Goal: Information Seeking & Learning: Learn about a topic

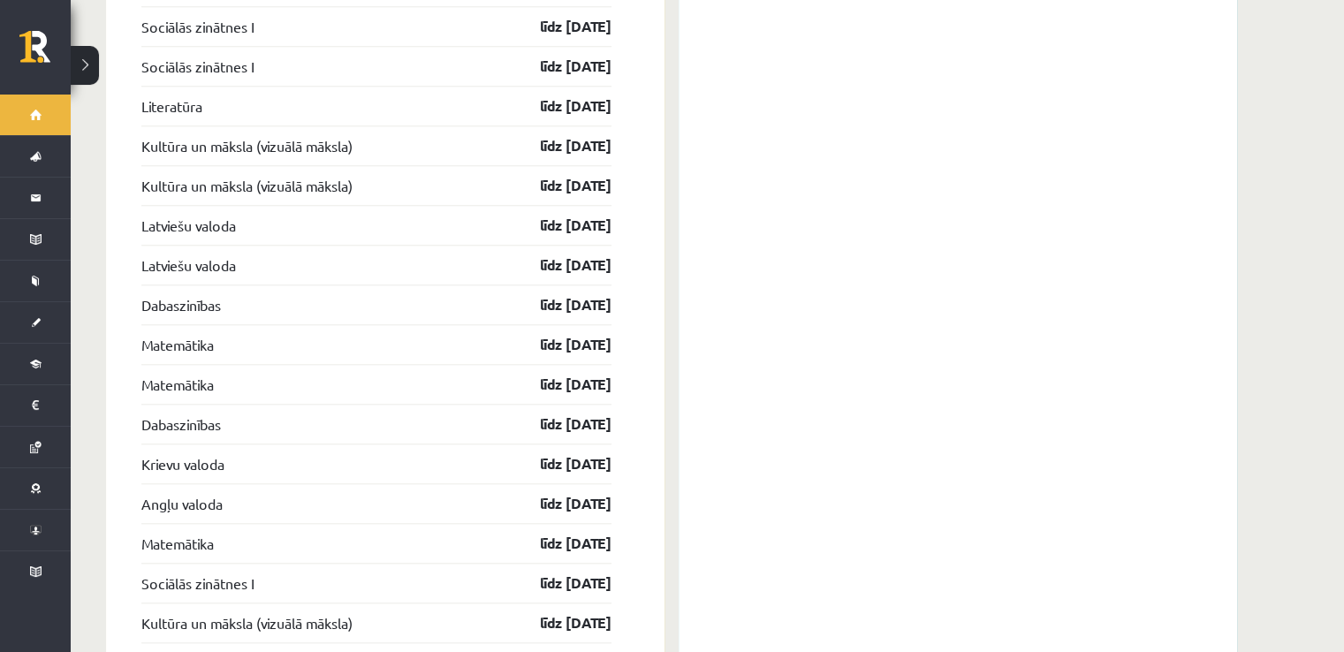
scroll to position [1345, 0]
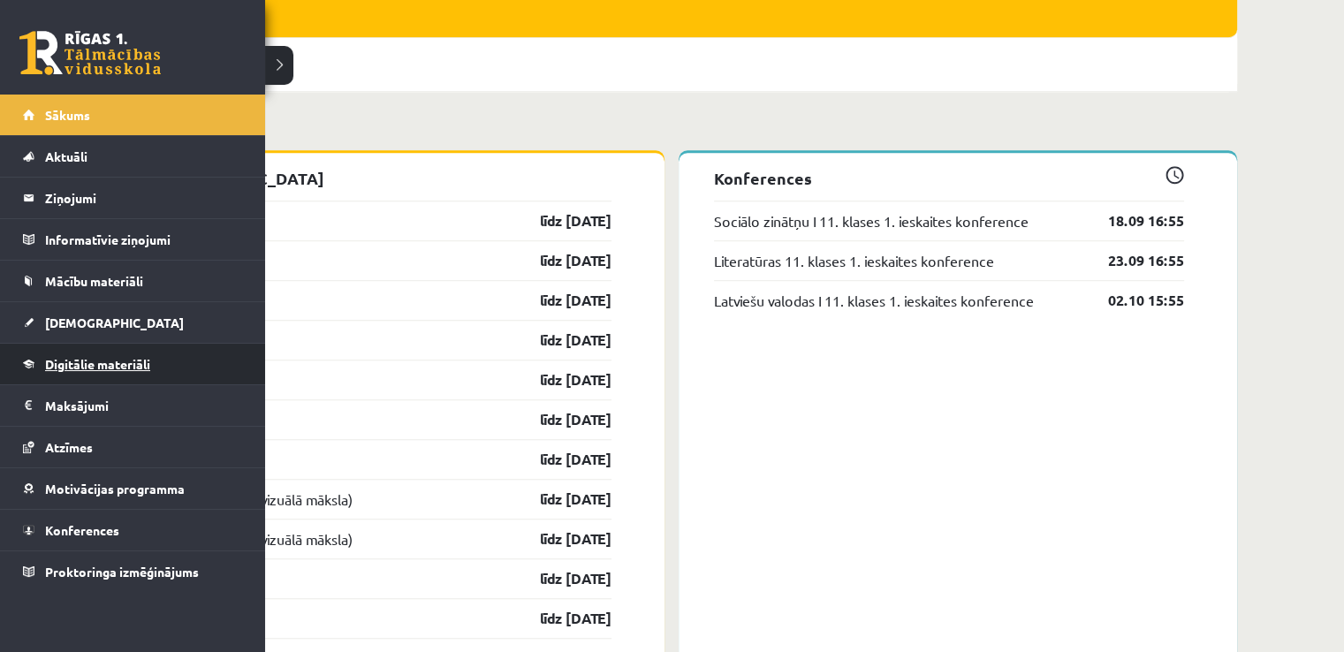
click at [33, 355] on link "Digitālie materiāli" at bounding box center [133, 364] width 220 height 41
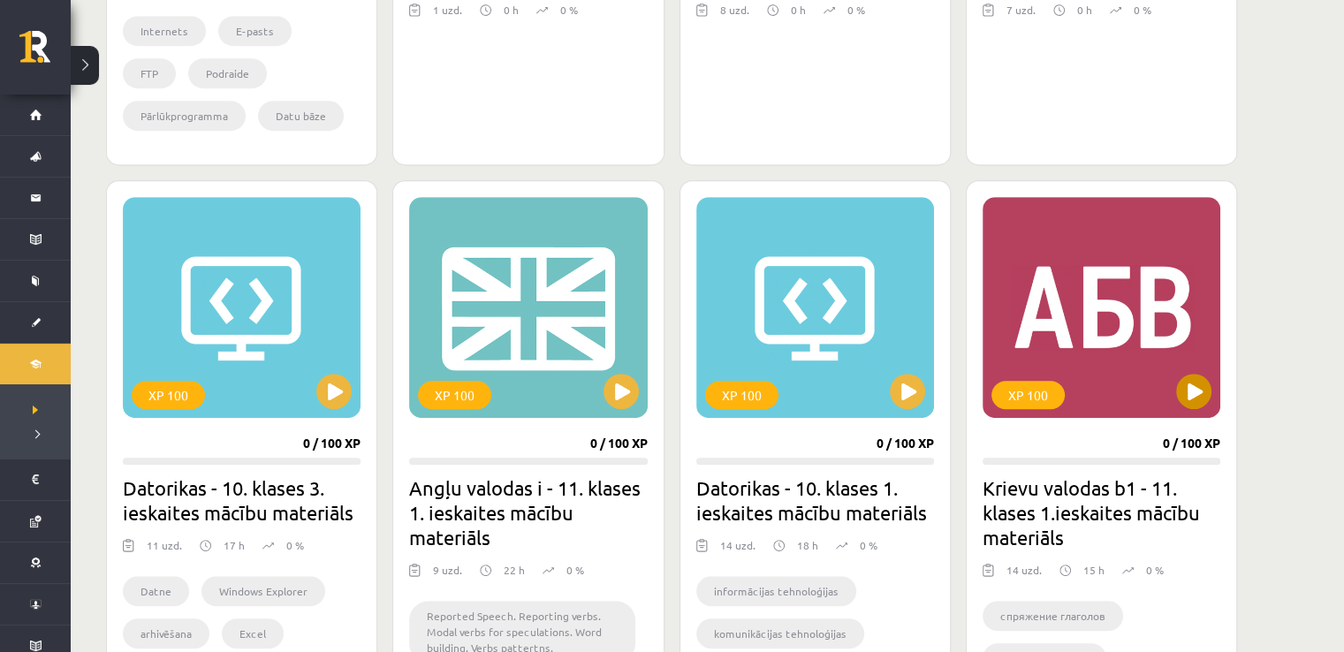
scroll to position [972, 0]
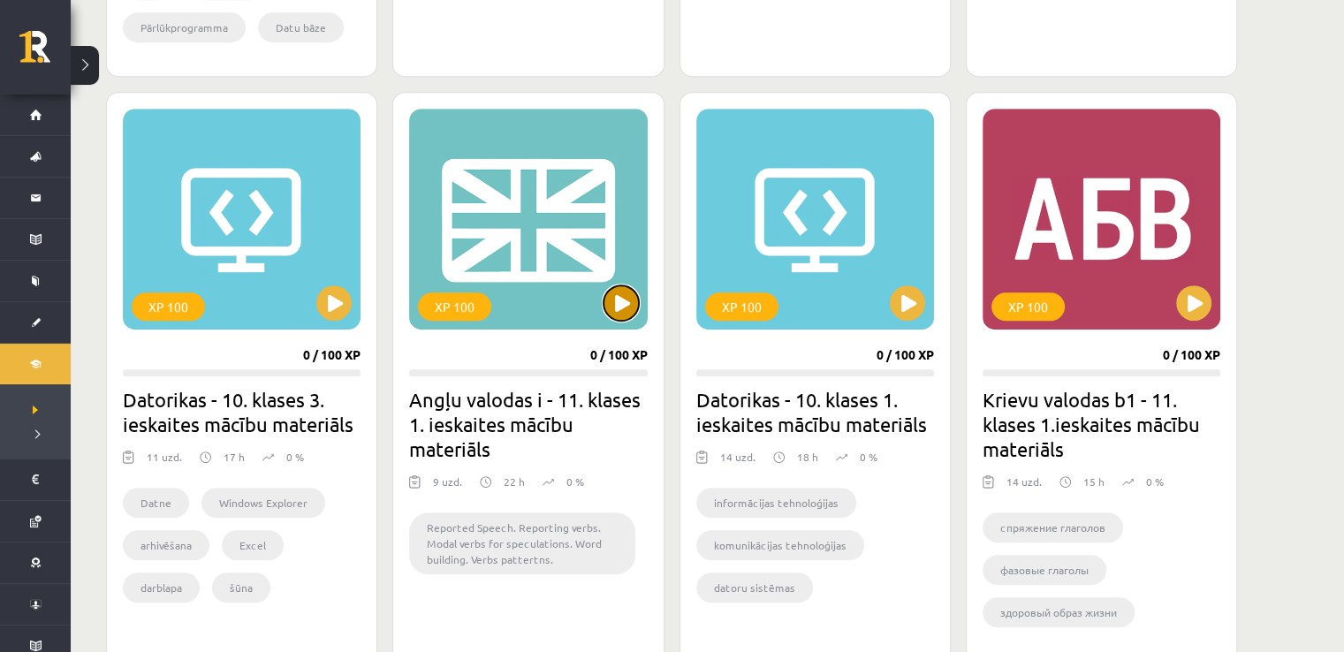
click at [619, 302] on button at bounding box center [620, 302] width 35 height 35
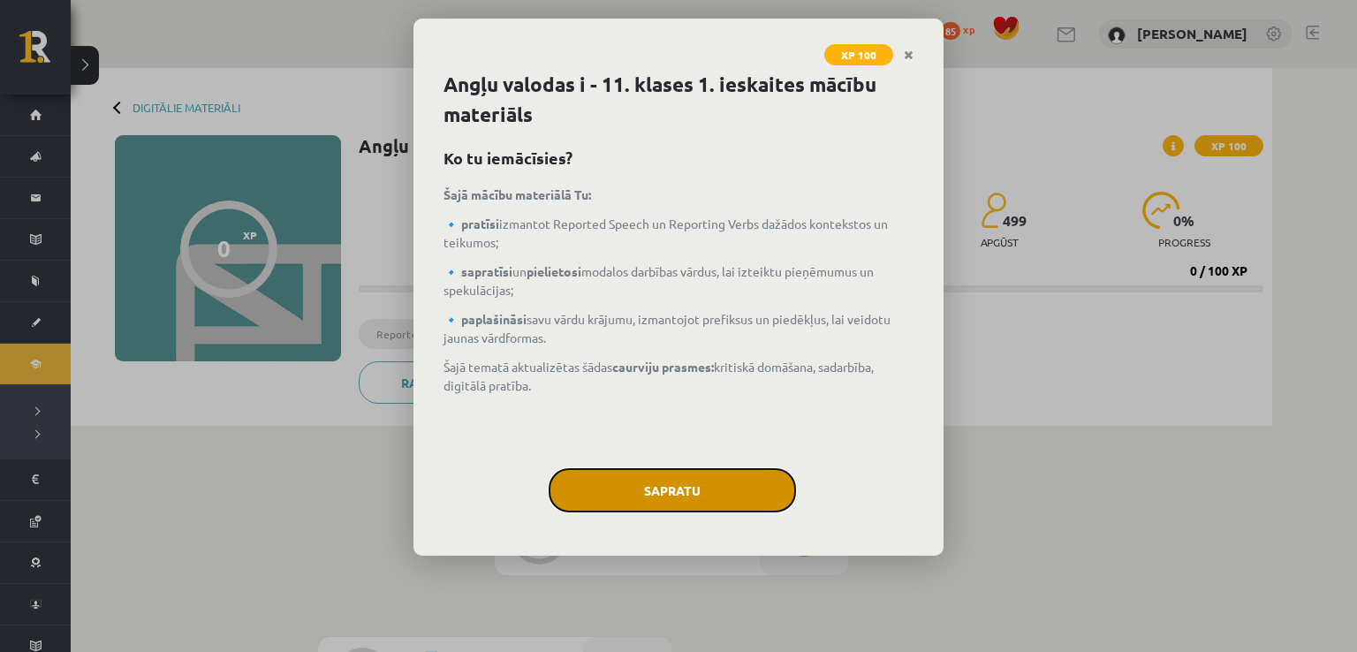
click at [742, 493] on button "Sapratu" at bounding box center [672, 490] width 247 height 44
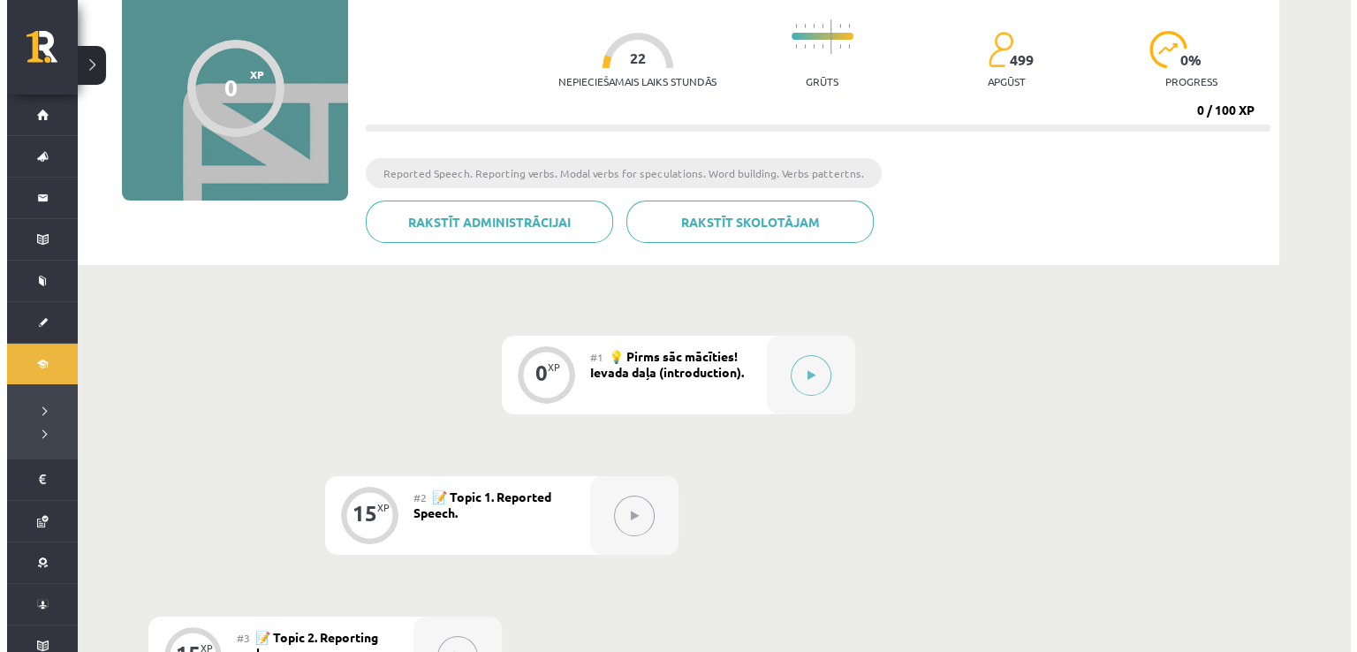
scroll to position [265, 0]
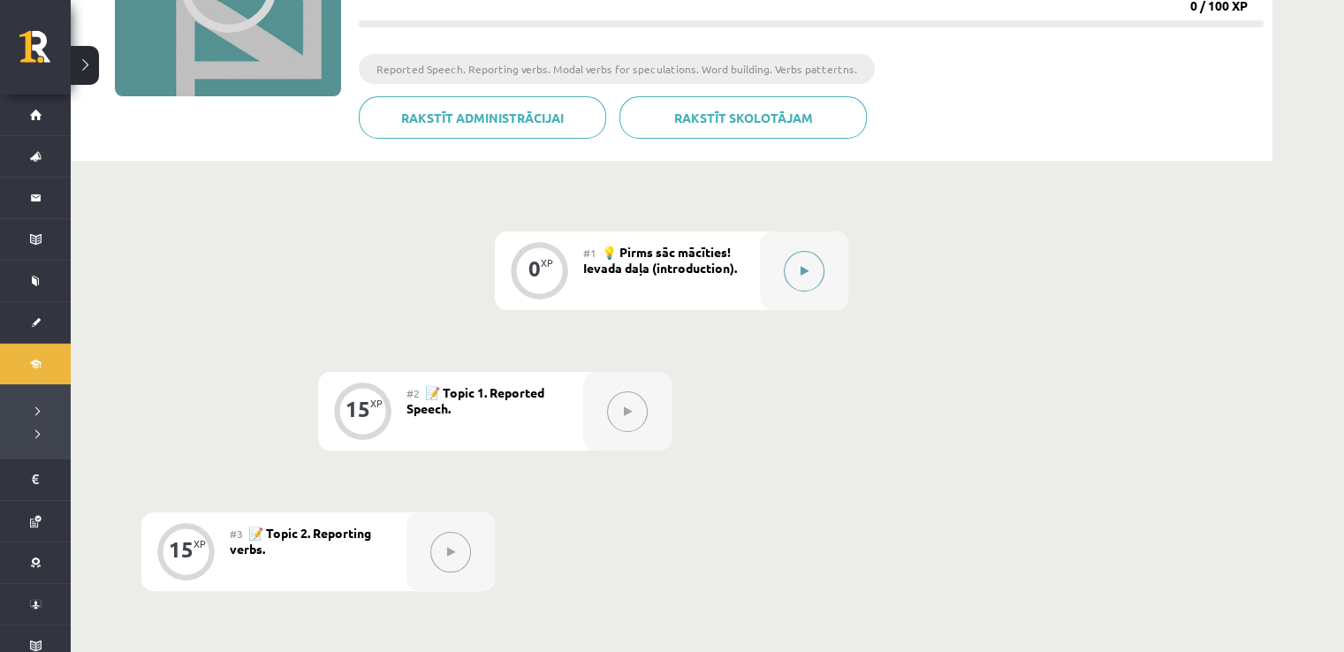
click at [805, 262] on button at bounding box center [804, 271] width 41 height 41
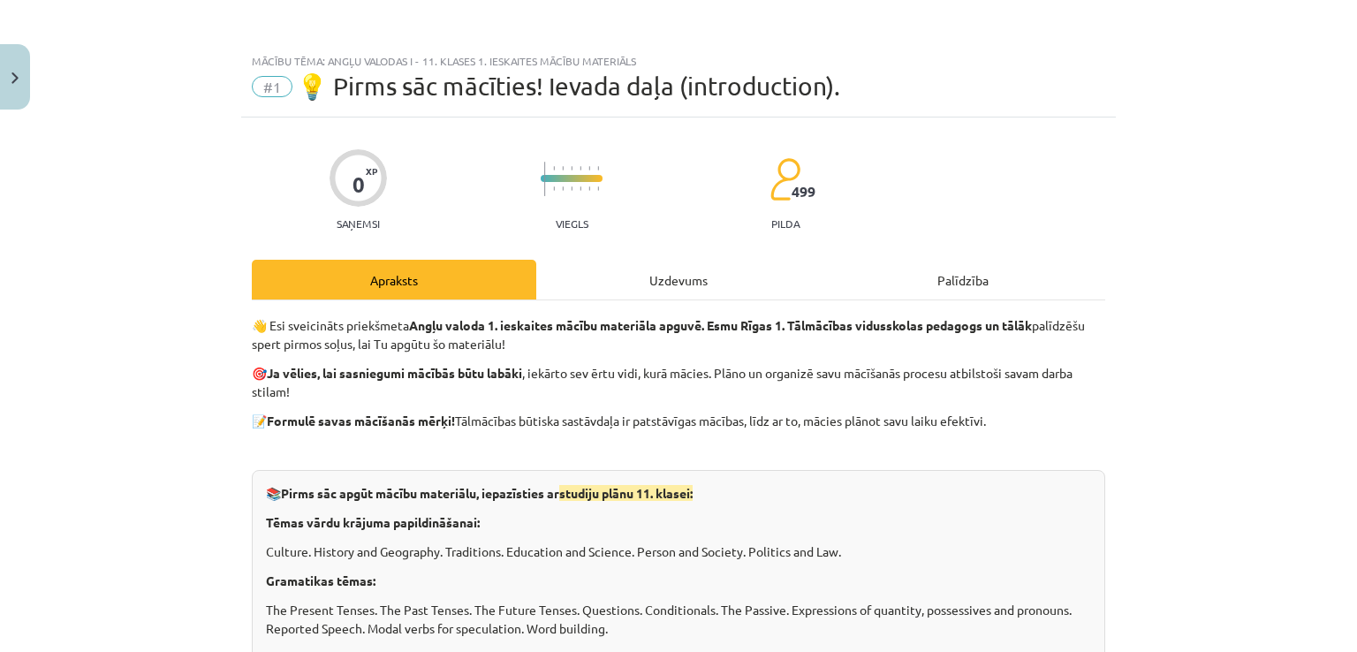
scroll to position [0, 0]
click at [686, 269] on div "Uzdevums" at bounding box center [678, 280] width 284 height 40
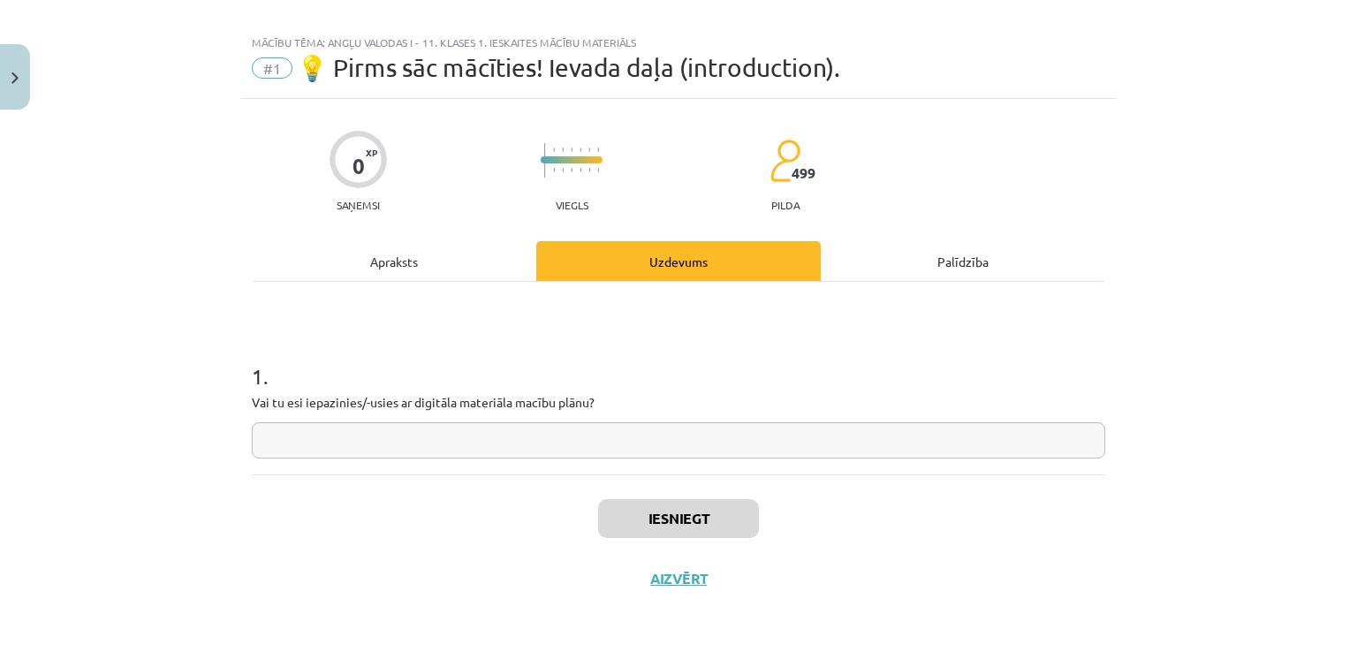
click at [804, 444] on input "text" at bounding box center [678, 440] width 853 height 36
click at [449, 266] on div "Apraksts" at bounding box center [394, 261] width 284 height 40
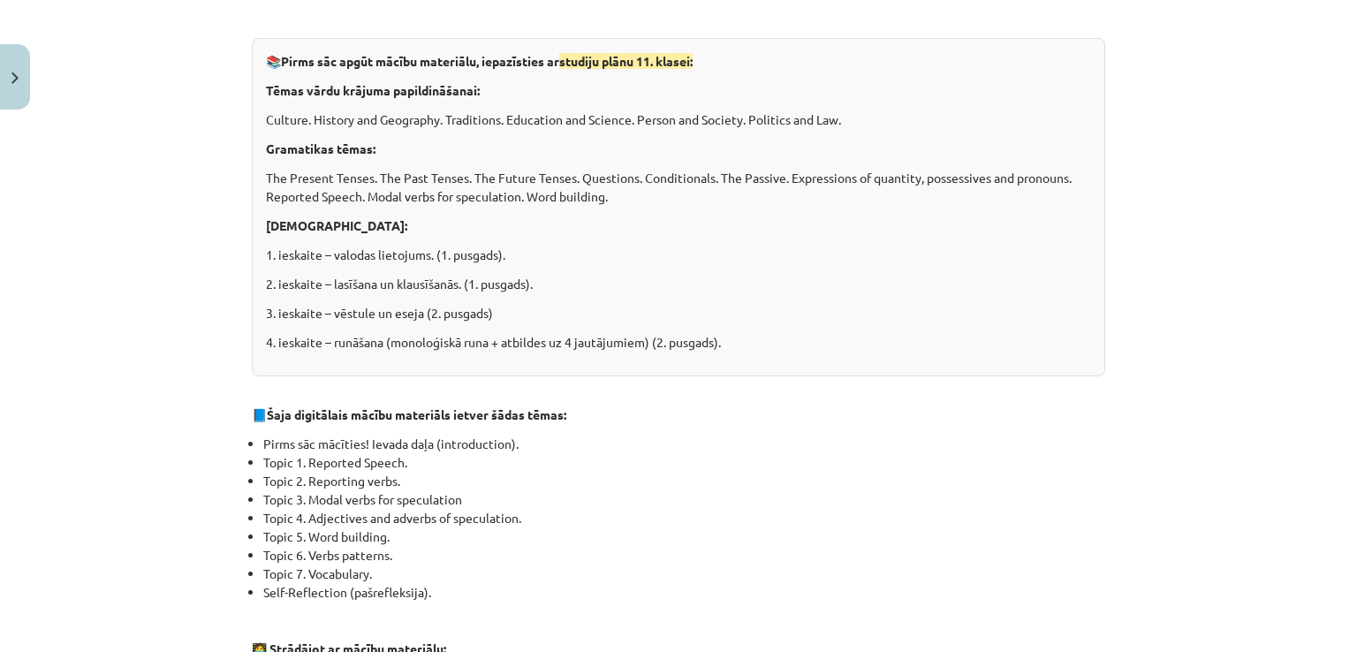
scroll to position [460, 0]
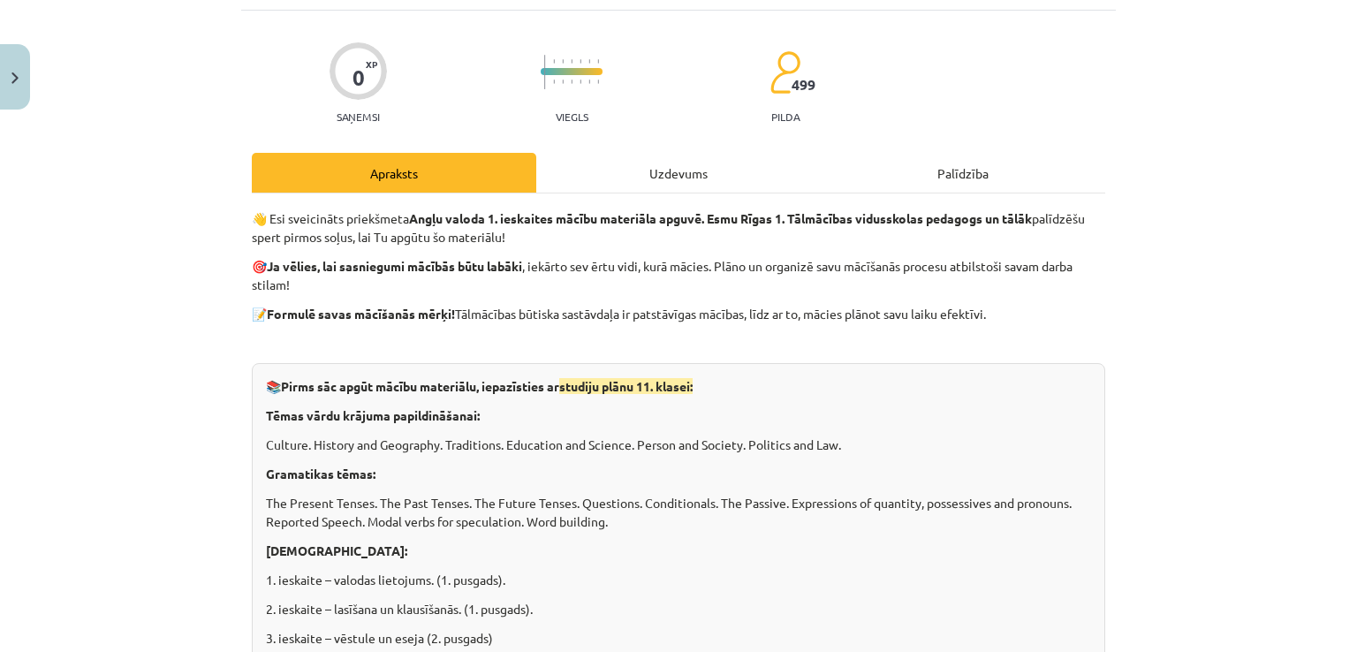
click at [694, 153] on div "Uzdevums" at bounding box center [678, 173] width 284 height 40
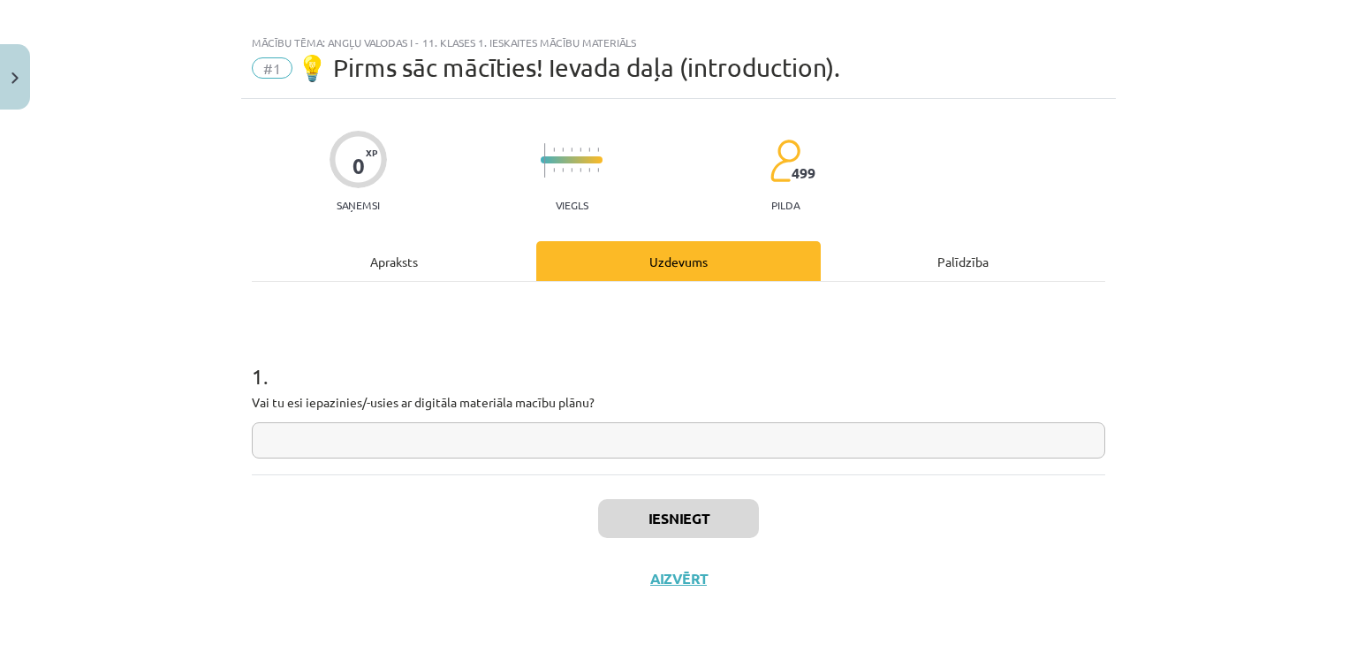
click at [545, 438] on input "text" at bounding box center [678, 440] width 853 height 36
type input "*"
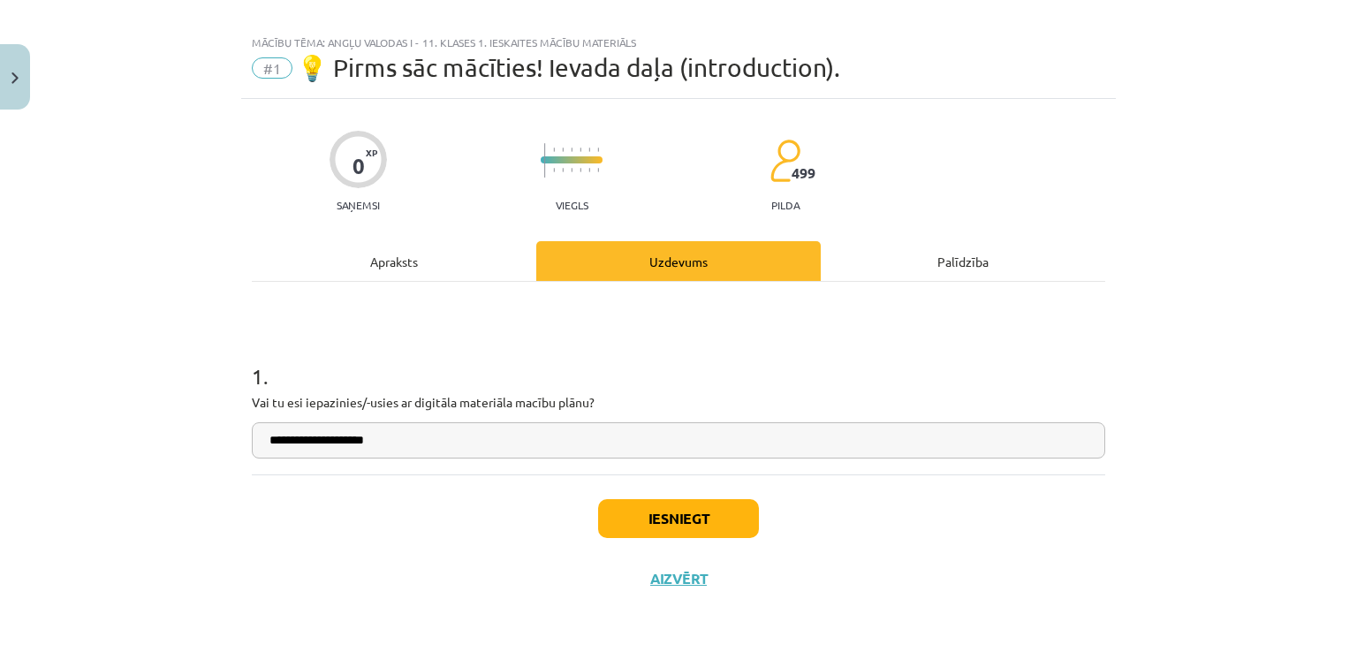
type input "**********"
click at [654, 513] on button "Iesniegt" at bounding box center [678, 518] width 161 height 39
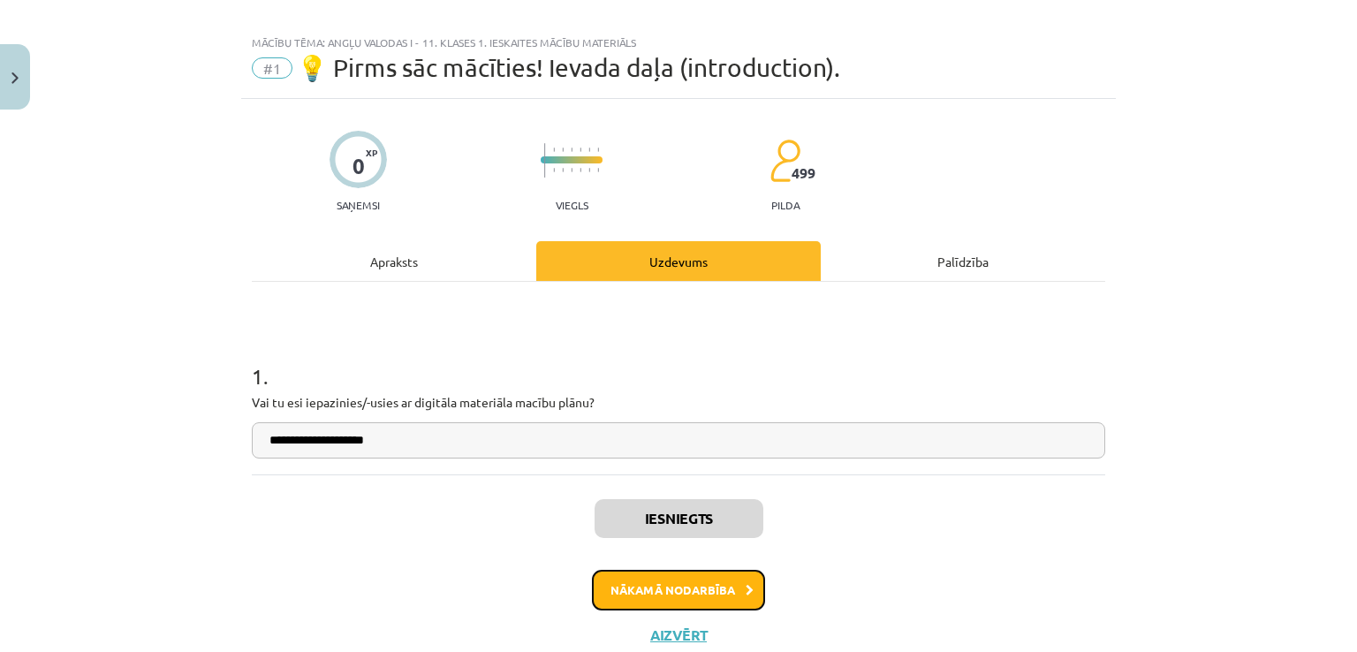
click at [670, 576] on button "Nākamā nodarbība" at bounding box center [678, 590] width 173 height 41
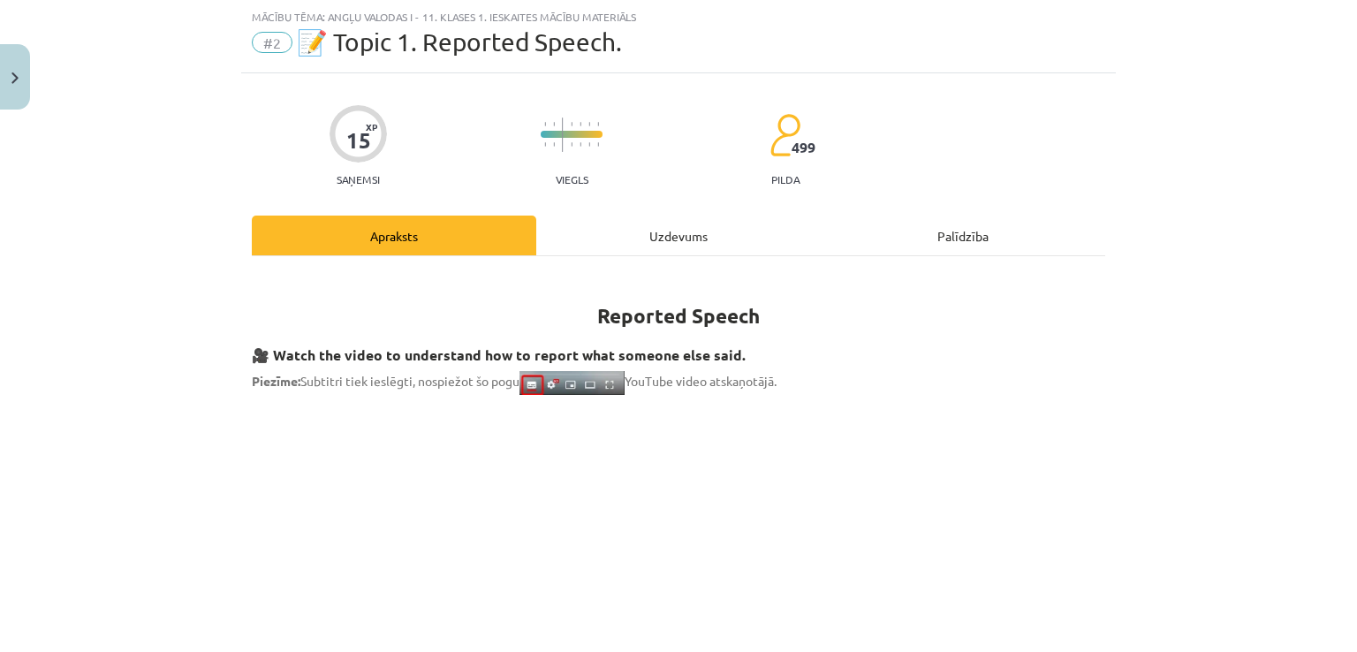
click at [590, 216] on div "Uzdevums" at bounding box center [678, 236] width 284 height 40
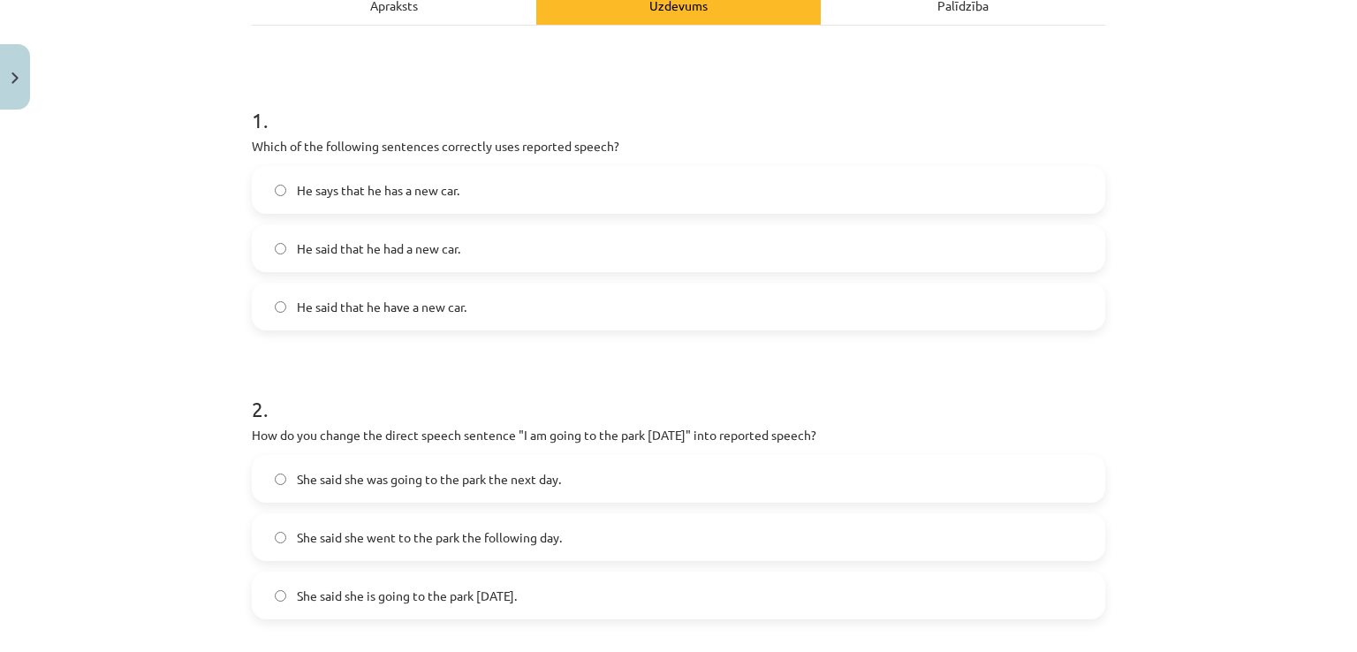
scroll to position [281, 0]
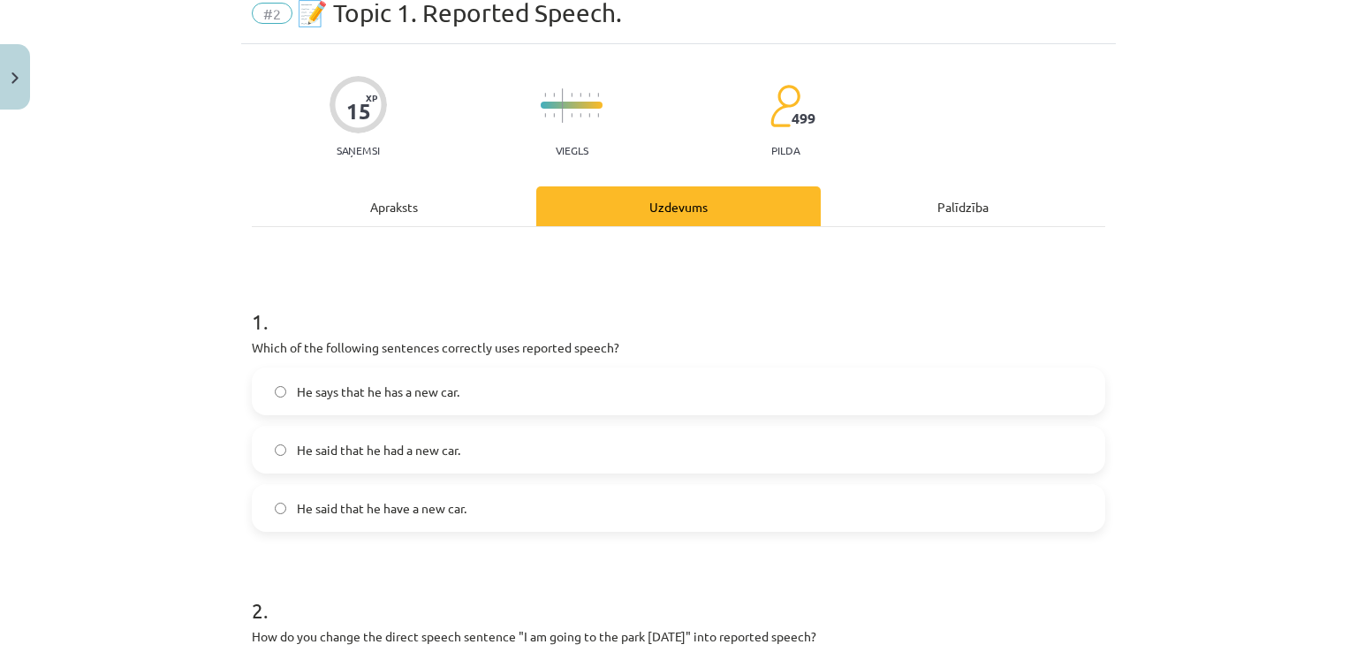
click at [365, 204] on div "Apraksts" at bounding box center [394, 206] width 284 height 40
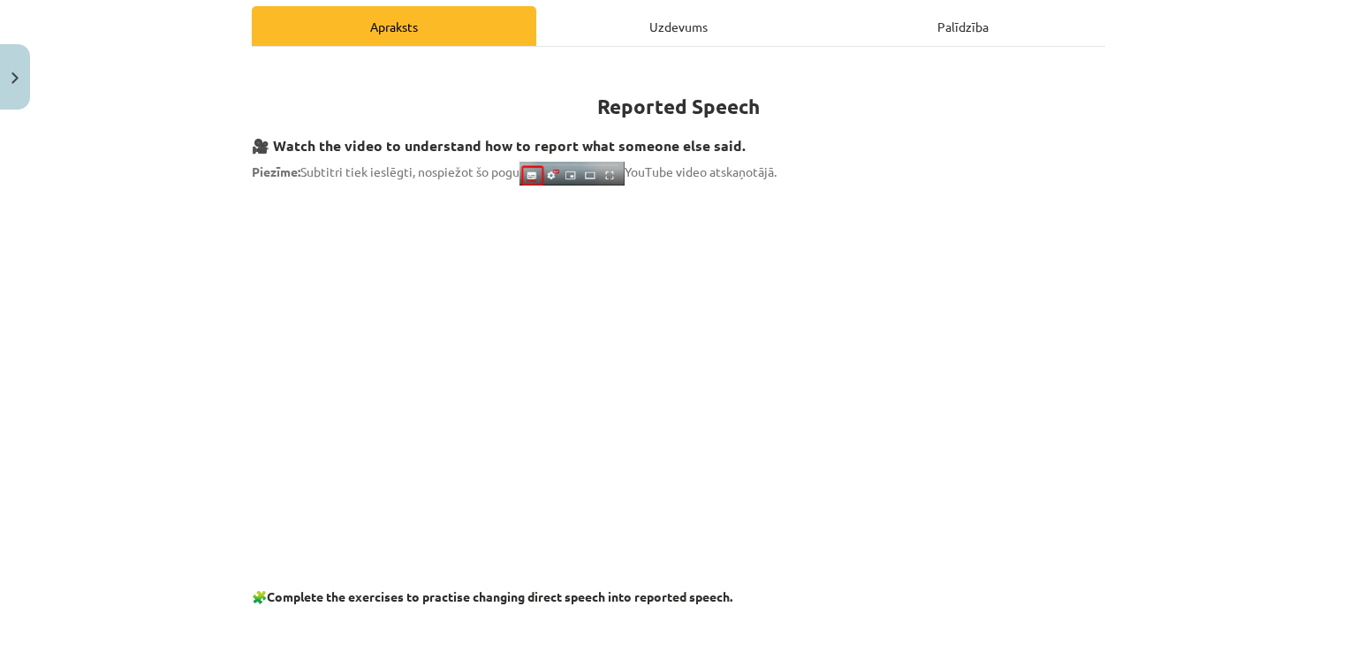
scroll to position [254, 0]
click at [639, 39] on div "Uzdevums" at bounding box center [678, 26] width 284 height 40
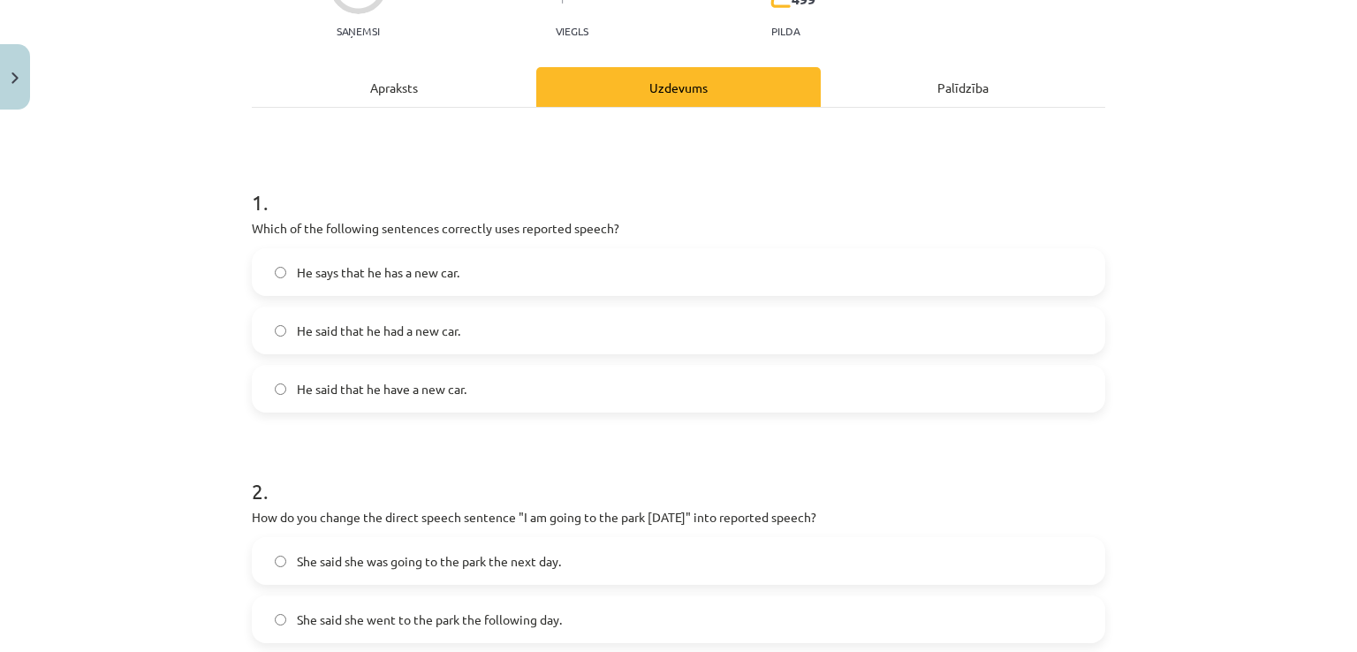
scroll to position [244, 0]
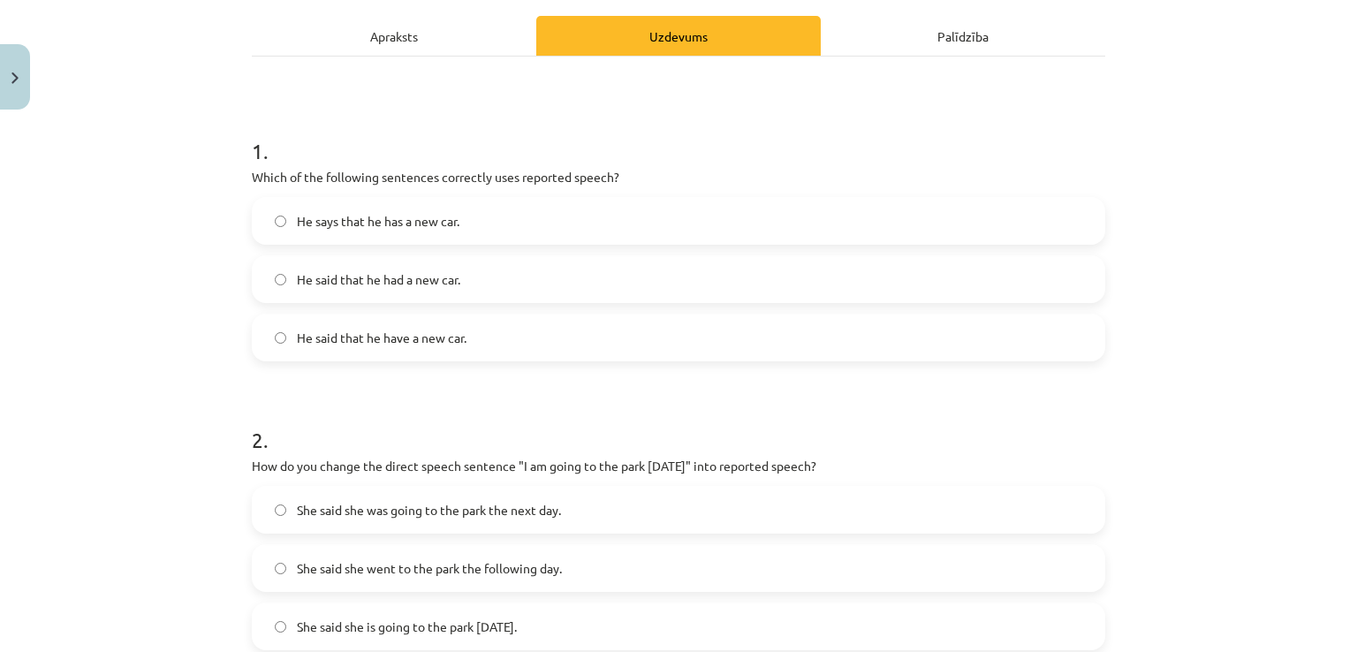
click at [372, 33] on div "Apraksts" at bounding box center [394, 36] width 284 height 40
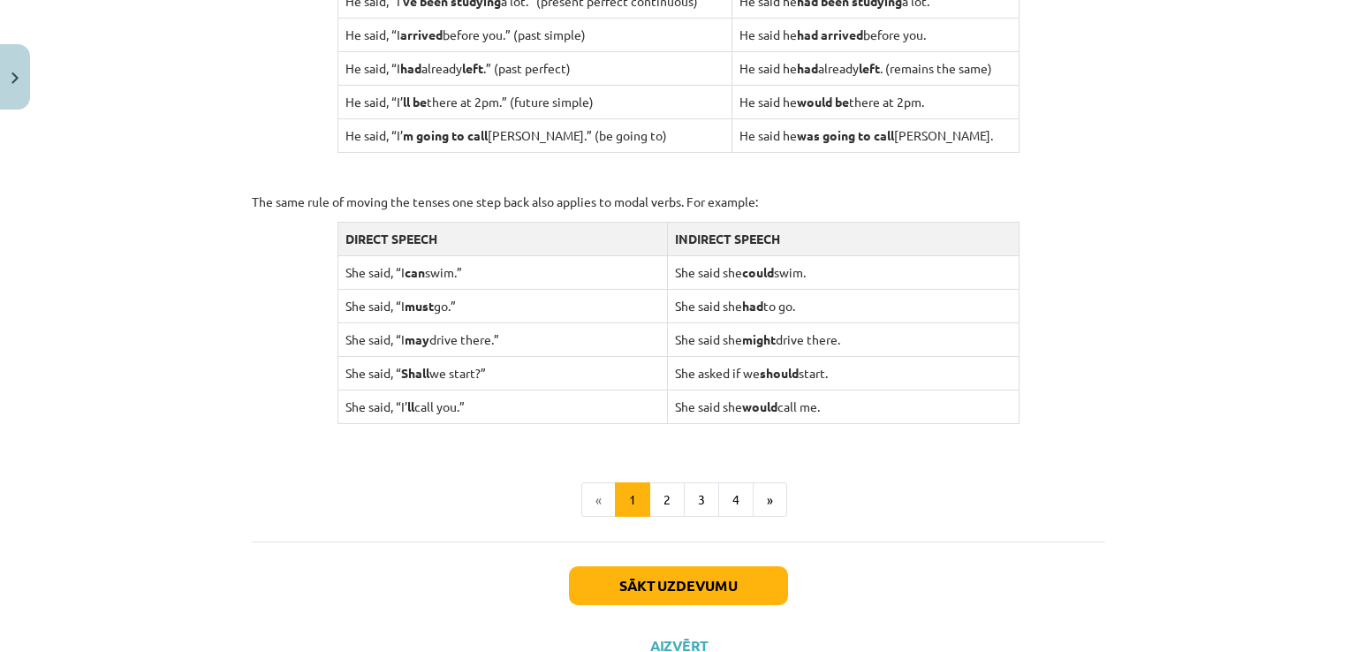
scroll to position [1671, 0]
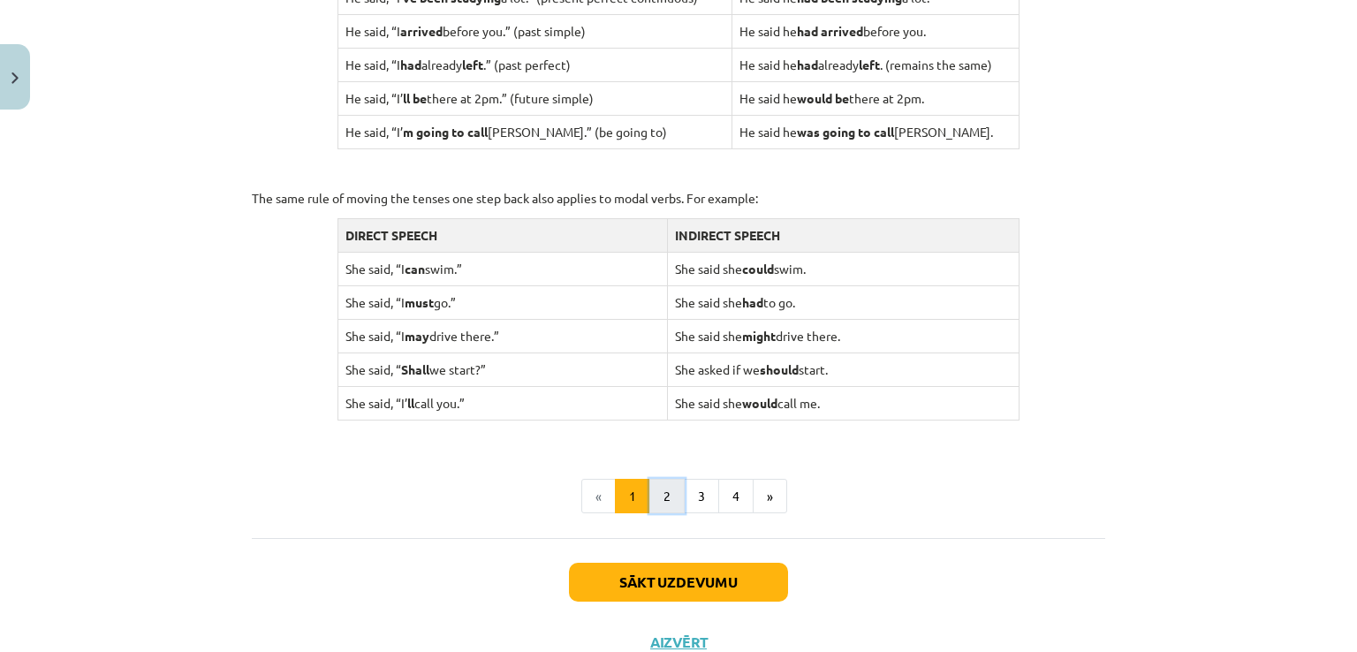
click at [667, 496] on button "2" at bounding box center [666, 496] width 35 height 35
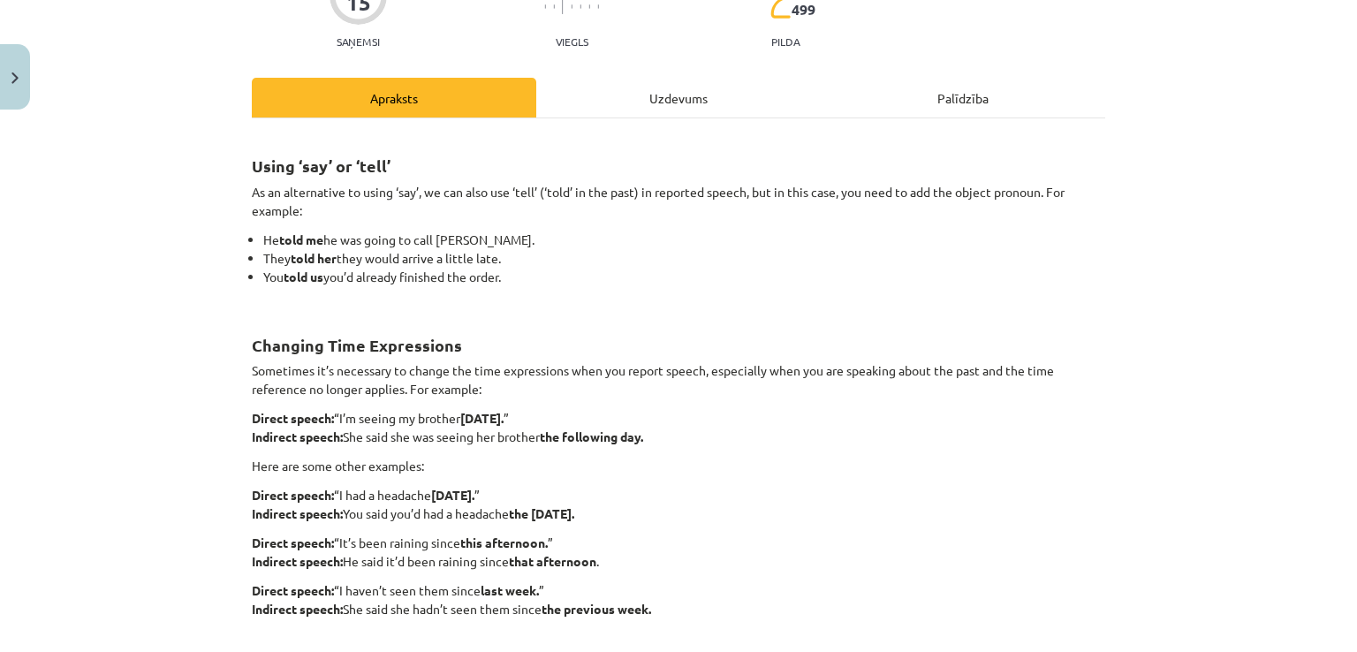
scroll to position [413, 0]
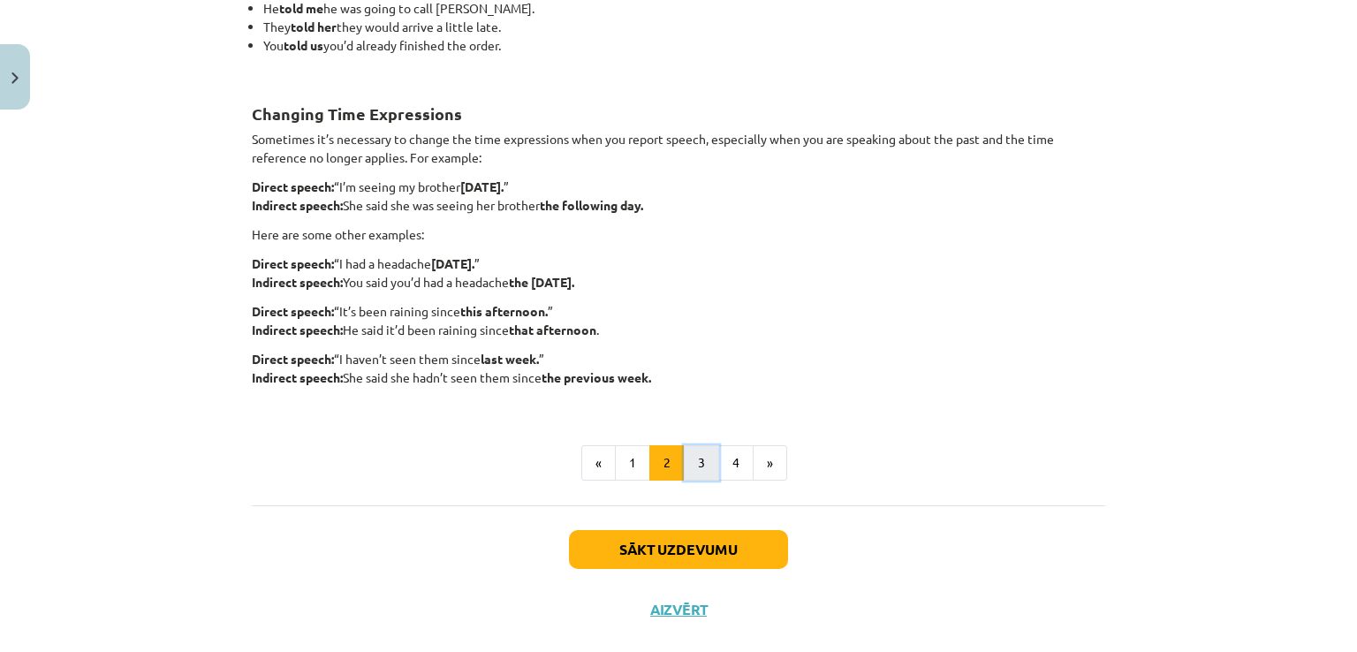
click at [699, 469] on button "3" at bounding box center [701, 462] width 35 height 35
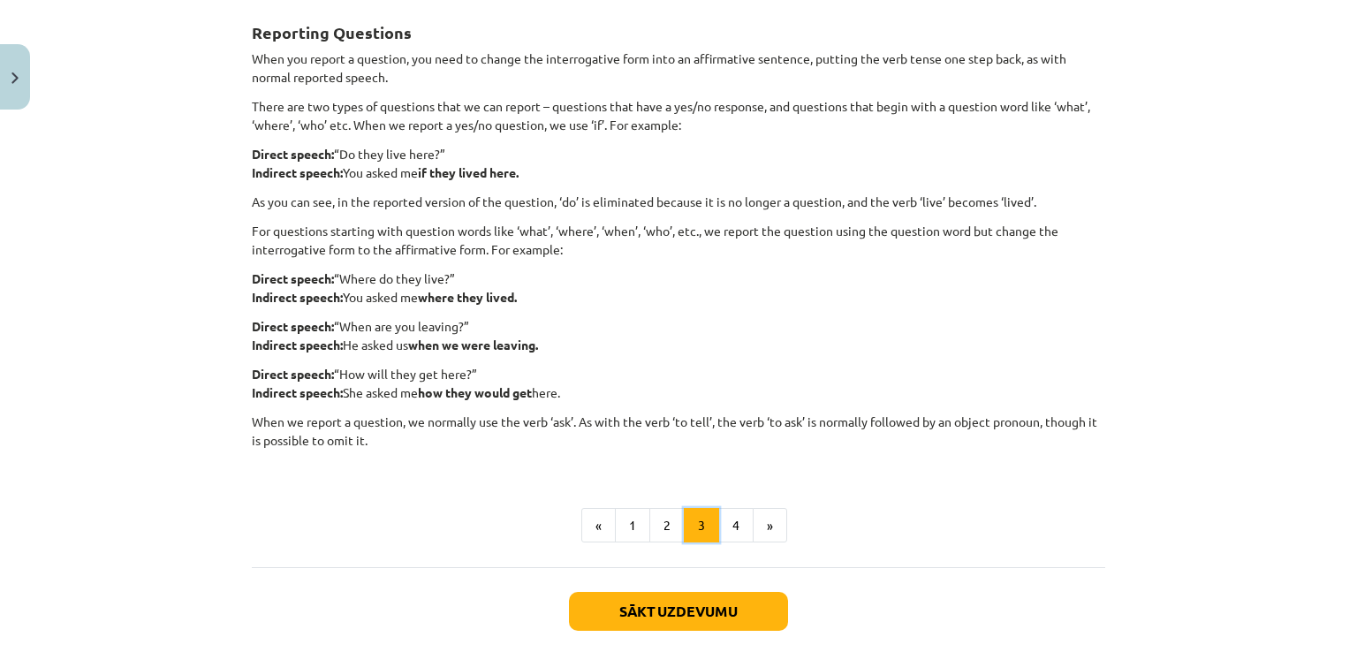
scroll to position [0, 0]
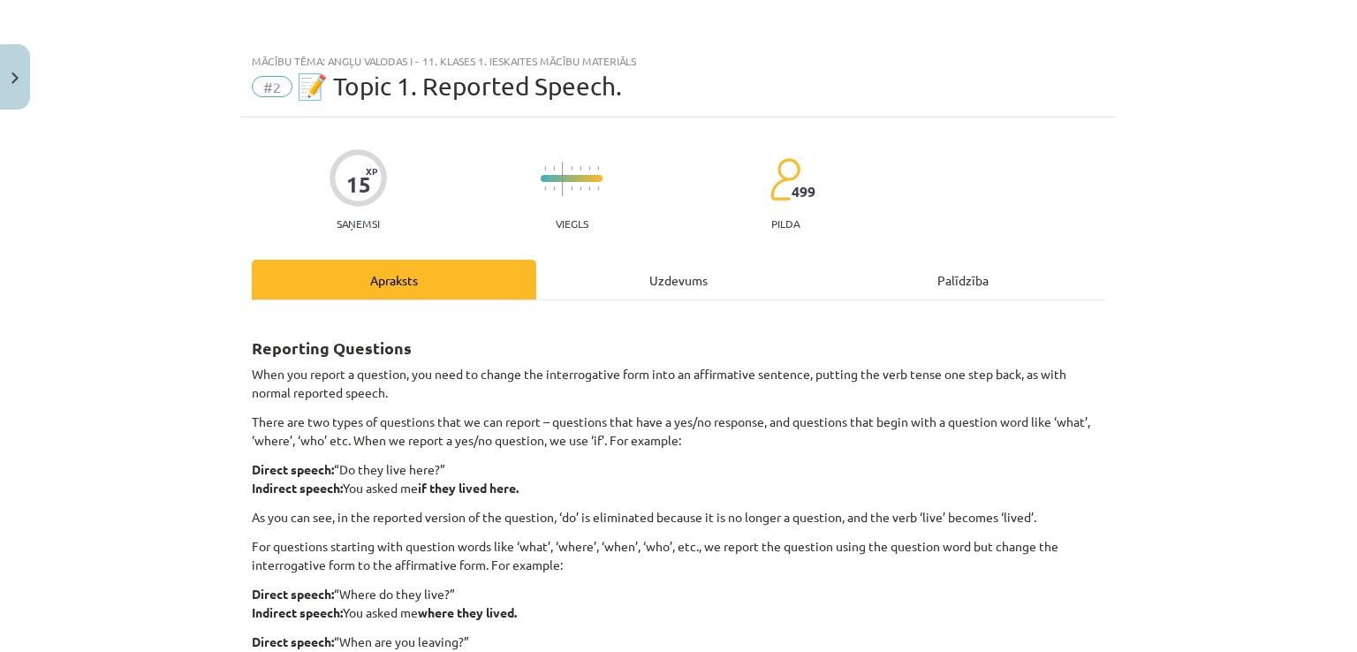
click at [666, 292] on div "Uzdevums" at bounding box center [678, 280] width 284 height 40
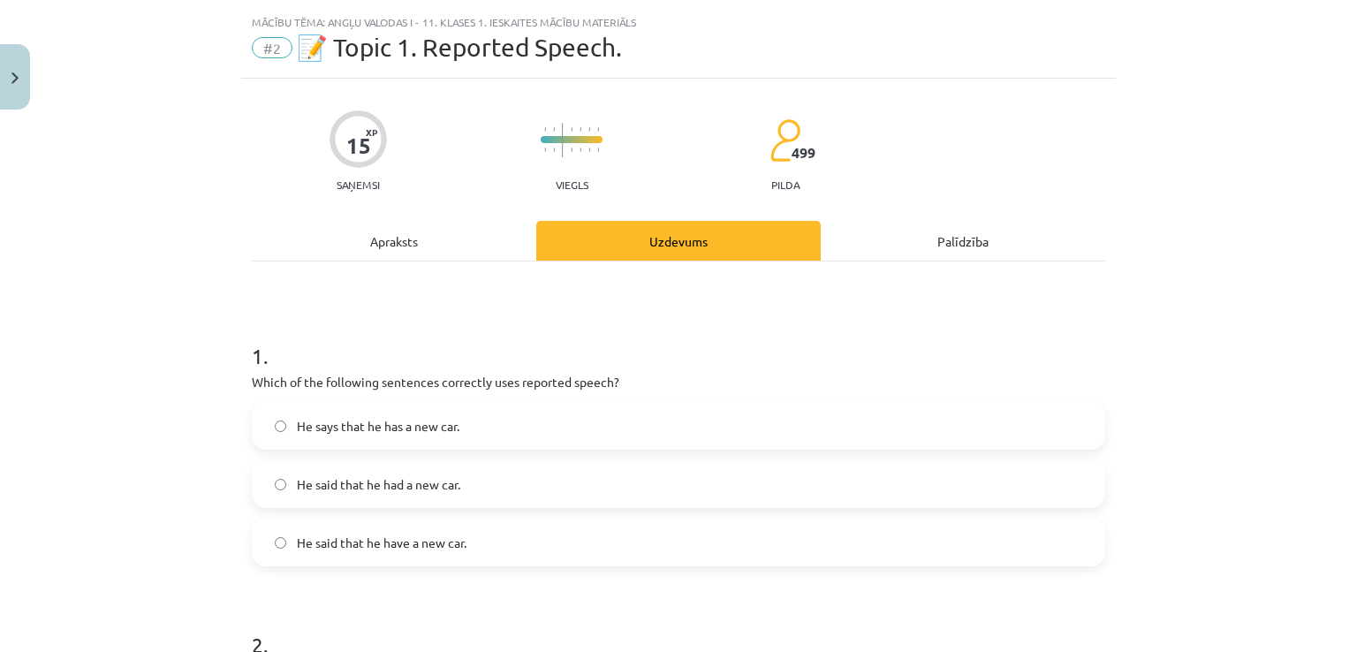
scroll to position [44, 0]
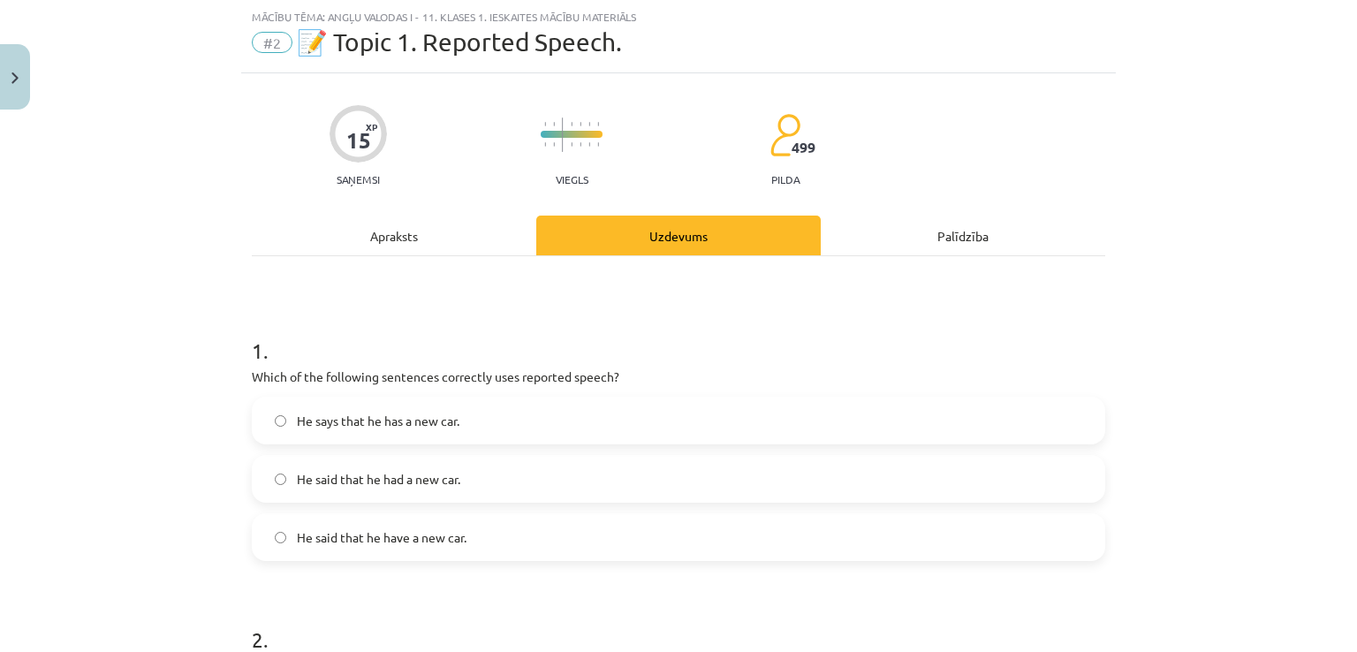
click at [431, 238] on div "Apraksts" at bounding box center [394, 236] width 284 height 40
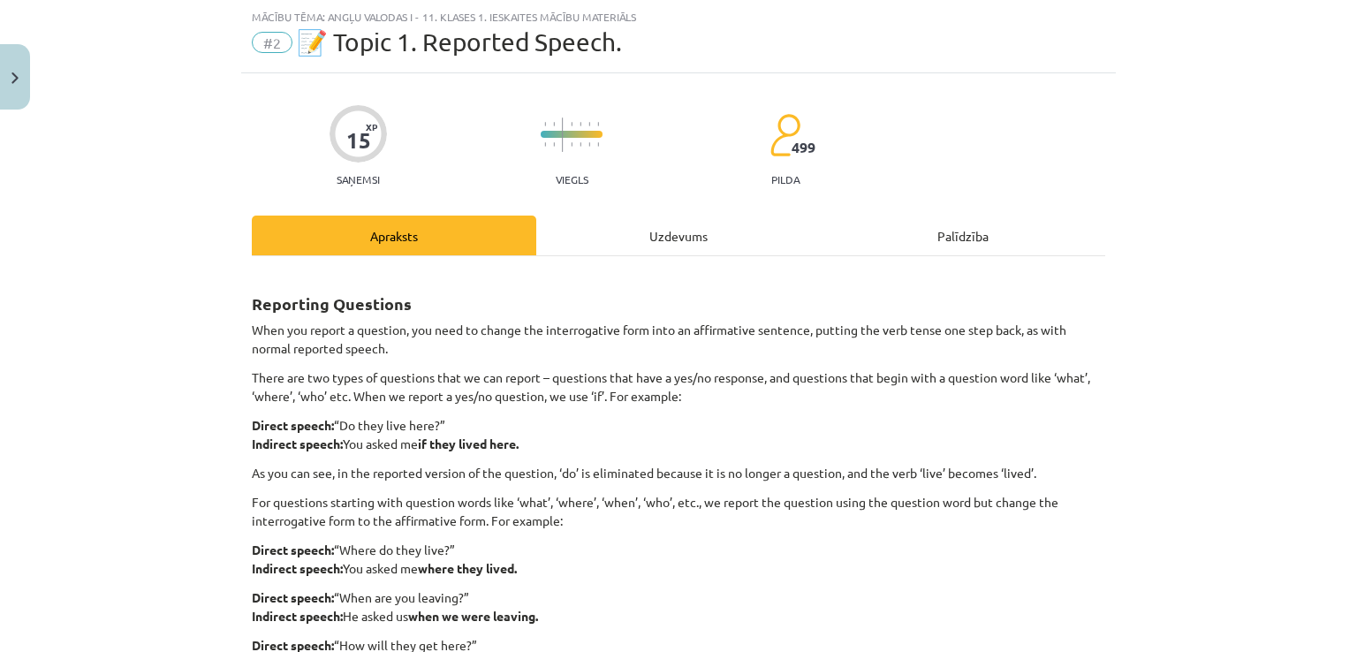
click at [633, 253] on div "Uzdevums" at bounding box center [678, 236] width 284 height 40
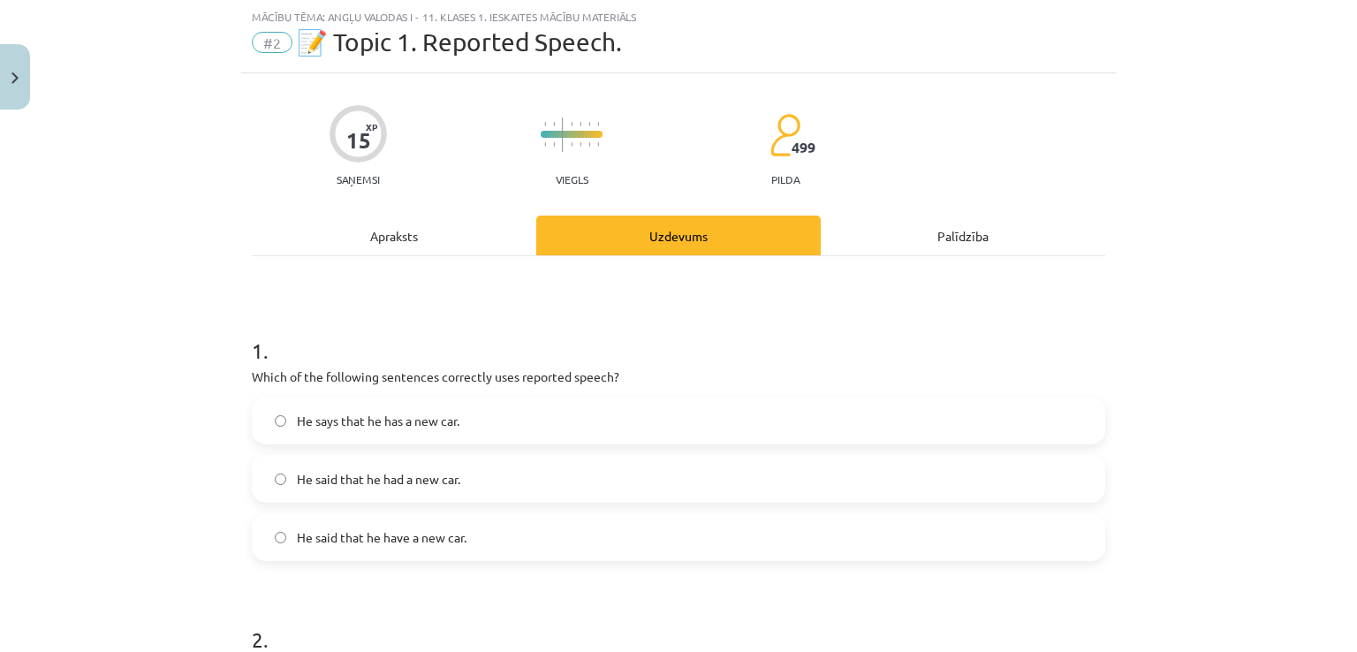
click at [383, 245] on div "Apraksts" at bounding box center [394, 236] width 284 height 40
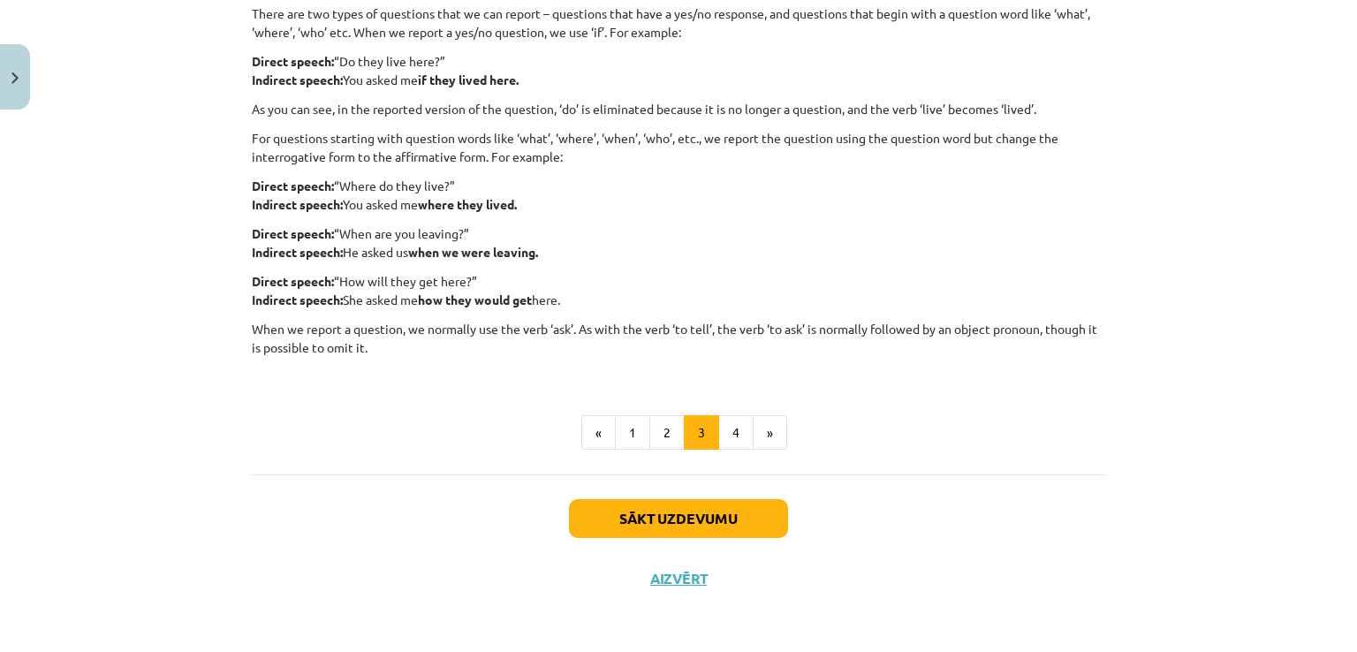
scroll to position [407, 0]
click at [731, 420] on button "4" at bounding box center [735, 433] width 35 height 35
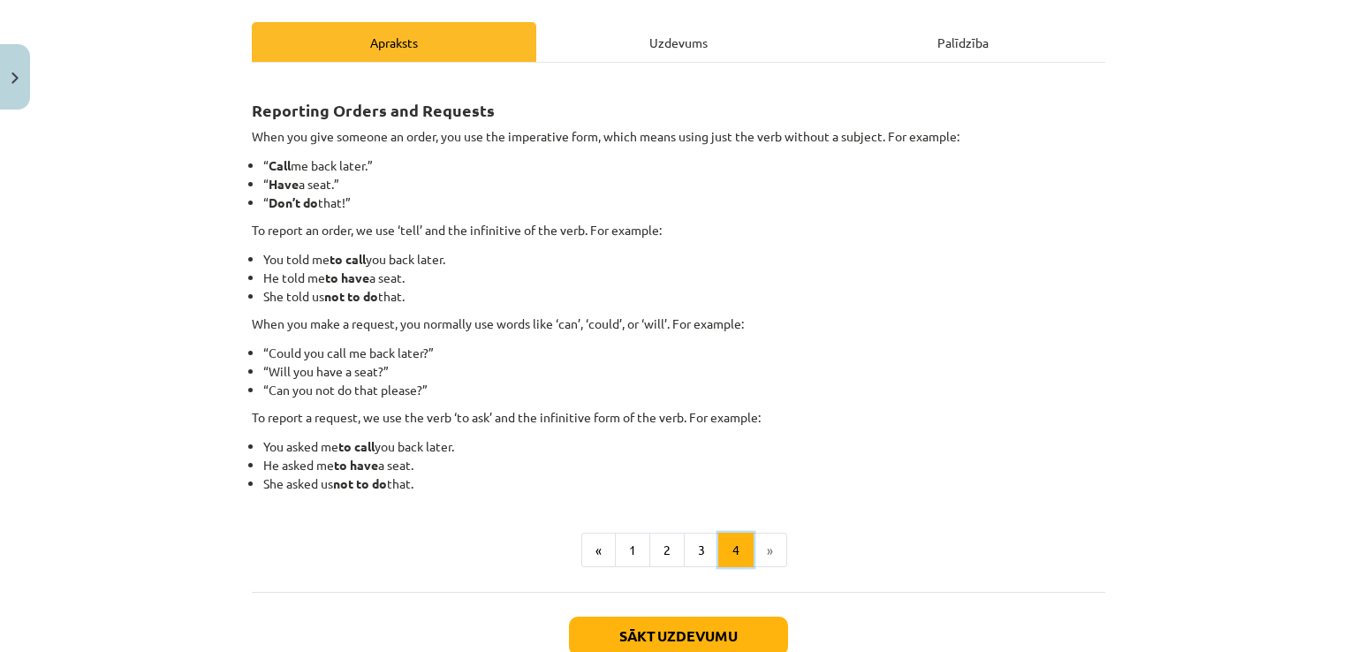
scroll to position [240, 0]
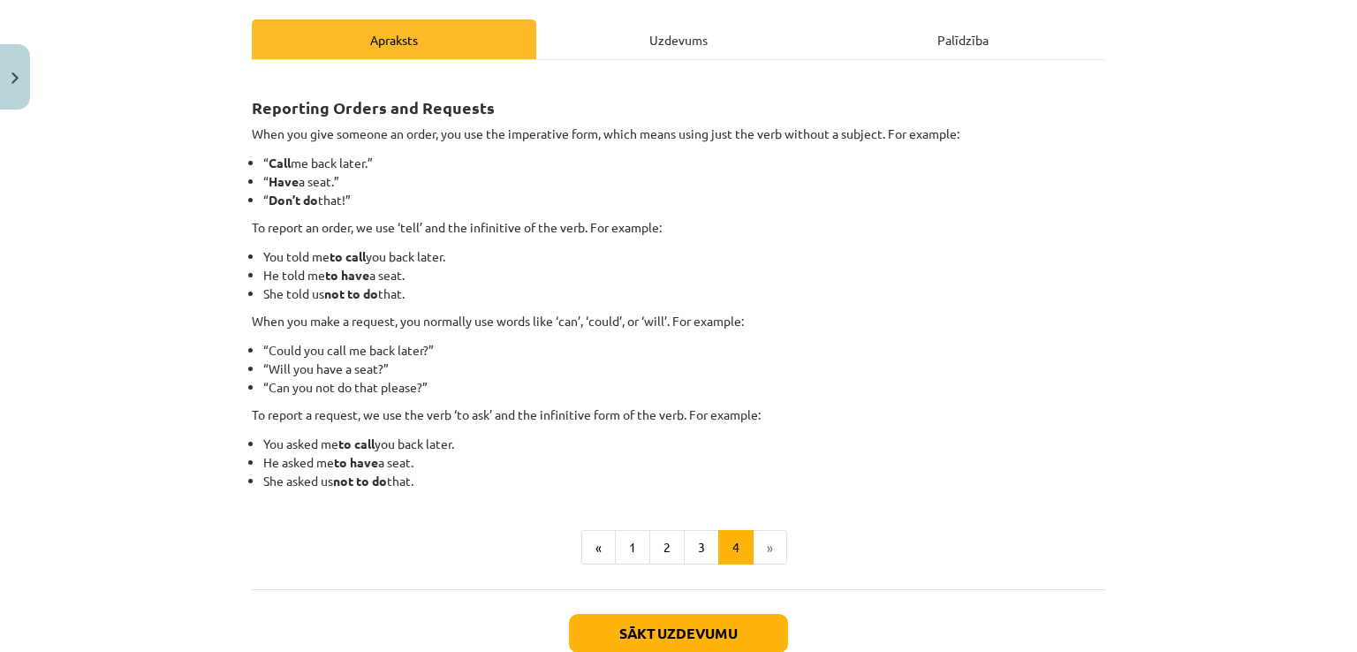
click at [643, 40] on div "Uzdevums" at bounding box center [678, 39] width 284 height 40
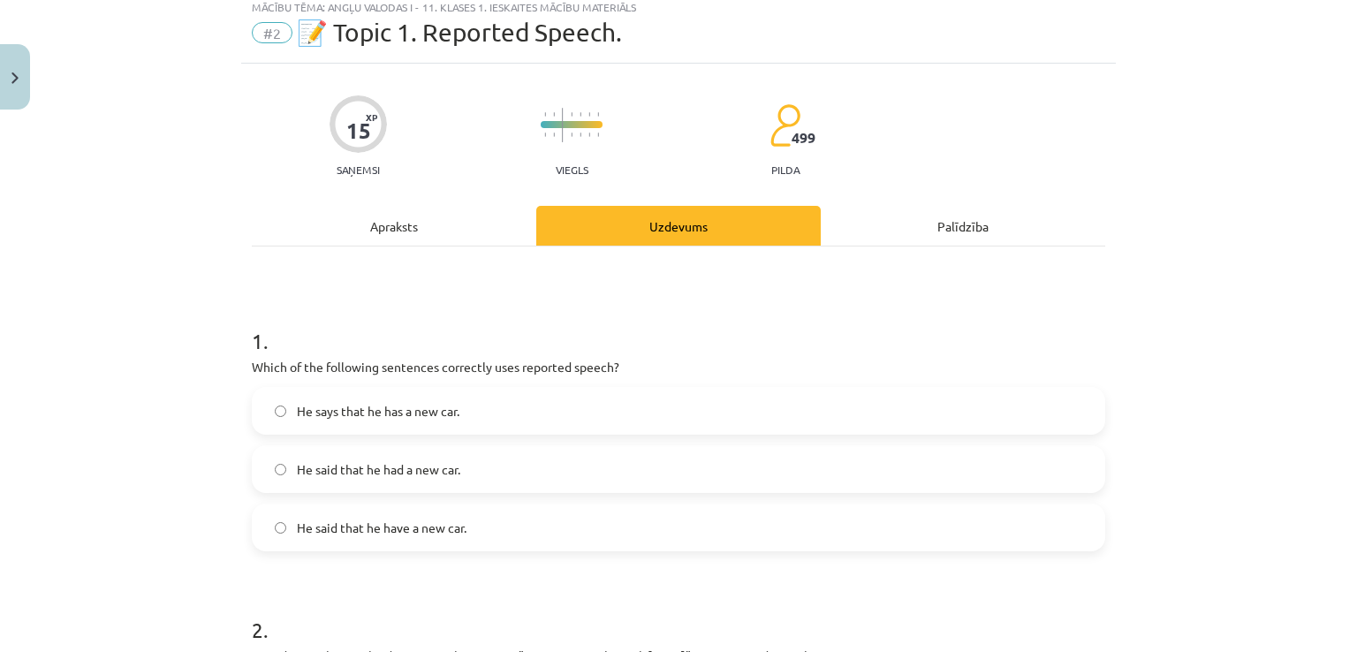
scroll to position [44, 0]
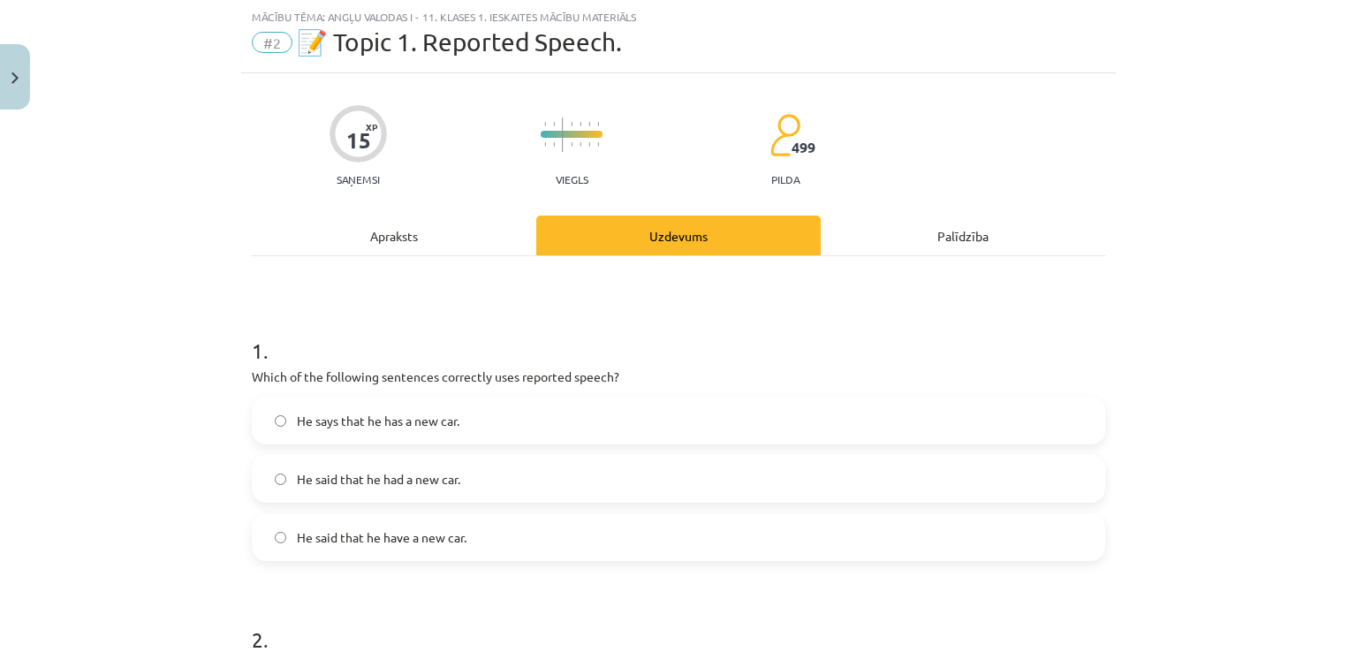
click at [362, 254] on div "Apraksts" at bounding box center [394, 236] width 284 height 40
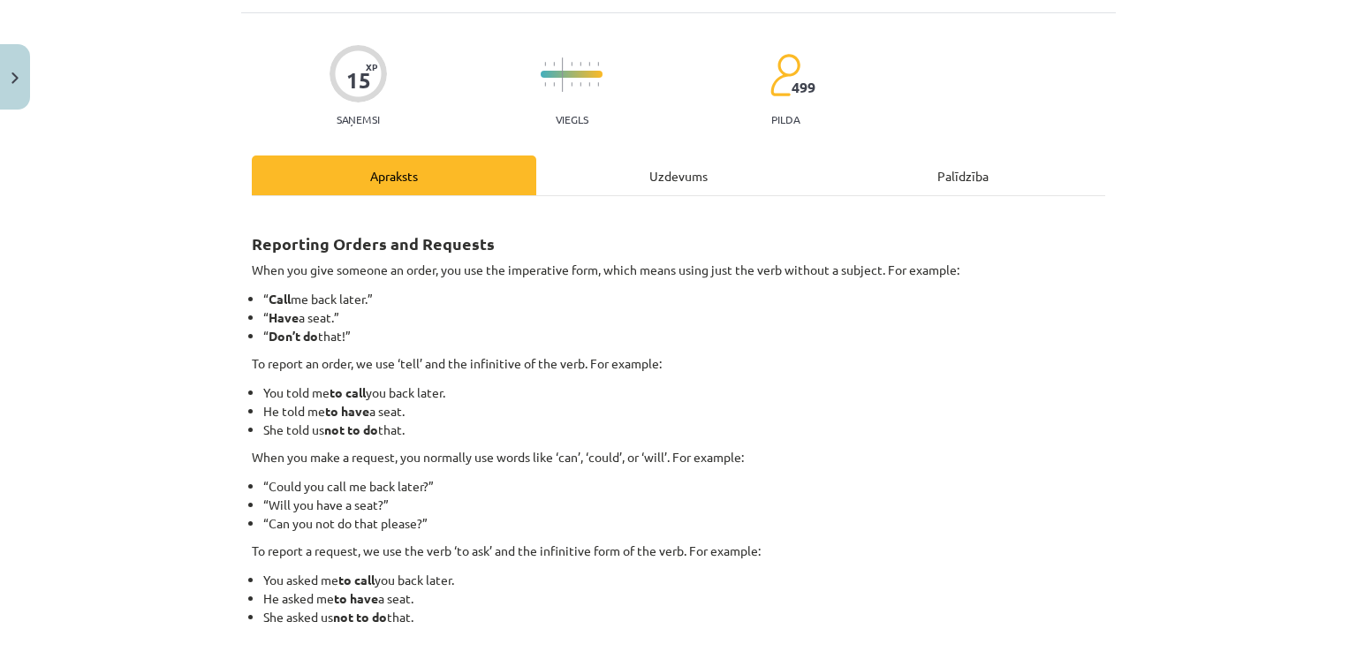
scroll to position [133, 0]
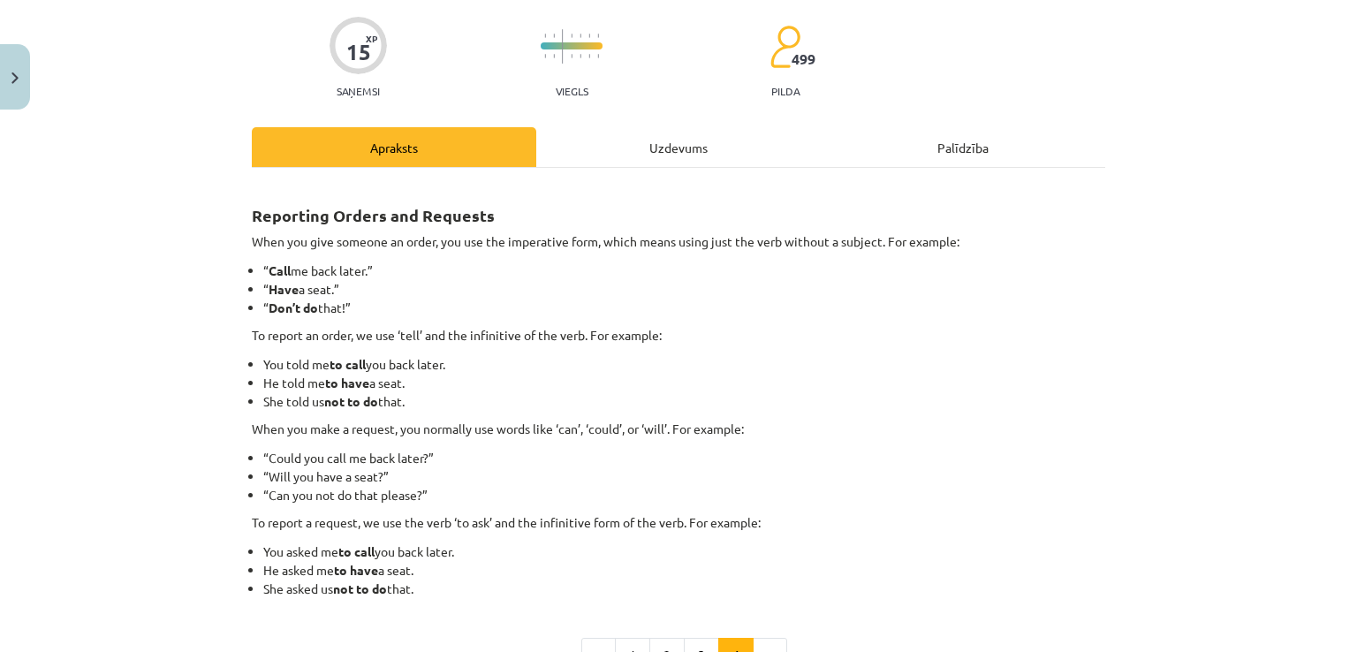
click at [671, 153] on div "Uzdevums" at bounding box center [678, 147] width 284 height 40
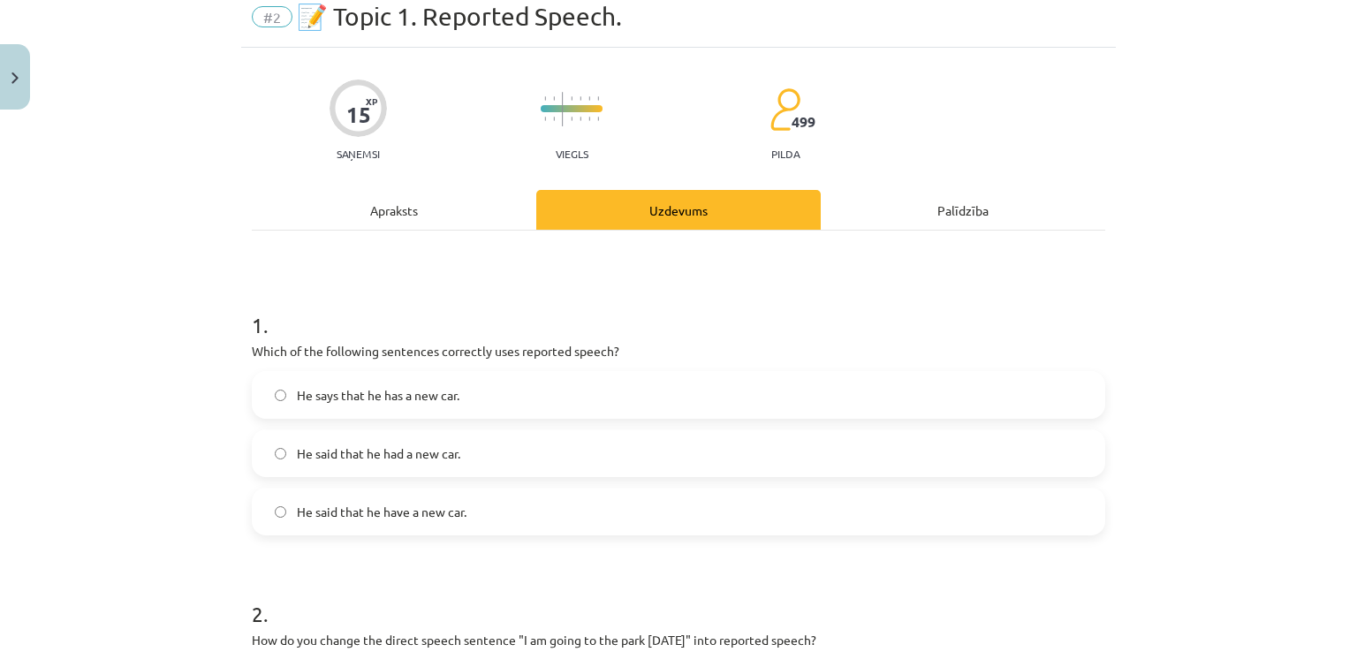
scroll to position [44, 0]
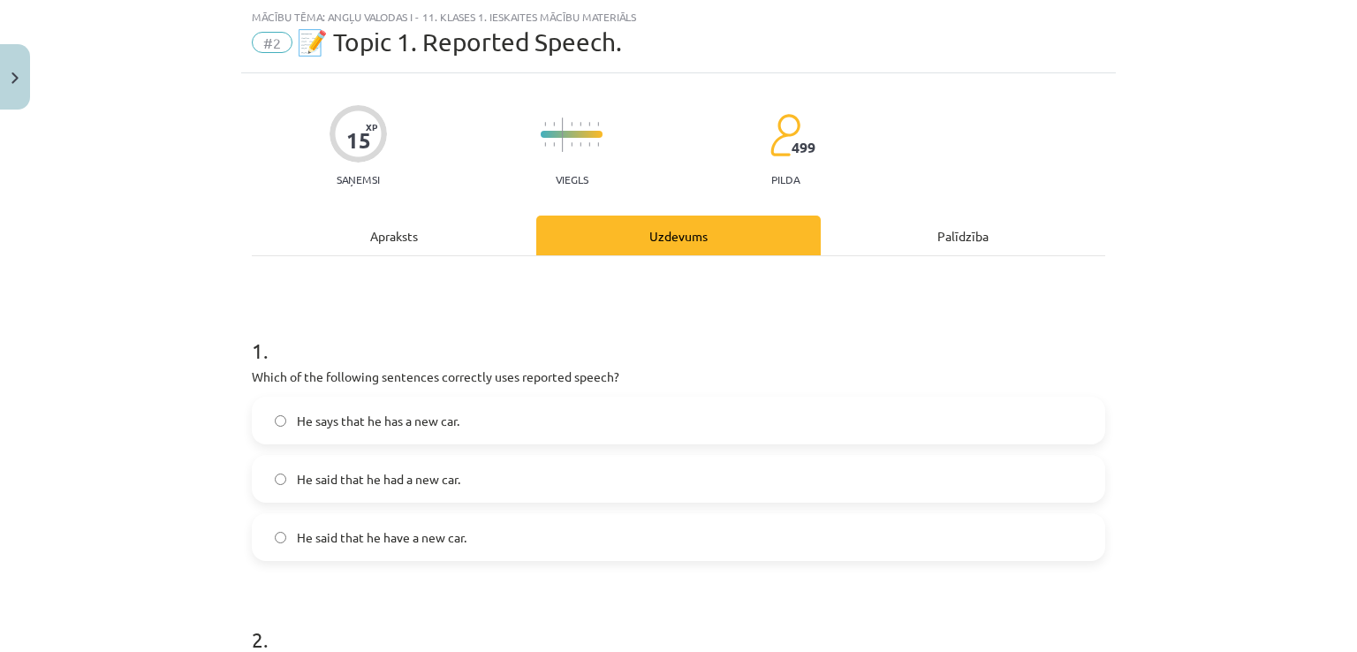
click at [378, 228] on div "Apraksts" at bounding box center [394, 236] width 284 height 40
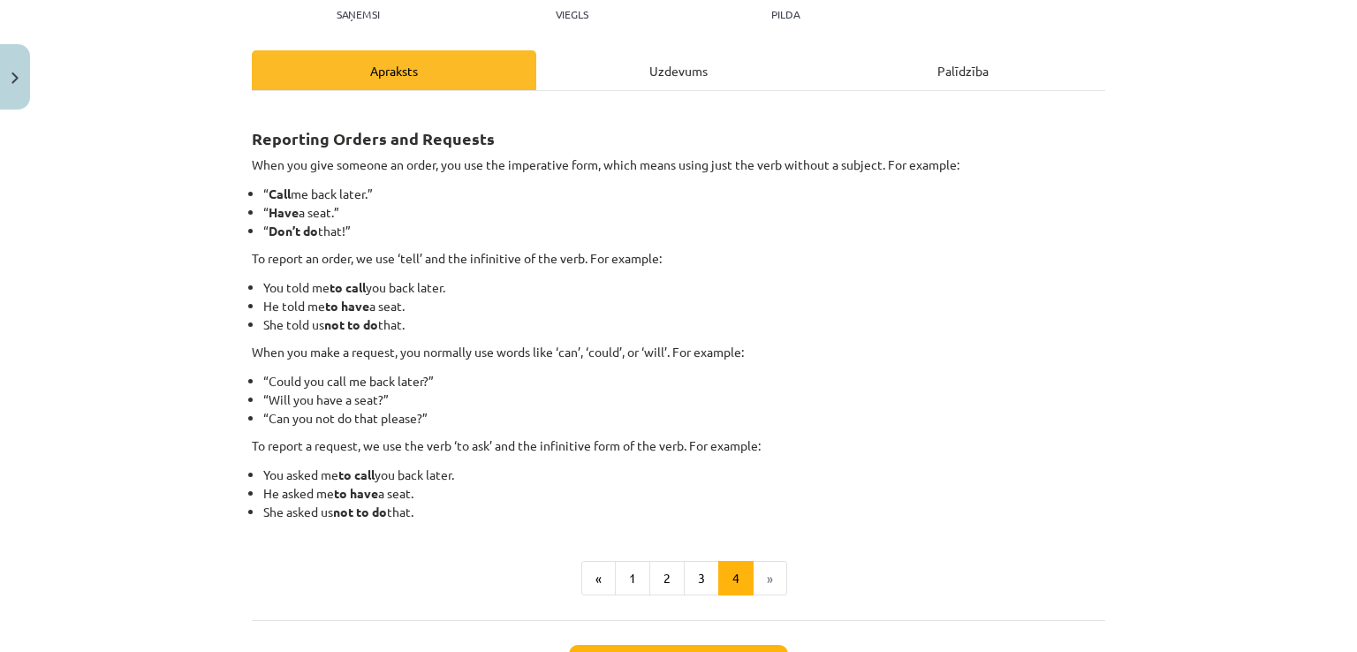
scroll to position [221, 0]
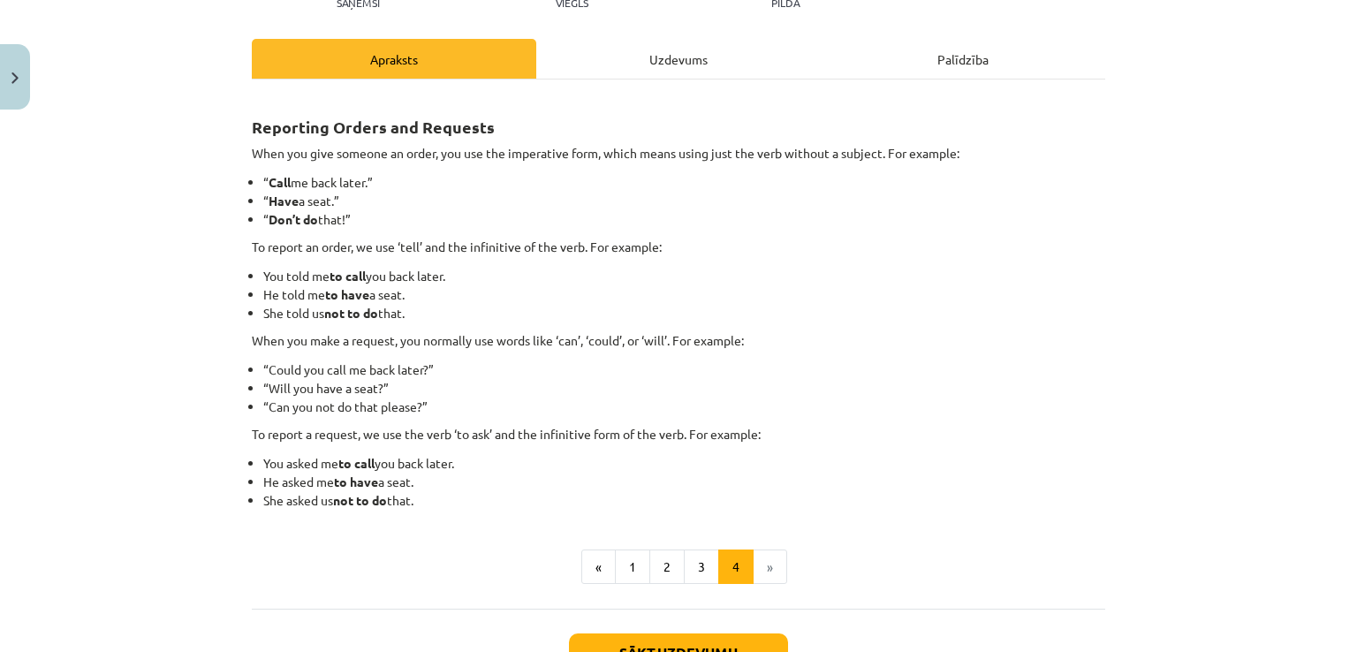
click at [636, 47] on div "Uzdevums" at bounding box center [678, 59] width 284 height 40
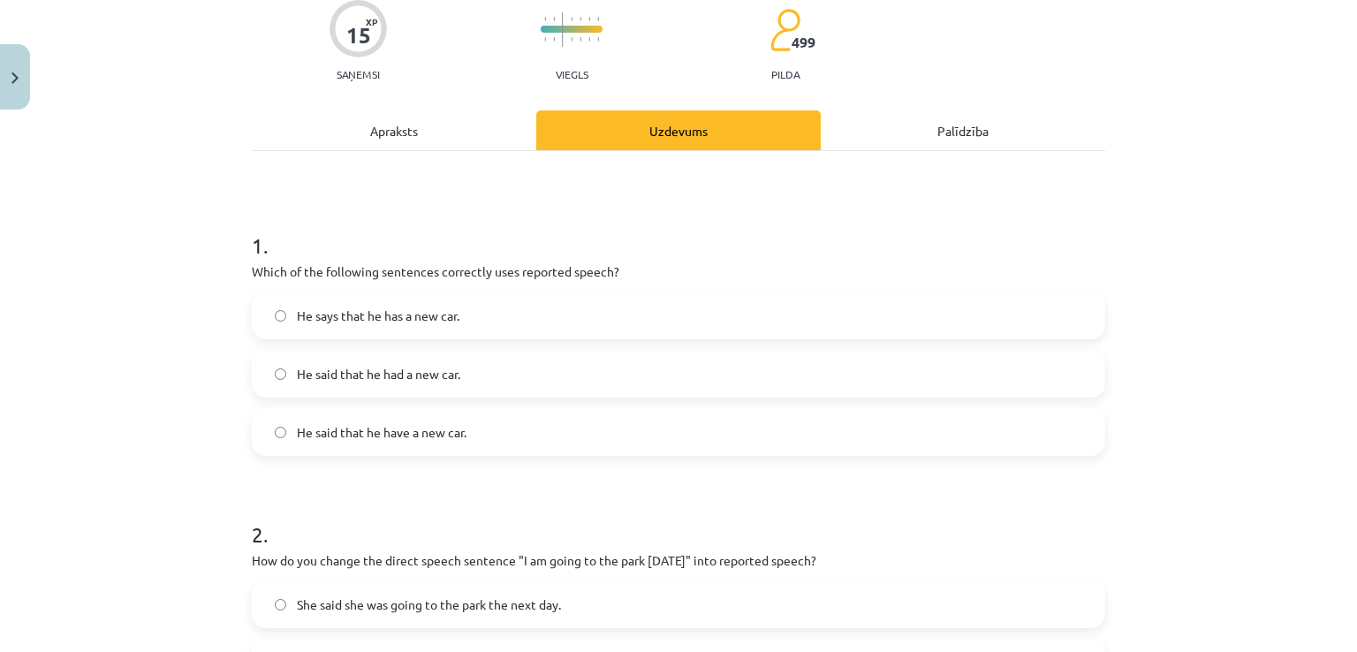
scroll to position [44, 0]
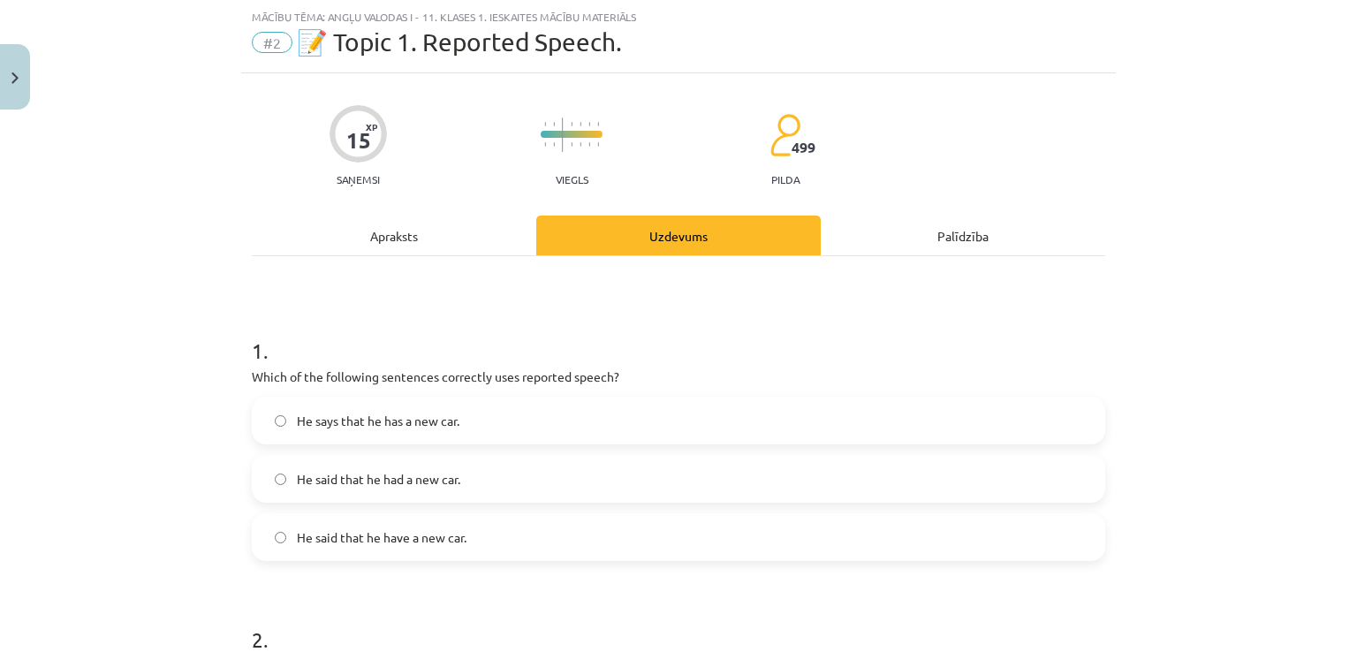
drag, startPoint x: 327, startPoint y: 488, endPoint x: 336, endPoint y: 489, distance: 8.9
click at [327, 486] on label "He said that he had a new car." at bounding box center [679, 479] width 850 height 44
click at [366, 229] on div "Apraksts" at bounding box center [394, 236] width 284 height 40
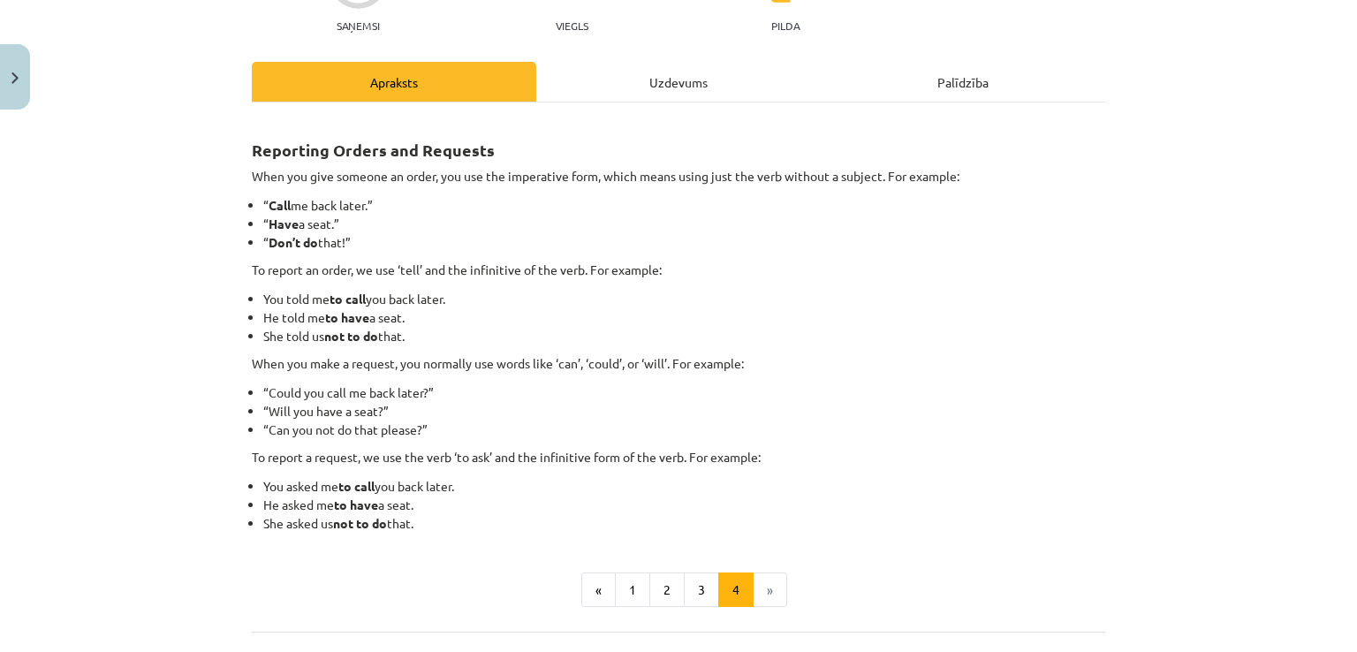
scroll to position [221, 0]
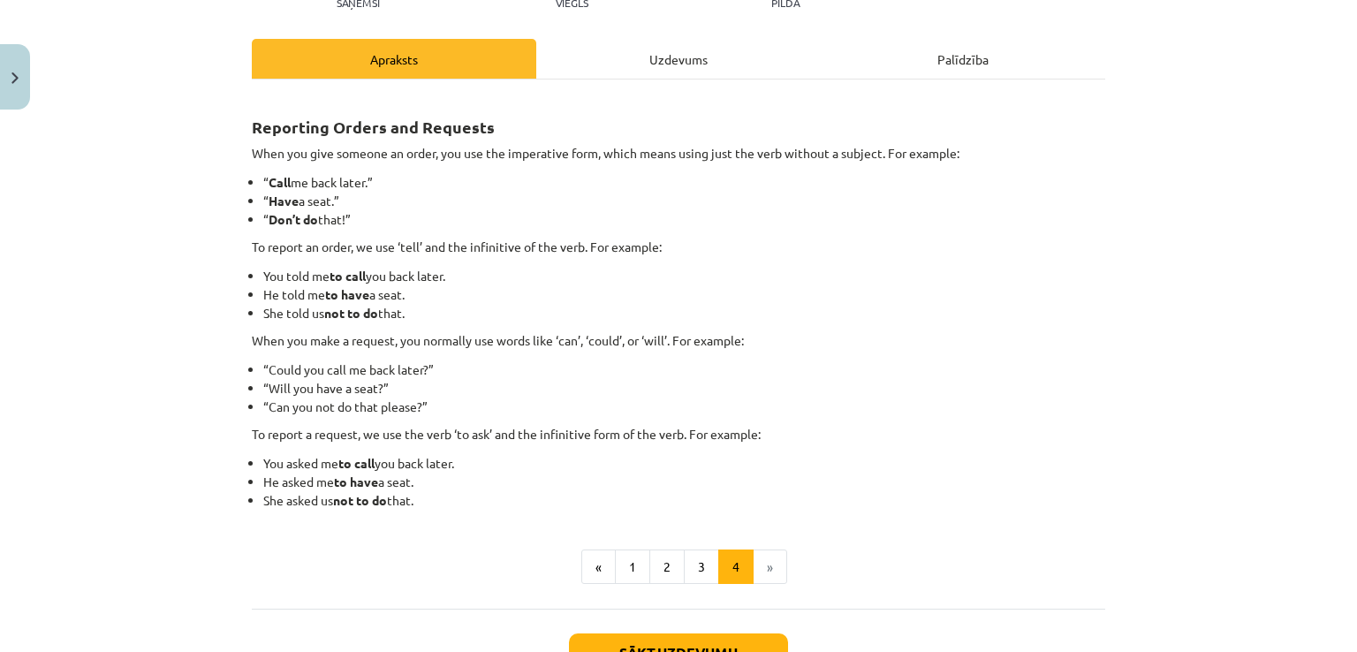
click at [664, 25] on div "15 XP Saņemsi Viegls 499 pilda Apraksts Uzdevums Palīdzība Reporting Orders and…" at bounding box center [678, 320] width 875 height 846
drag, startPoint x: 663, startPoint y: 61, endPoint x: 648, endPoint y: 53, distance: 16.2
click at [656, 61] on div "Uzdevums" at bounding box center [678, 59] width 284 height 40
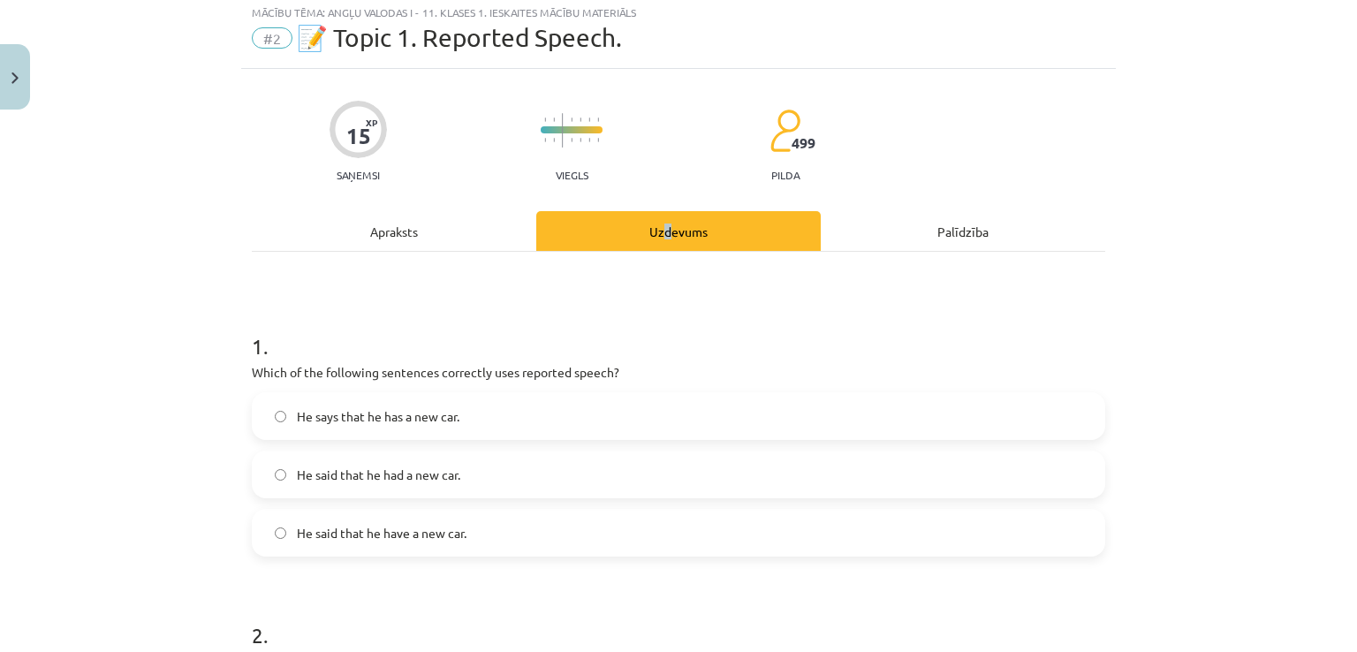
scroll to position [44, 0]
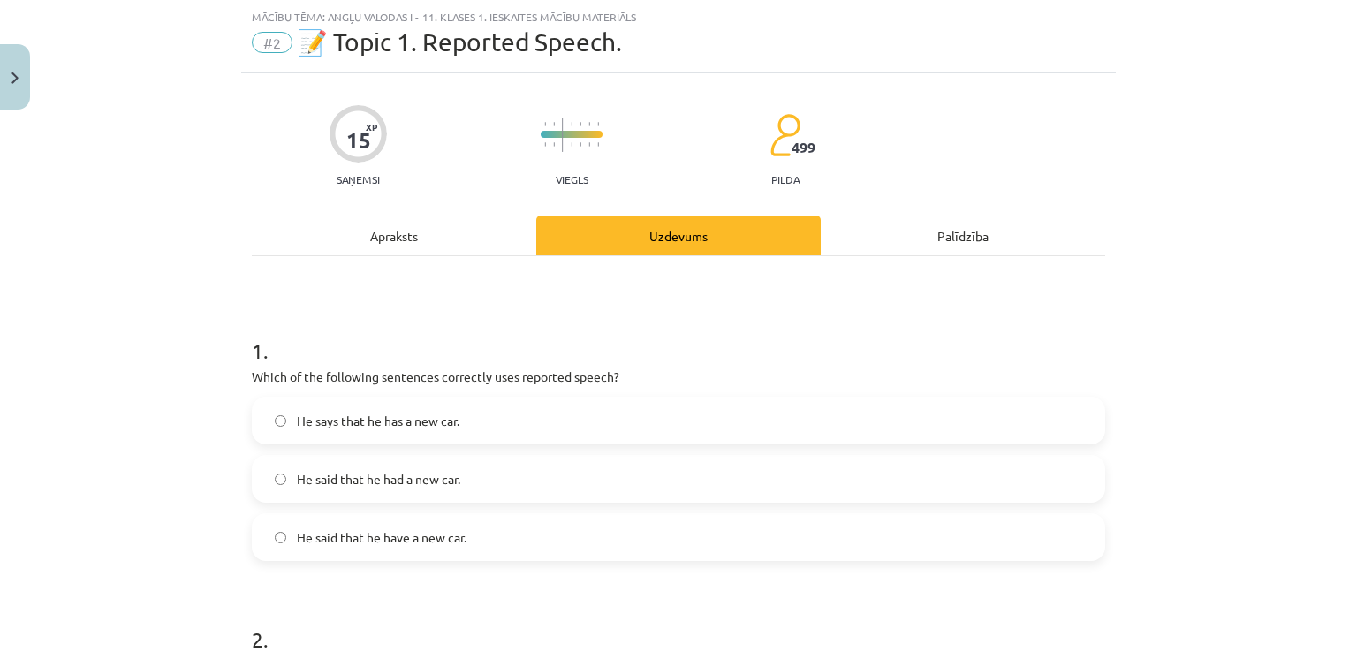
click at [289, 254] on div "Apraksts" at bounding box center [394, 236] width 284 height 40
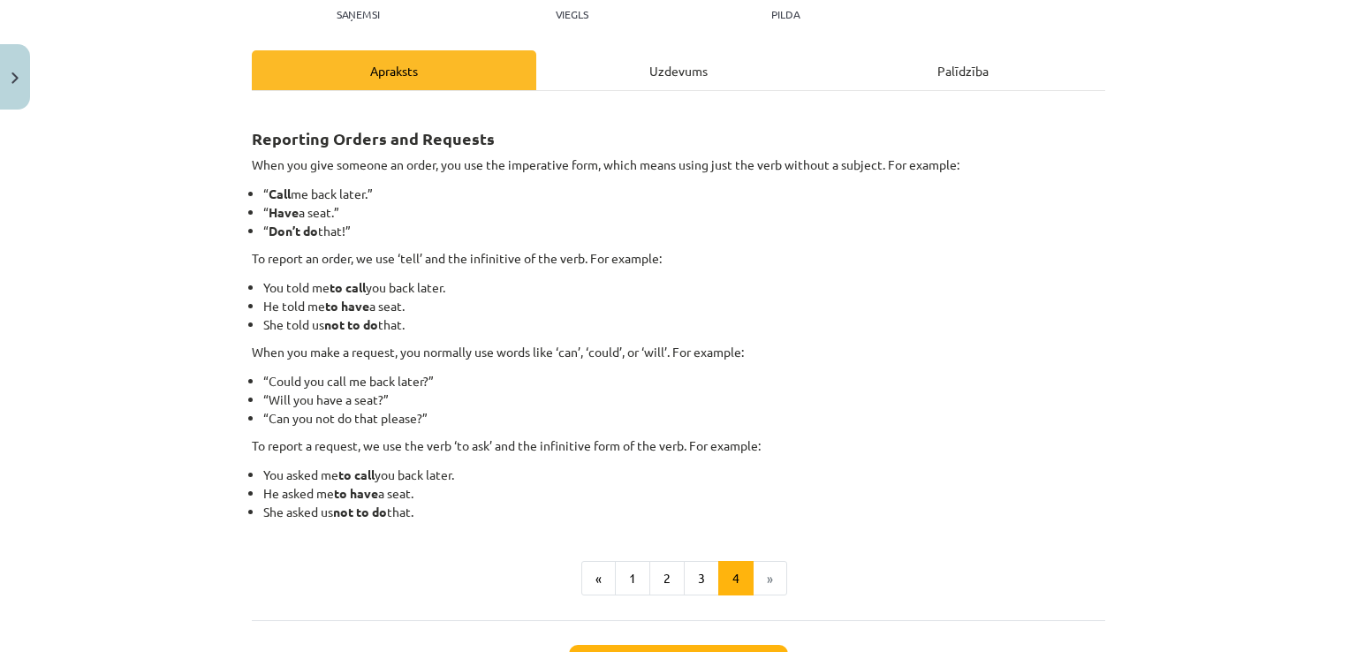
scroll to position [221, 0]
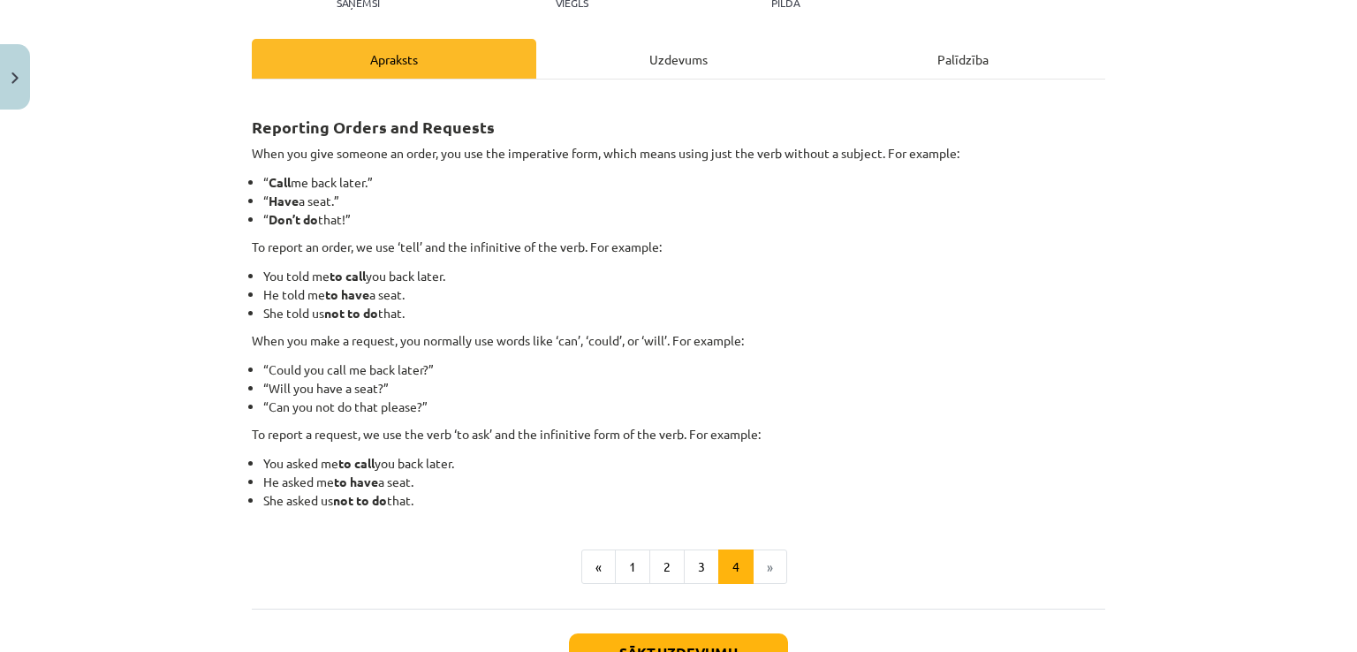
click at [622, 54] on div "Uzdevums" at bounding box center [678, 59] width 284 height 40
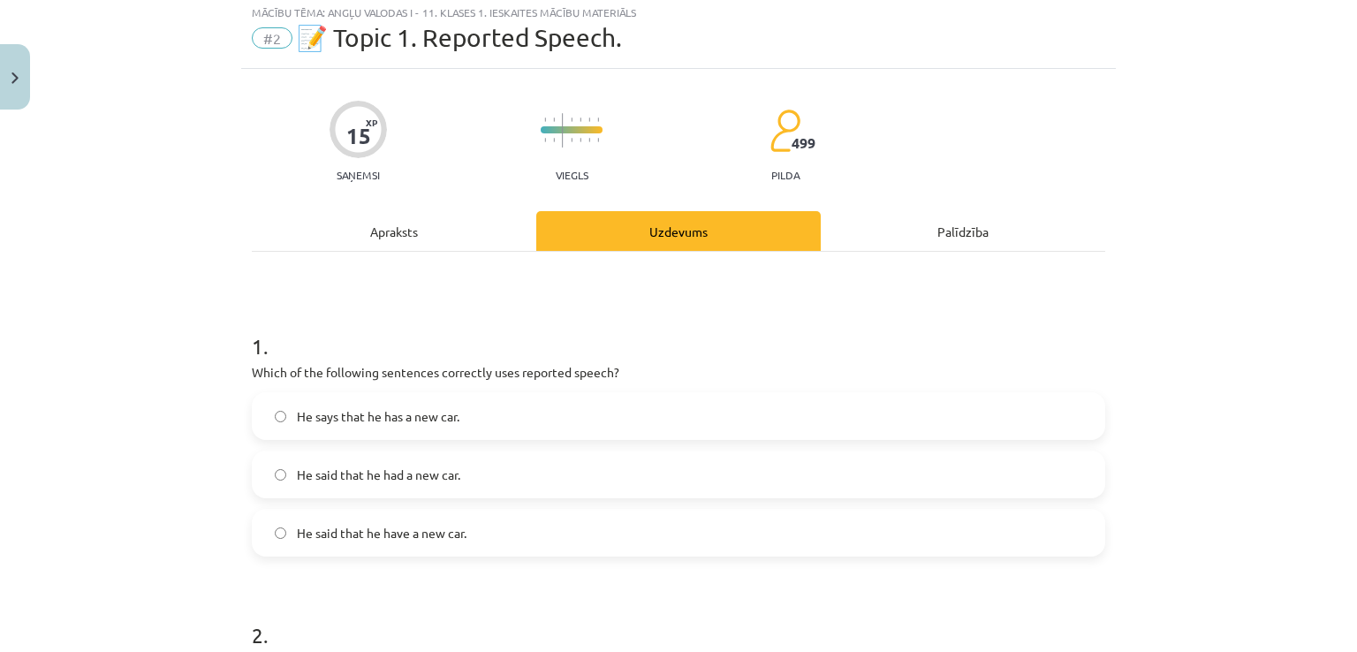
scroll to position [44, 0]
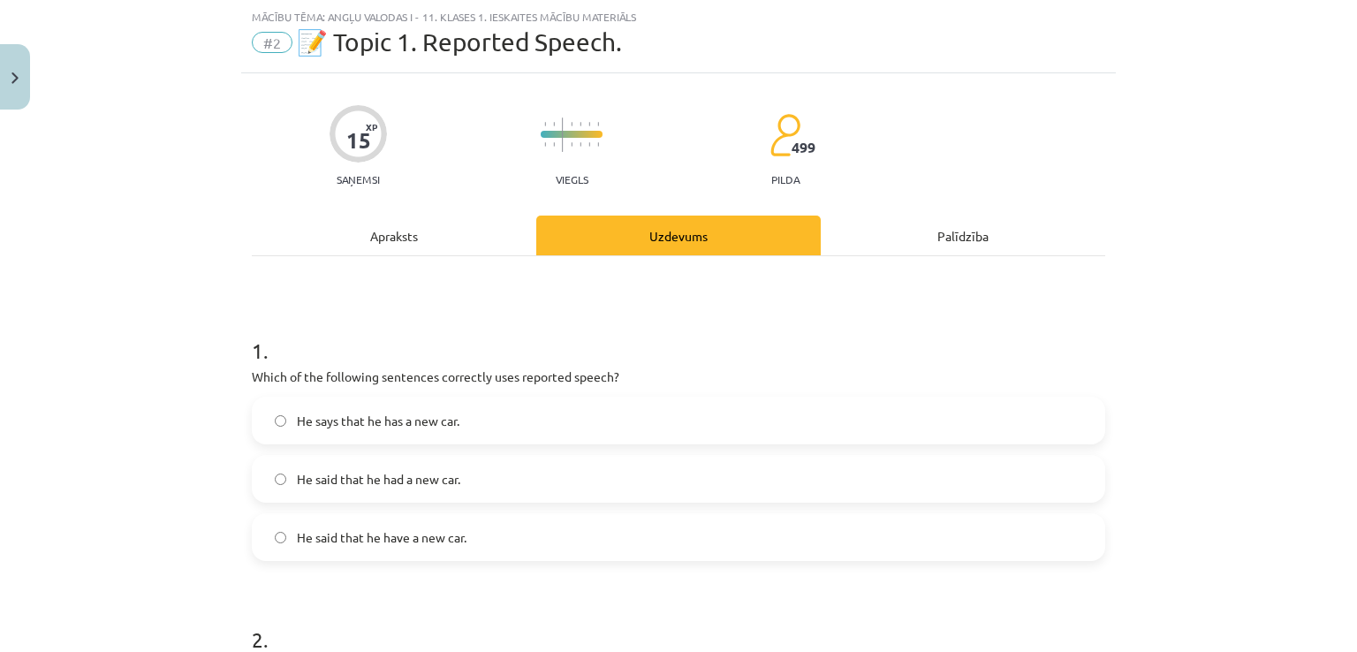
click at [385, 238] on div "Apraksts" at bounding box center [394, 236] width 284 height 40
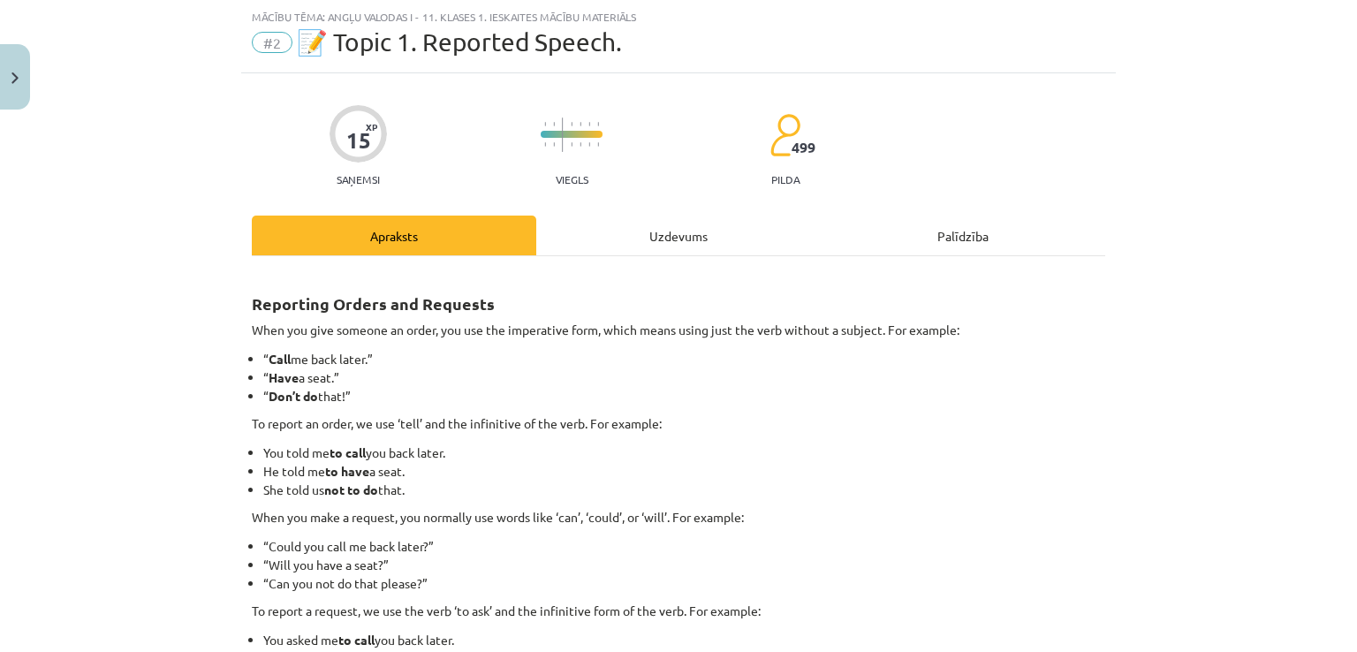
click at [630, 241] on div "Uzdevums" at bounding box center [678, 236] width 284 height 40
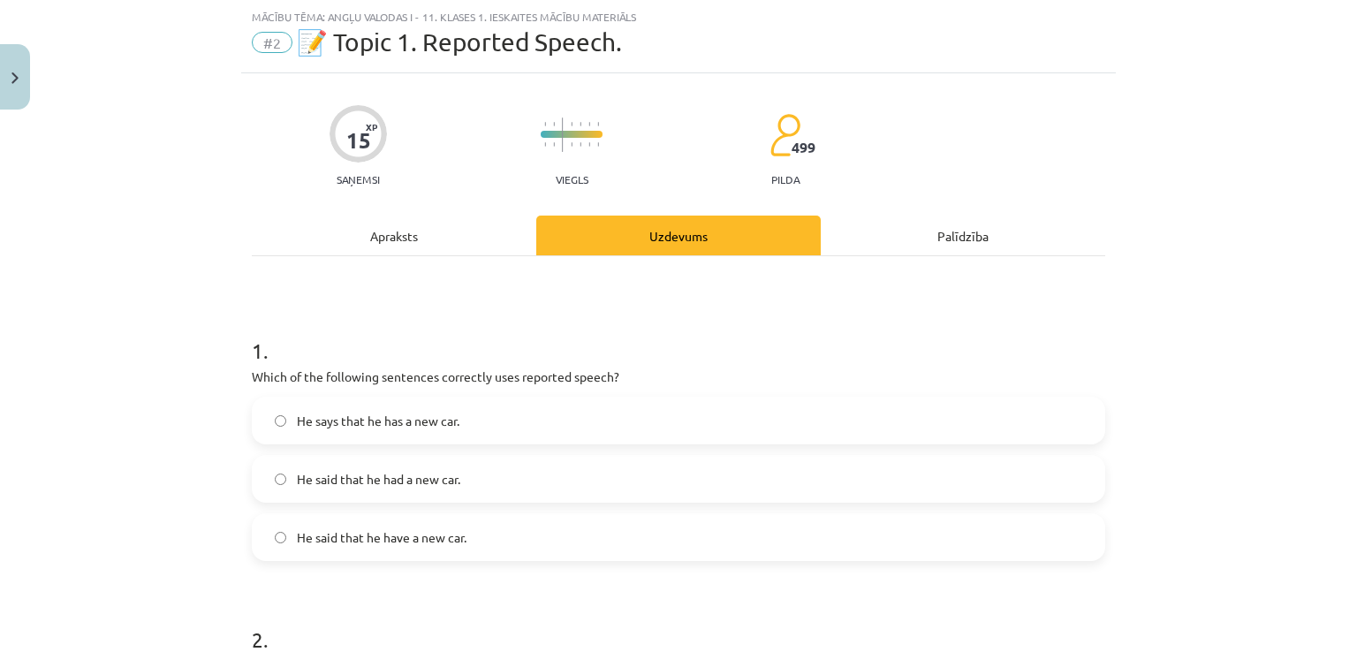
click at [287, 227] on div "Apraksts" at bounding box center [394, 236] width 284 height 40
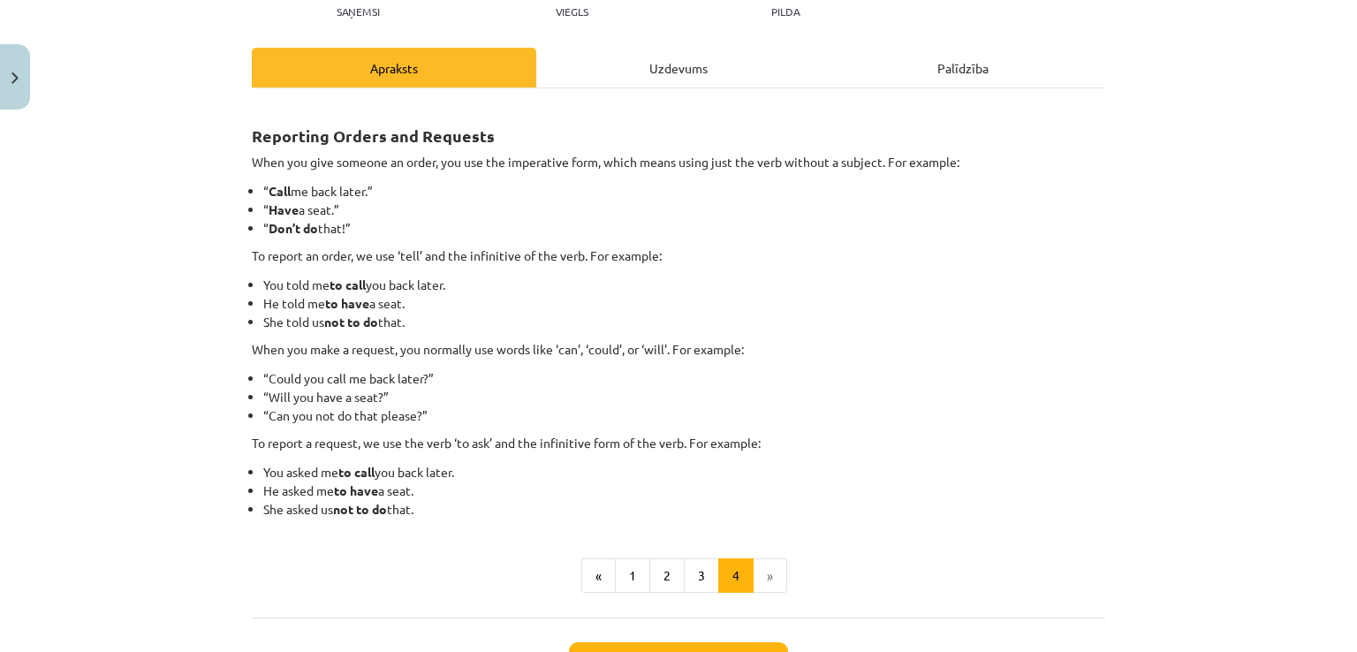
scroll to position [221, 0]
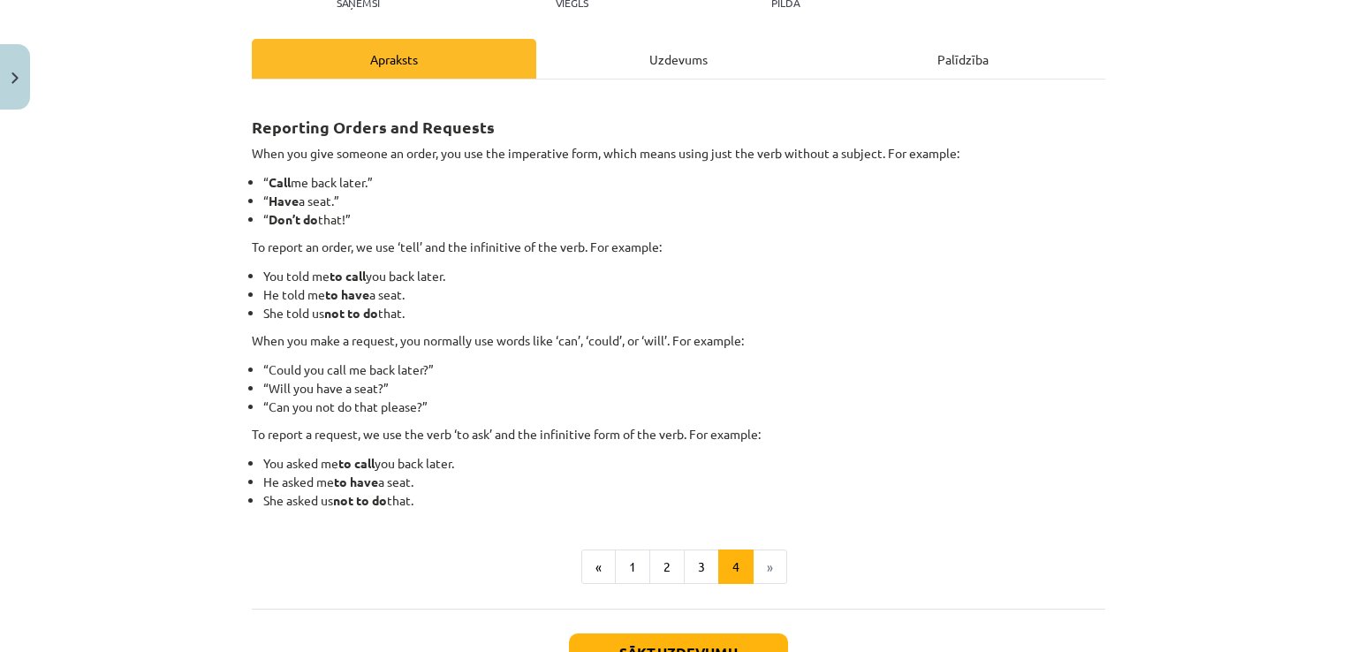
click at [663, 80] on div "Reporting Orders and Requests When you give someone an order, you use the imper…" at bounding box center [678, 344] width 853 height 529
click at [647, 45] on div "Uzdevums" at bounding box center [678, 59] width 284 height 40
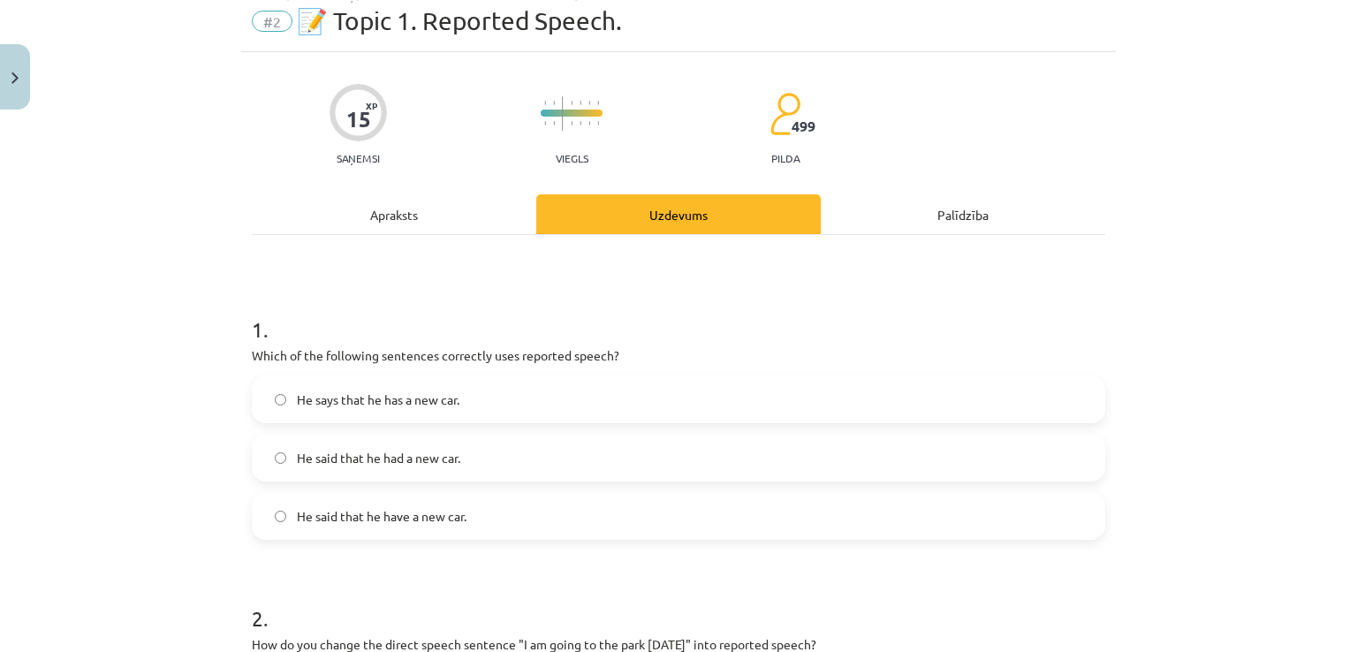
scroll to position [44, 0]
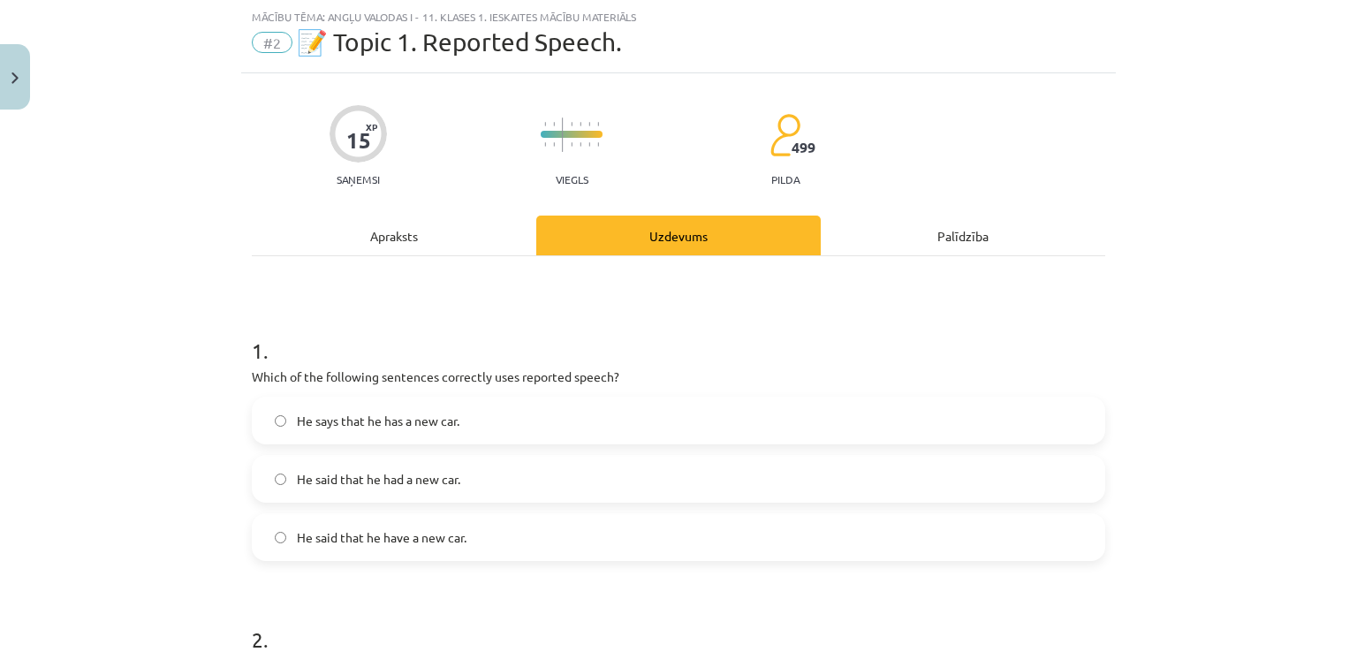
click at [429, 216] on div "Apraksts" at bounding box center [394, 236] width 284 height 40
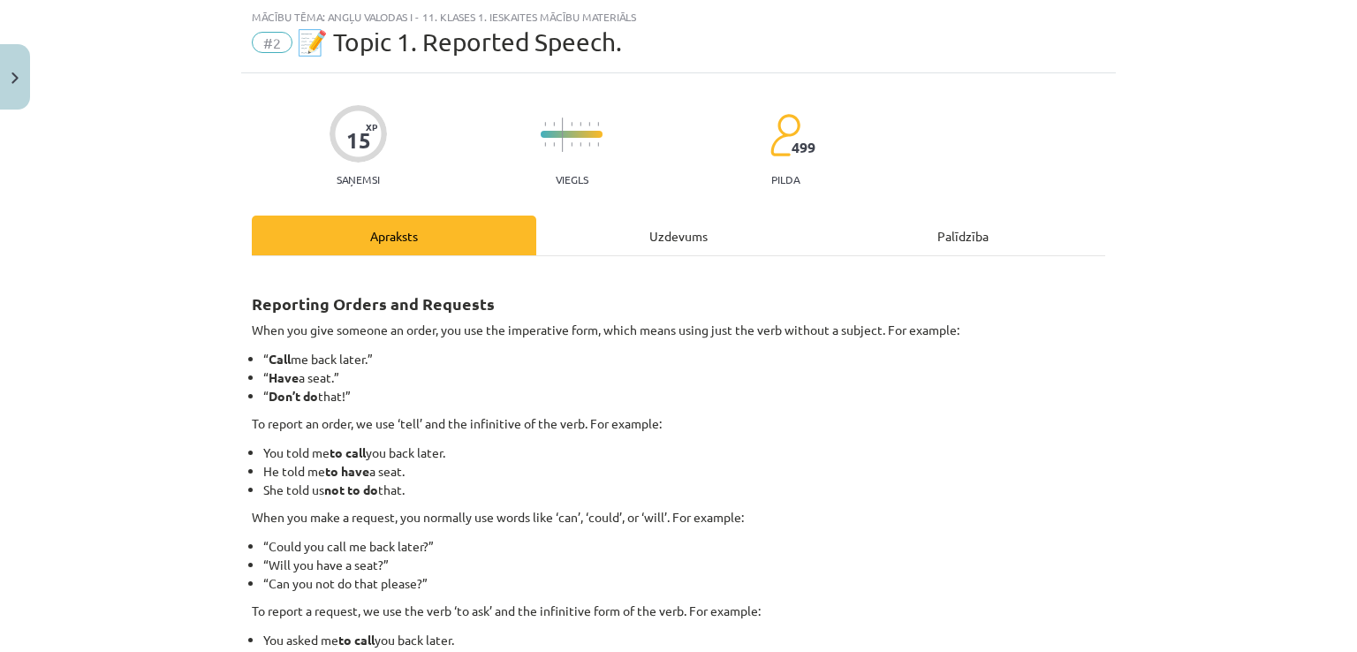
click at [716, 234] on div "Uzdevums" at bounding box center [678, 236] width 284 height 40
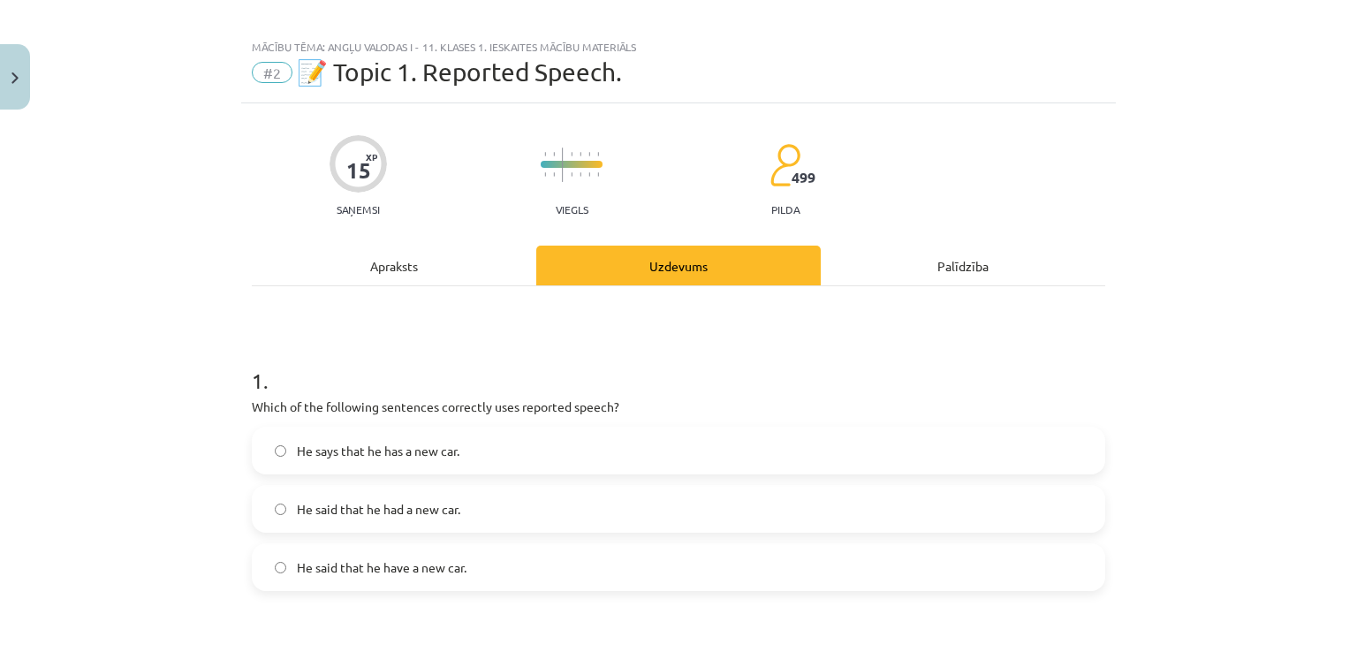
scroll to position [0, 0]
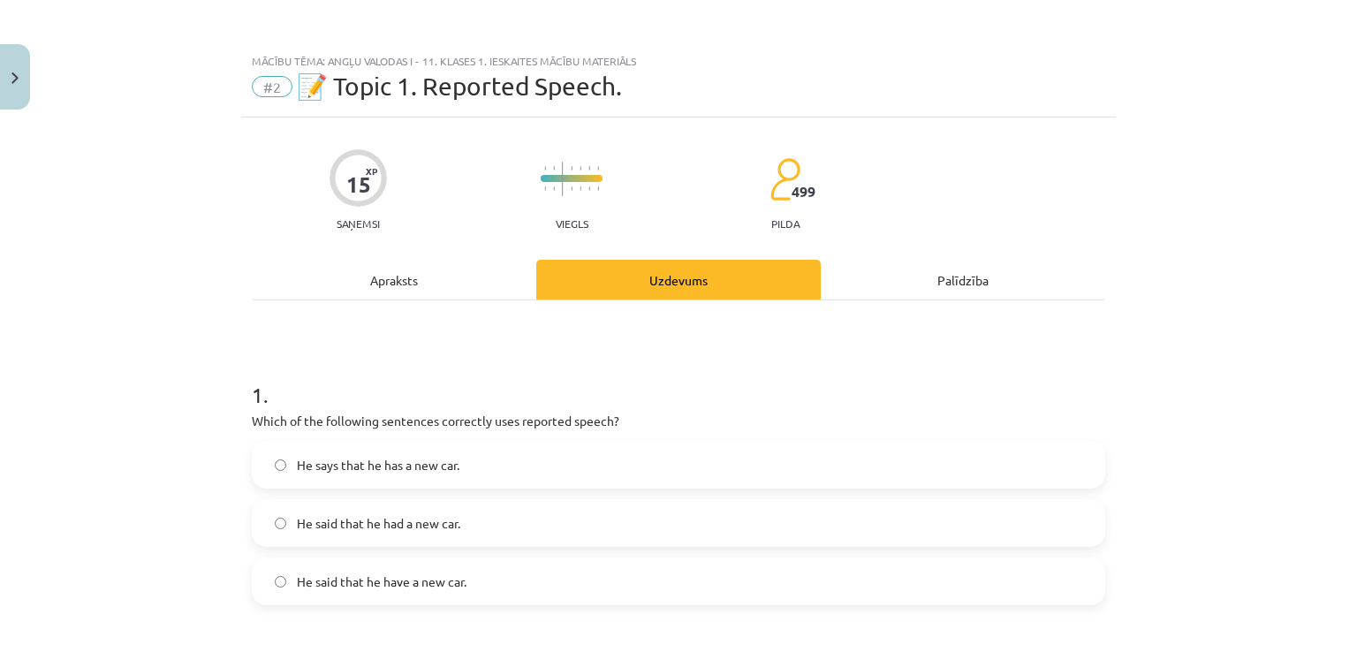
drag, startPoint x: 343, startPoint y: 279, endPoint x: 339, endPoint y: 245, distance: 34.6
click at [343, 279] on div "Apraksts" at bounding box center [394, 280] width 284 height 40
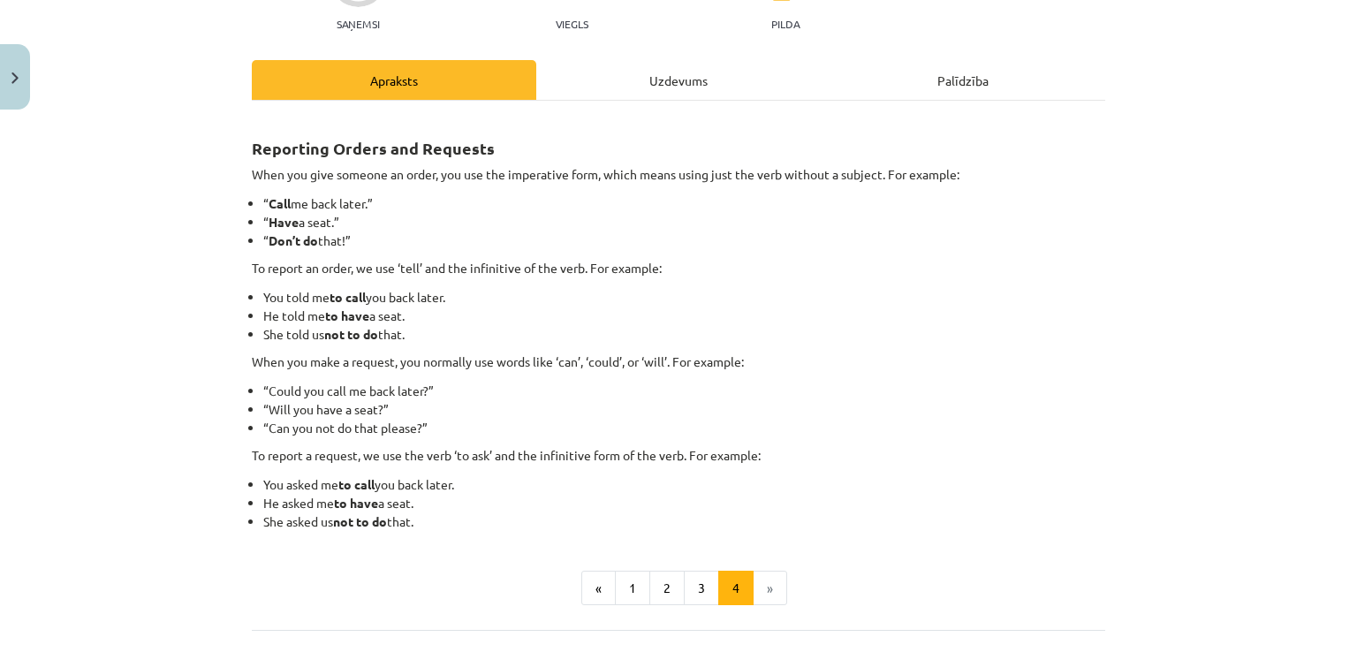
scroll to position [221, 0]
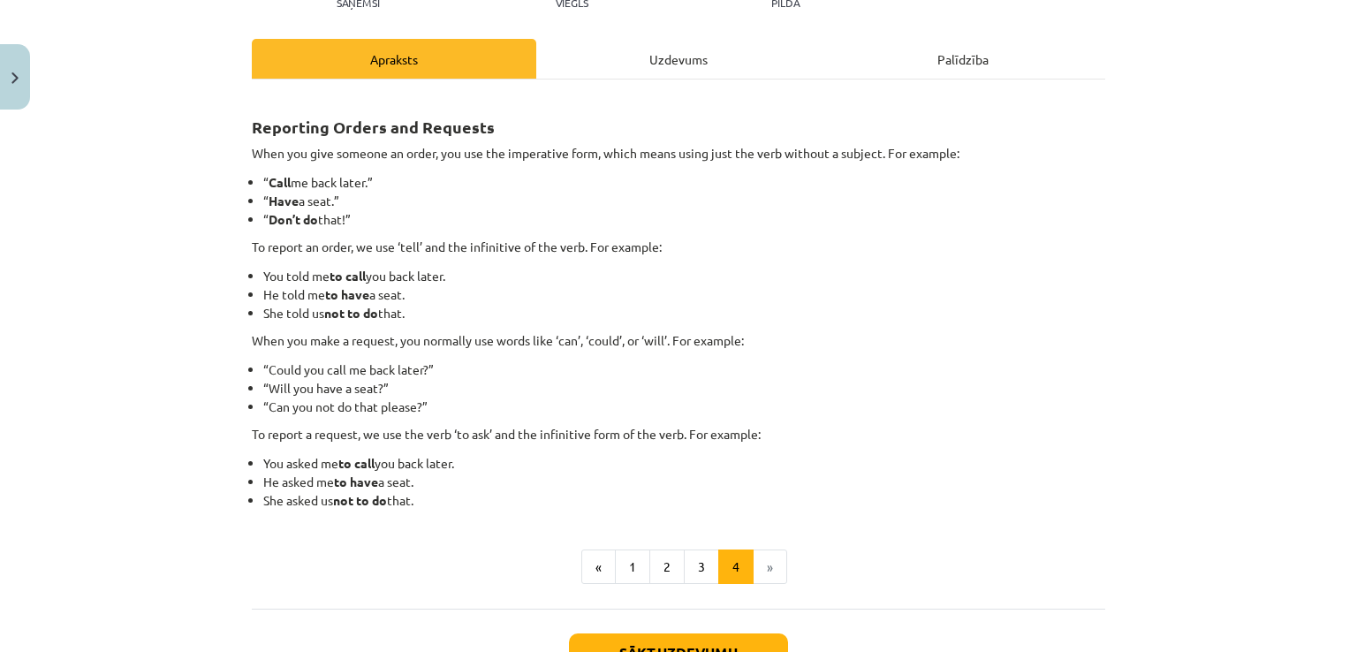
click at [633, 64] on div "Uzdevums" at bounding box center [678, 59] width 284 height 40
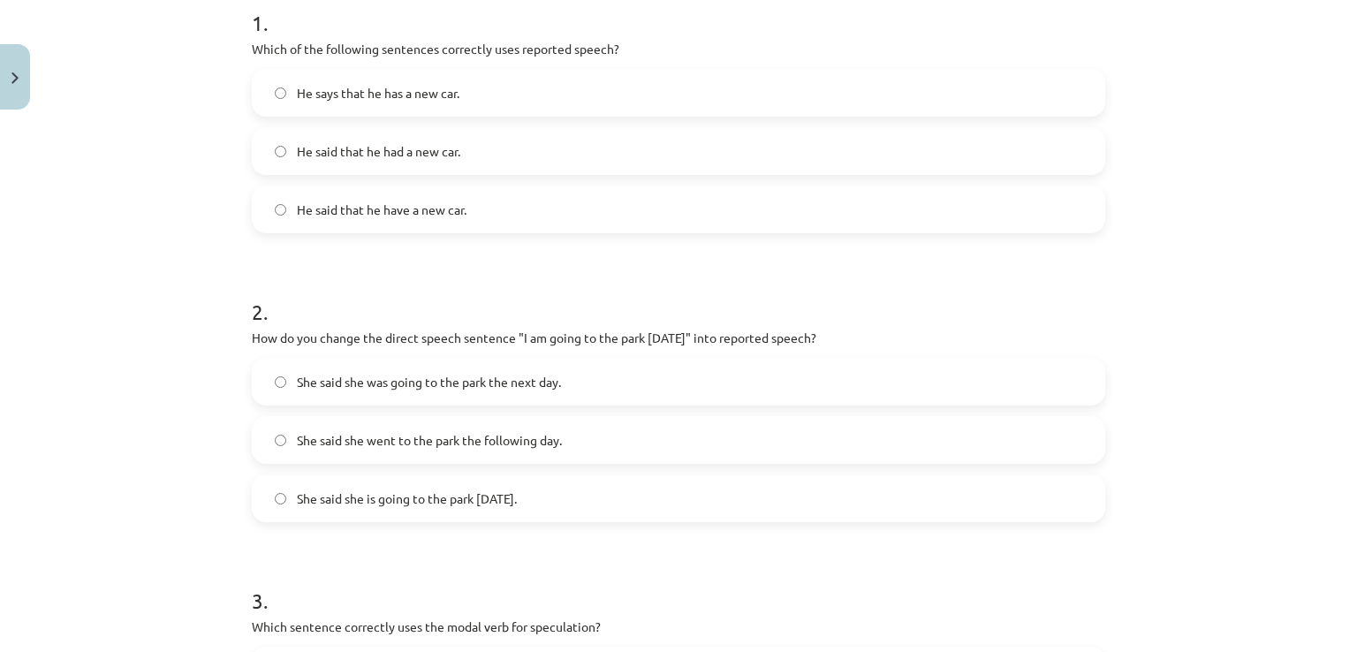
scroll to position [398, 0]
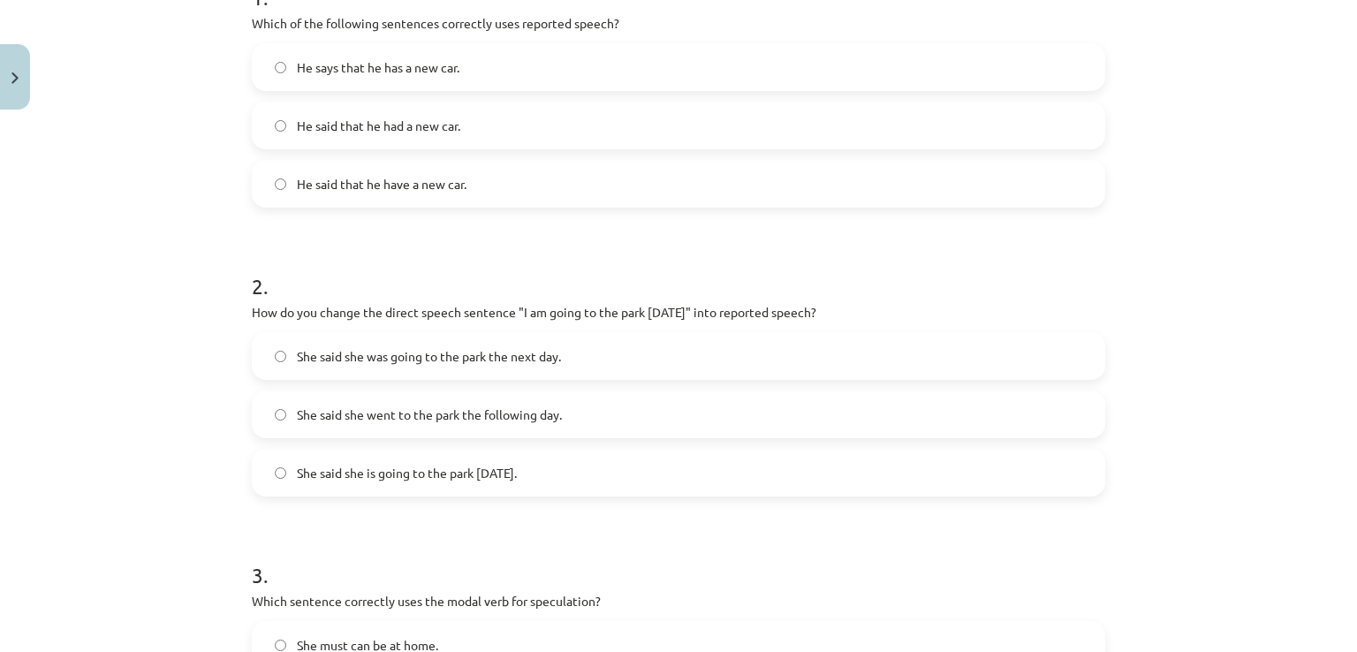
click at [408, 352] on span "She said she was going to the park the next day." at bounding box center [429, 356] width 264 height 19
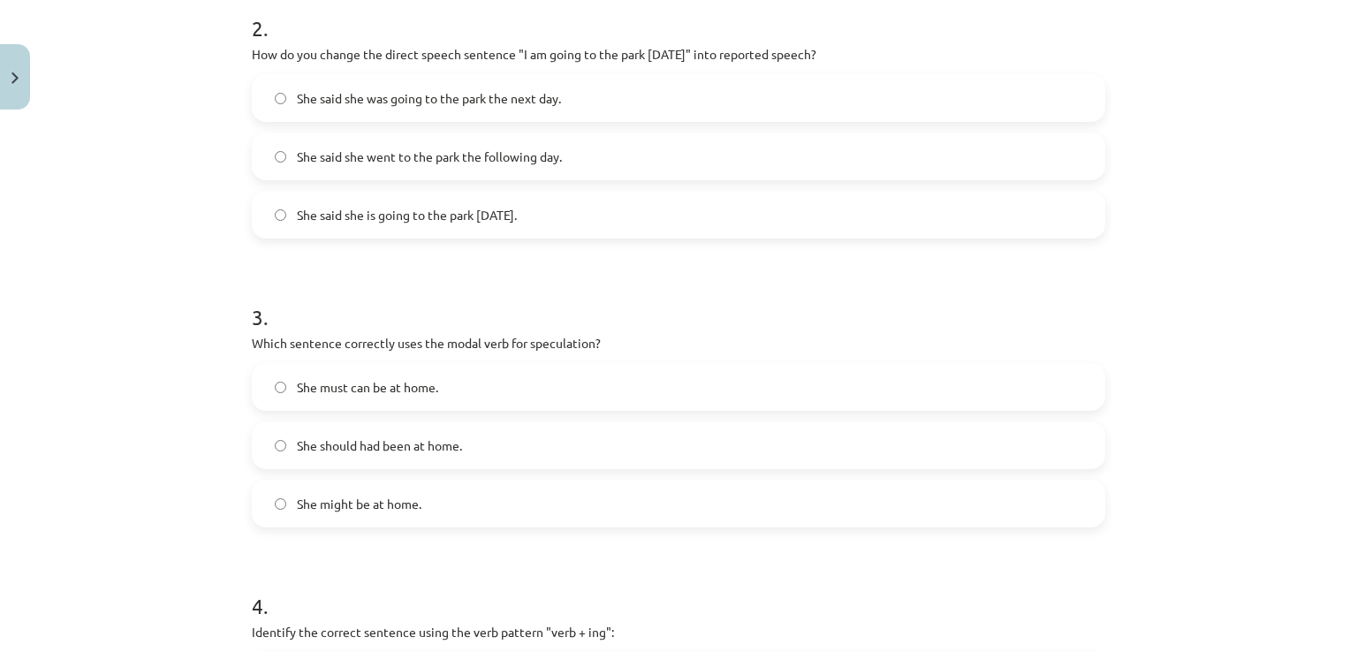
scroll to position [738, 0]
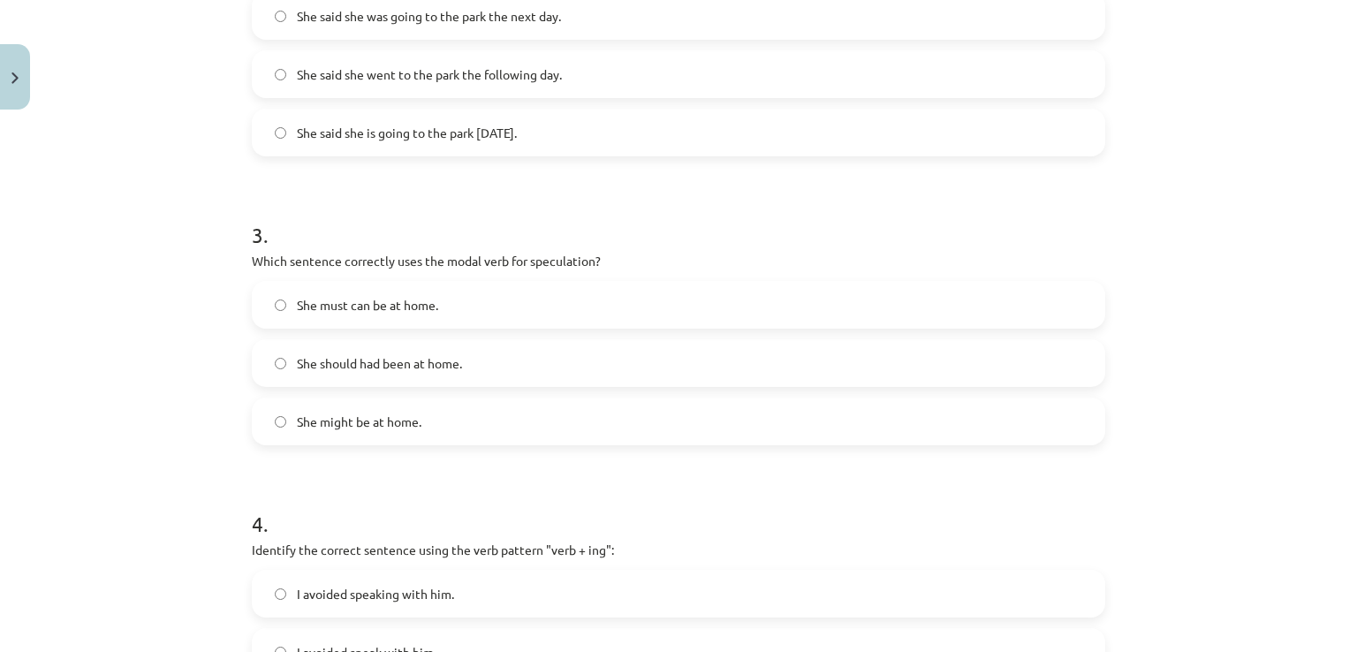
click at [320, 432] on label "She might be at home." at bounding box center [679, 421] width 850 height 44
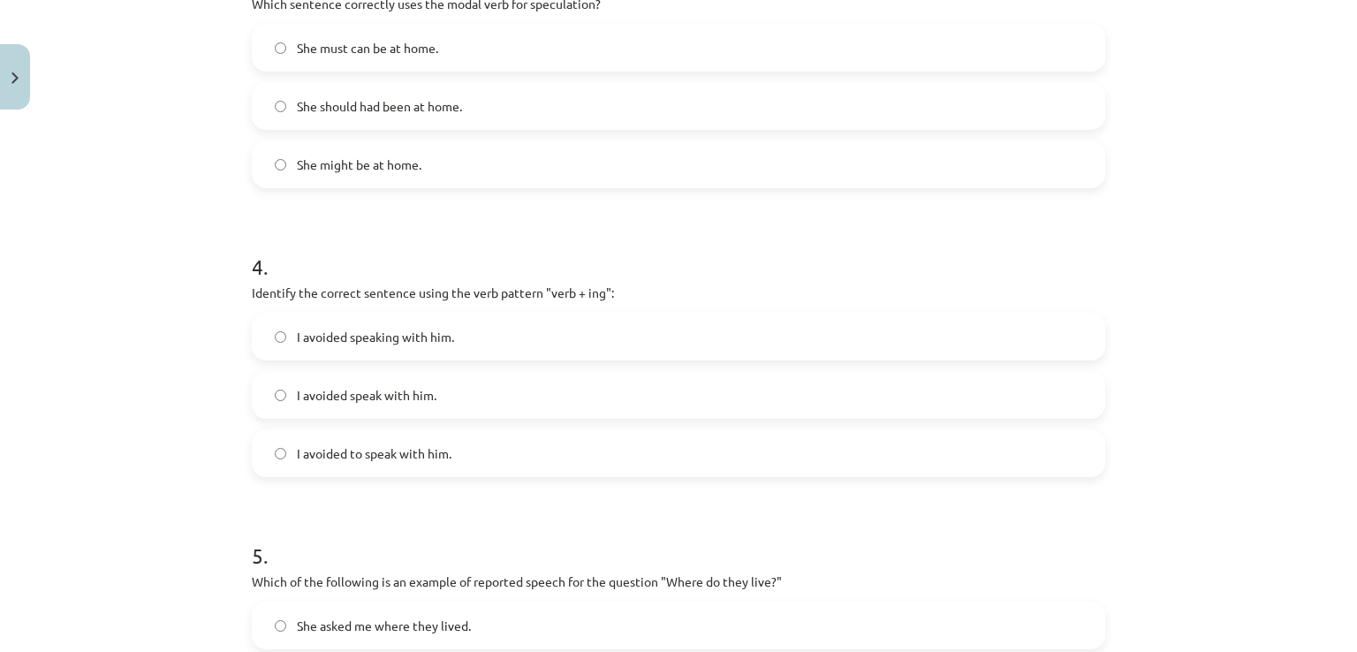
scroll to position [1106, 0]
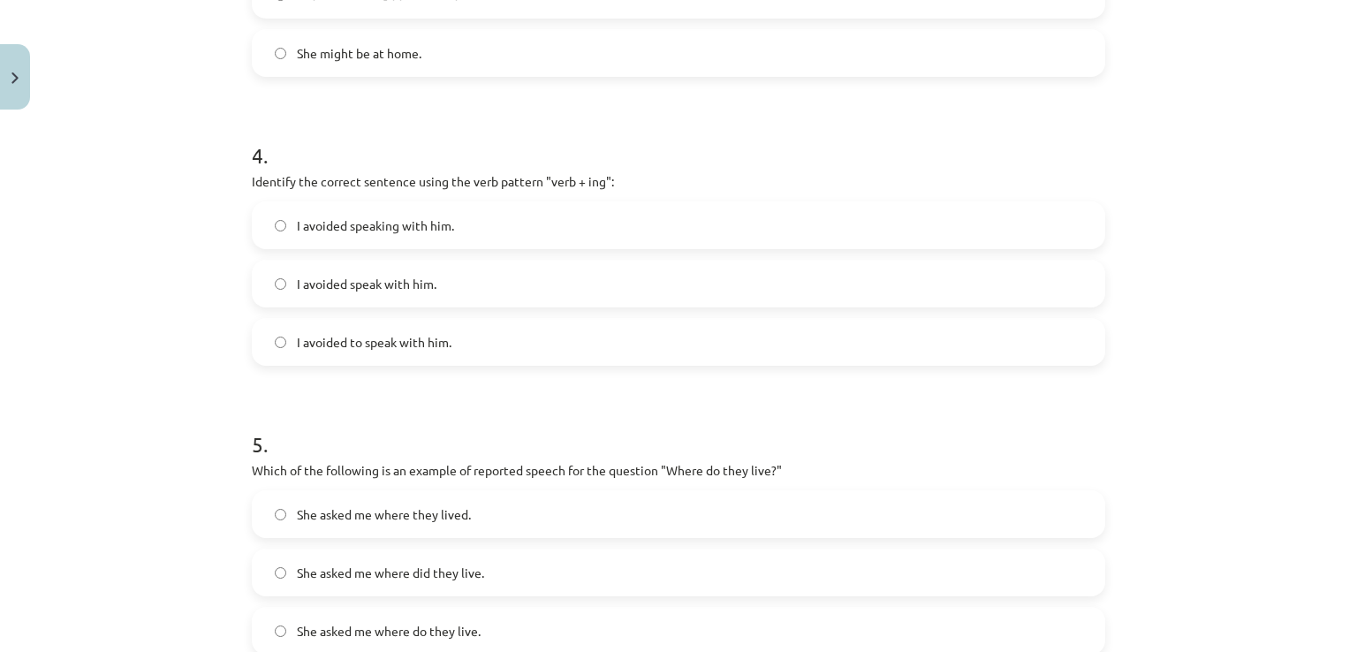
click at [279, 238] on label "I avoided speaking with him." at bounding box center [679, 225] width 850 height 44
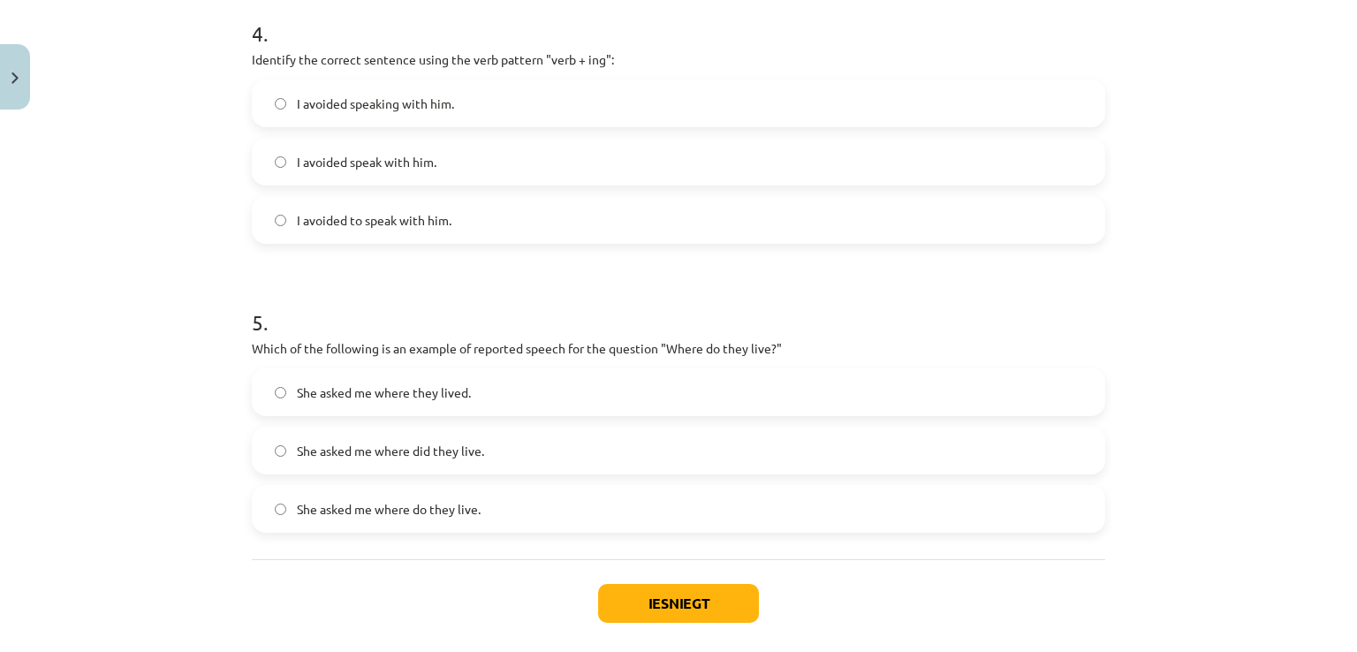
scroll to position [1314, 0]
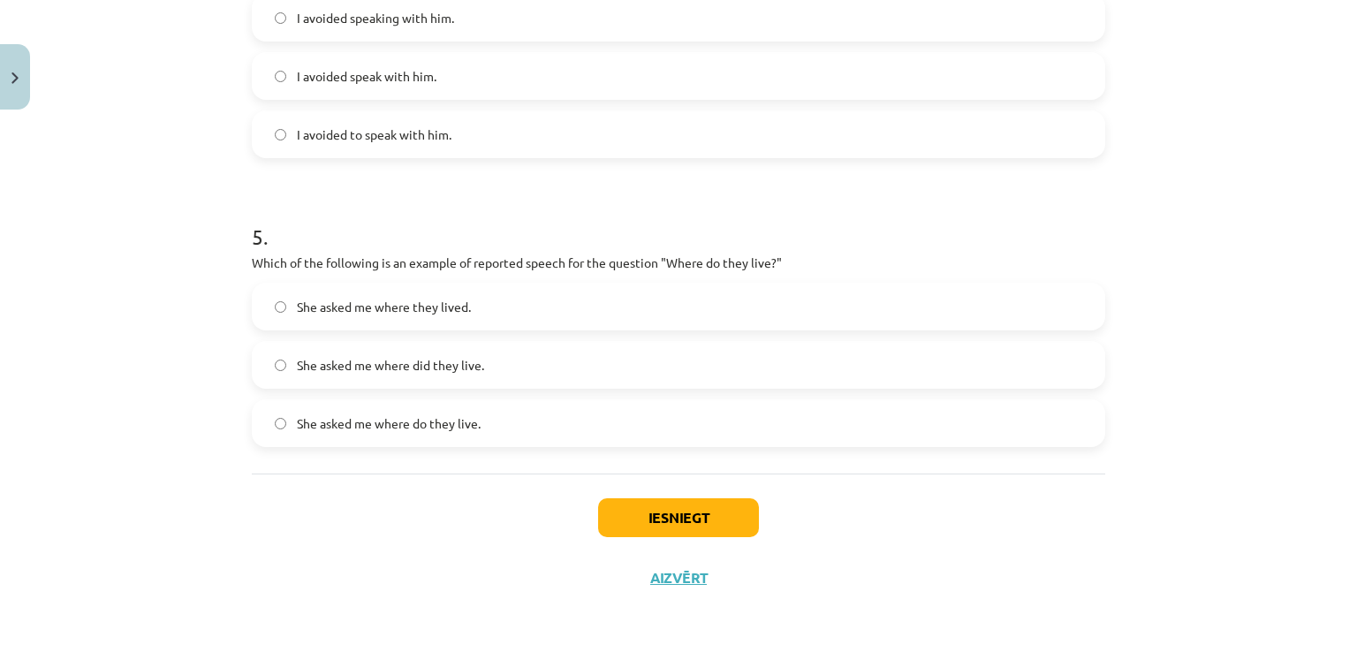
click at [293, 320] on label "She asked me where they lived." at bounding box center [679, 306] width 850 height 44
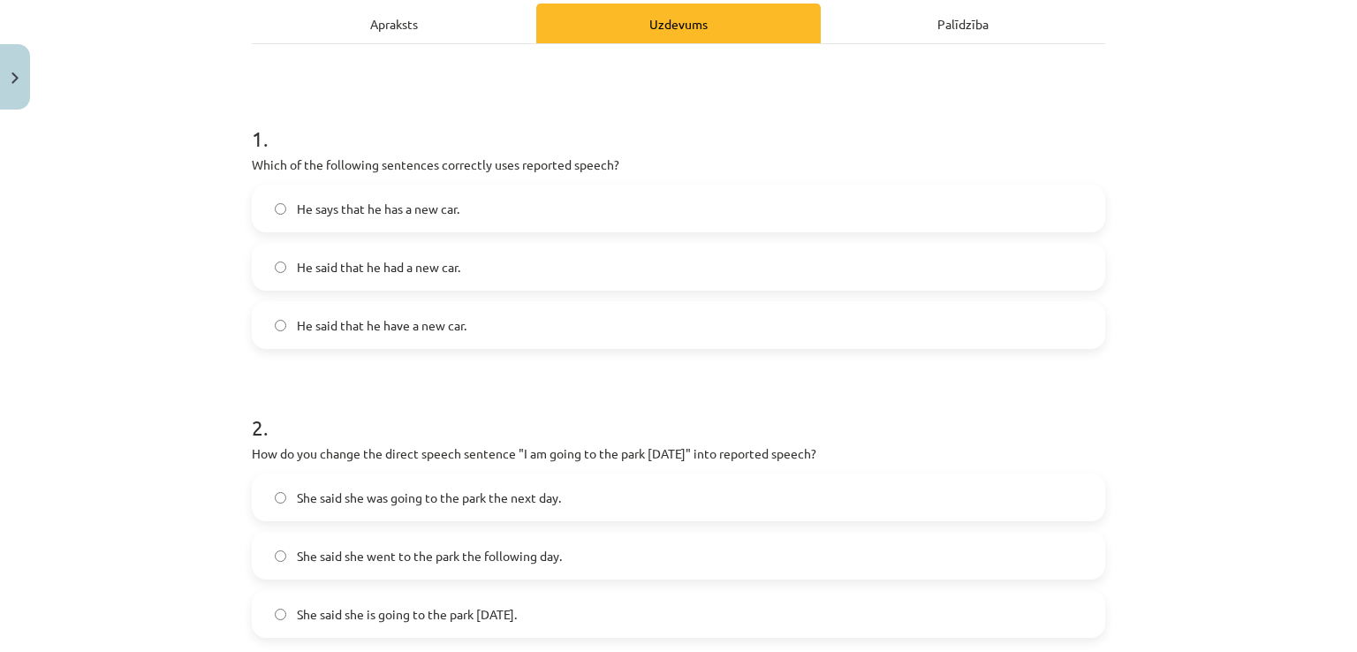
scroll to position [0, 0]
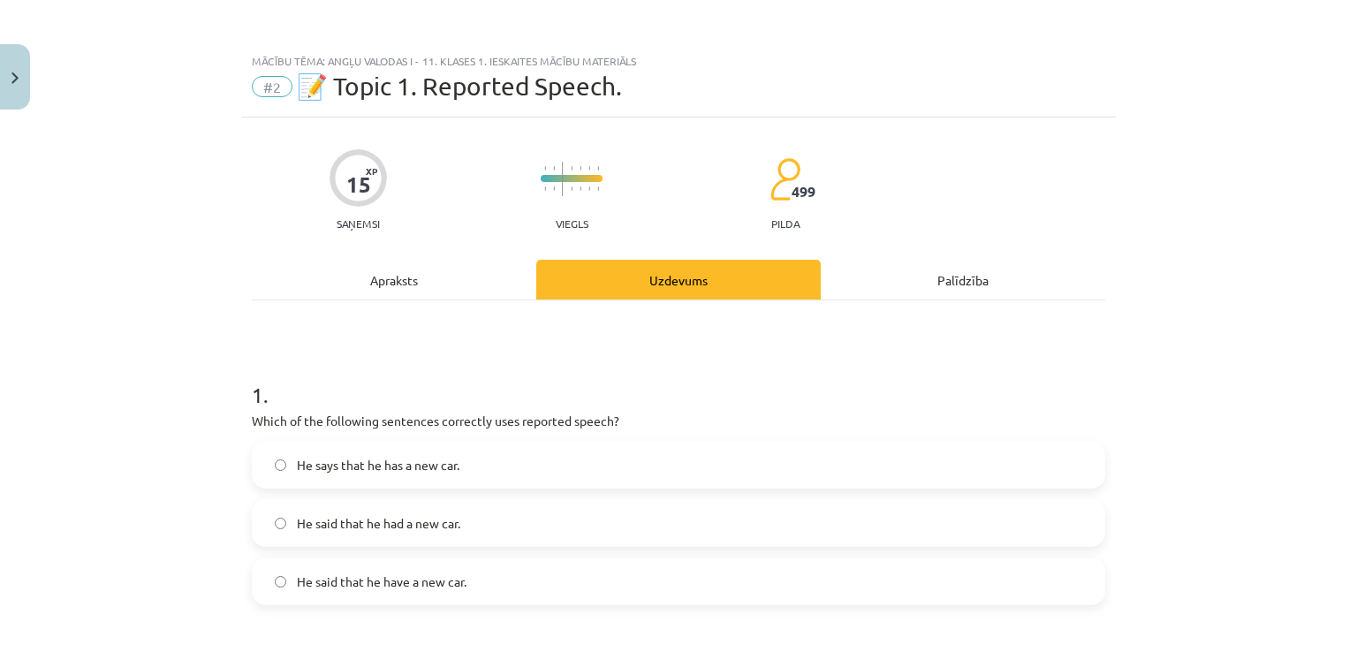
click at [341, 287] on div "Apraksts" at bounding box center [394, 280] width 284 height 40
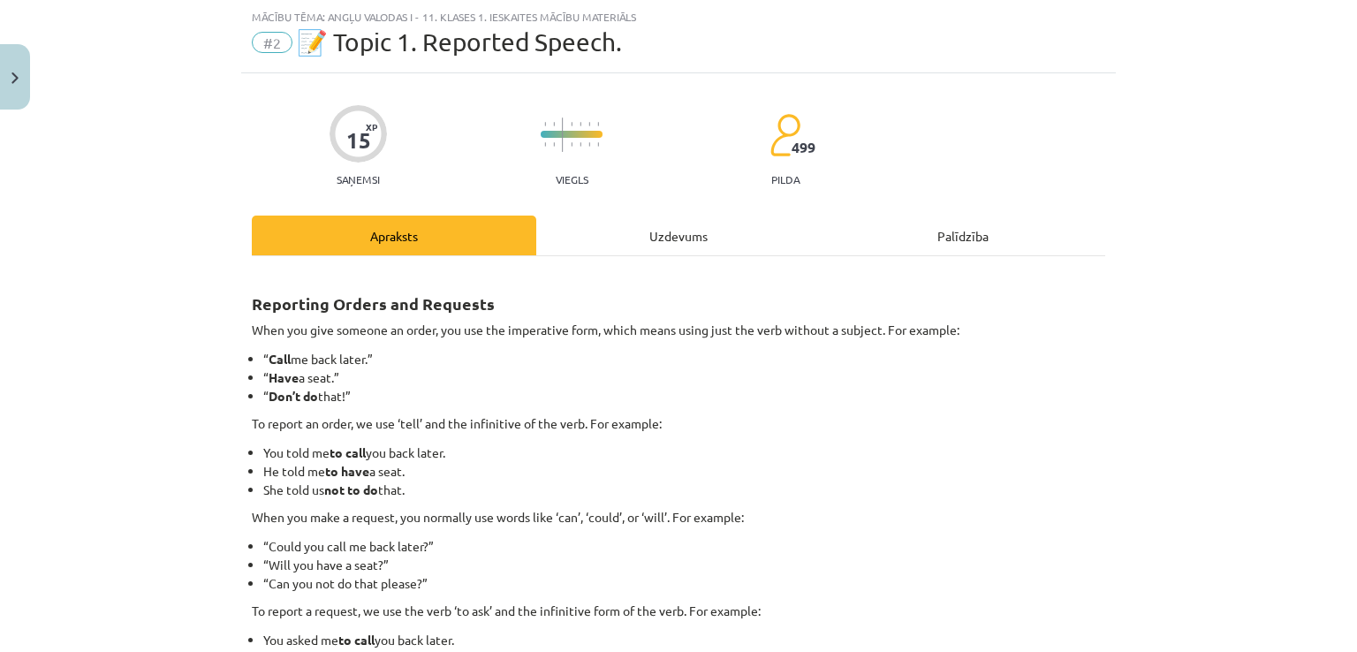
scroll to position [279, 0]
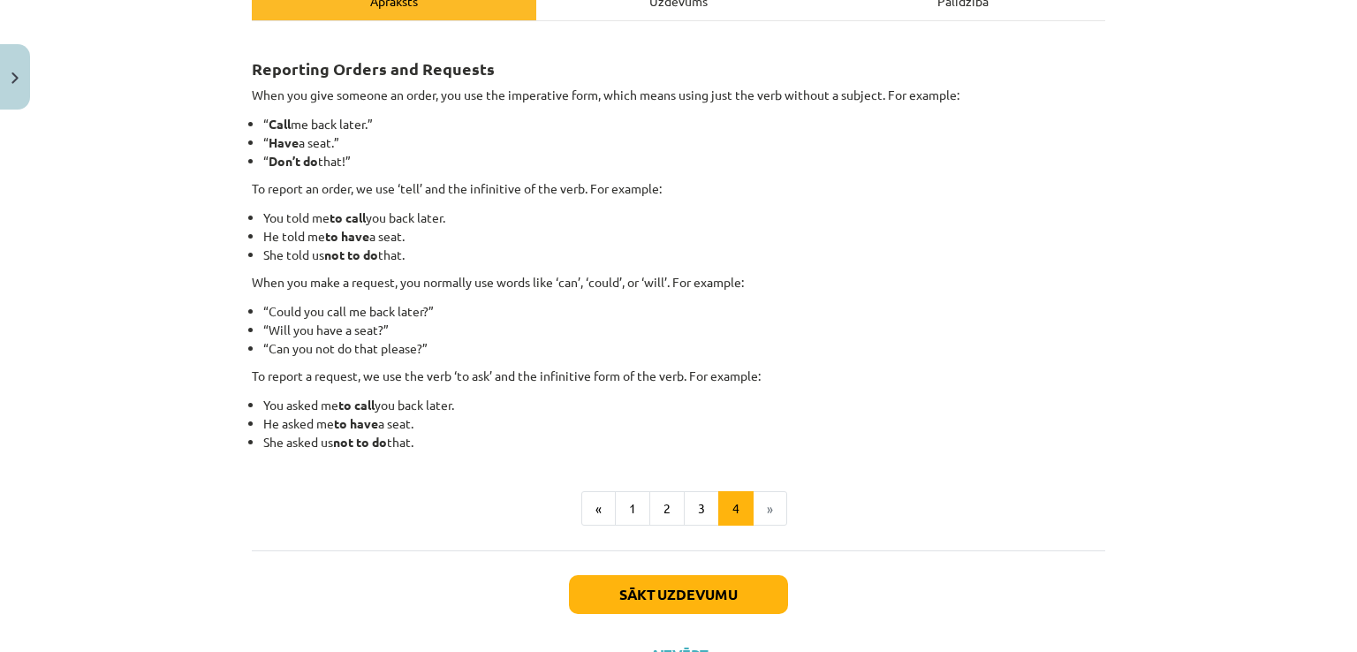
click at [697, 6] on div "Uzdevums" at bounding box center [678, 1] width 284 height 40
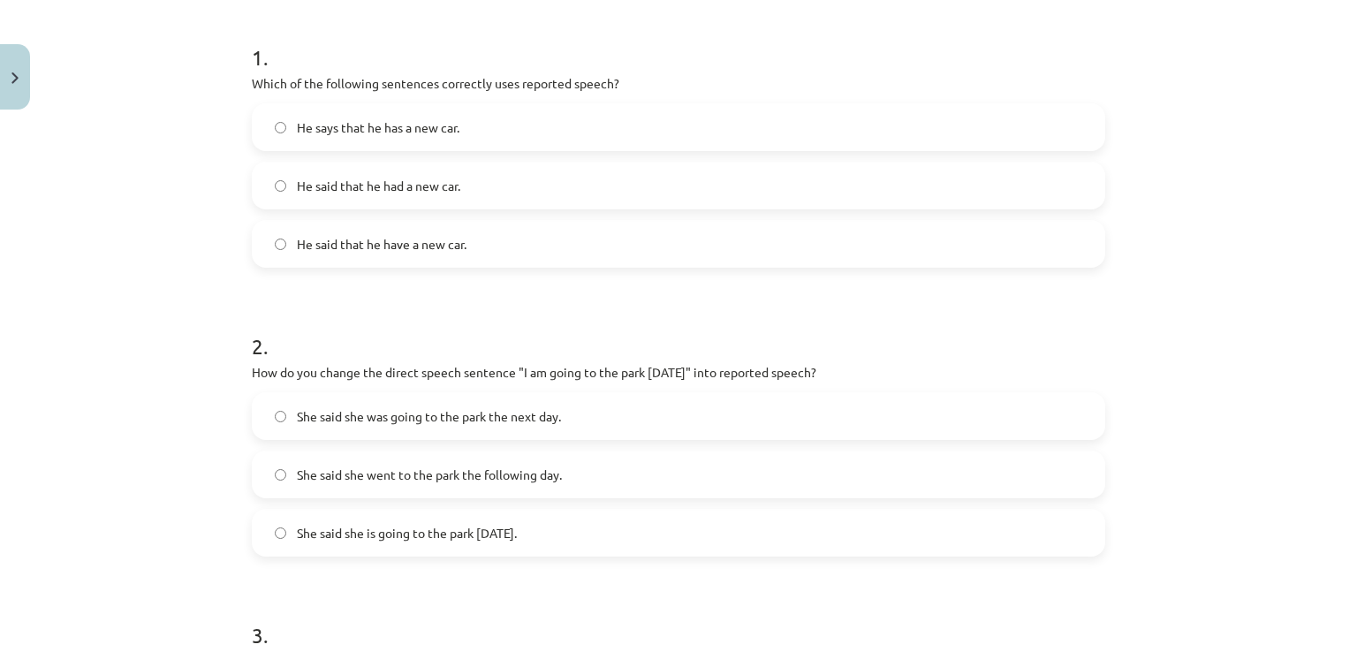
scroll to position [244, 0]
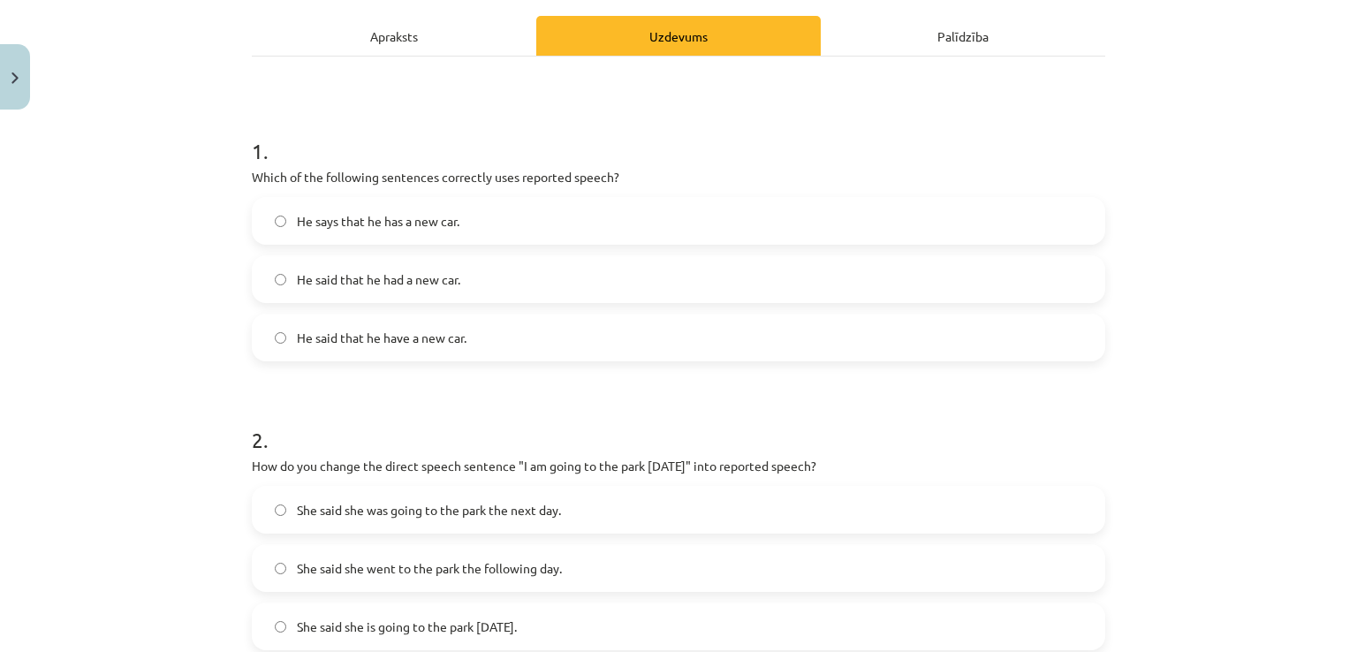
click at [397, 46] on div "Apraksts" at bounding box center [394, 36] width 284 height 40
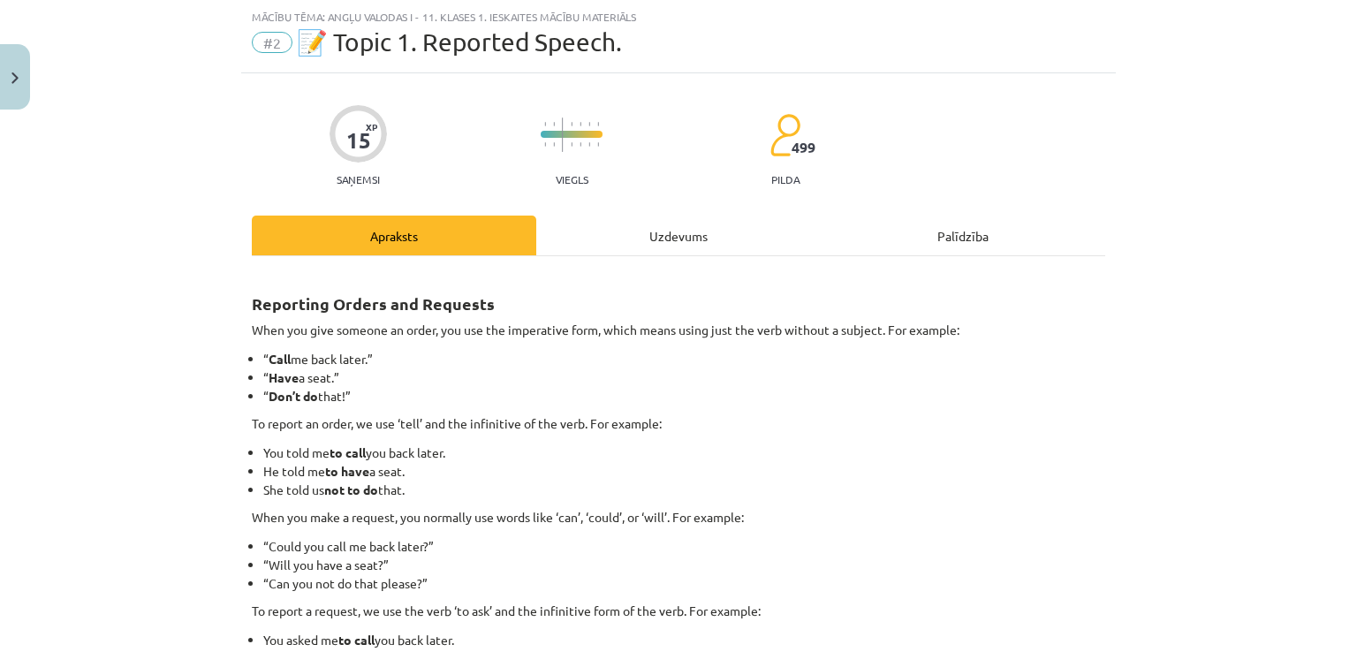
scroll to position [353, 0]
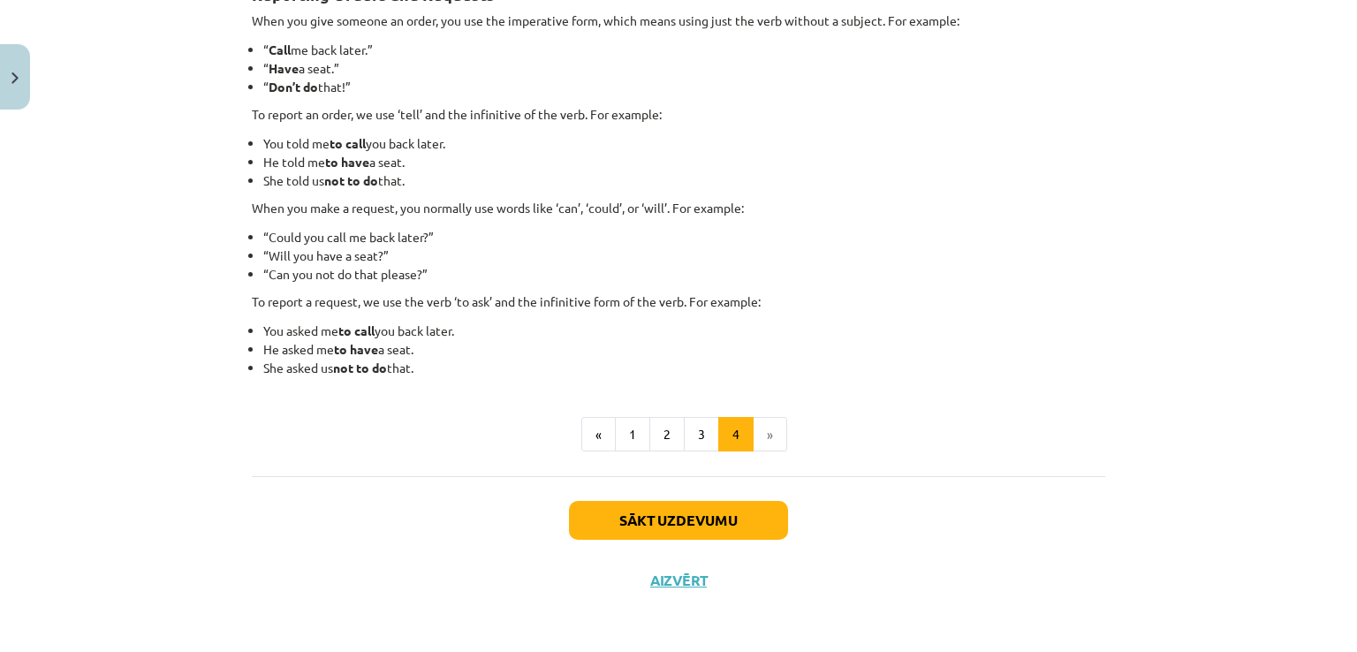
click at [756, 432] on li "»" at bounding box center [771, 434] width 34 height 35
click at [696, 432] on button "3" at bounding box center [701, 434] width 35 height 35
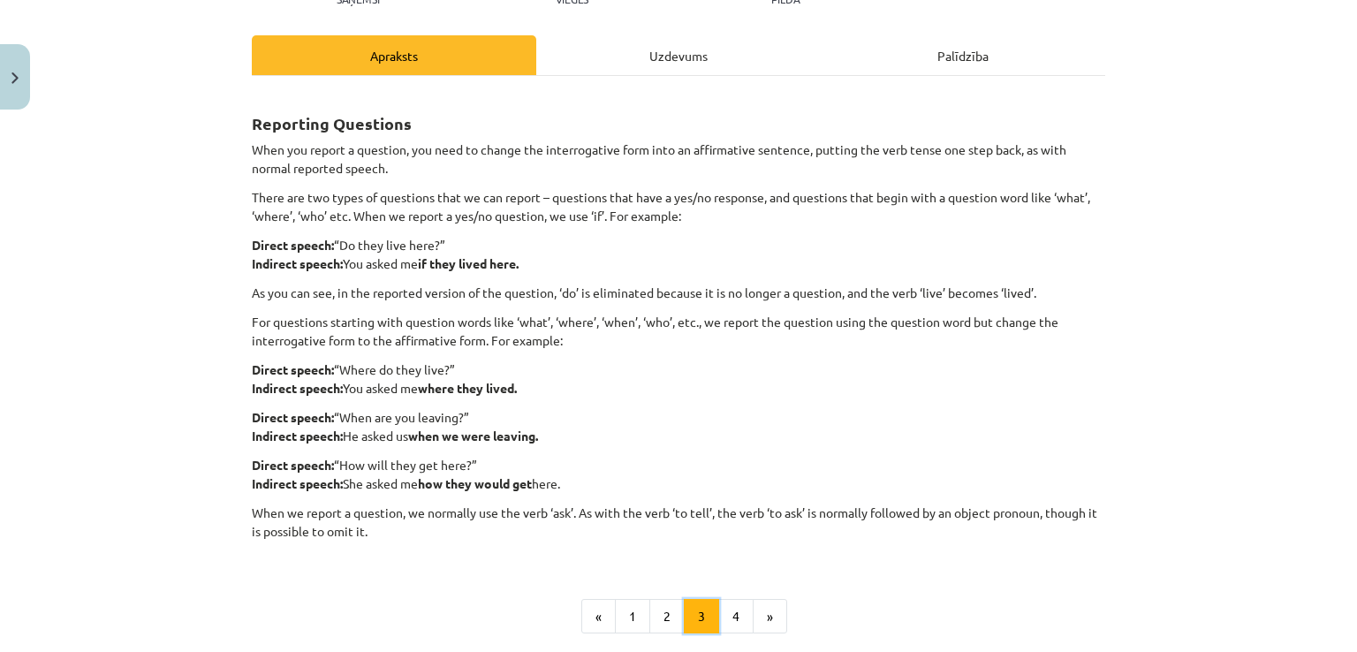
scroll to position [223, 0]
click at [693, 54] on div "Uzdevums" at bounding box center [678, 56] width 284 height 40
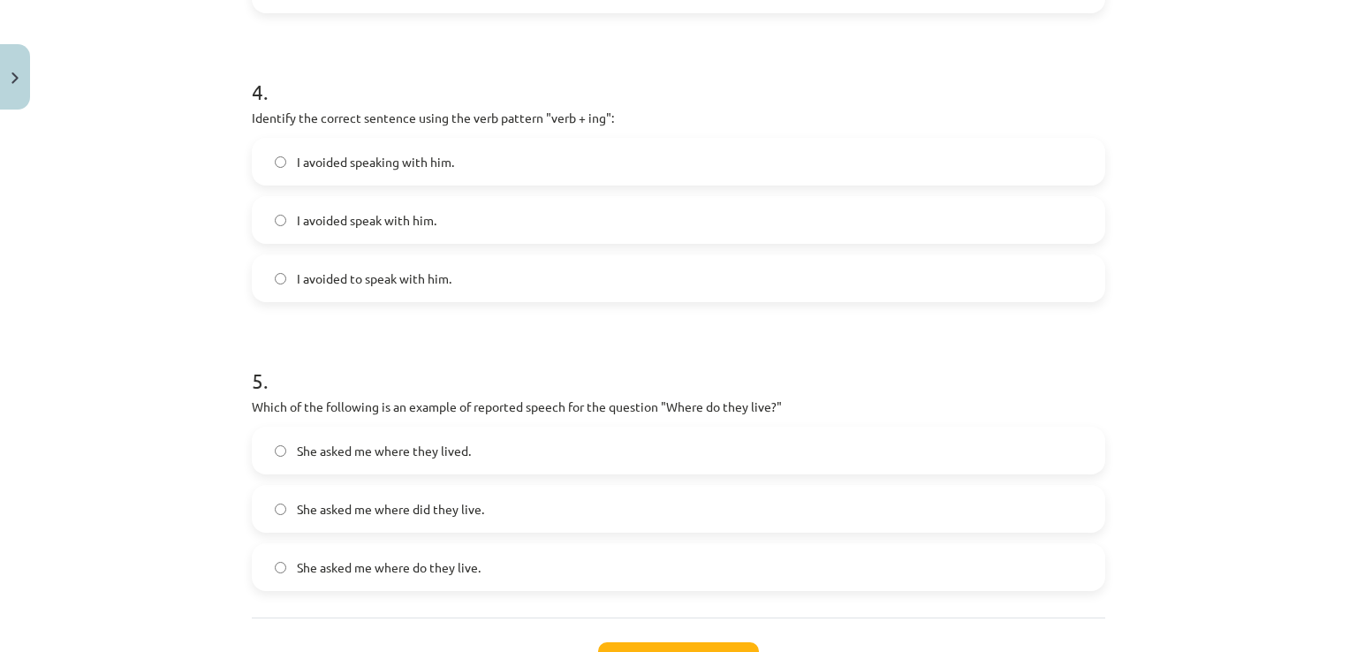
scroll to position [1183, 0]
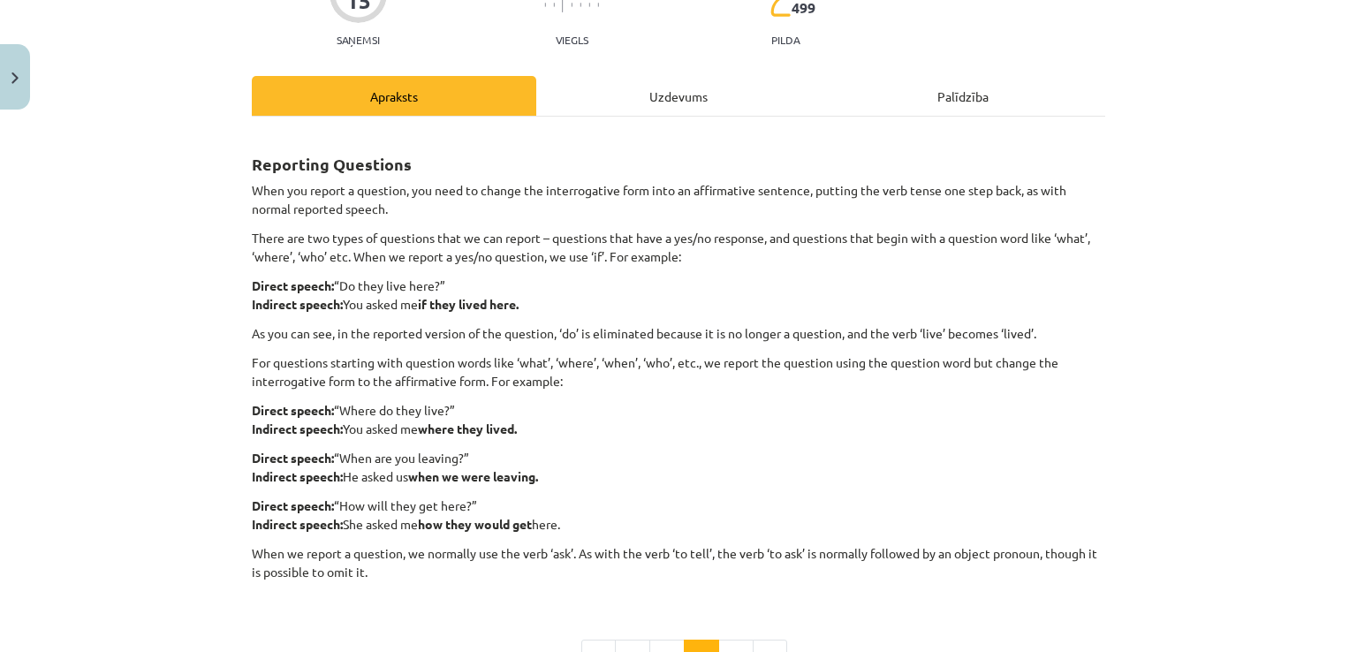
scroll to position [184, 0]
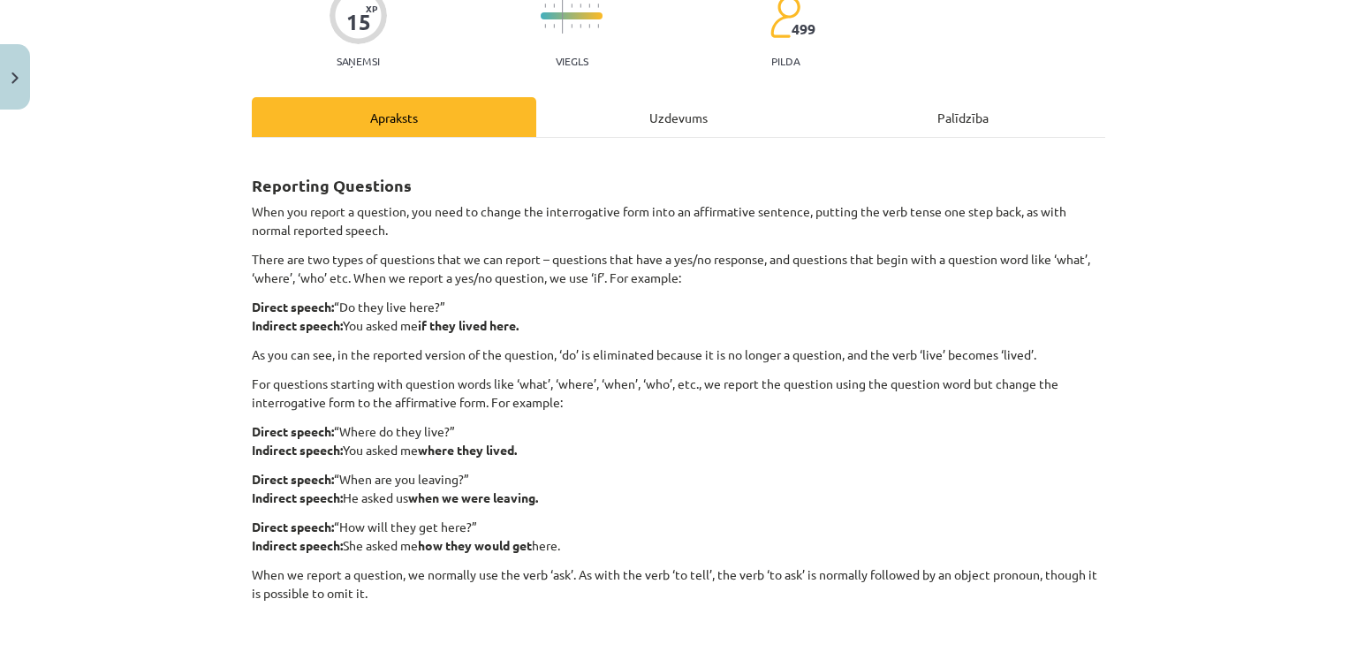
click at [673, 117] on div "Uzdevums" at bounding box center [678, 117] width 284 height 40
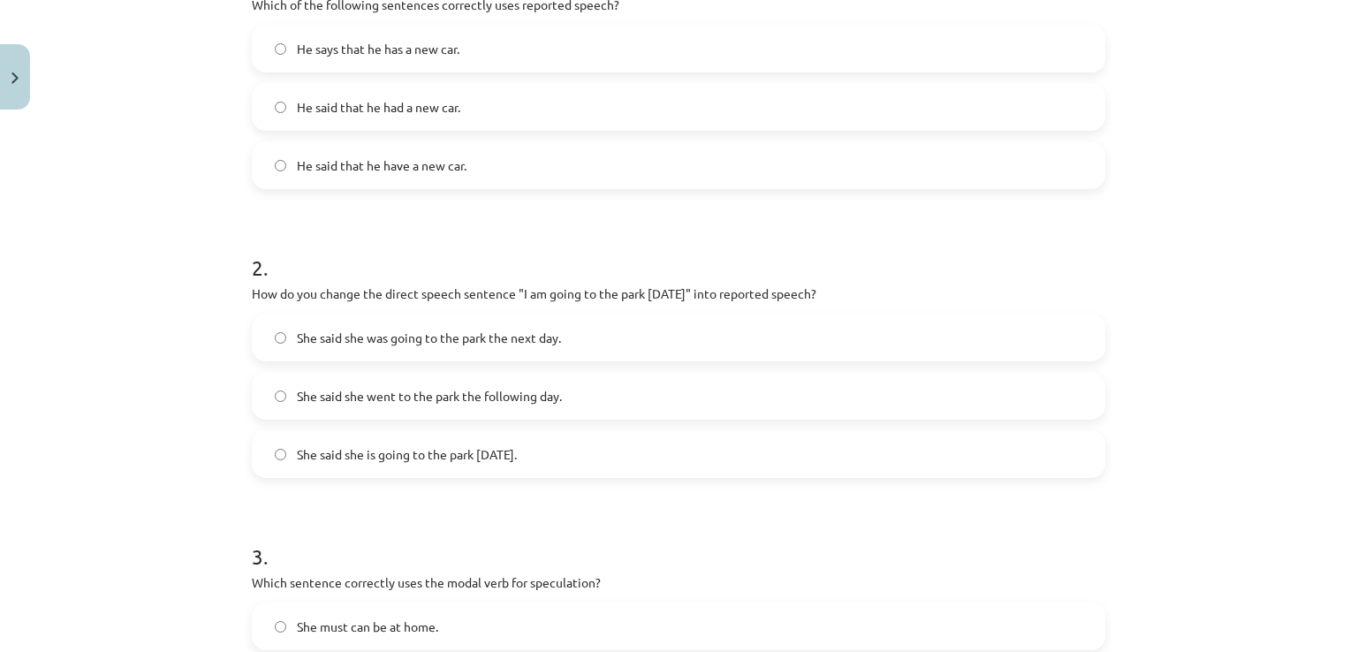
scroll to position [142, 0]
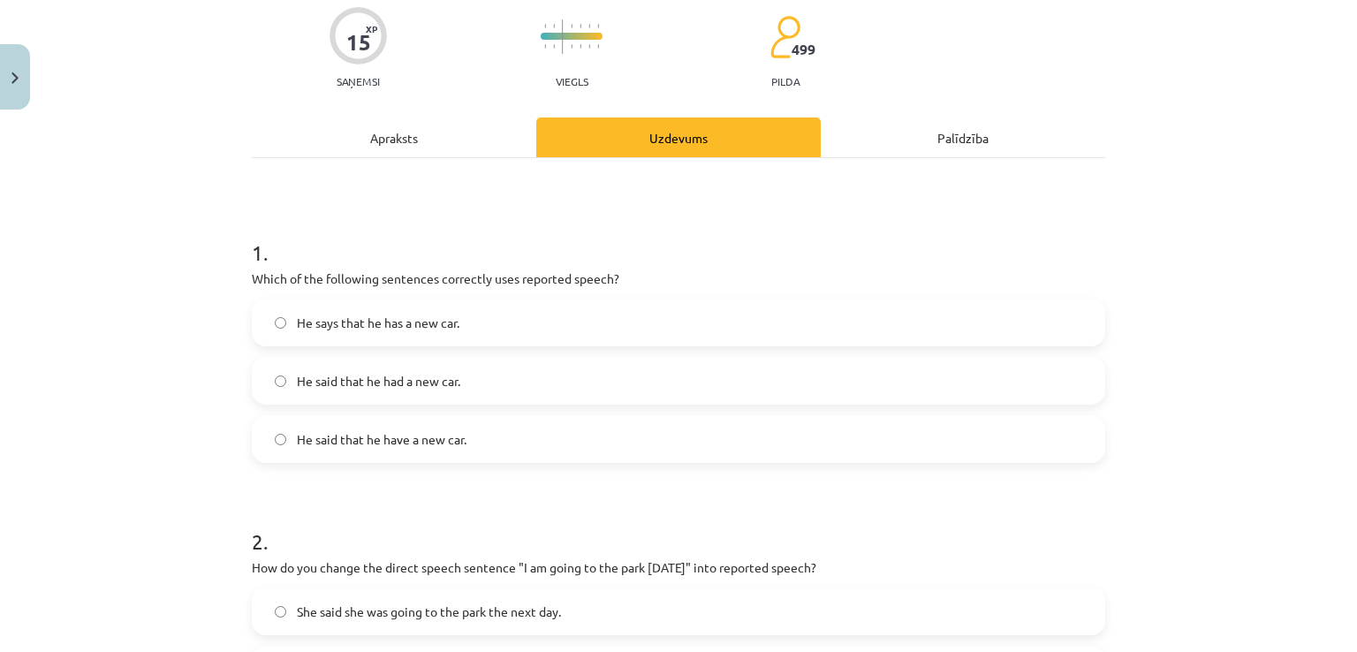
click at [328, 149] on div "Apraksts" at bounding box center [394, 137] width 284 height 40
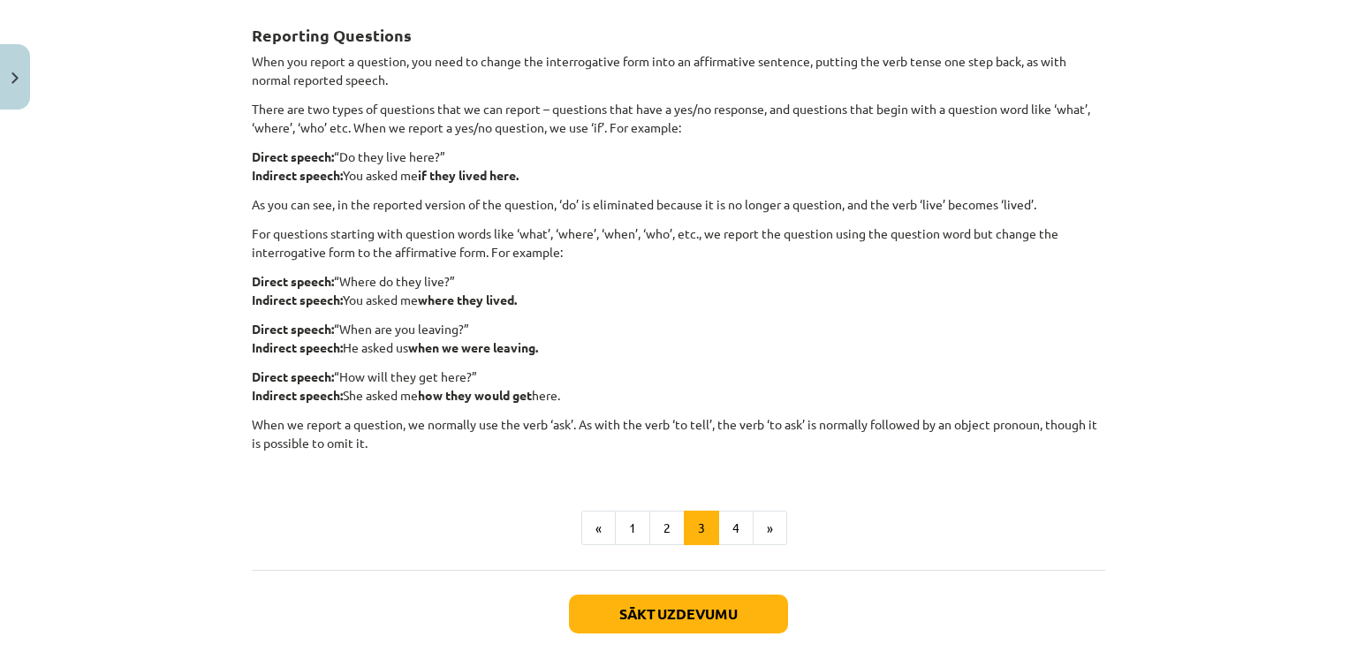
scroll to position [0, 0]
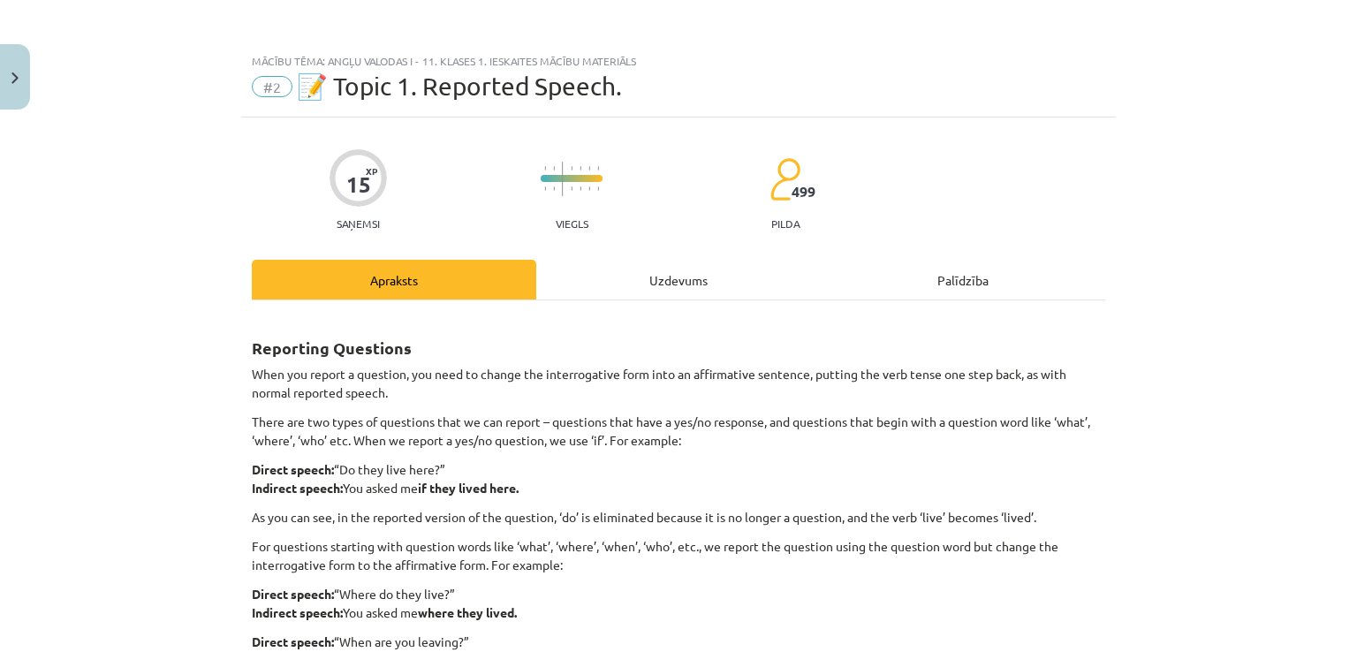
click at [633, 279] on div "Uzdevums" at bounding box center [678, 280] width 284 height 40
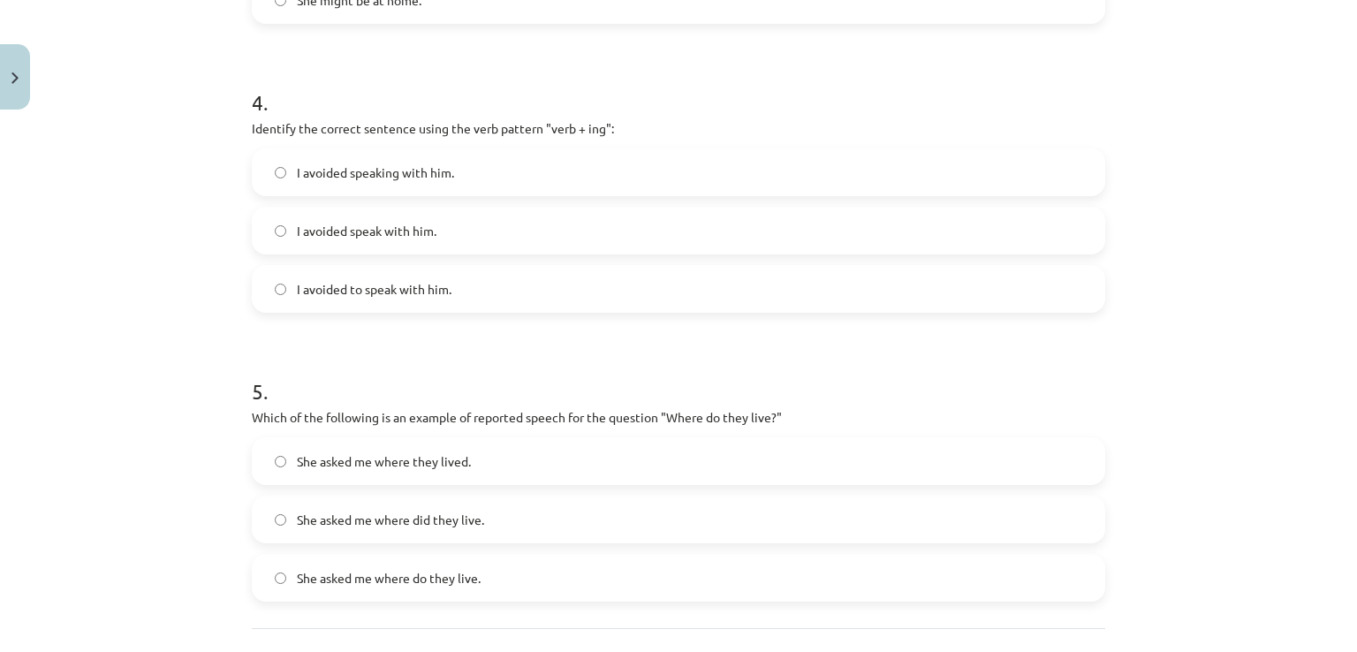
scroll to position [1187, 0]
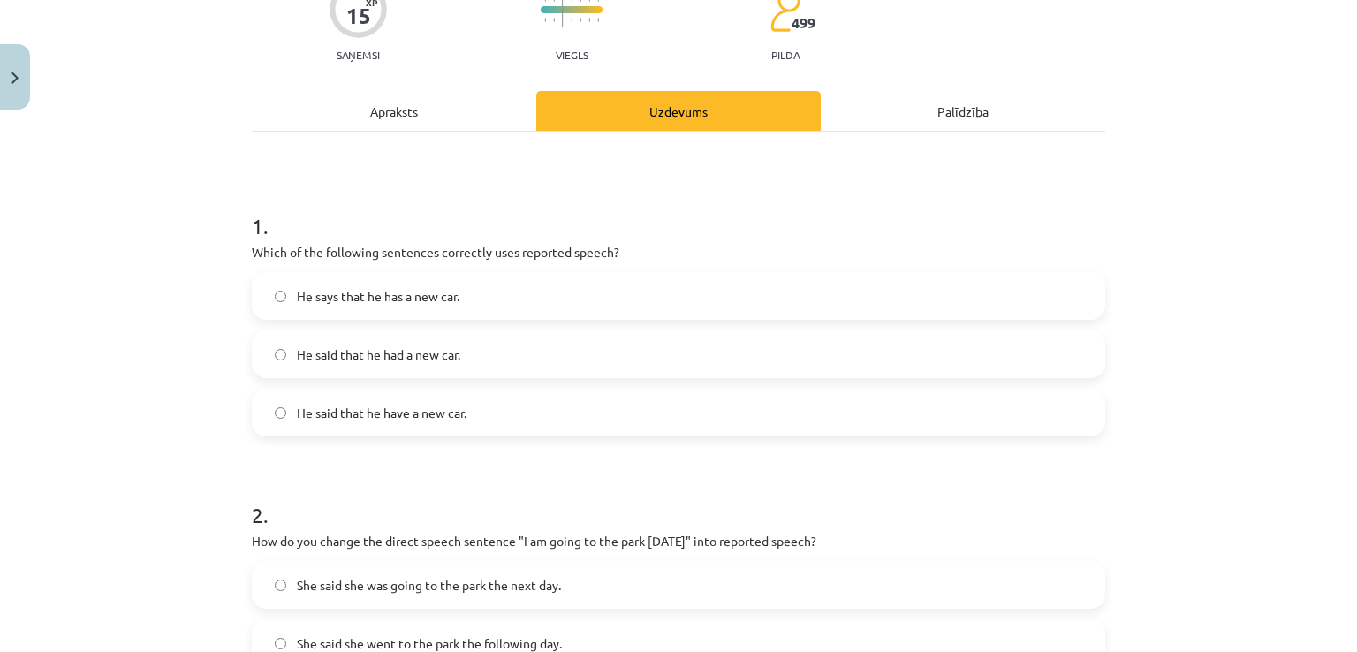
click at [345, 115] on div "Apraksts" at bounding box center [394, 111] width 284 height 40
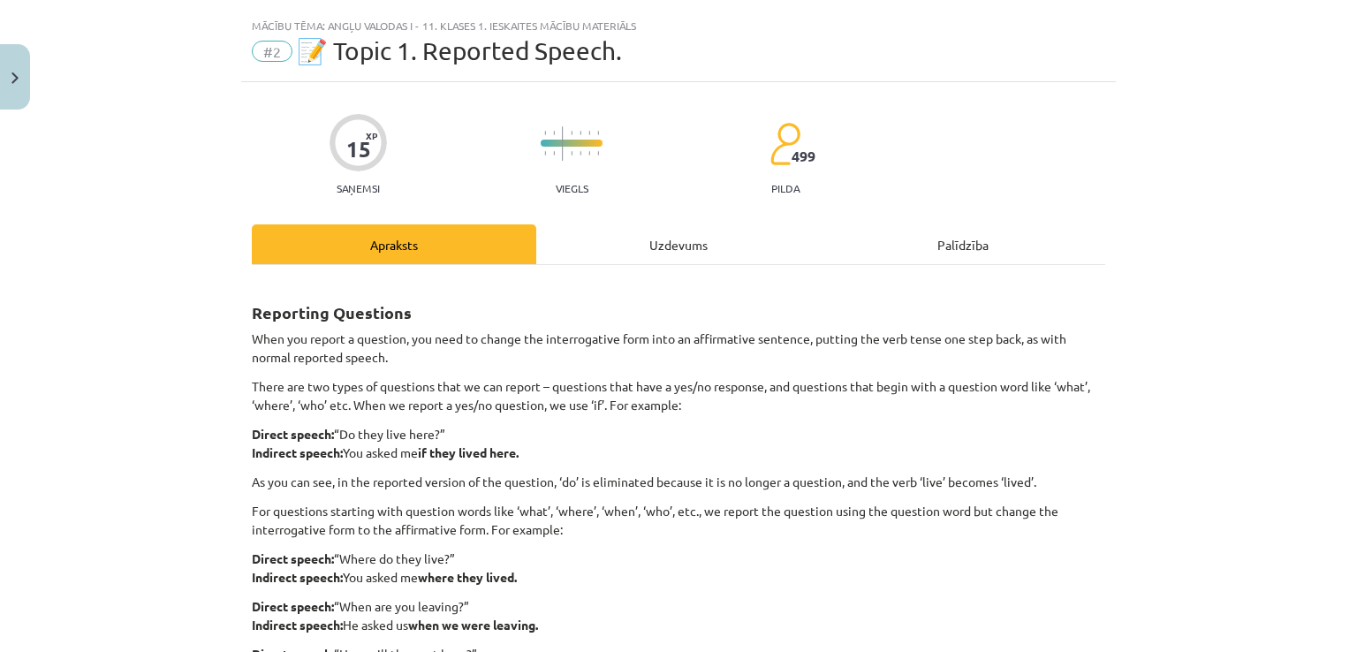
scroll to position [13, 0]
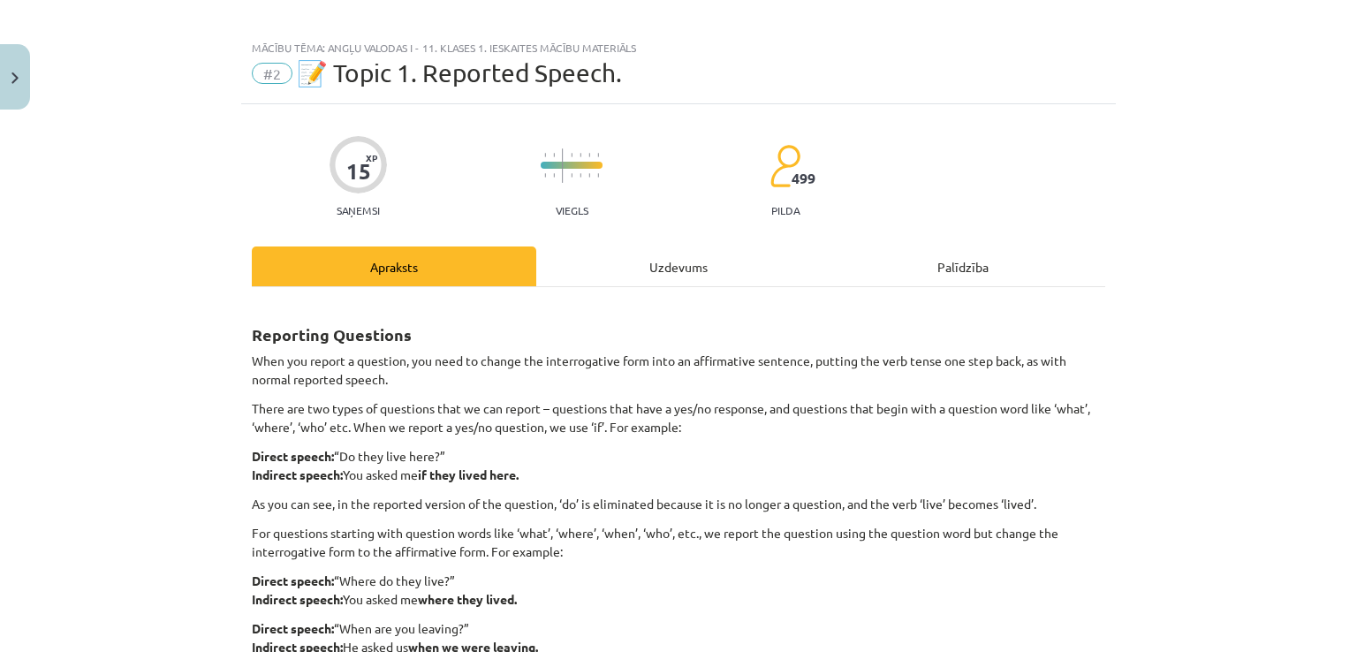
click at [672, 262] on div "Uzdevums" at bounding box center [678, 266] width 284 height 40
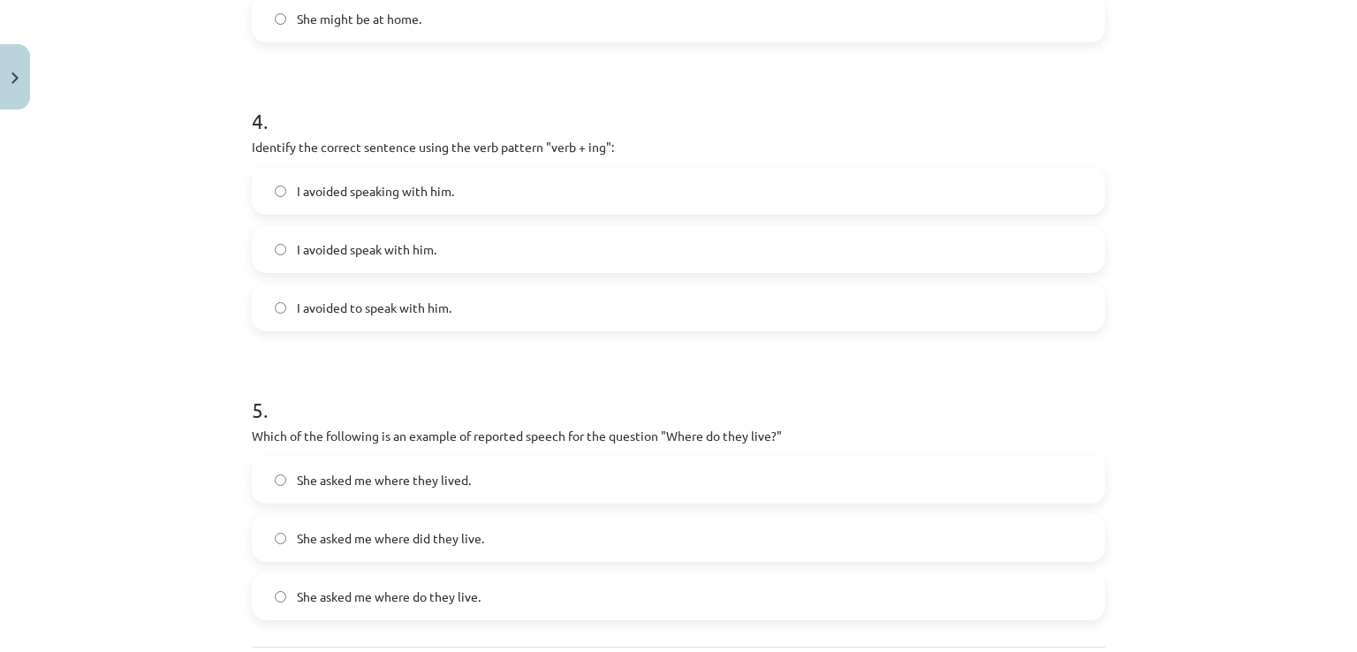
scroll to position [1314, 0]
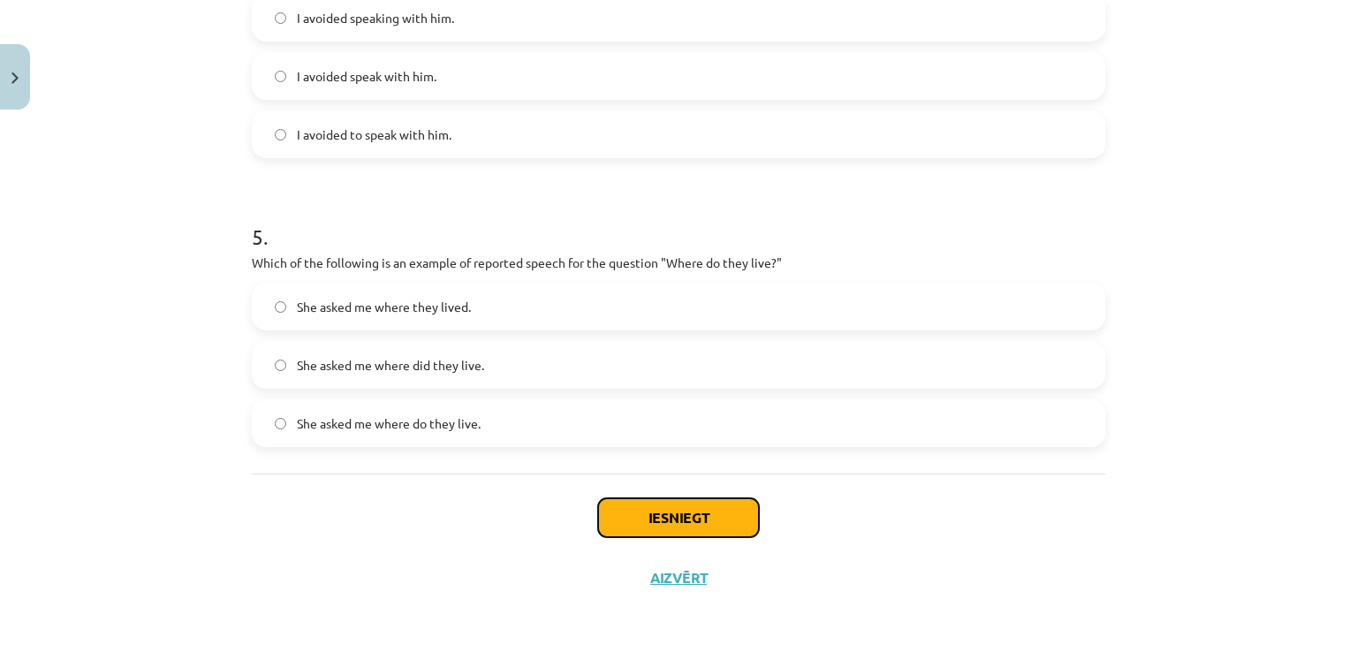
click at [676, 531] on button "Iesniegt" at bounding box center [678, 517] width 161 height 39
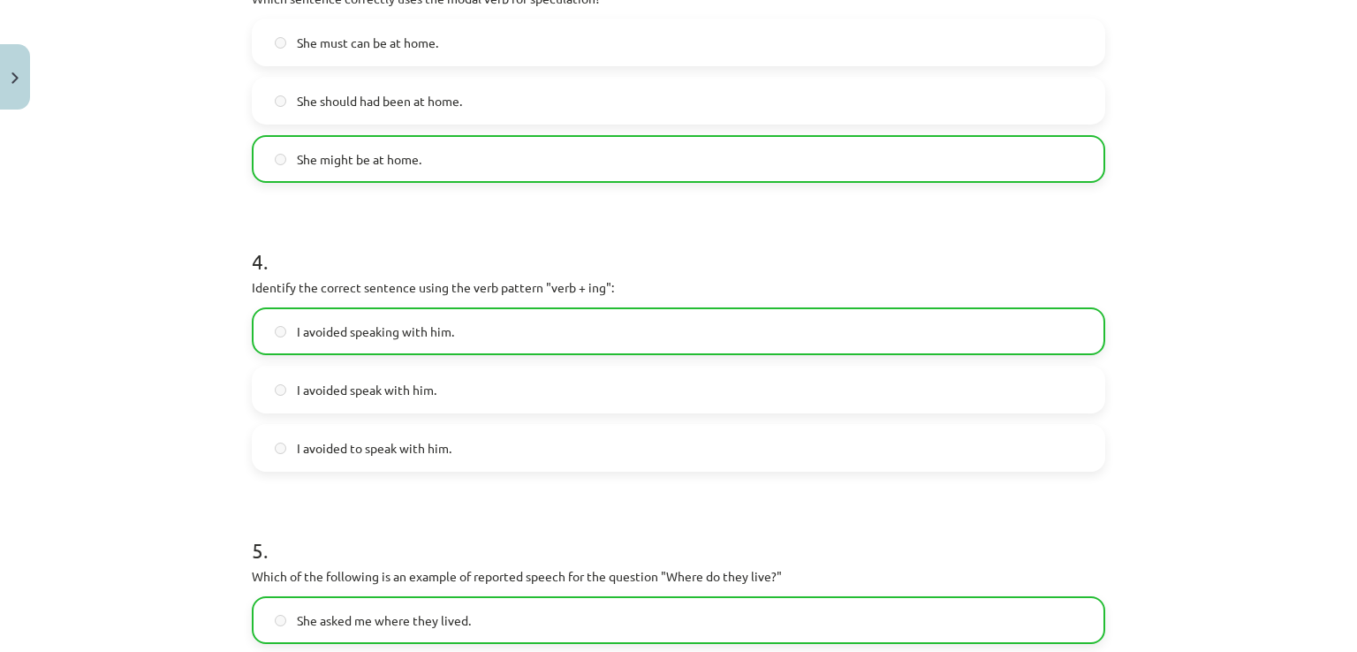
scroll to position [1368, 0]
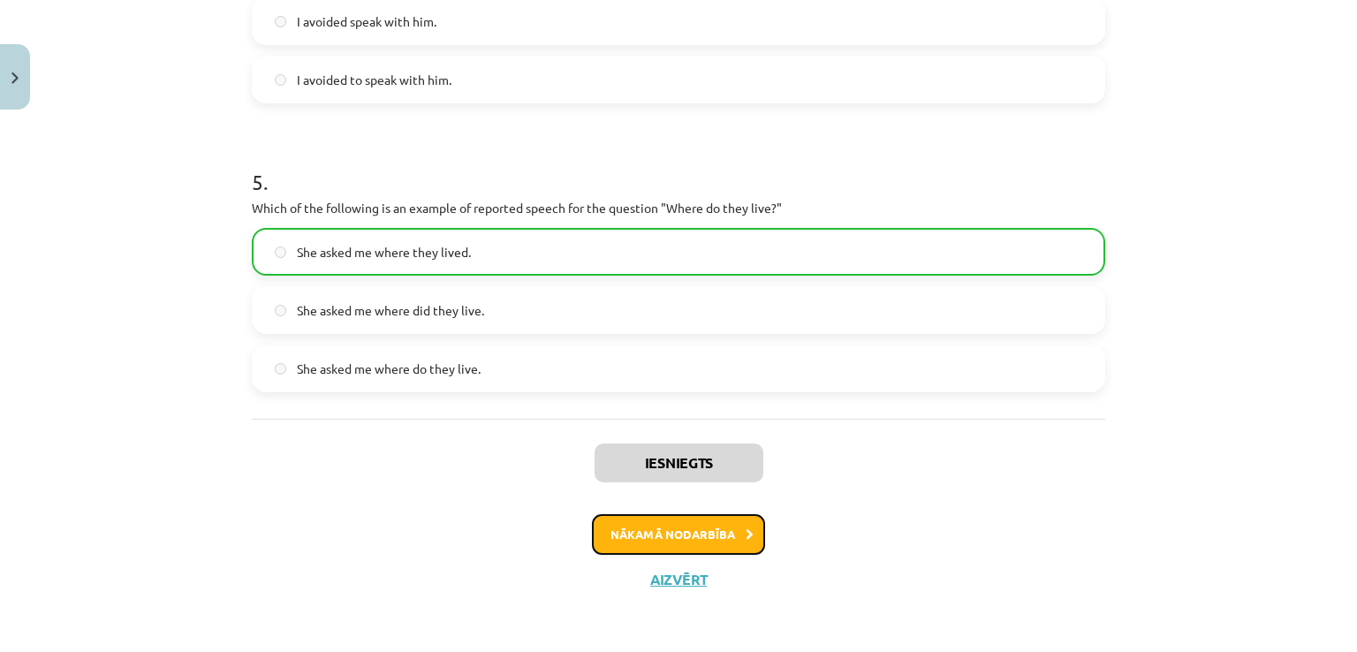
click at [671, 532] on button "Nākamā nodarbība" at bounding box center [678, 534] width 173 height 41
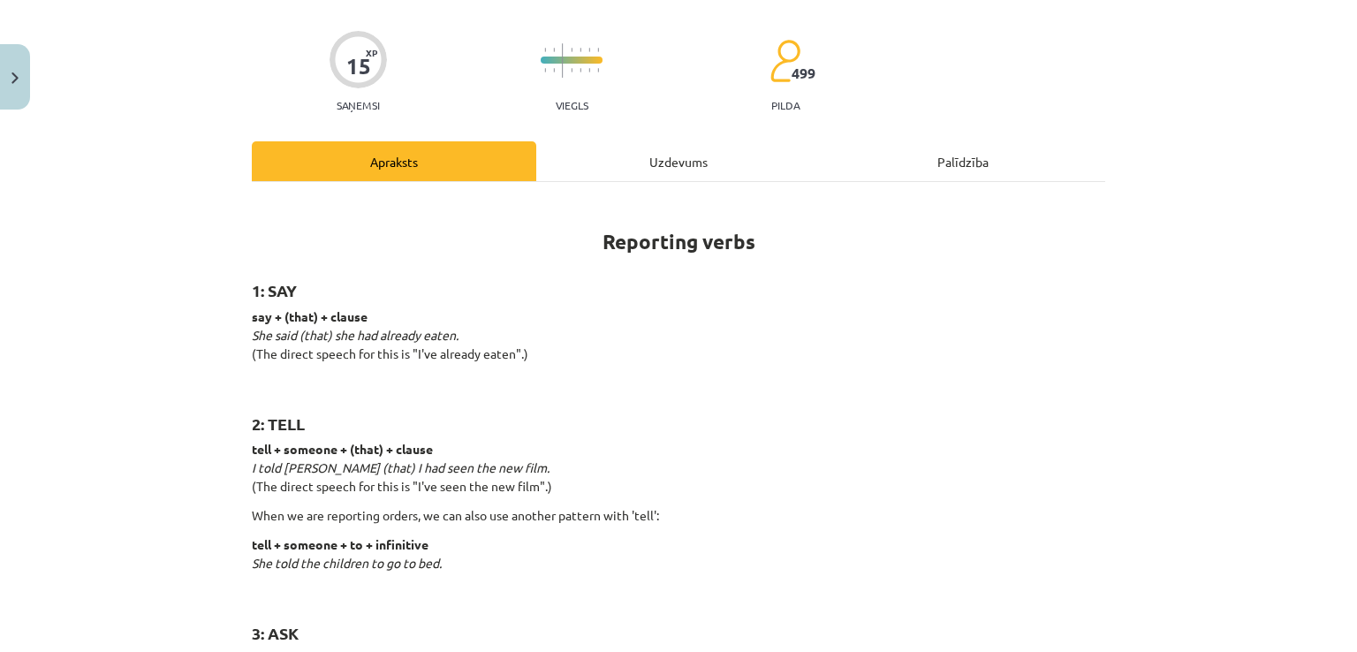
scroll to position [44, 0]
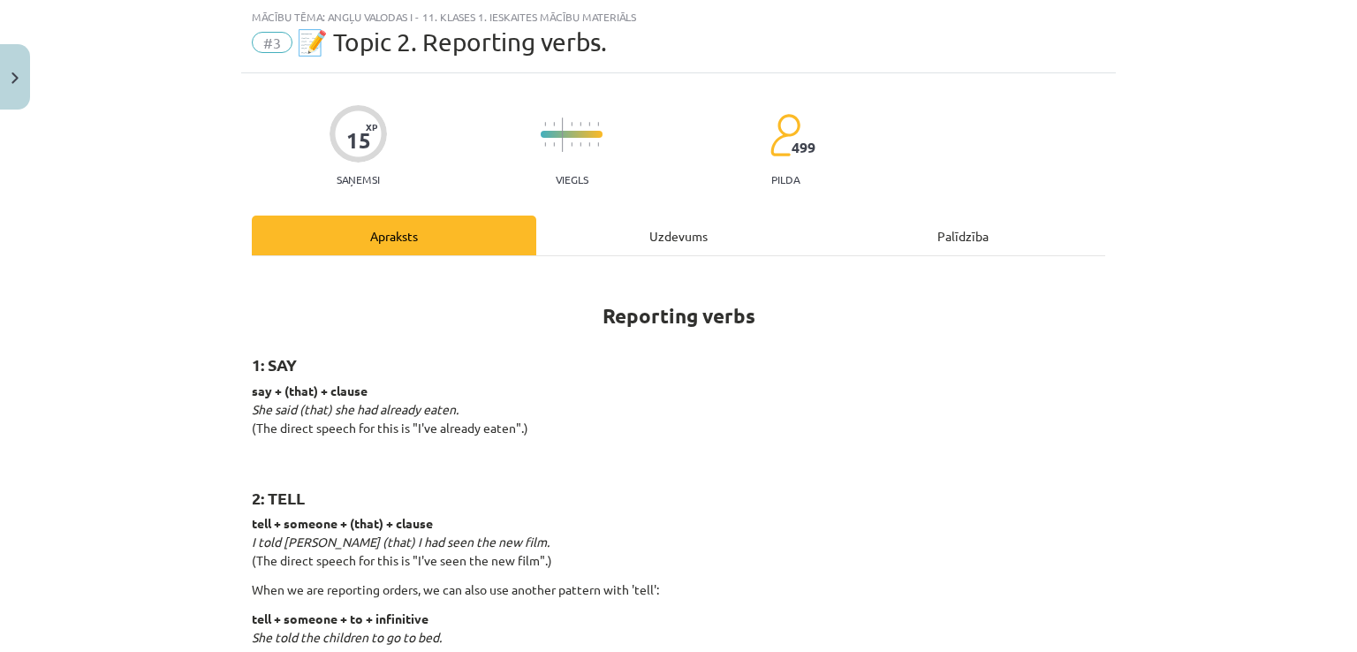
click at [645, 223] on div "Uzdevums" at bounding box center [678, 236] width 284 height 40
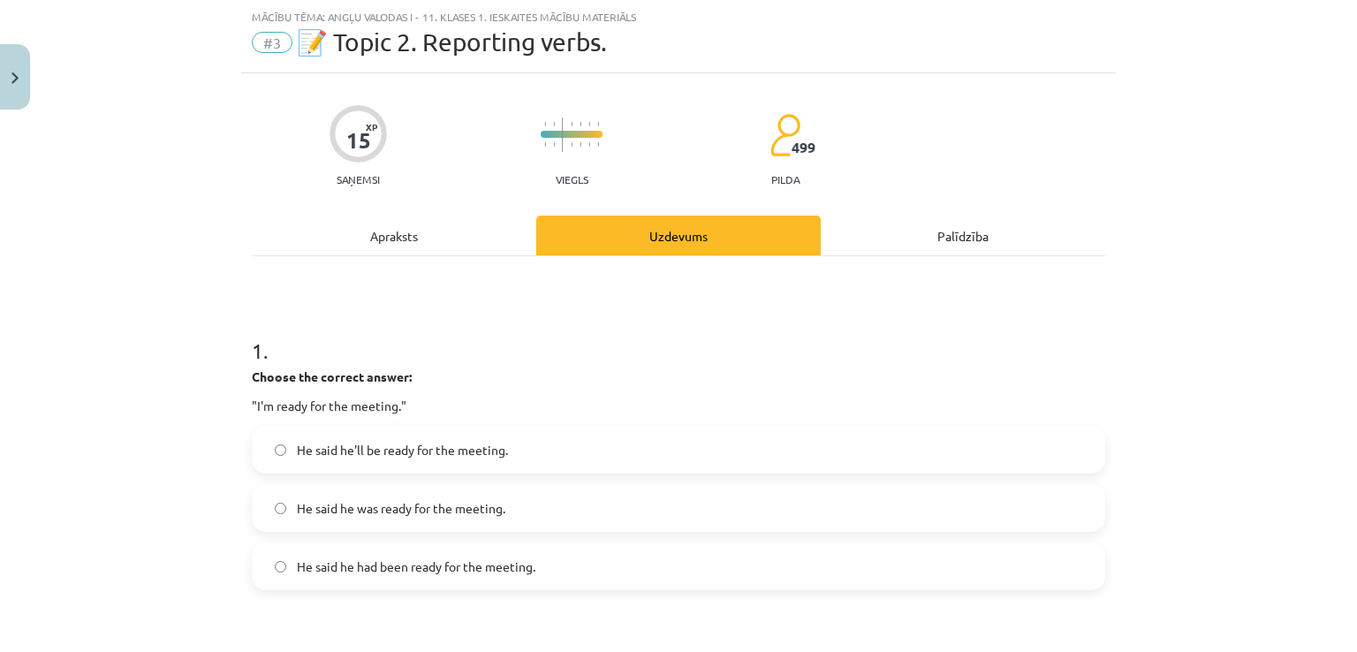
scroll to position [265, 0]
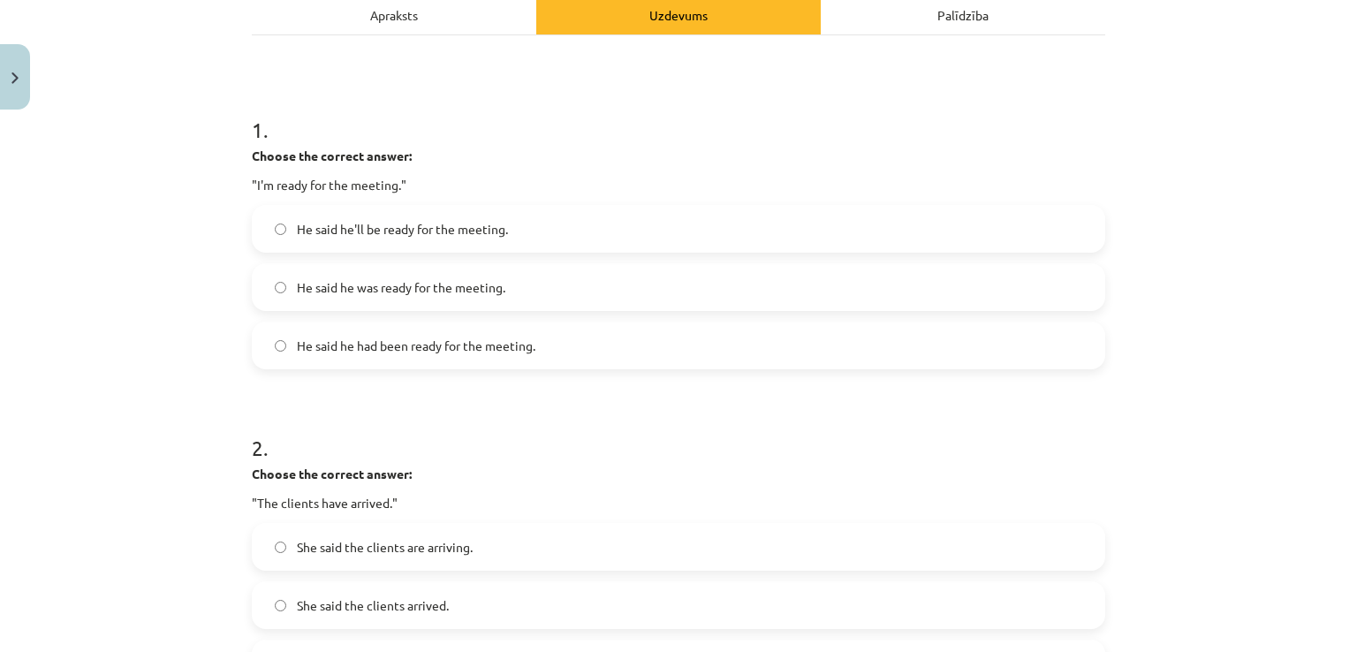
click at [413, 8] on div "Apraksts" at bounding box center [394, 15] width 284 height 40
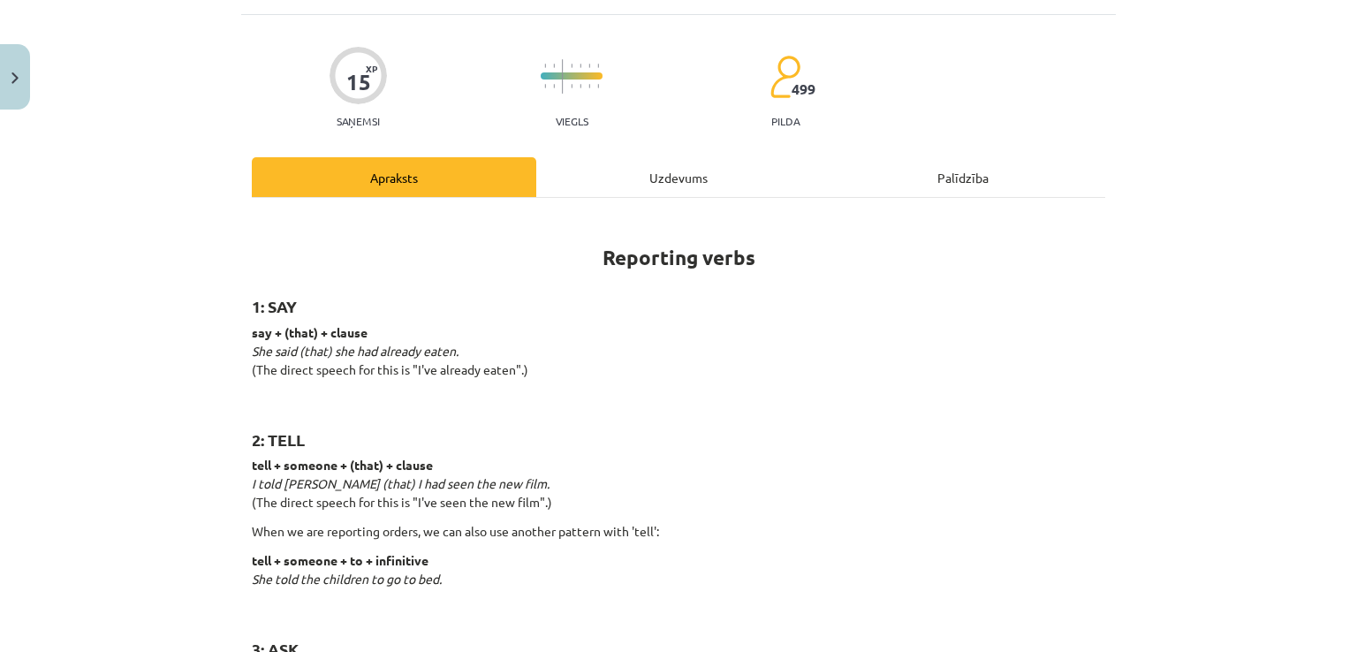
scroll to position [177, 0]
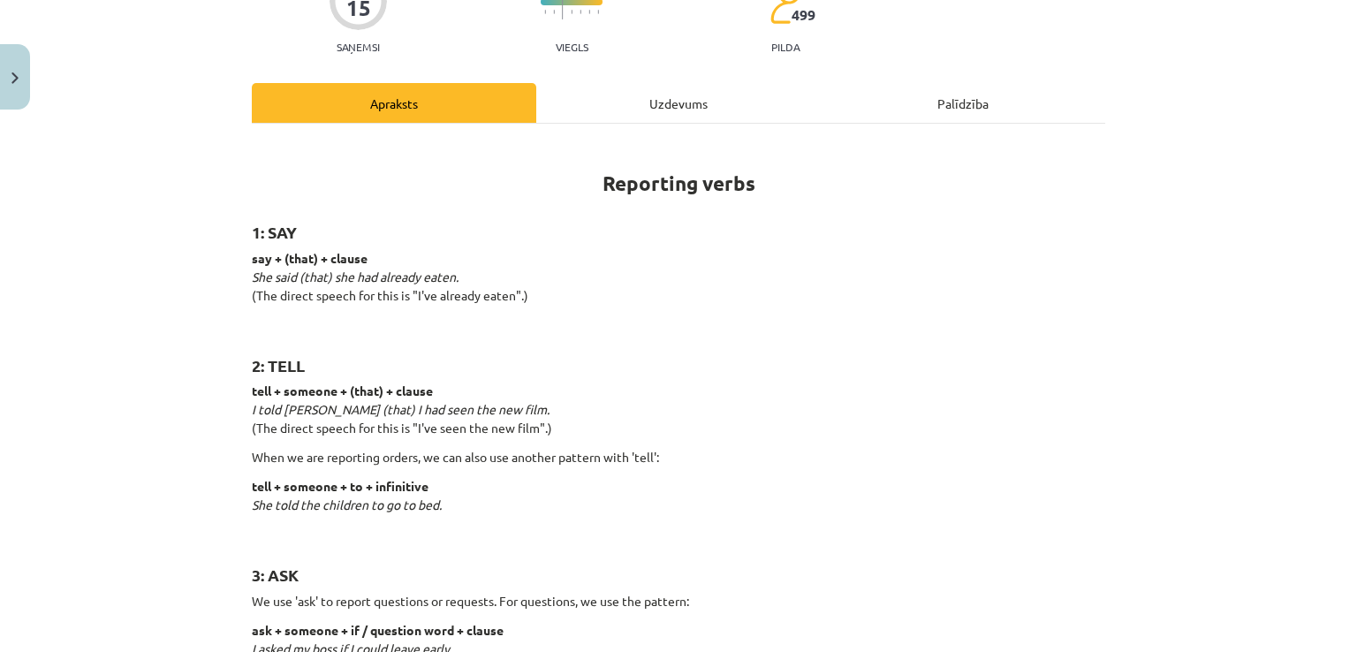
click at [612, 97] on div "Uzdevums" at bounding box center [678, 103] width 284 height 40
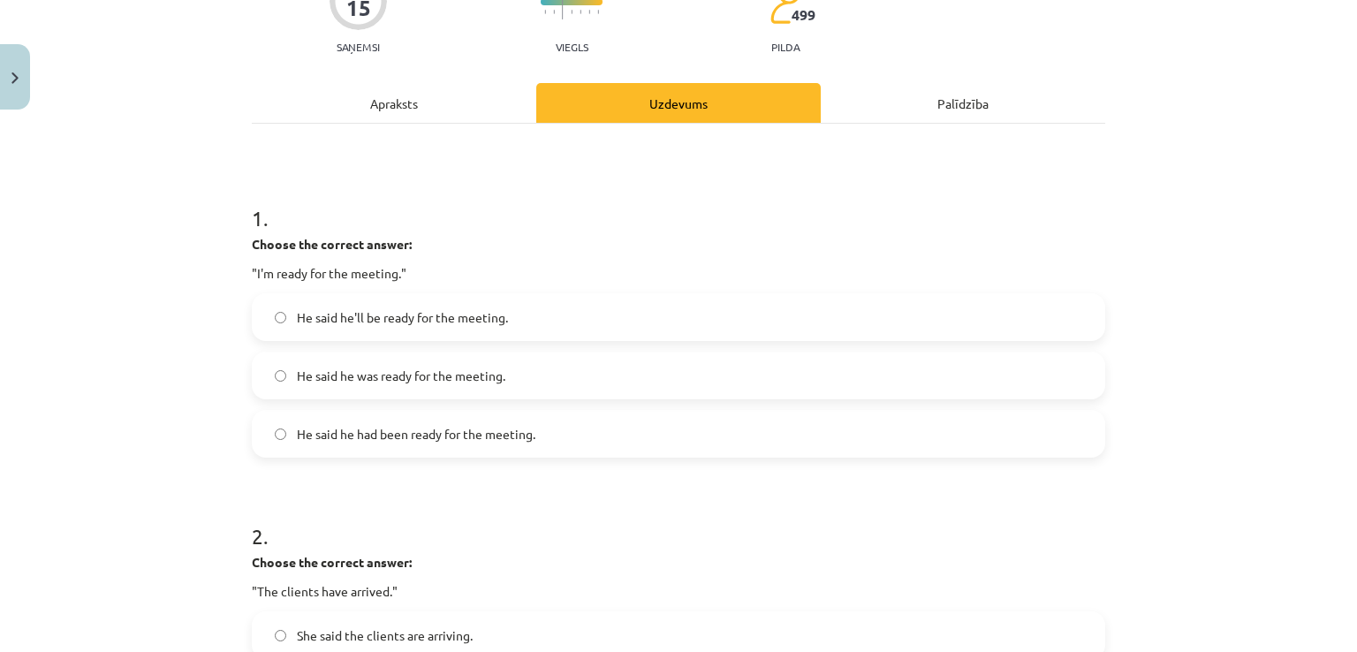
scroll to position [44, 0]
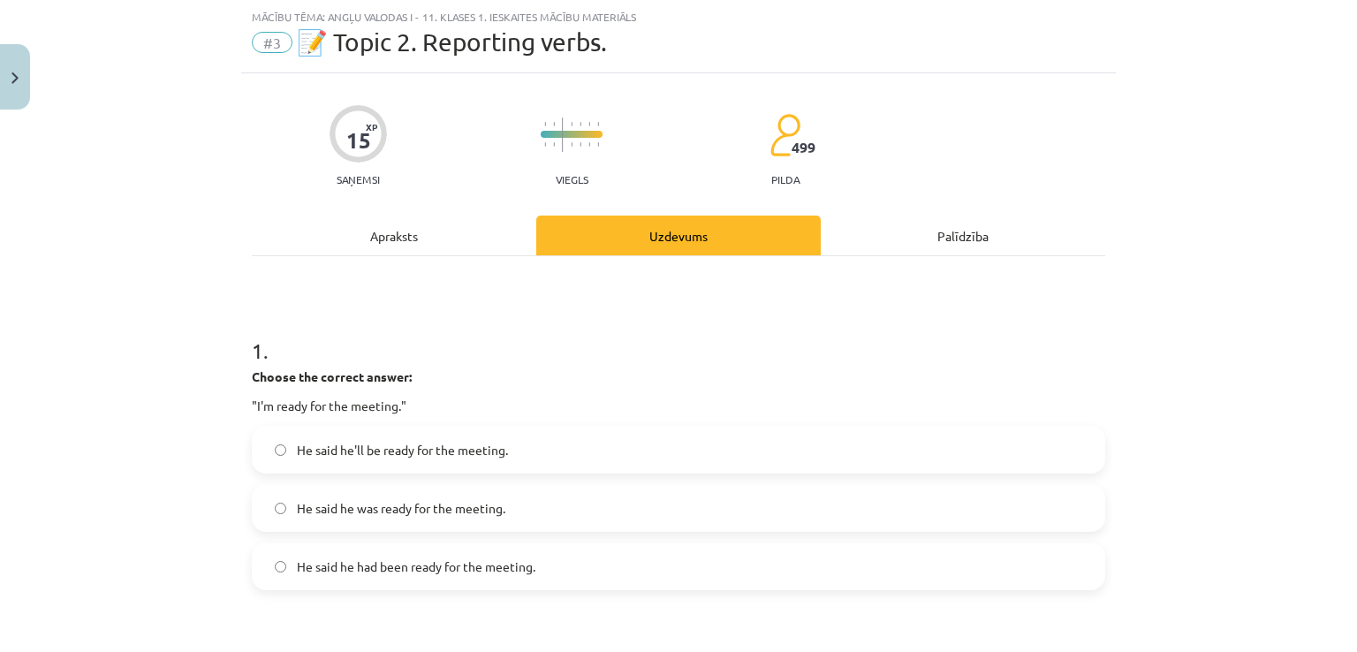
click at [406, 235] on div "Apraksts" at bounding box center [394, 236] width 284 height 40
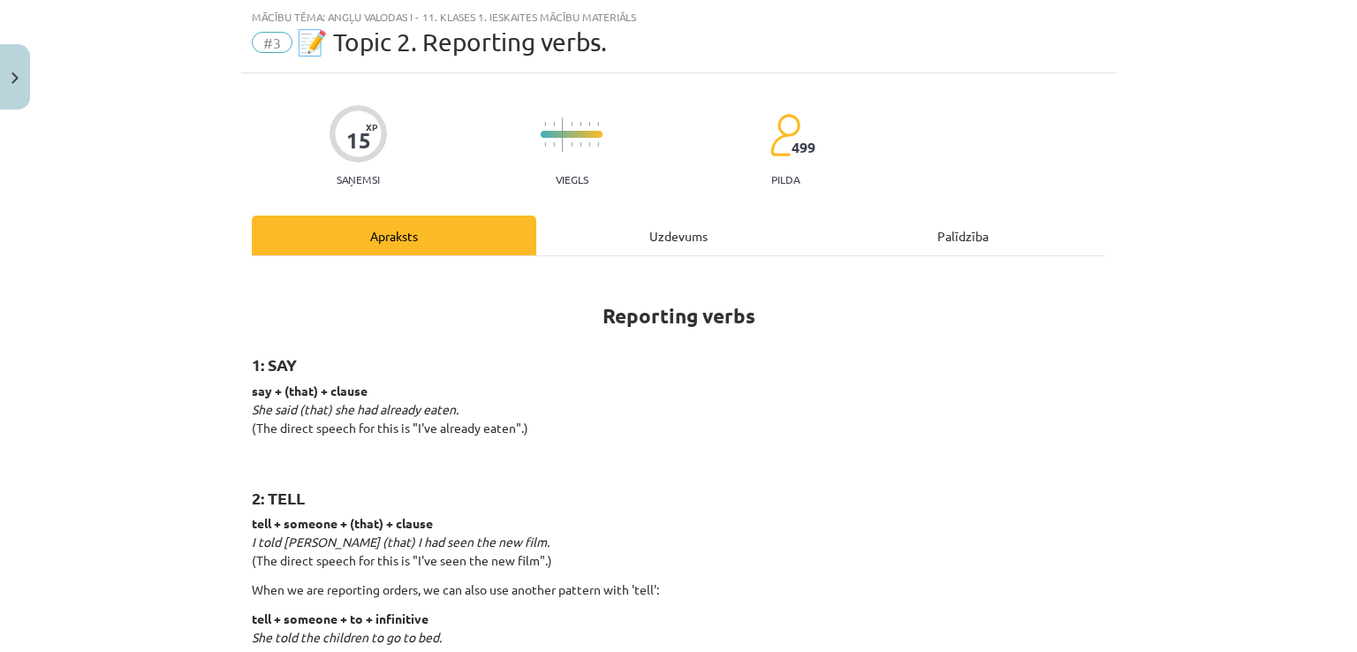
click at [647, 249] on div "Uzdevums" at bounding box center [678, 236] width 284 height 40
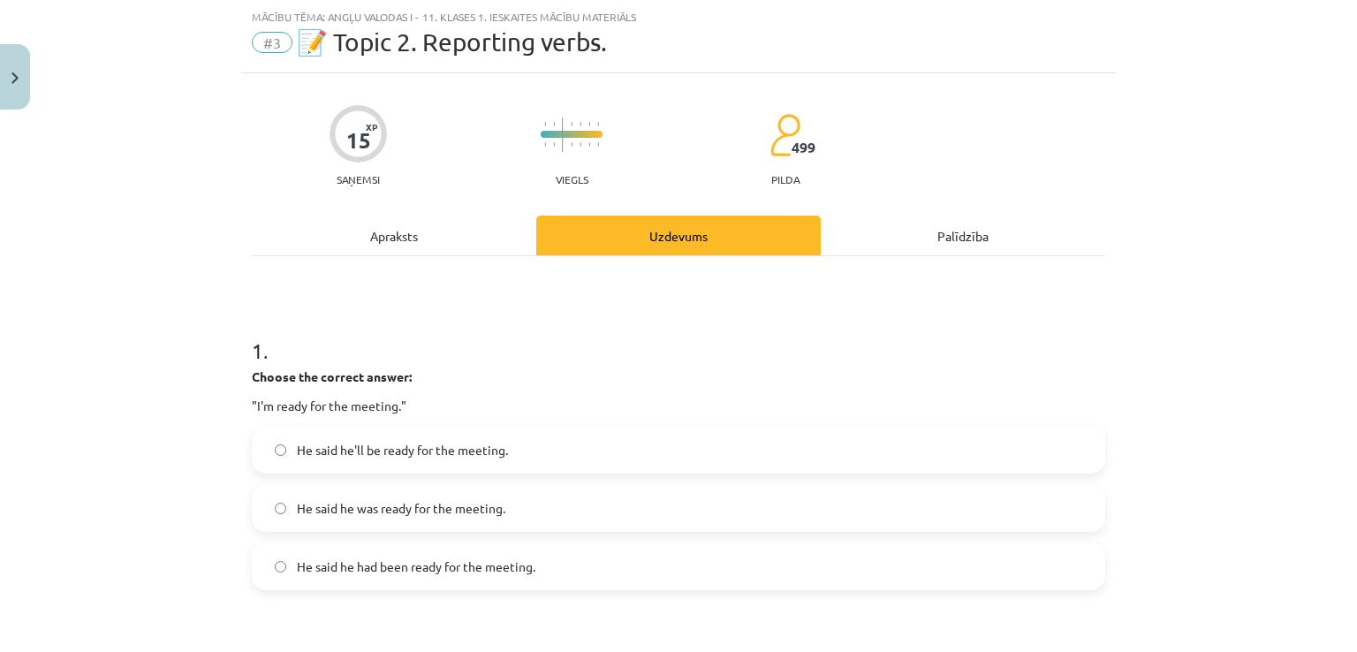
click at [371, 229] on div "Apraksts" at bounding box center [394, 236] width 284 height 40
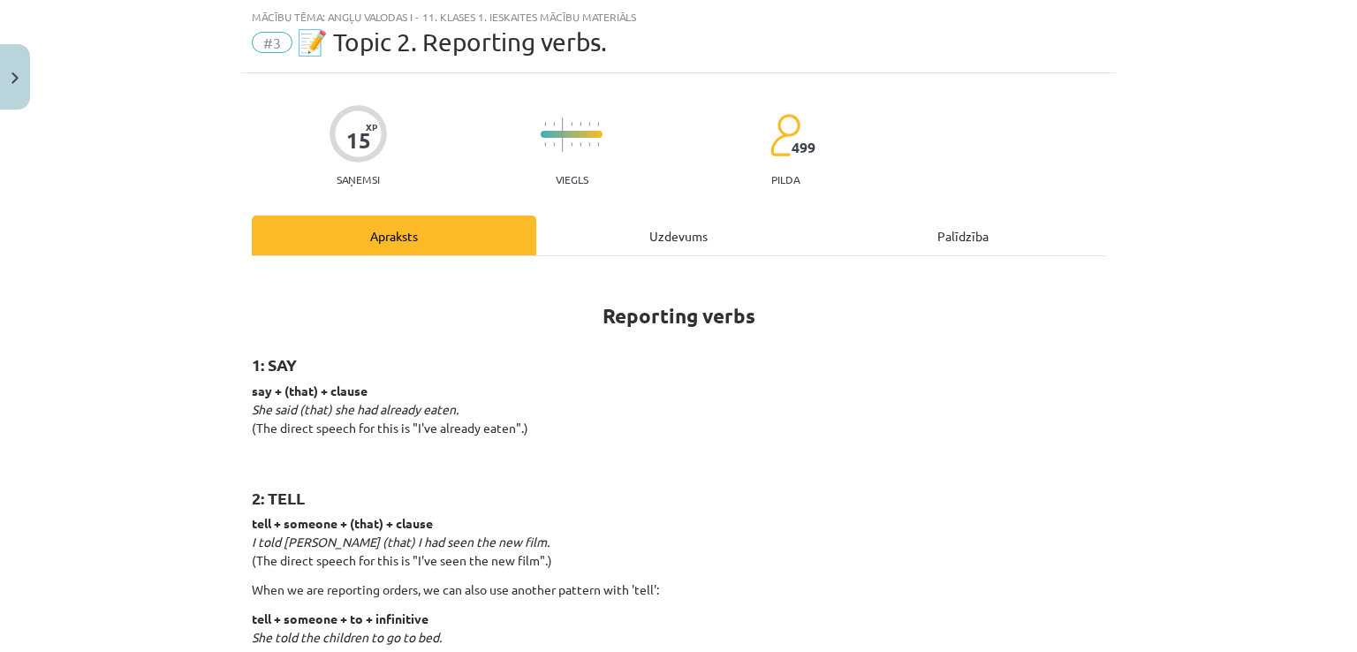
click at [635, 223] on div "Uzdevums" at bounding box center [678, 236] width 284 height 40
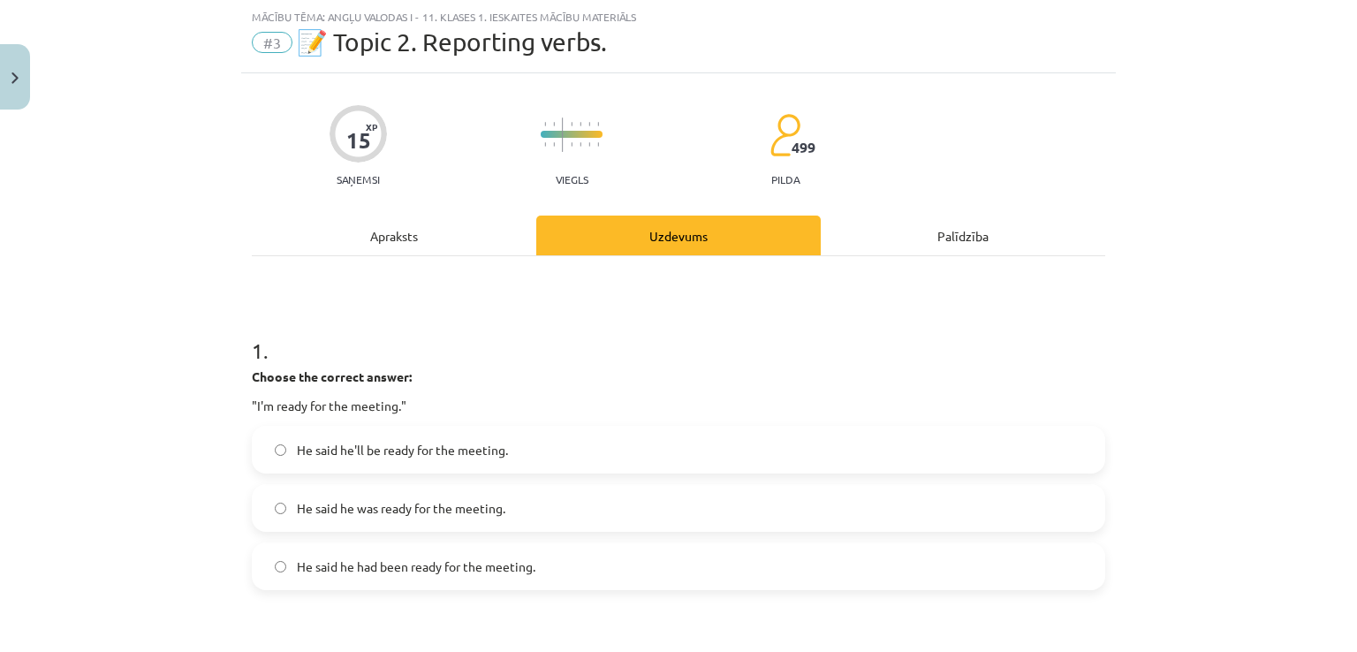
click at [375, 220] on div "Apraksts" at bounding box center [394, 236] width 284 height 40
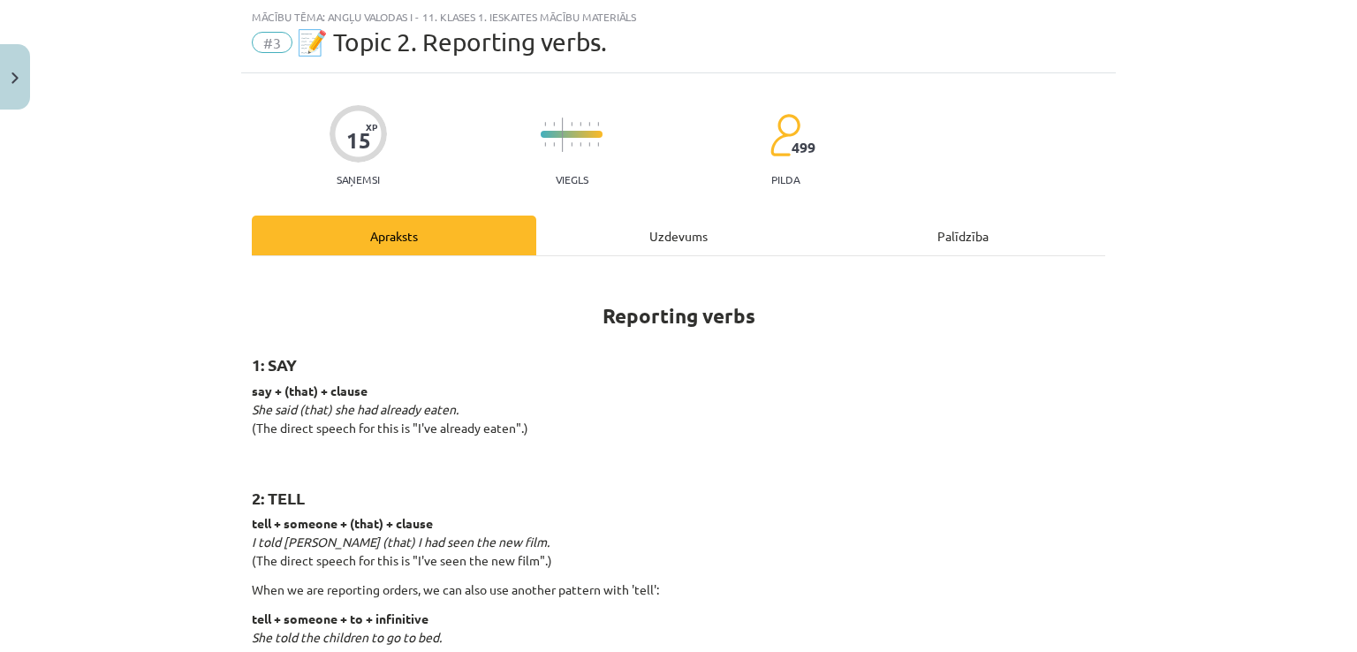
click at [654, 243] on div "Uzdevums" at bounding box center [678, 236] width 284 height 40
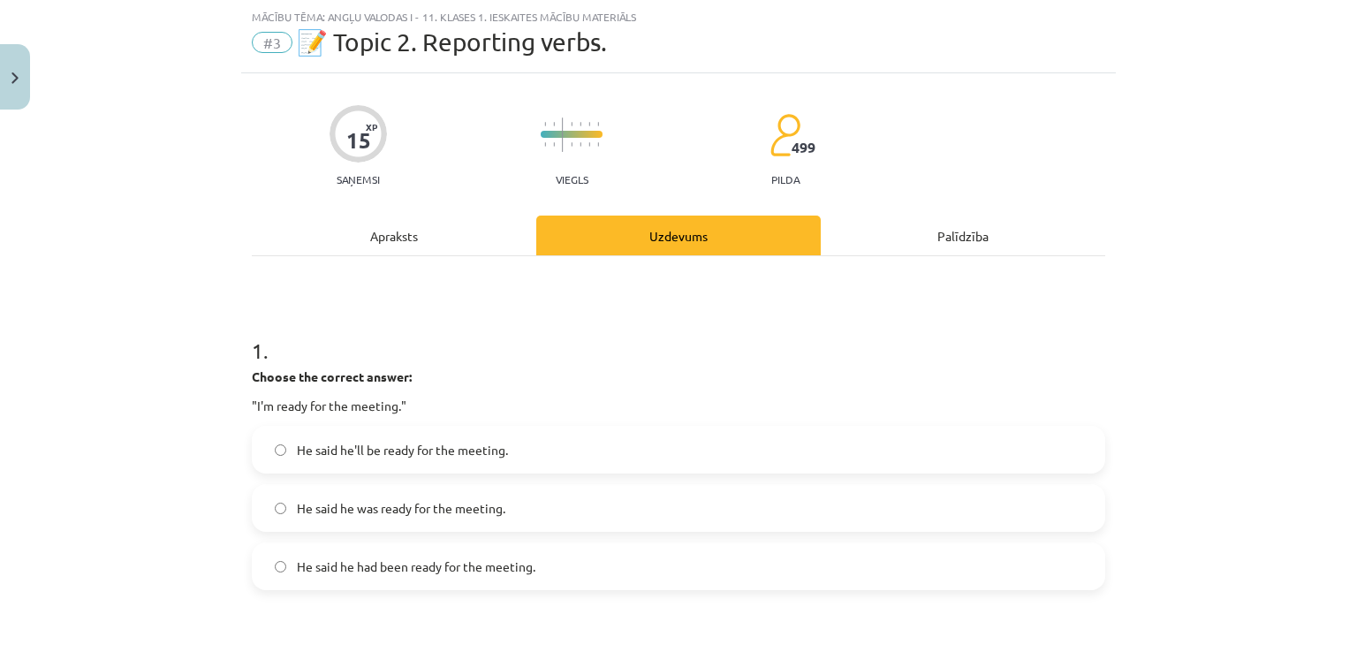
click at [407, 223] on div "Apraksts" at bounding box center [394, 236] width 284 height 40
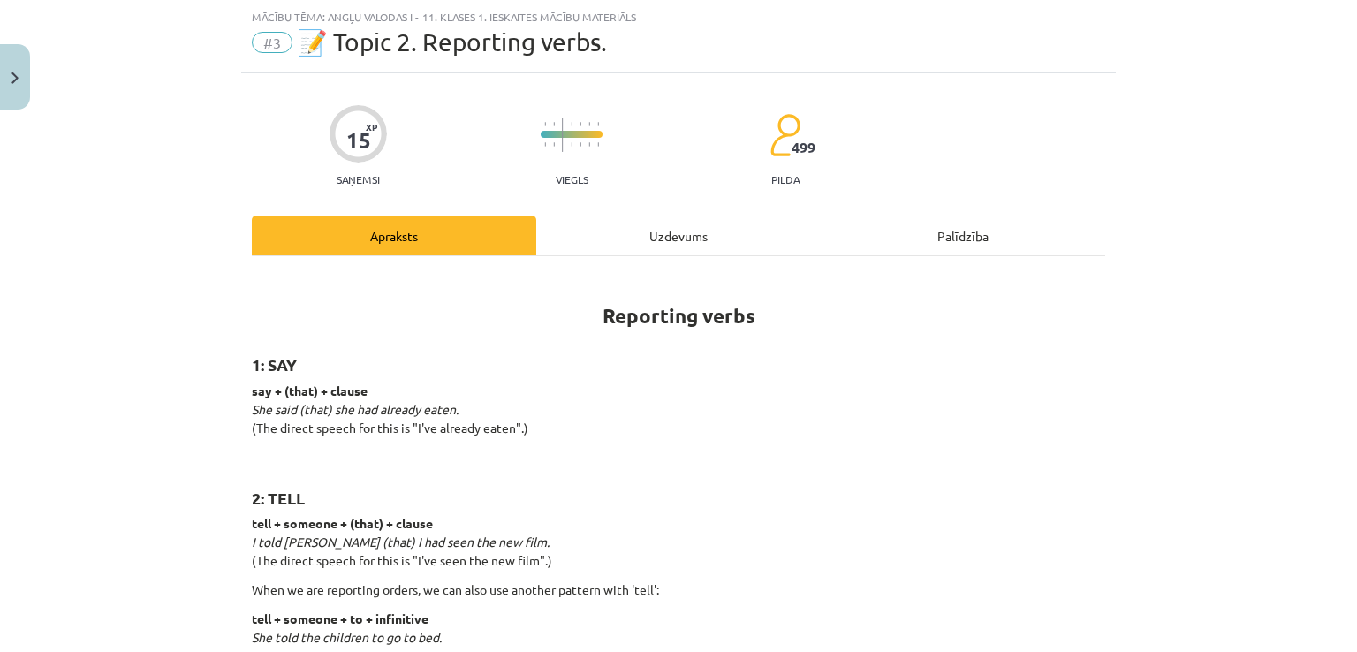
click at [637, 239] on div "Uzdevums" at bounding box center [678, 236] width 284 height 40
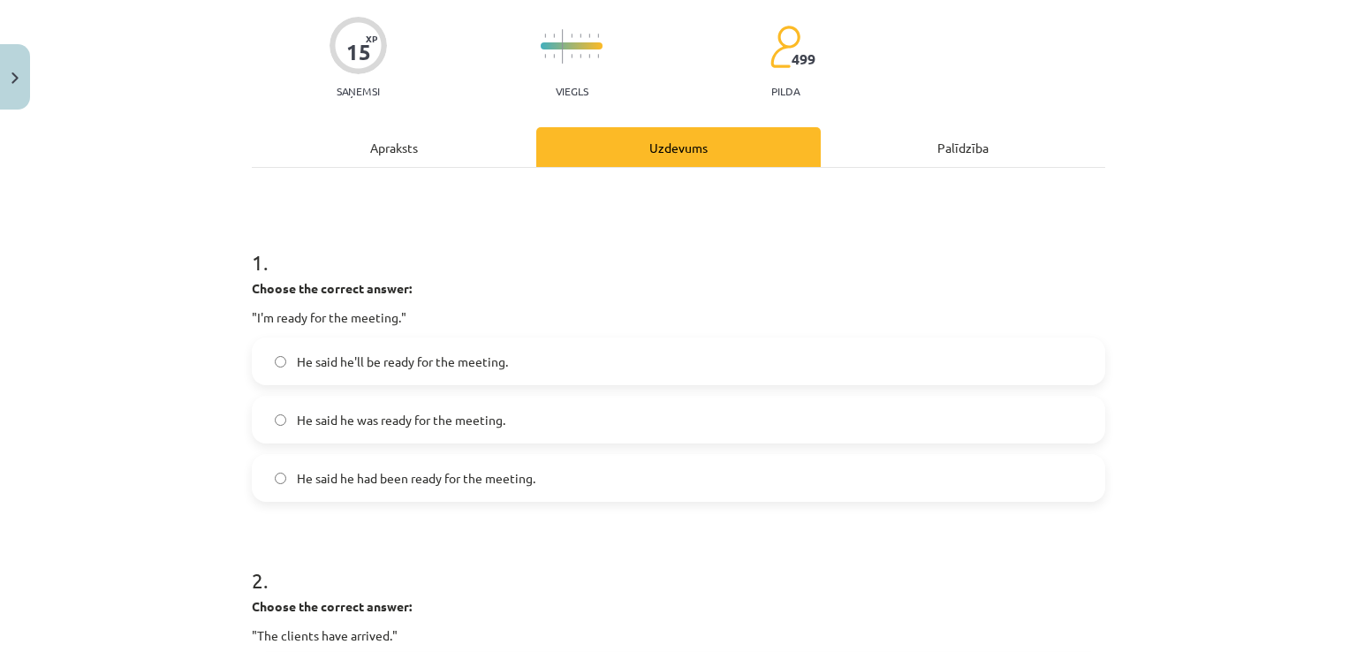
click at [367, 146] on div "Apraksts" at bounding box center [394, 147] width 284 height 40
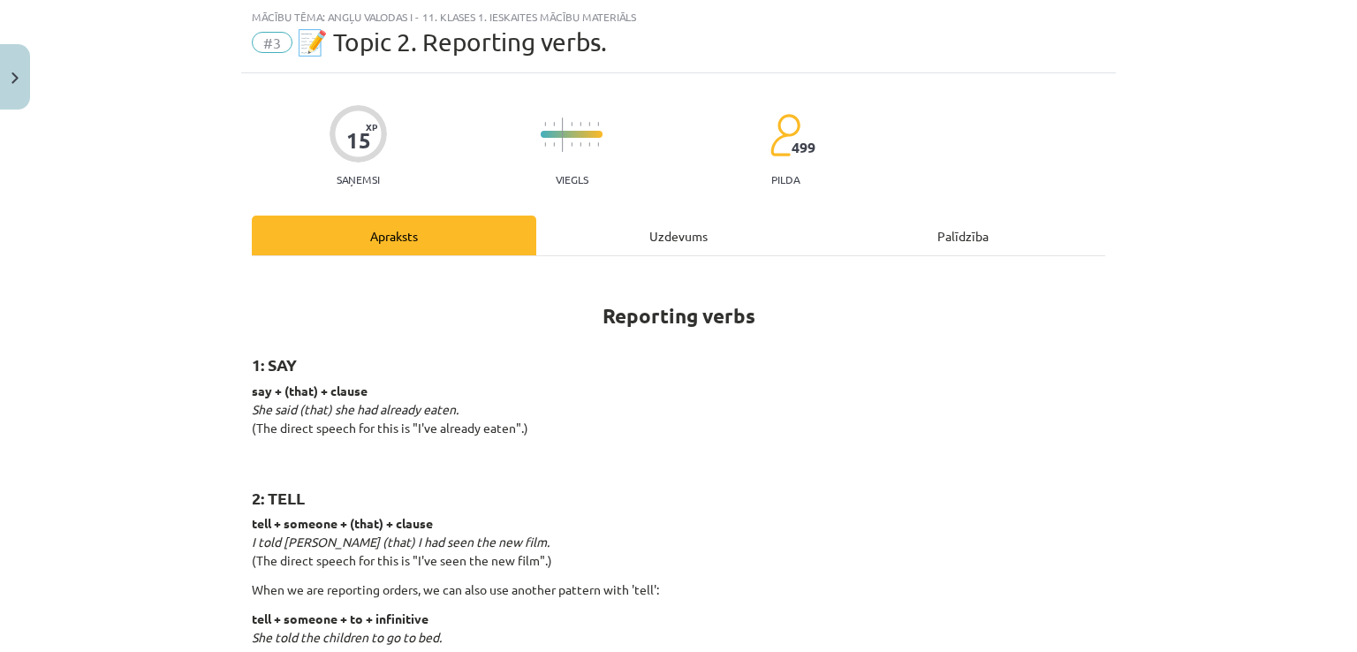
click at [679, 239] on div "Uzdevums" at bounding box center [678, 236] width 284 height 40
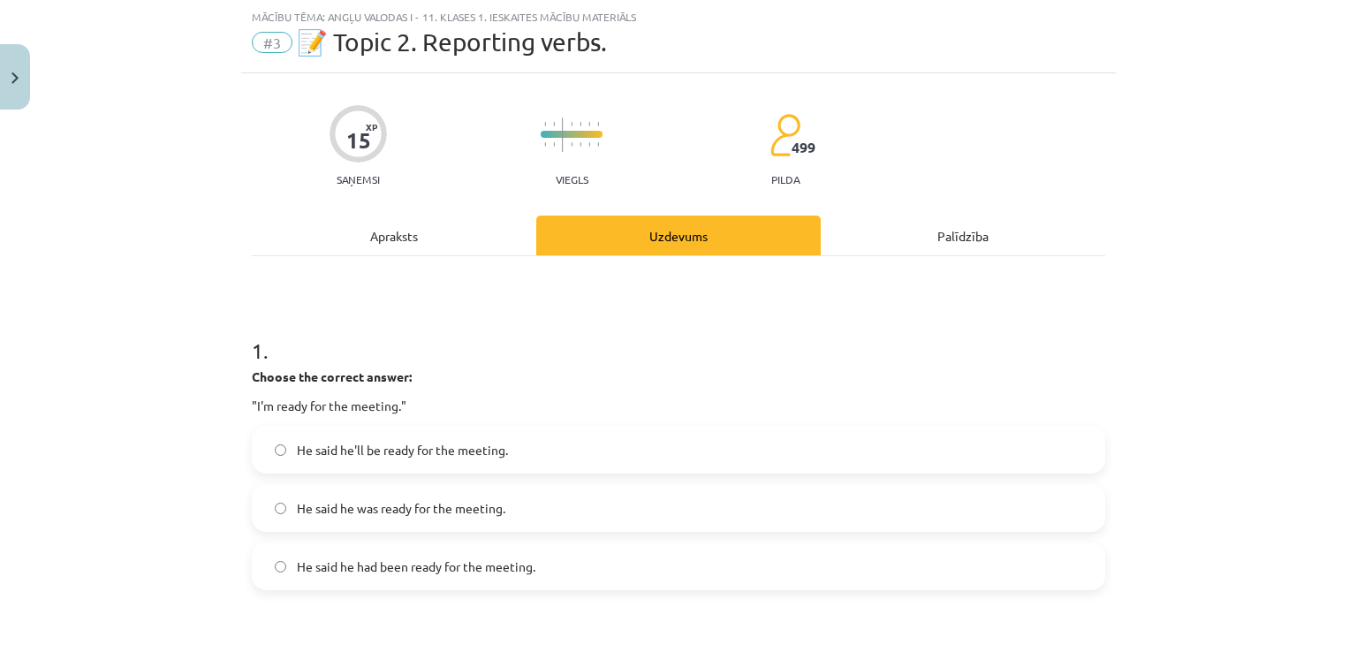
click at [425, 225] on div "Apraksts" at bounding box center [394, 236] width 284 height 40
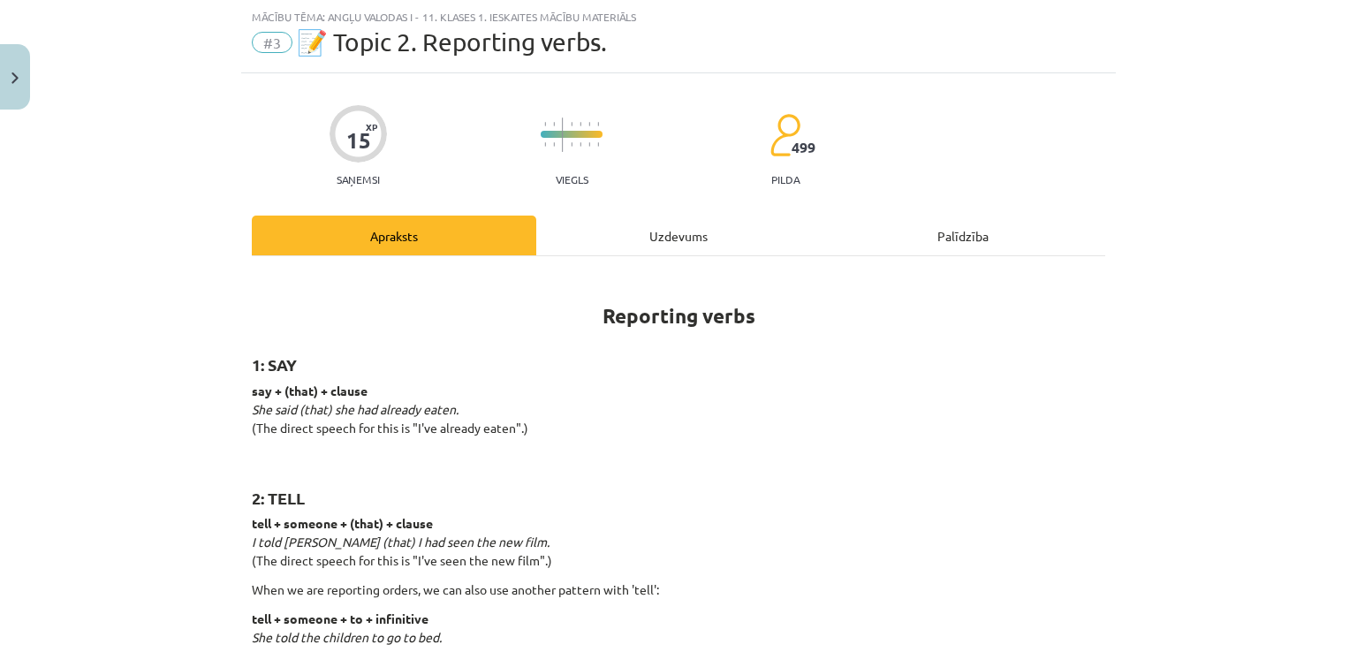
click at [636, 242] on div "Uzdevums" at bounding box center [678, 236] width 284 height 40
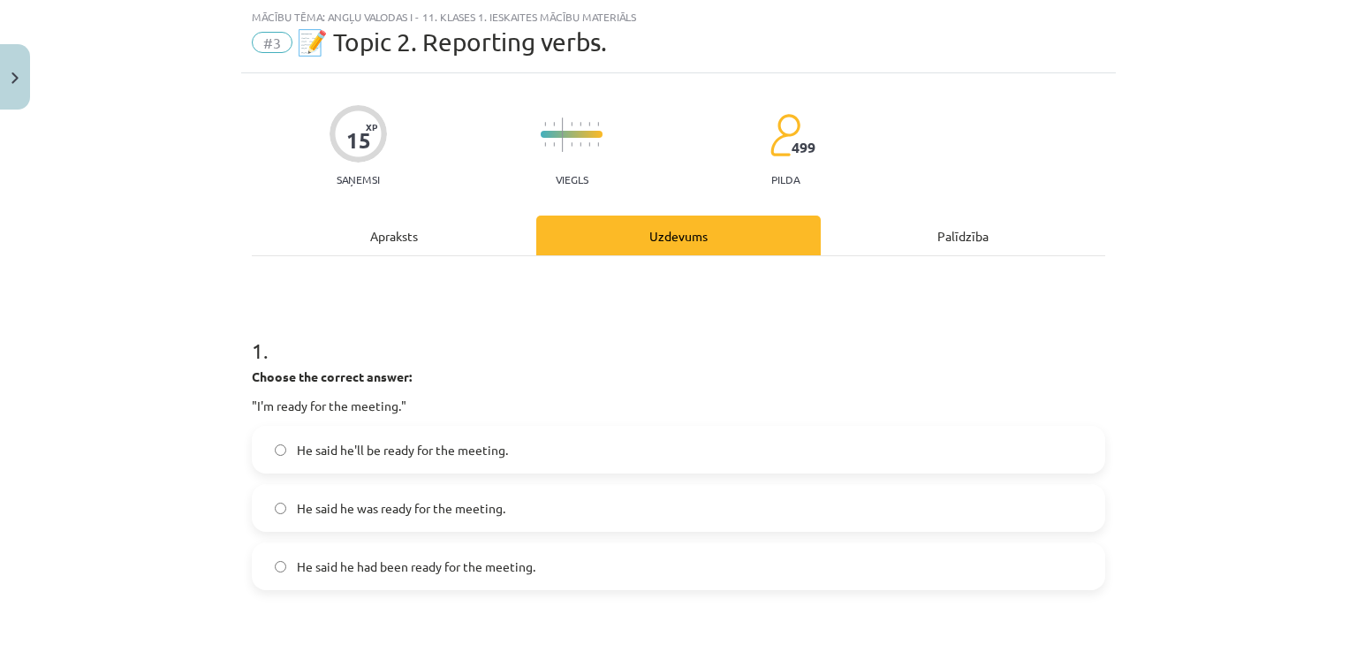
click at [380, 241] on div "Apraksts" at bounding box center [394, 236] width 284 height 40
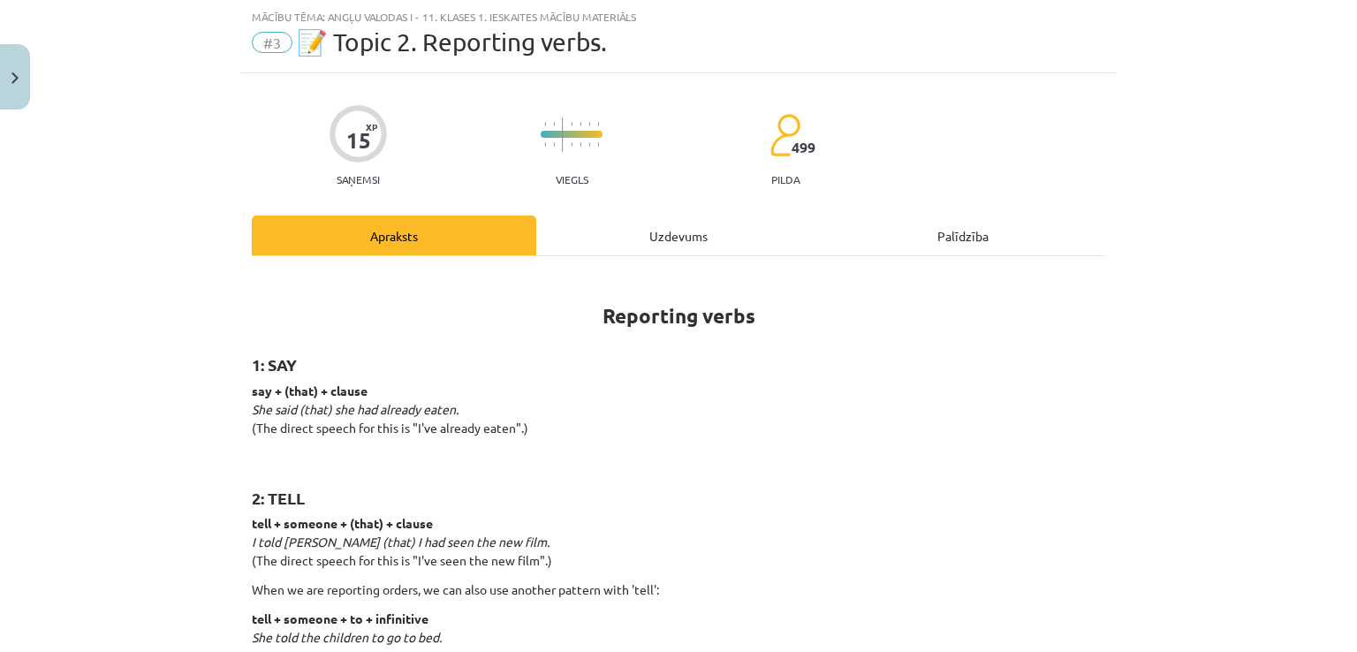
click at [642, 223] on div "Uzdevums" at bounding box center [678, 236] width 284 height 40
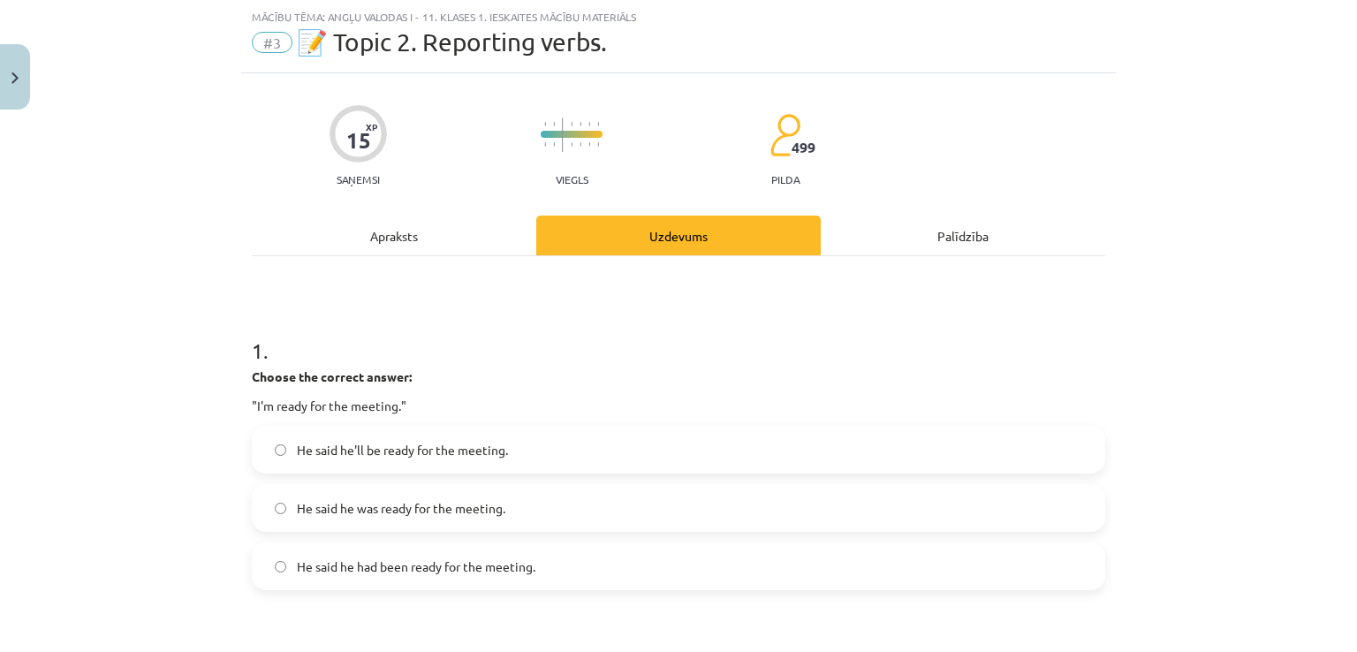
click at [309, 499] on span "He said he was ready for the meeting." at bounding box center [401, 508] width 208 height 19
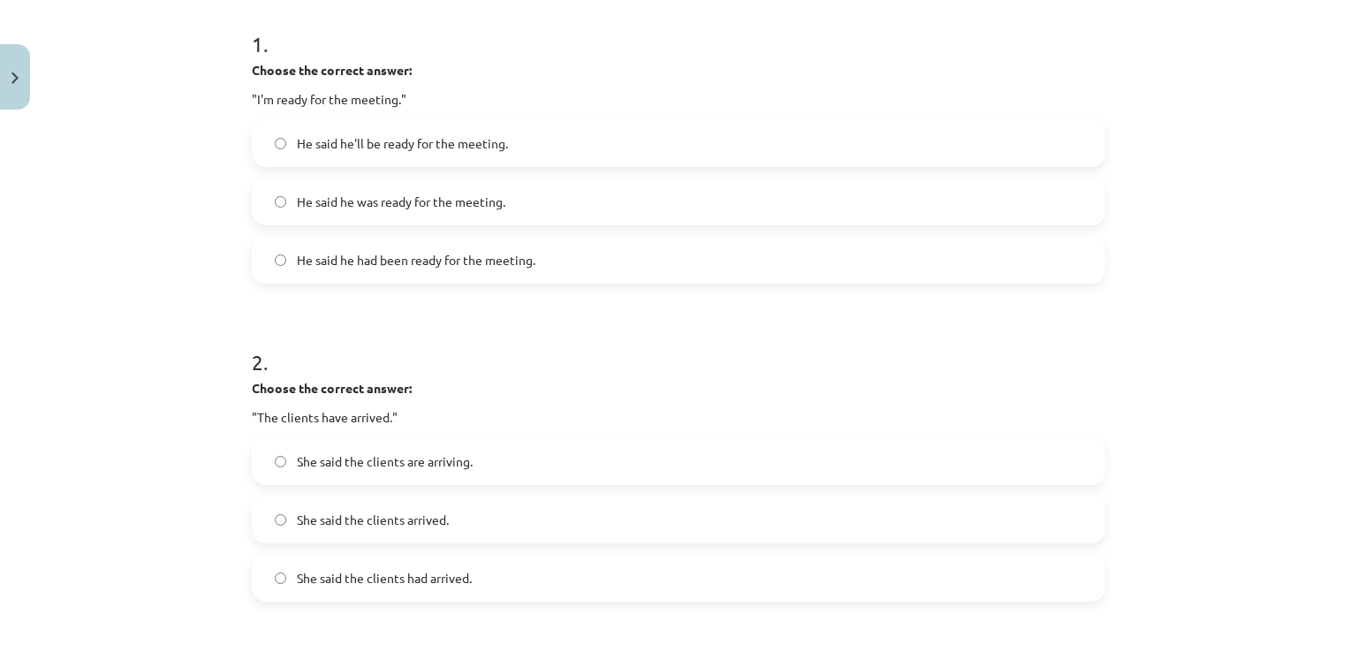
scroll to position [486, 0]
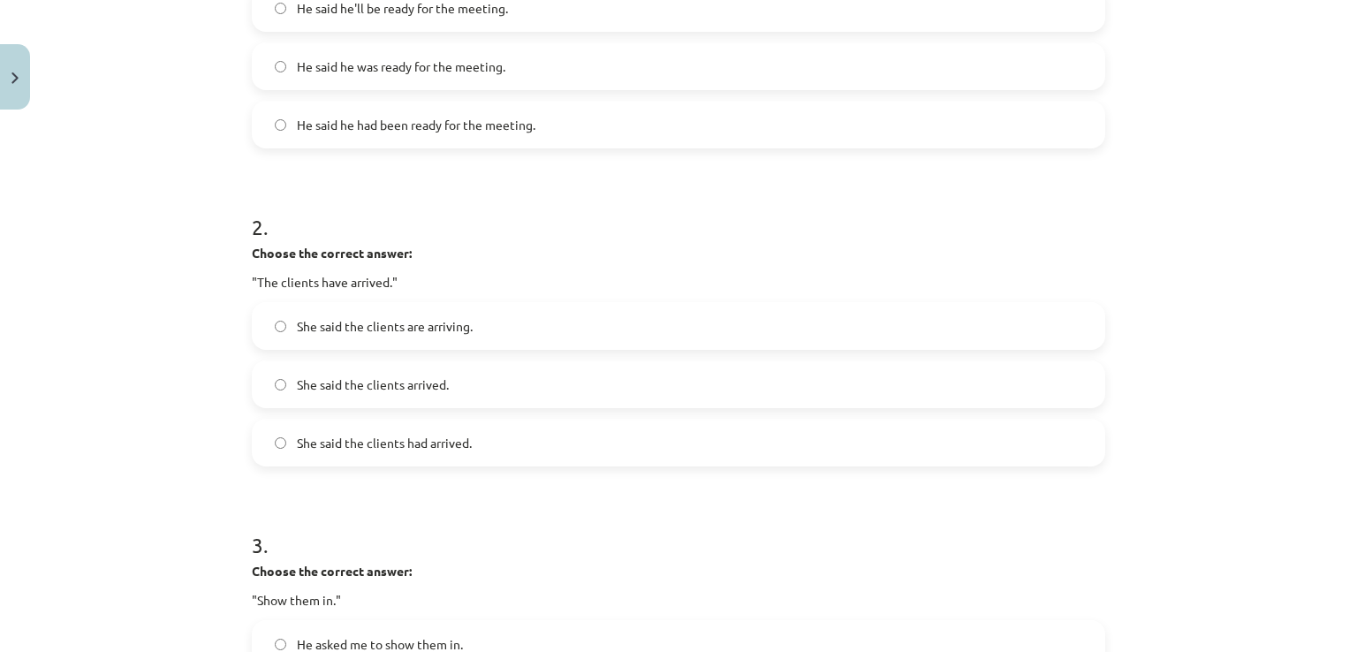
click at [308, 452] on label "She said the clients had arrived." at bounding box center [679, 442] width 850 height 44
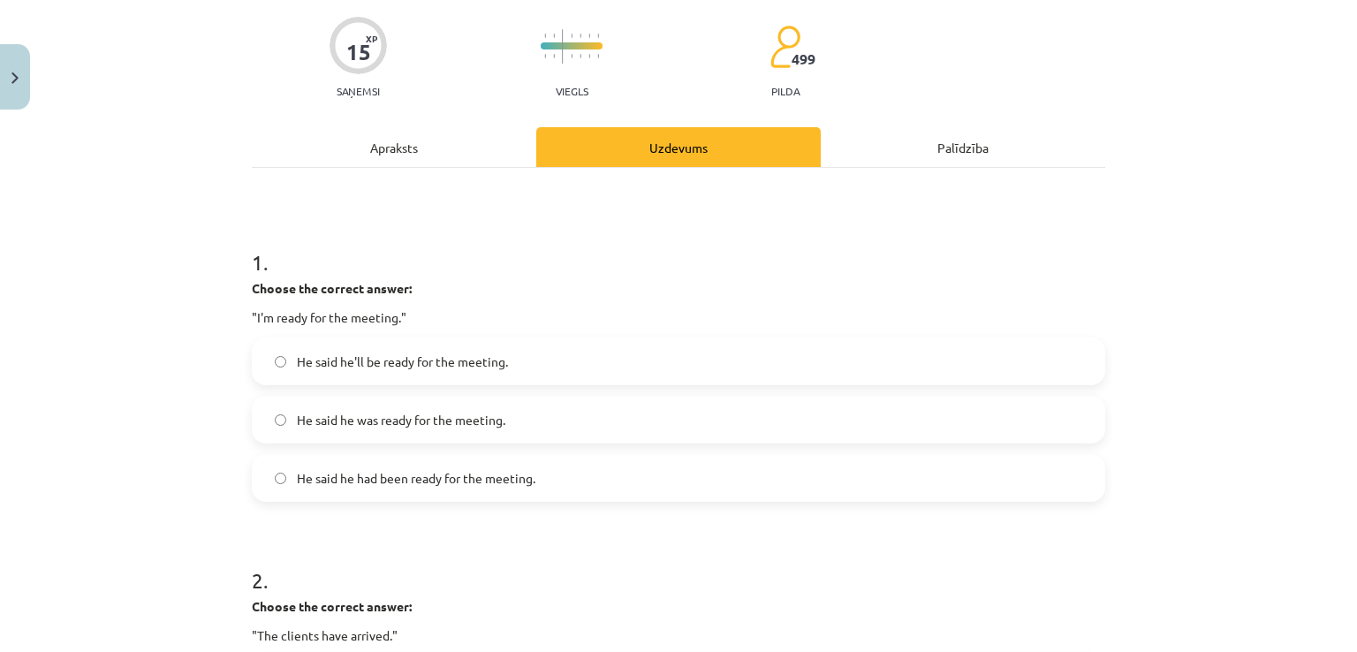
click at [383, 163] on div "Apraksts" at bounding box center [394, 147] width 284 height 40
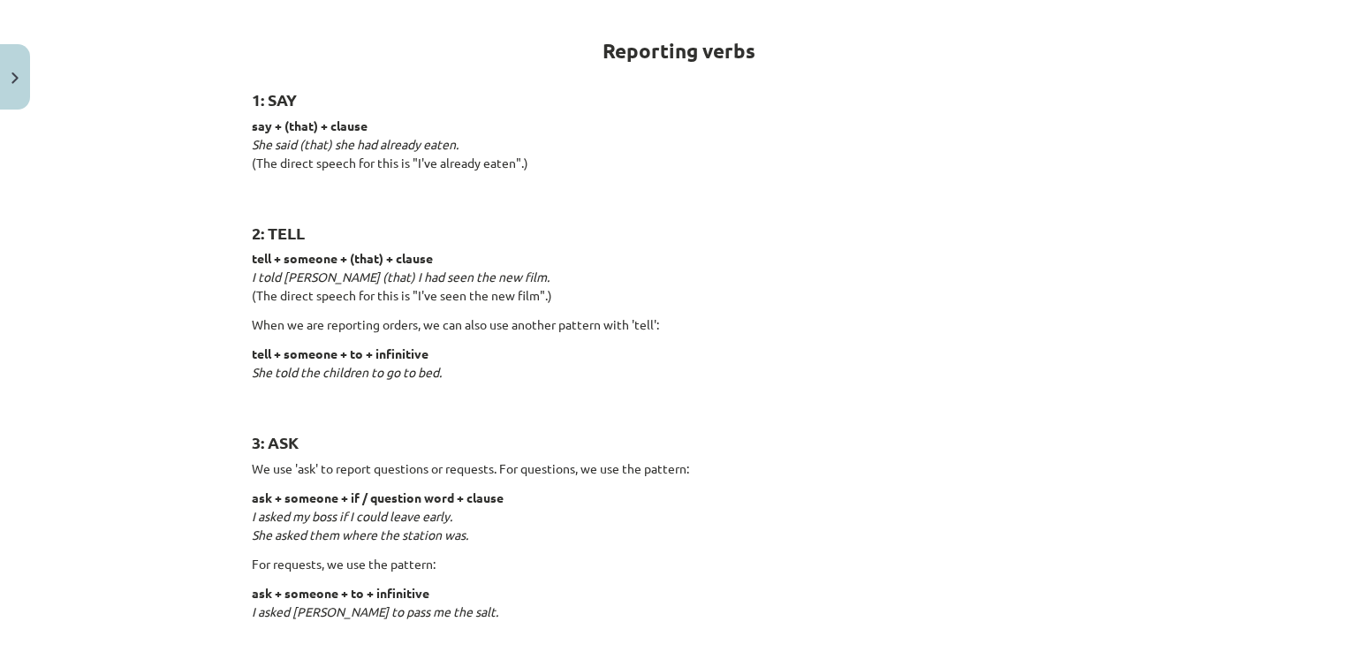
scroll to position [221, 0]
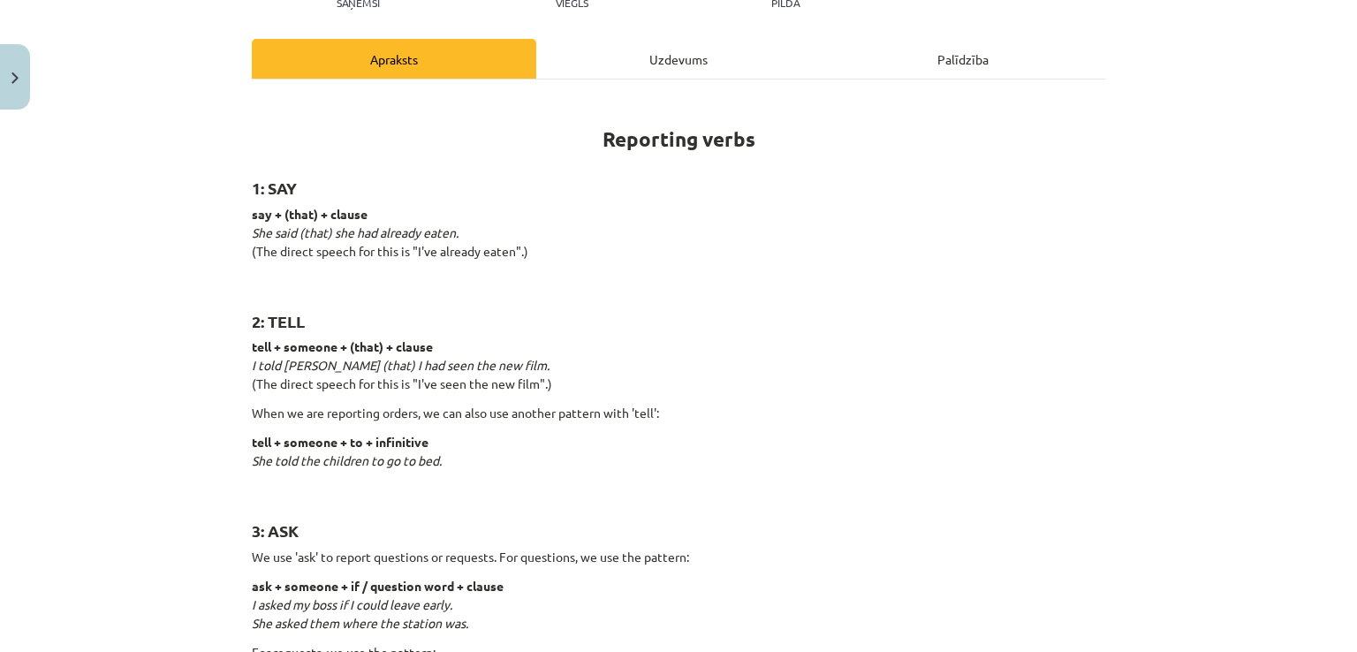
click at [656, 50] on div "Uzdevums" at bounding box center [678, 59] width 284 height 40
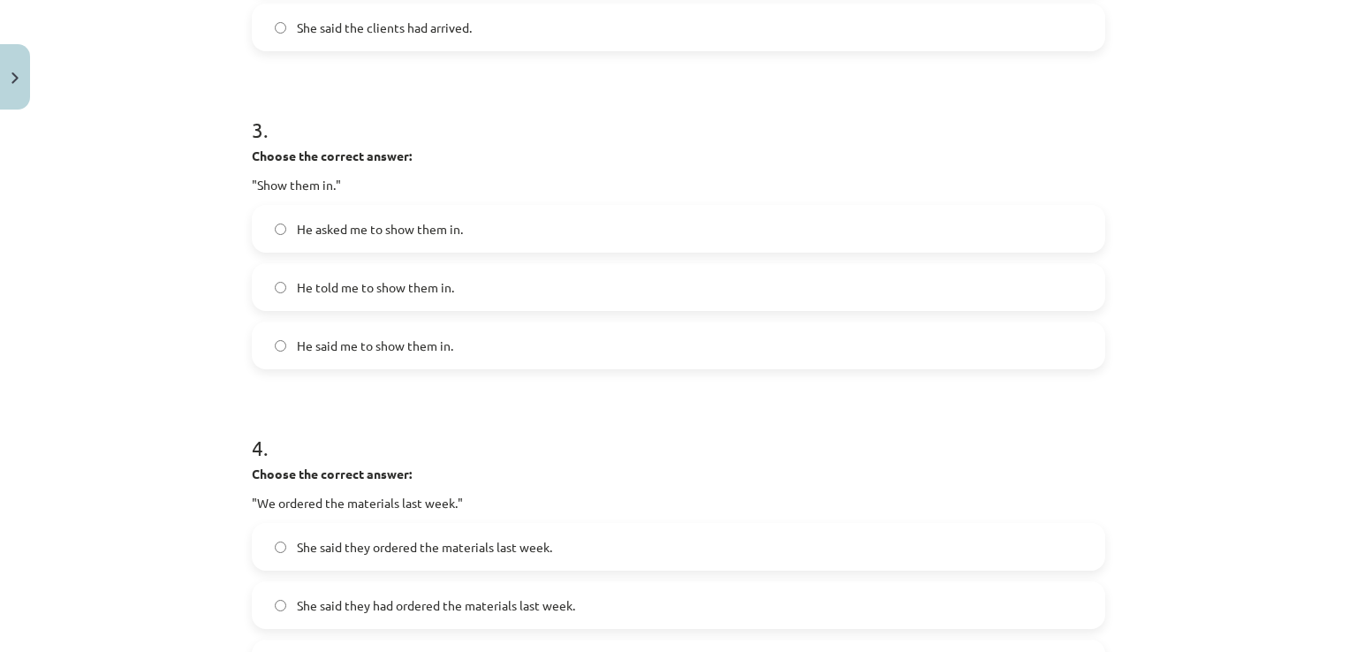
scroll to position [928, 0]
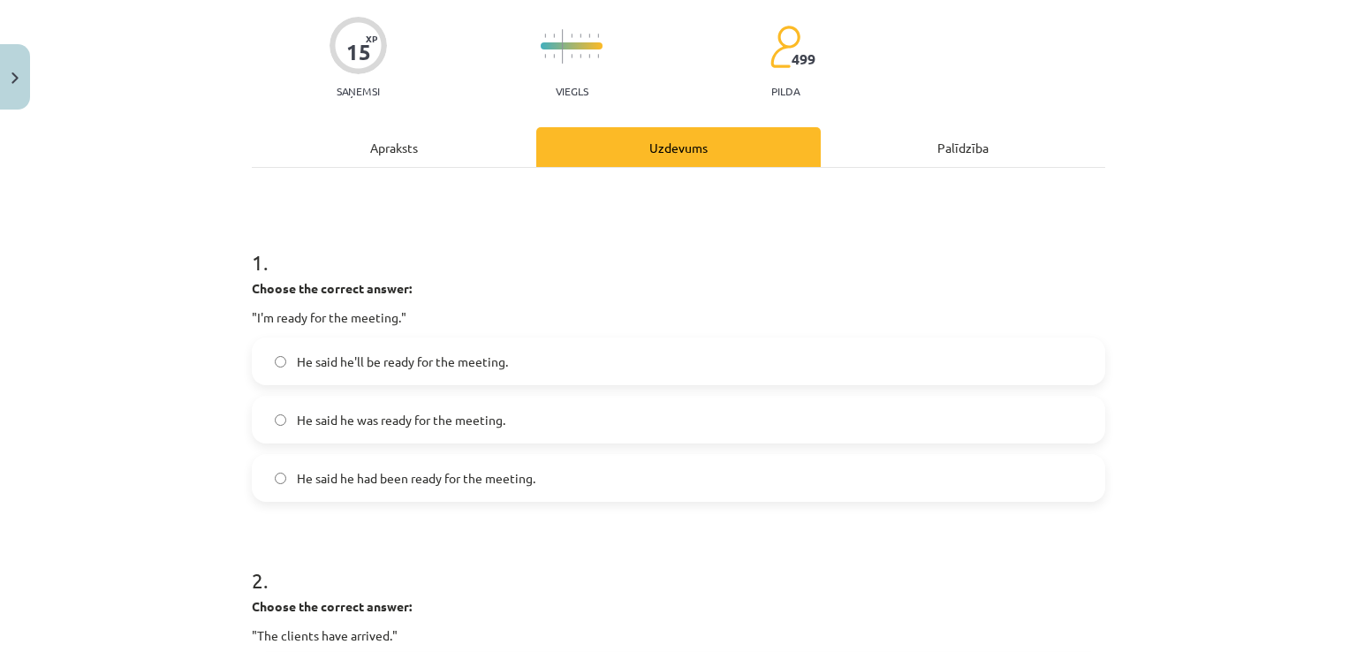
click at [329, 163] on div "Apraksts" at bounding box center [394, 147] width 284 height 40
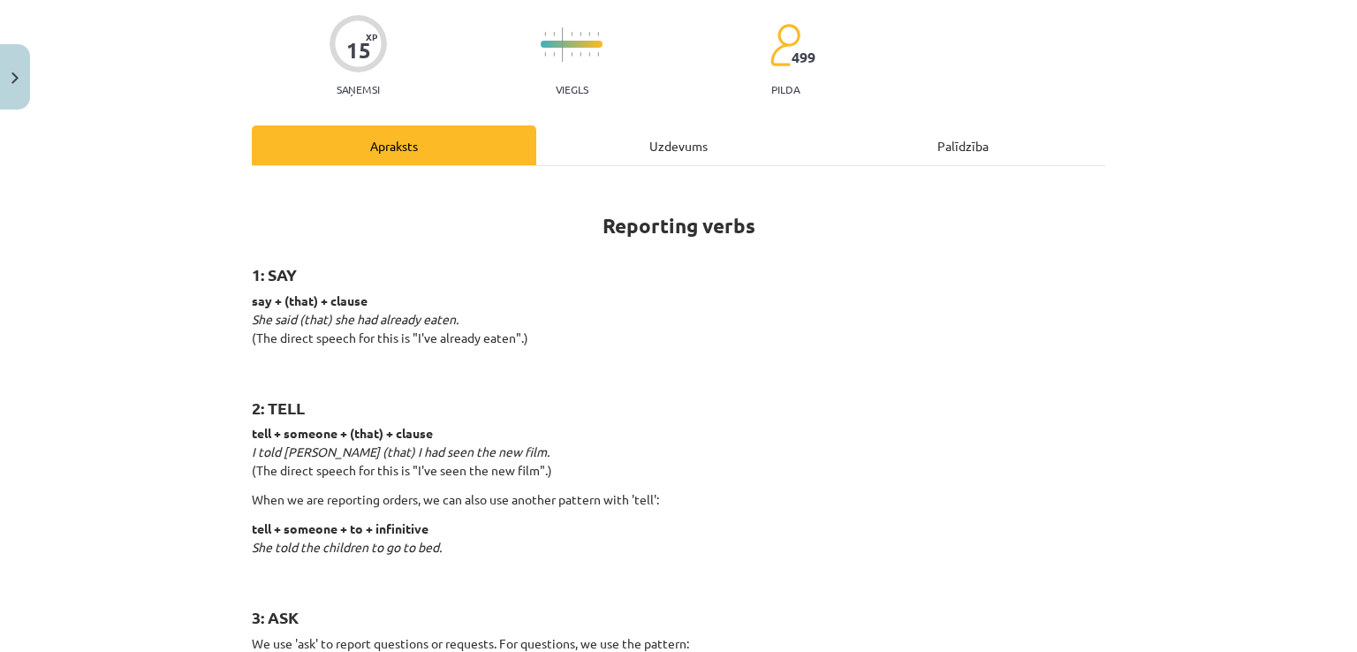
scroll to position [133, 0]
click at [677, 147] on div "Uzdevums" at bounding box center [678, 147] width 284 height 40
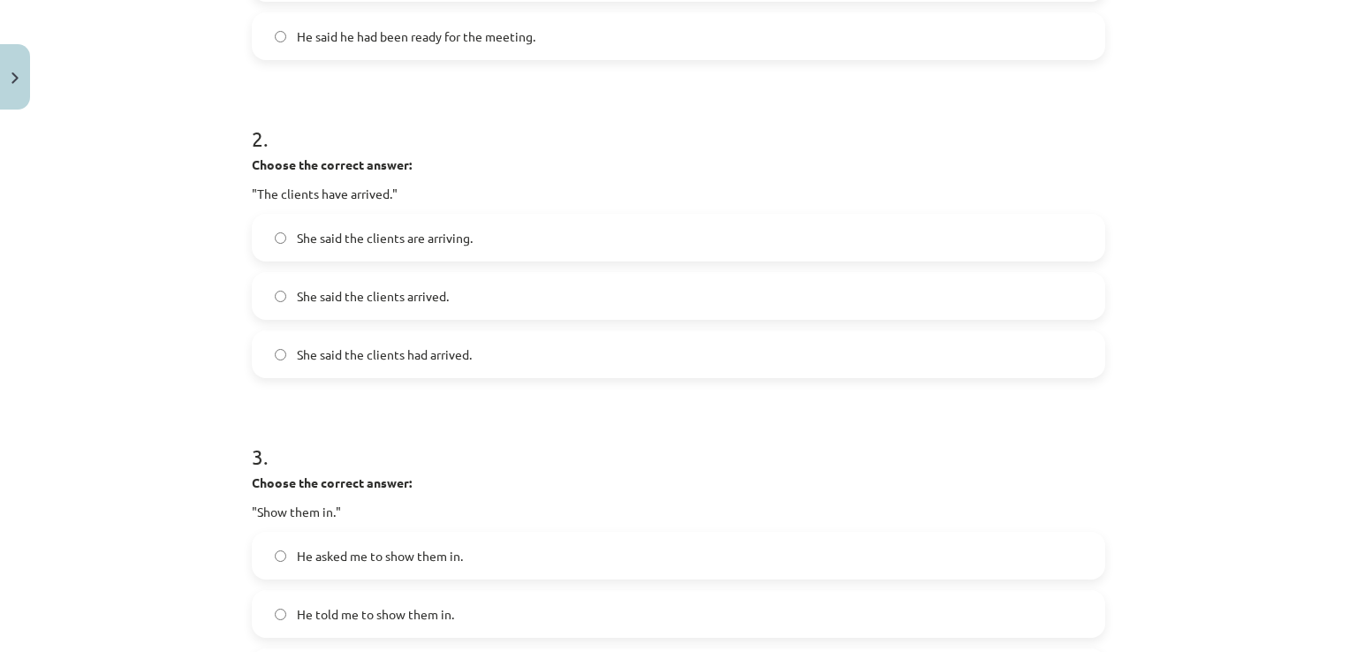
scroll to position [839, 0]
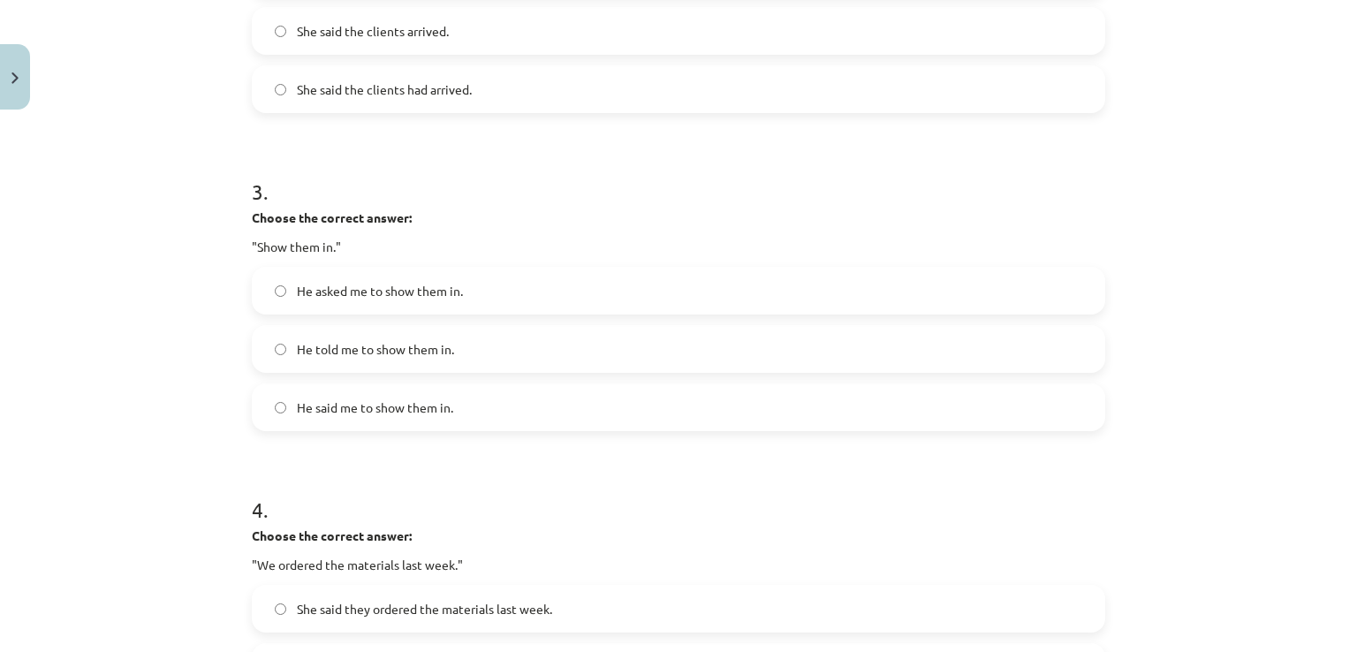
click at [322, 350] on span "He told me to show them in." at bounding box center [375, 349] width 157 height 19
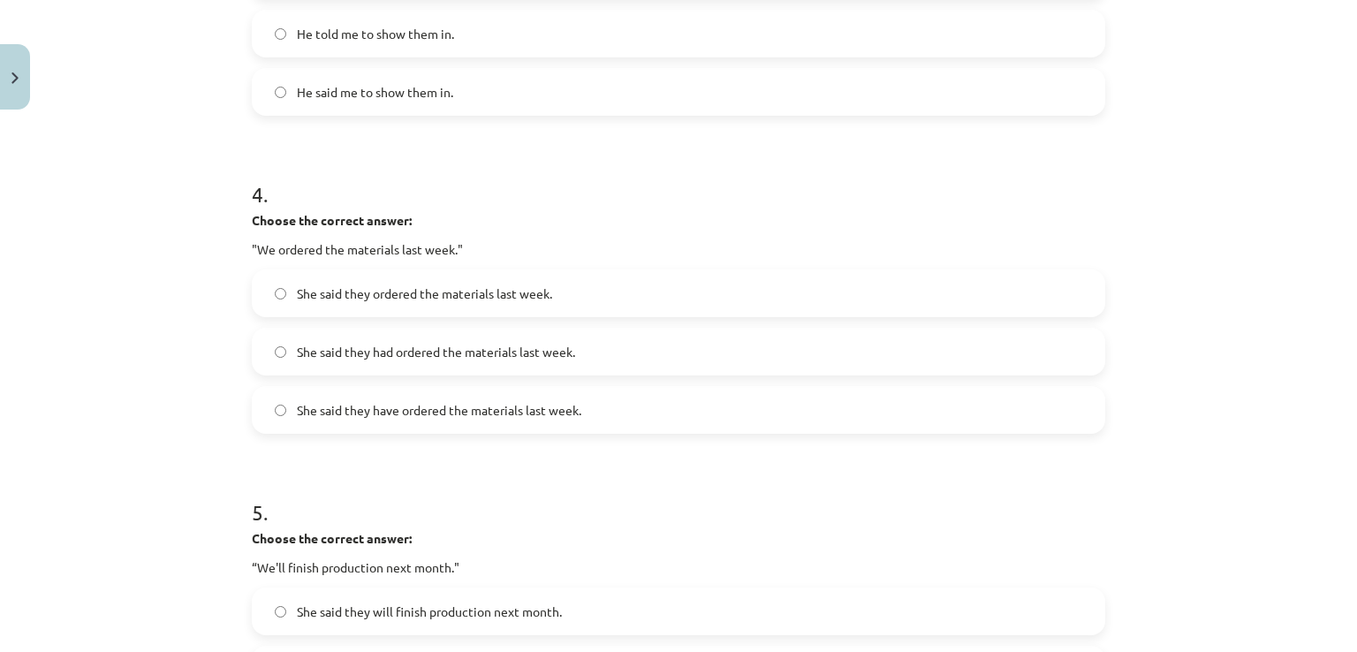
scroll to position [1193, 0]
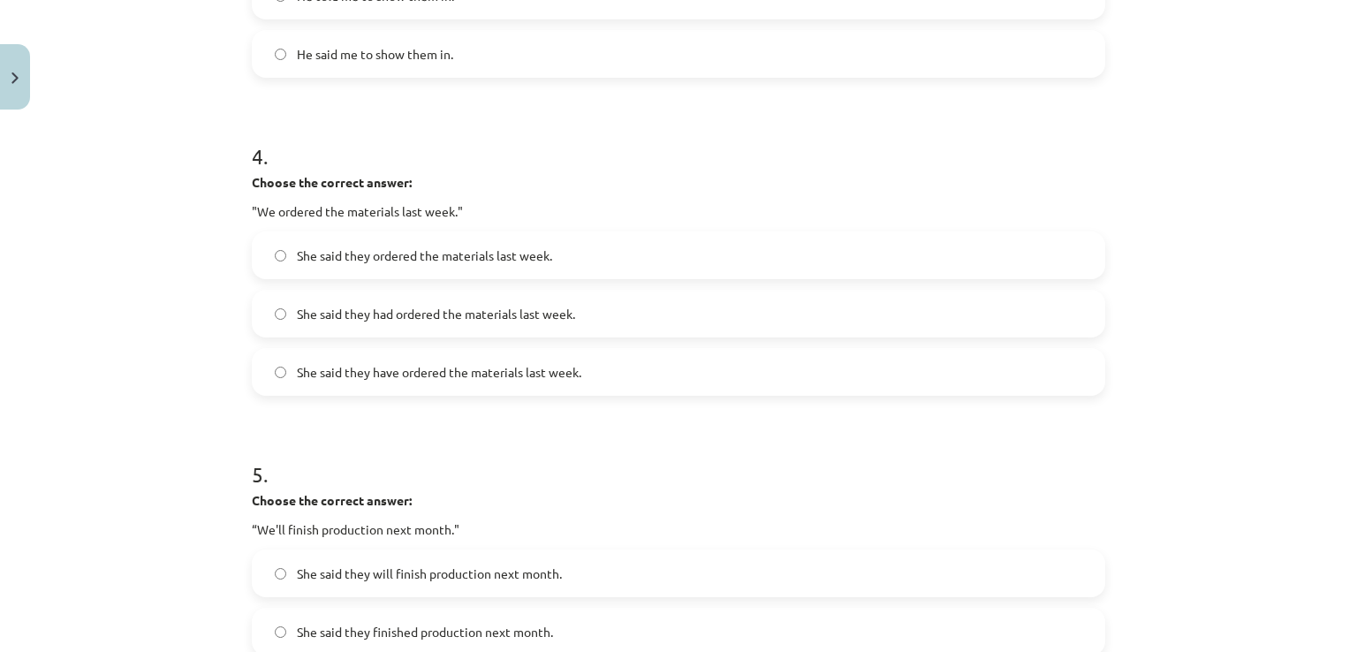
click at [345, 326] on label "She said they had ordered the materials last week." at bounding box center [679, 314] width 850 height 44
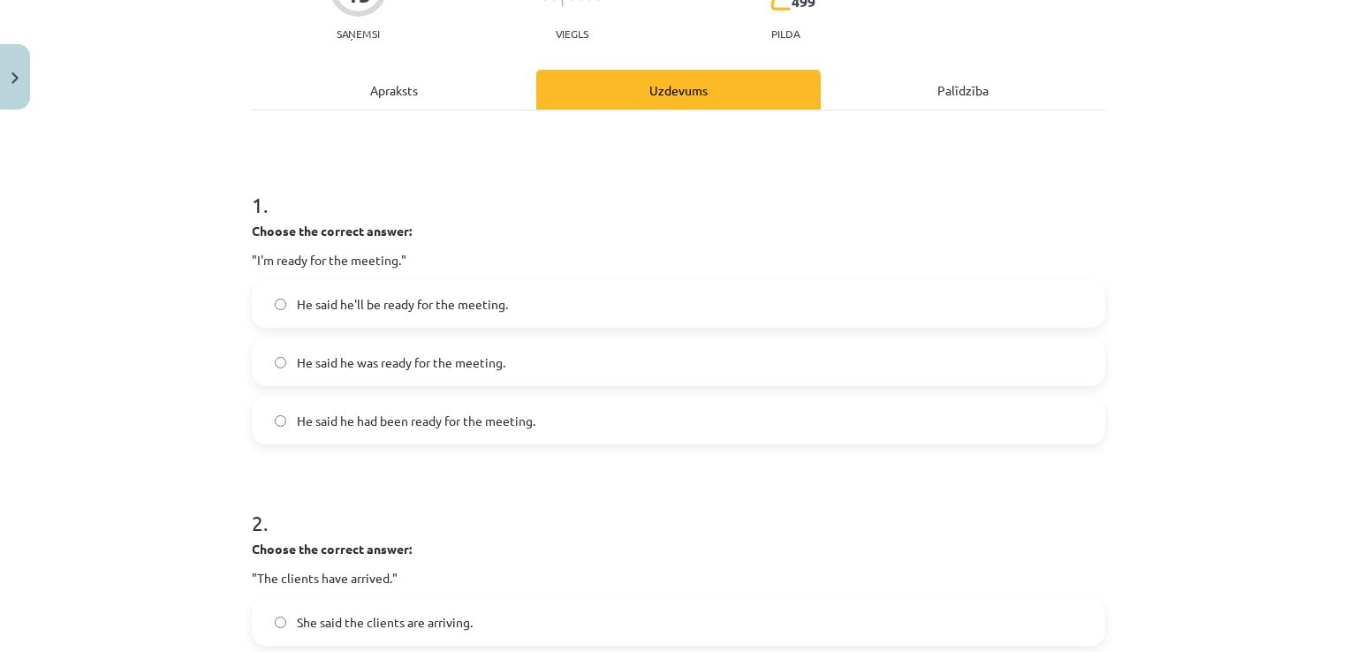
scroll to position [0, 0]
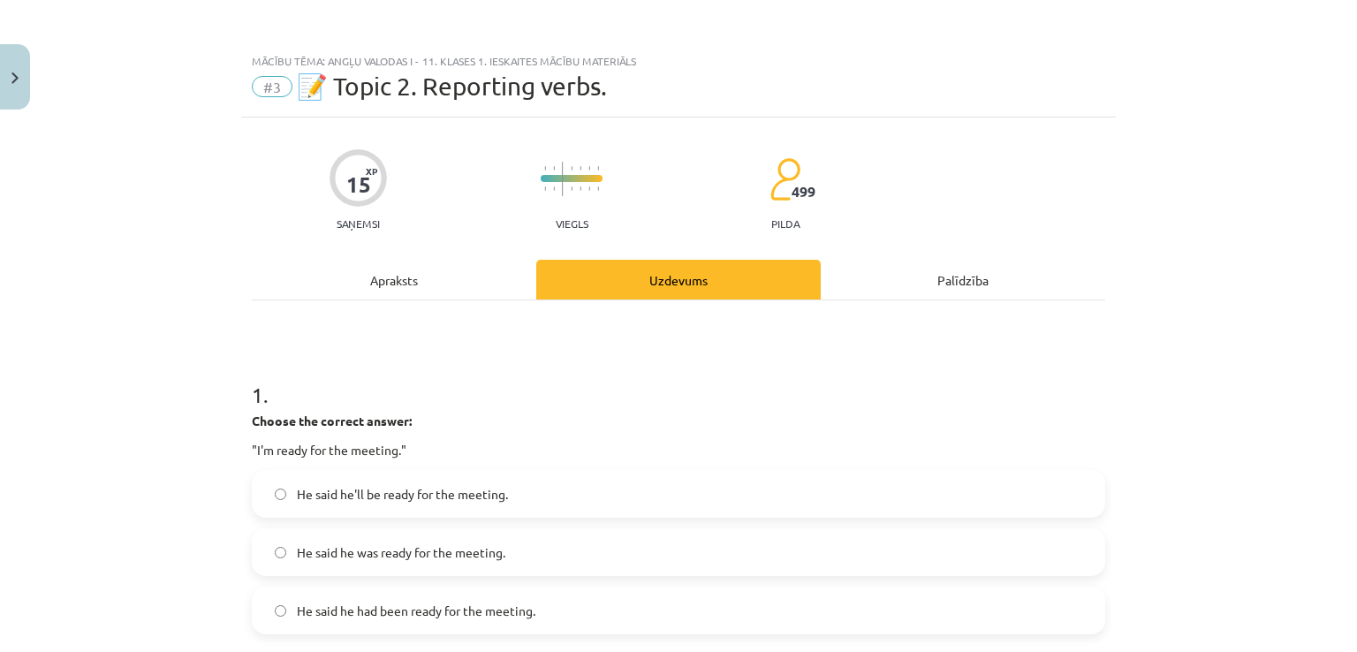
click at [363, 289] on div "Apraksts" at bounding box center [394, 280] width 284 height 40
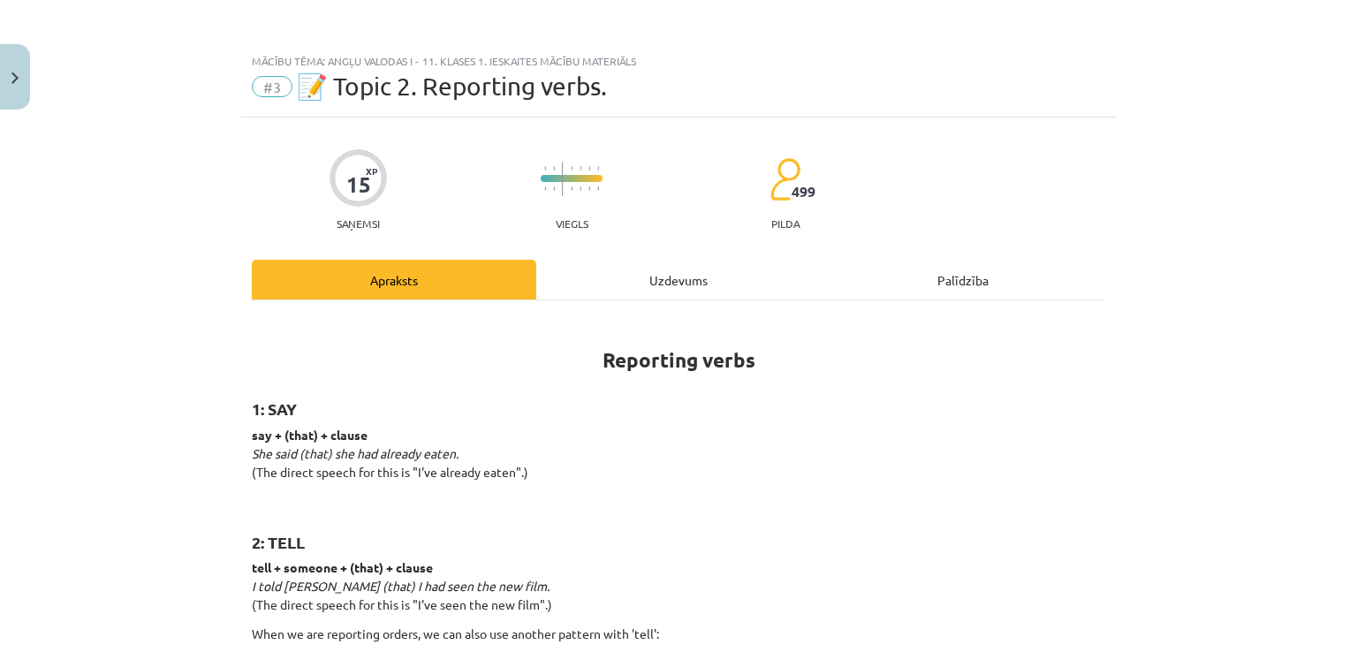
click at [674, 284] on div "Uzdevums" at bounding box center [678, 280] width 284 height 40
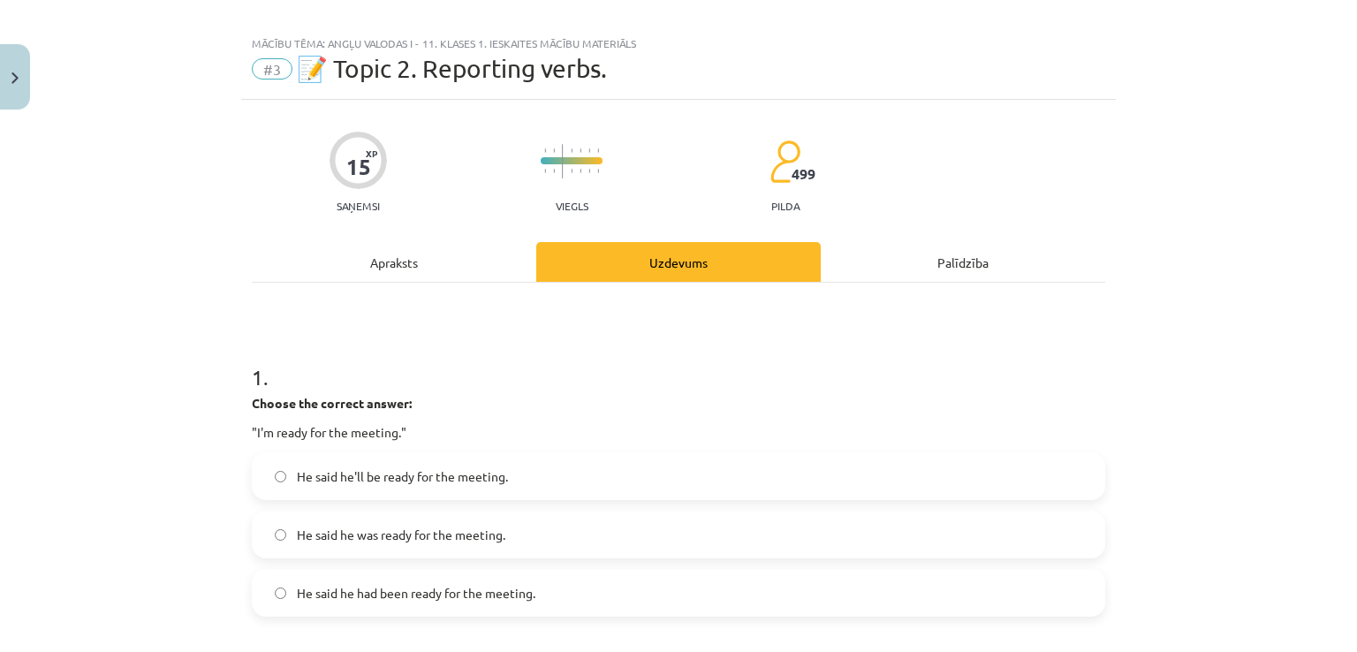
scroll to position [15, 0]
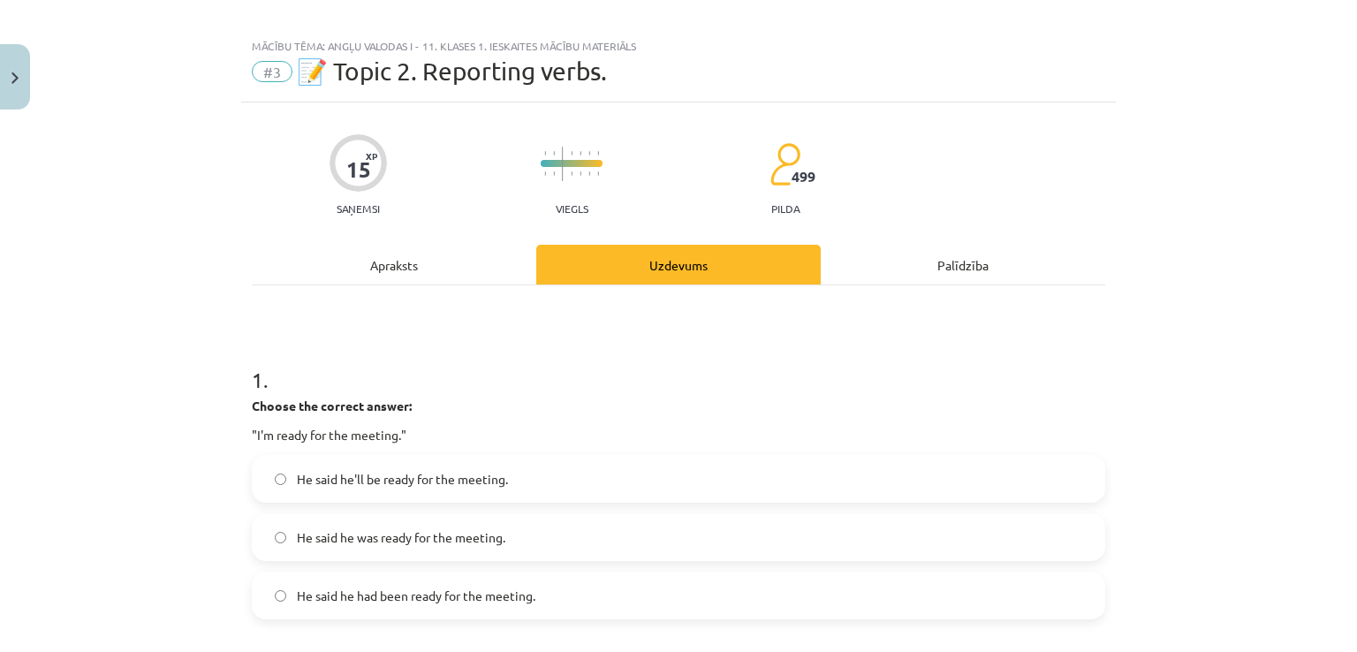
click at [398, 264] on div "Apraksts" at bounding box center [394, 265] width 284 height 40
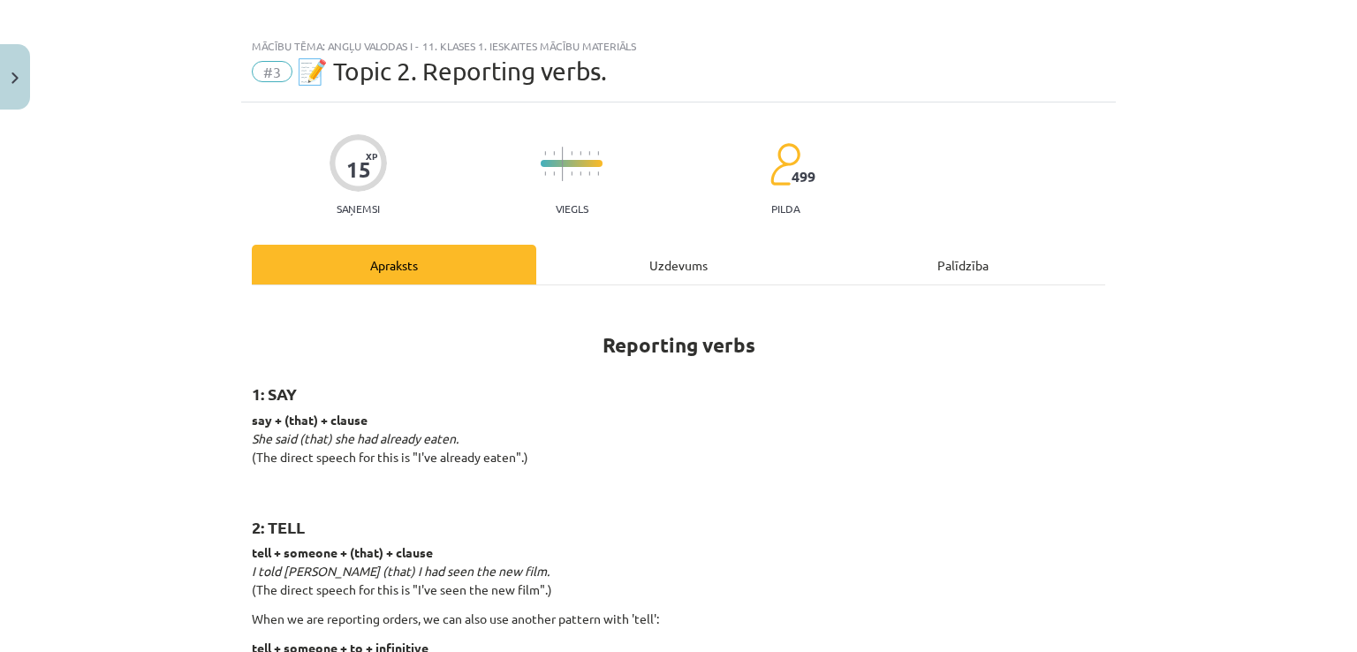
scroll to position [44, 0]
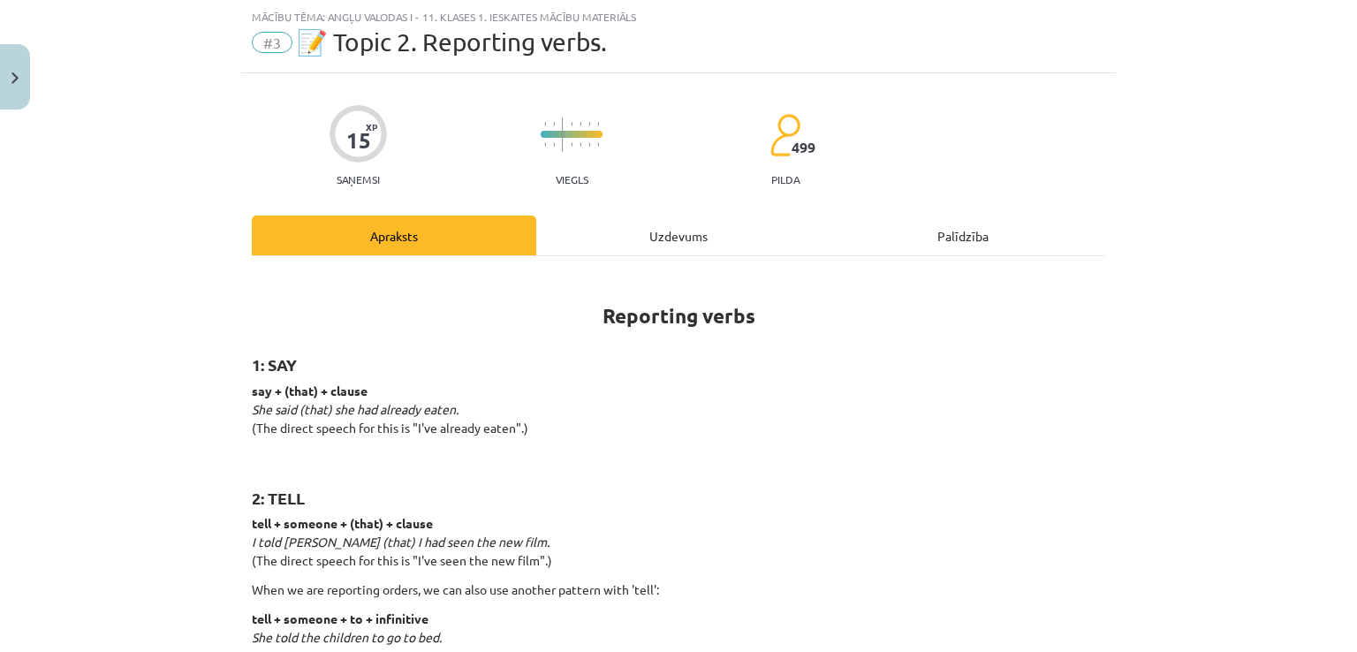
click at [639, 246] on div "Uzdevums" at bounding box center [678, 236] width 284 height 40
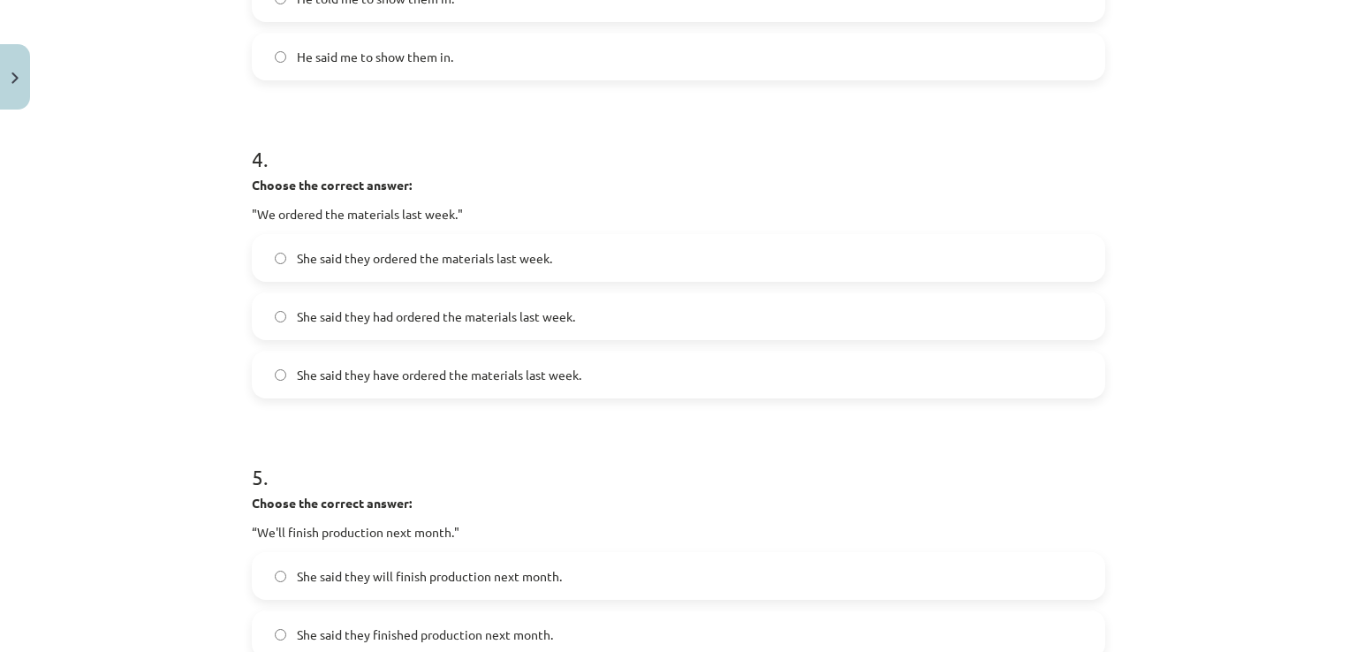
scroll to position [1459, 0]
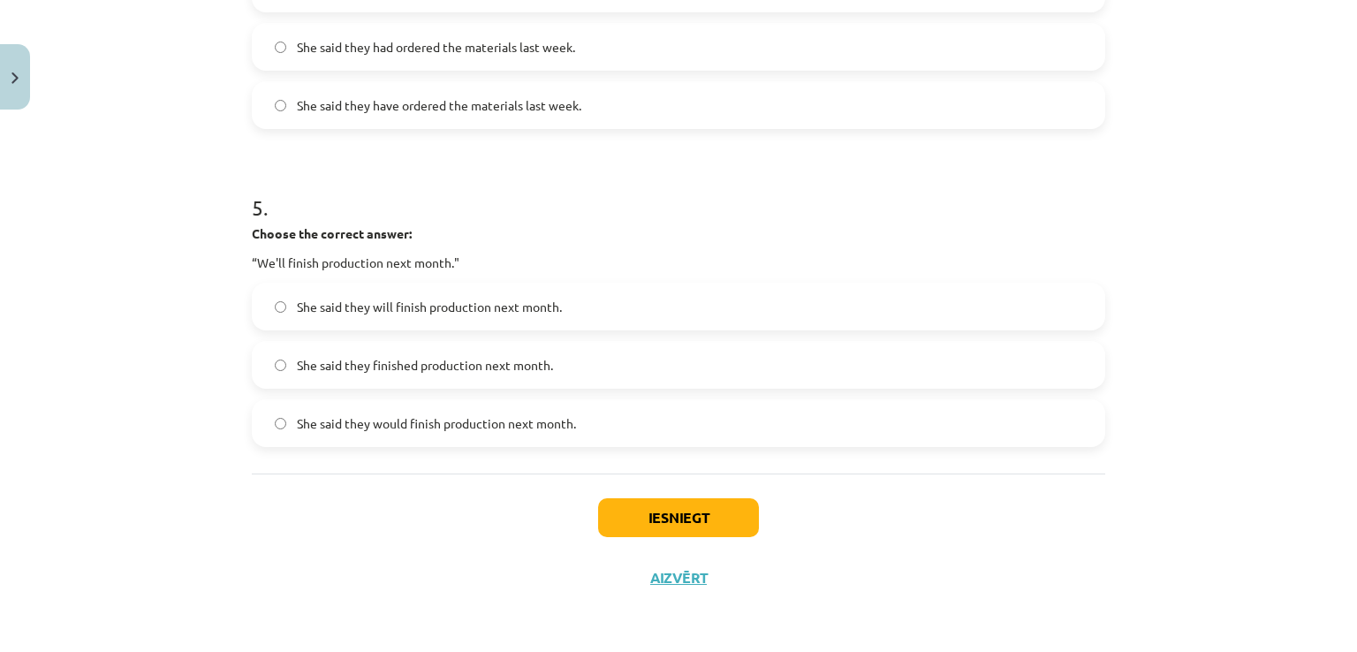
click at [385, 313] on span "She said they will finish production next month." at bounding box center [429, 307] width 265 height 19
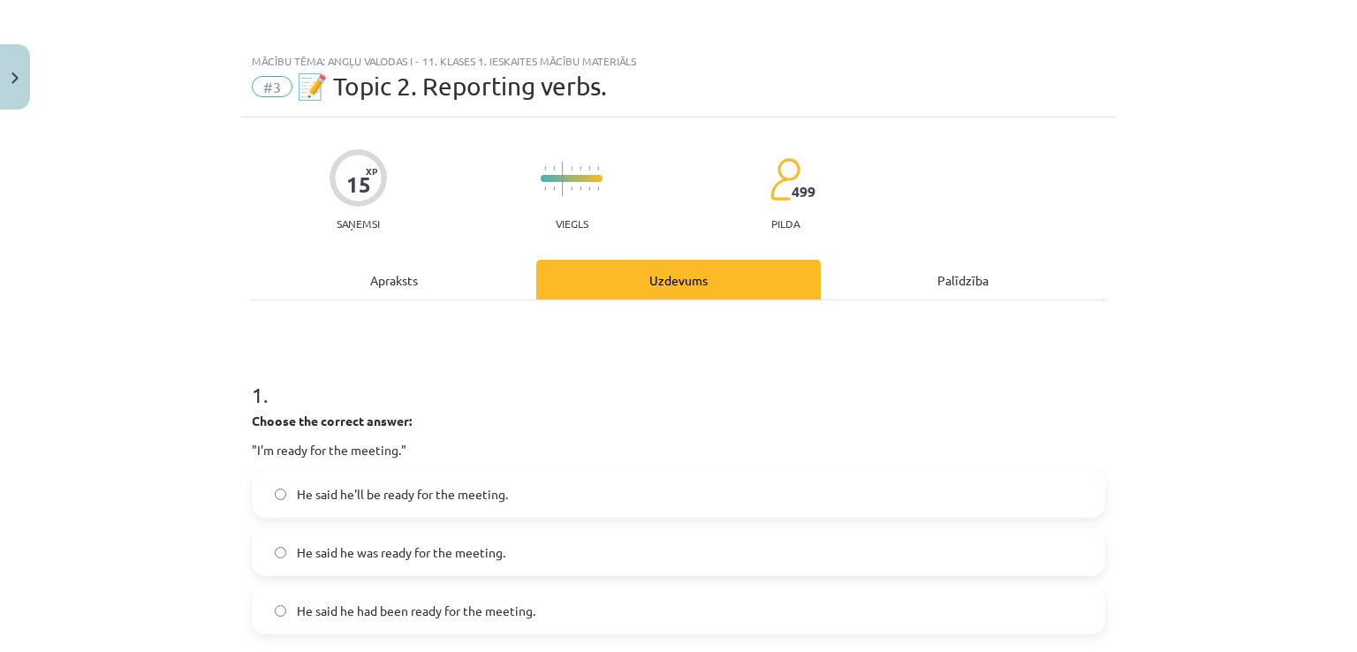
click at [424, 279] on div "Apraksts" at bounding box center [394, 280] width 284 height 40
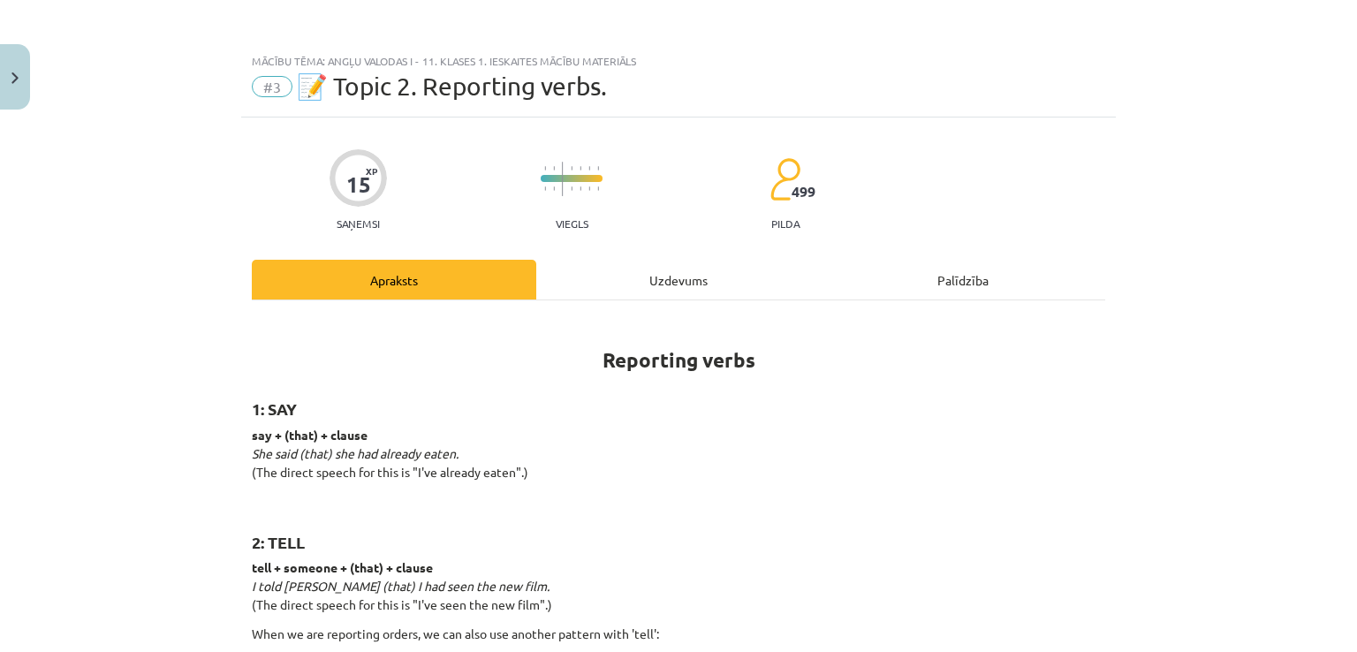
click at [644, 270] on div "Uzdevums" at bounding box center [678, 280] width 284 height 40
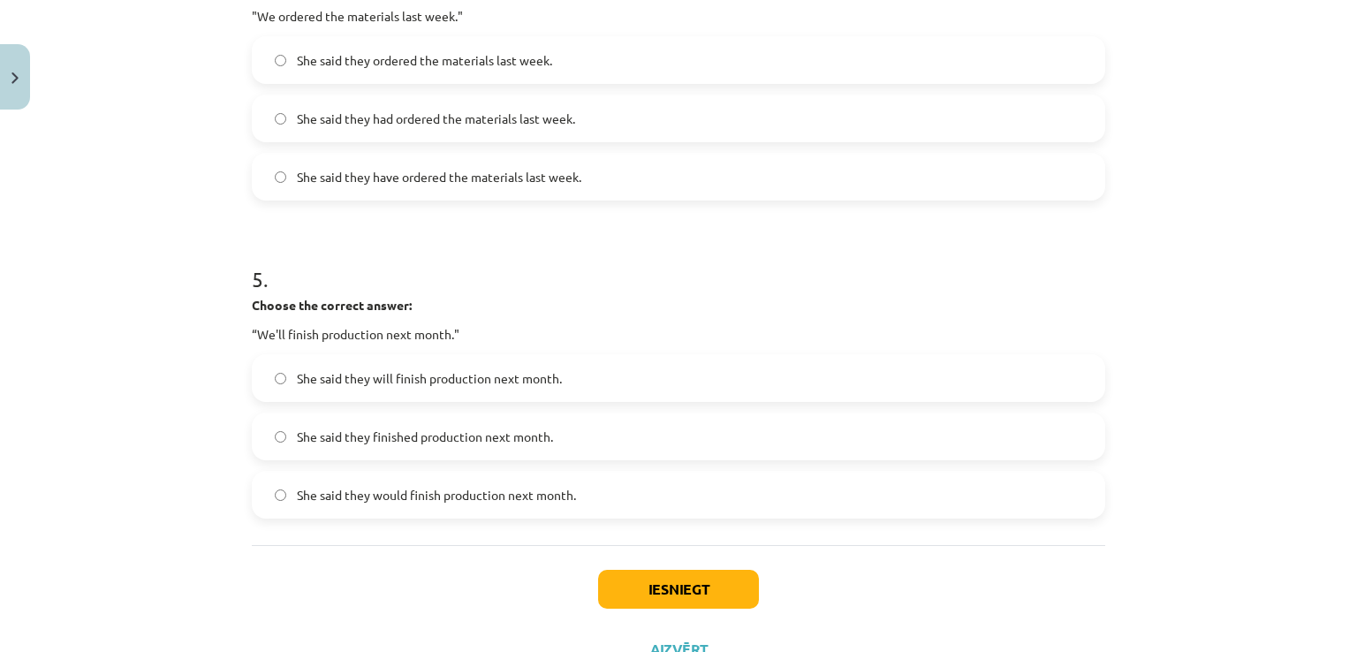
scroll to position [1459, 0]
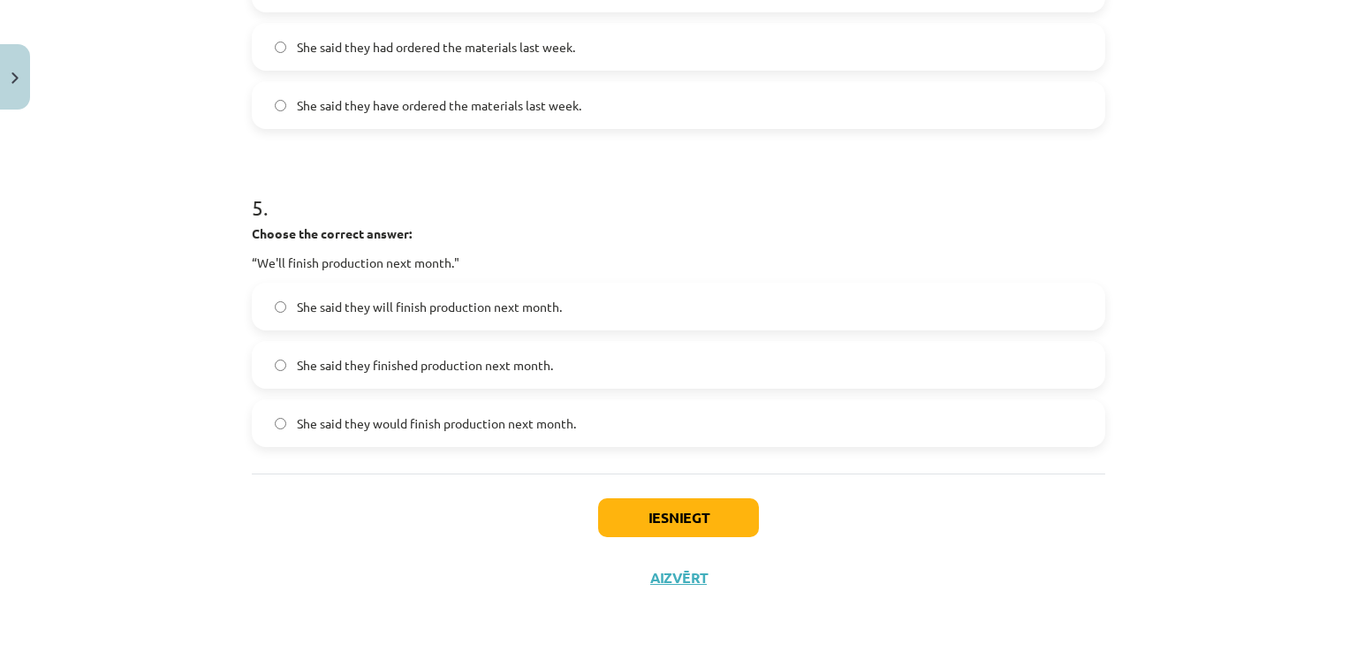
click at [386, 403] on label "She said they would finish production next month." at bounding box center [679, 423] width 850 height 44
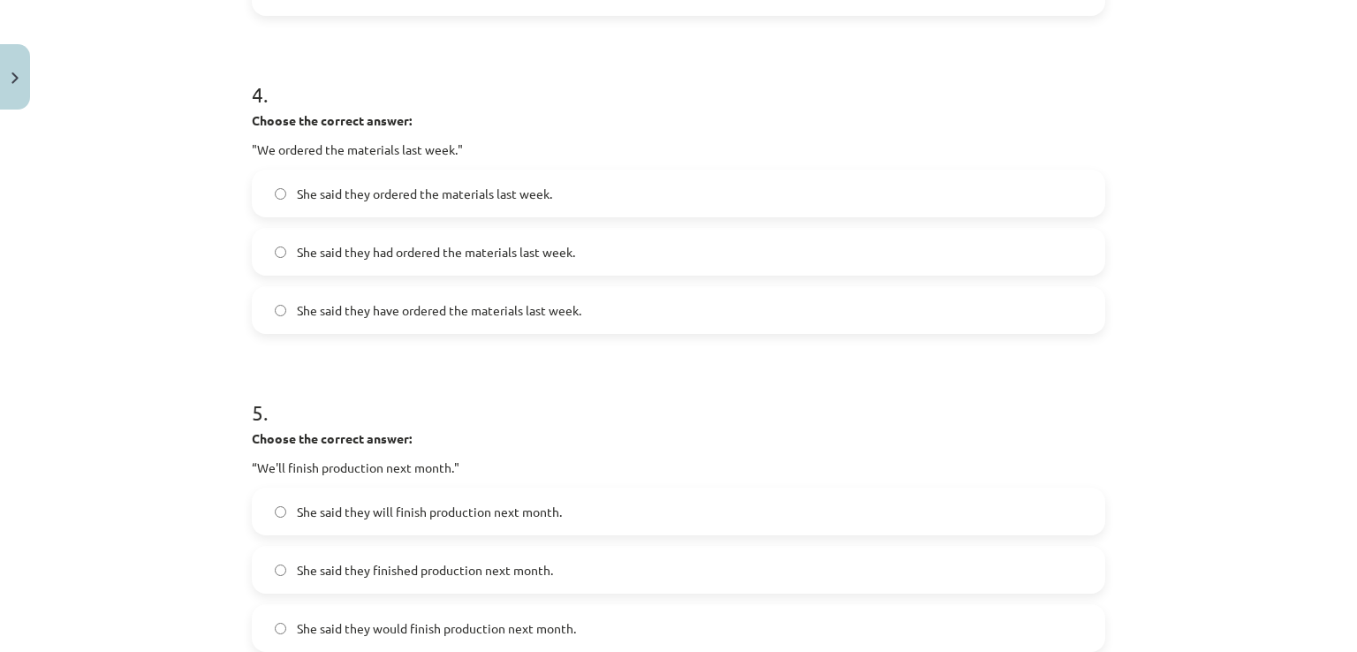
scroll to position [1256, 0]
click at [297, 204] on label "She said they ordered the materials last week." at bounding box center [679, 192] width 850 height 44
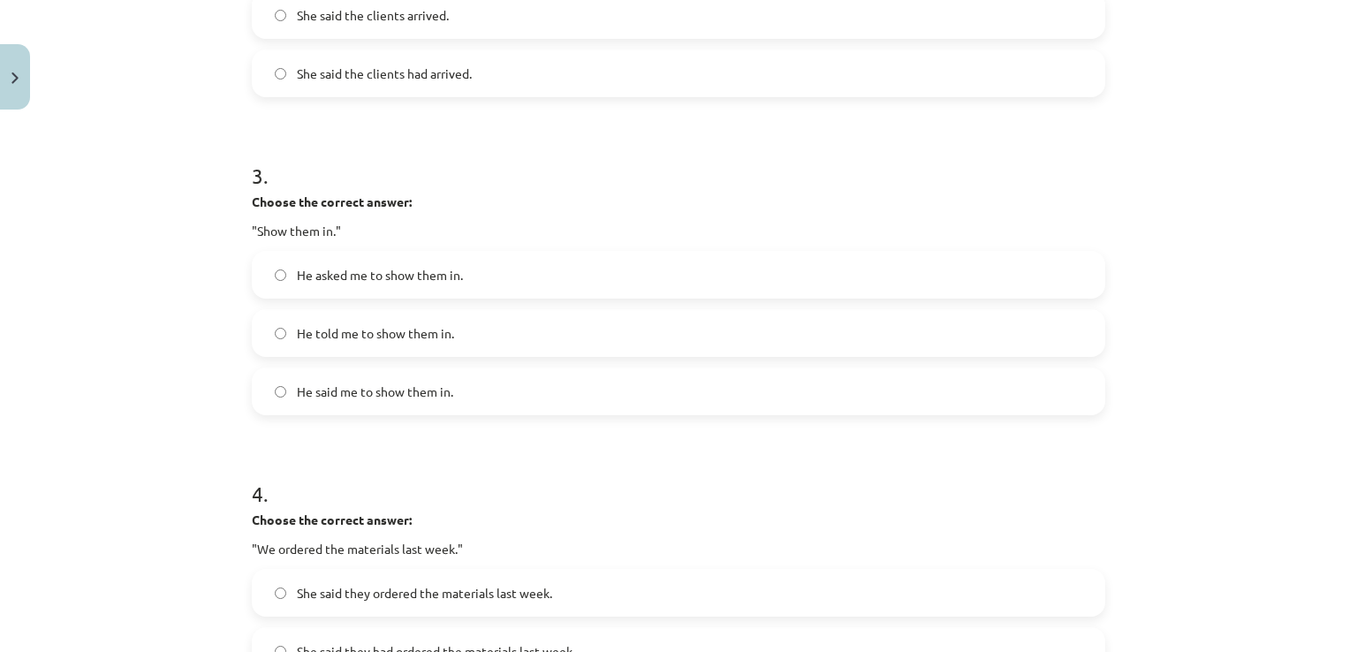
scroll to position [1194, 0]
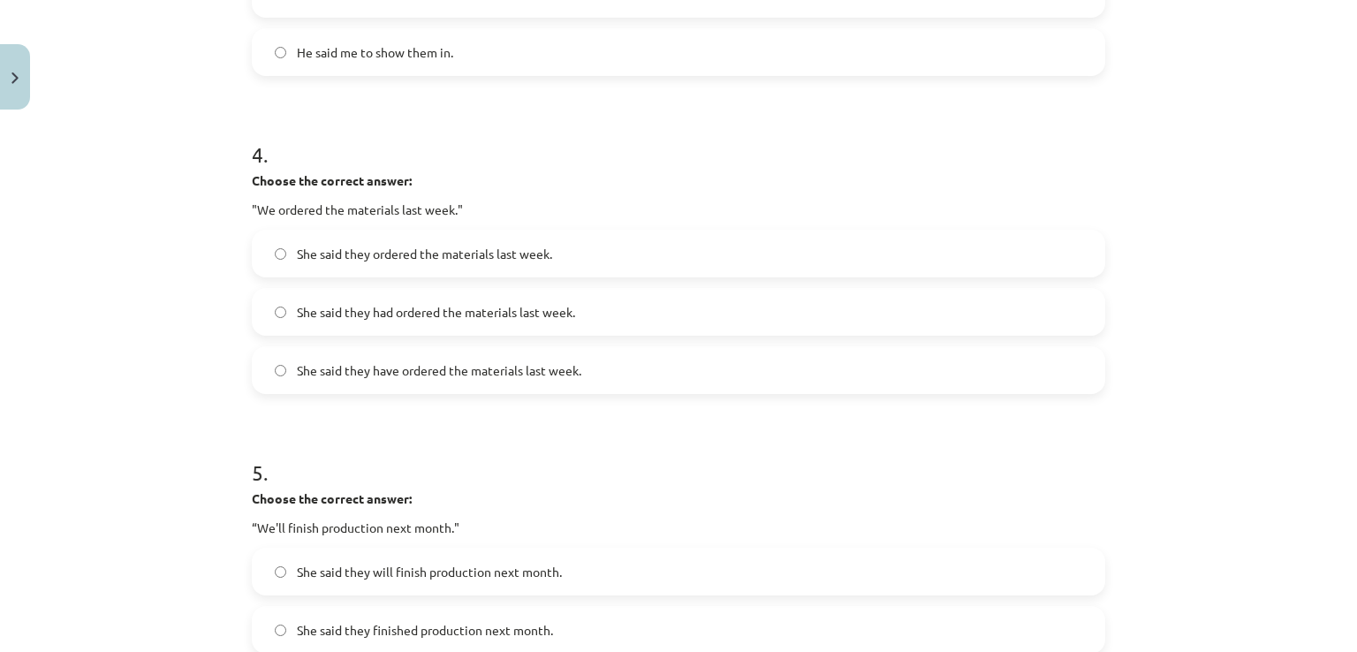
click at [473, 316] on span "She said they had ordered the materials last week." at bounding box center [436, 312] width 278 height 19
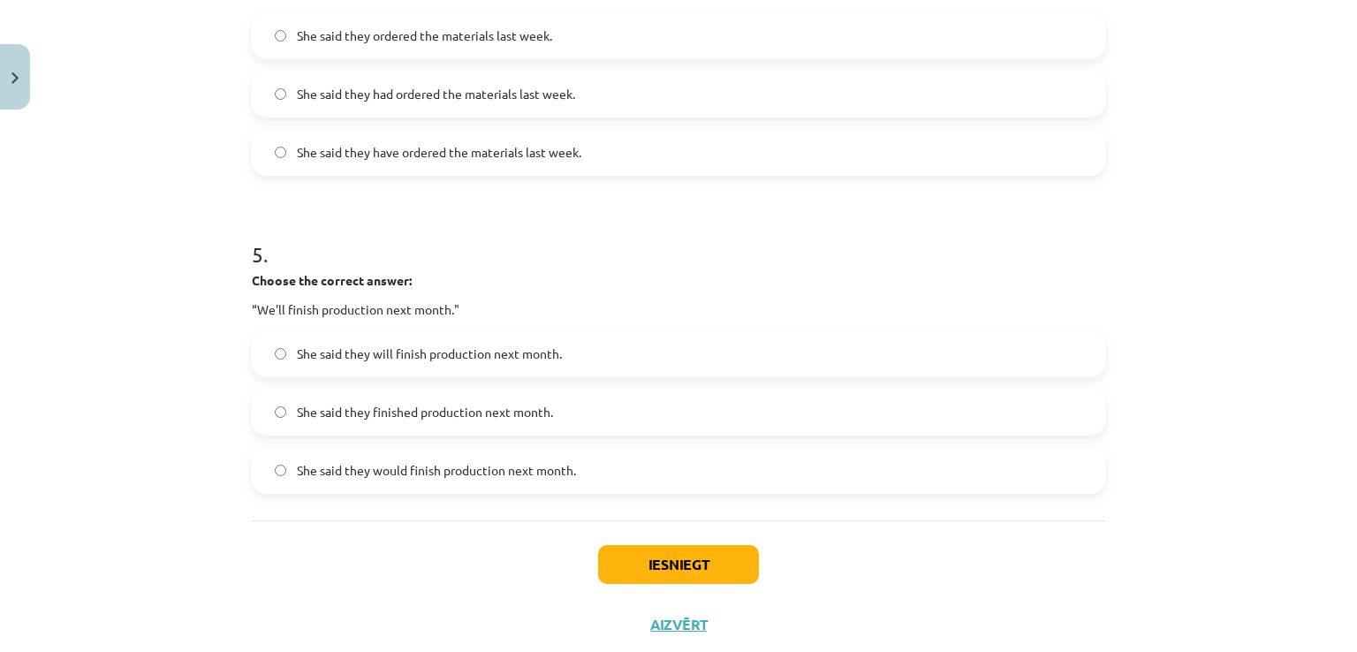
scroll to position [1459, 0]
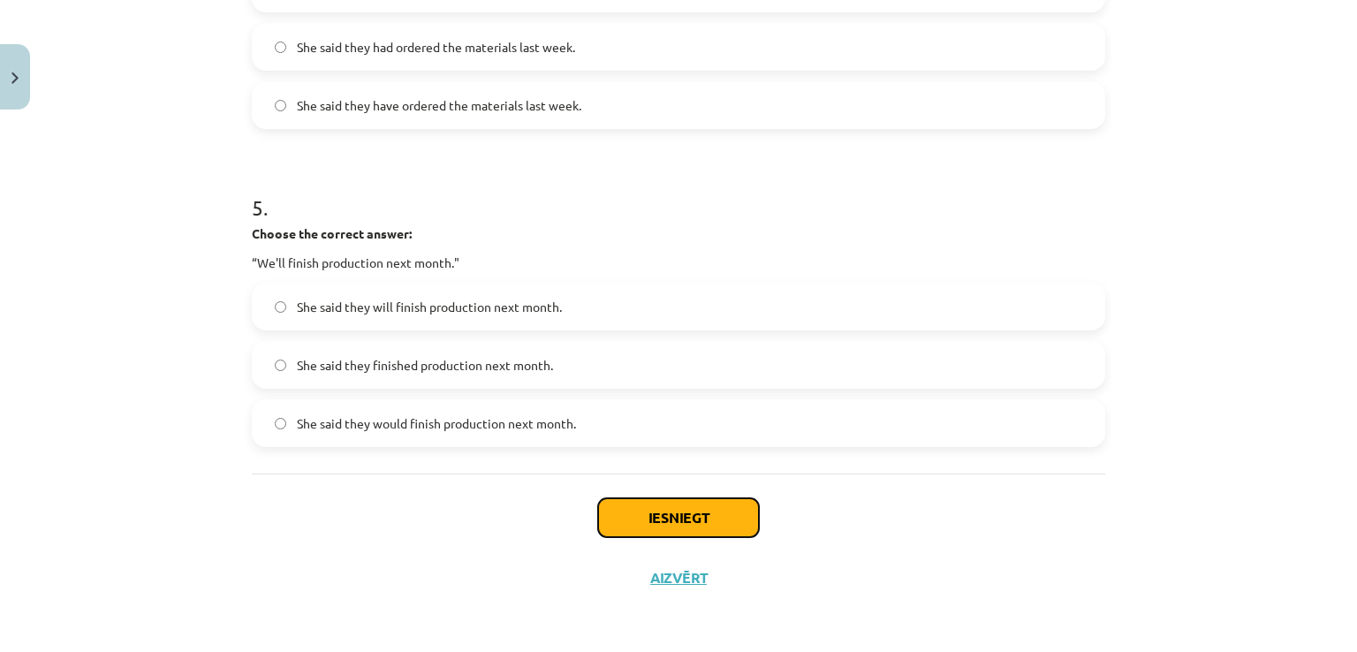
click at [690, 512] on button "Iesniegt" at bounding box center [678, 517] width 161 height 39
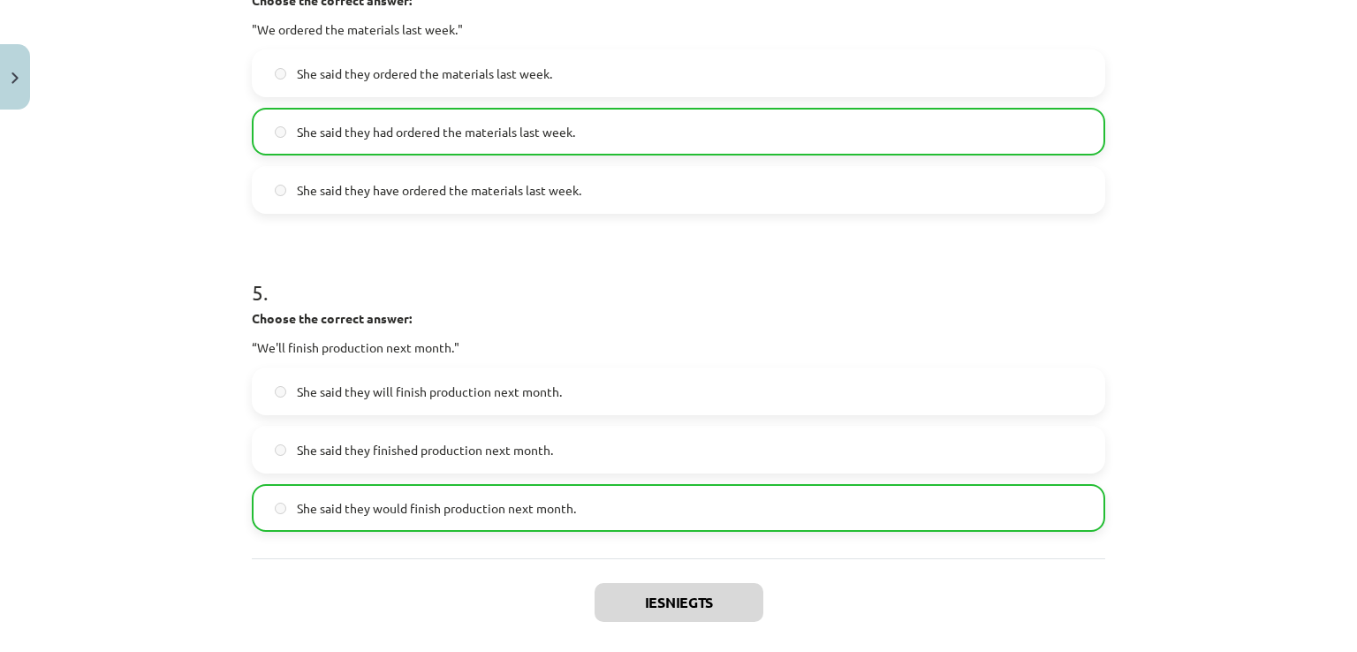
scroll to position [1515, 0]
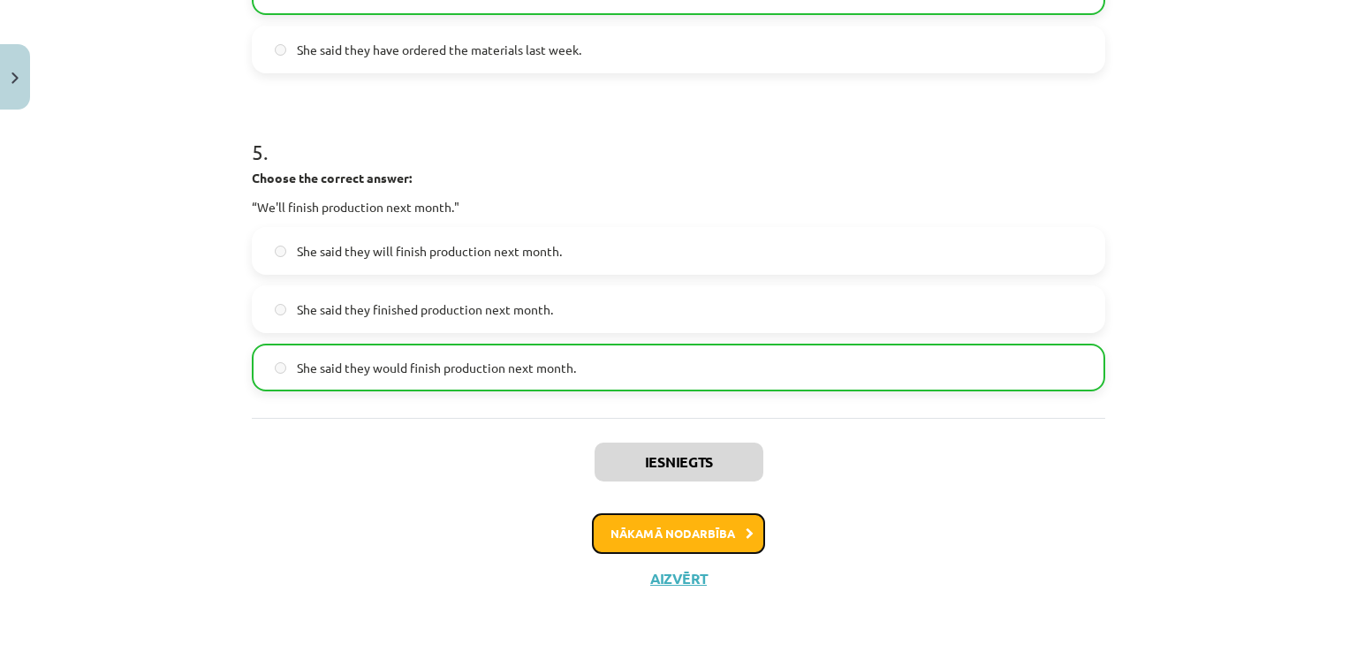
click at [682, 544] on button "Nākamā nodarbība" at bounding box center [678, 533] width 173 height 41
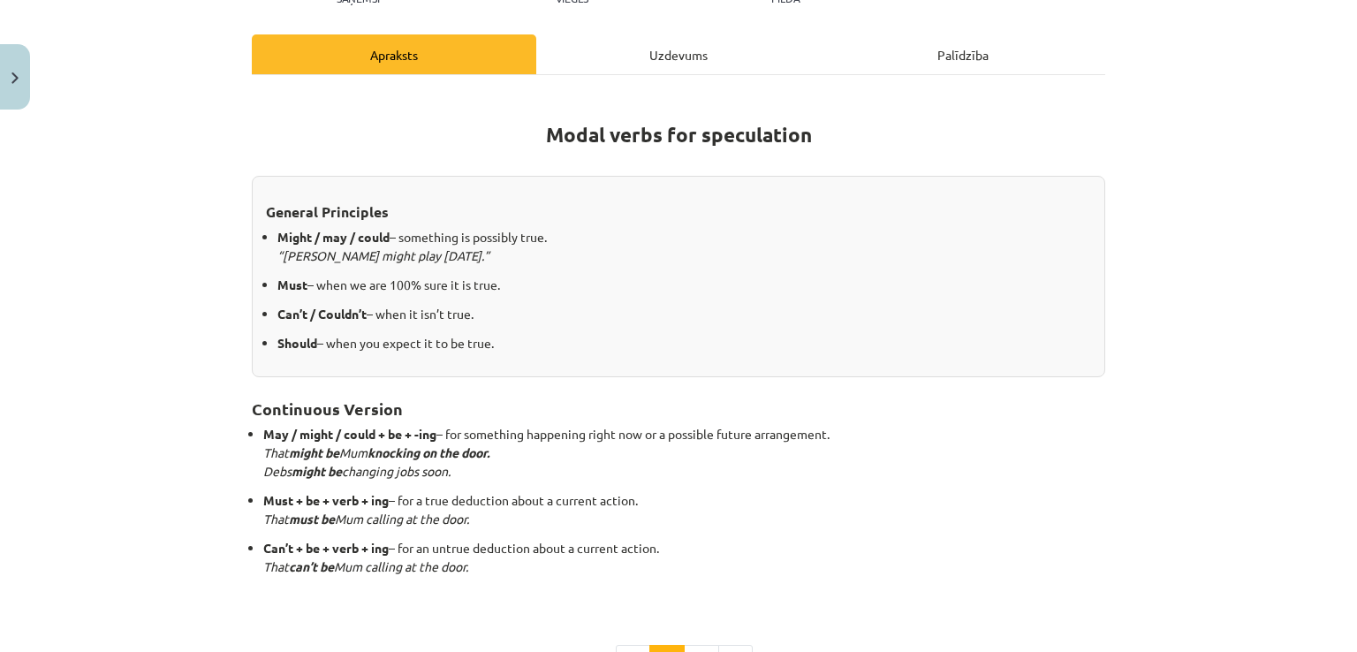
scroll to position [198, 0]
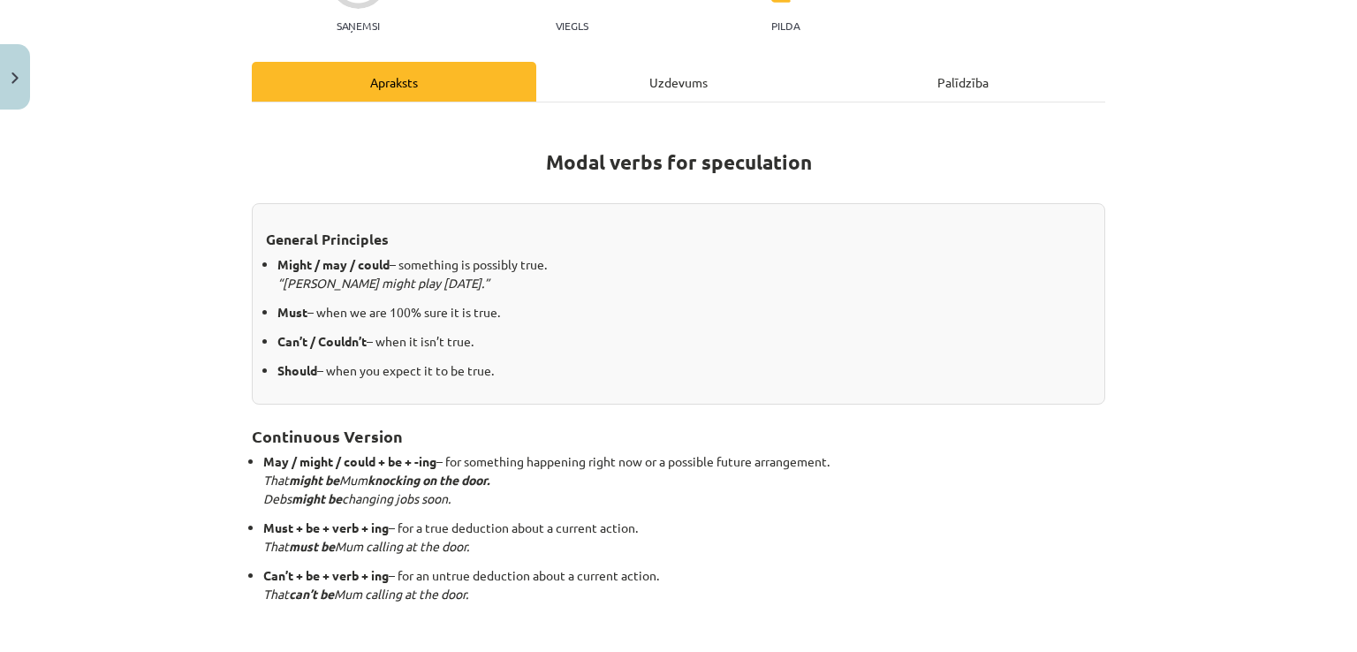
click at [673, 94] on div "Uzdevums" at bounding box center [678, 82] width 284 height 40
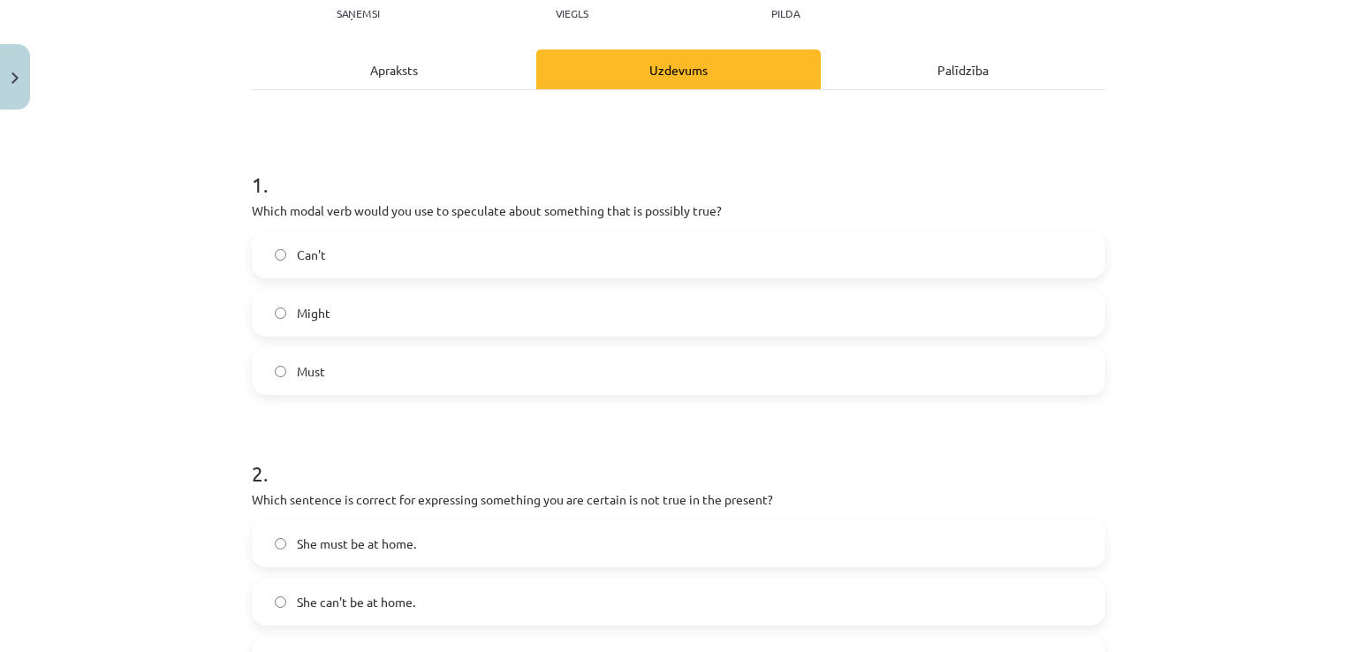
scroll to position [208, 0]
click at [274, 323] on label "Might" at bounding box center [679, 314] width 850 height 44
click at [391, 75] on div "Apraksts" at bounding box center [394, 71] width 284 height 40
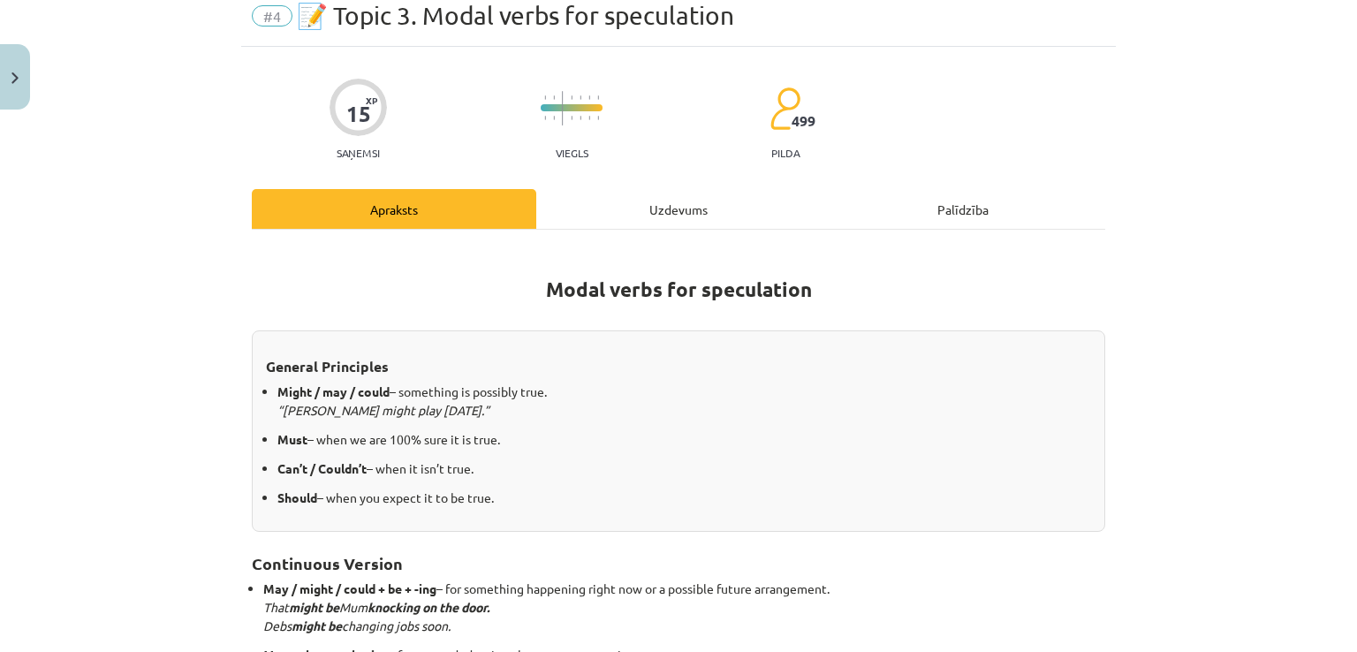
scroll to position [44, 0]
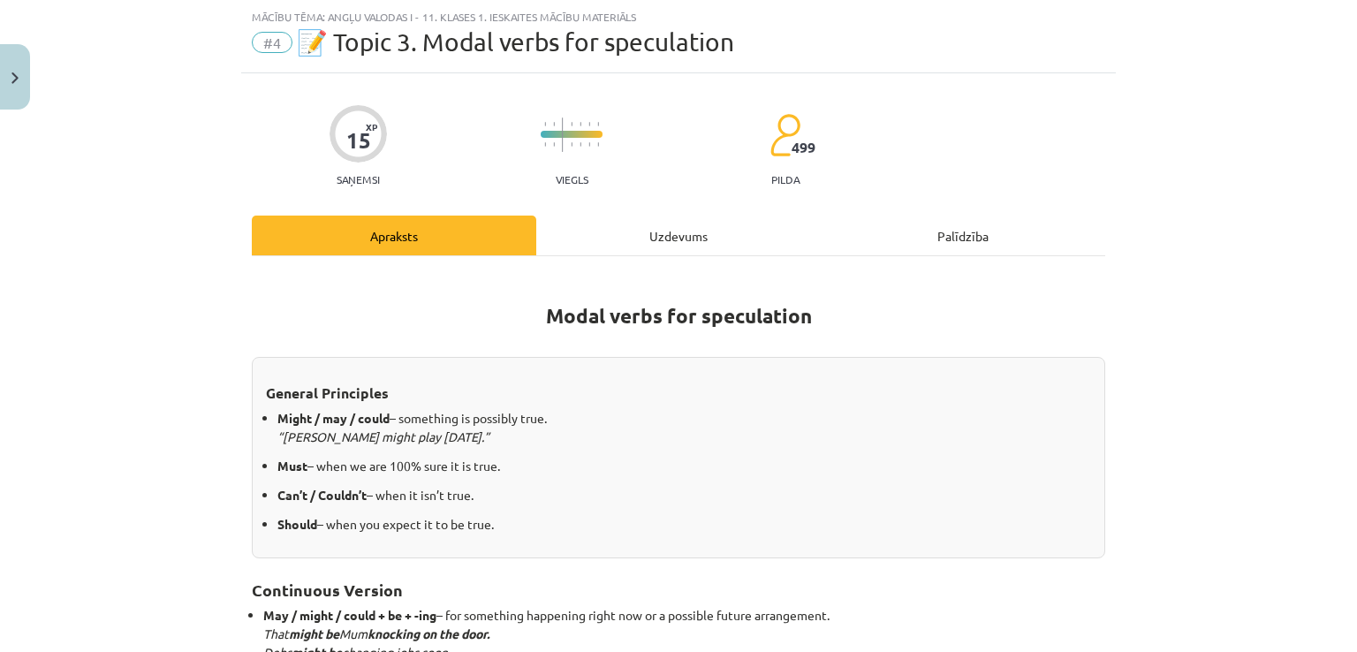
click at [615, 224] on div "Uzdevums" at bounding box center [678, 236] width 284 height 40
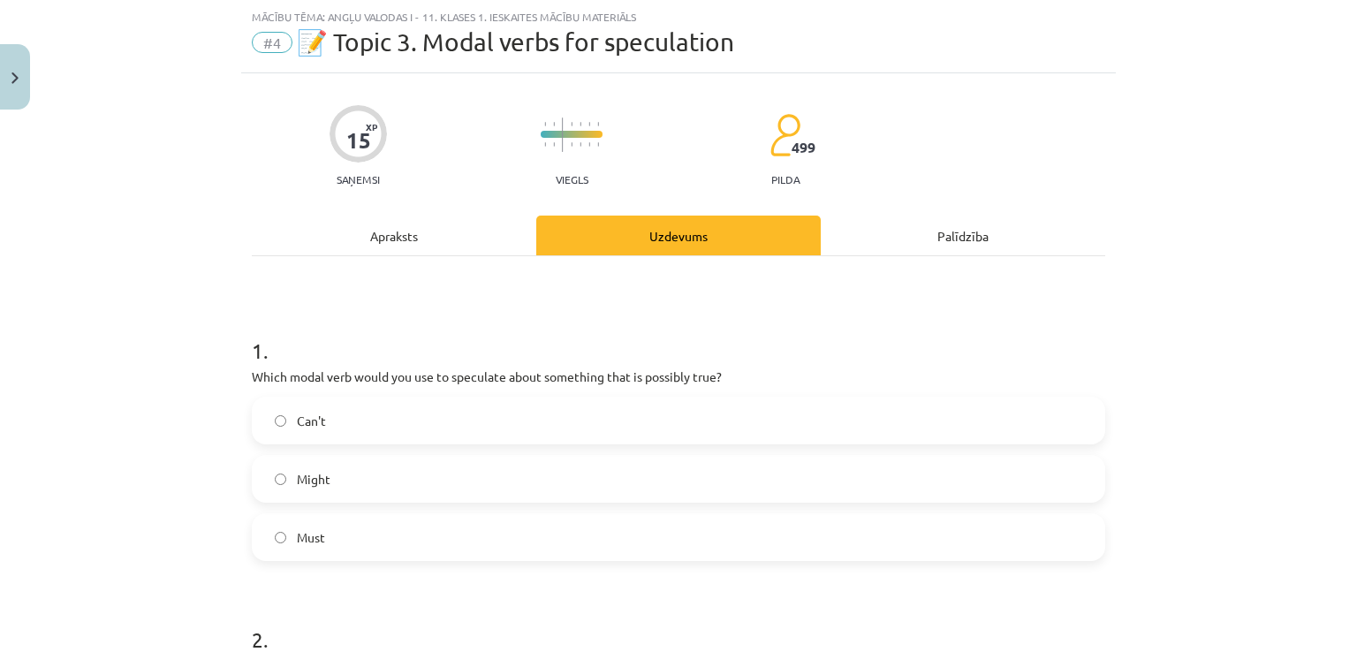
click at [378, 243] on div "Apraksts" at bounding box center [394, 236] width 284 height 40
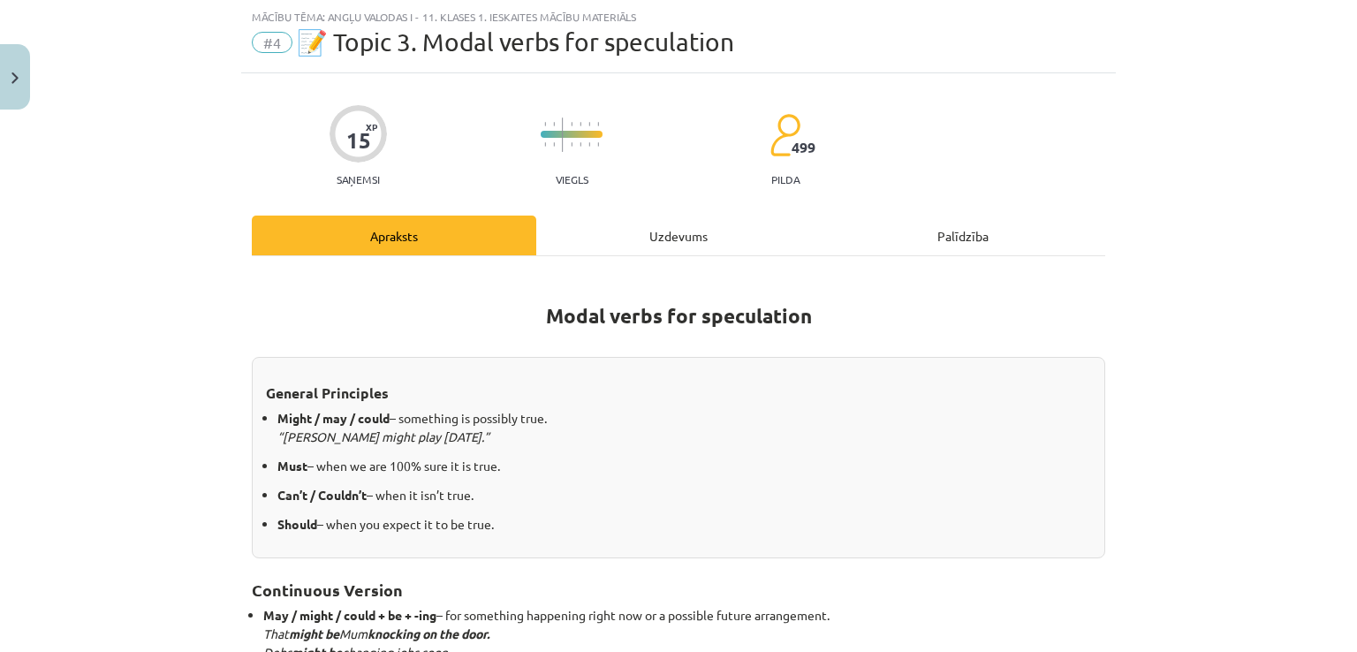
click at [663, 213] on div "15 XP Saņemsi Viegls 499 pilda Apraksts Uzdevums Palīdzība Modal verbs for spec…" at bounding box center [678, 546] width 875 height 947
click at [661, 221] on div "Uzdevums" at bounding box center [678, 236] width 284 height 40
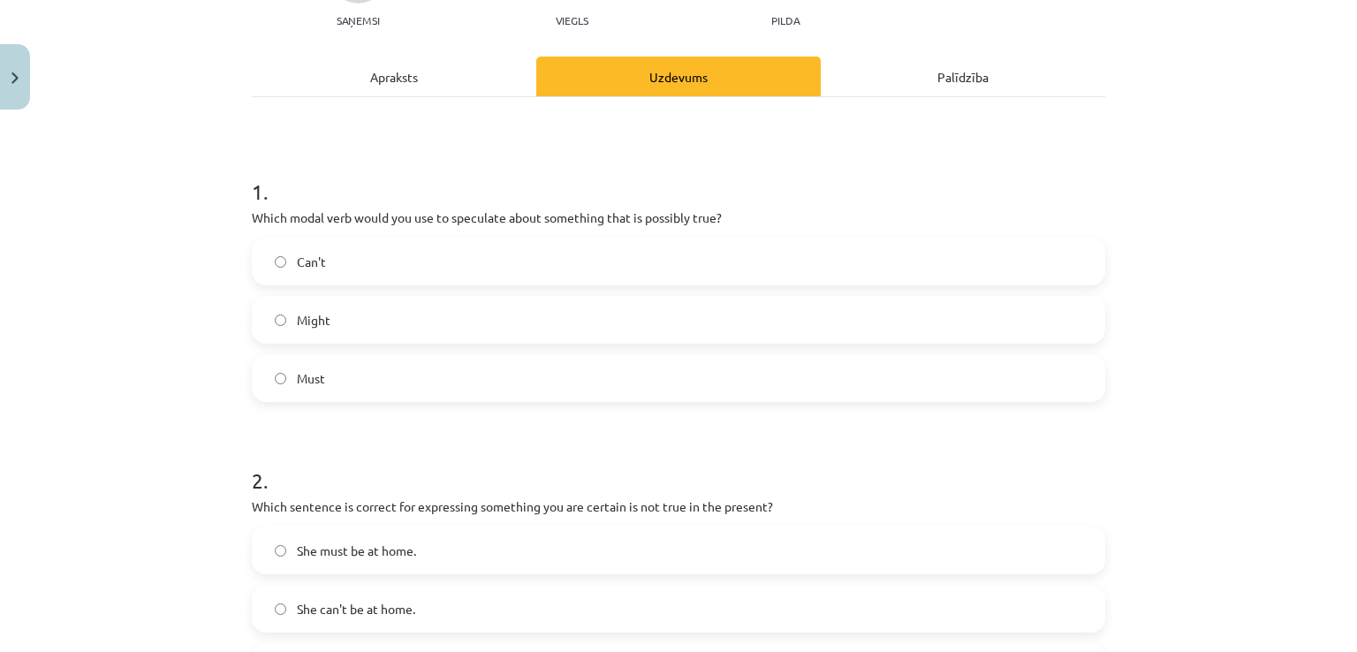
scroll to position [486, 0]
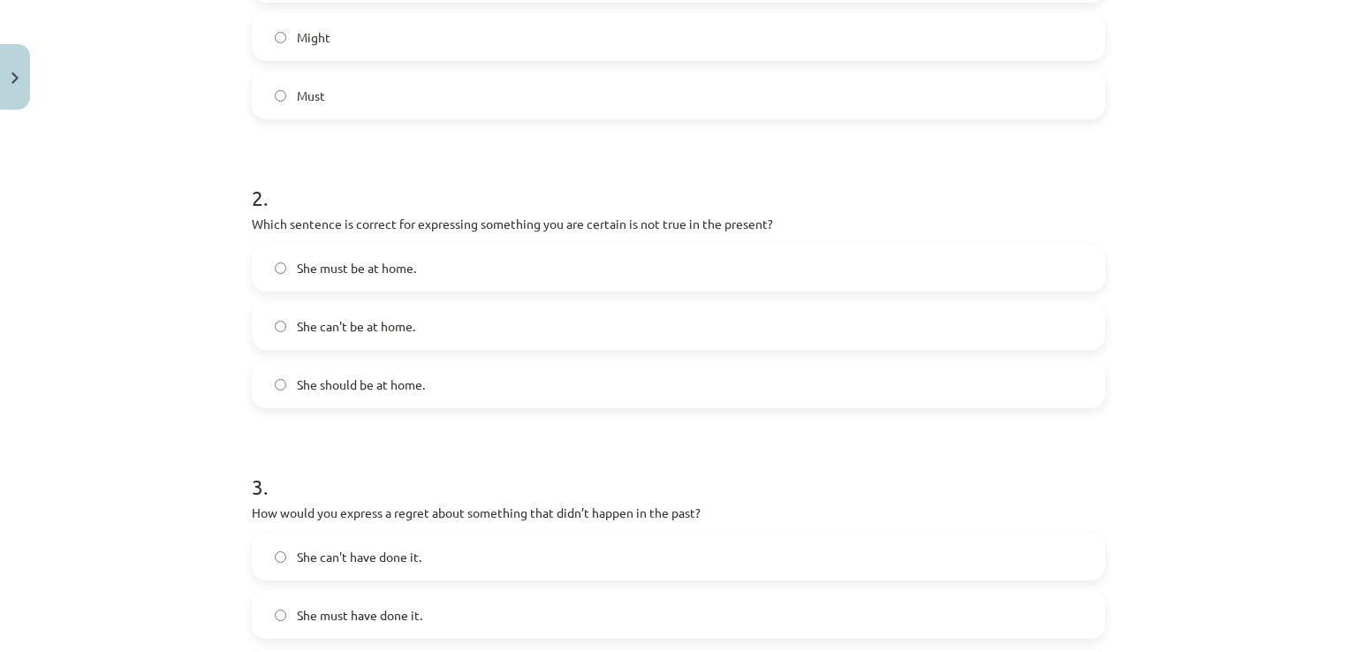
click at [295, 344] on label "She can't be at home." at bounding box center [679, 326] width 850 height 44
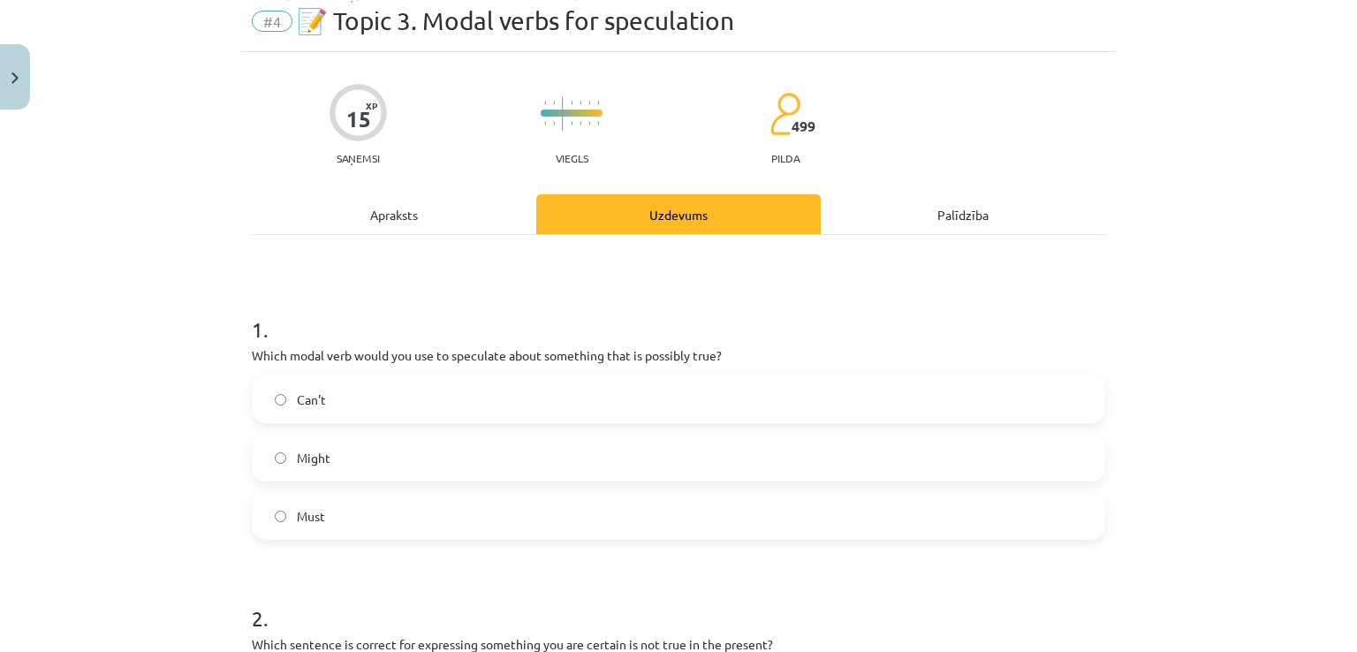
scroll to position [44, 0]
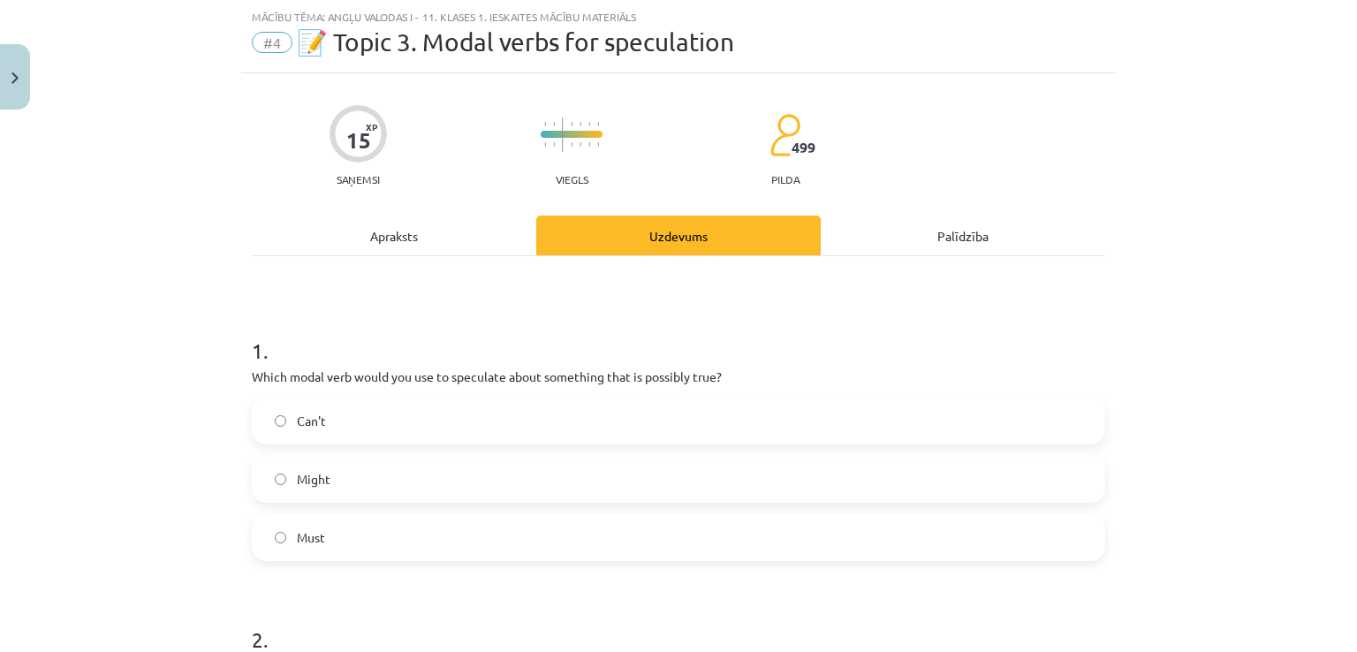
click at [375, 223] on div "Apraksts" at bounding box center [394, 236] width 284 height 40
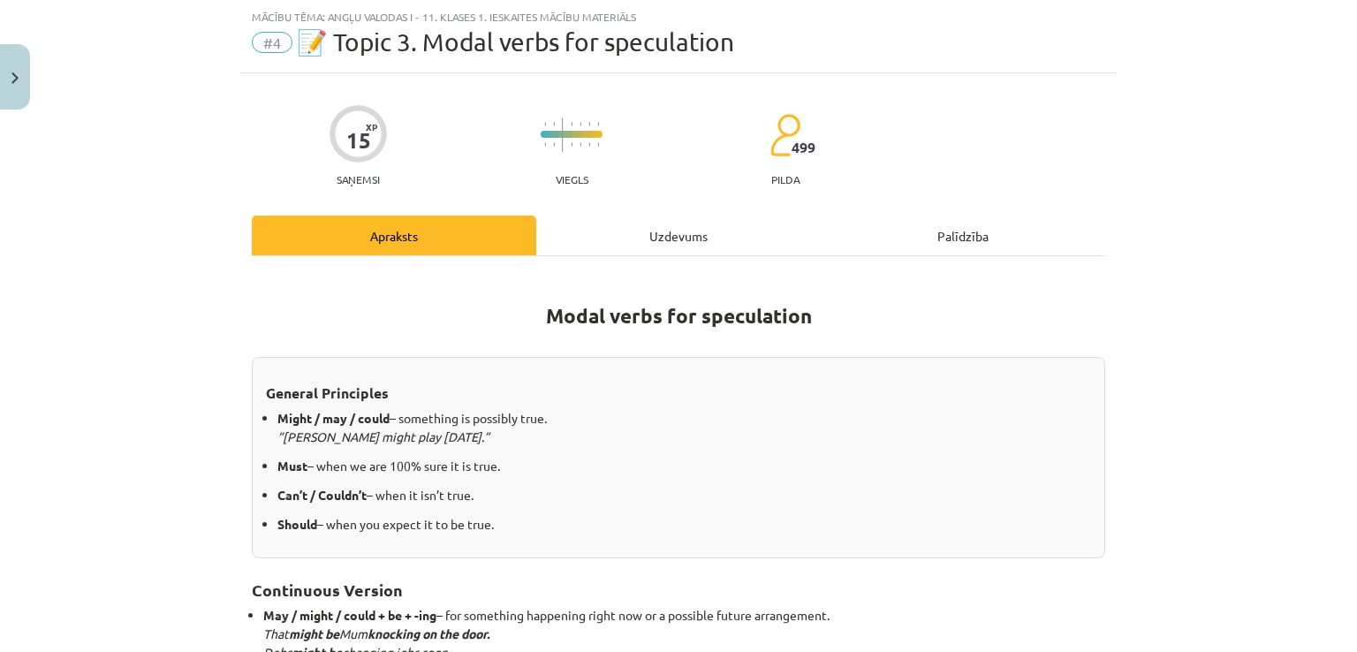
click at [616, 234] on div "Uzdevums" at bounding box center [678, 236] width 284 height 40
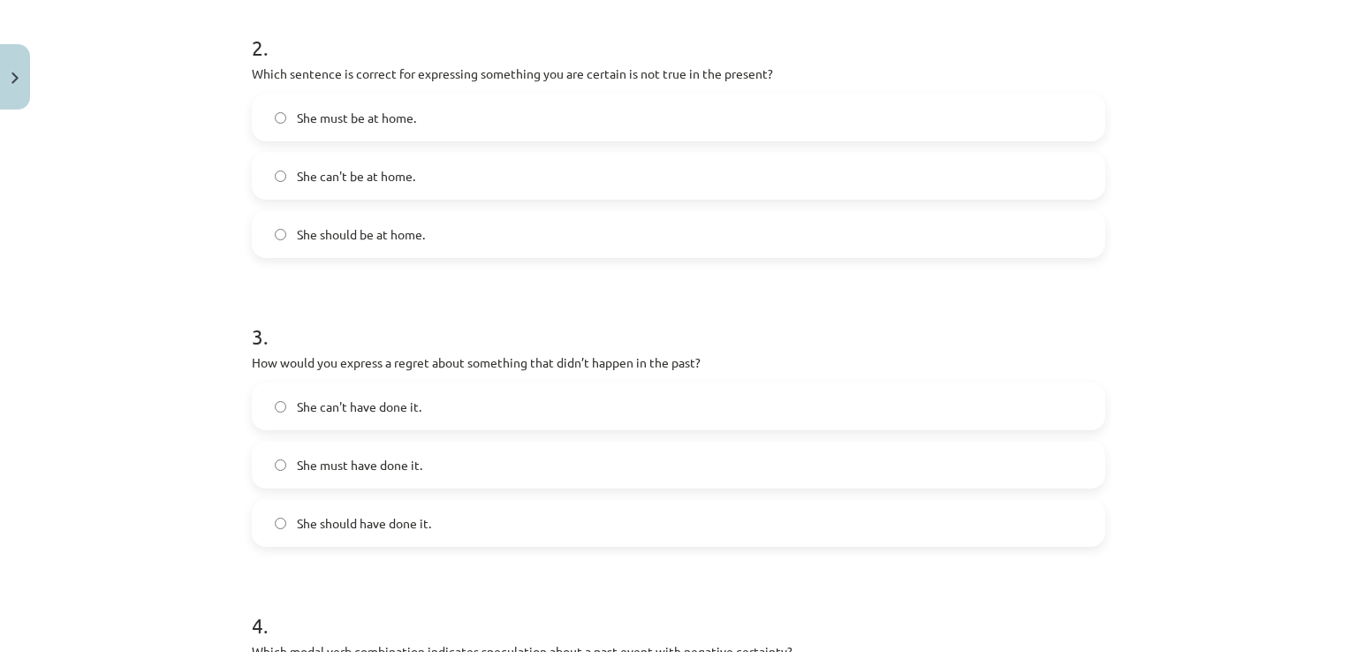
scroll to position [751, 0]
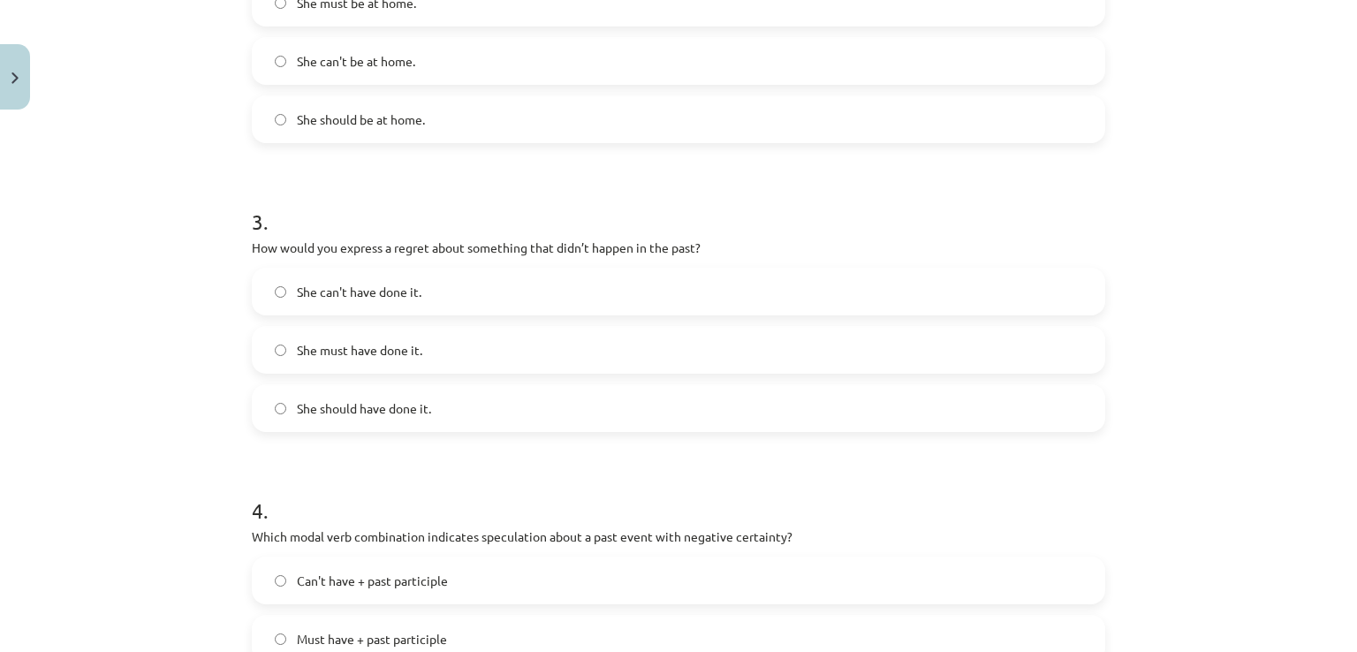
click at [396, 417] on label "She should have done it." at bounding box center [679, 408] width 850 height 44
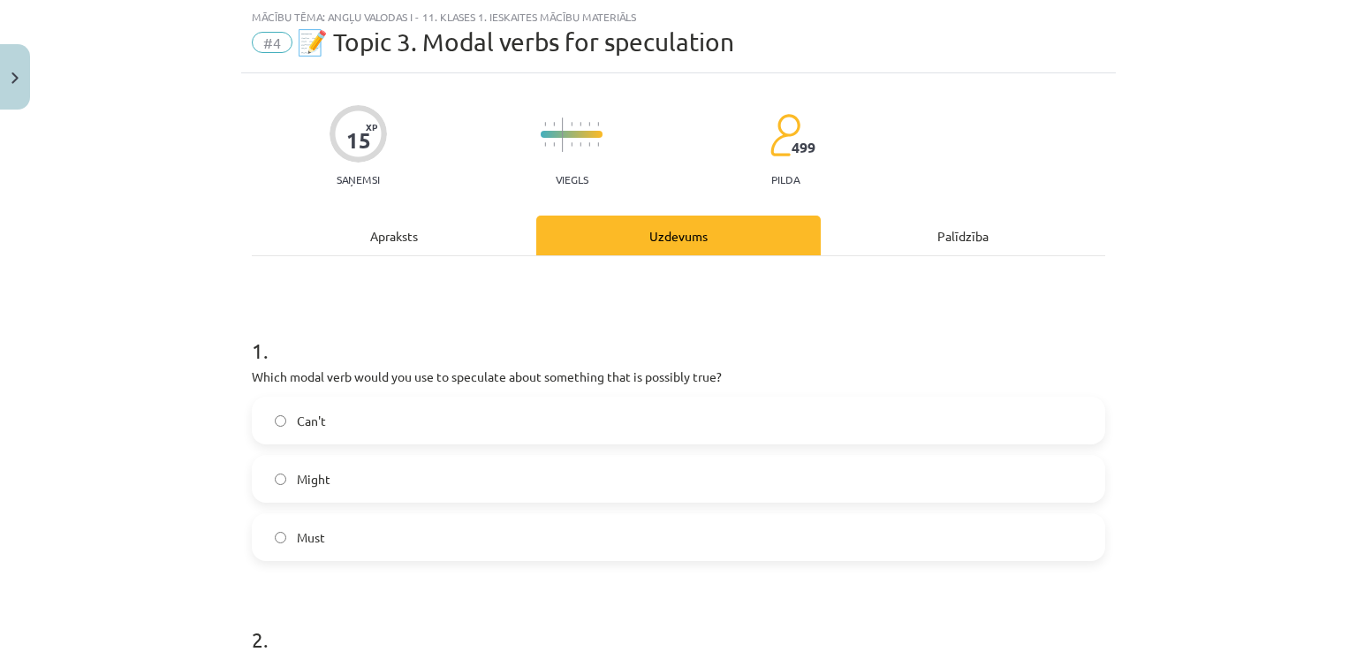
click at [411, 234] on div "Apraksts" at bounding box center [394, 236] width 284 height 40
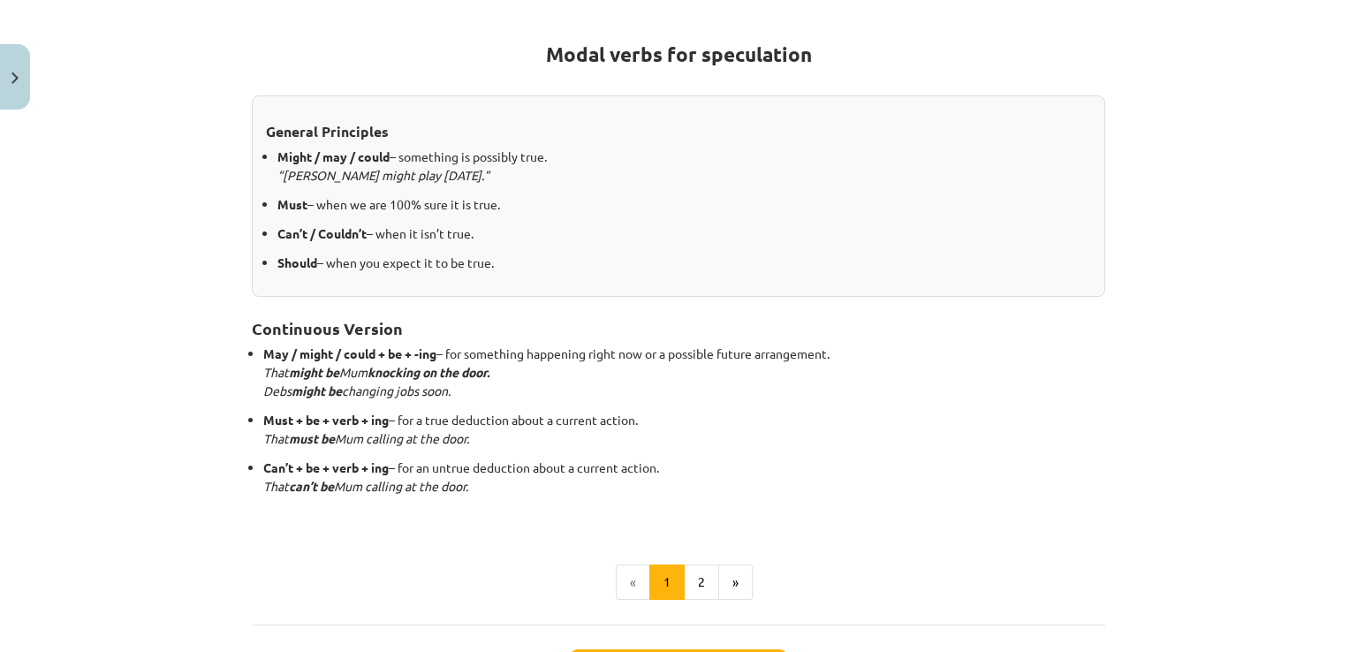
scroll to position [309, 0]
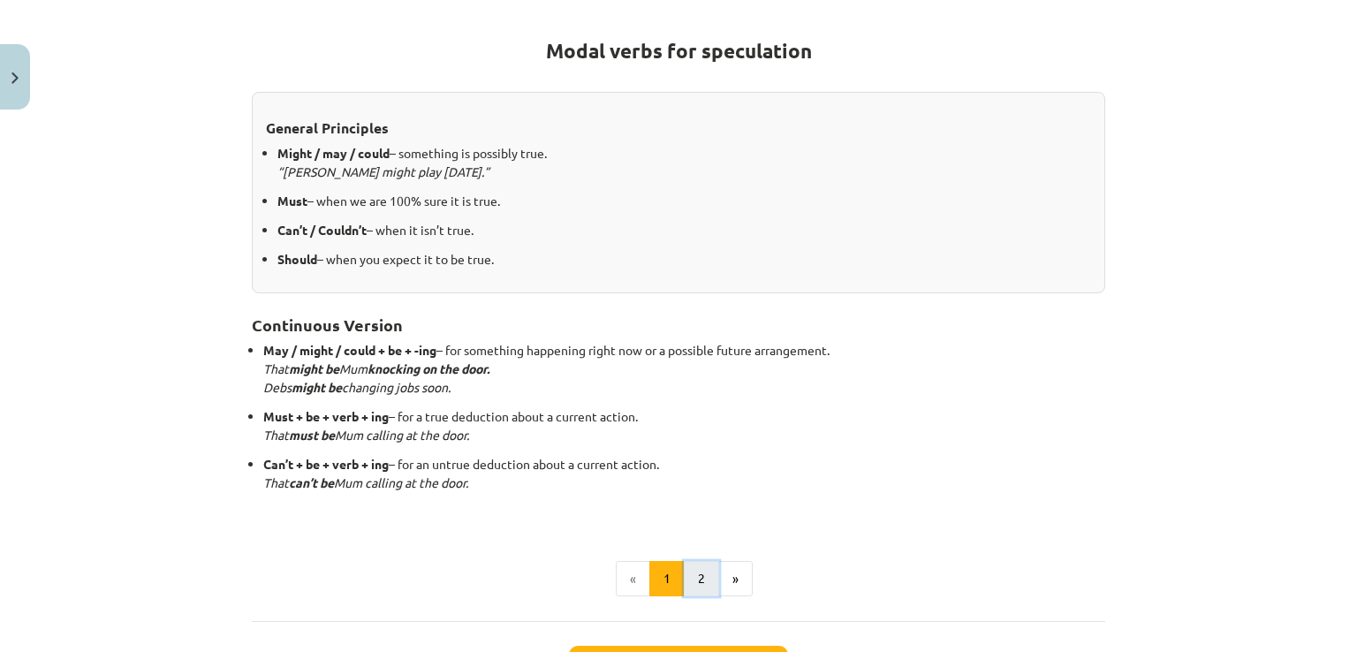
click at [697, 572] on button "2" at bounding box center [701, 578] width 35 height 35
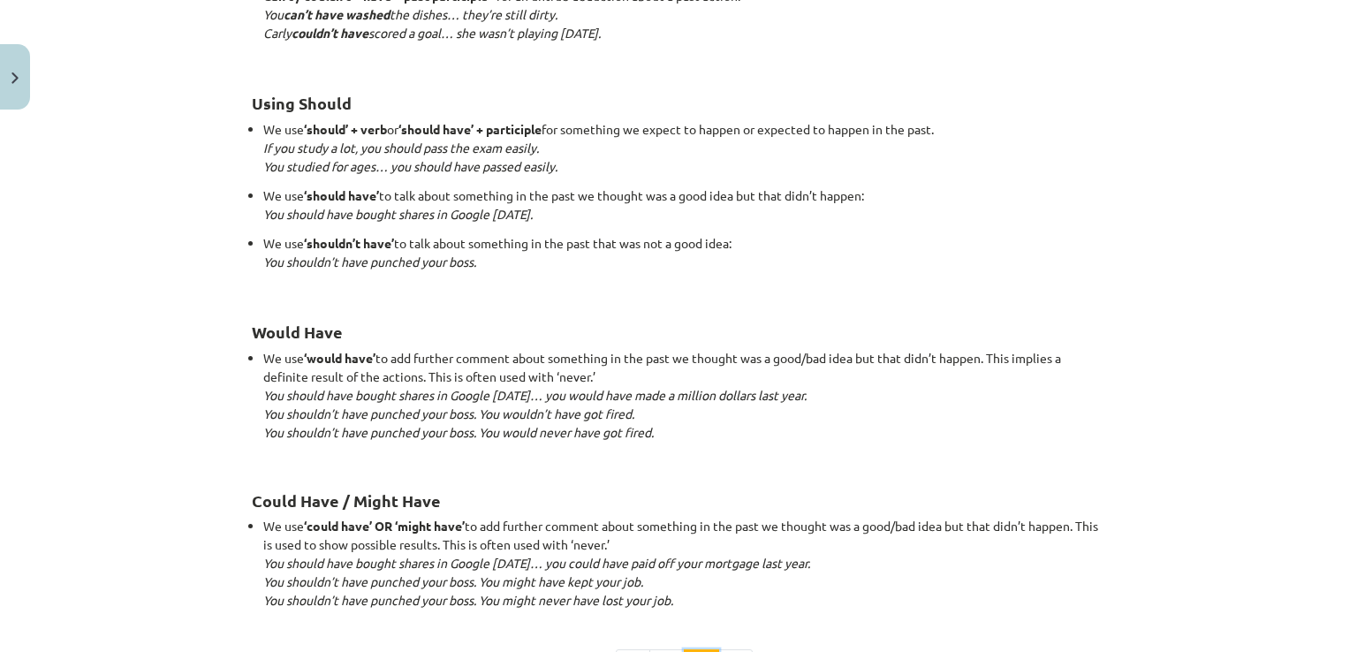
scroll to position [1552, 0]
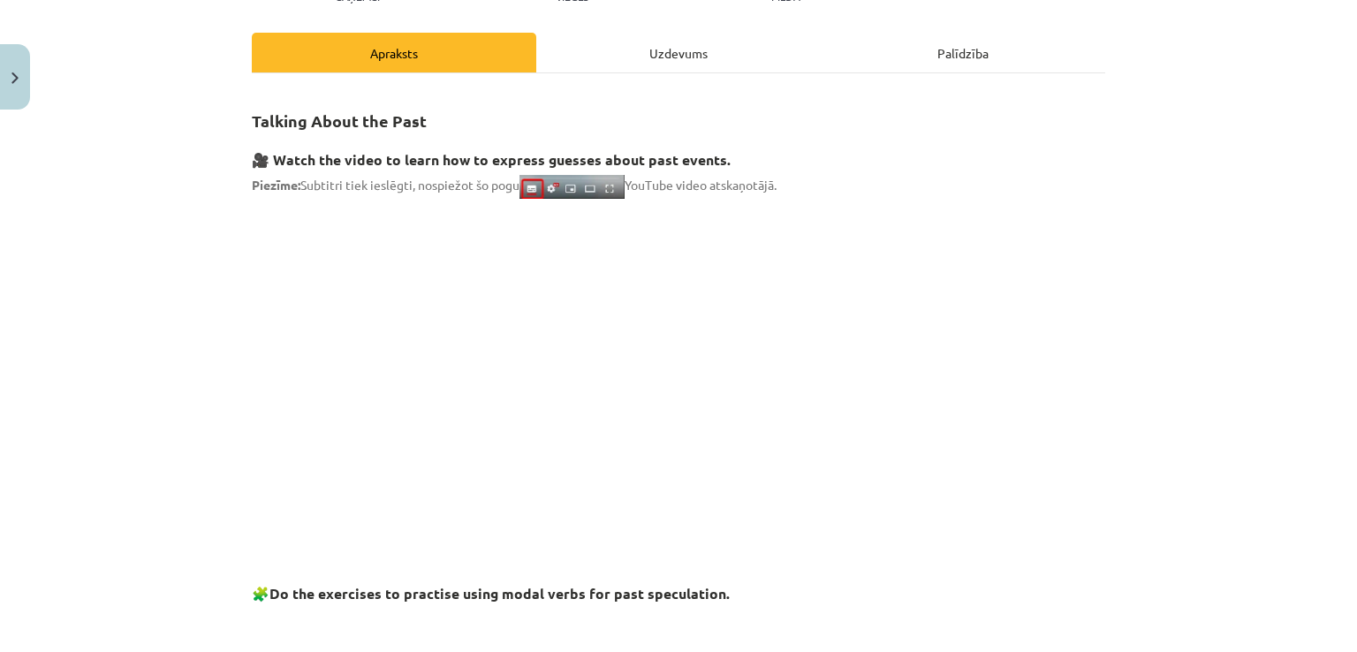
click at [684, 47] on div "Uzdevums" at bounding box center [678, 53] width 284 height 40
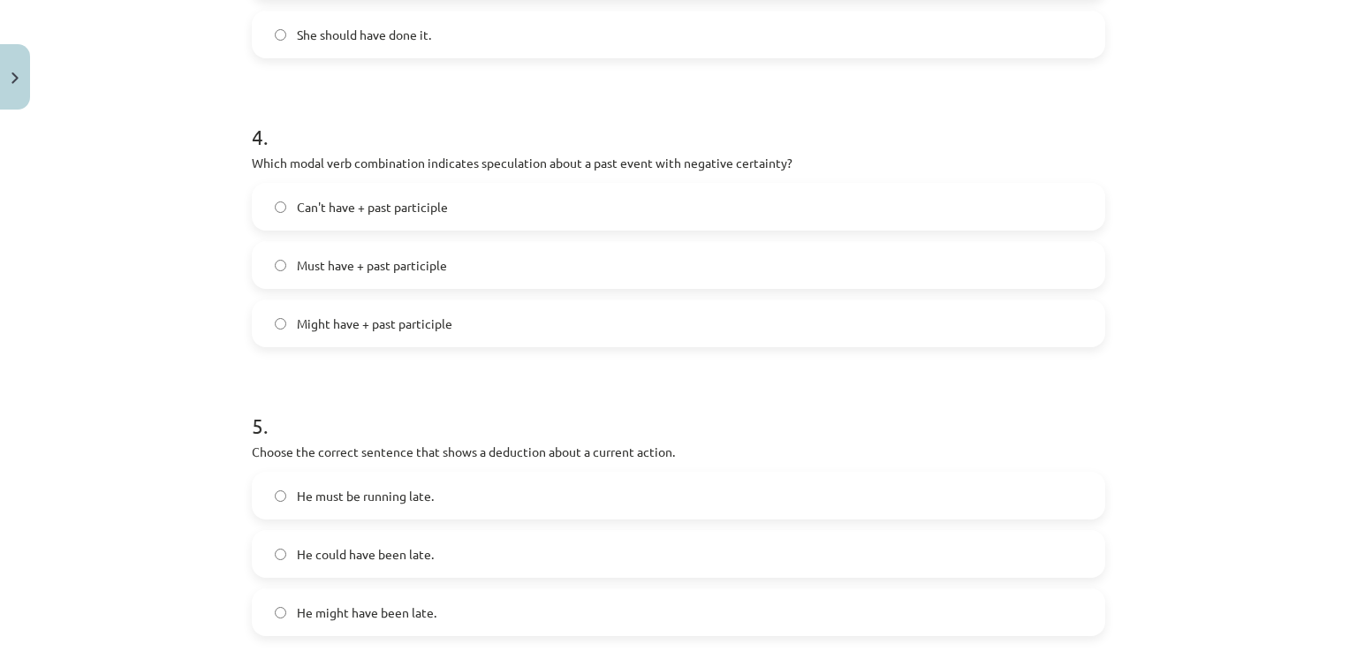
scroll to position [1104, 0]
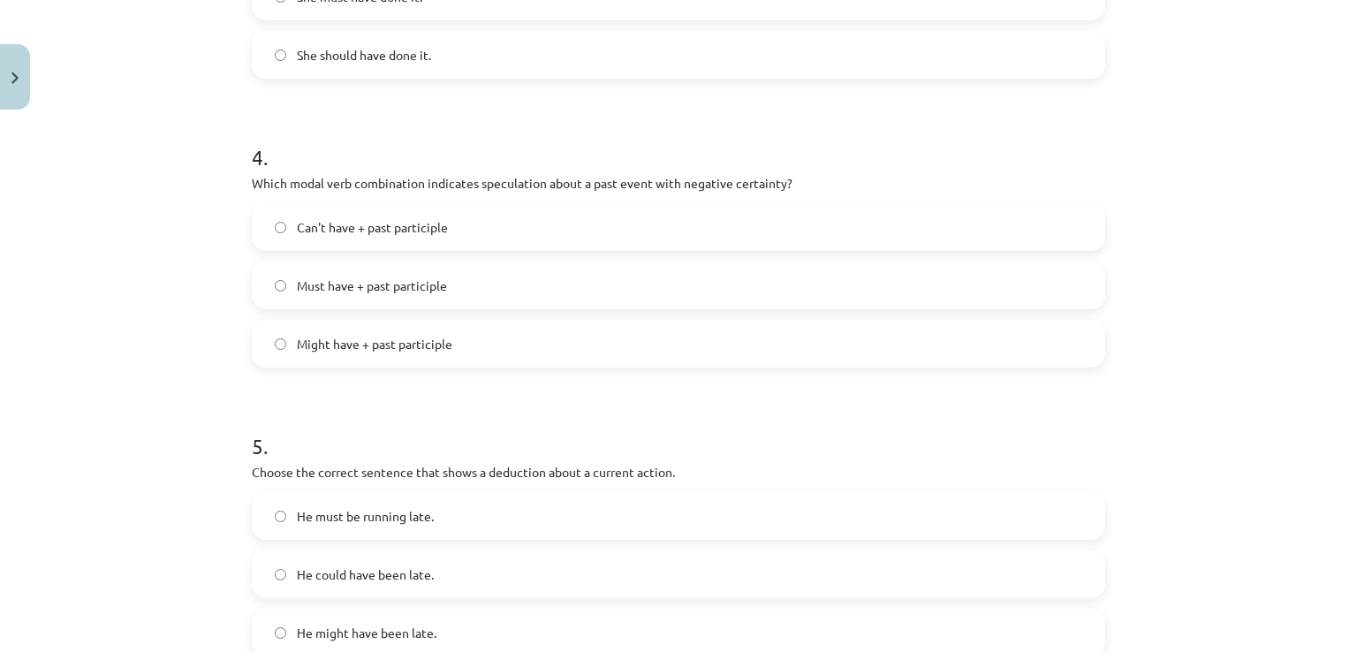
click at [380, 235] on span "Can't have + past participle" at bounding box center [372, 227] width 151 height 19
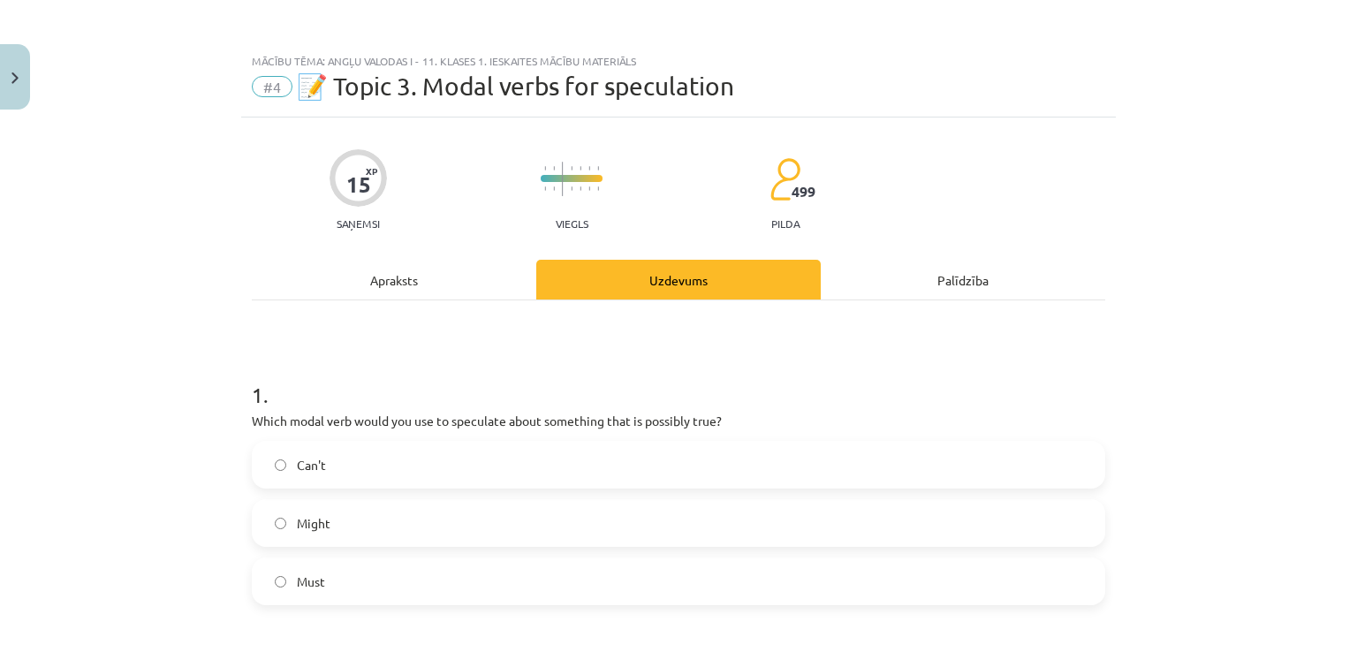
click at [367, 272] on div "Apraksts" at bounding box center [394, 280] width 284 height 40
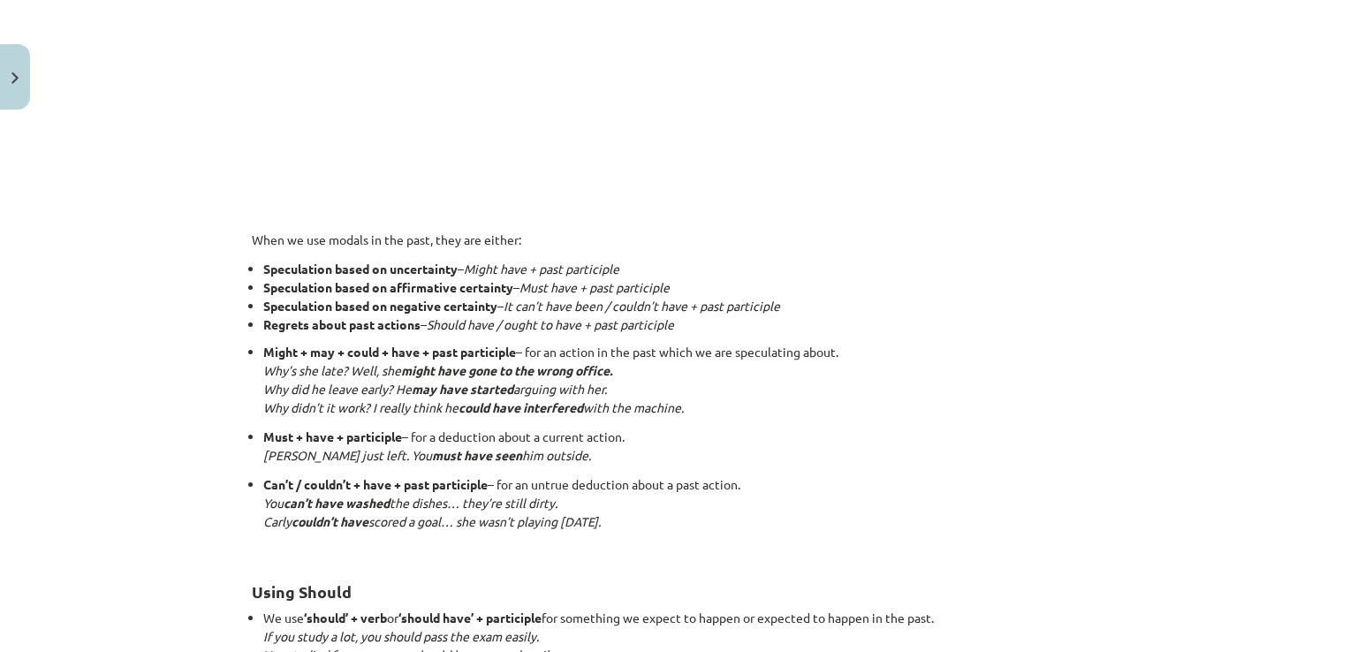
scroll to position [1016, 0]
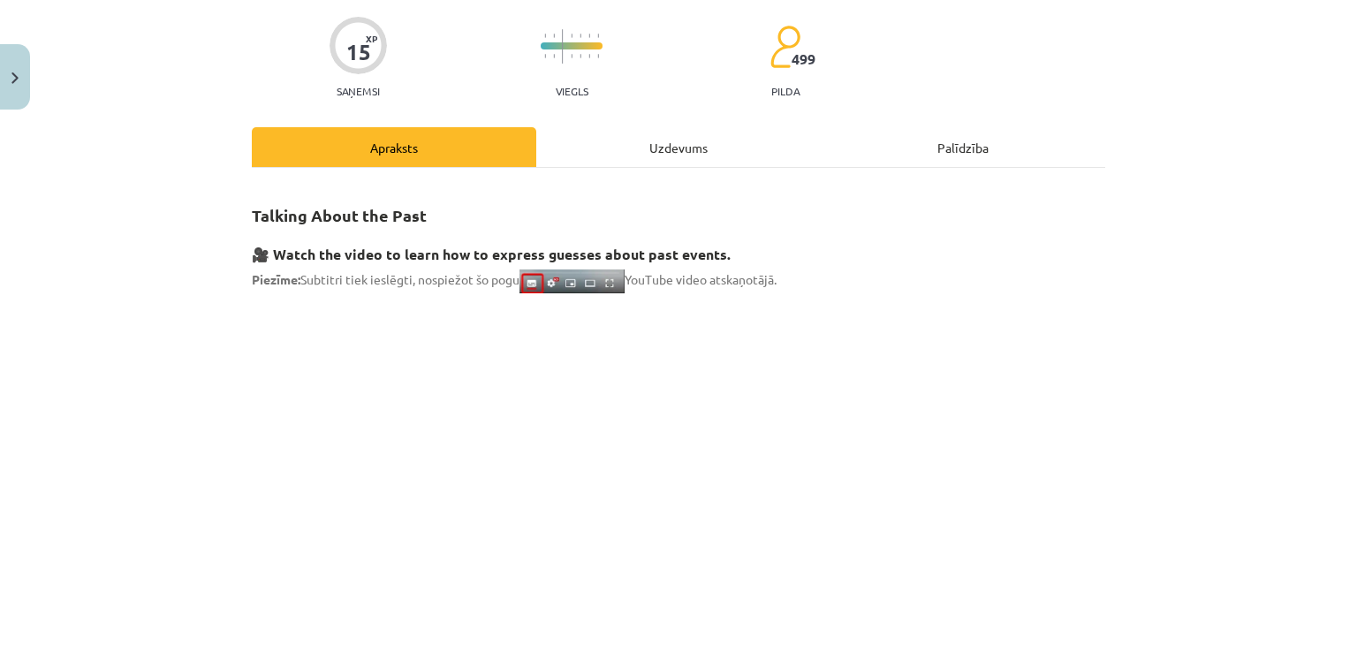
click at [654, 152] on div "Uzdevums" at bounding box center [678, 147] width 284 height 40
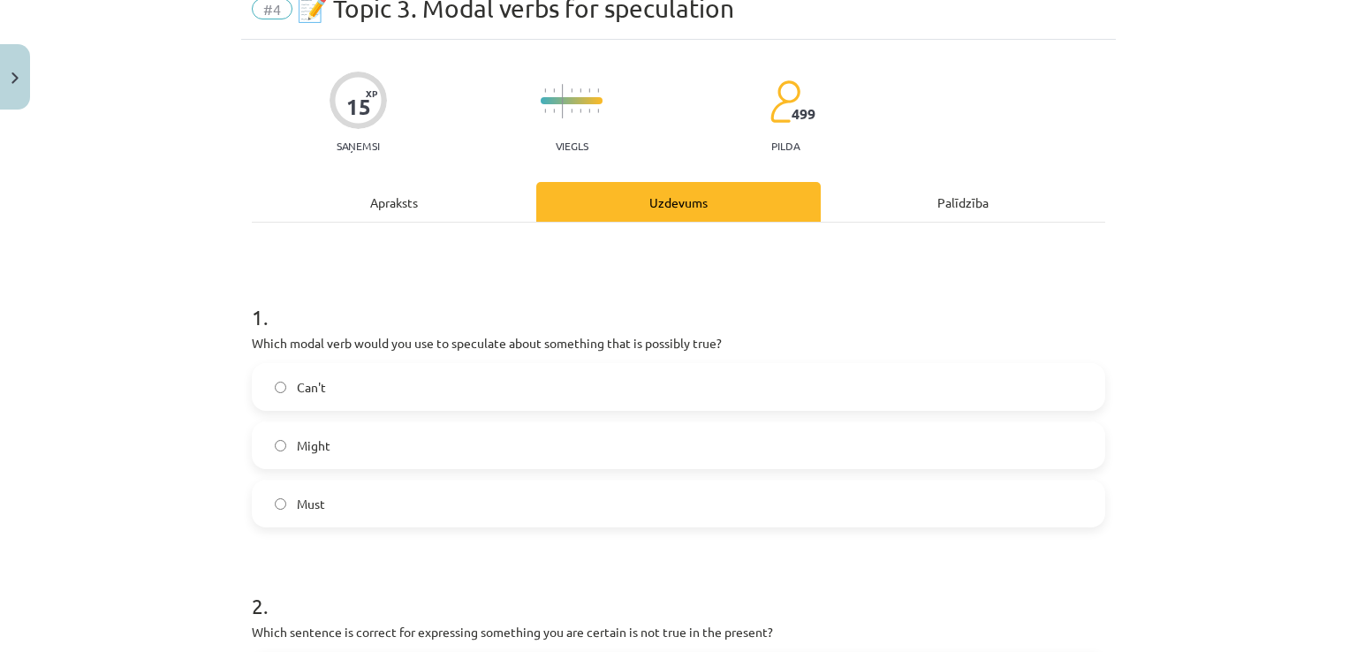
scroll to position [44, 0]
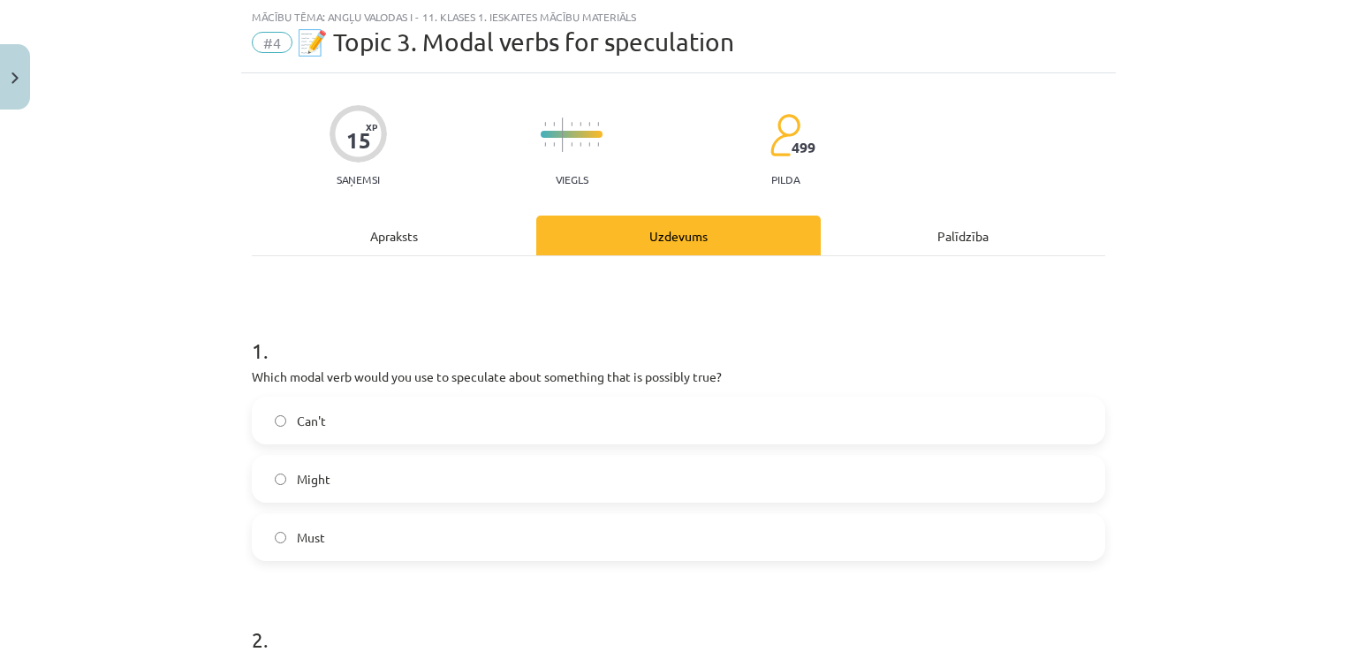
click at [410, 231] on div "Apraksts" at bounding box center [394, 236] width 284 height 40
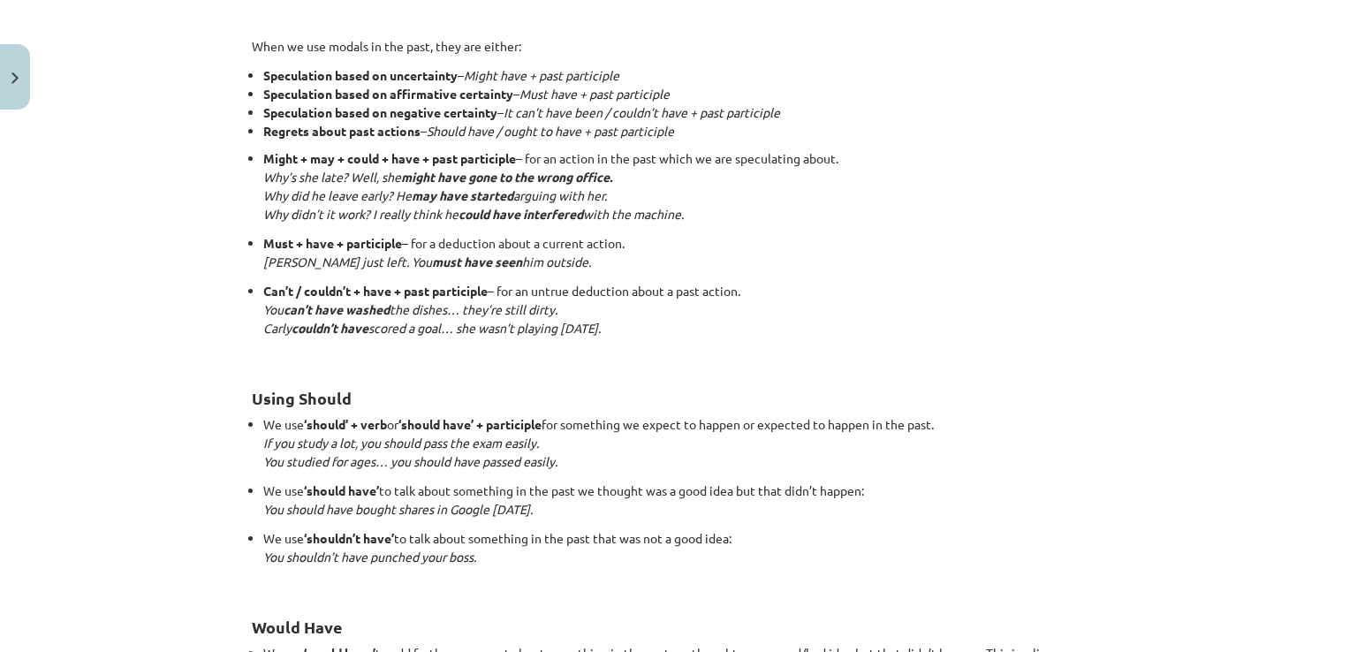
scroll to position [1369, 0]
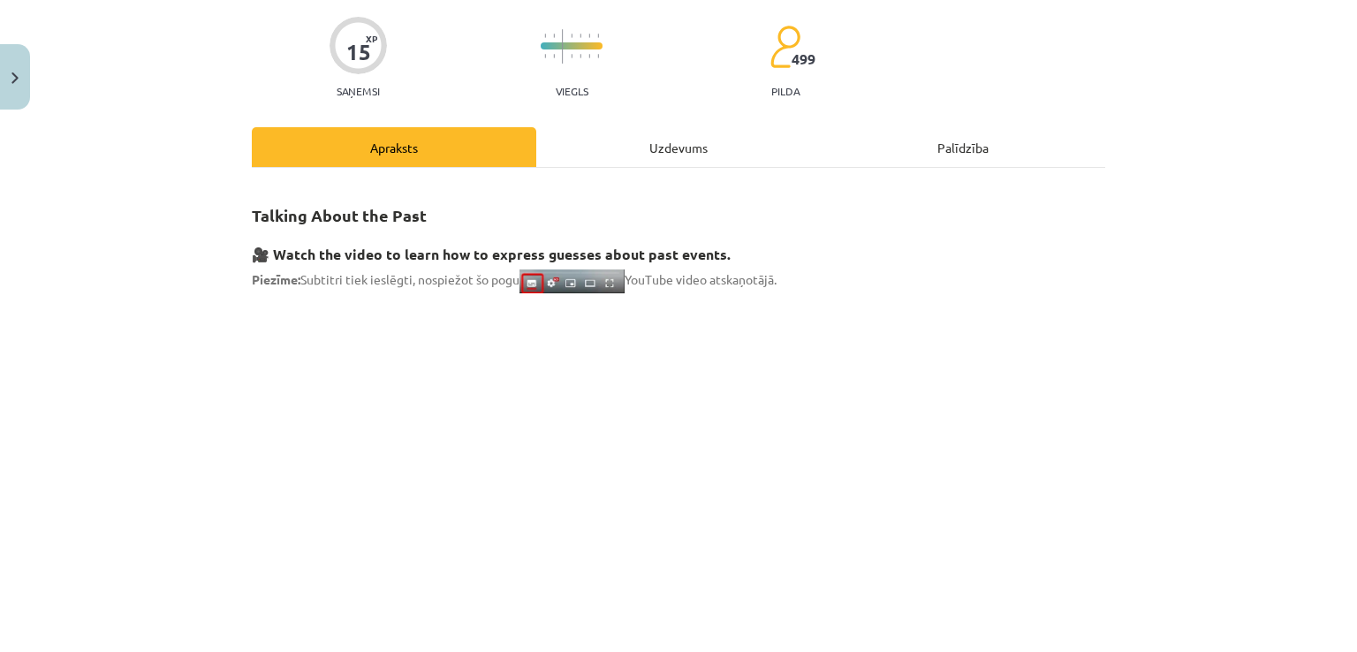
click at [646, 148] on div "Uzdevums" at bounding box center [678, 147] width 284 height 40
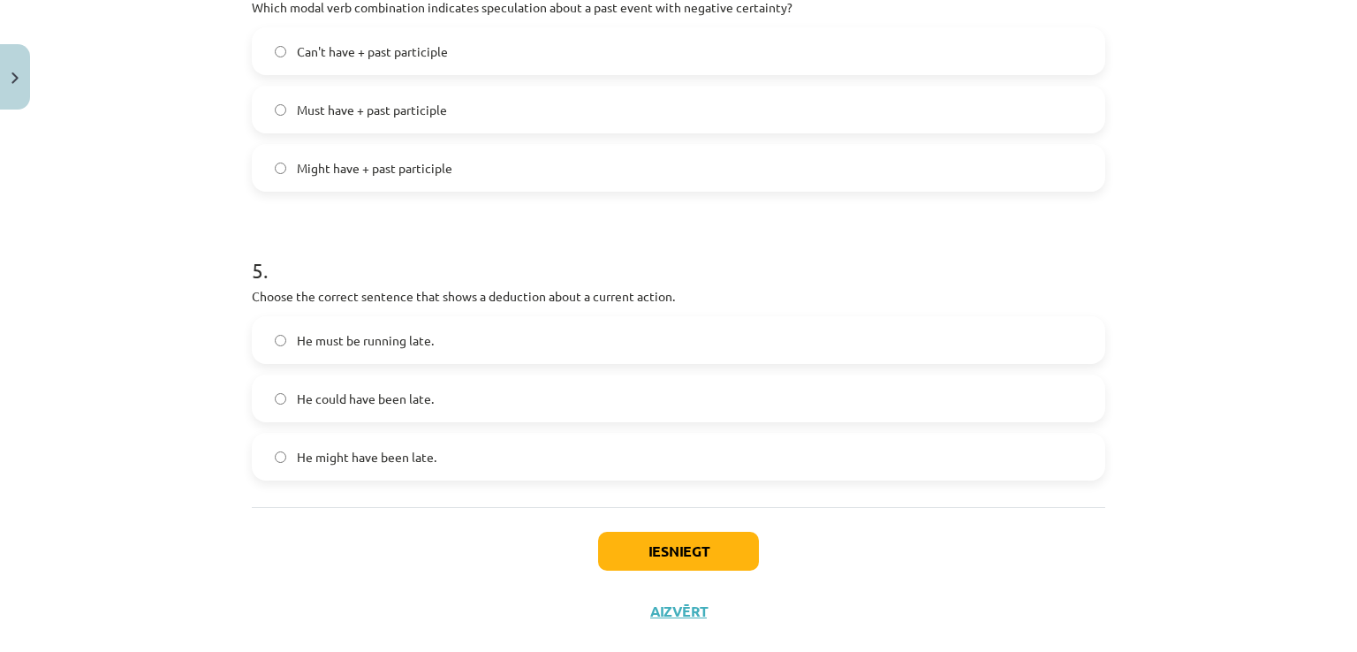
scroll to position [1281, 0]
click at [339, 337] on span "He must be running late." at bounding box center [365, 339] width 137 height 19
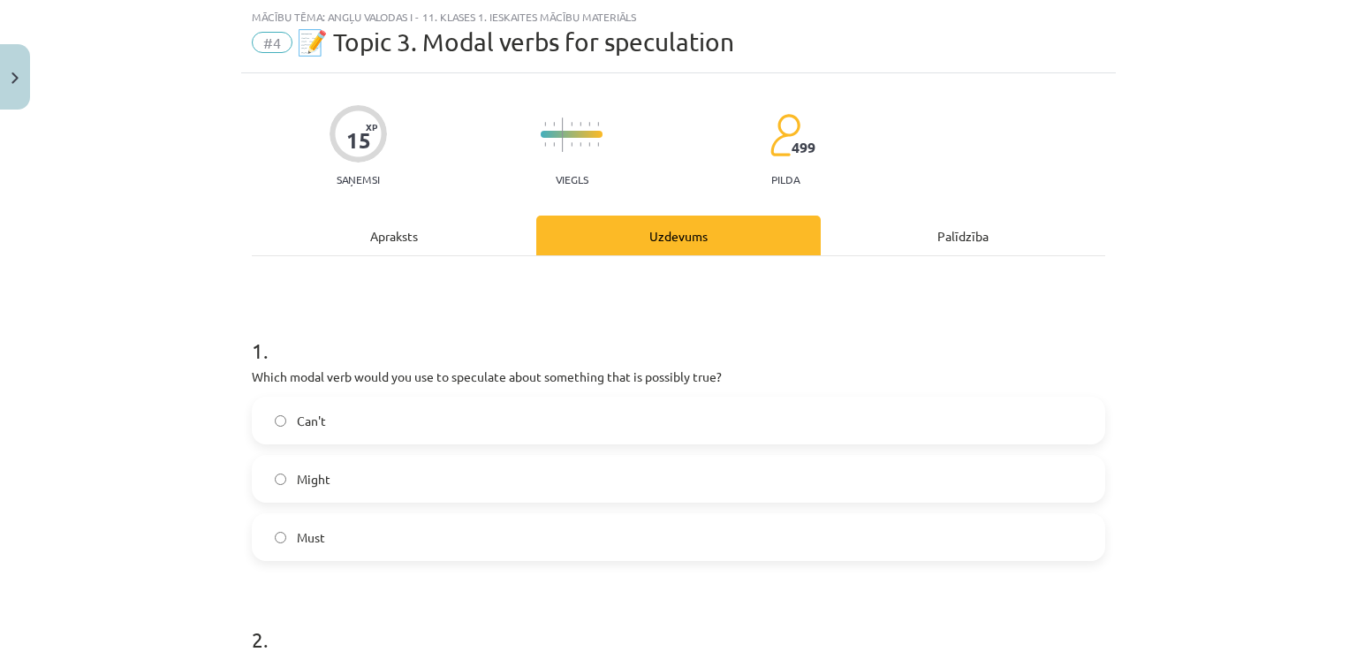
click at [315, 220] on div "Apraksts" at bounding box center [394, 236] width 284 height 40
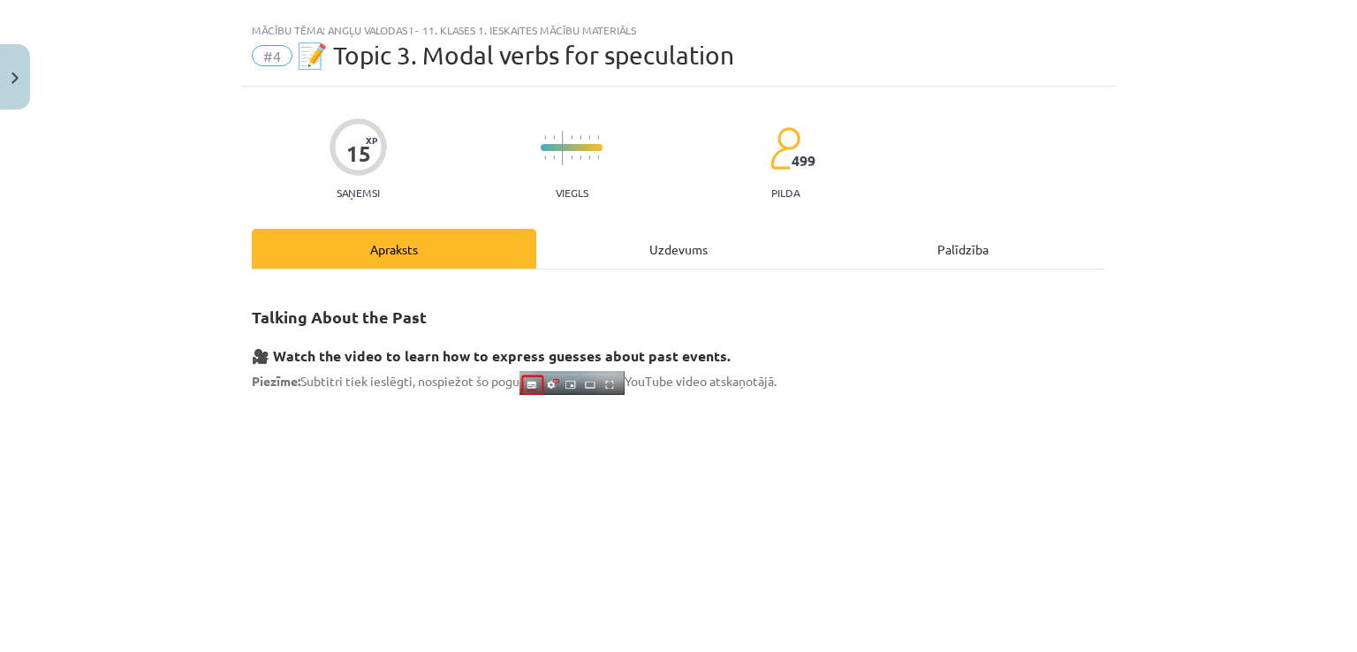
scroll to position [0, 0]
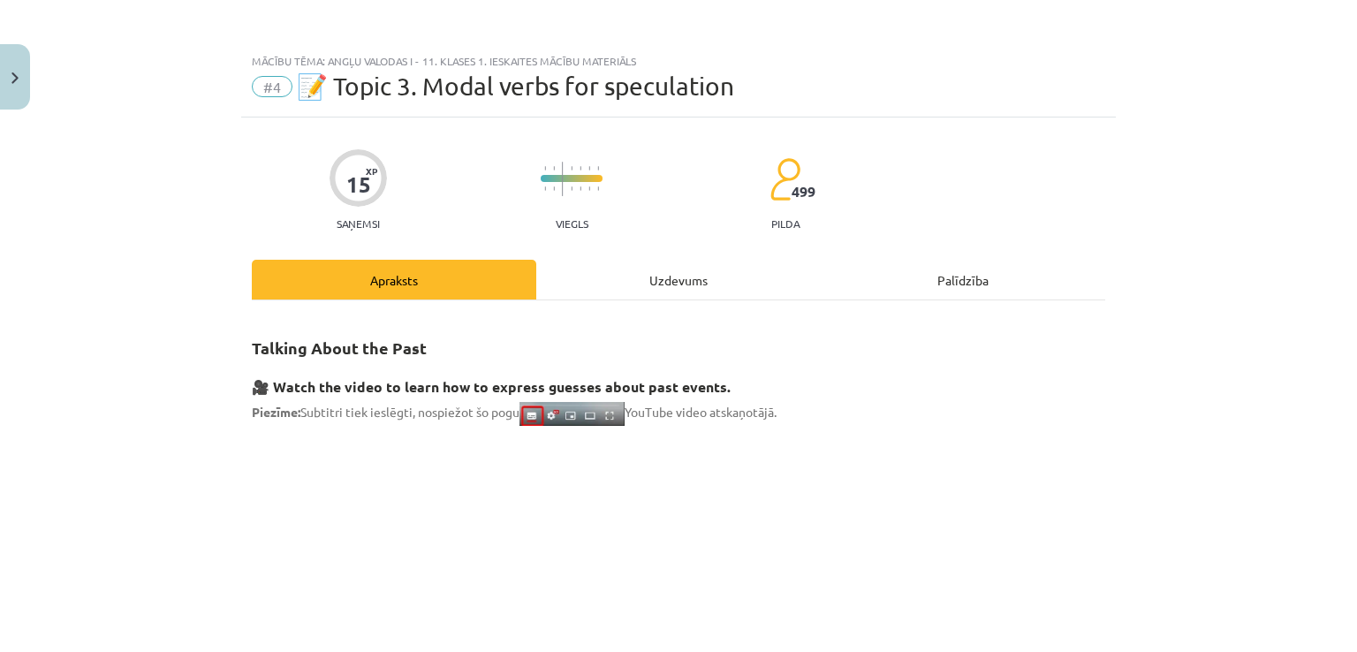
click at [711, 280] on div "Uzdevums" at bounding box center [678, 280] width 284 height 40
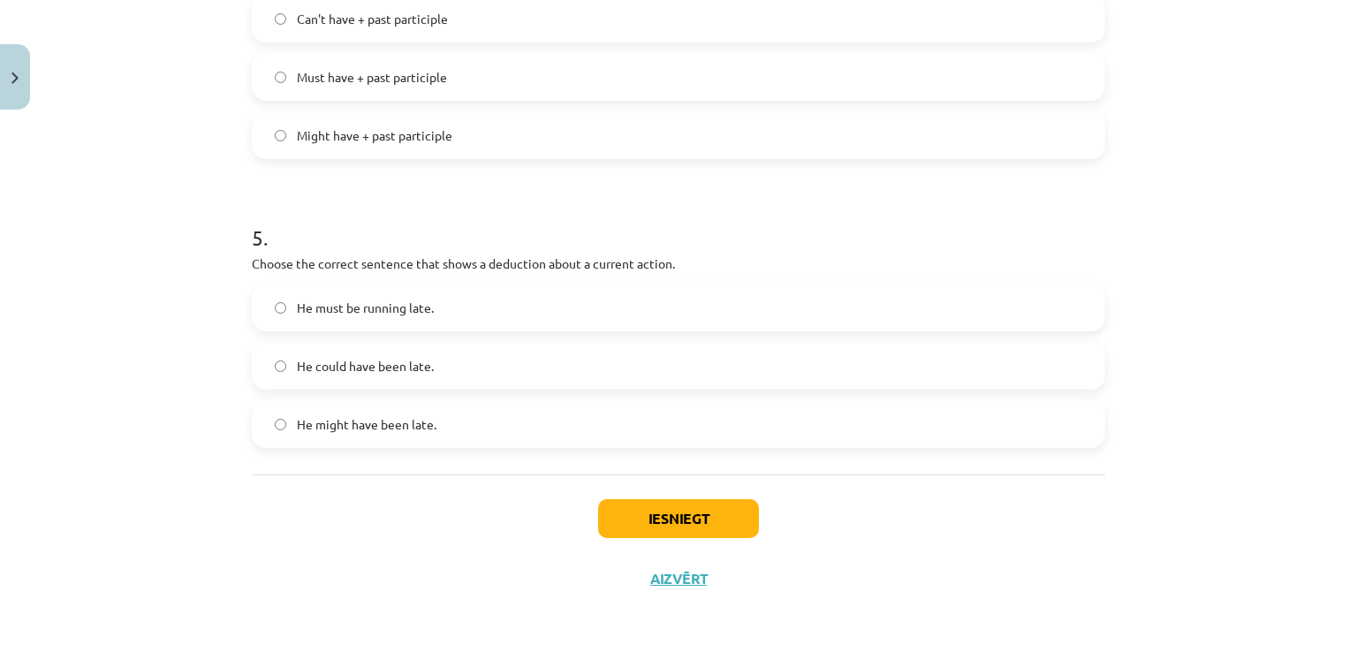
scroll to position [1314, 0]
click at [715, 532] on button "Iesniegt" at bounding box center [678, 517] width 161 height 39
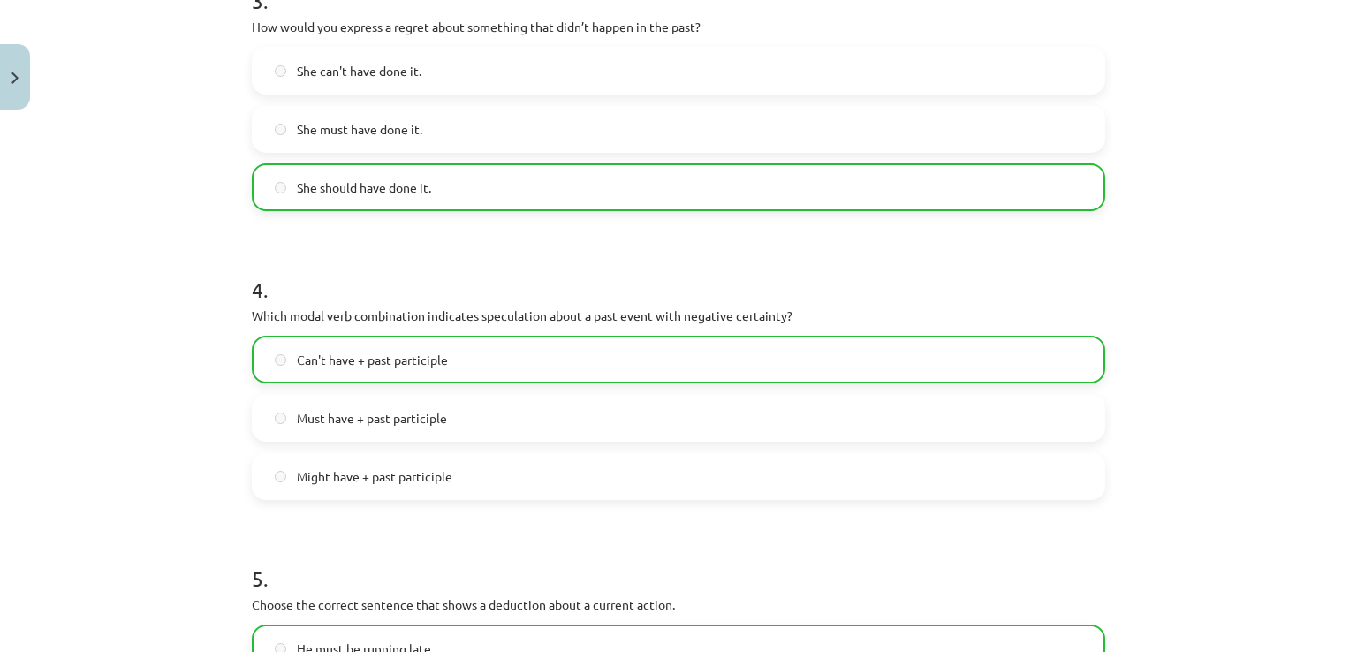
scroll to position [1368, 0]
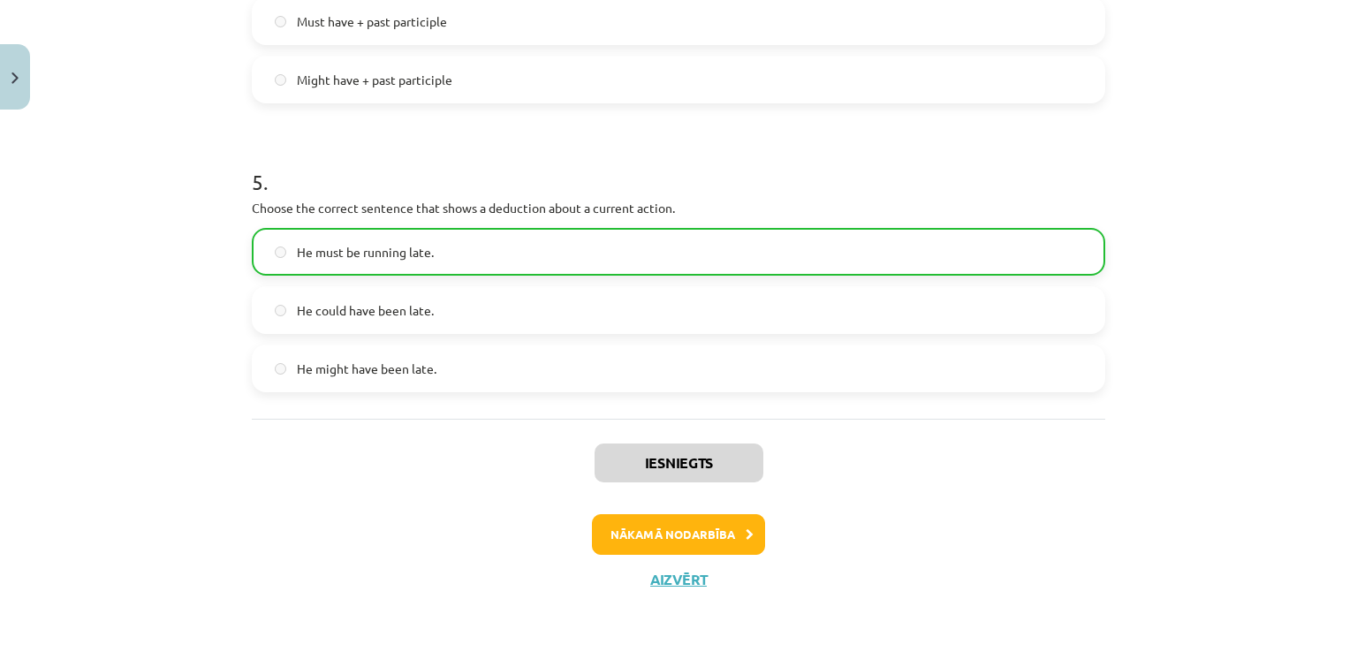
click at [665, 552] on div "Nākamā nodarbība" at bounding box center [678, 534] width 832 height 41
click at [667, 548] on button "Nākamā nodarbība" at bounding box center [678, 534] width 173 height 41
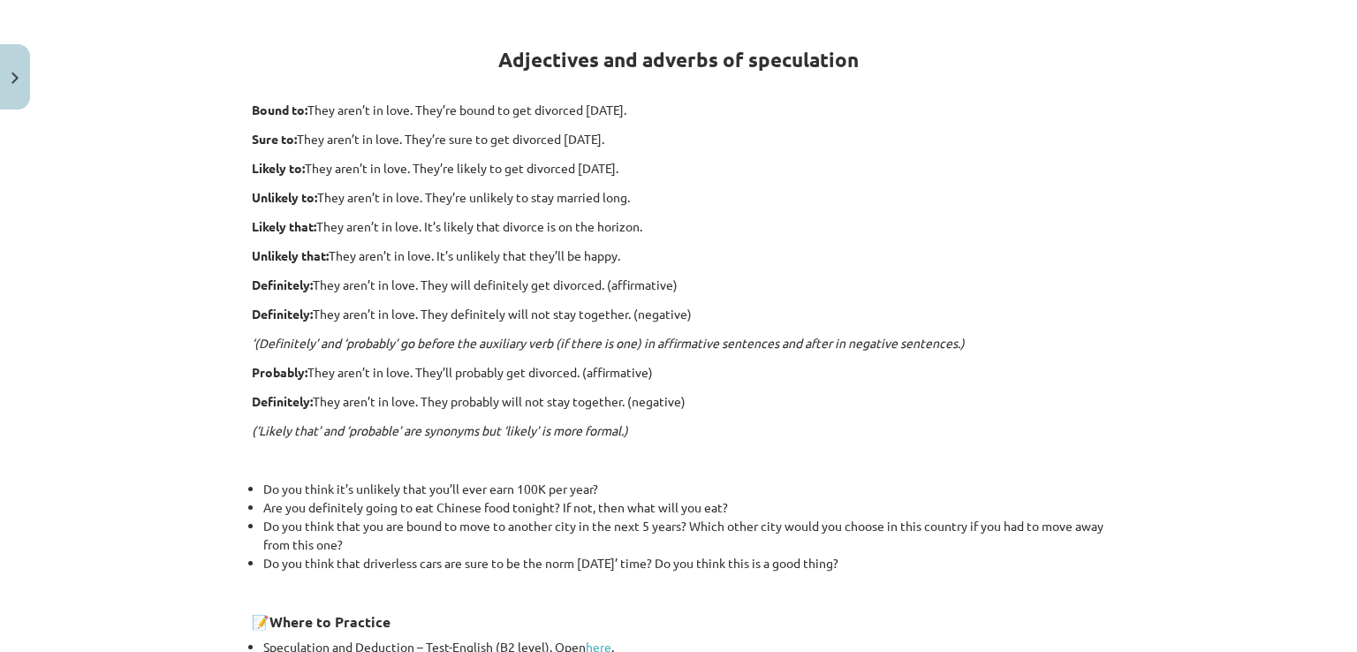
scroll to position [124, 0]
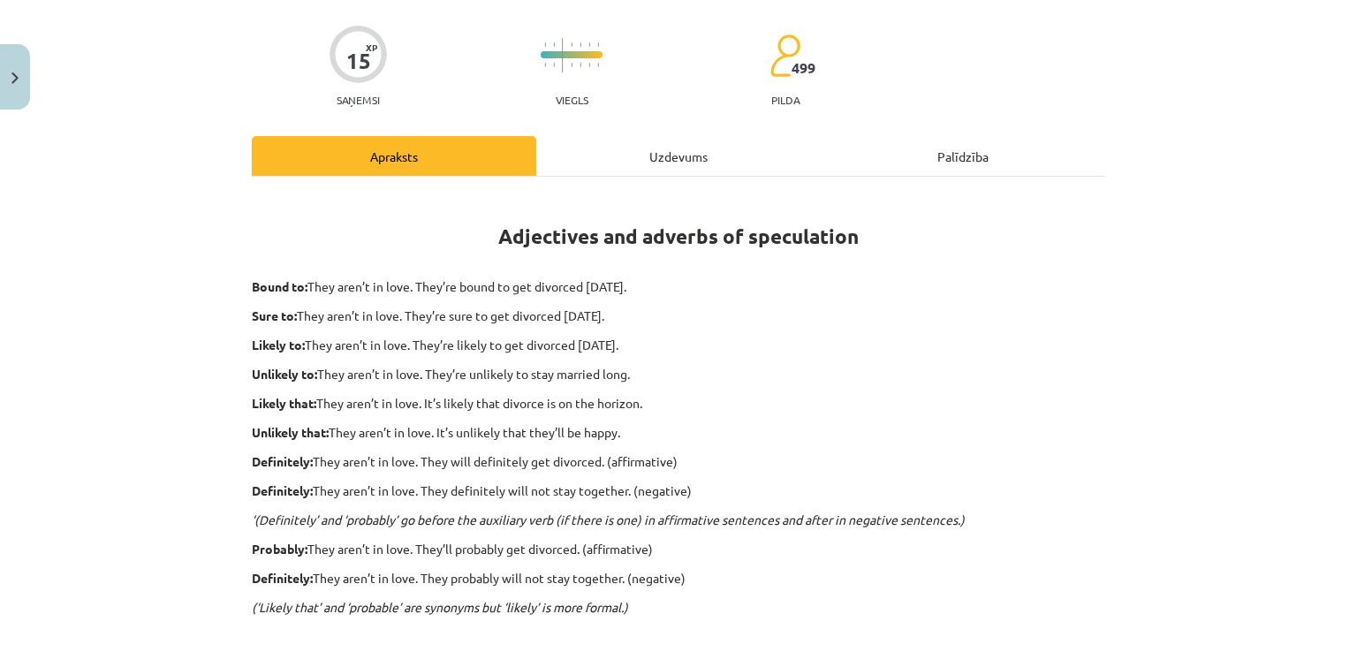
click at [617, 161] on div "Uzdevums" at bounding box center [678, 156] width 284 height 40
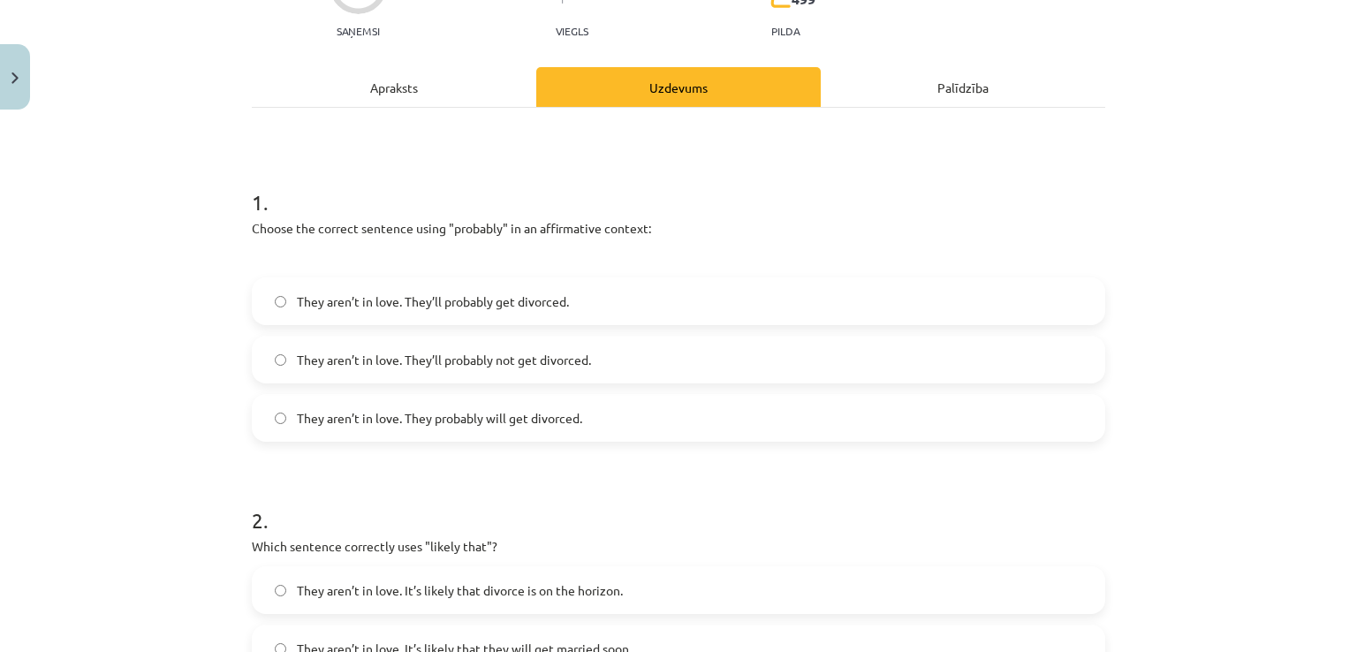
scroll to position [221, 0]
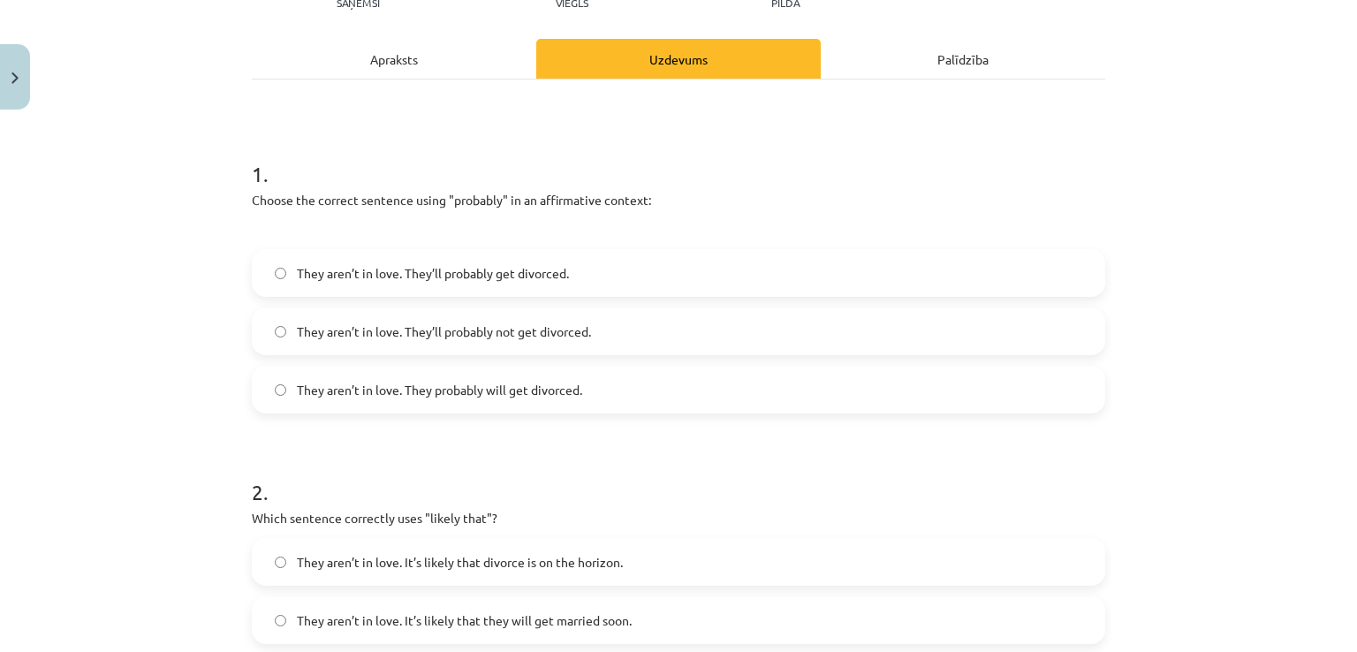
click at [446, 45] on div "Apraksts" at bounding box center [394, 59] width 284 height 40
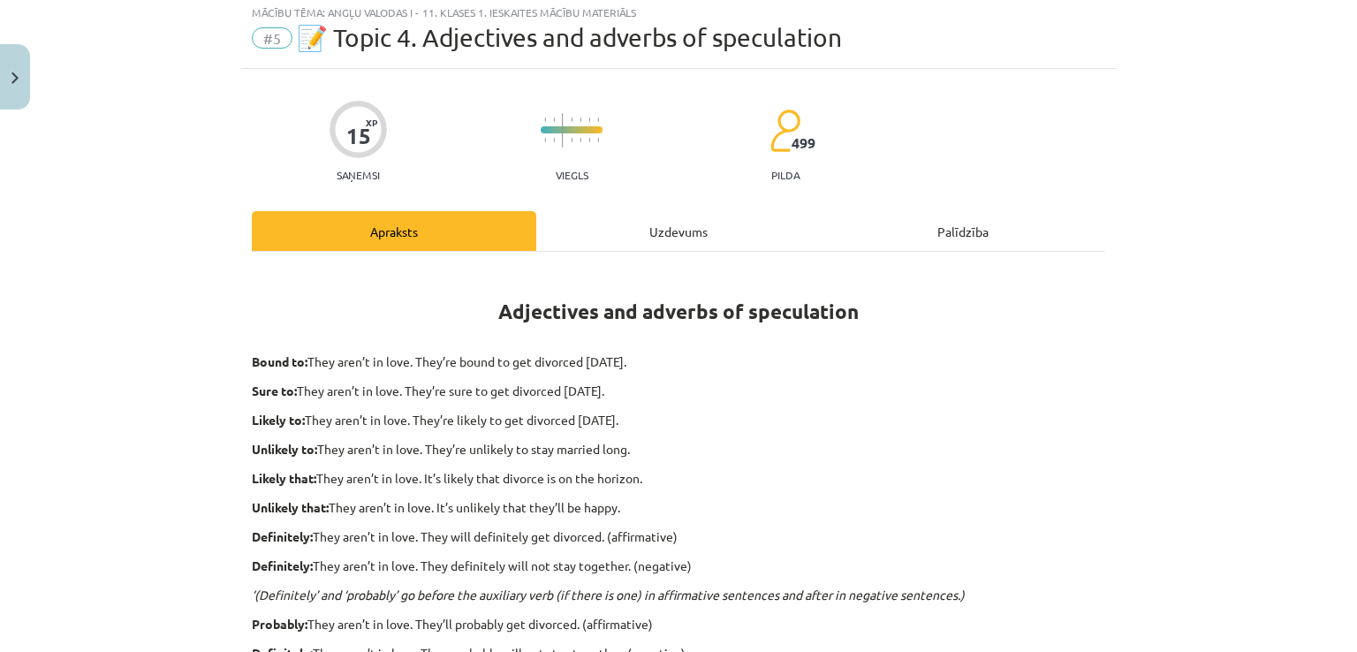
scroll to position [44, 0]
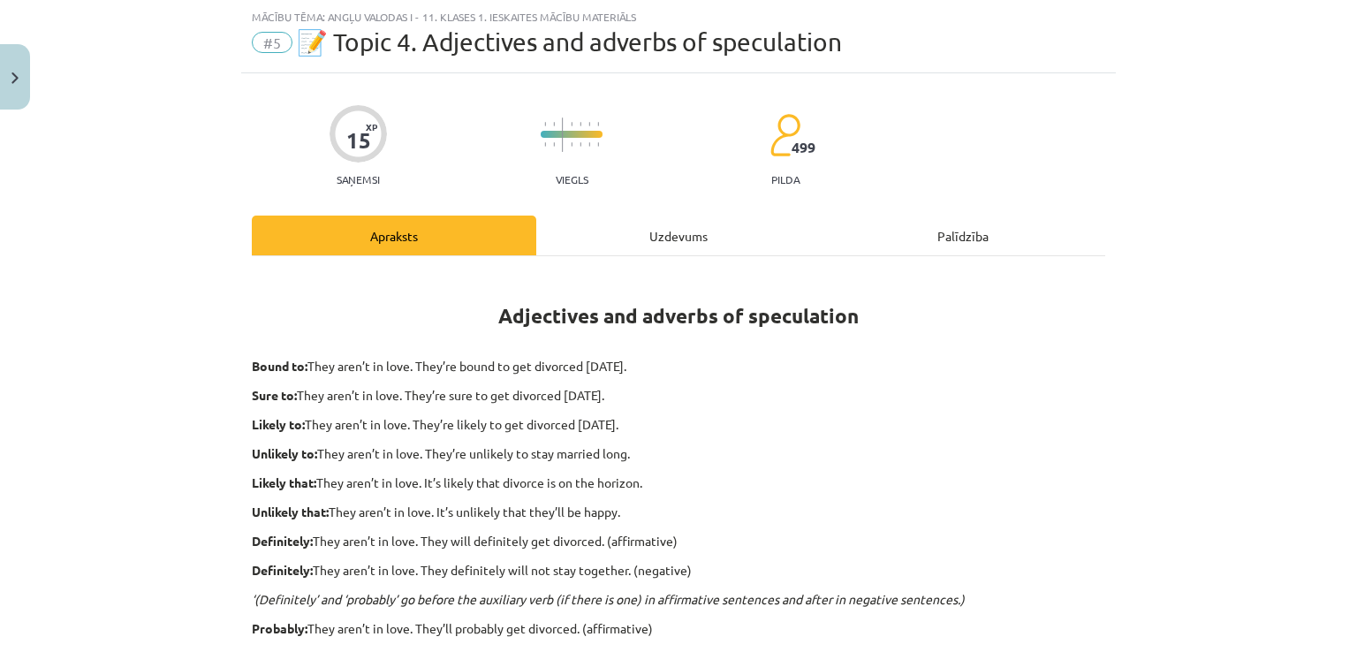
click at [693, 223] on div "Uzdevums" at bounding box center [678, 236] width 284 height 40
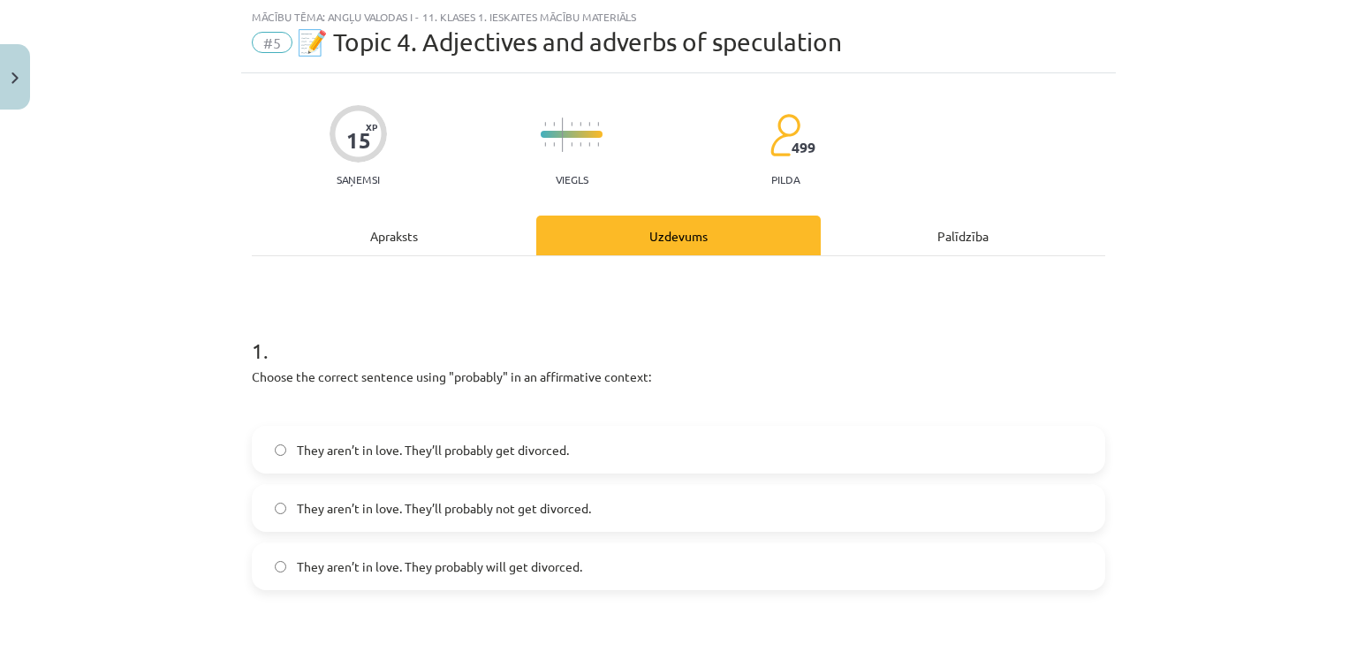
click at [346, 232] on div "Apraksts" at bounding box center [394, 236] width 284 height 40
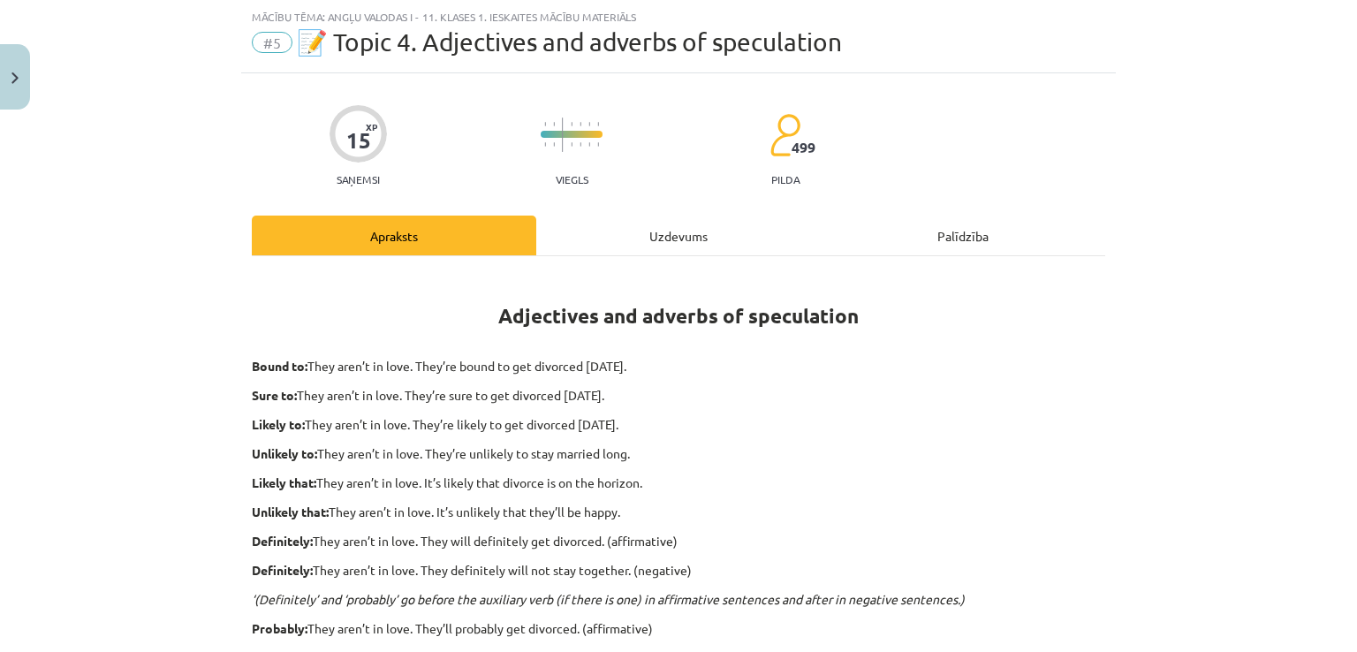
scroll to position [133, 0]
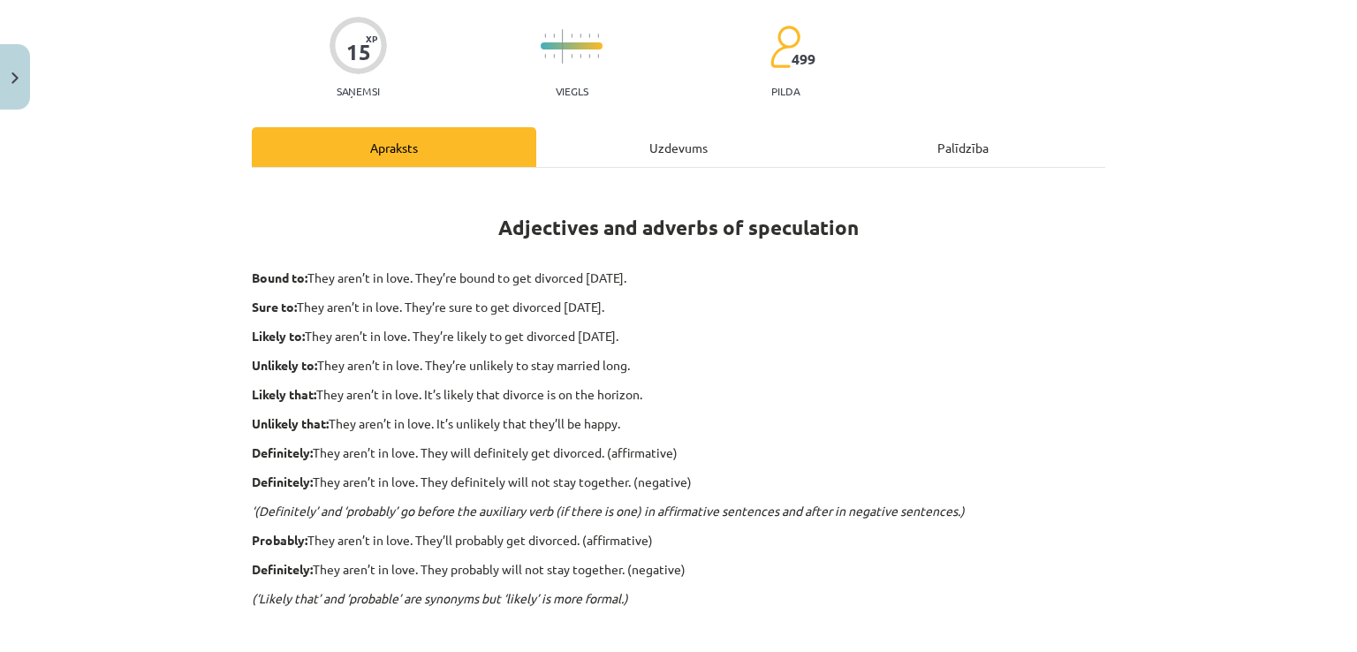
click at [657, 157] on div "Uzdevums" at bounding box center [678, 147] width 284 height 40
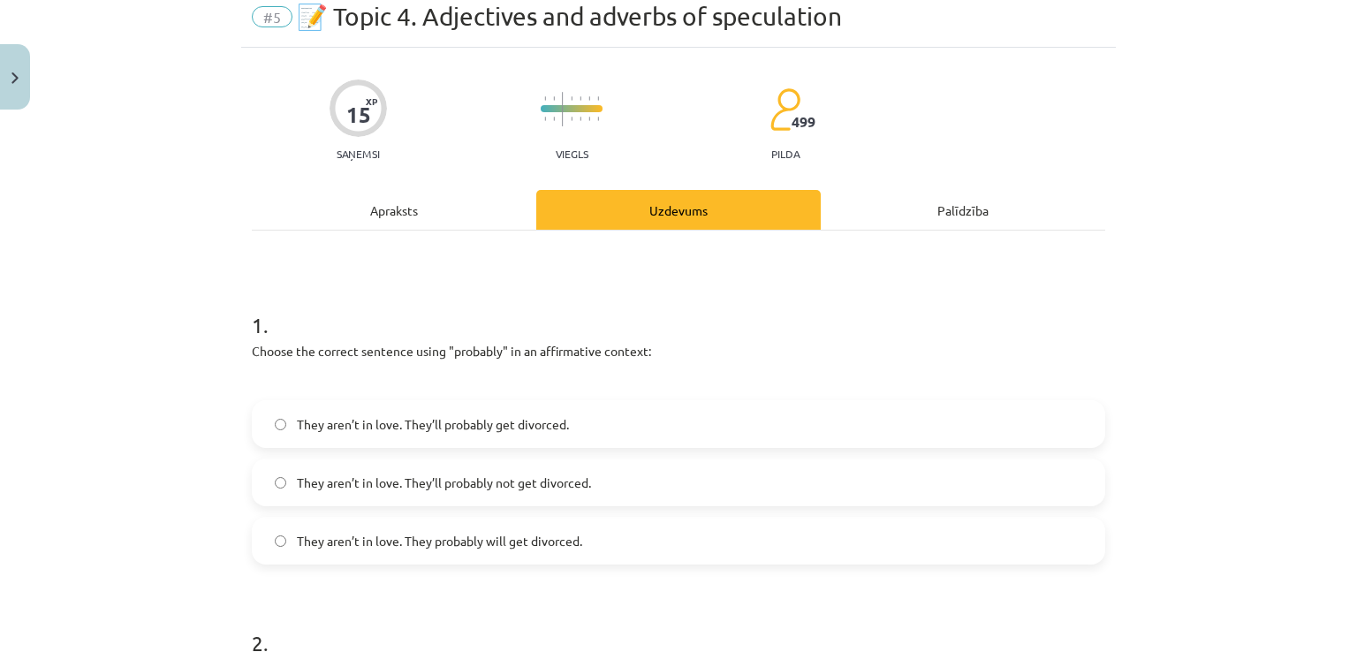
scroll to position [44, 0]
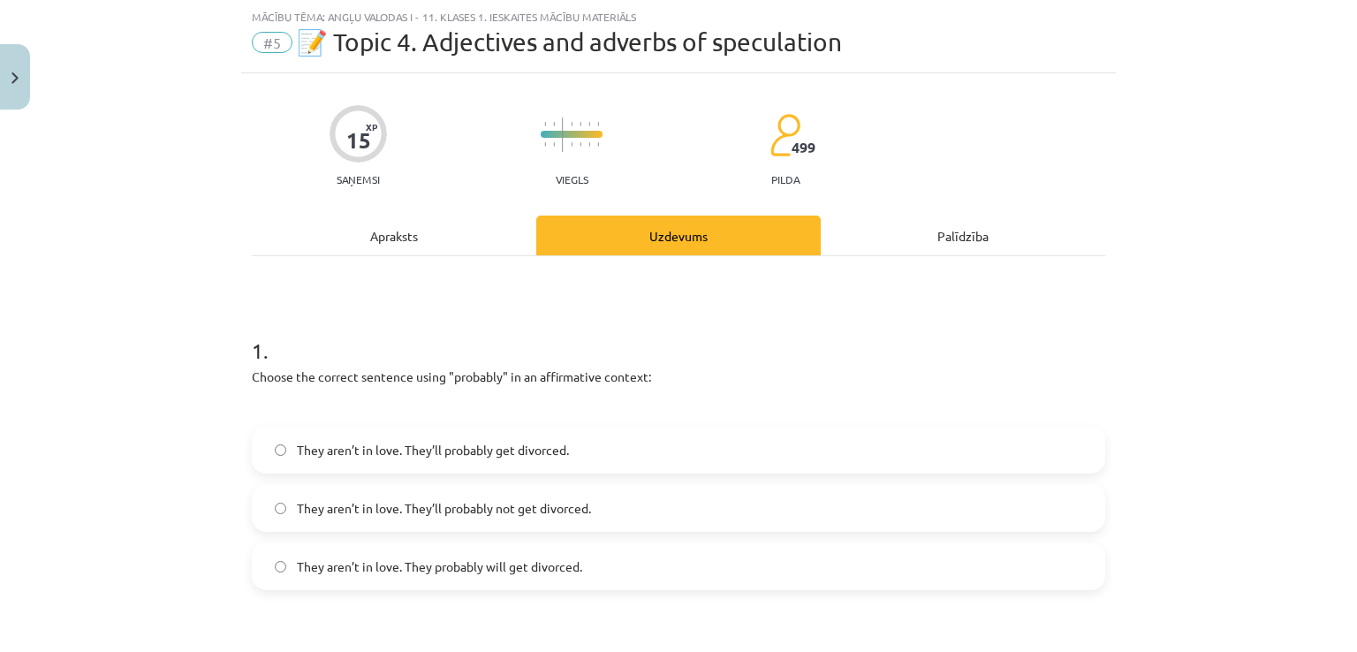
click at [562, 442] on span "They aren’t in love. They’ll probably get divorced." at bounding box center [433, 450] width 272 height 19
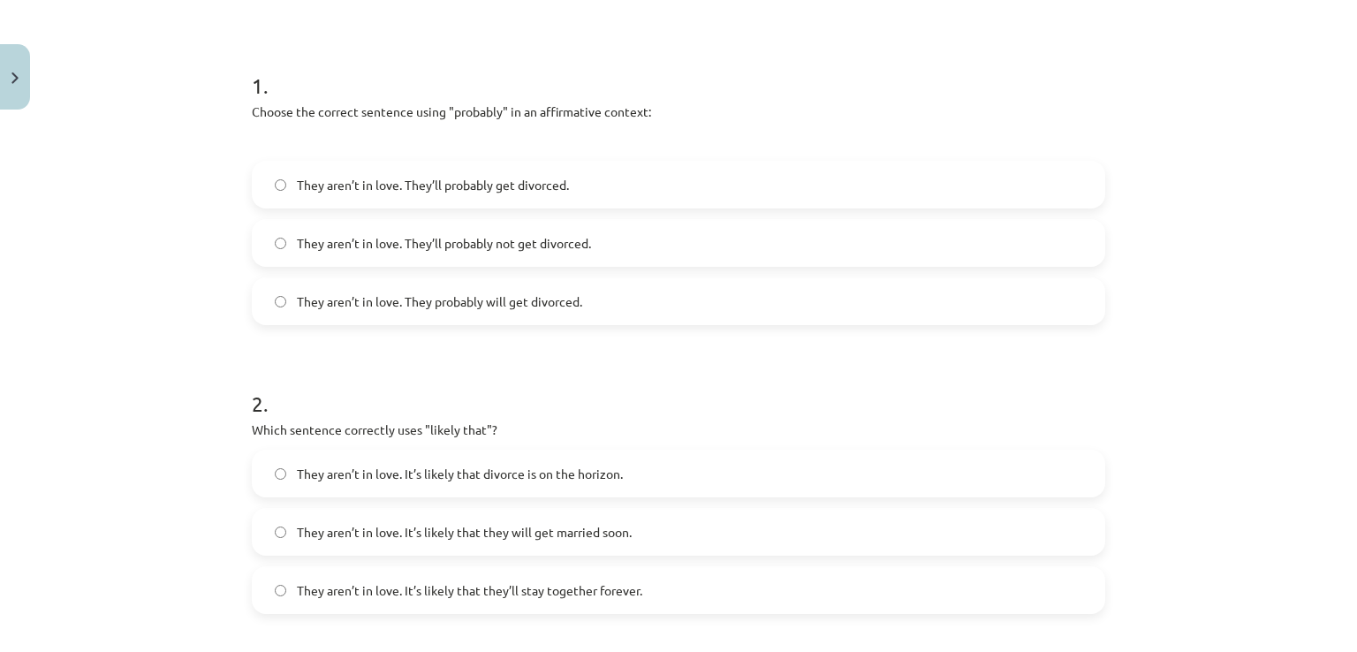
scroll to position [398, 0]
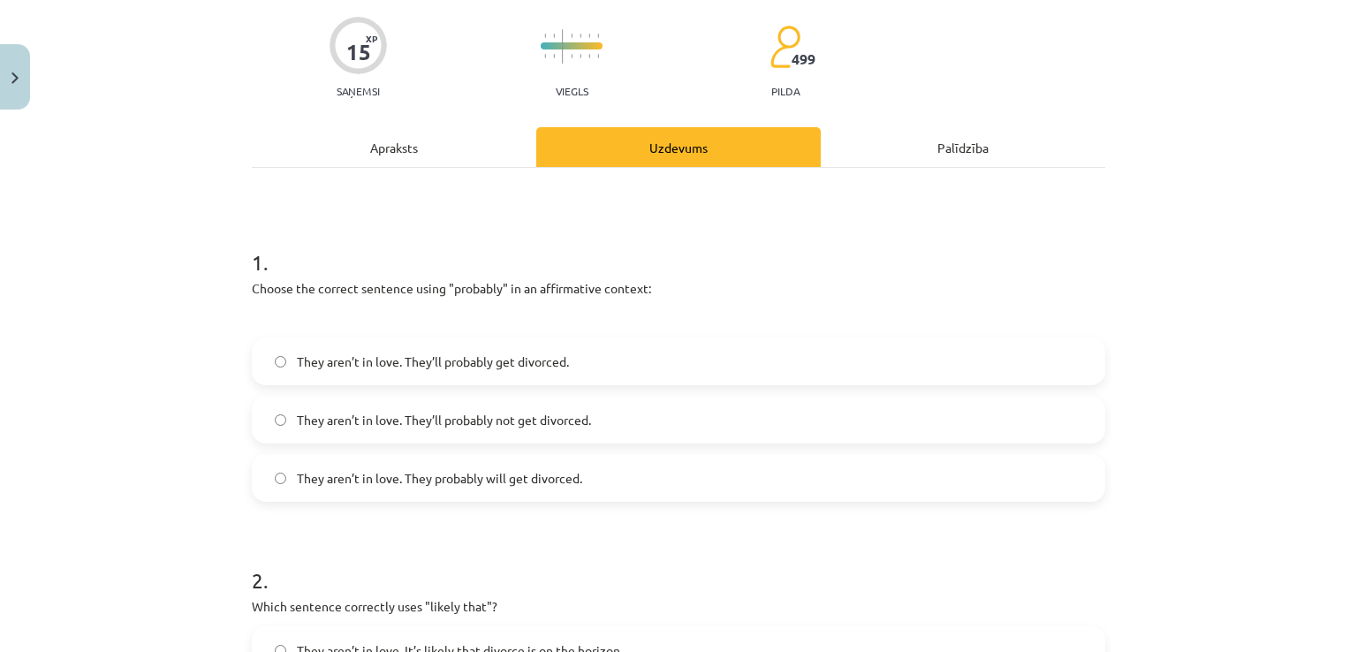
click at [314, 145] on div "Apraksts" at bounding box center [394, 147] width 284 height 40
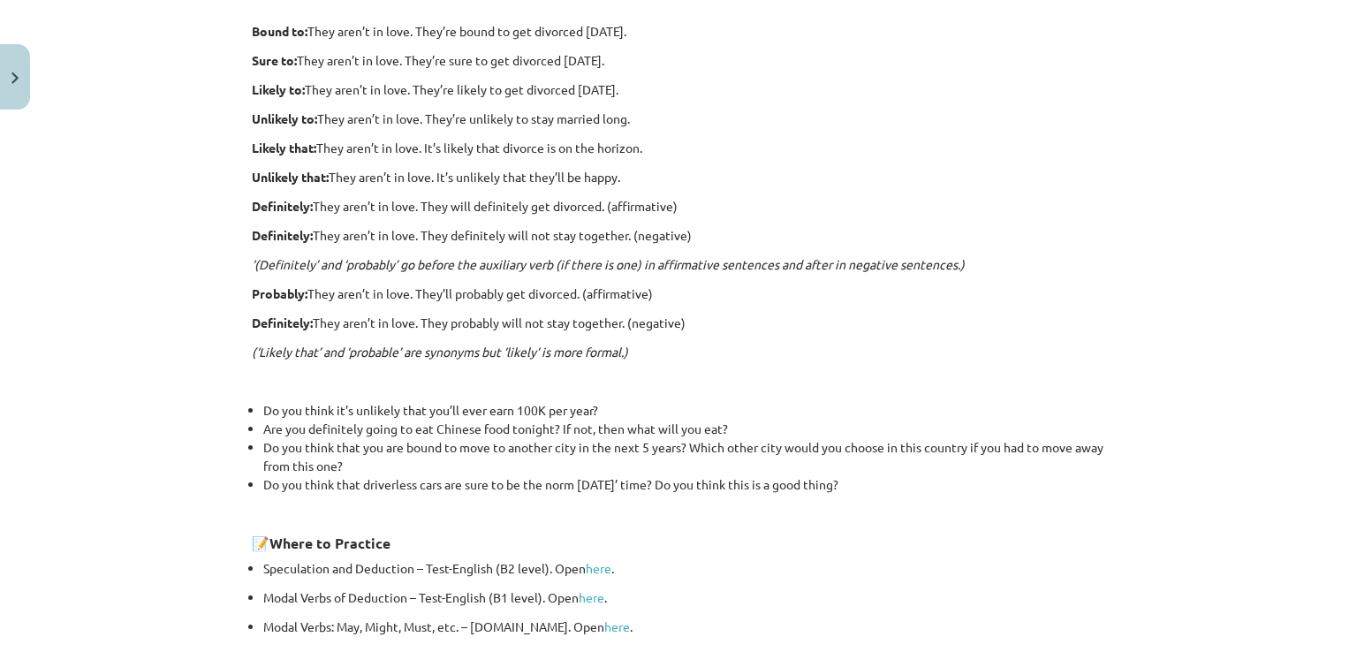
scroll to position [124, 0]
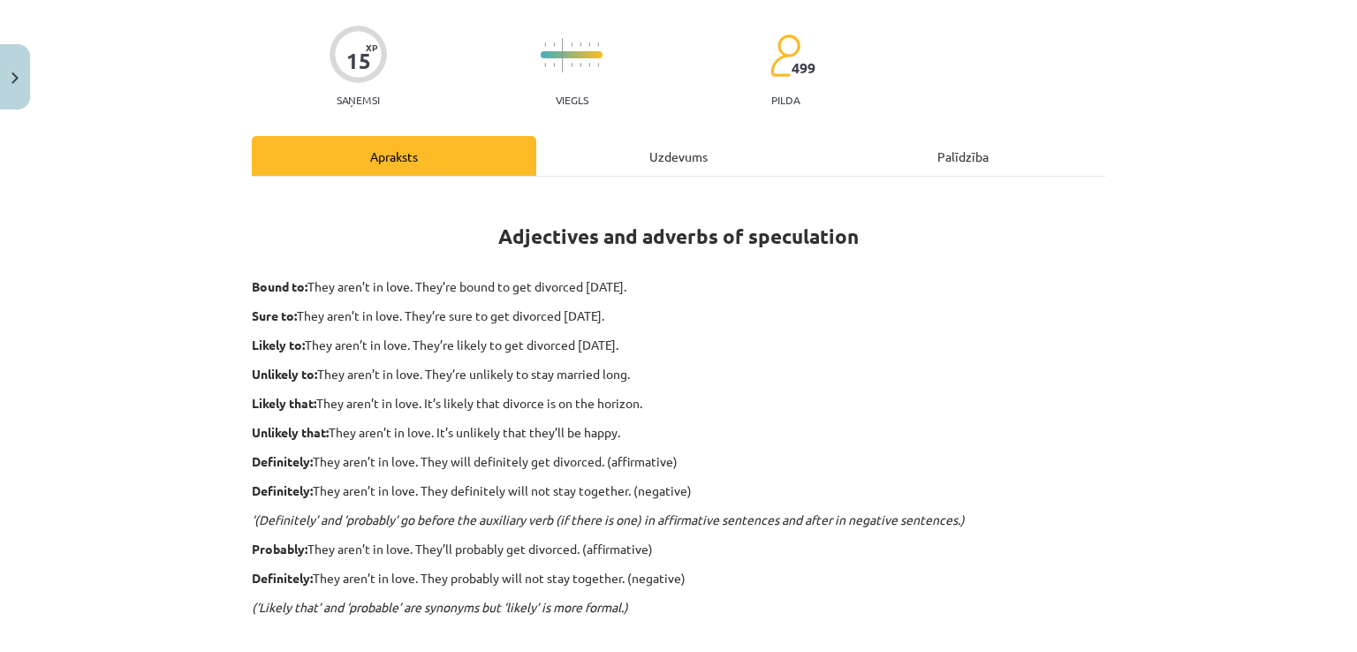
click at [611, 155] on div "Uzdevums" at bounding box center [678, 156] width 284 height 40
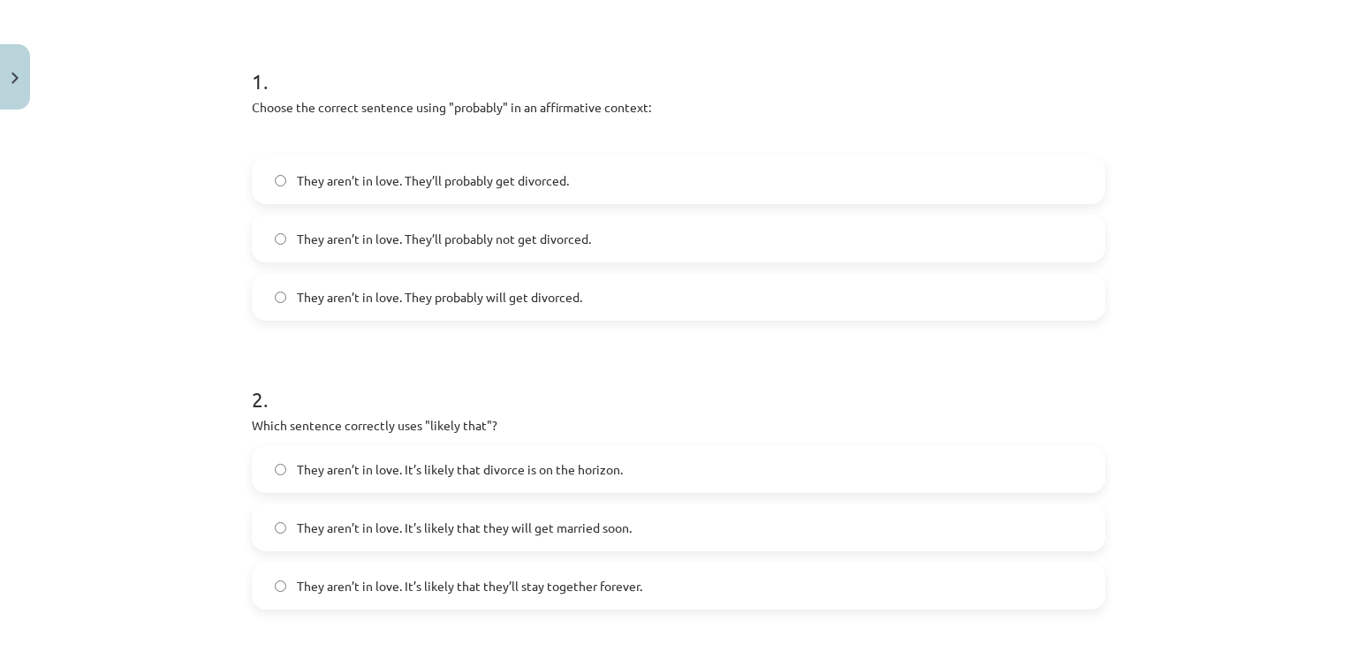
scroll to position [221, 0]
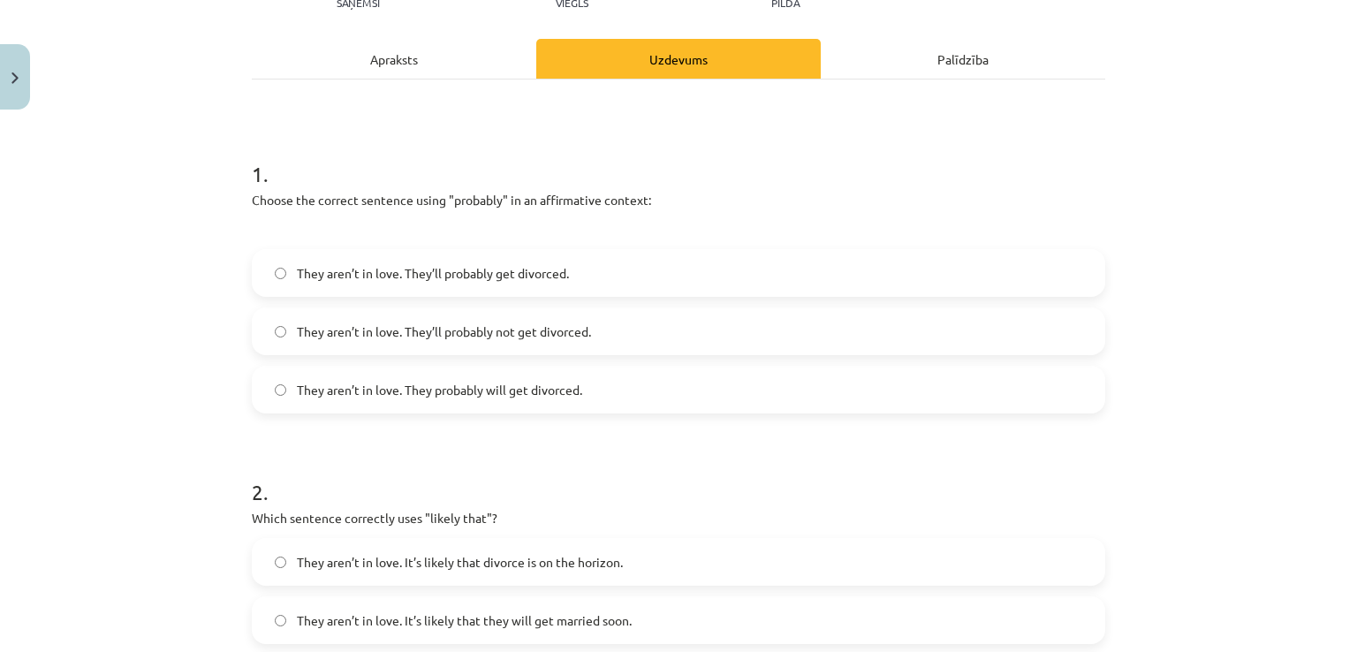
click at [379, 54] on div "Apraksts" at bounding box center [394, 59] width 284 height 40
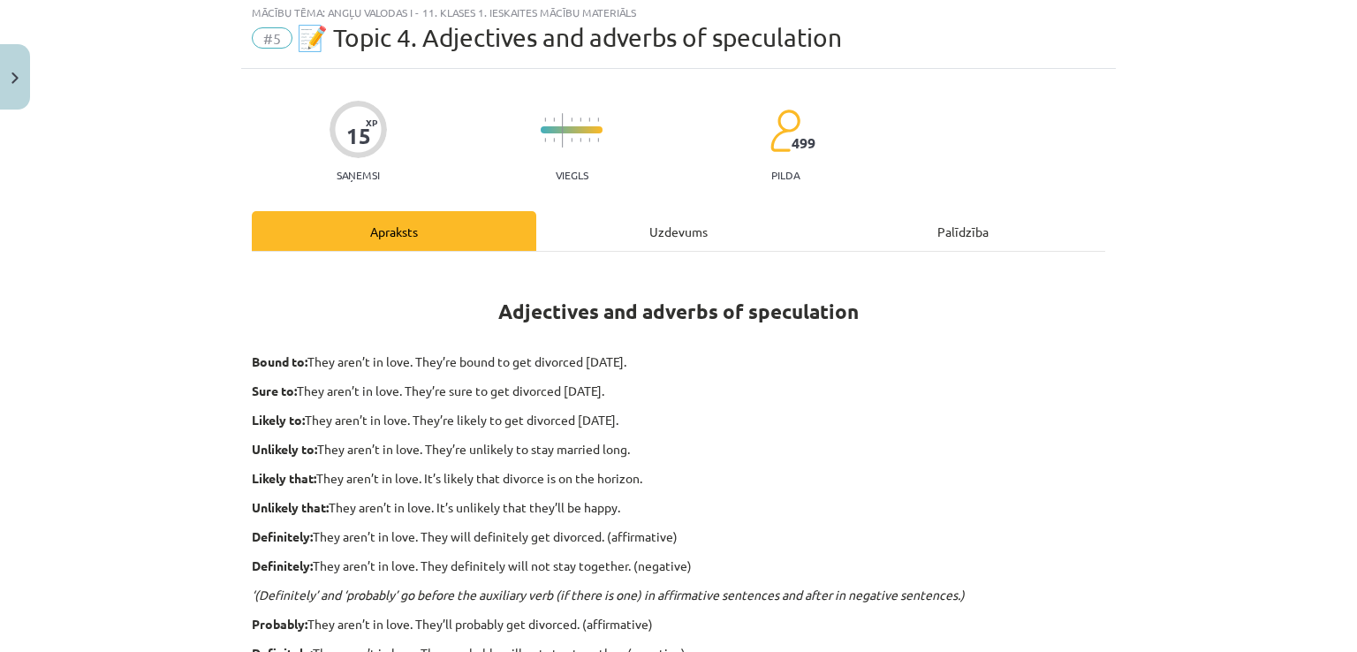
scroll to position [44, 0]
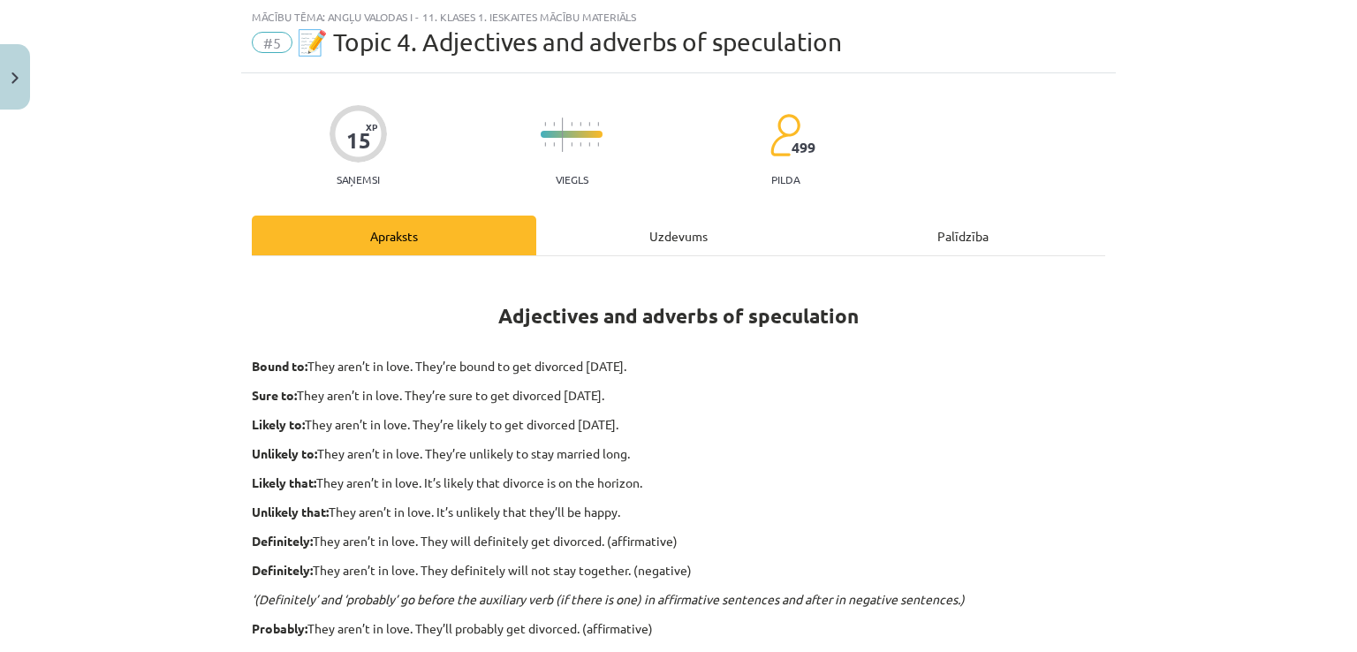
click at [646, 237] on div "Uzdevums" at bounding box center [678, 236] width 284 height 40
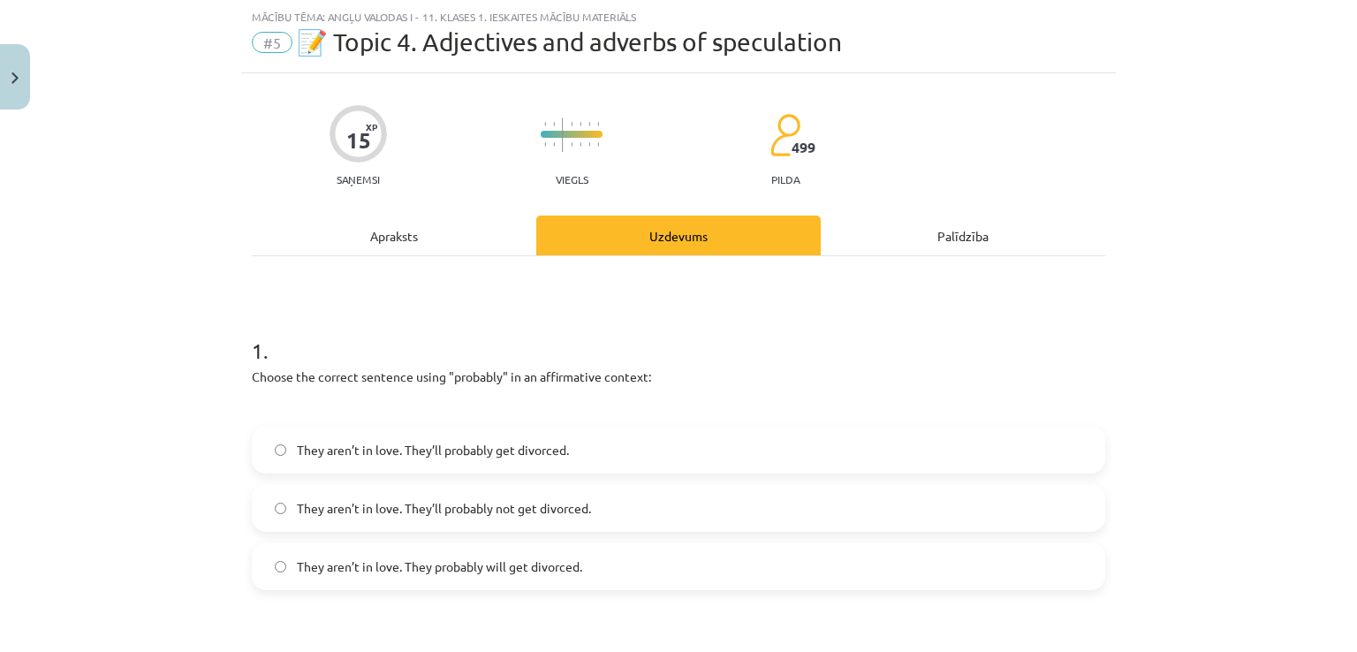
scroll to position [221, 0]
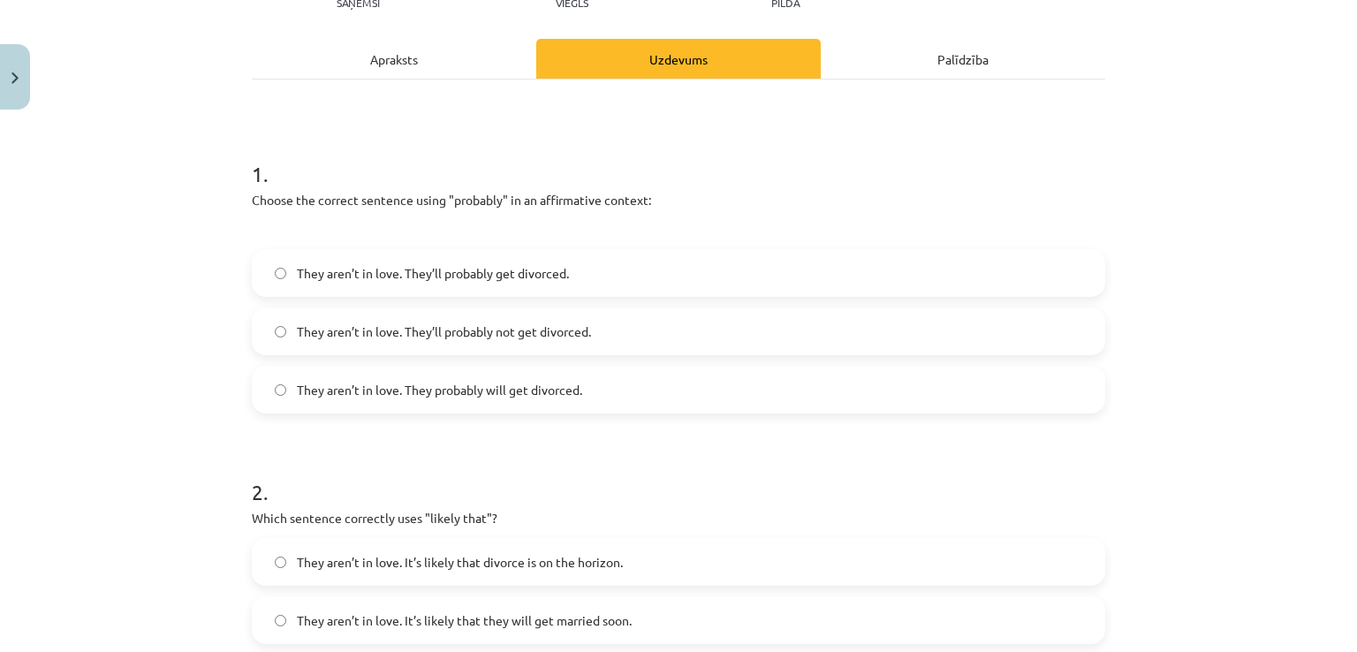
click at [367, 62] on div "Apraksts" at bounding box center [394, 59] width 284 height 40
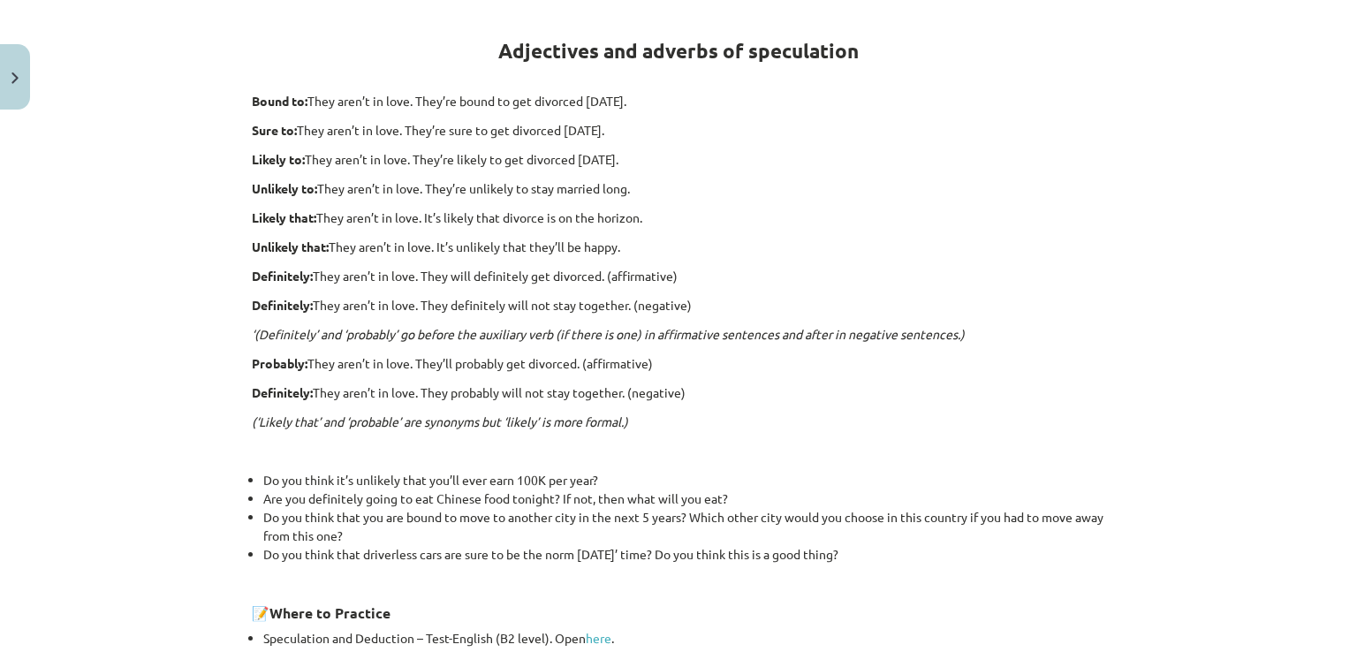
scroll to position [133, 0]
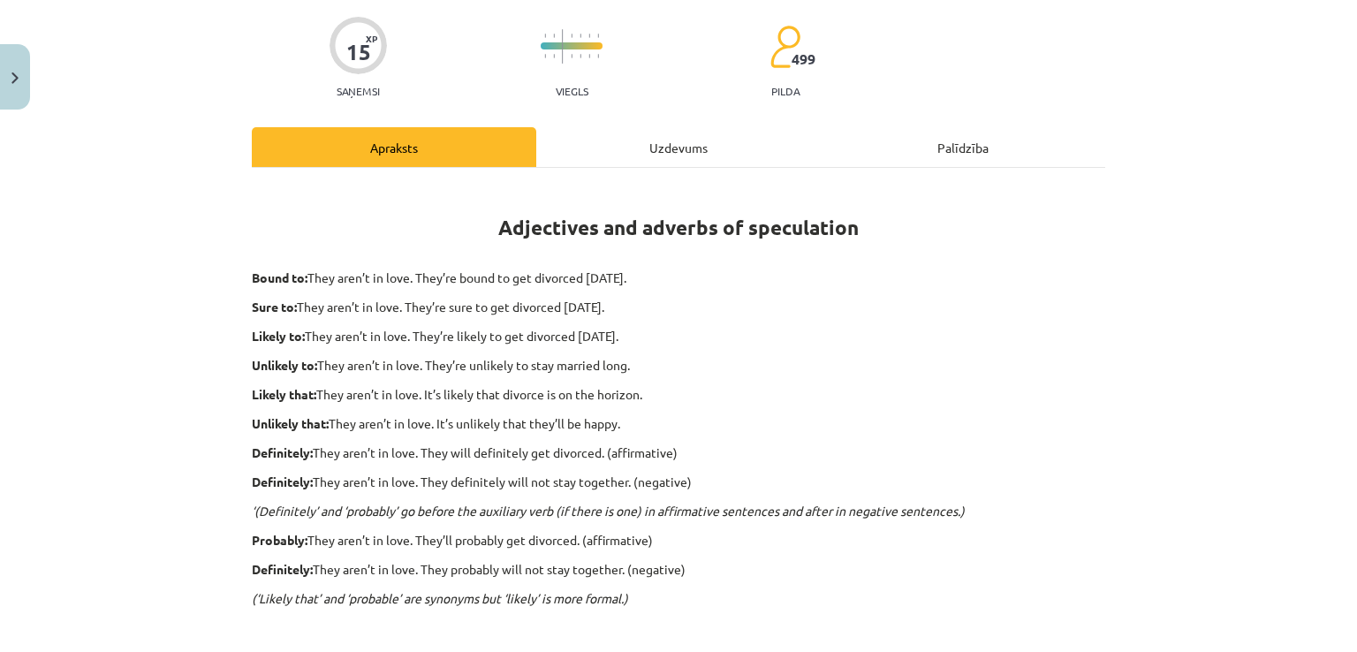
click at [614, 150] on div "Uzdevums" at bounding box center [678, 147] width 284 height 40
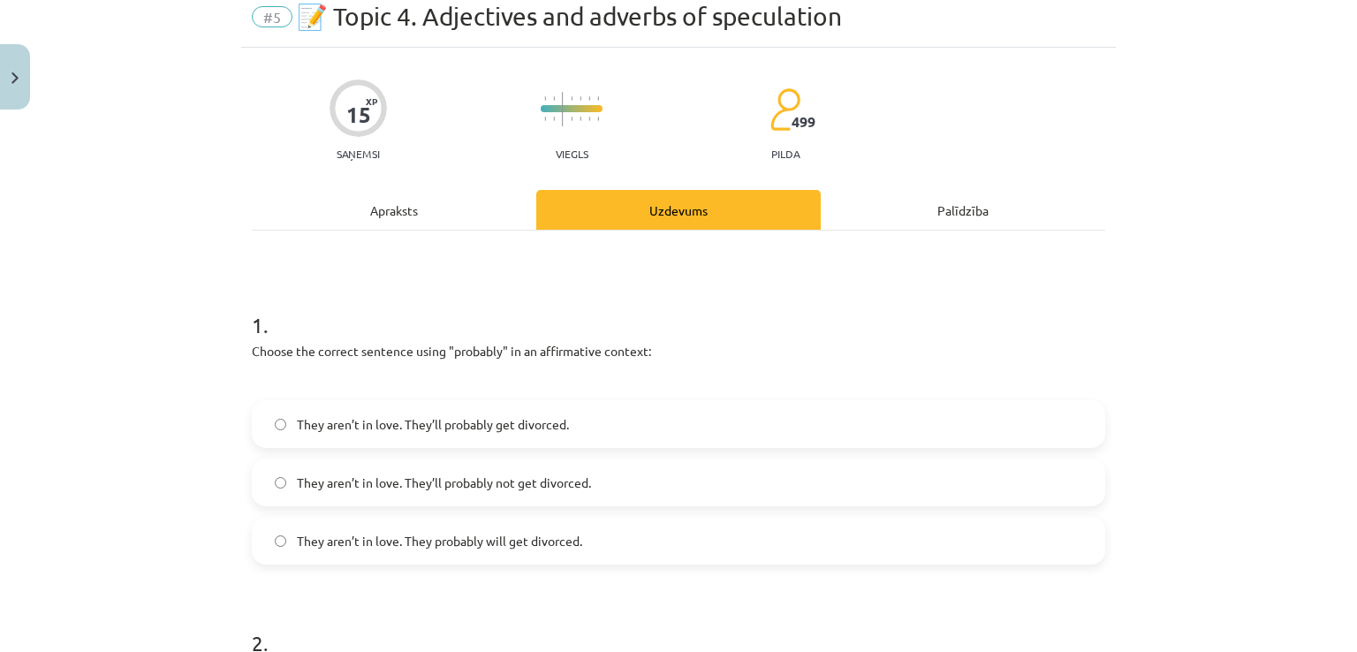
scroll to position [44, 0]
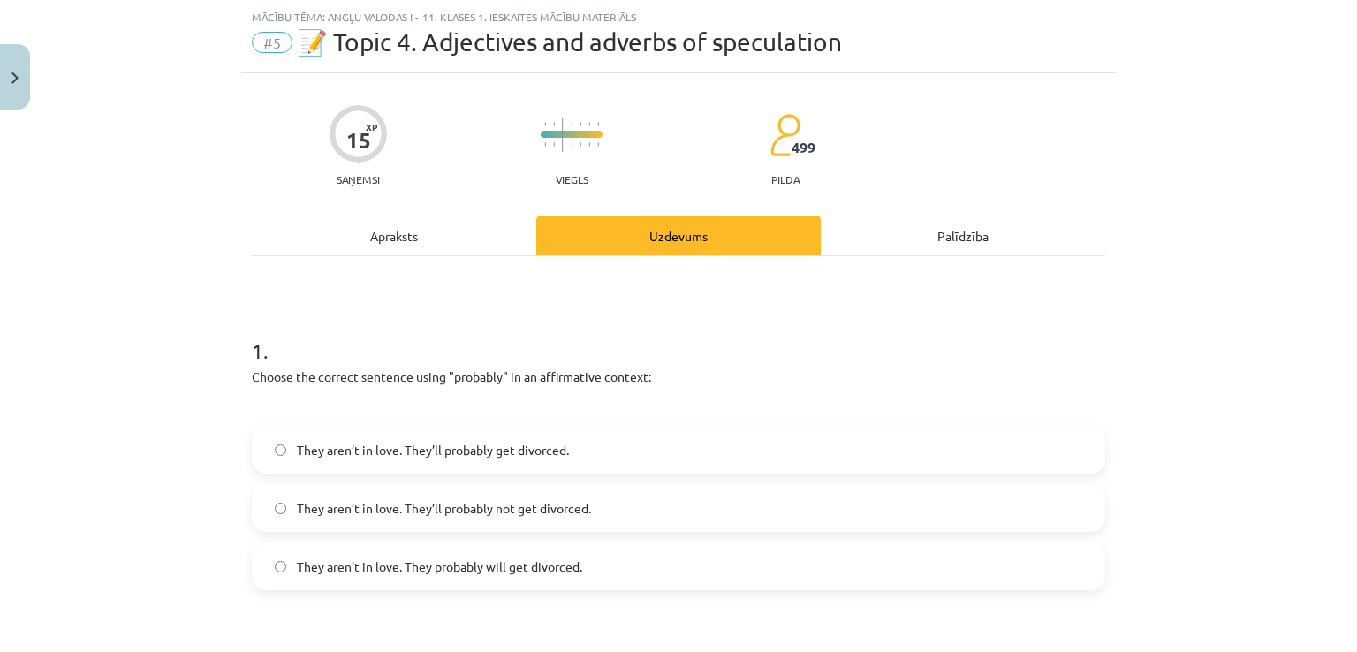
click at [342, 245] on div "Apraksts" at bounding box center [394, 236] width 284 height 40
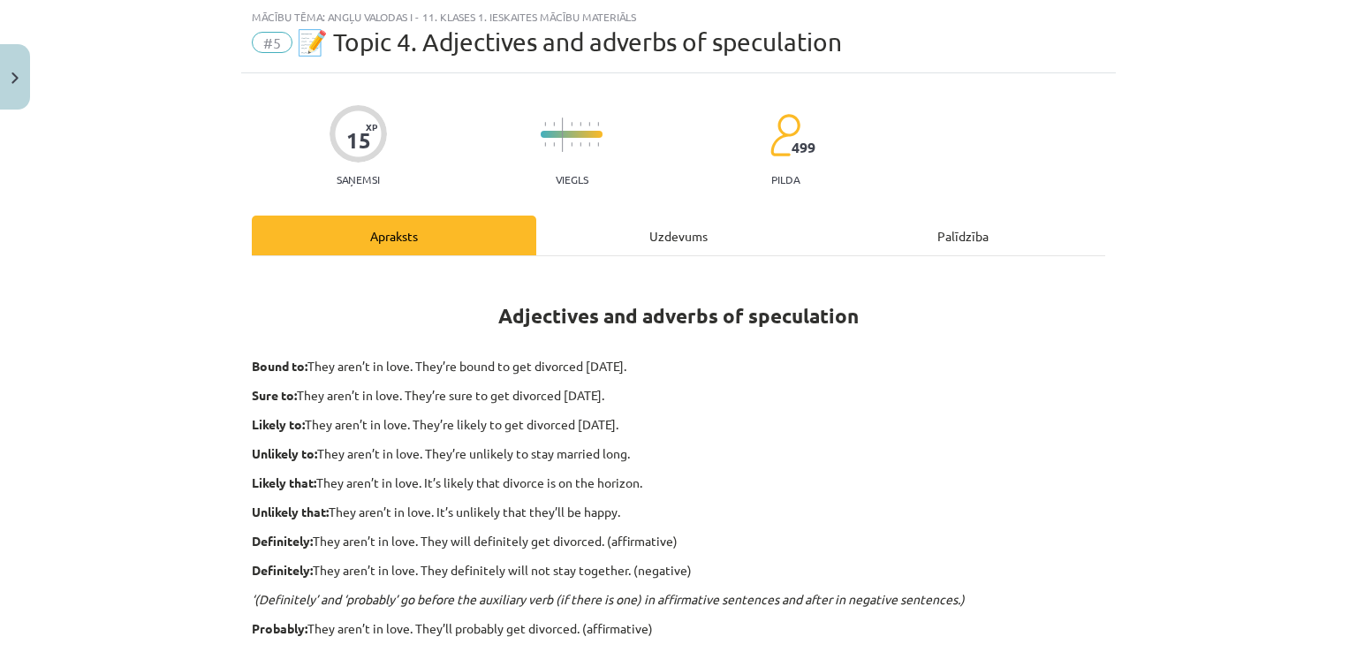
click at [708, 227] on div "Uzdevums" at bounding box center [678, 236] width 284 height 40
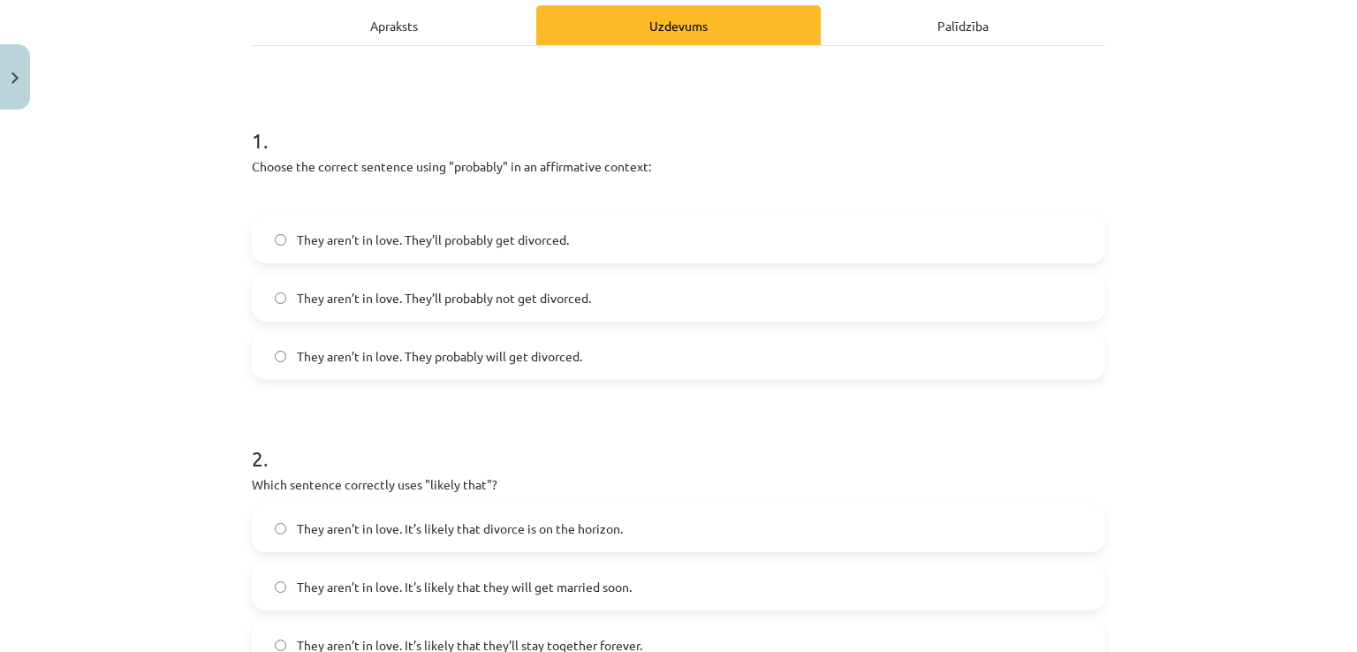
scroll to position [486, 0]
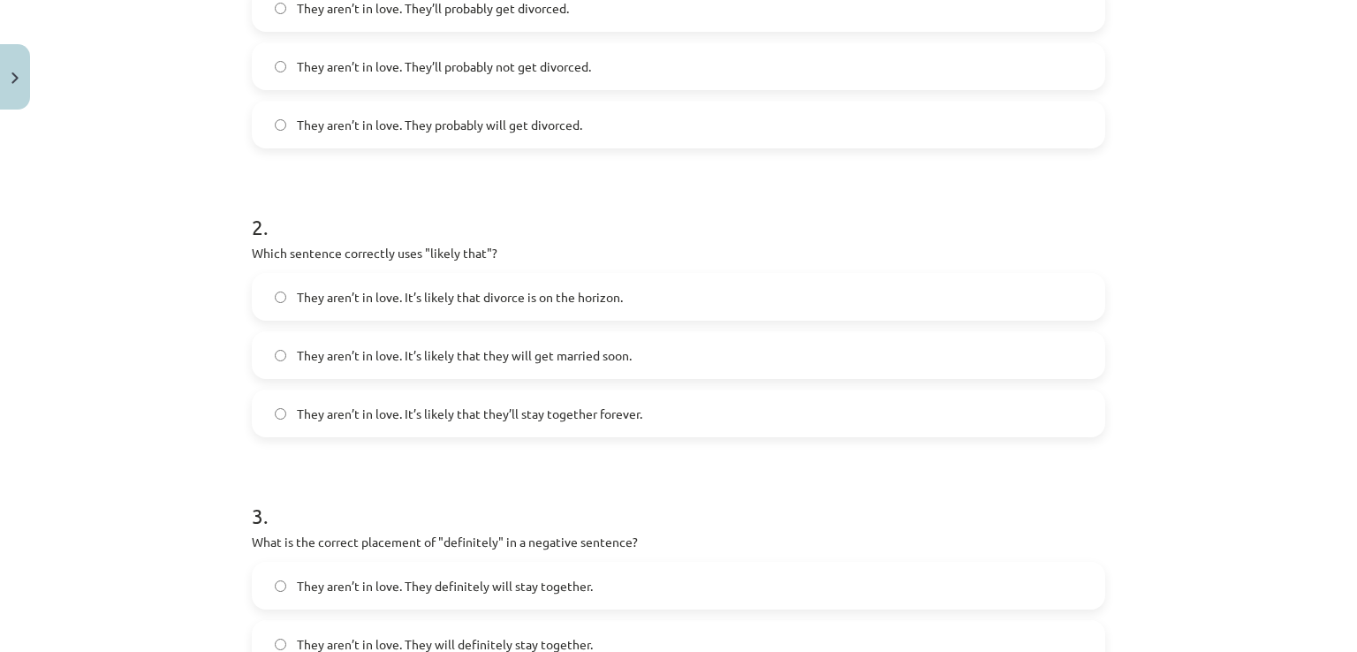
click at [369, 288] on span "They aren’t in love. It’s likely that divorce is on the horizon." at bounding box center [460, 297] width 326 height 19
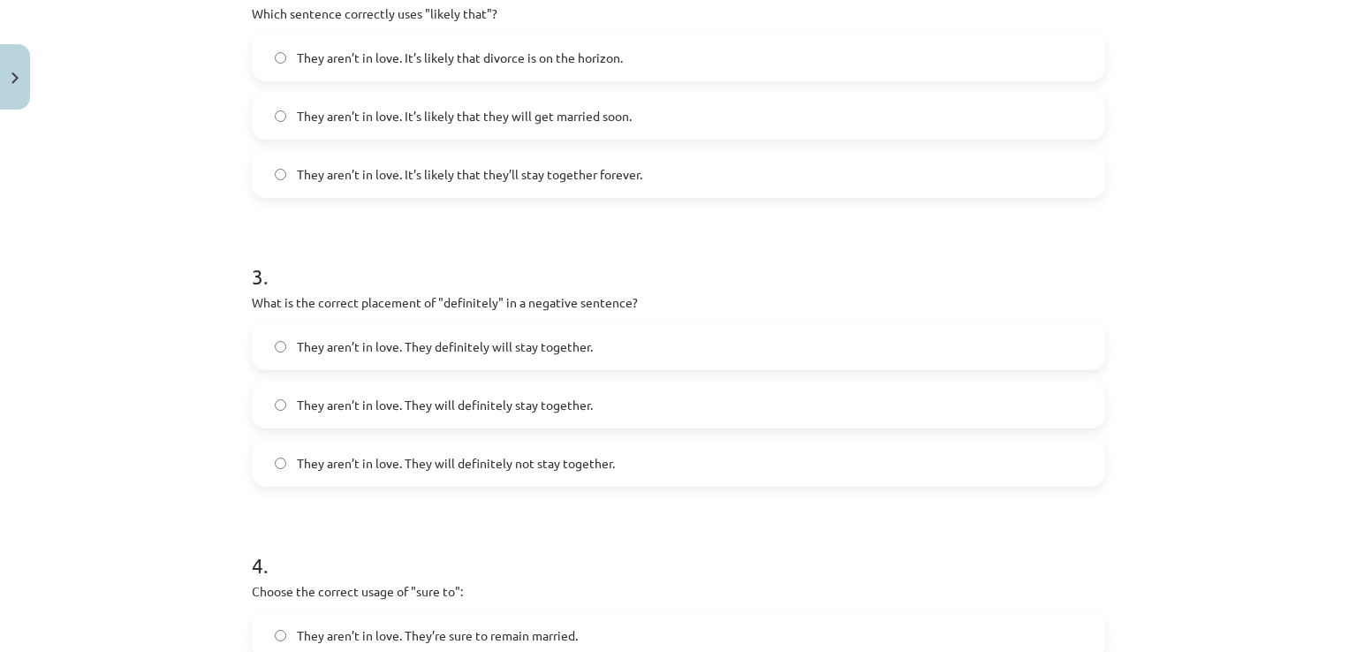
scroll to position [751, 0]
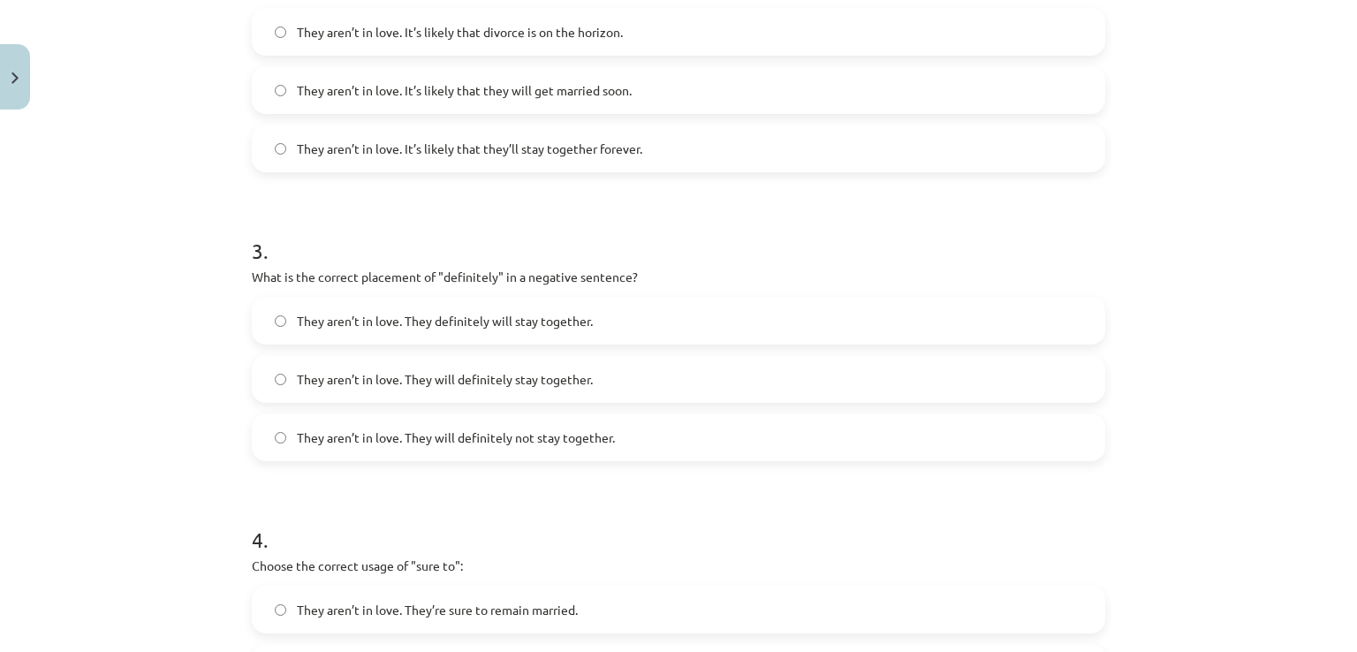
click at [311, 446] on label "They aren’t in love. They will definitely not stay together." at bounding box center [679, 437] width 850 height 44
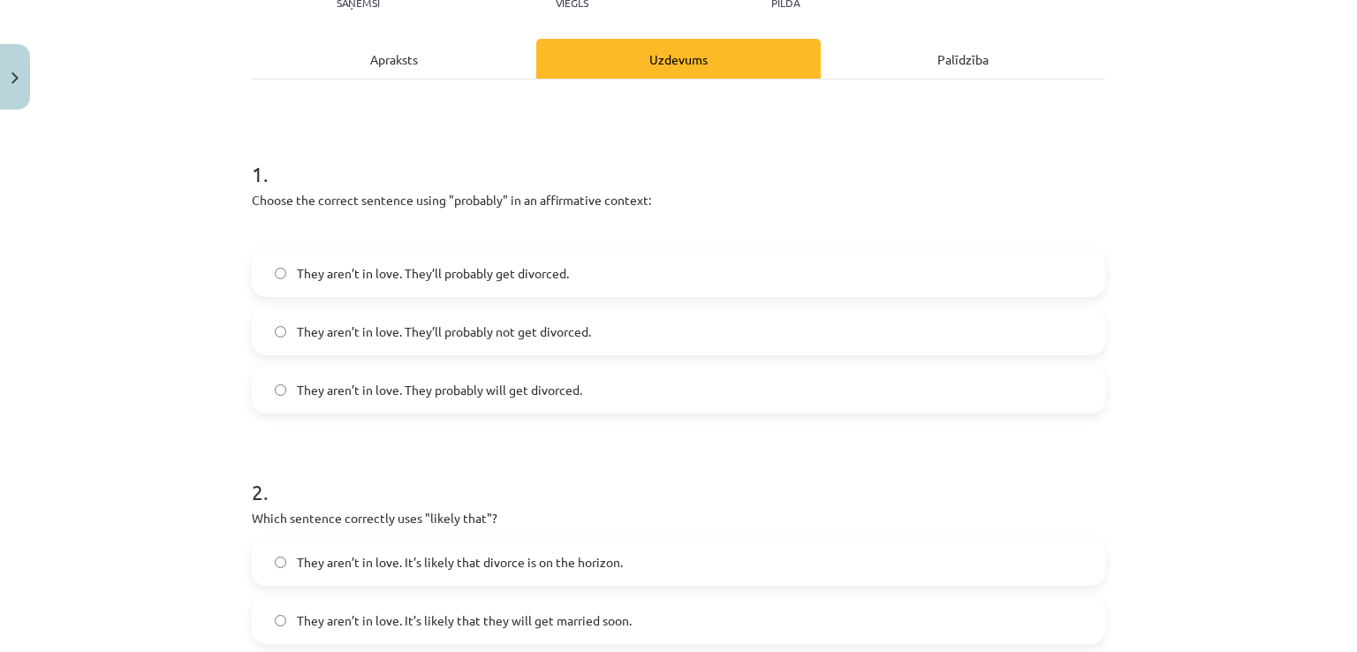
click at [405, 74] on div "Apraksts" at bounding box center [394, 59] width 284 height 40
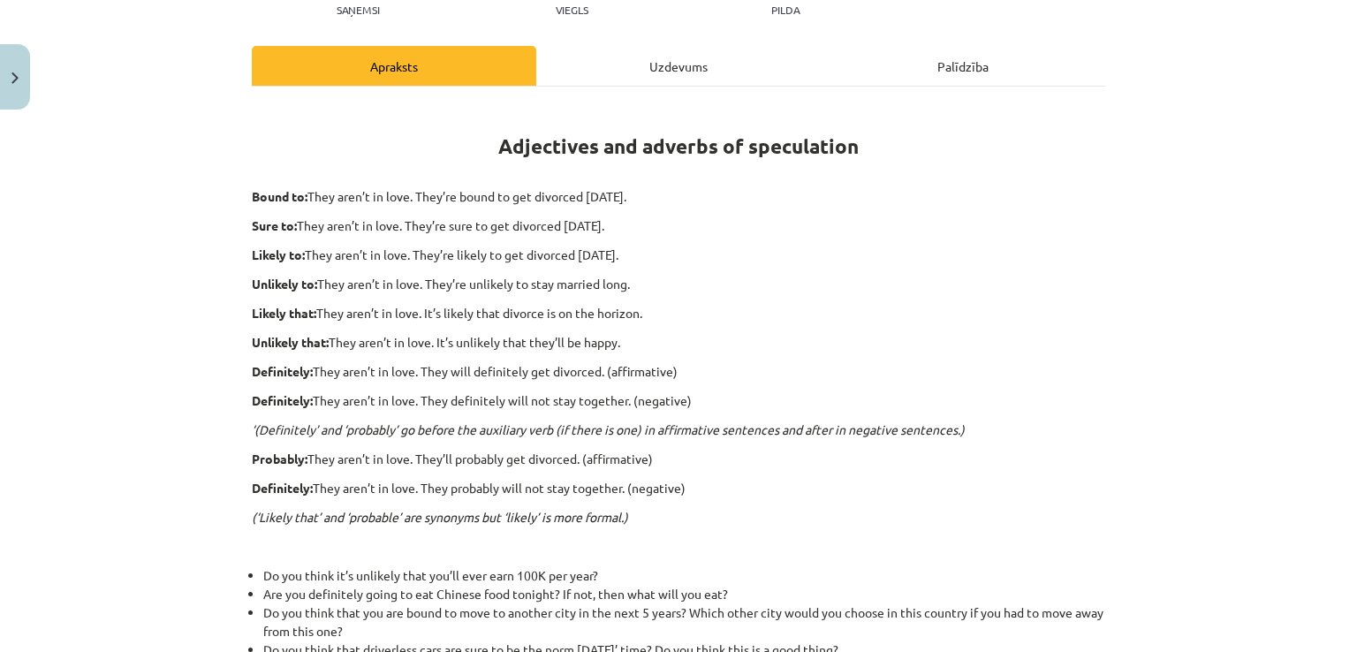
scroll to position [221, 0]
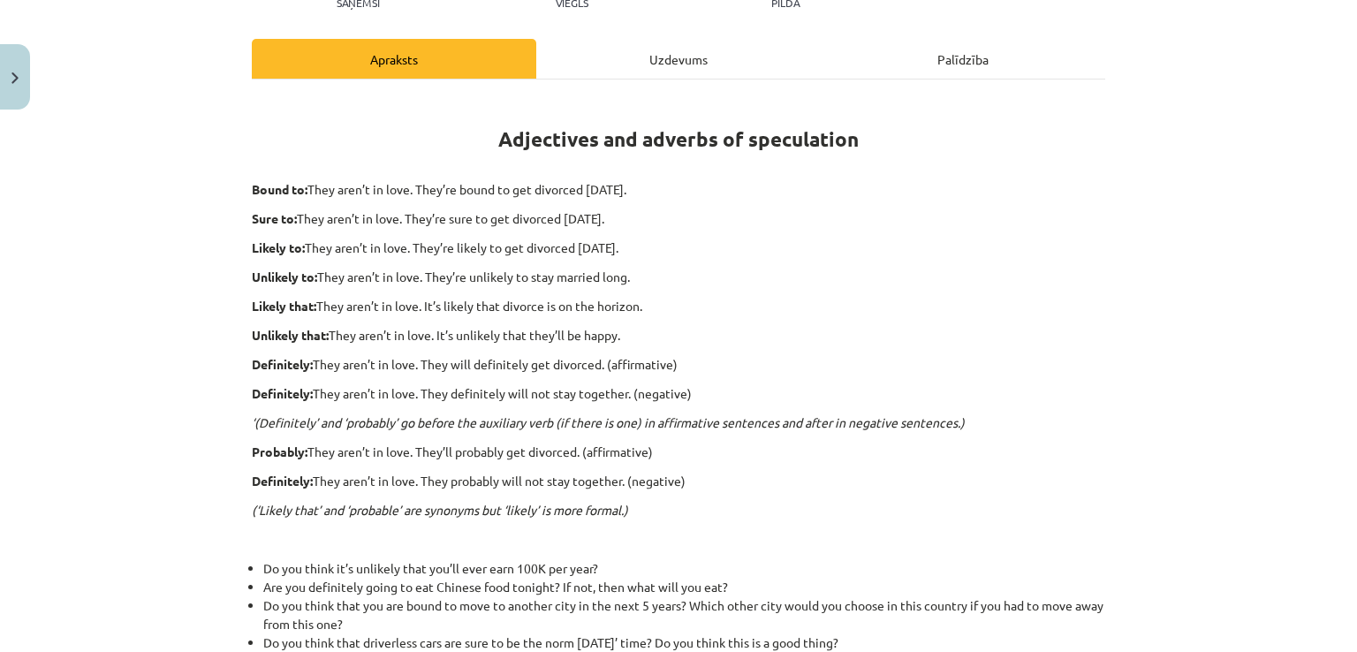
click at [638, 43] on div "Uzdevums" at bounding box center [678, 59] width 284 height 40
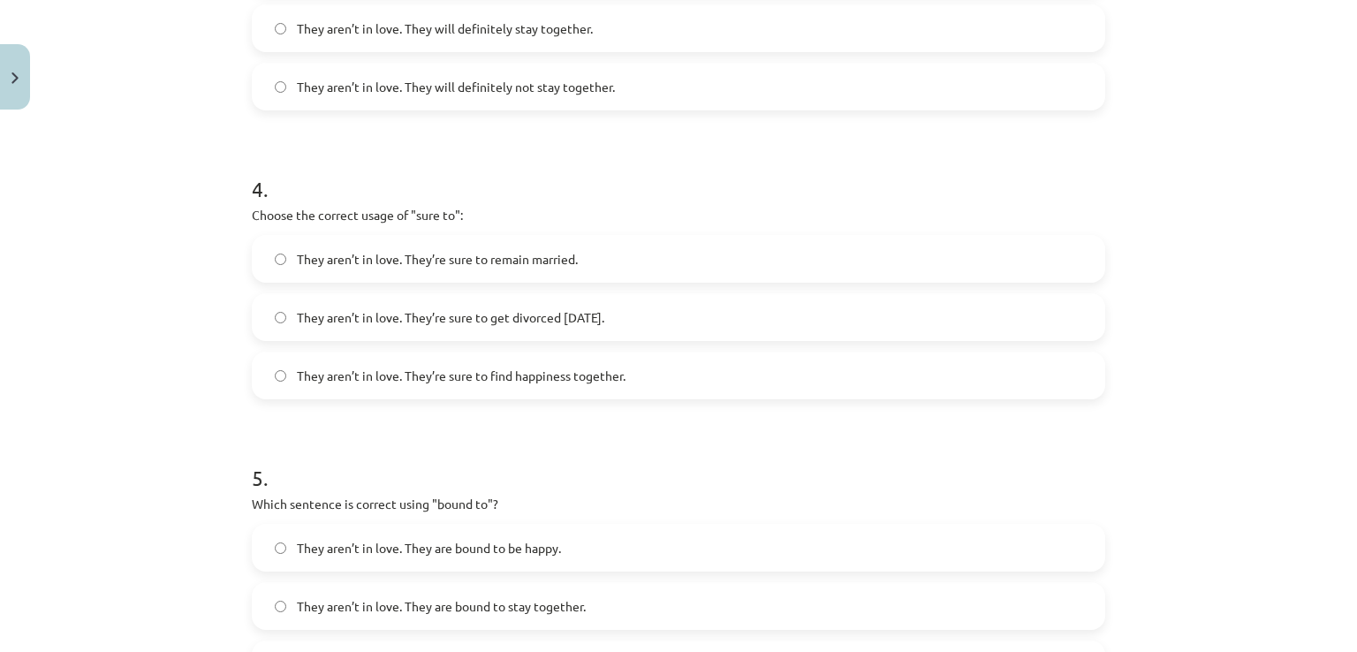
scroll to position [1104, 0]
click at [389, 322] on label "They aren’t in love. They’re sure to get divorced [DATE]." at bounding box center [679, 314] width 850 height 44
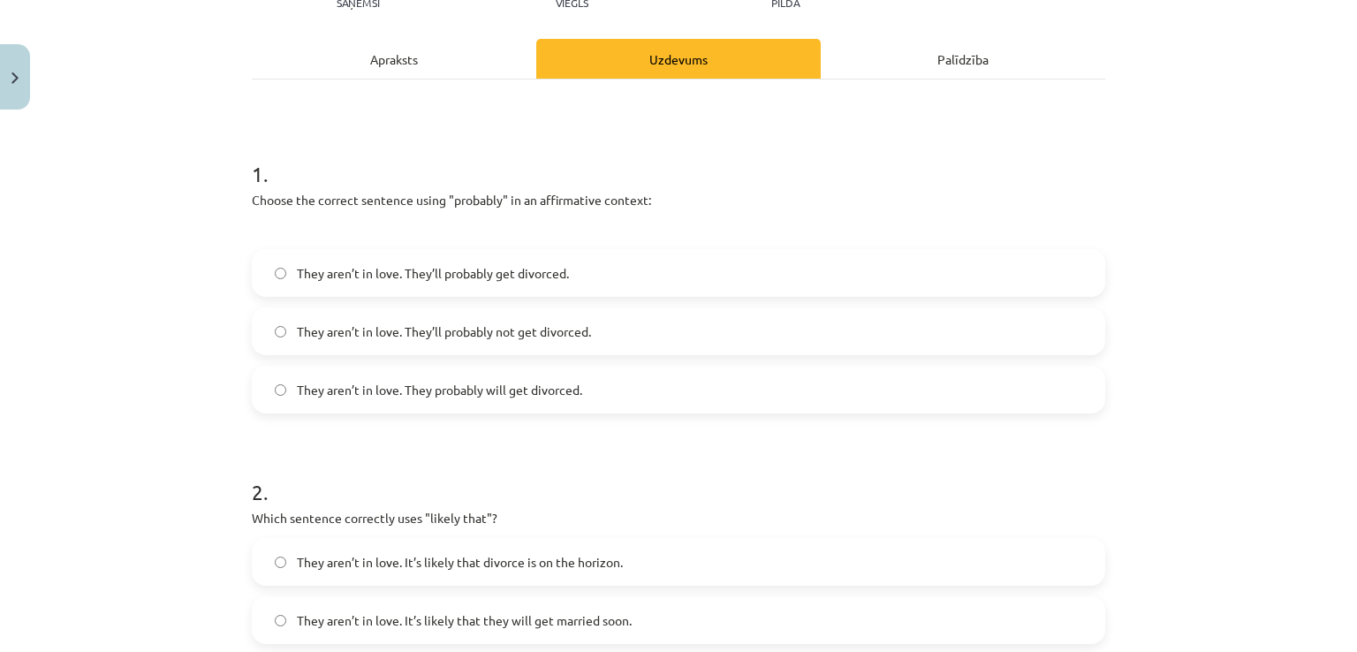
click at [363, 68] on div "Apraksts" at bounding box center [394, 59] width 284 height 40
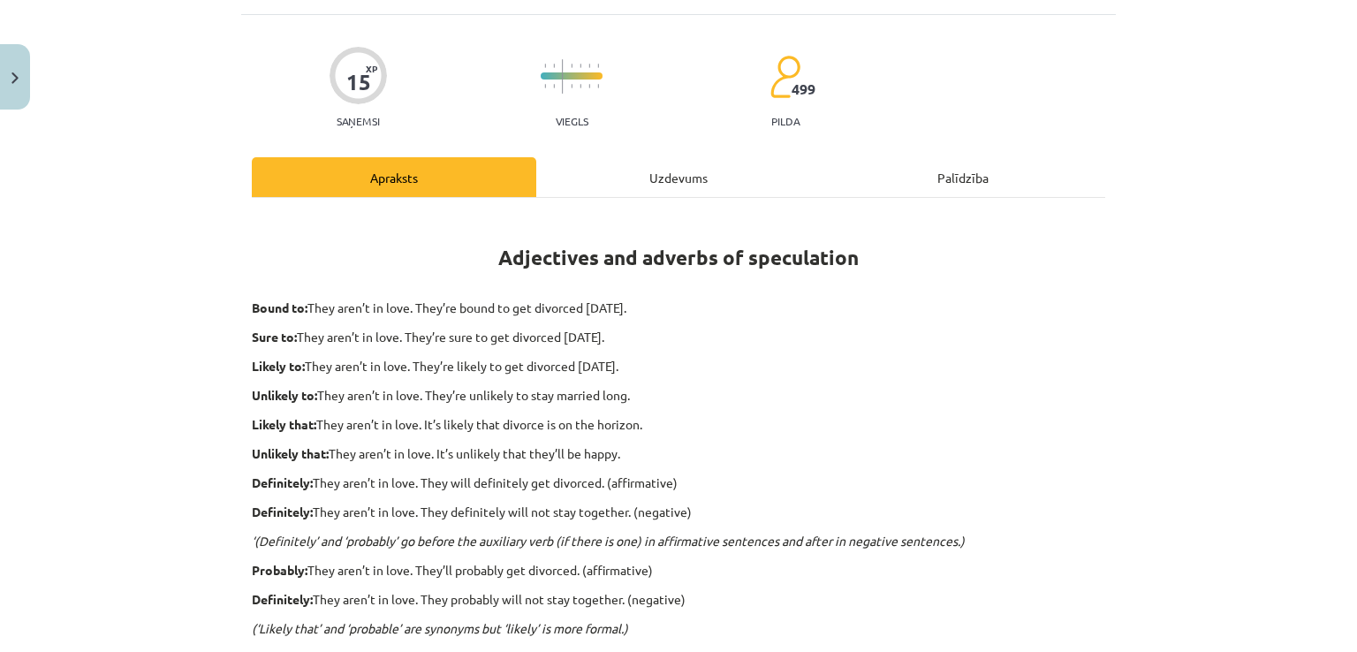
scroll to position [133, 0]
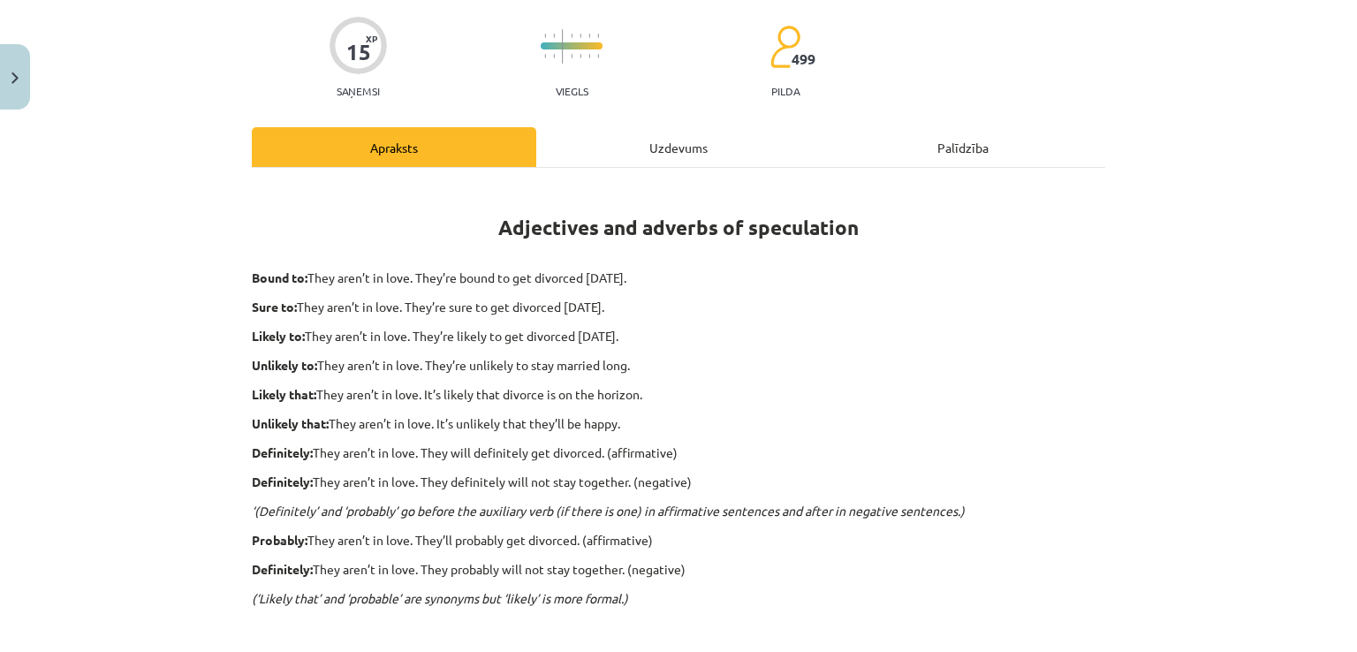
click at [678, 134] on div "Uzdevums" at bounding box center [678, 147] width 284 height 40
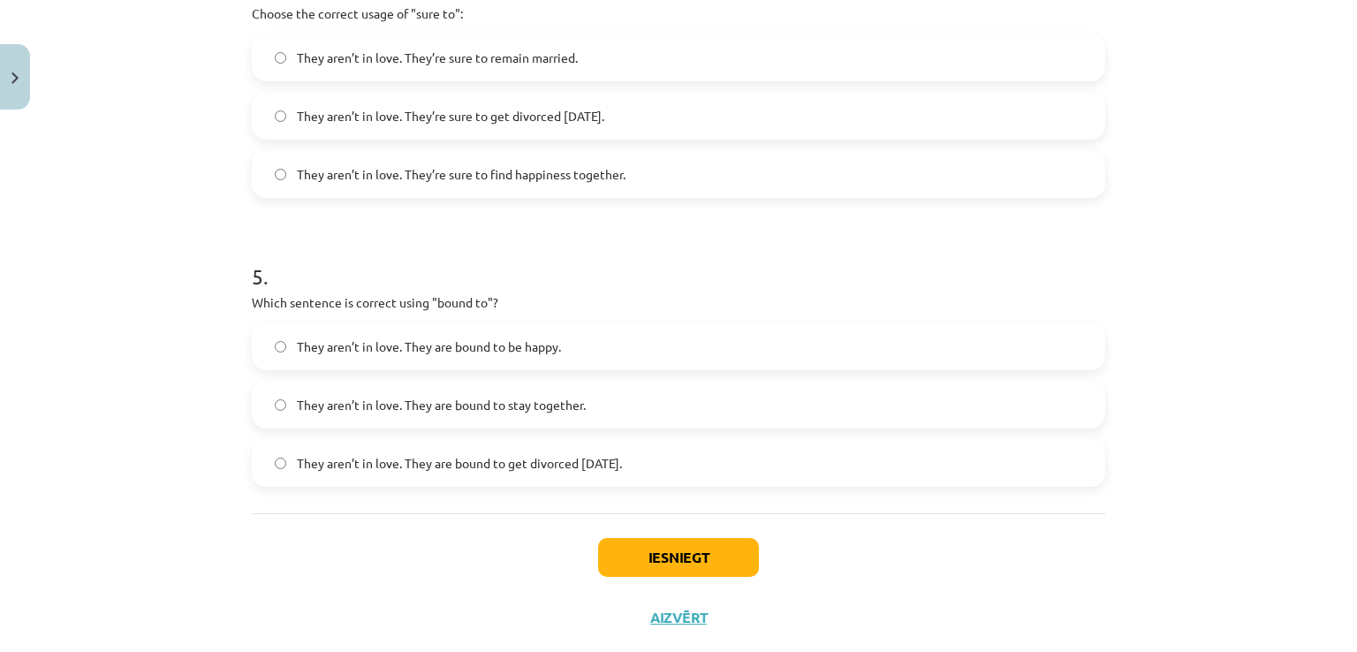
scroll to position [1343, 0]
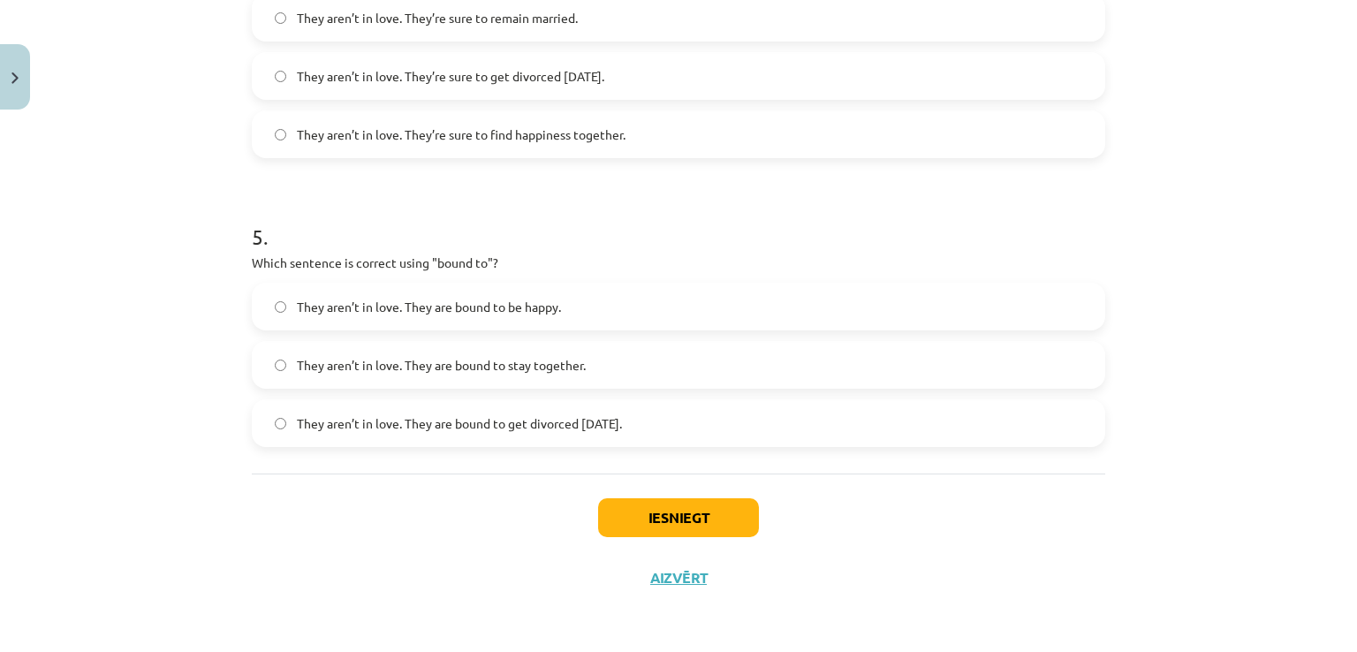
click at [314, 433] on label "They aren’t in love. They are bound to get divorced [DATE]." at bounding box center [679, 423] width 850 height 44
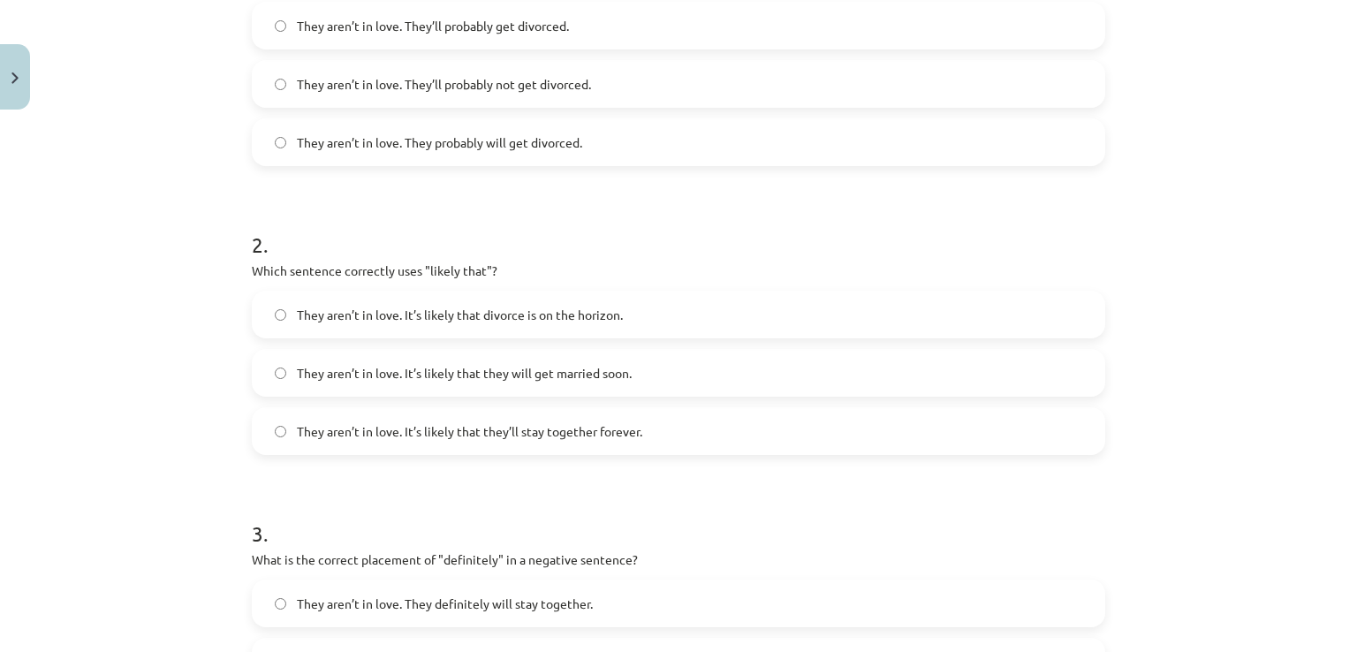
scroll to position [0, 0]
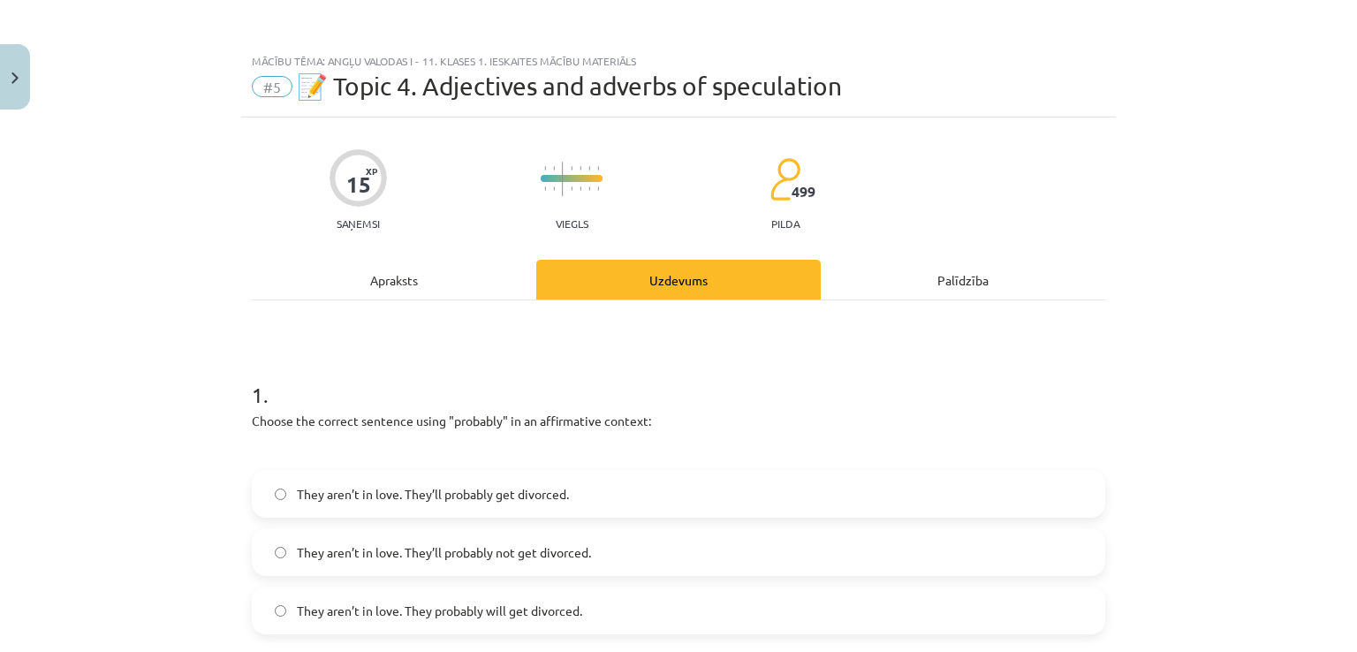
click at [396, 299] on div "Apraksts" at bounding box center [394, 280] width 284 height 40
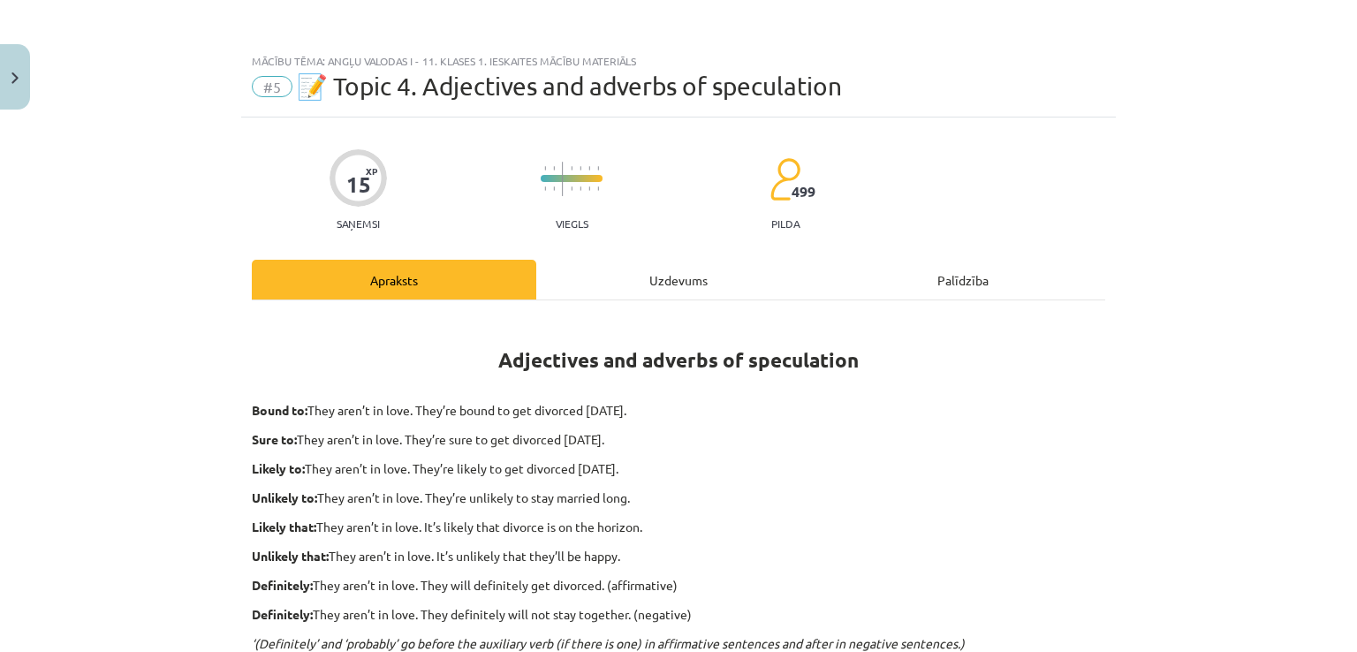
scroll to position [44, 0]
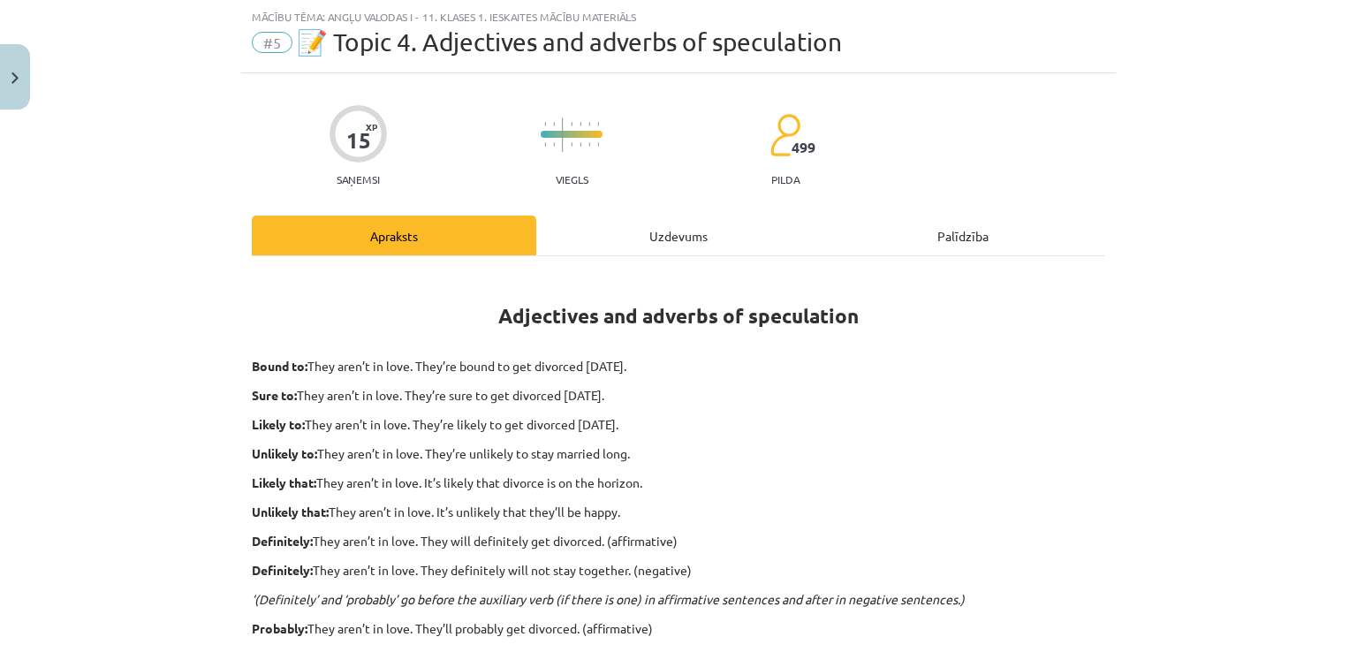
click at [606, 242] on div "Uzdevums" at bounding box center [678, 236] width 284 height 40
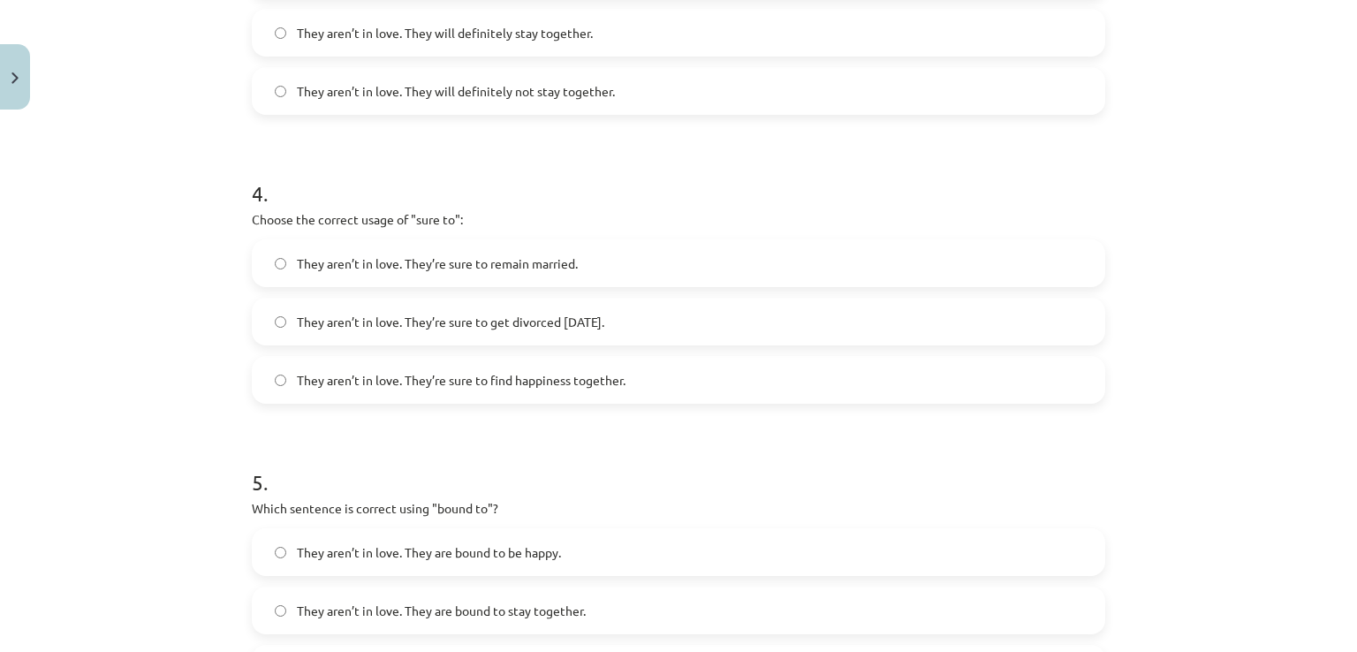
scroll to position [1343, 0]
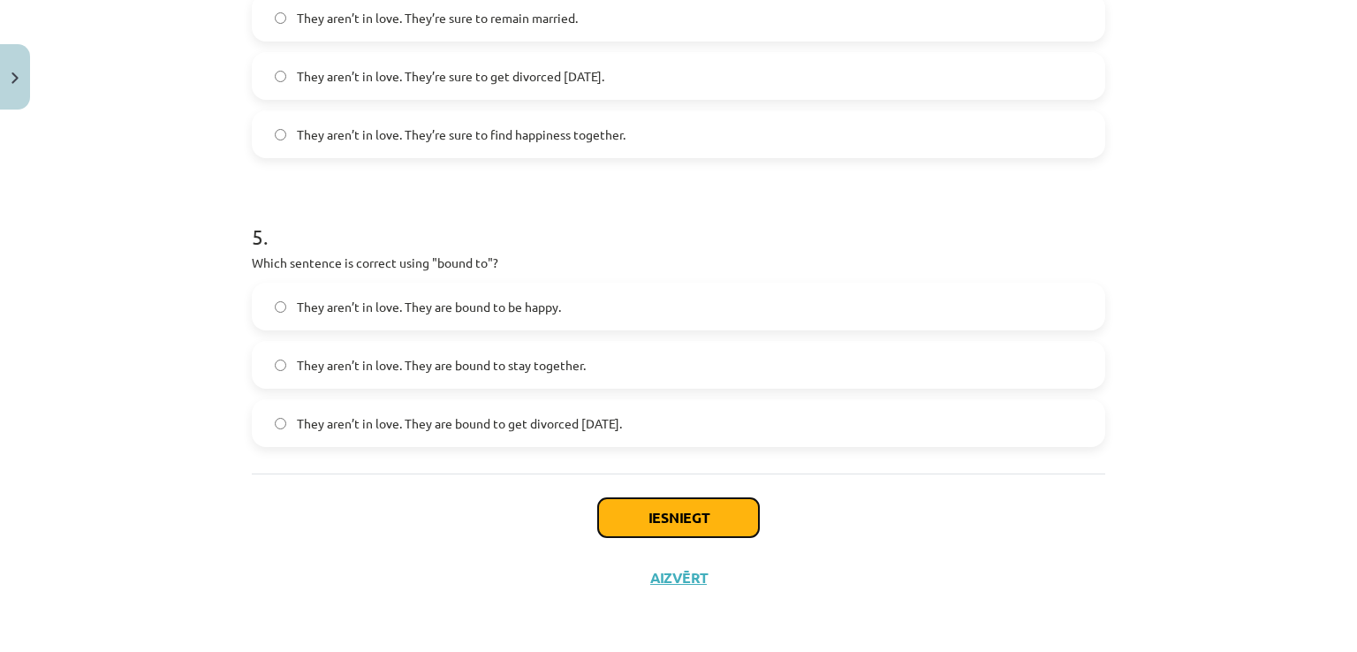
click at [625, 525] on button "Iesniegt" at bounding box center [678, 517] width 161 height 39
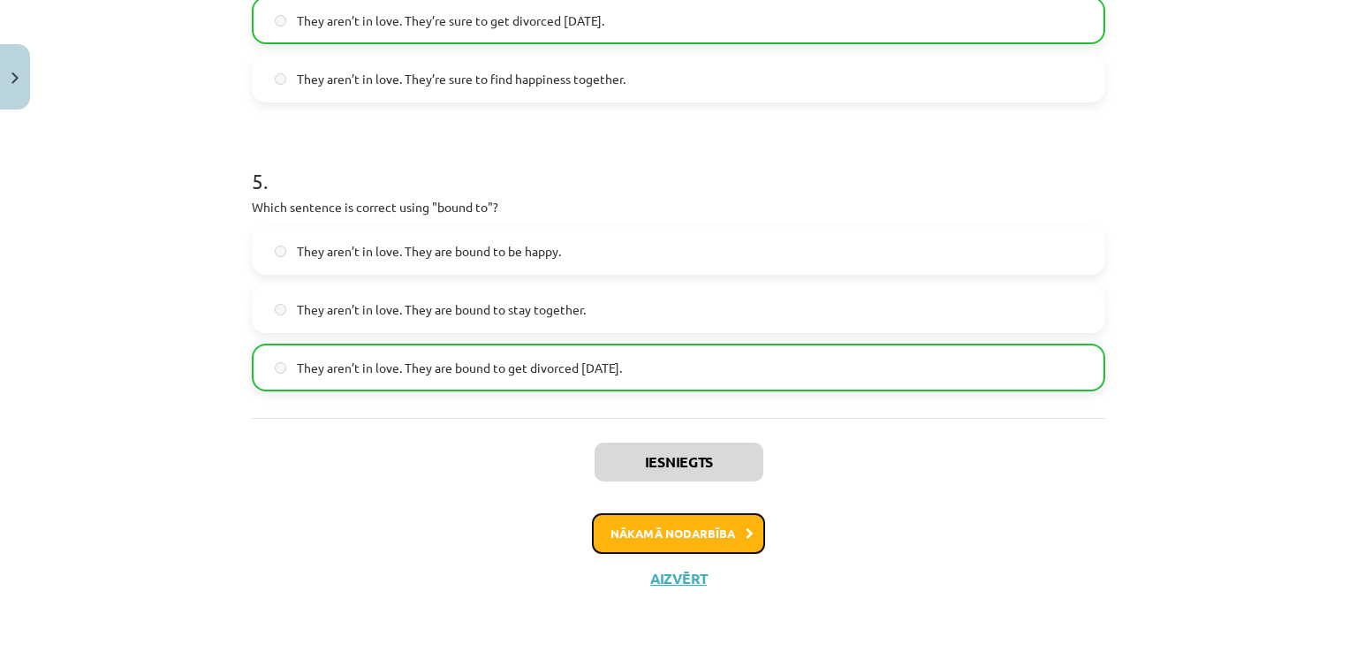
click at [636, 542] on button "Nākamā nodarbība" at bounding box center [678, 533] width 173 height 41
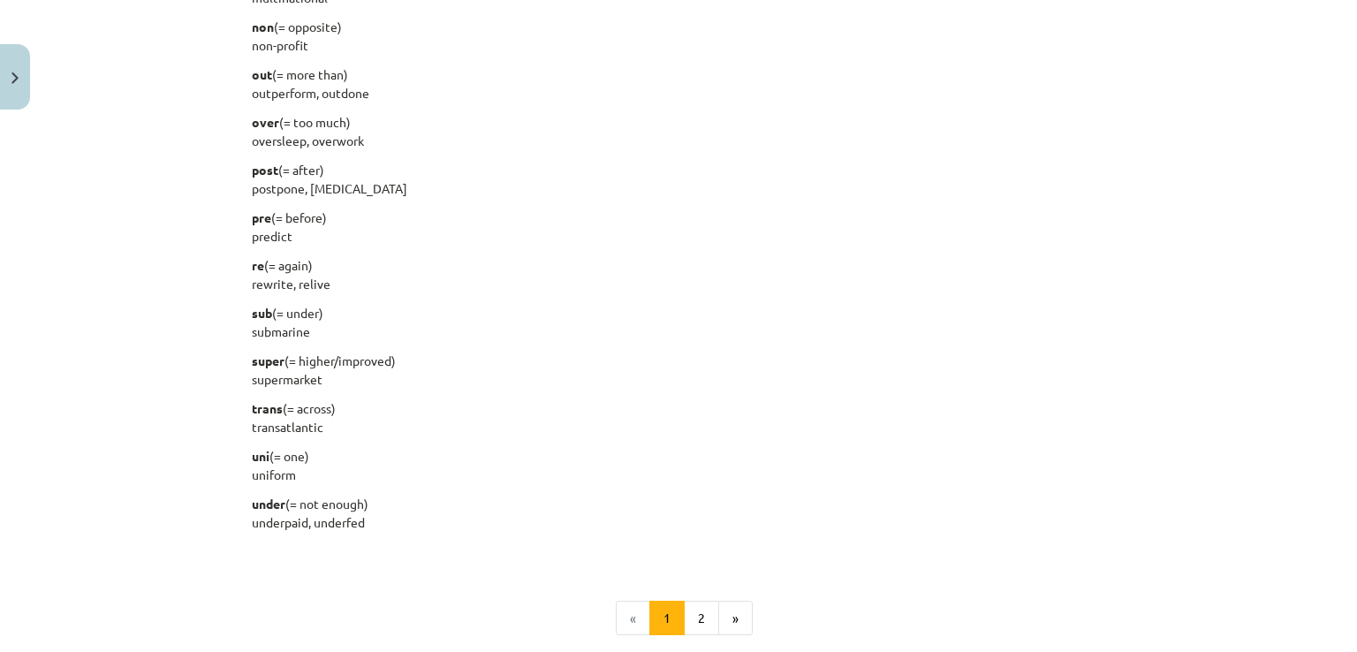
scroll to position [2076, 0]
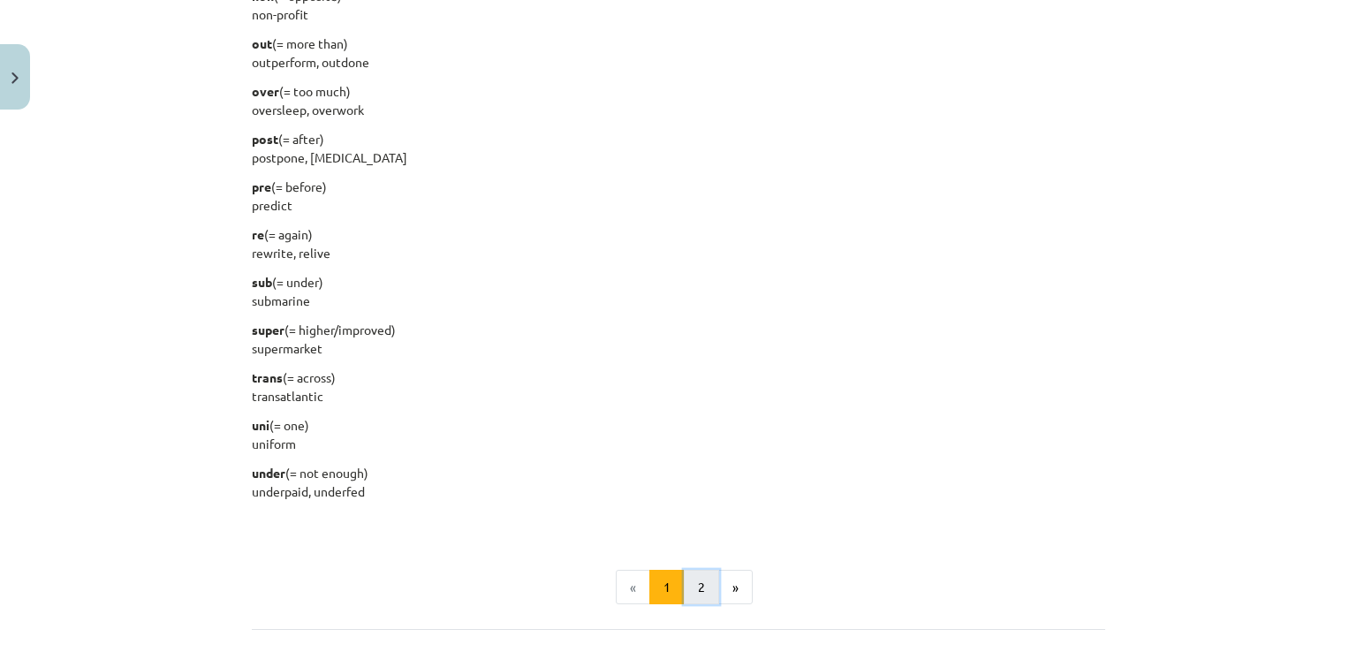
click at [698, 598] on button "2" at bounding box center [701, 587] width 35 height 35
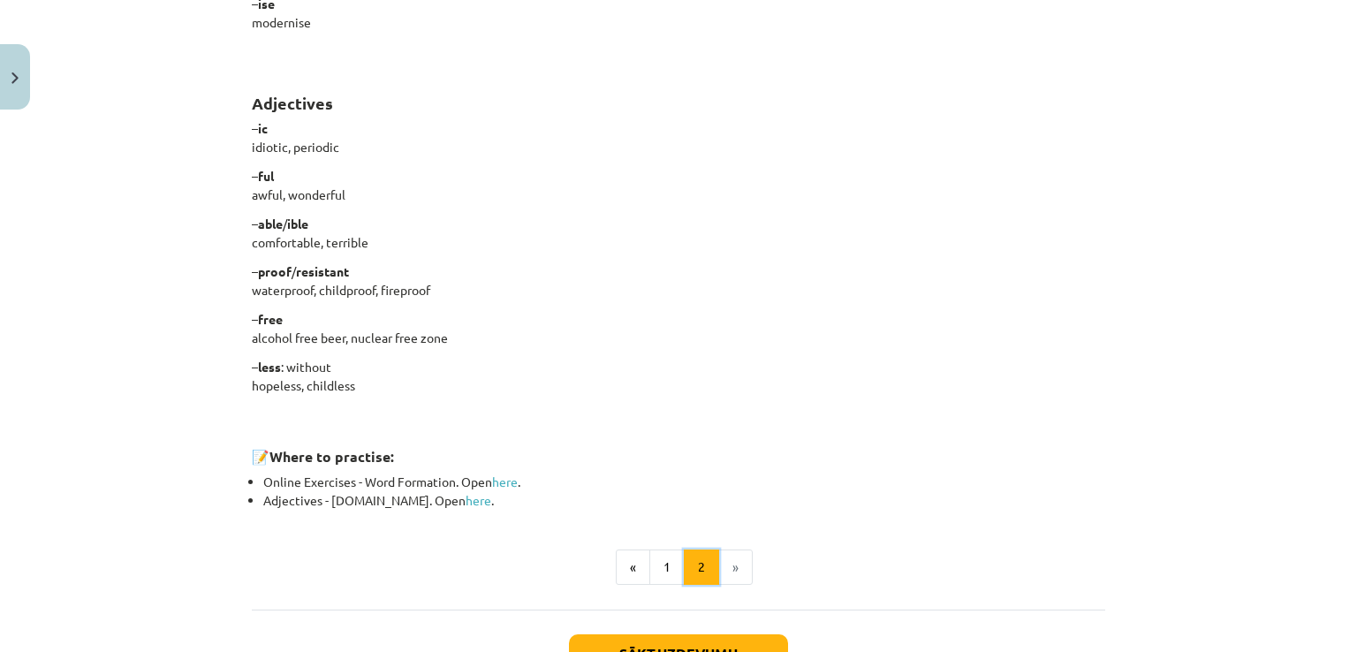
scroll to position [1510, 0]
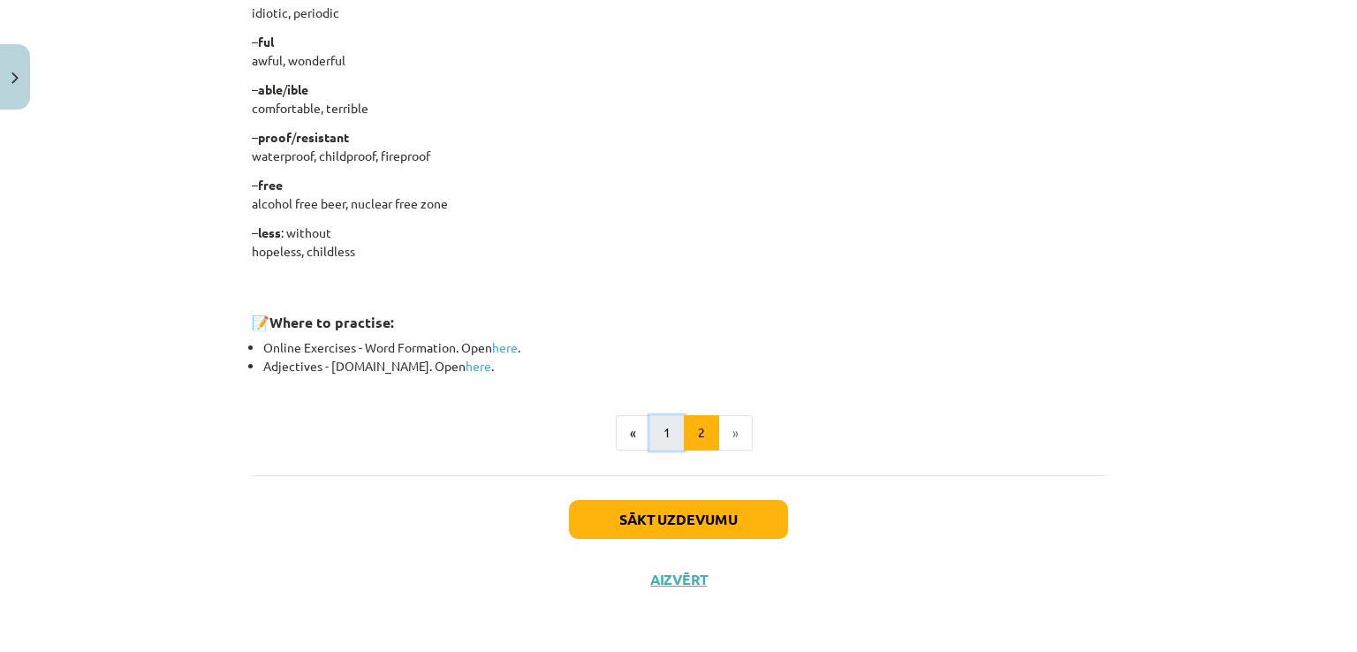
click at [658, 443] on button "1" at bounding box center [666, 432] width 35 height 35
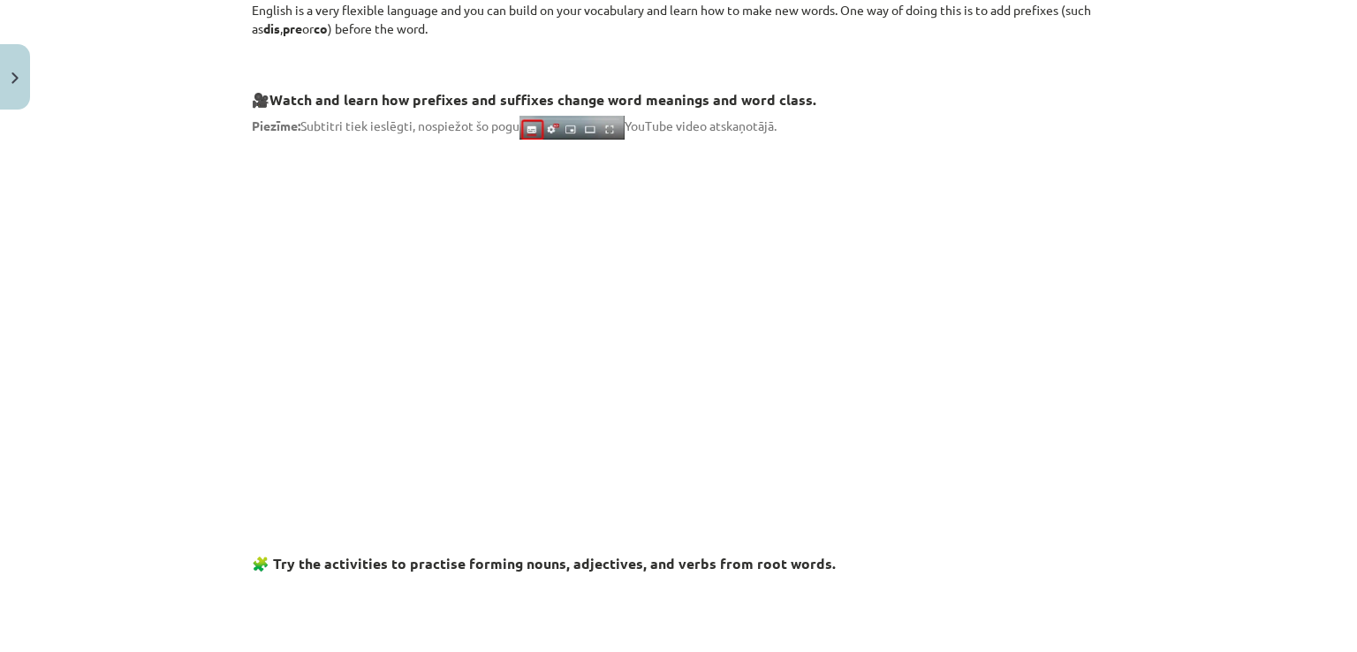
scroll to position [0, 0]
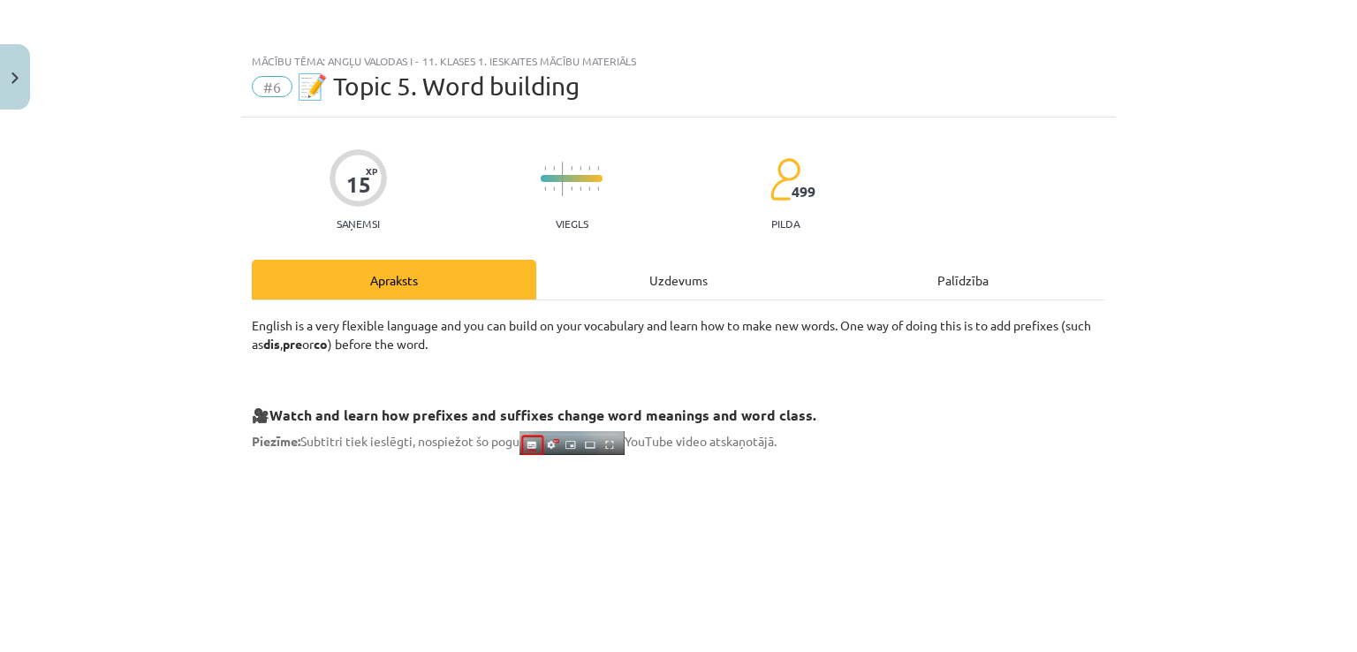
click at [693, 281] on div "Uzdevums" at bounding box center [678, 280] width 284 height 40
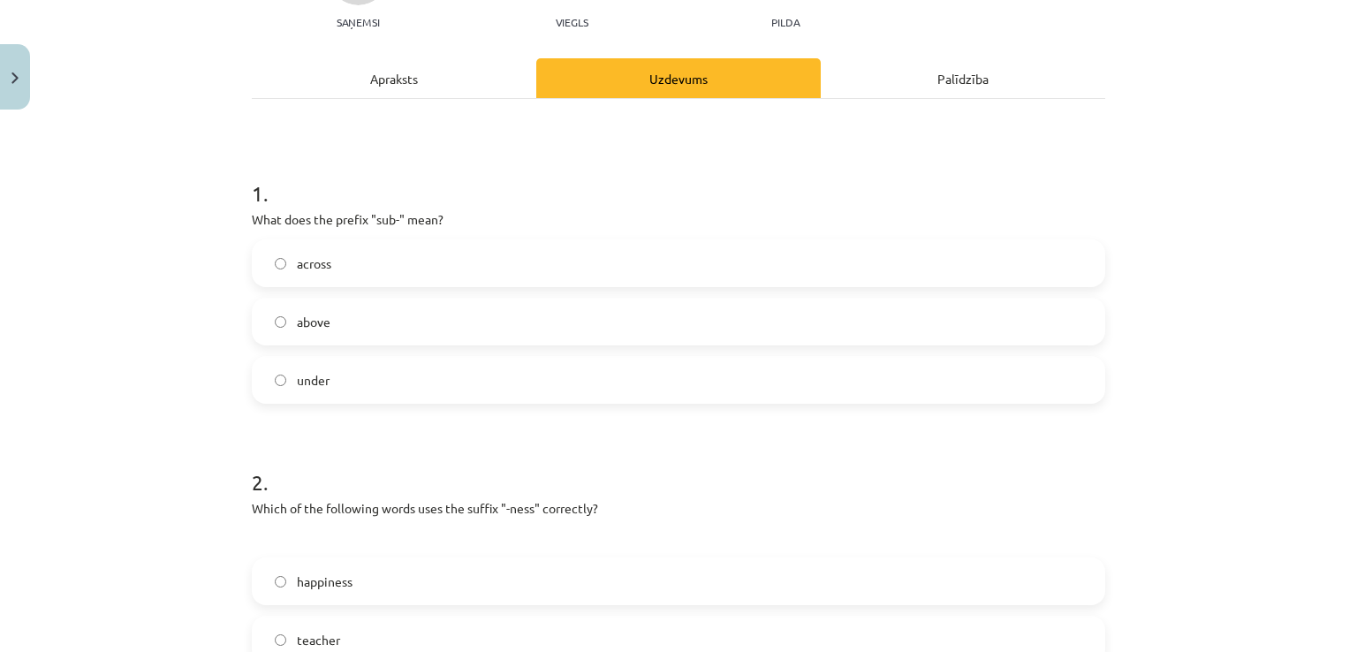
scroll to position [44, 0]
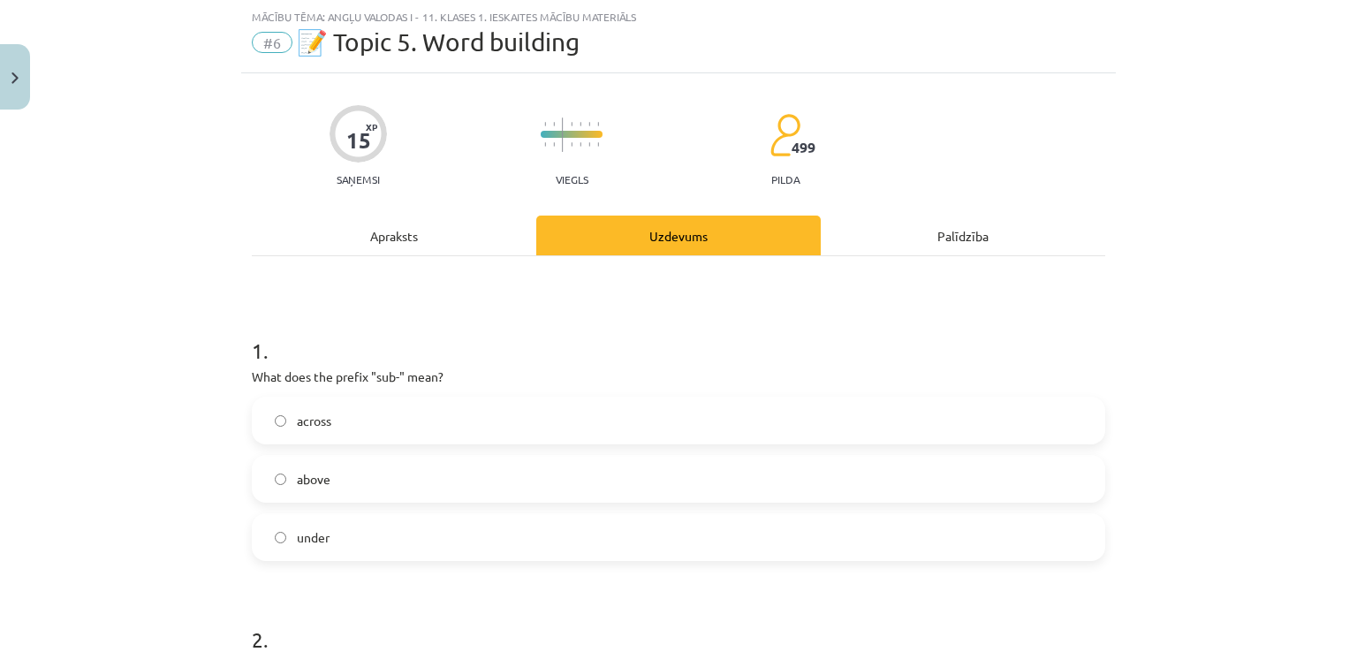
click at [328, 231] on div "Apraksts" at bounding box center [394, 236] width 284 height 40
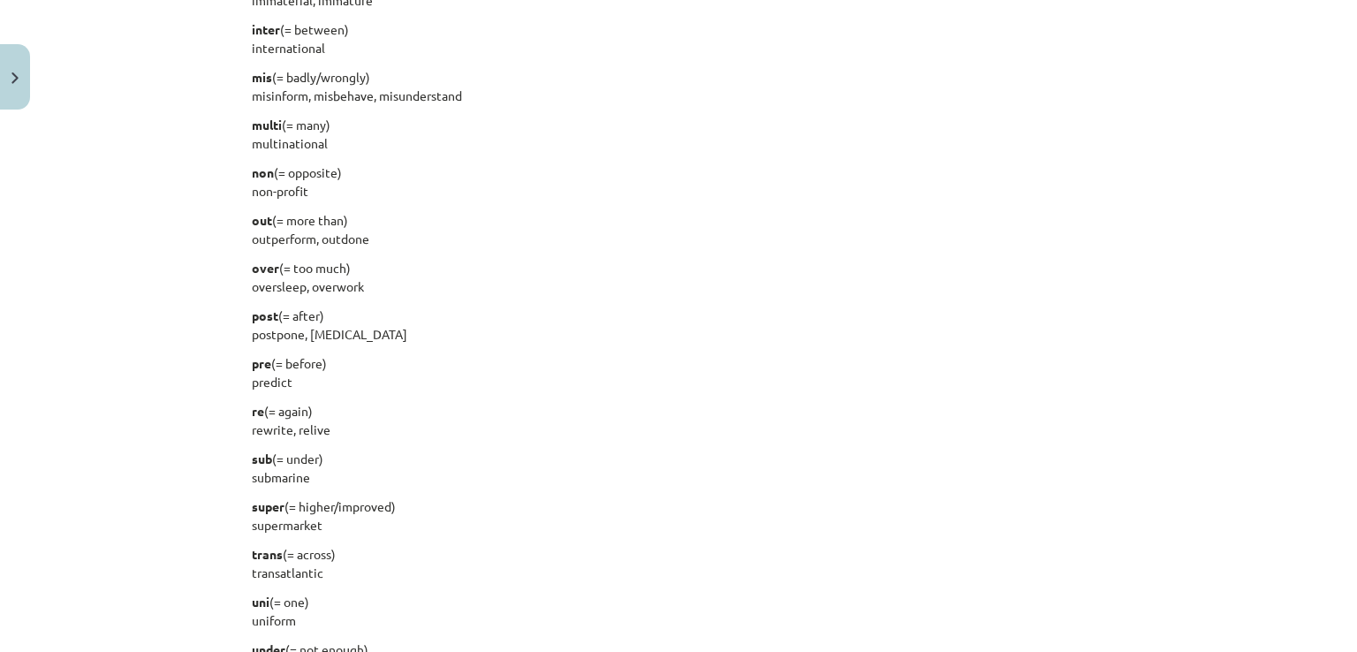
scroll to position [2076, 0]
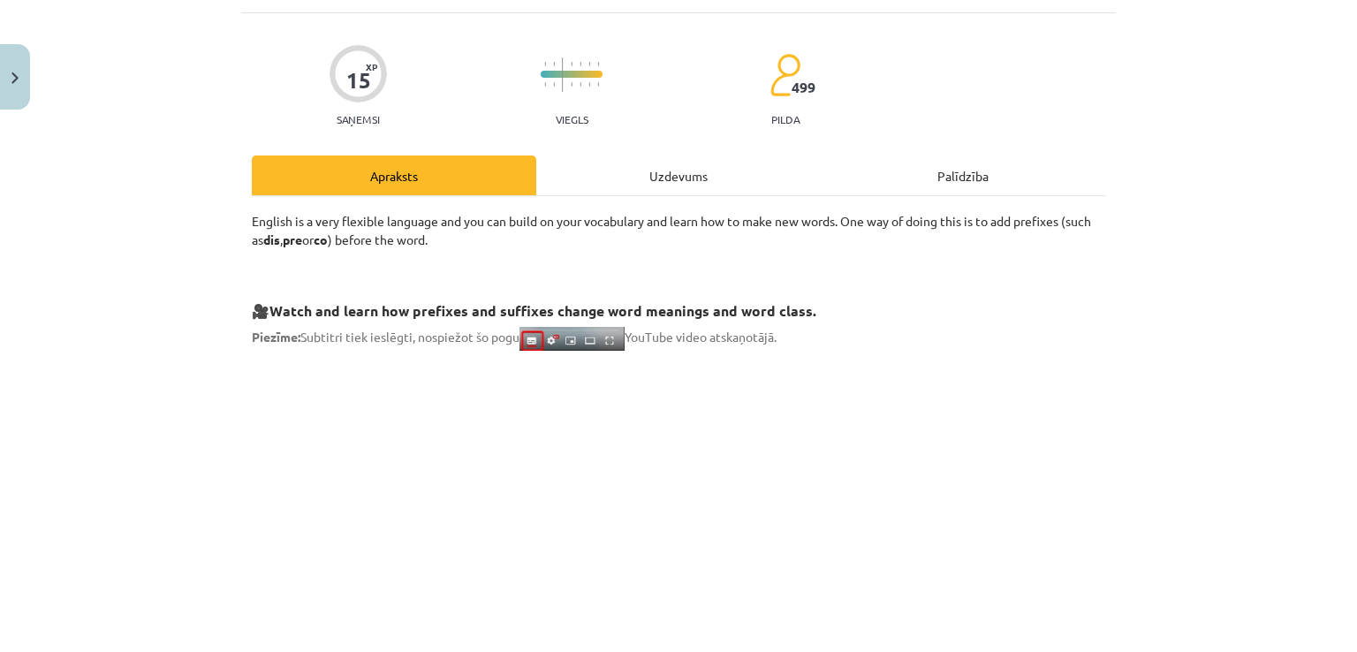
click at [674, 158] on div "Uzdevums" at bounding box center [678, 175] width 284 height 40
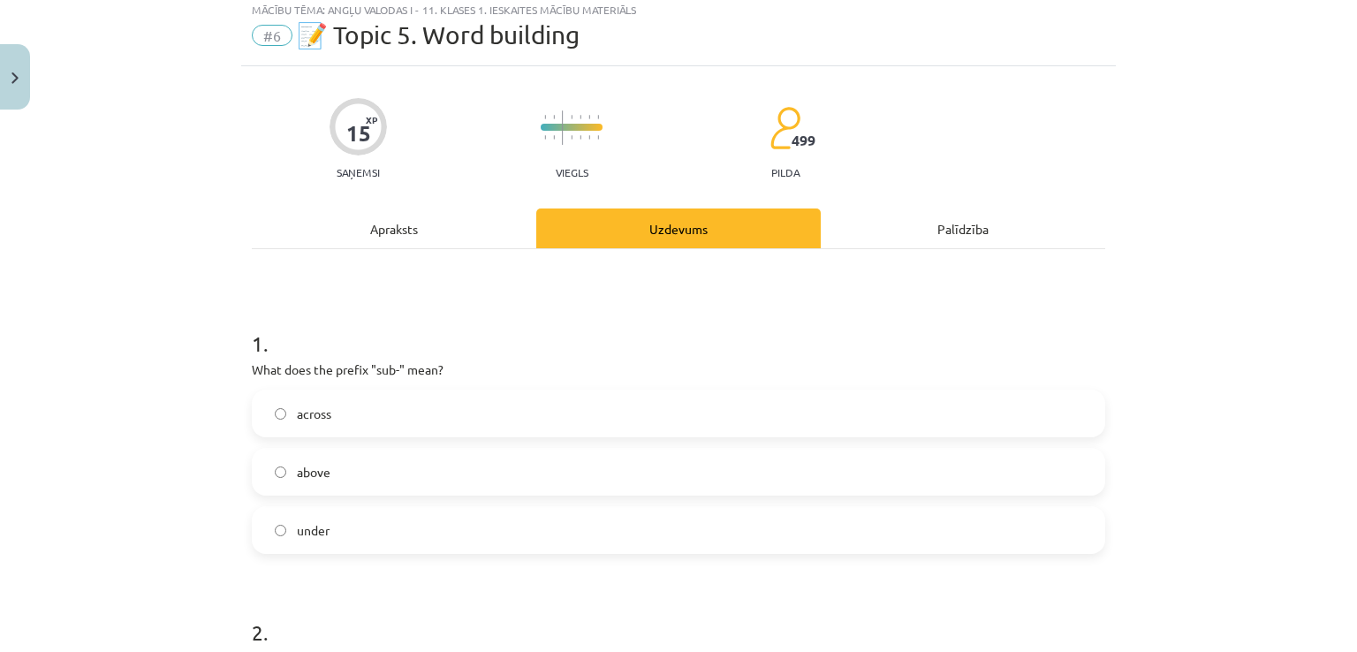
scroll to position [44, 0]
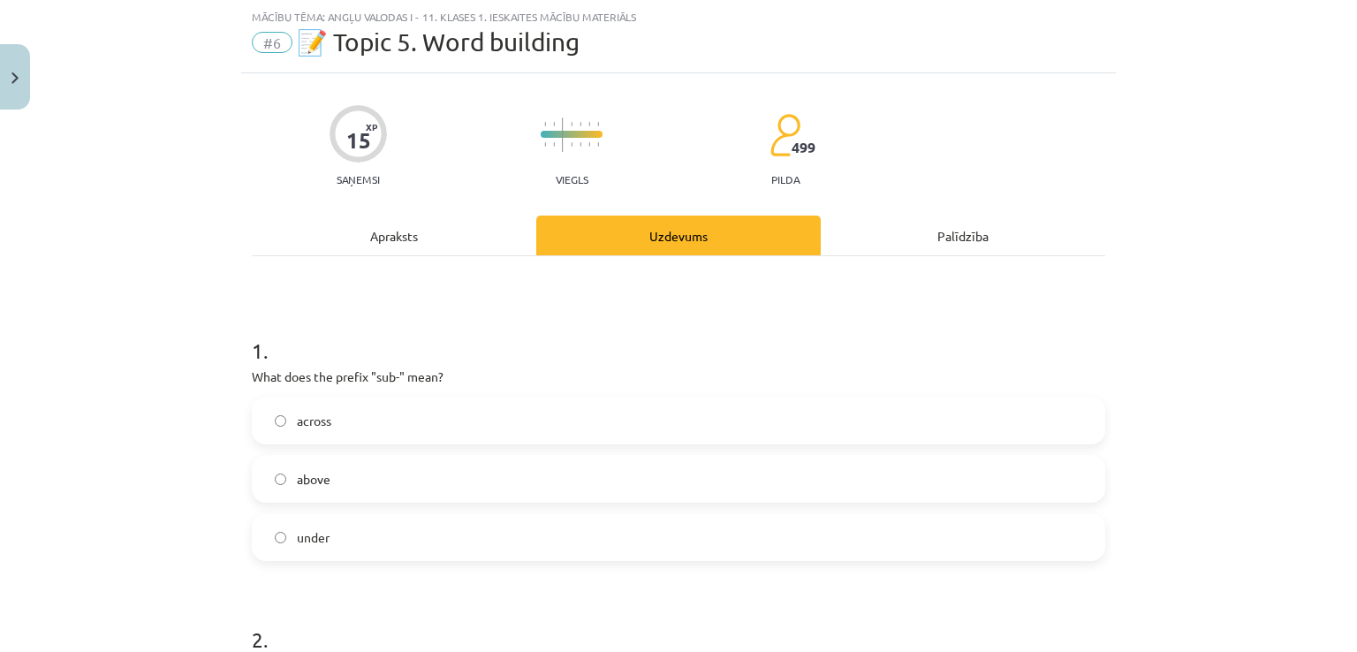
click at [294, 524] on label "under" at bounding box center [679, 537] width 850 height 44
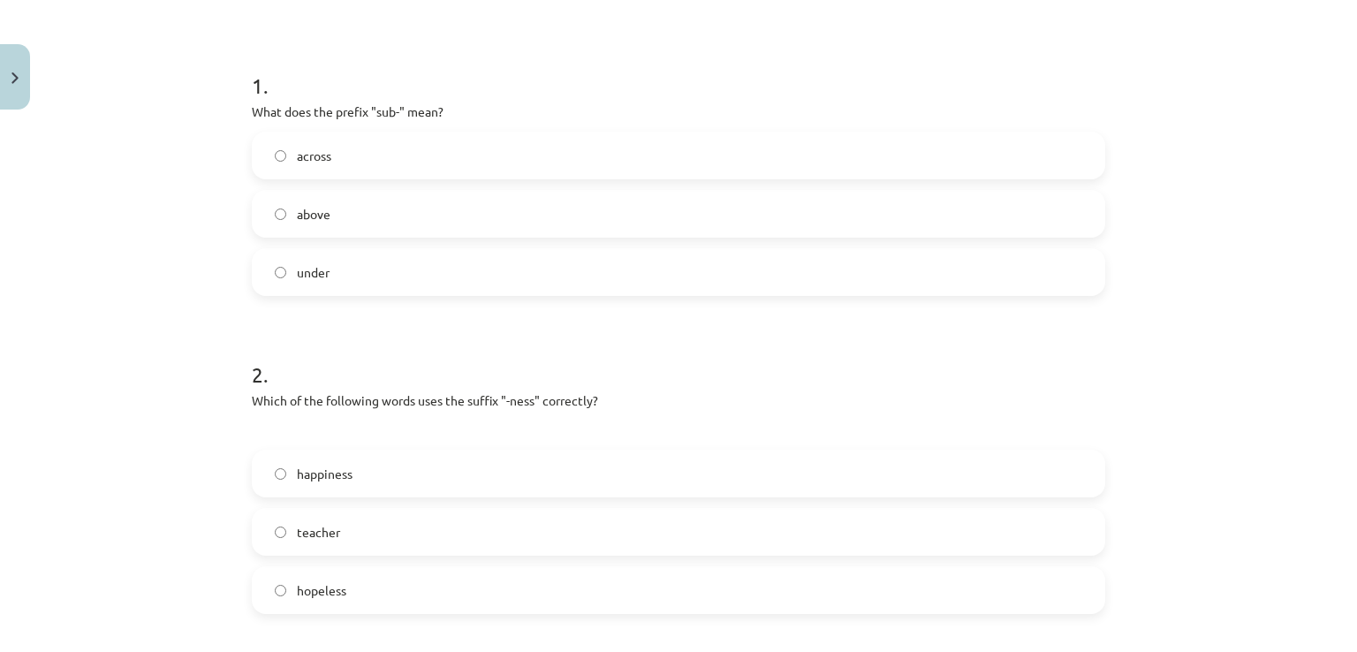
click at [281, 464] on label "happiness" at bounding box center [679, 473] width 850 height 44
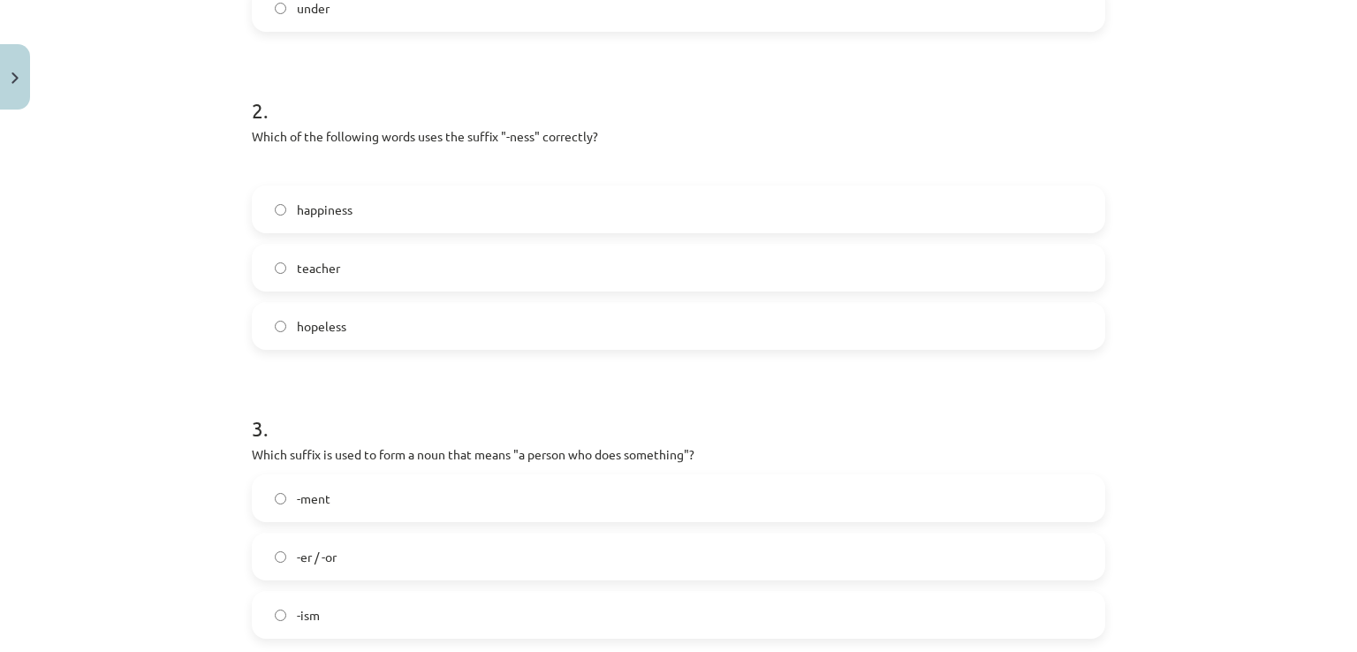
scroll to position [751, 0]
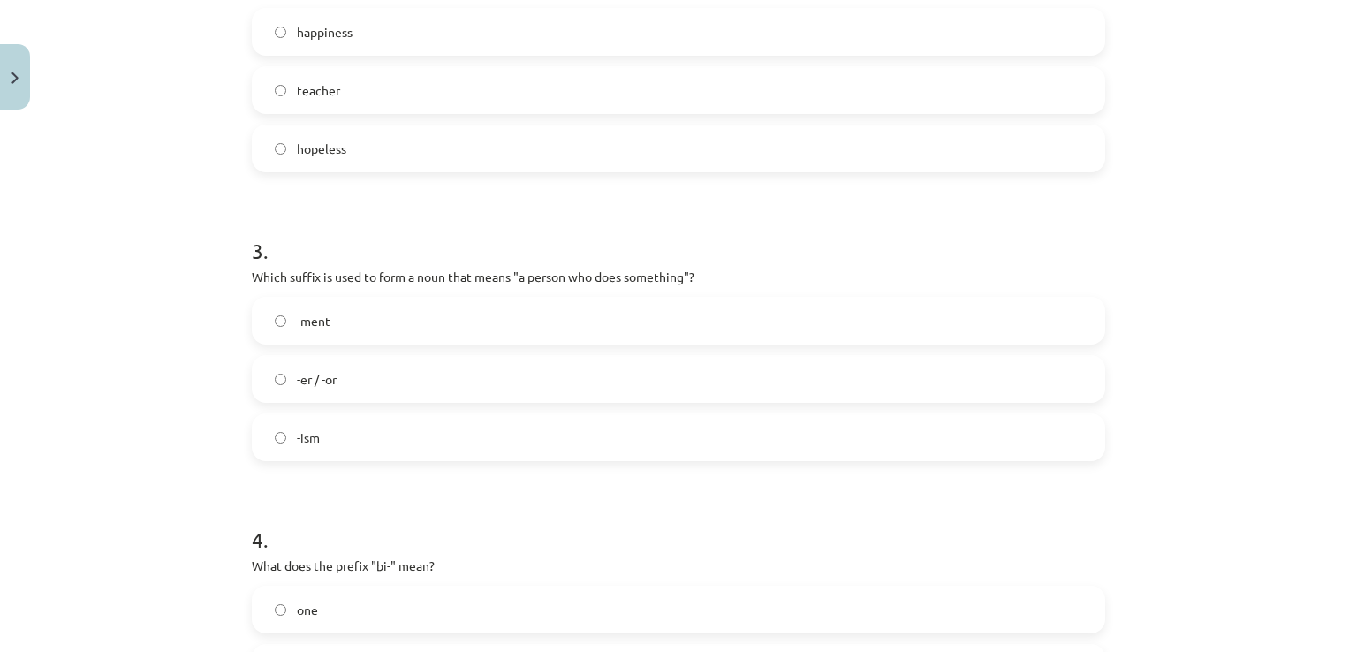
click at [298, 390] on label "-er / -or" at bounding box center [679, 379] width 850 height 44
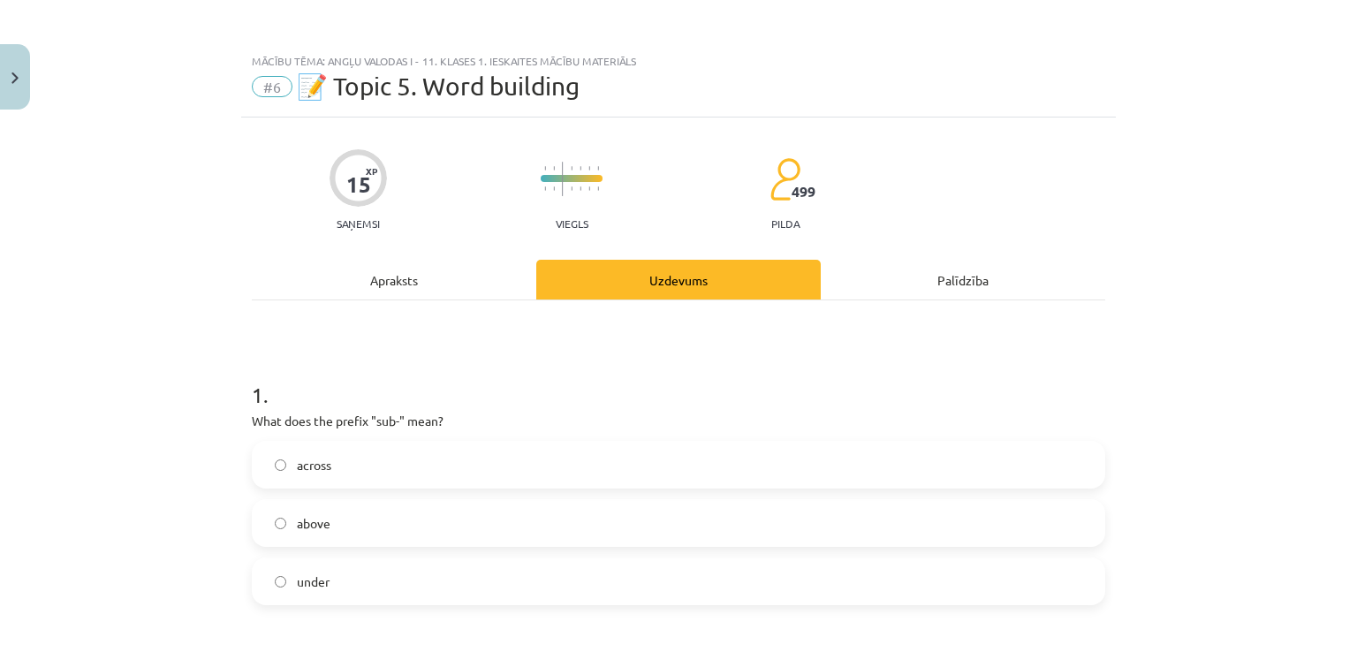
click at [371, 266] on div "Apraksts" at bounding box center [394, 280] width 284 height 40
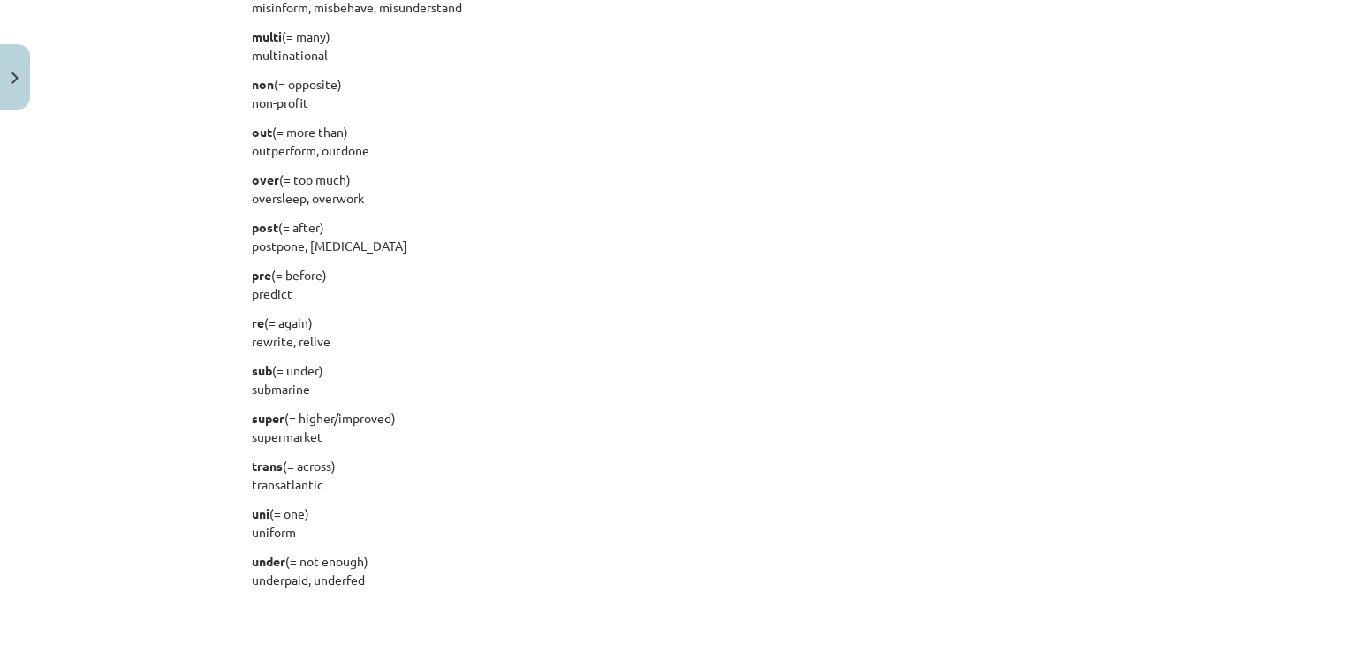
scroll to position [2231, 0]
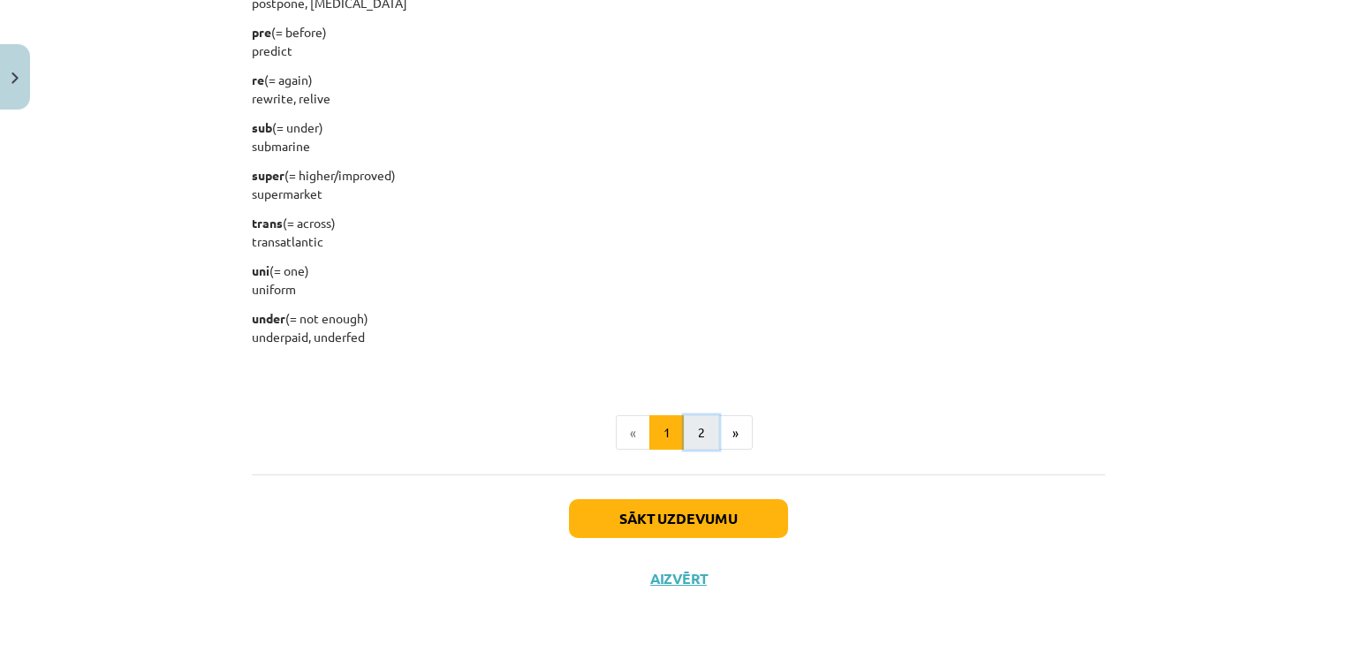
click at [701, 436] on button "2" at bounding box center [701, 432] width 35 height 35
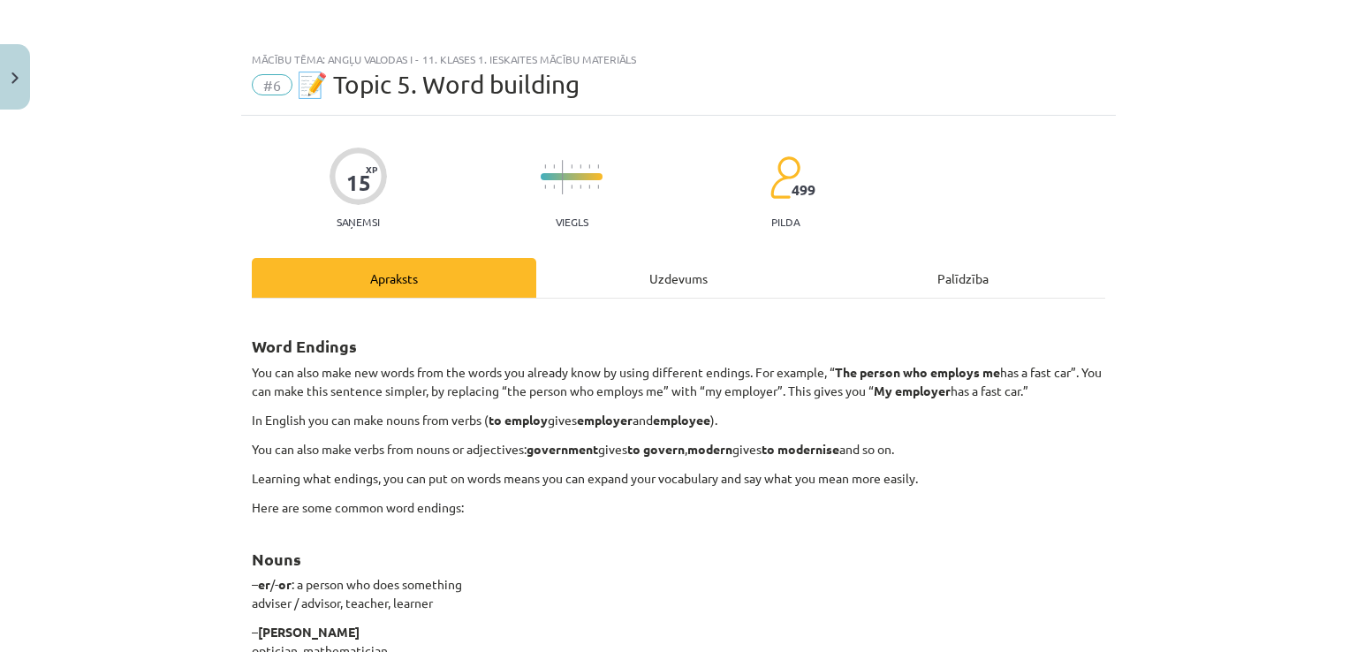
scroll to position [0, 0]
click at [670, 285] on div "Uzdevums" at bounding box center [678, 280] width 284 height 40
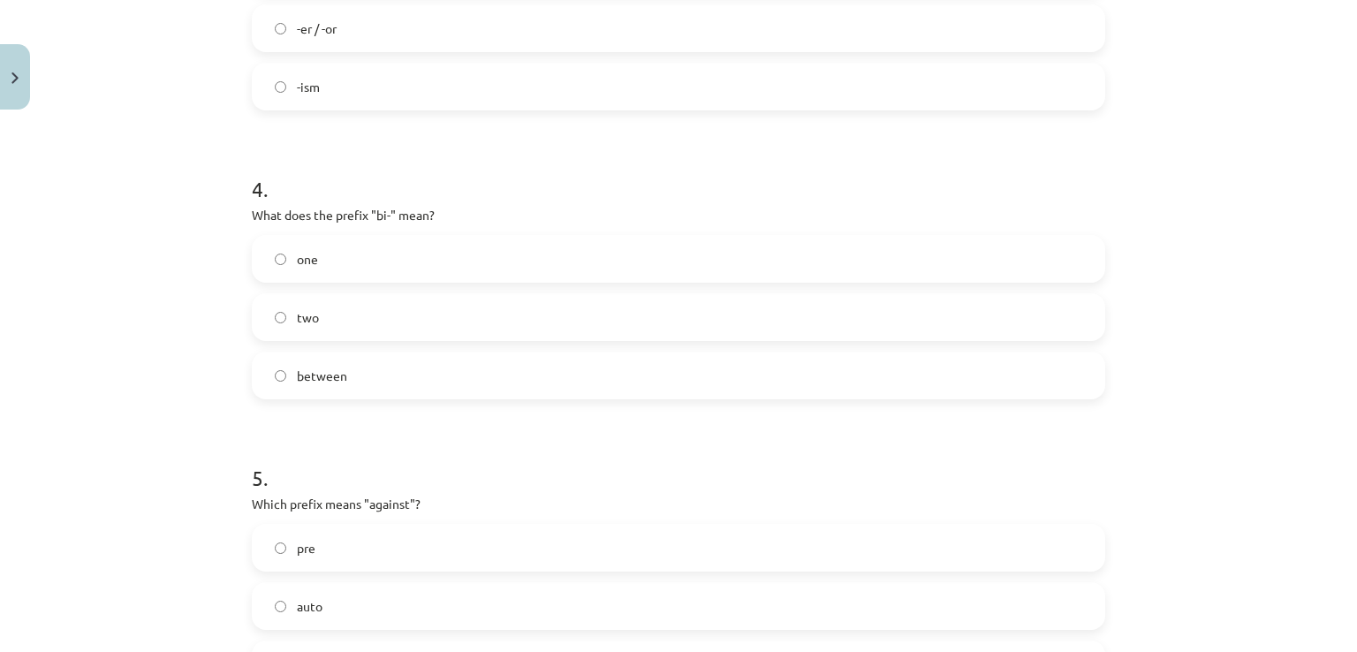
scroll to position [1104, 0]
click at [390, 372] on label "between" at bounding box center [679, 373] width 850 height 44
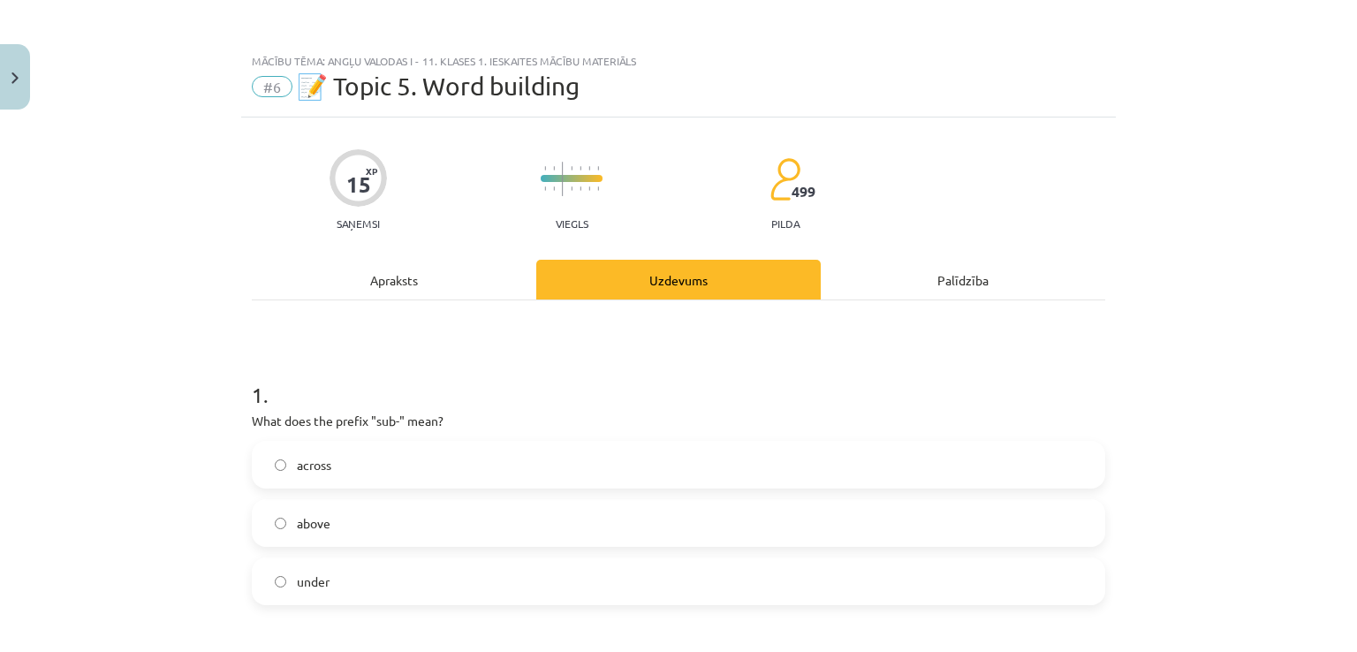
scroll to position [0, 0]
click at [329, 273] on div "Apraksts" at bounding box center [394, 280] width 284 height 40
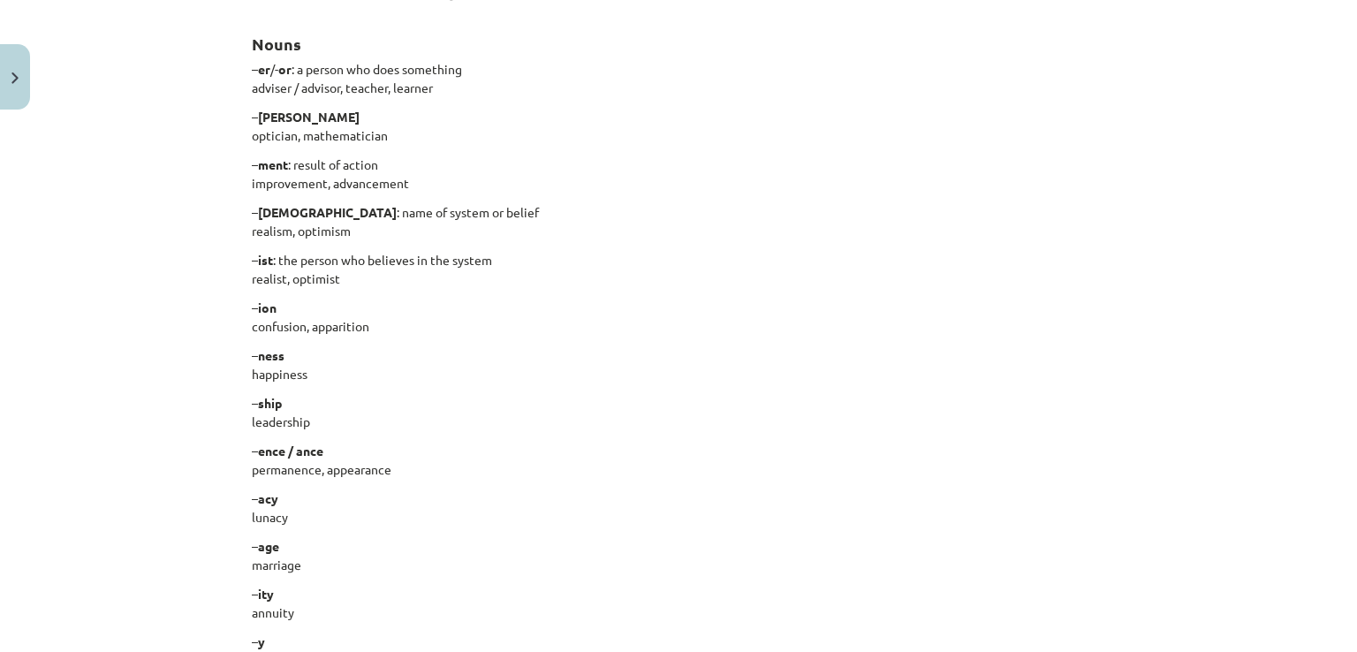
scroll to position [486, 0]
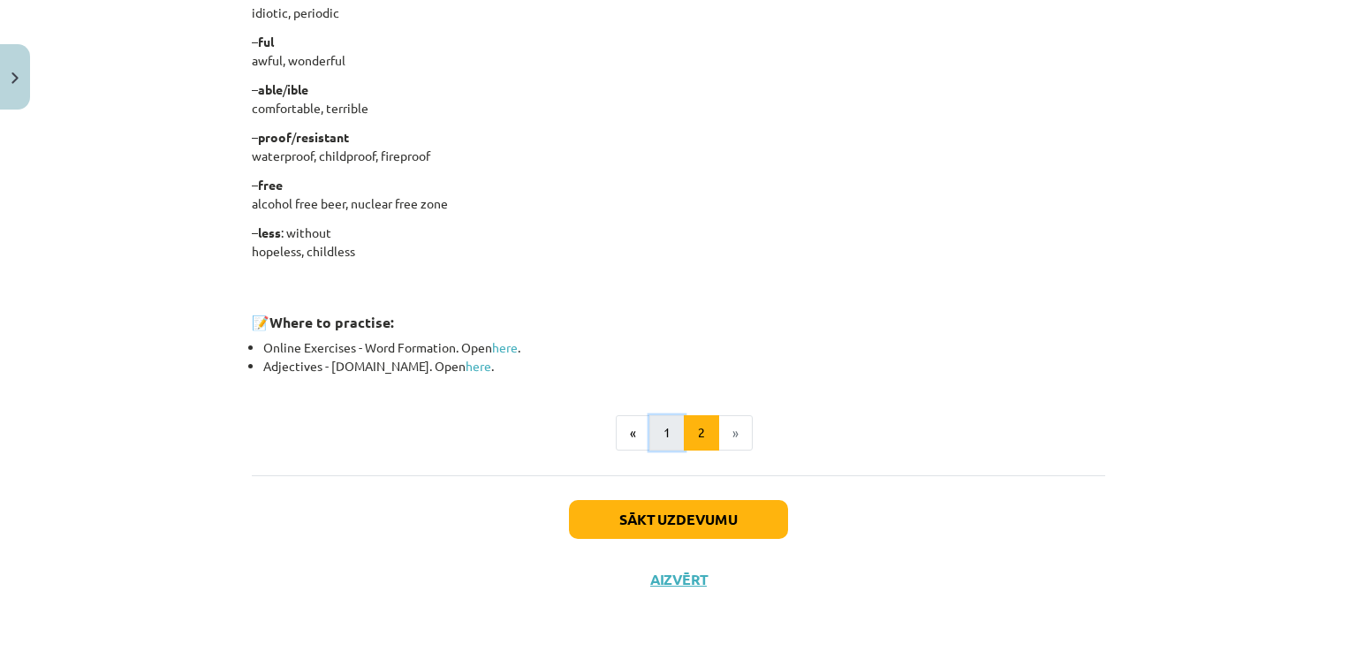
click at [672, 443] on button "1" at bounding box center [666, 432] width 35 height 35
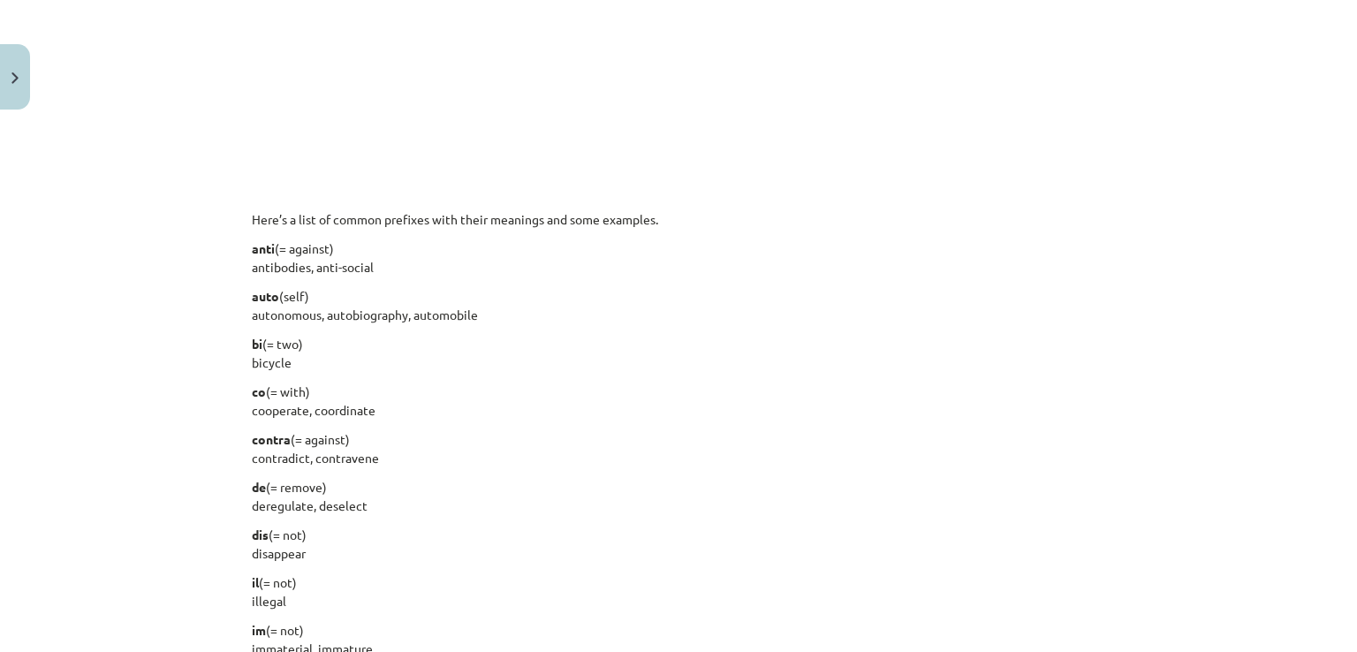
scroll to position [1252, 0]
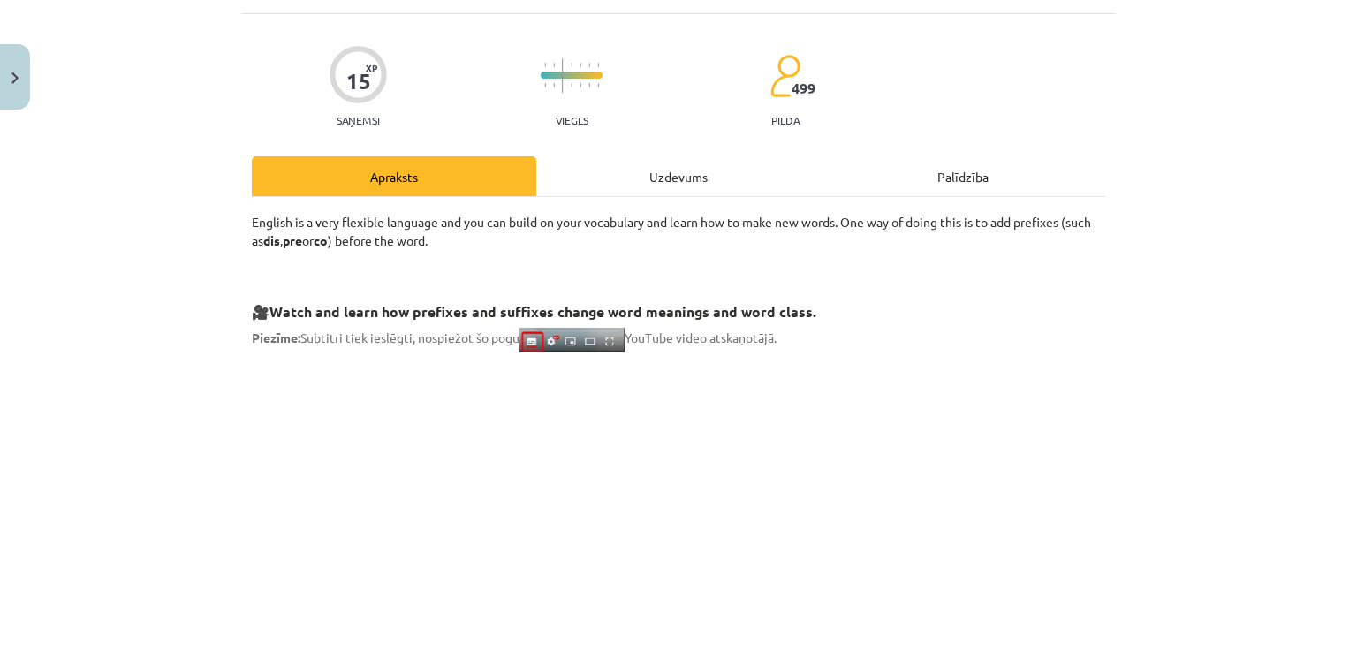
click at [609, 181] on div "Uzdevums" at bounding box center [678, 176] width 284 height 40
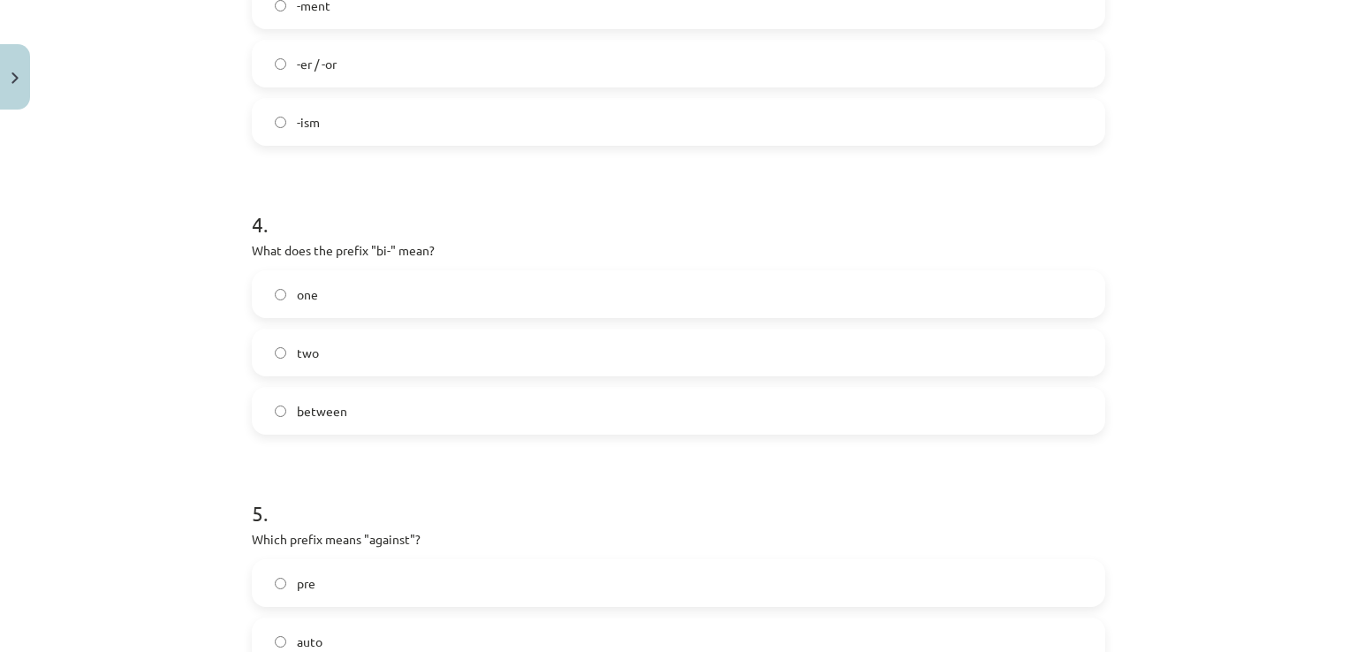
scroll to position [1104, 0]
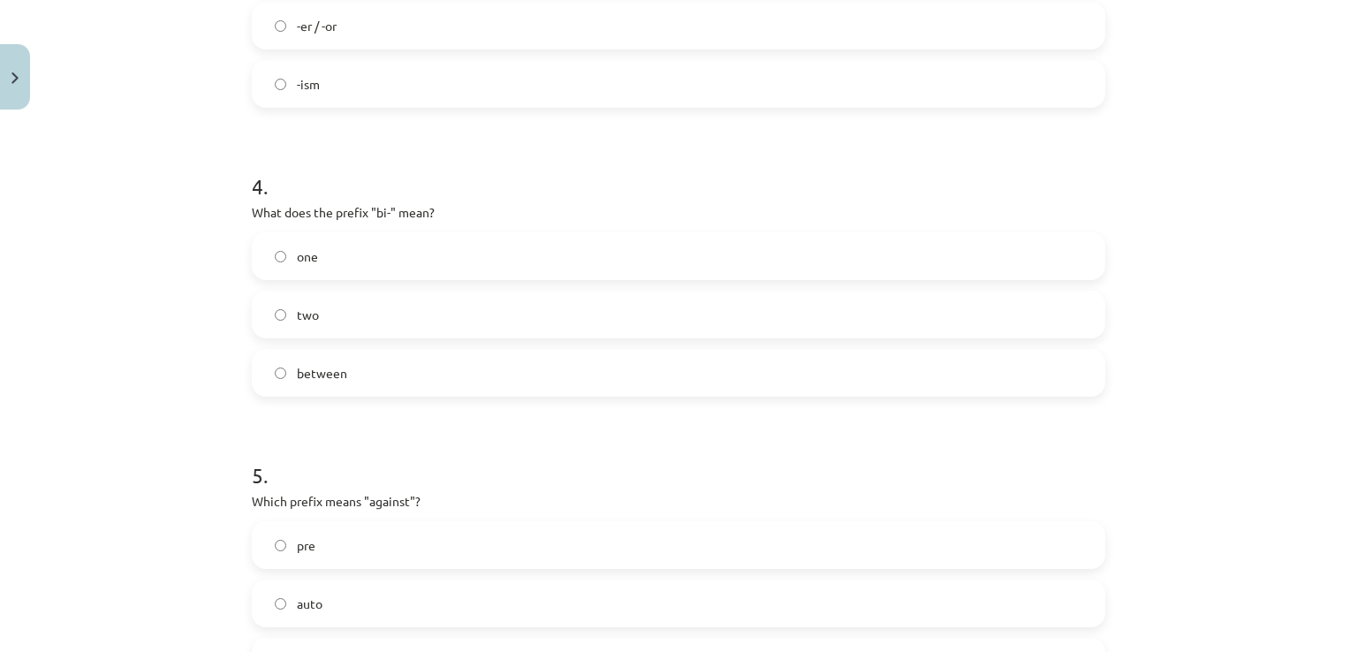
click at [320, 298] on label "two" at bounding box center [679, 314] width 850 height 44
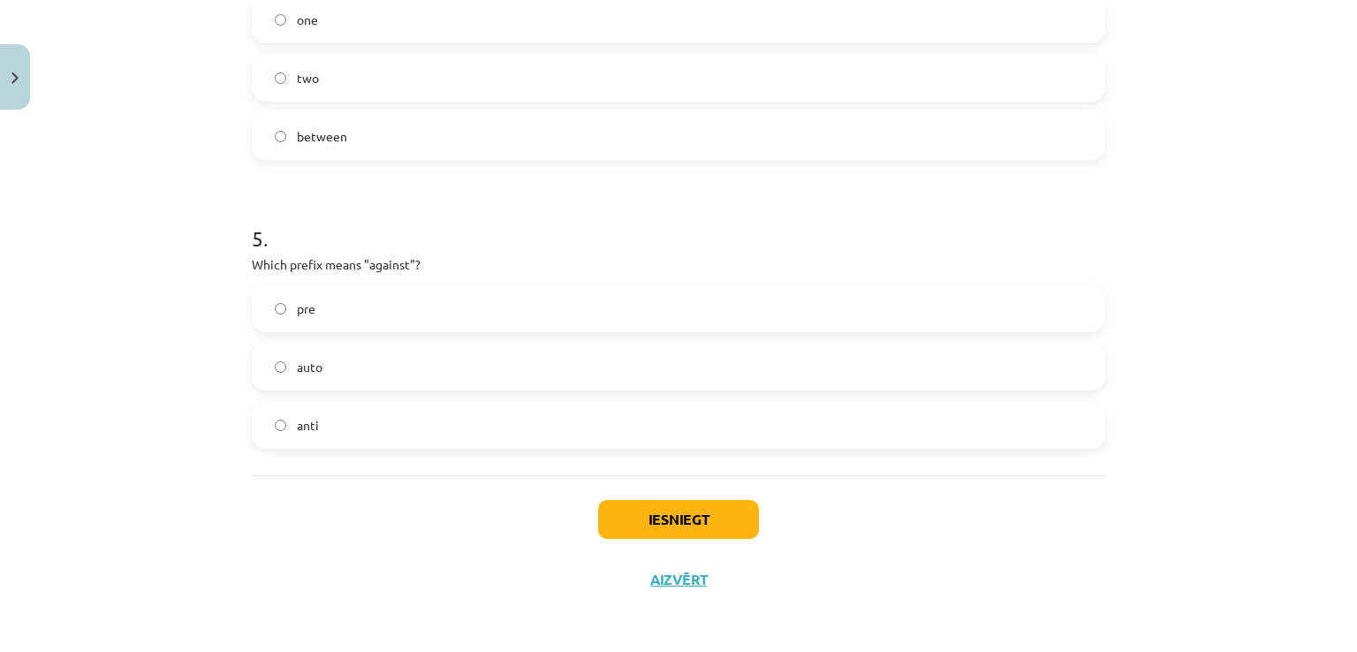
scroll to position [1343, 0]
click at [321, 429] on label "anti" at bounding box center [679, 423] width 850 height 44
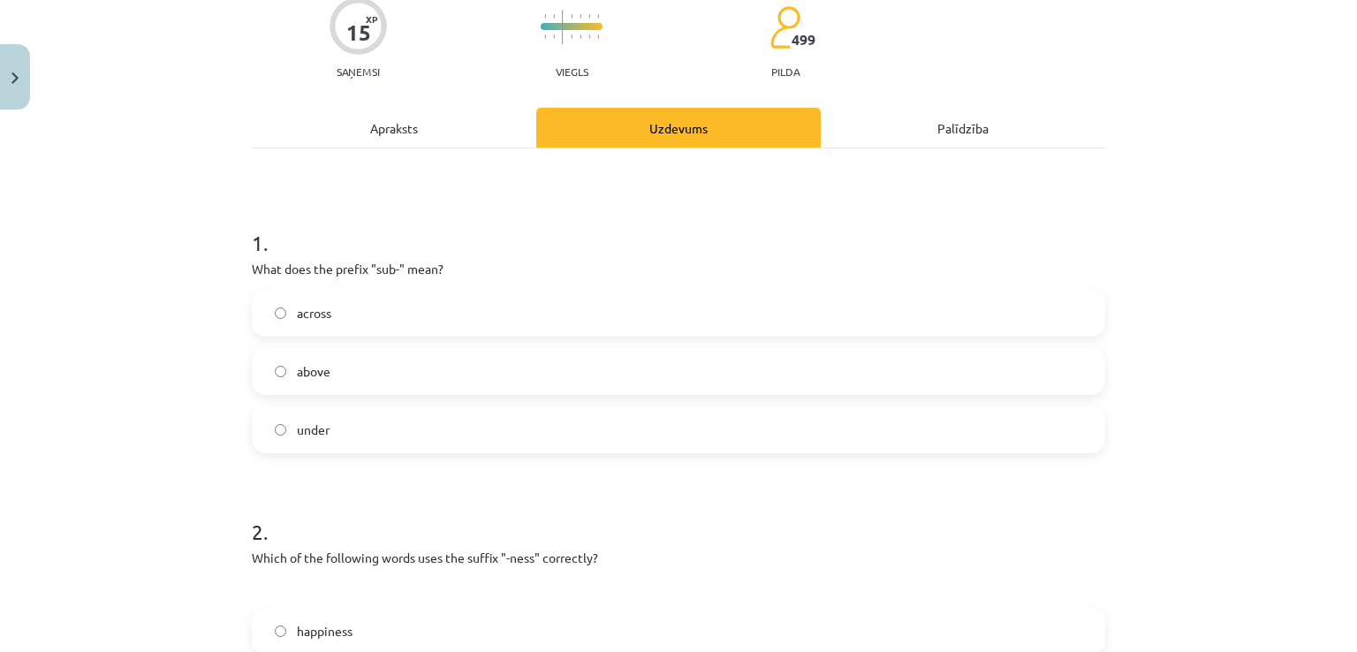
scroll to position [0, 0]
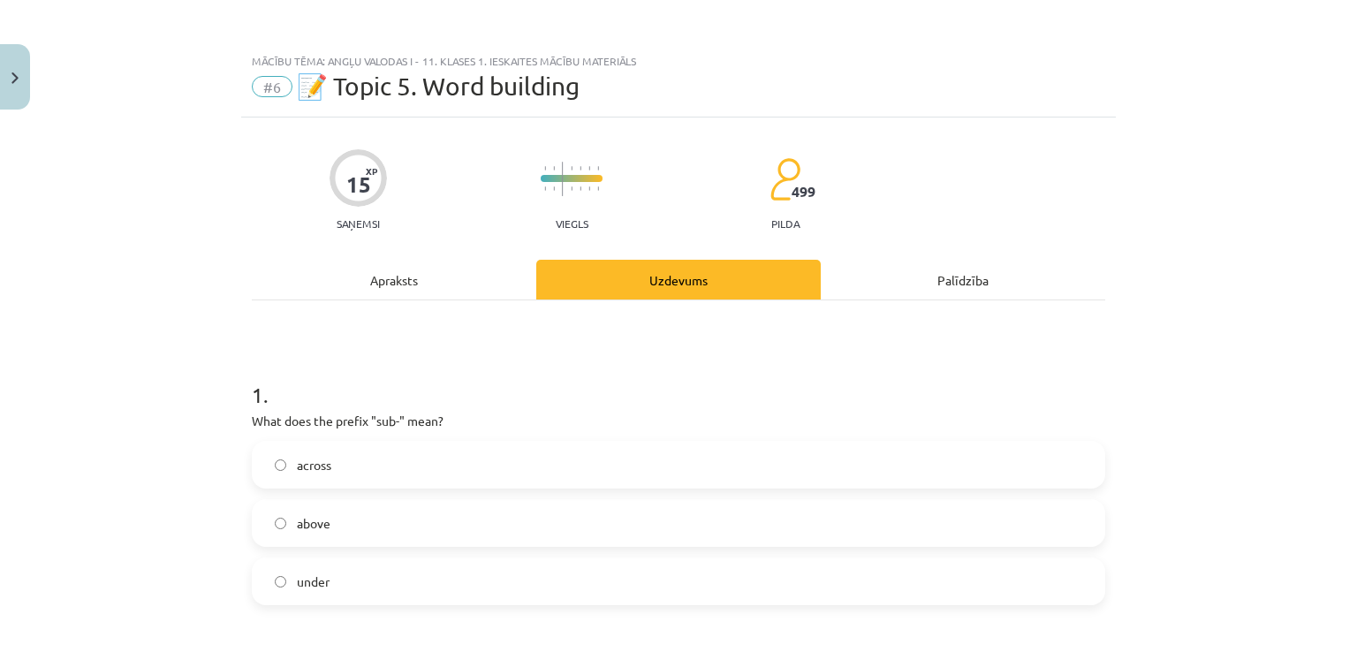
click at [363, 298] on div "Apraksts" at bounding box center [394, 280] width 284 height 40
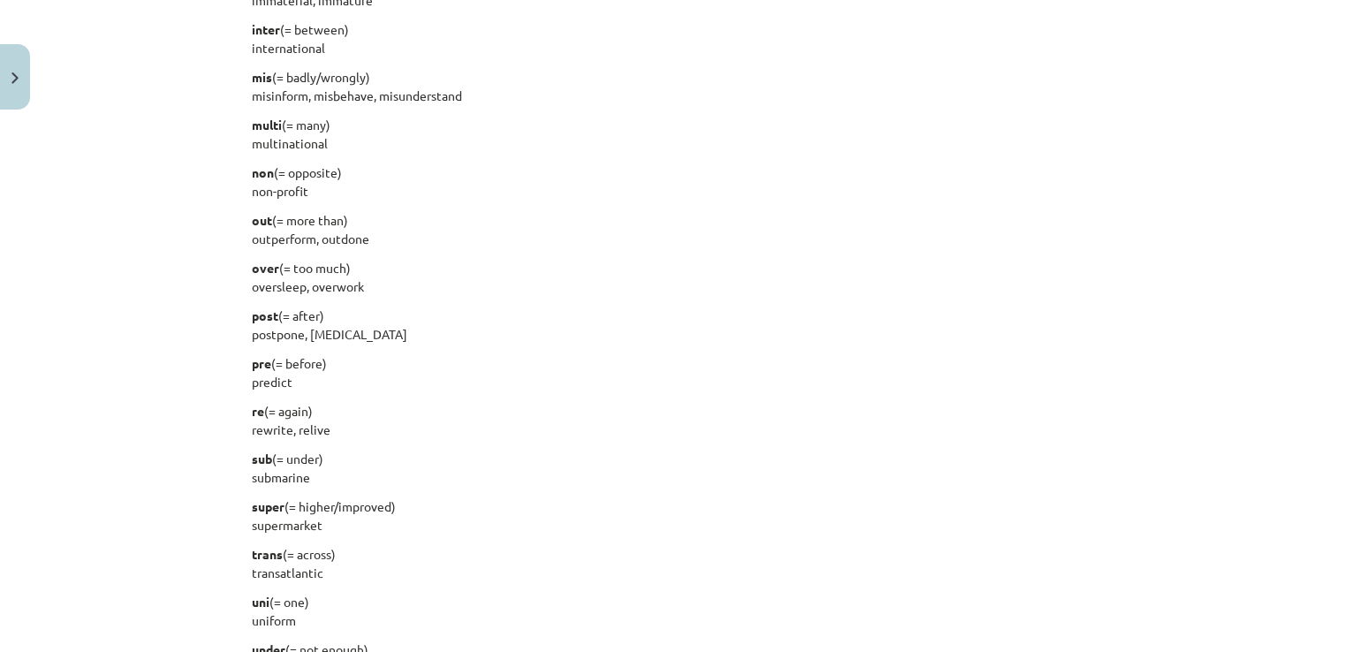
scroll to position [2231, 0]
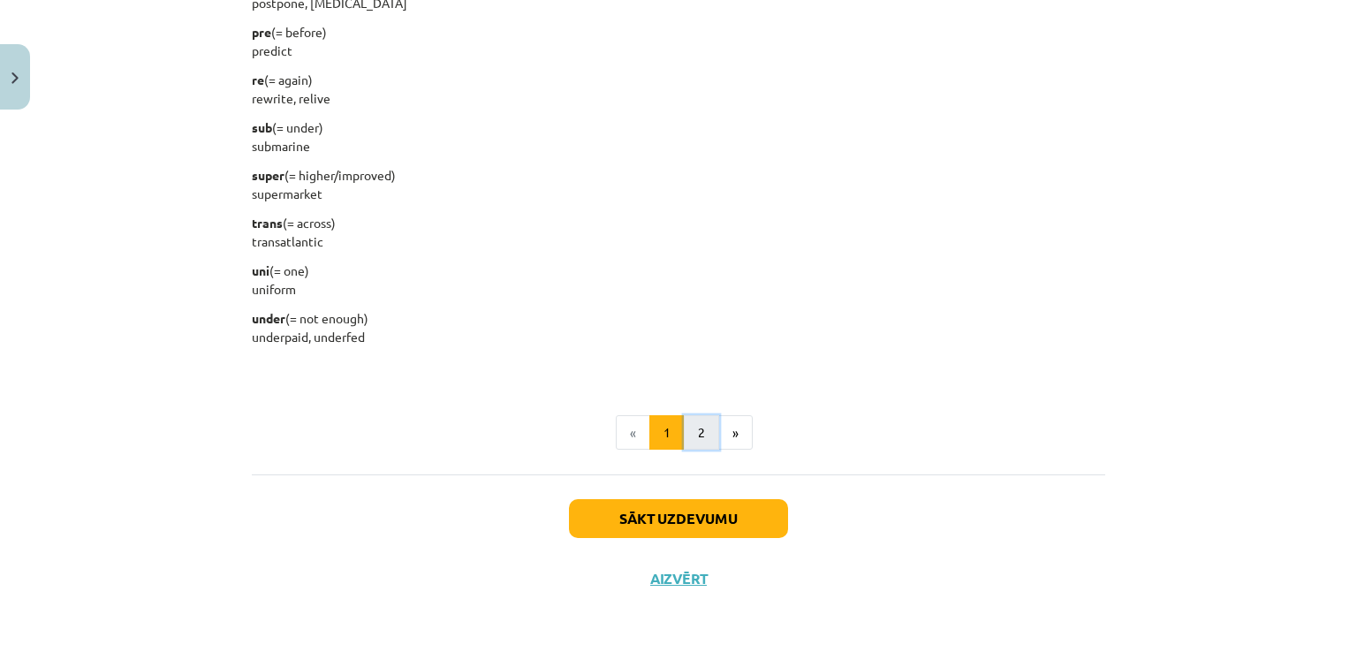
click at [691, 432] on button "2" at bounding box center [701, 432] width 35 height 35
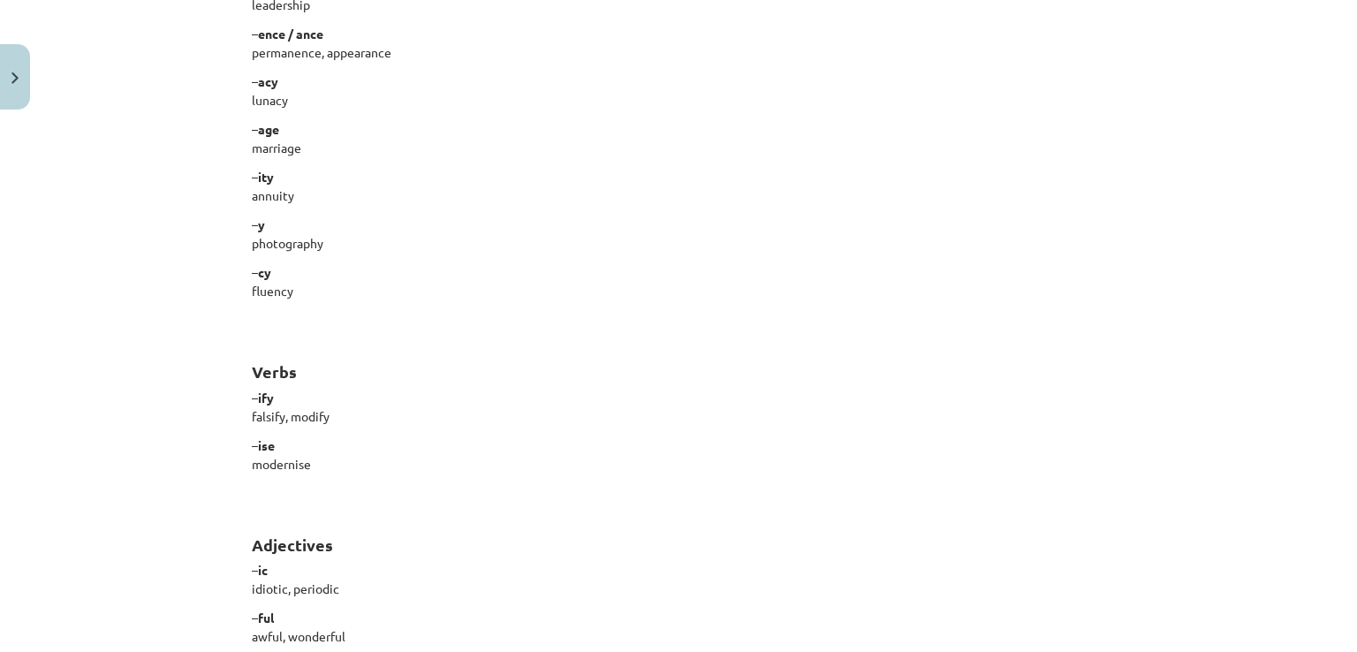
scroll to position [1510, 0]
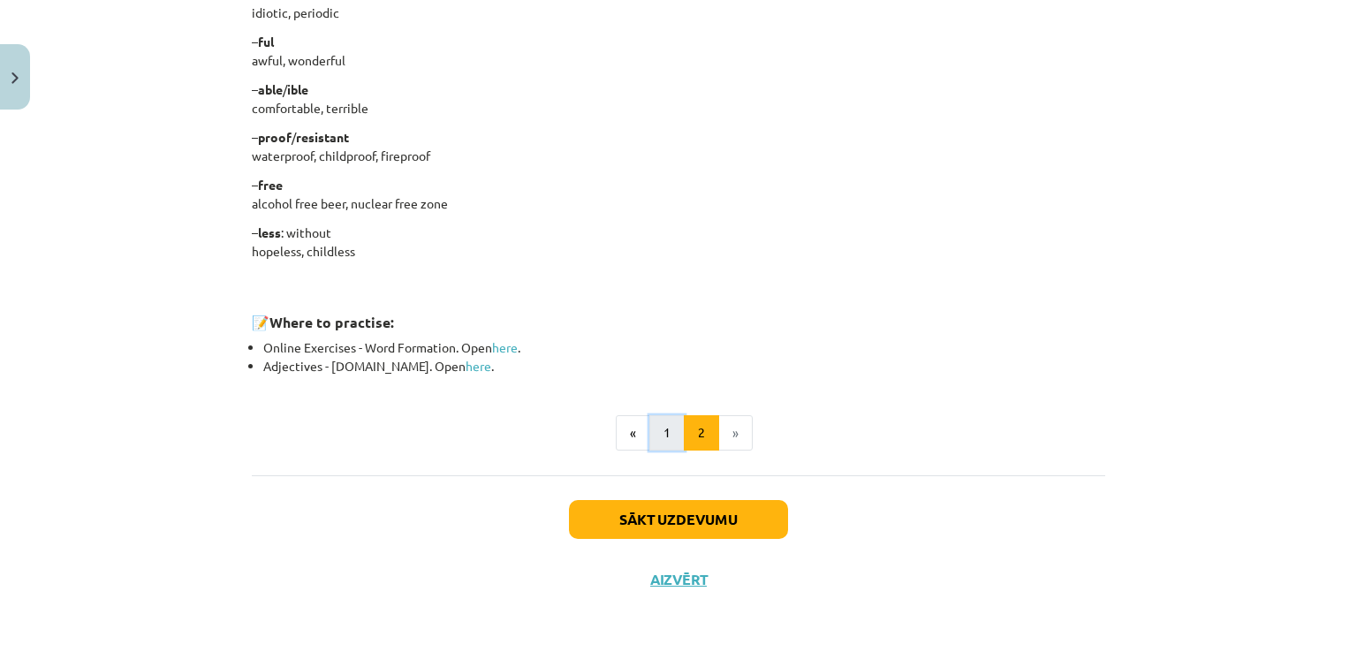
click at [657, 425] on button "1" at bounding box center [666, 432] width 35 height 35
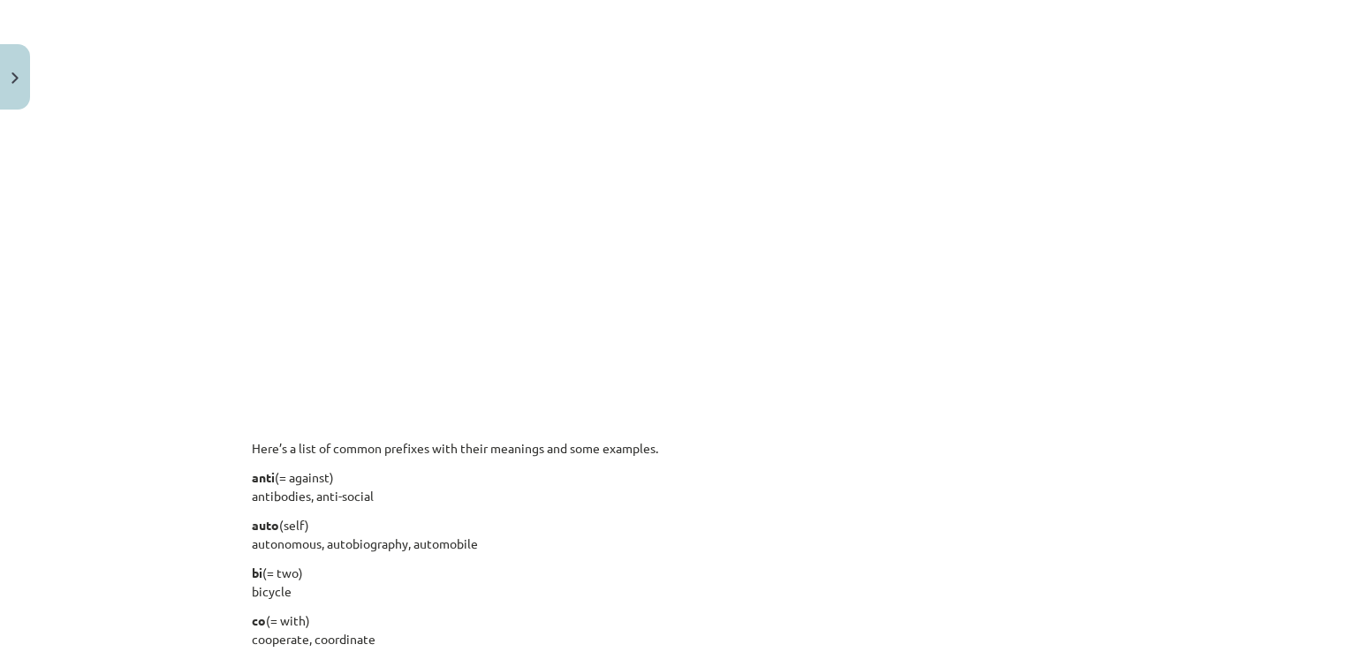
scroll to position [1199, 0]
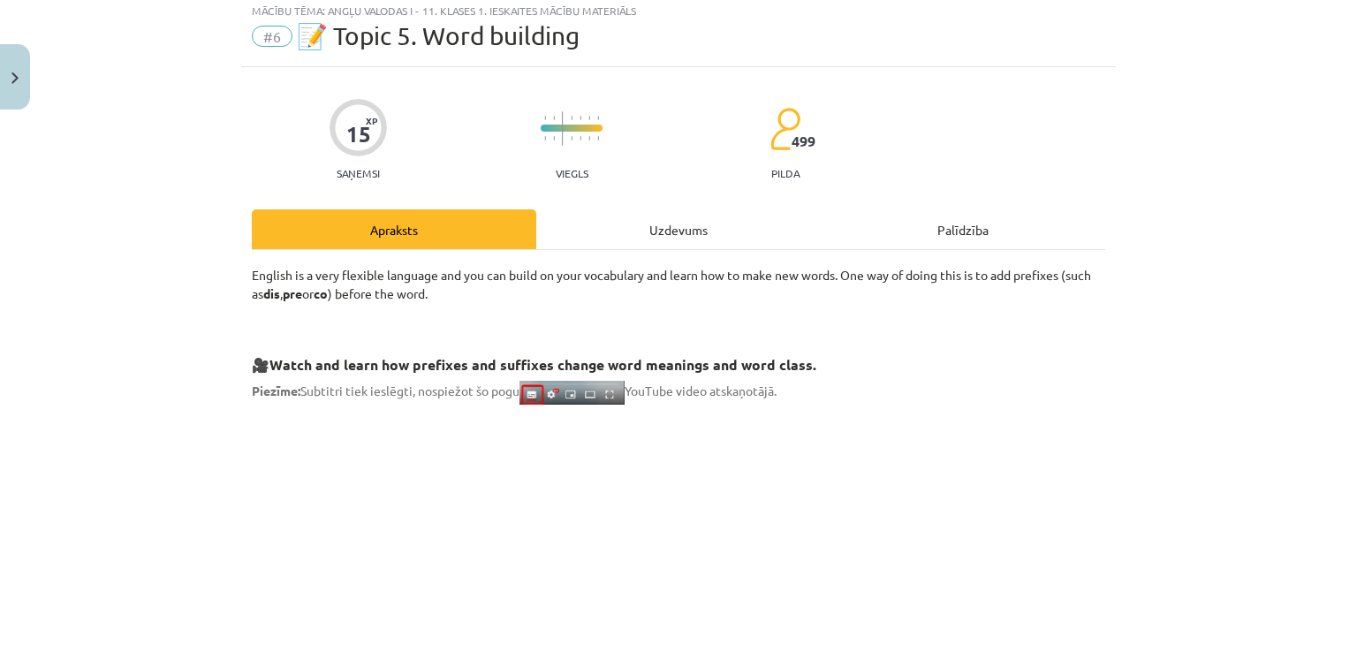
click at [670, 231] on div "Uzdevums" at bounding box center [678, 229] width 284 height 40
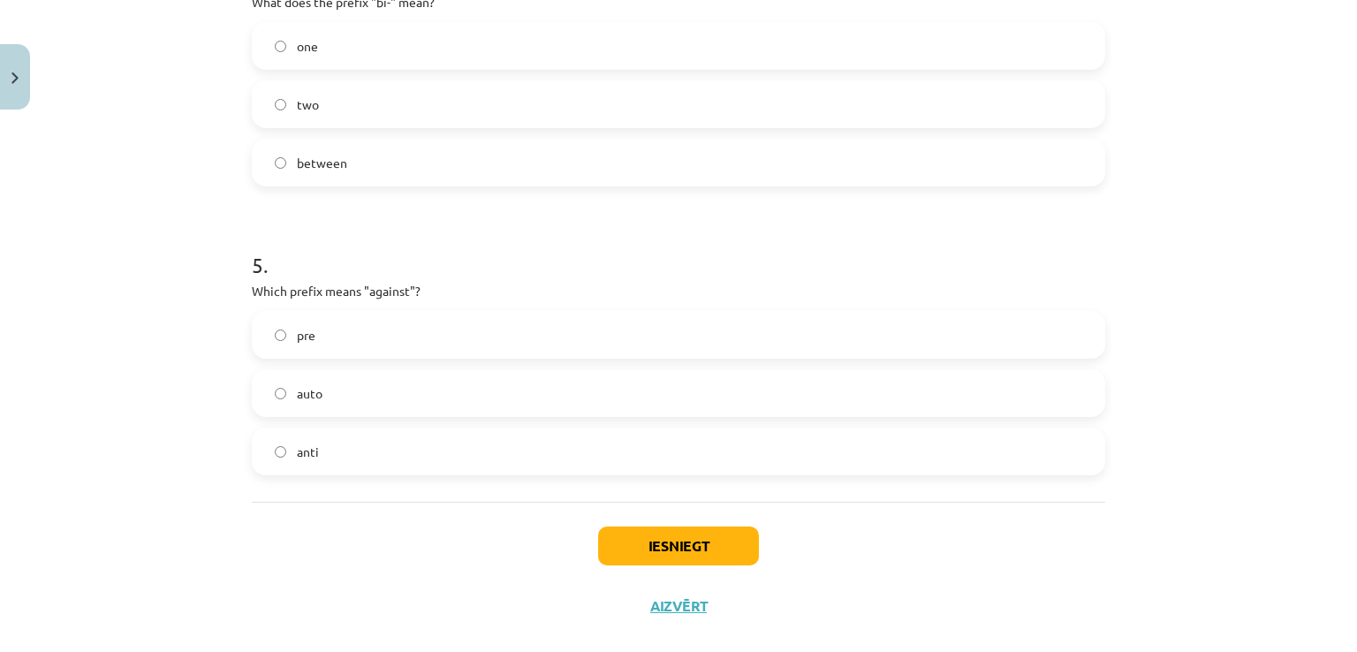
scroll to position [1343, 0]
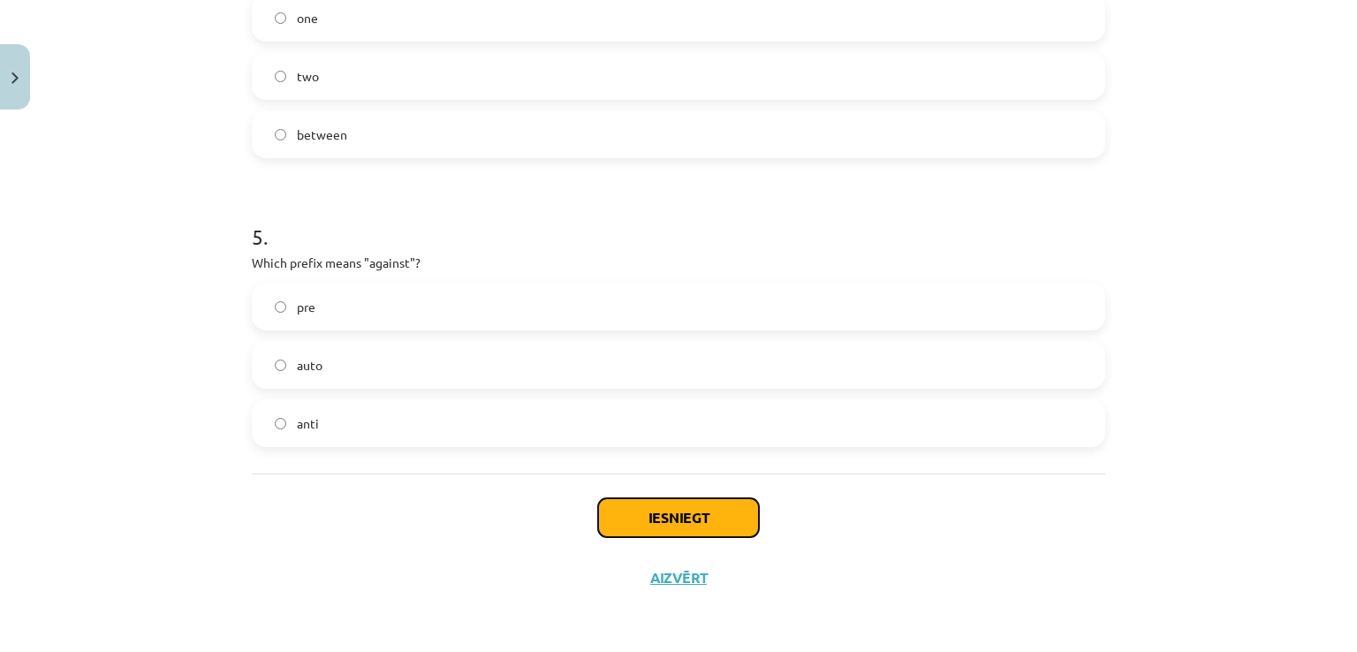
drag, startPoint x: 692, startPoint y: 517, endPoint x: 653, endPoint y: 556, distance: 55.0
click at [691, 517] on button "Iesniegt" at bounding box center [678, 517] width 161 height 39
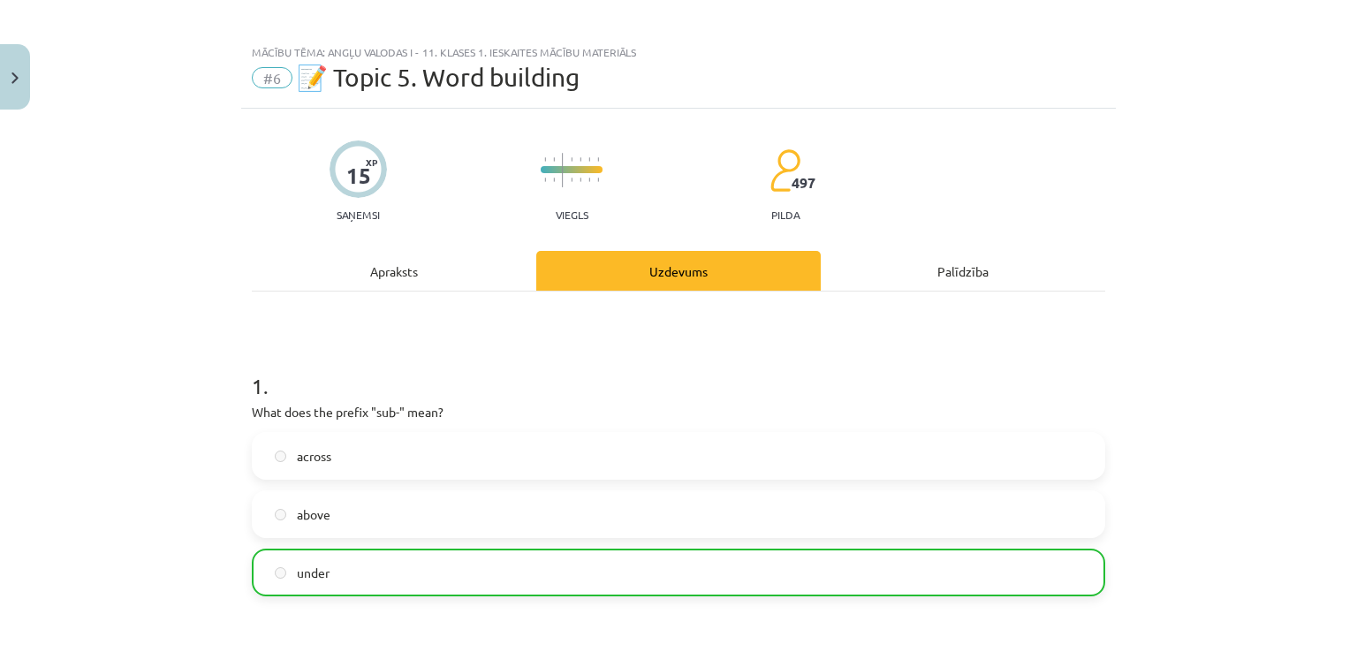
scroll to position [0, 0]
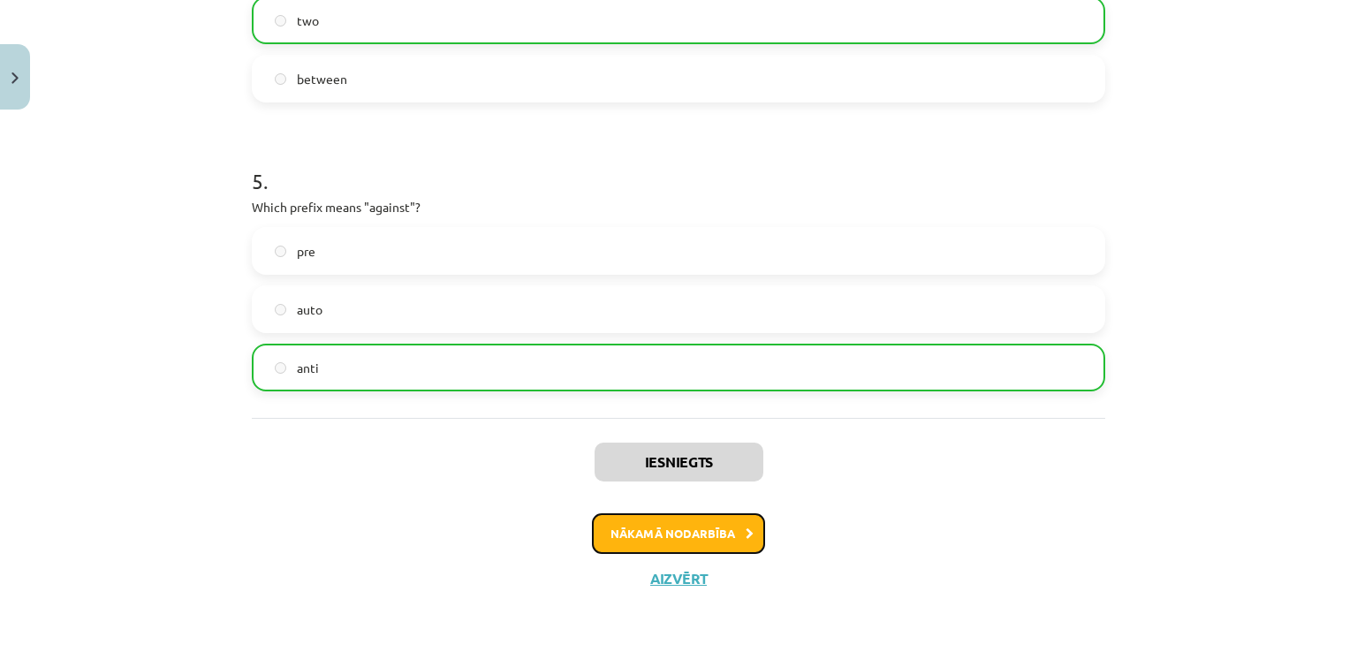
click at [661, 538] on button "Nākamā nodarbība" at bounding box center [678, 533] width 173 height 41
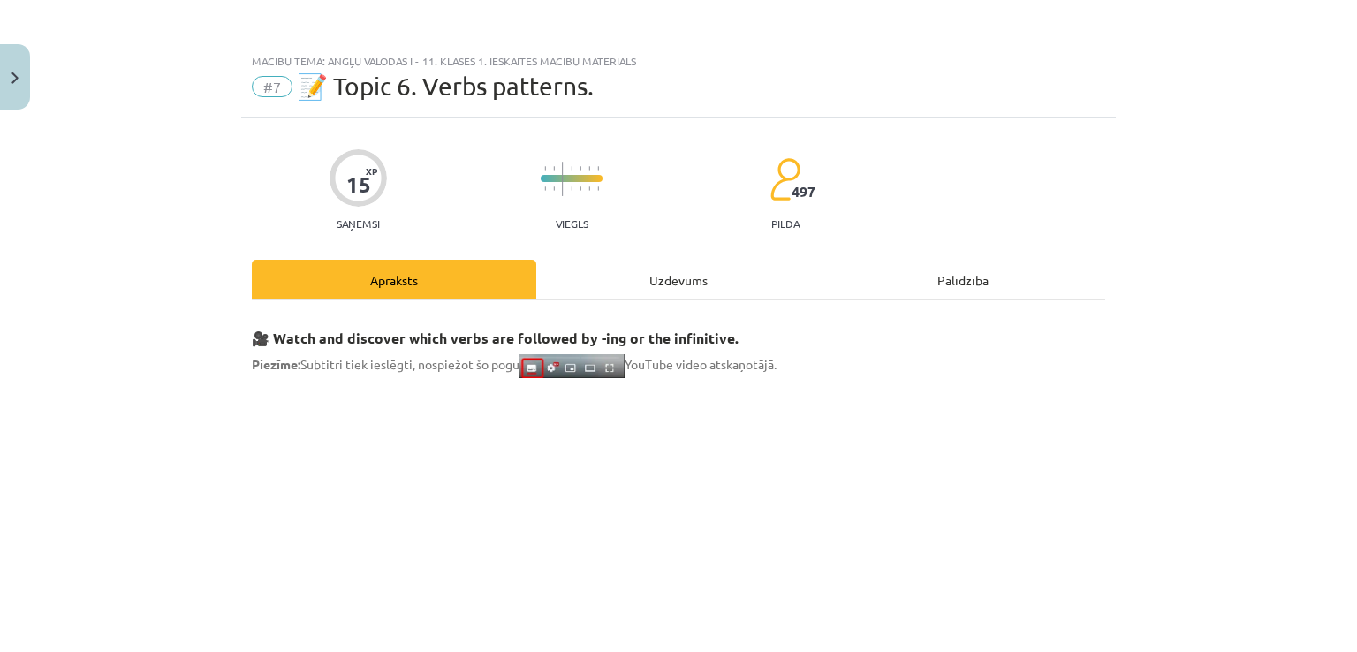
click at [671, 272] on div "Uzdevums" at bounding box center [678, 280] width 284 height 40
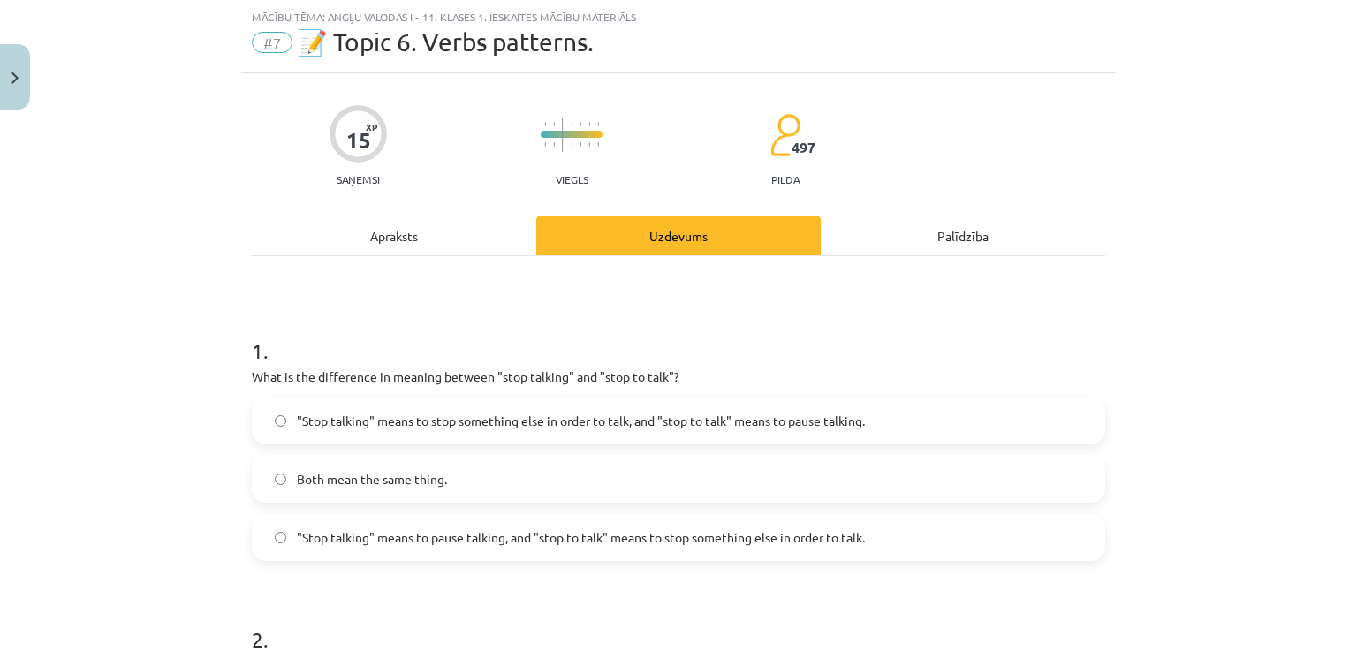
scroll to position [133, 0]
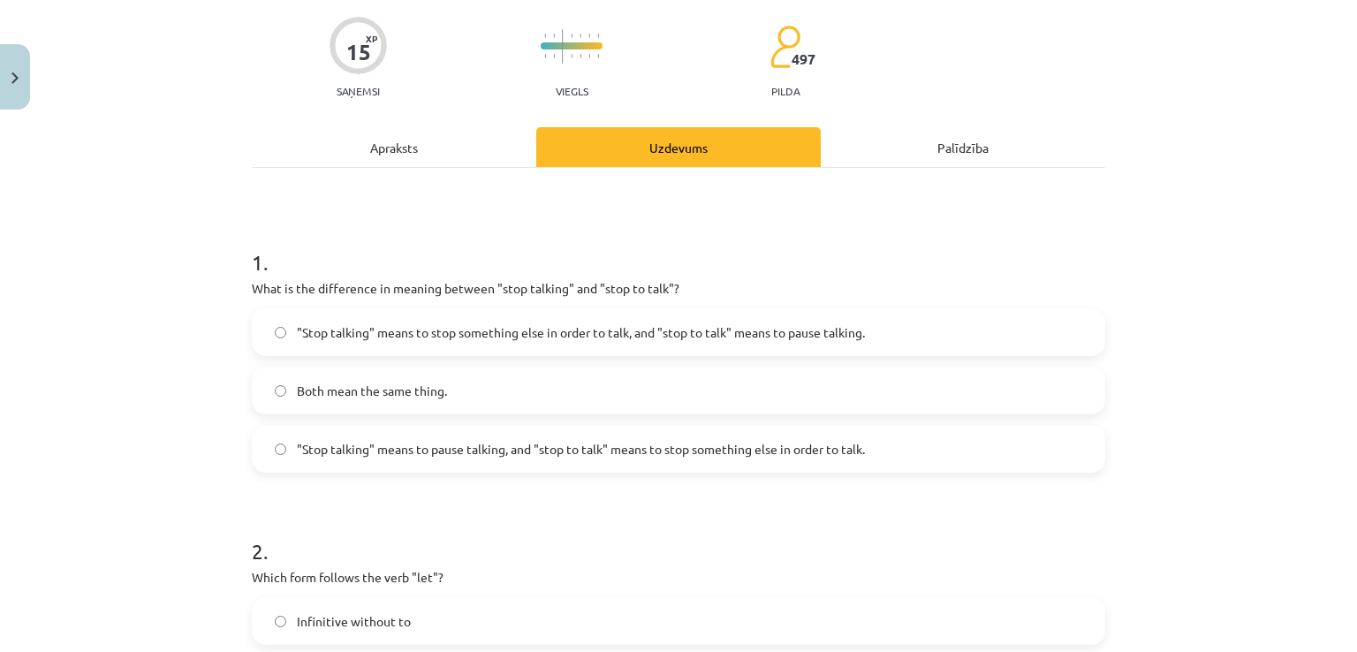
click at [554, 453] on span ""Stop talking" means to pause talking, and "stop to talk" means to stop somethi…" at bounding box center [581, 449] width 568 height 19
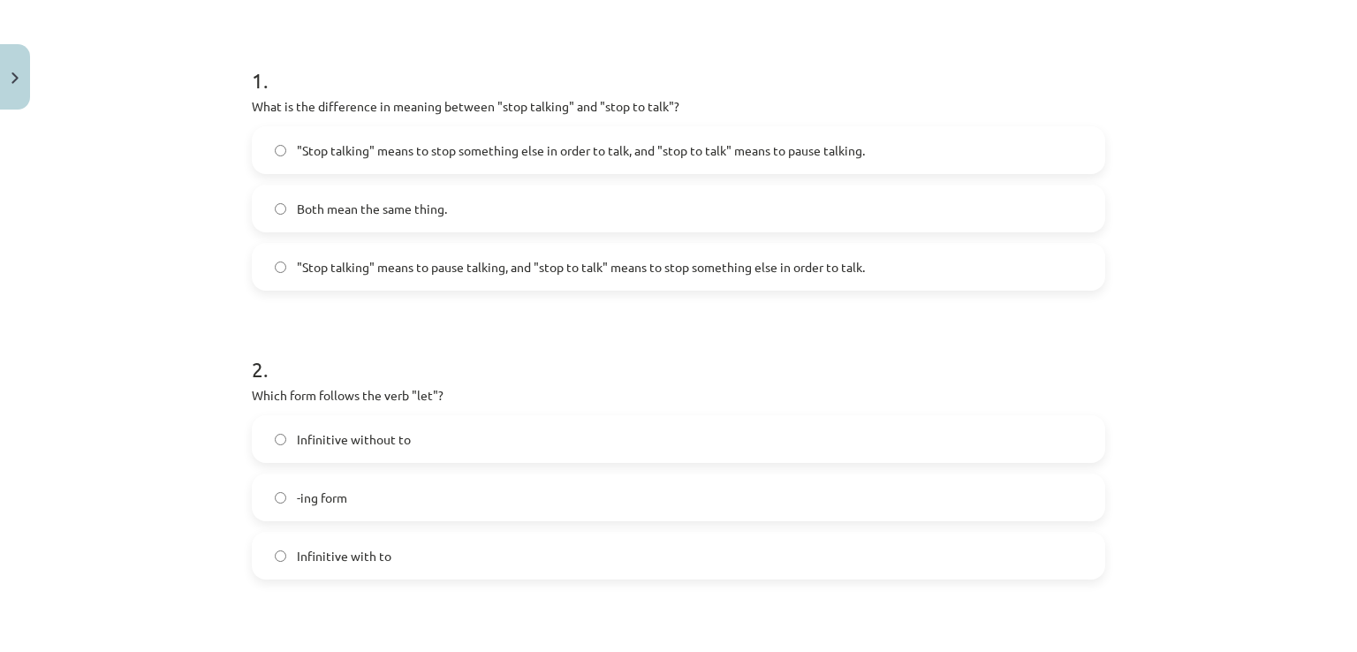
scroll to position [398, 0]
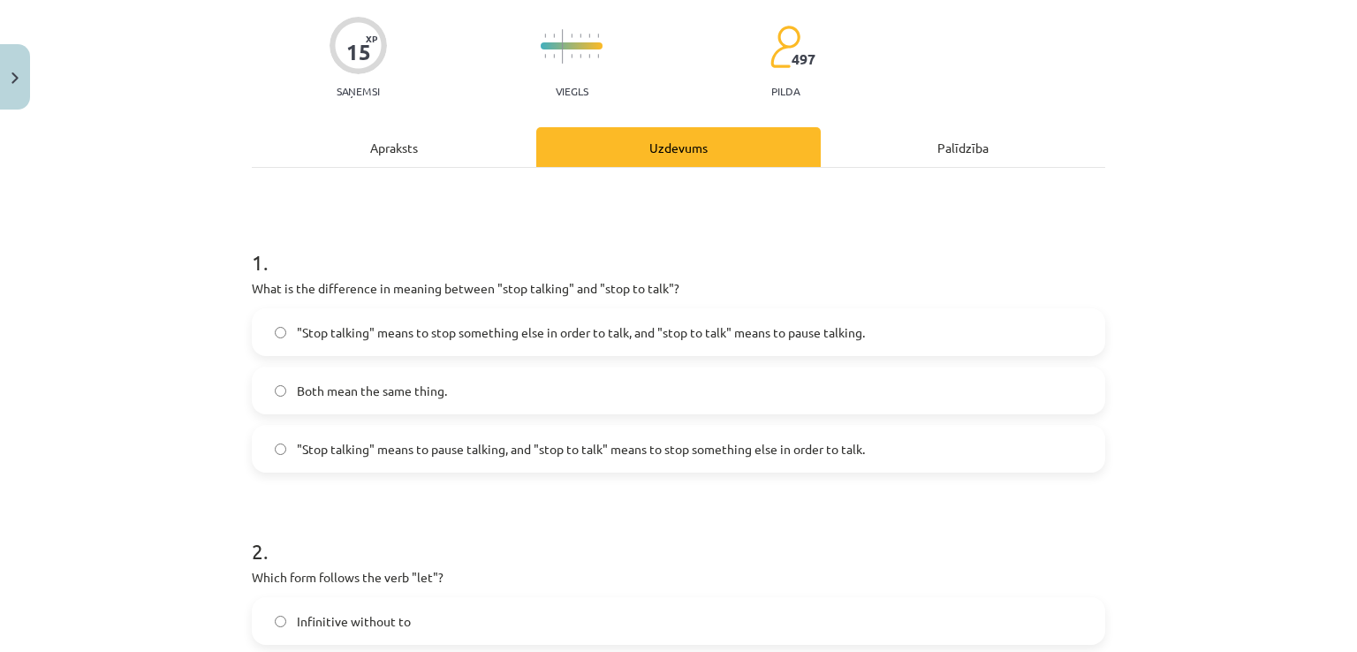
drag, startPoint x: 346, startPoint y: 149, endPoint x: 178, endPoint y: 263, distance: 203.6
click at [345, 148] on div "Apraksts" at bounding box center [394, 147] width 284 height 40
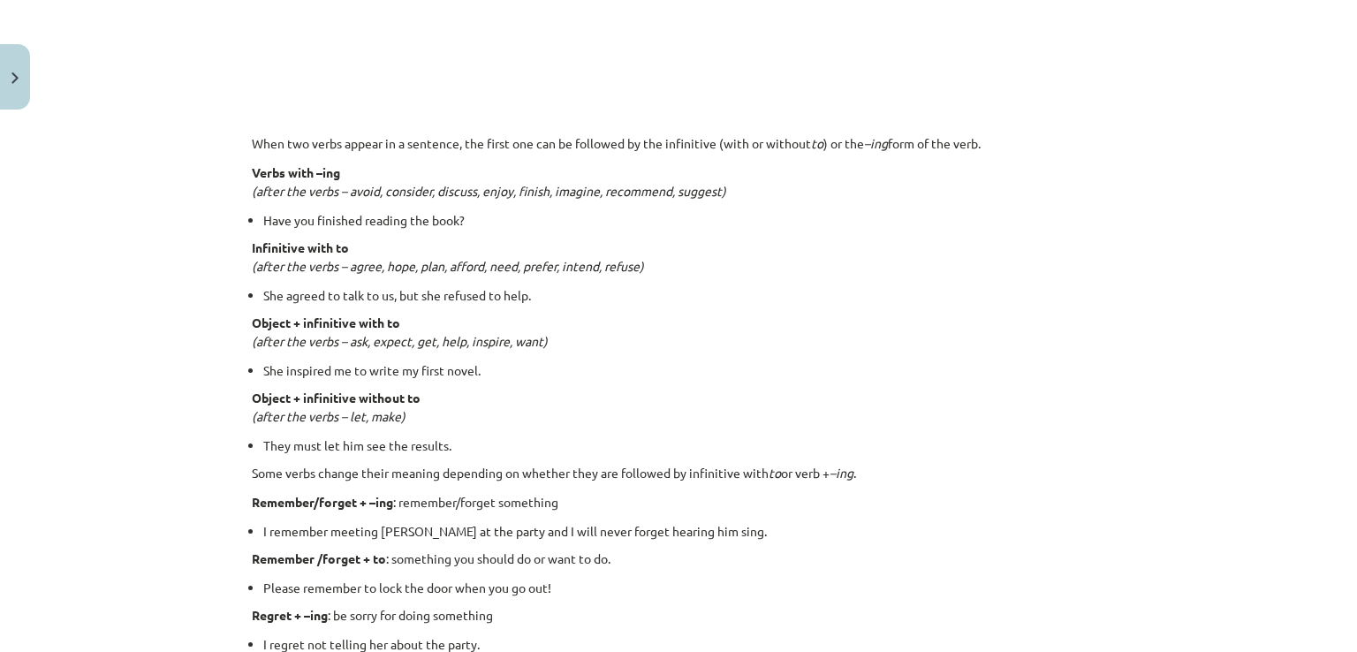
scroll to position [1281, 0]
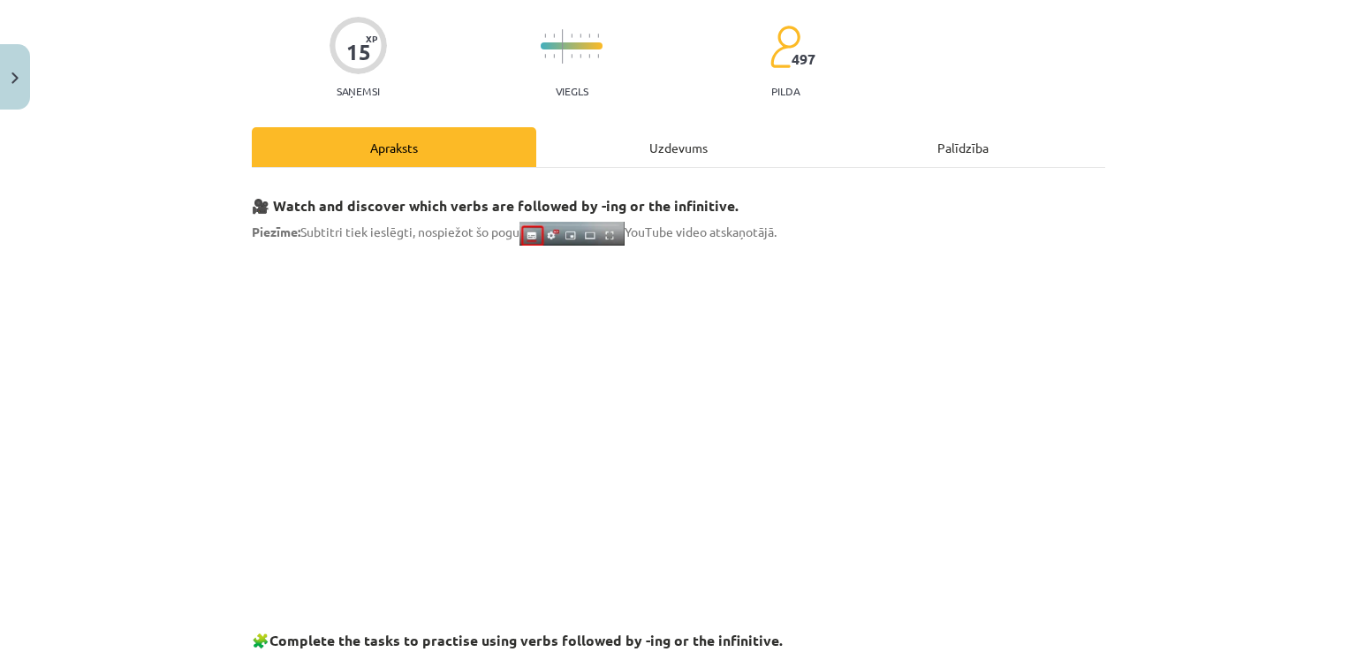
click at [650, 144] on div "Uzdevums" at bounding box center [678, 147] width 284 height 40
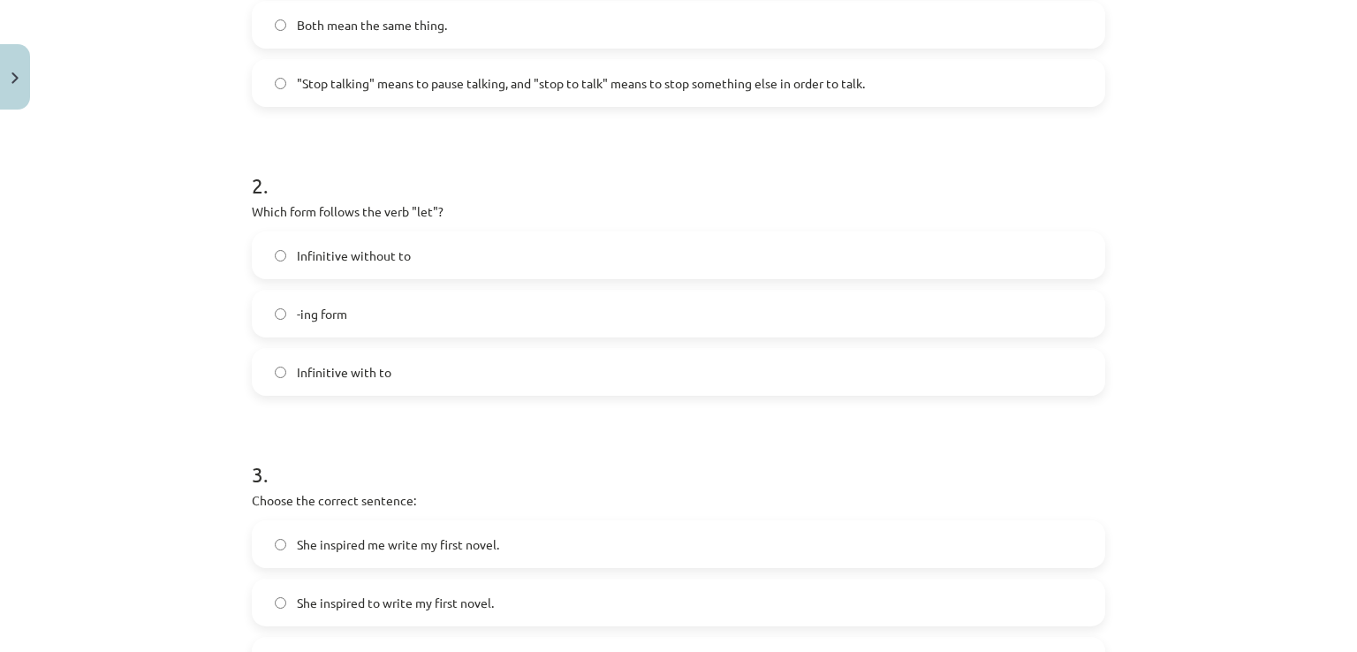
scroll to position [574, 0]
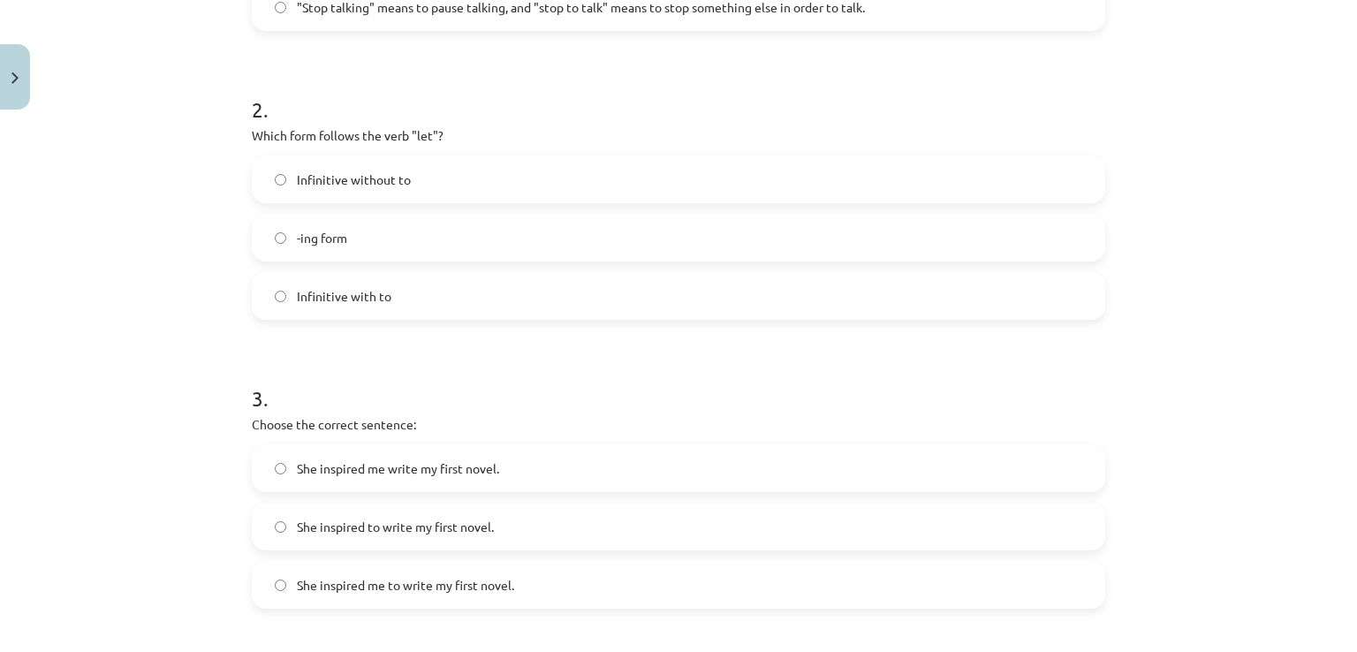
click at [321, 167] on label "Infinitive without to" at bounding box center [679, 179] width 850 height 44
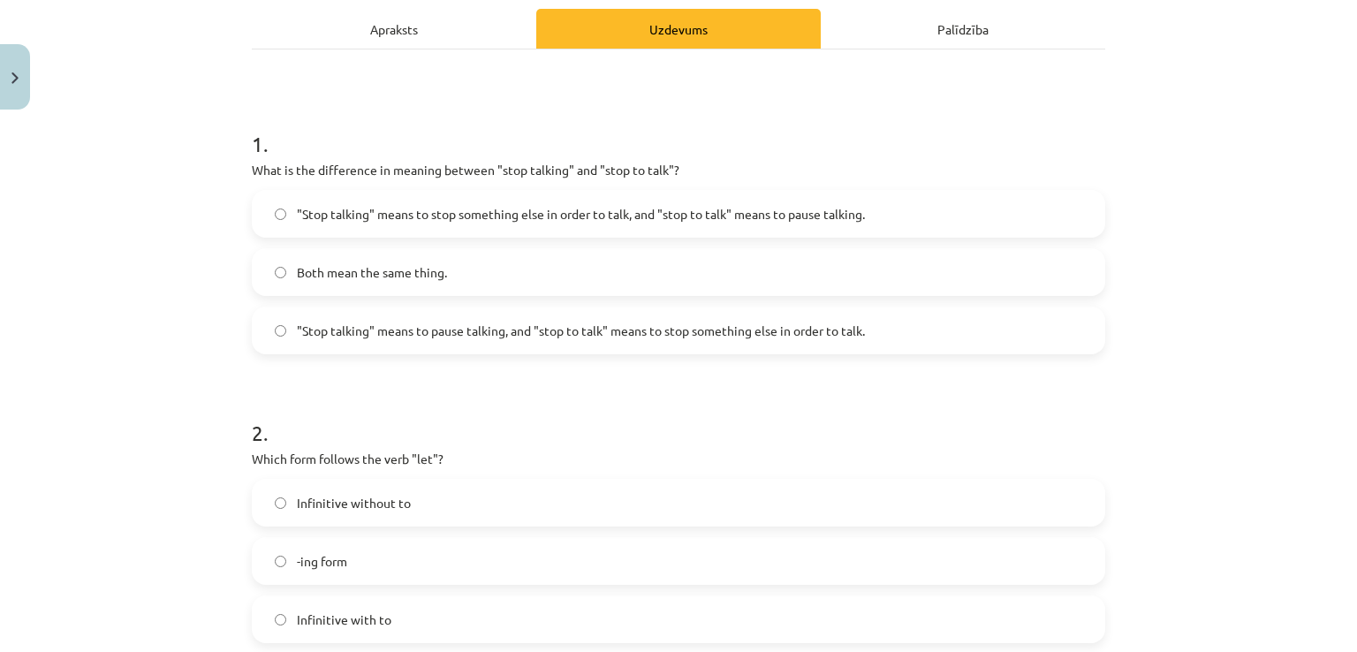
scroll to position [530, 0]
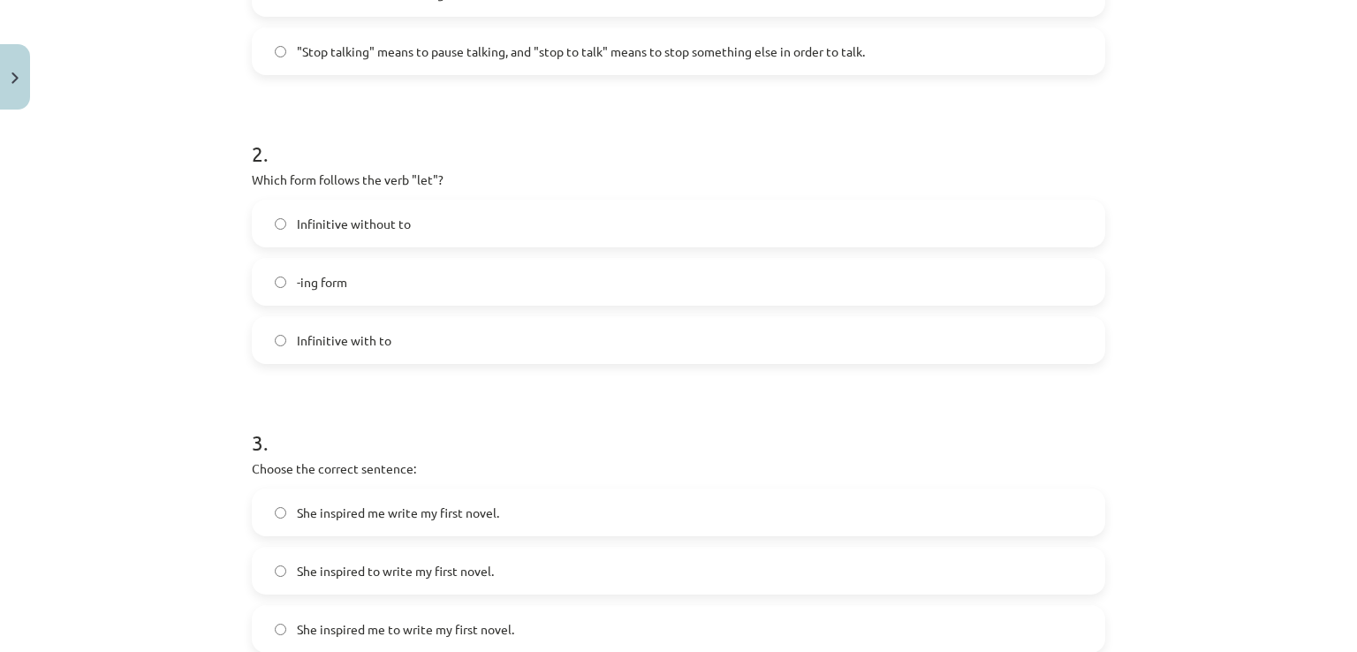
click at [297, 337] on span "Infinitive with to" at bounding box center [344, 340] width 95 height 19
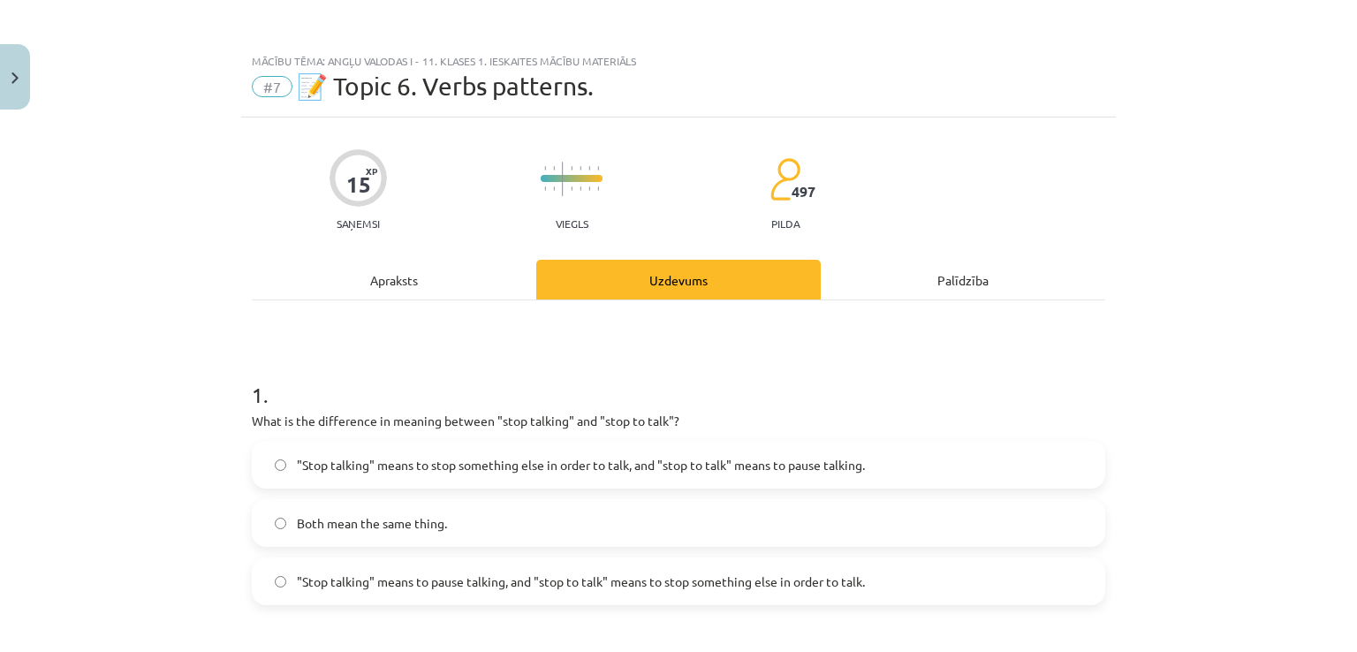
click at [360, 284] on div "Apraksts" at bounding box center [394, 280] width 284 height 40
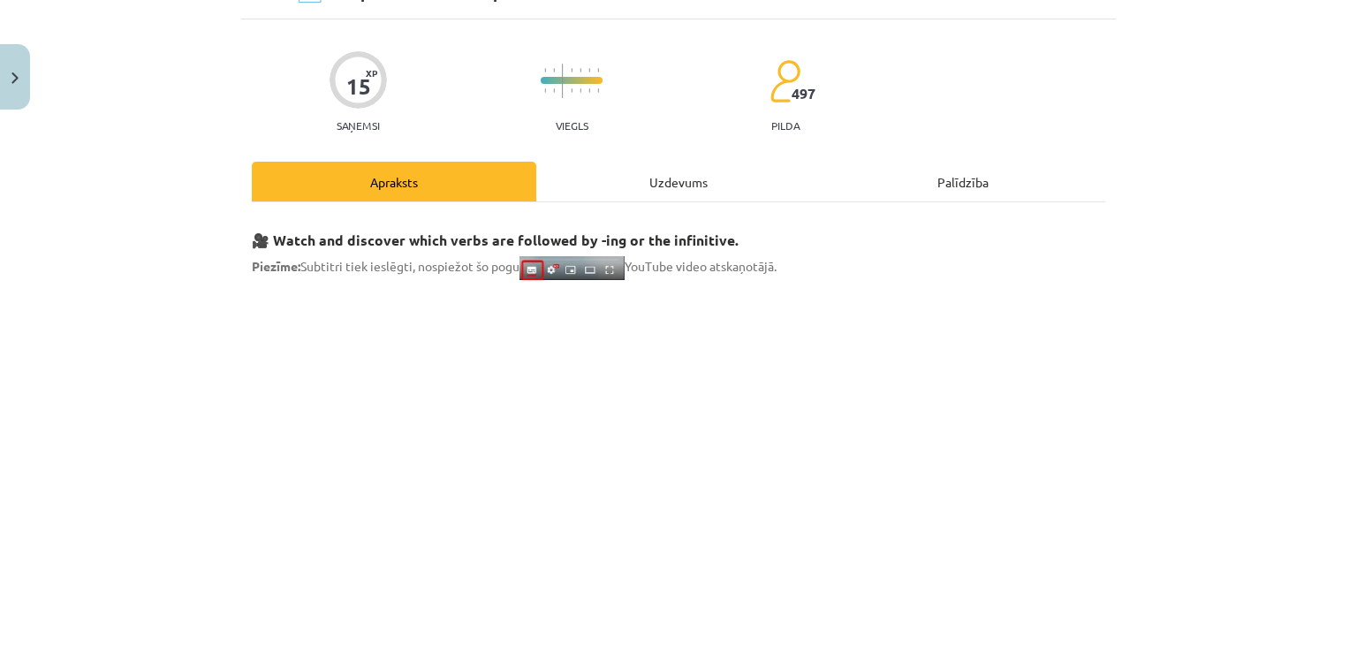
scroll to position [44, 0]
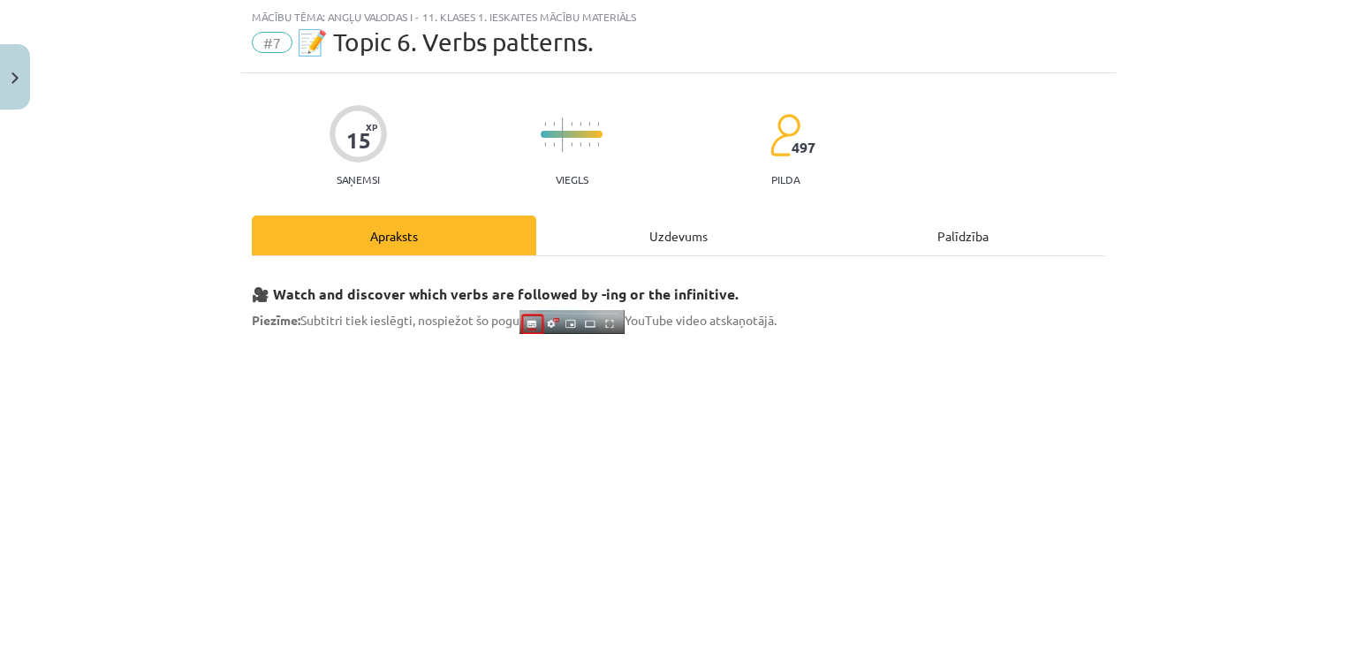
click at [659, 231] on div "Uzdevums" at bounding box center [678, 236] width 284 height 40
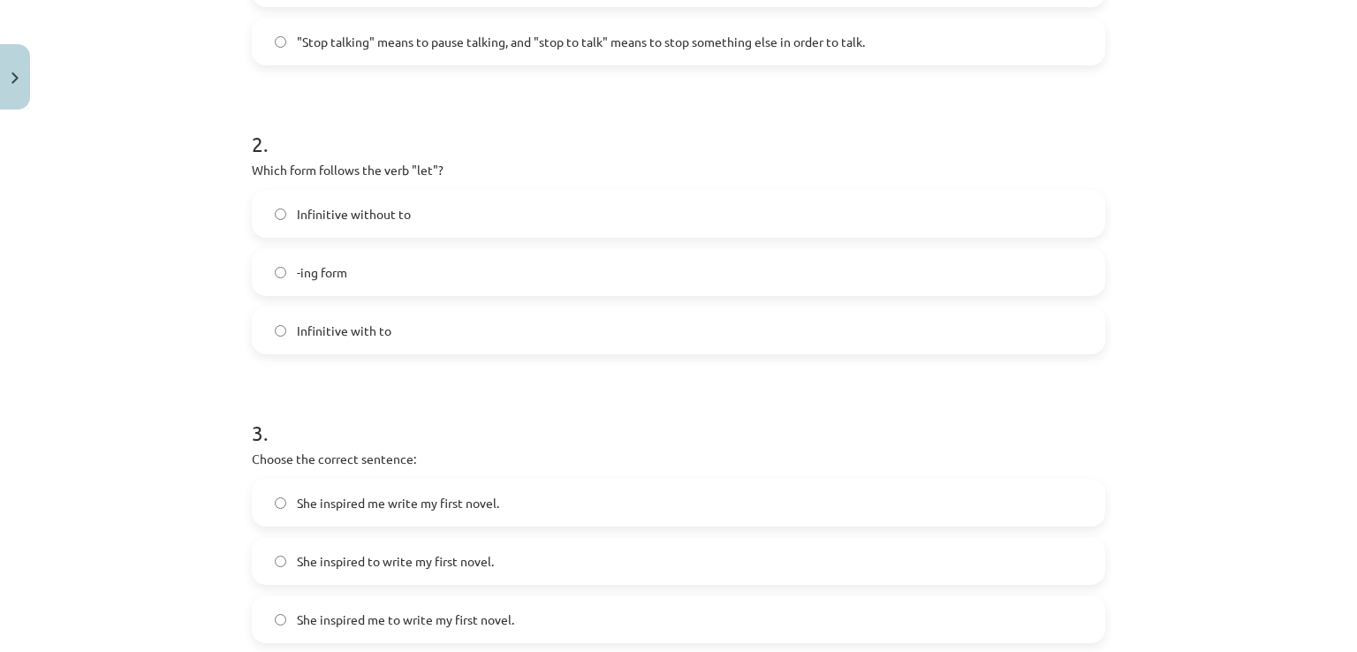
scroll to position [574, 0]
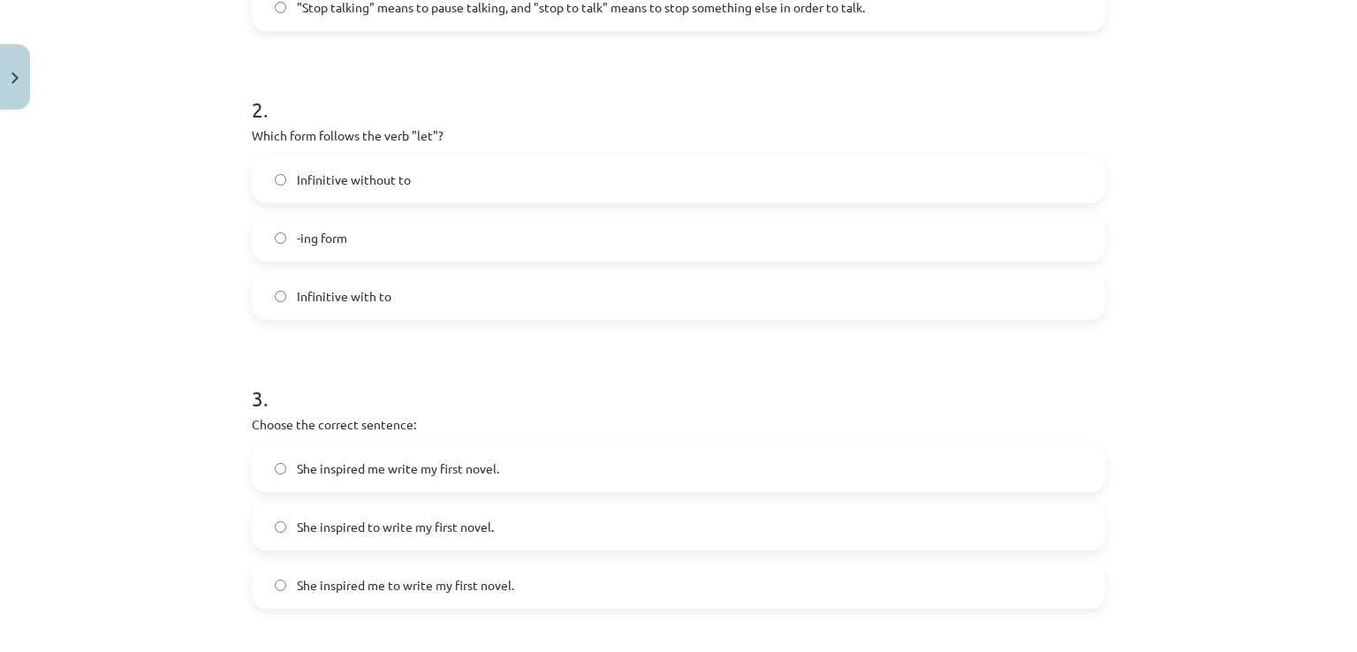
click at [357, 189] on label "Infinitive without to" at bounding box center [679, 179] width 850 height 44
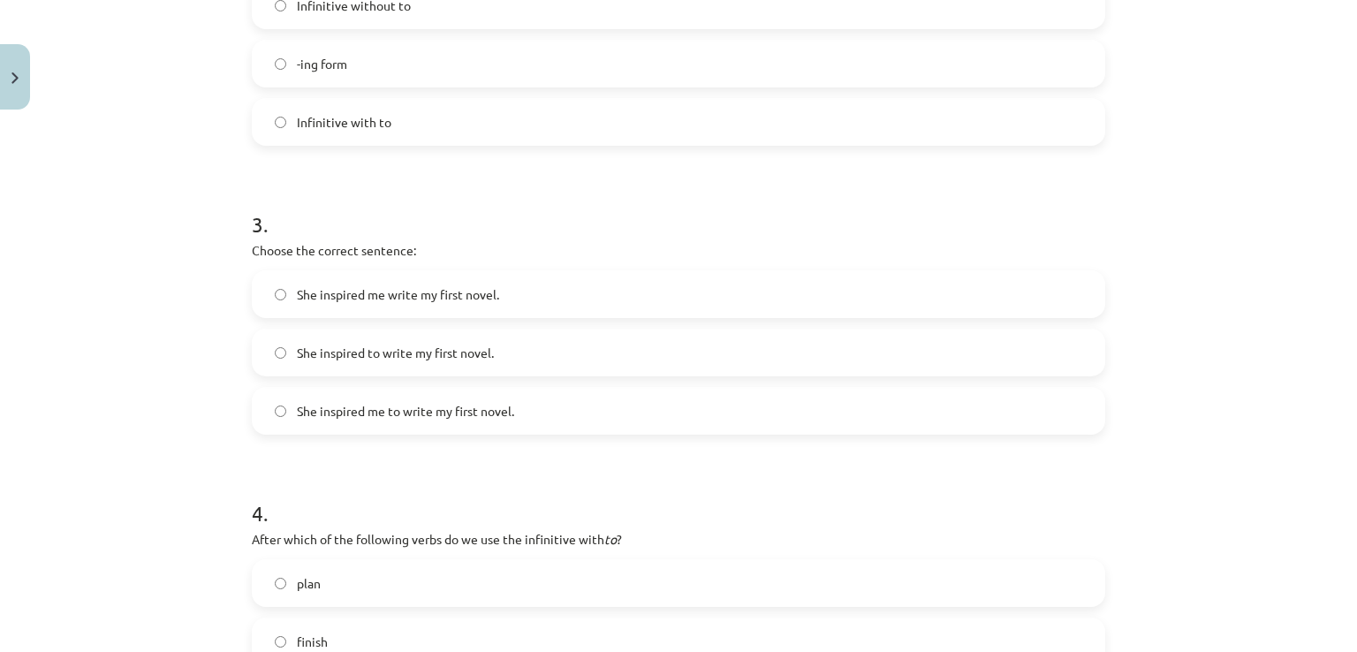
scroll to position [751, 0]
click at [469, 412] on span "She inspired me to write my first novel." at bounding box center [405, 408] width 217 height 19
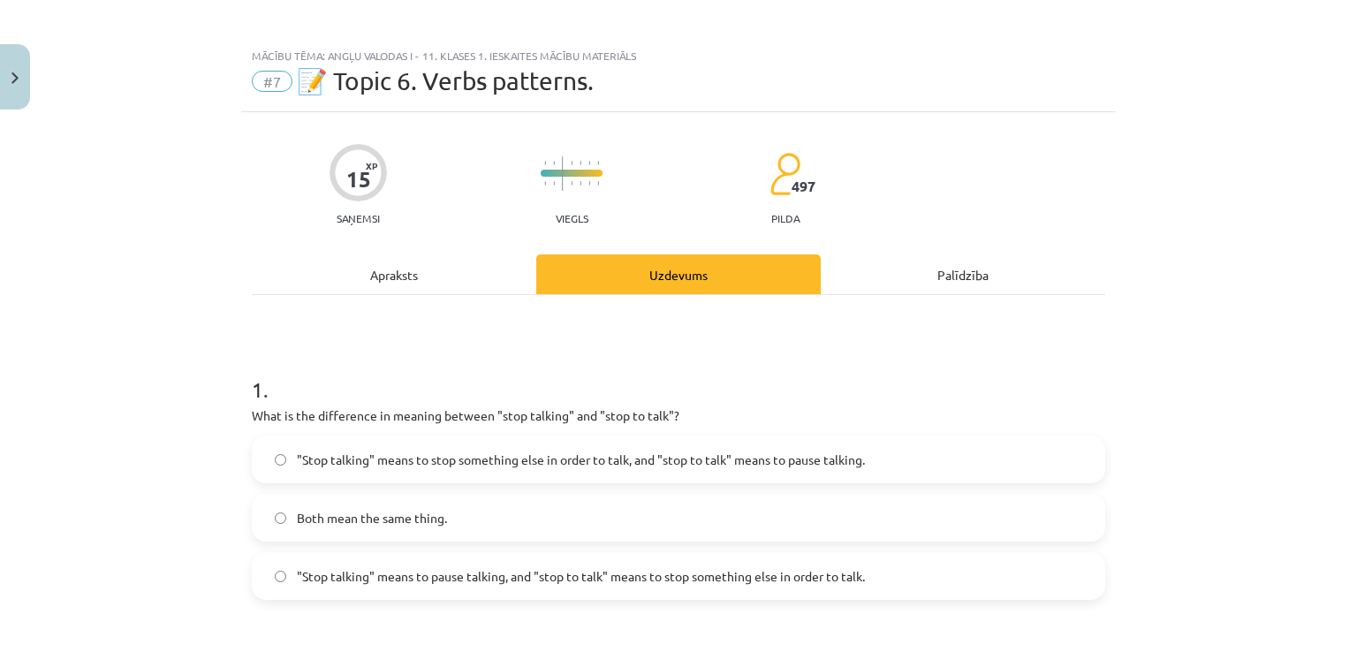
scroll to position [0, 0]
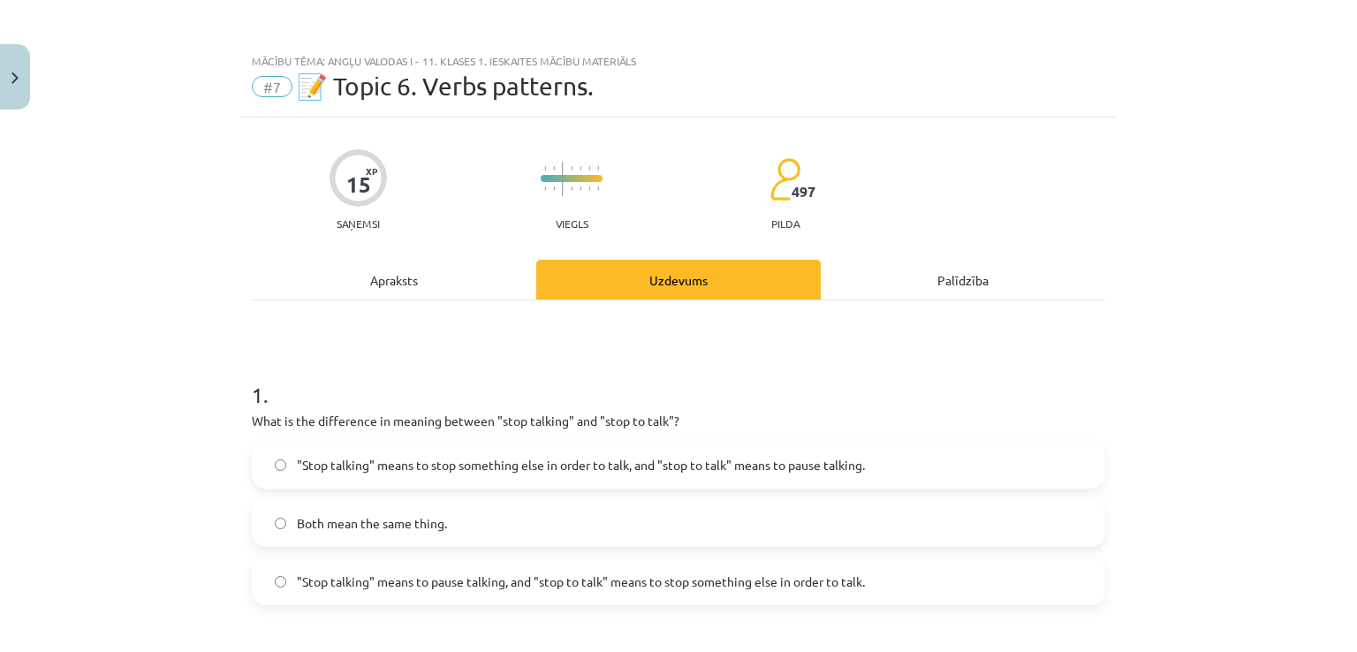
click at [347, 264] on div "Apraksts" at bounding box center [394, 280] width 284 height 40
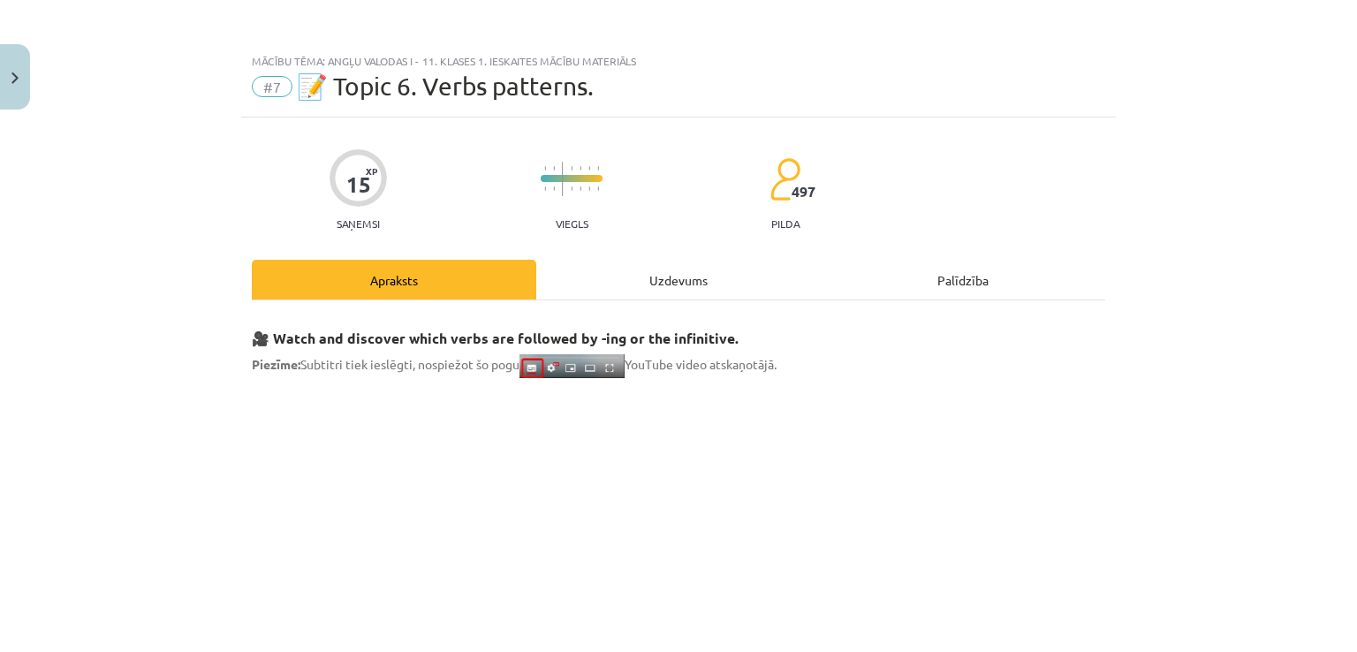
click at [602, 263] on div "Uzdevums" at bounding box center [678, 280] width 284 height 40
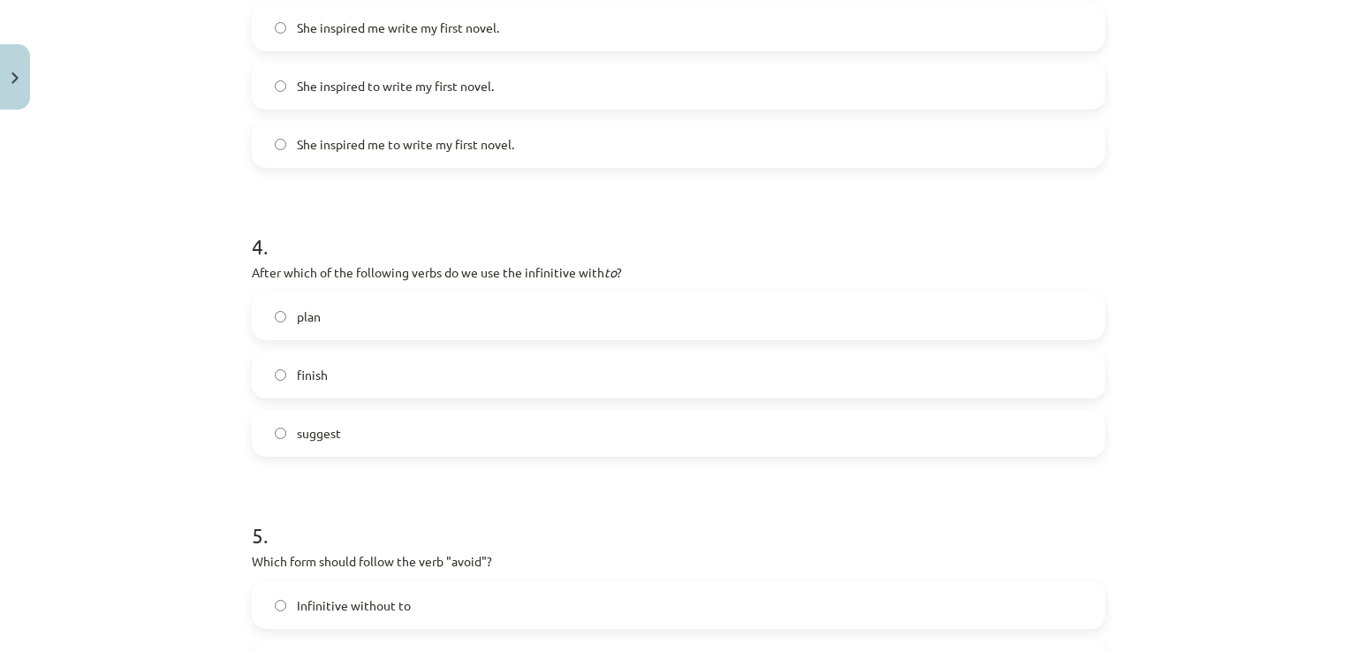
scroll to position [1016, 0]
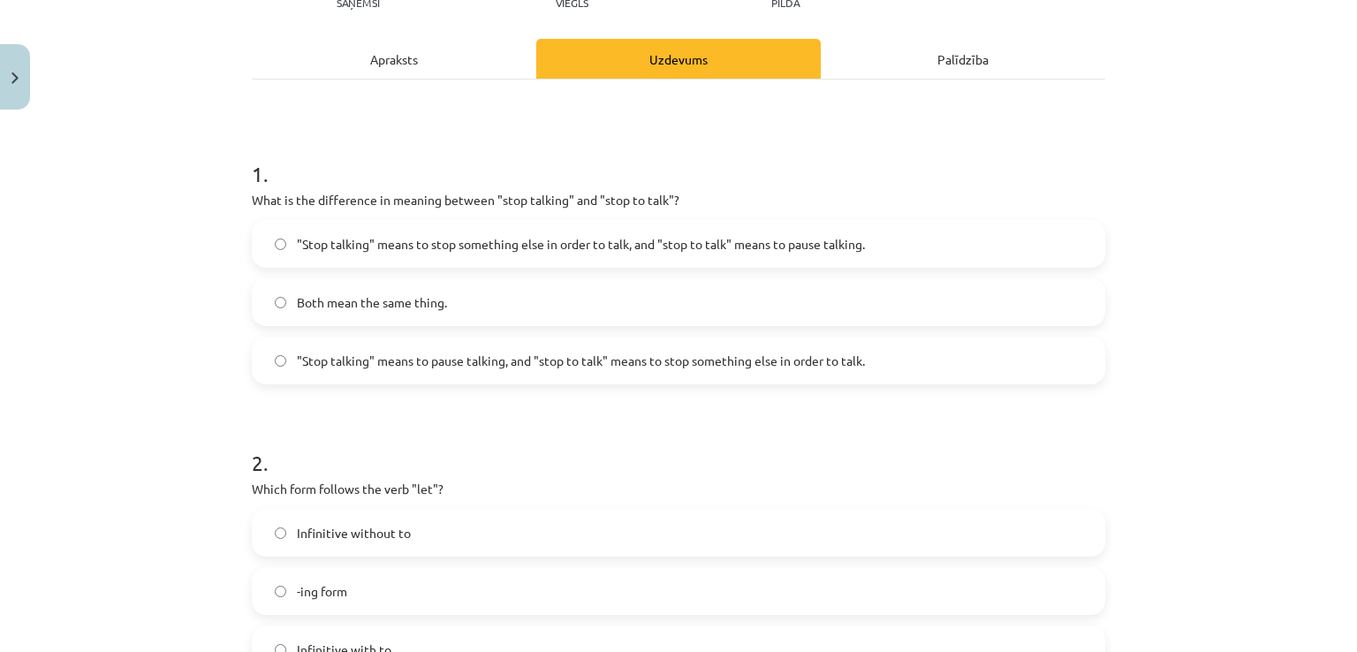
click at [414, 64] on div "Apraksts" at bounding box center [394, 59] width 284 height 40
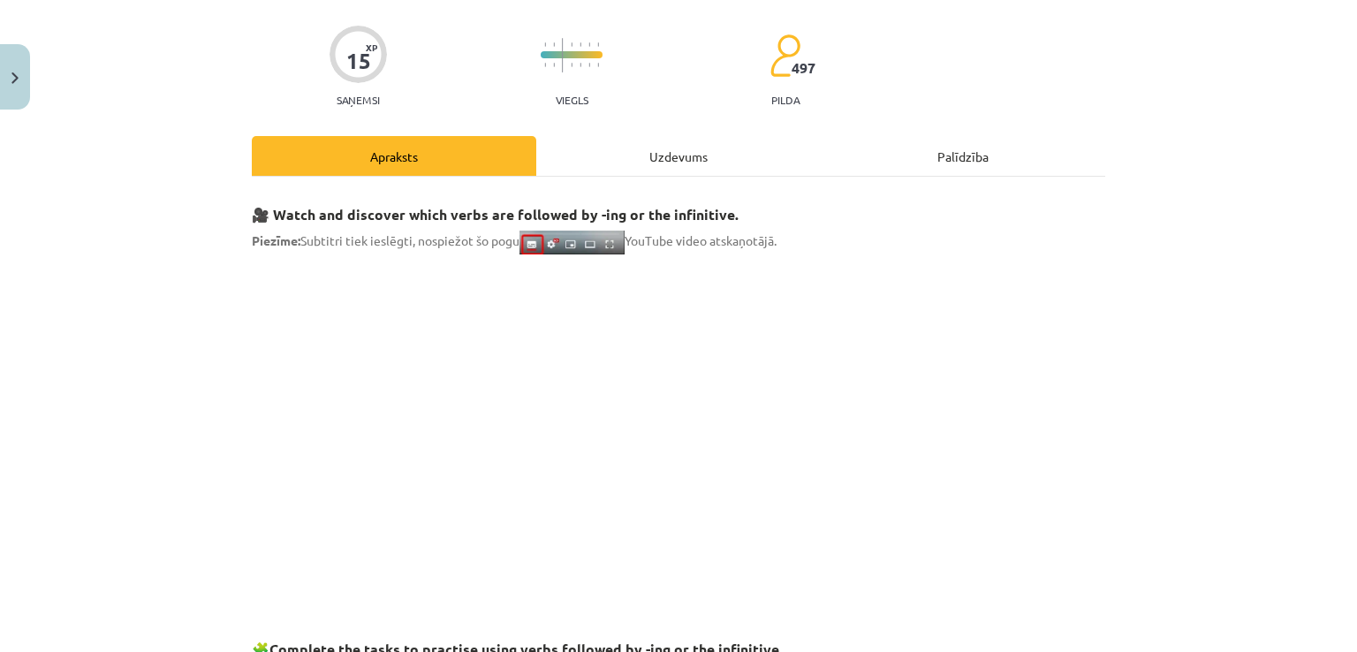
scroll to position [0, 0]
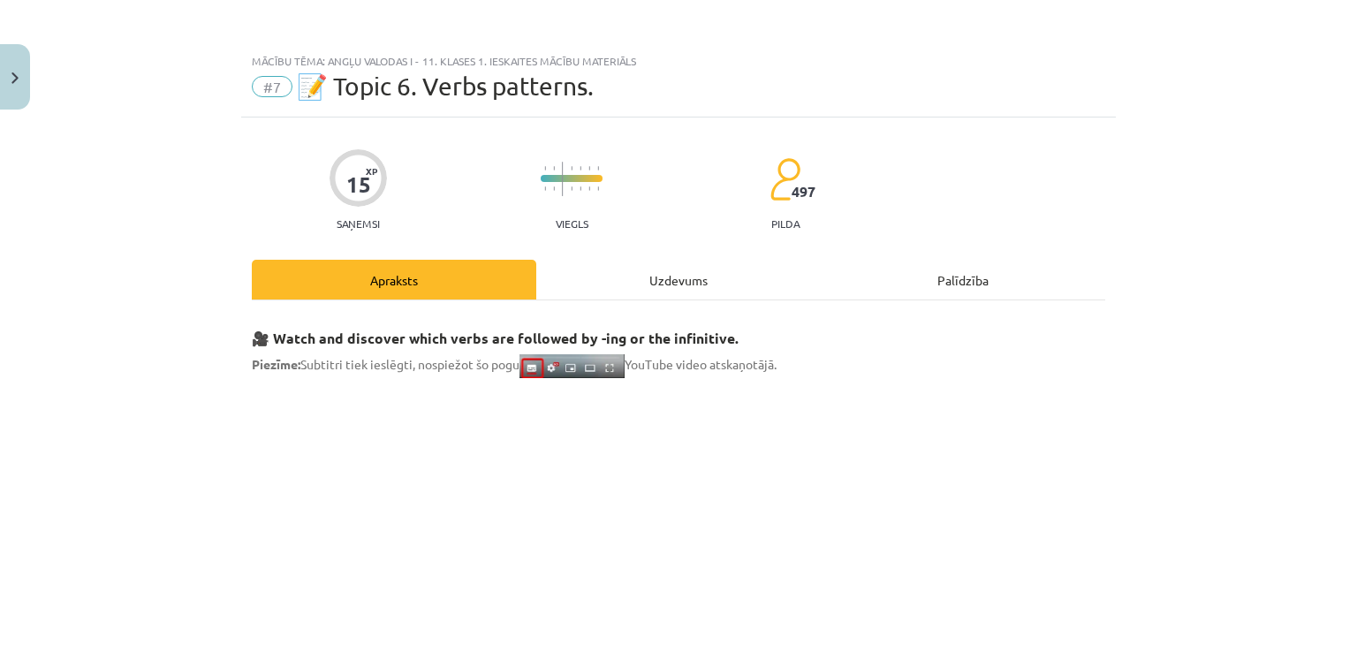
click at [617, 262] on div "Uzdevums" at bounding box center [678, 280] width 284 height 40
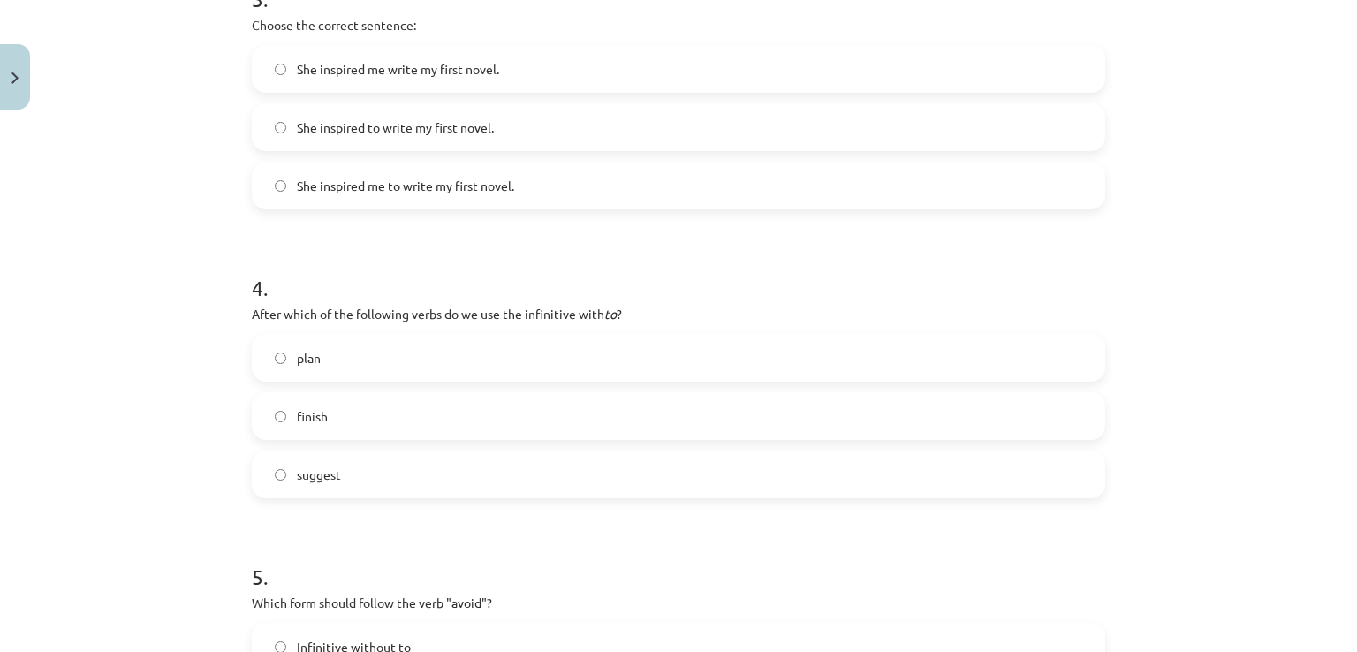
scroll to position [1016, 0]
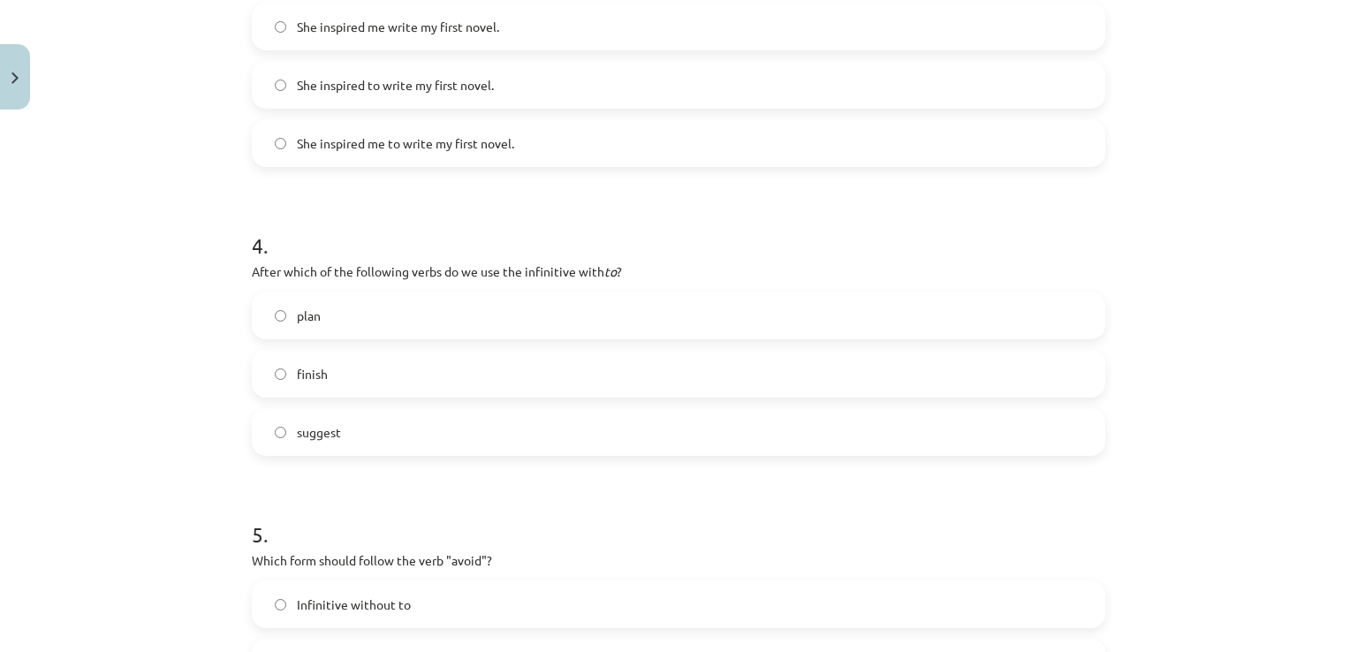
click at [288, 327] on label "plan" at bounding box center [679, 315] width 850 height 44
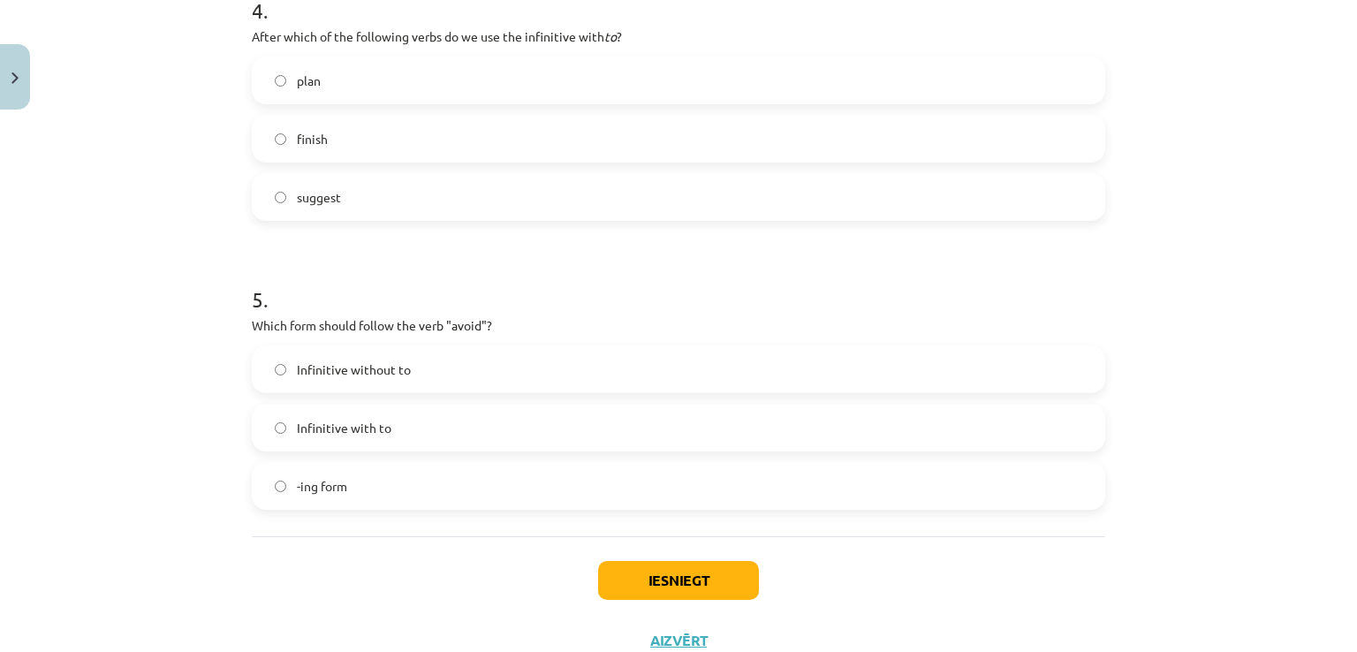
scroll to position [1281, 0]
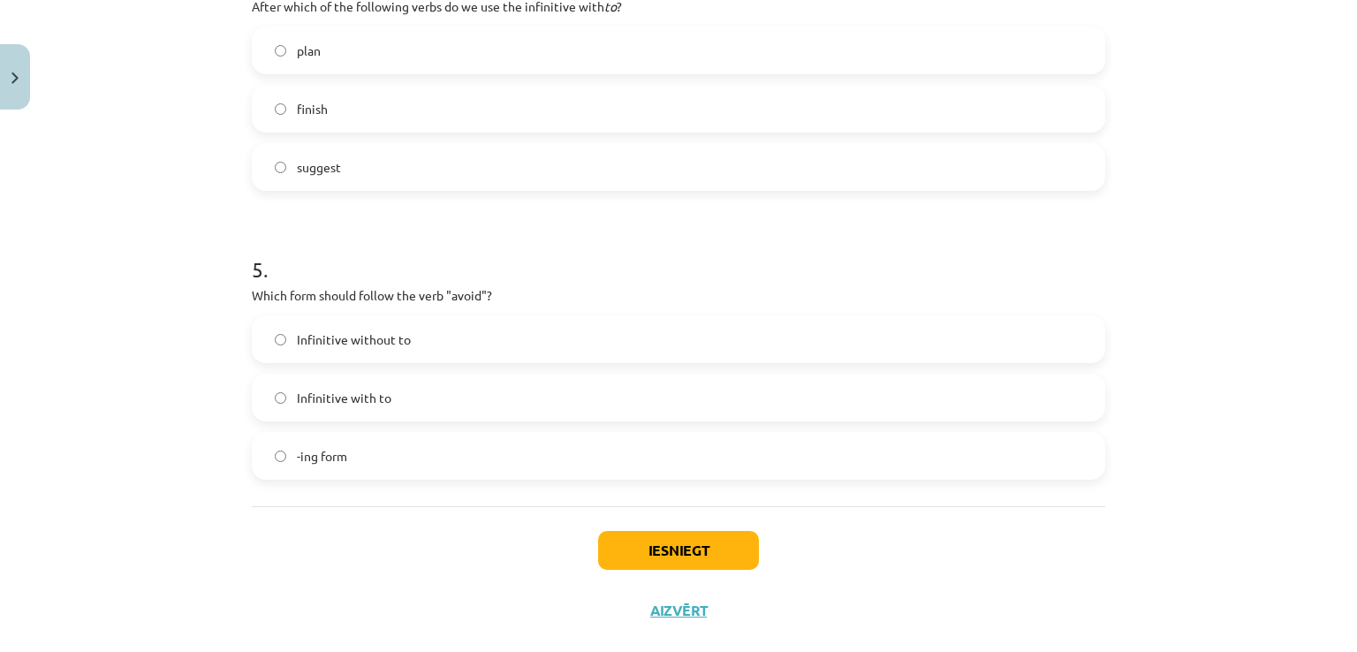
click at [308, 411] on label "Infinitive with to" at bounding box center [679, 397] width 850 height 44
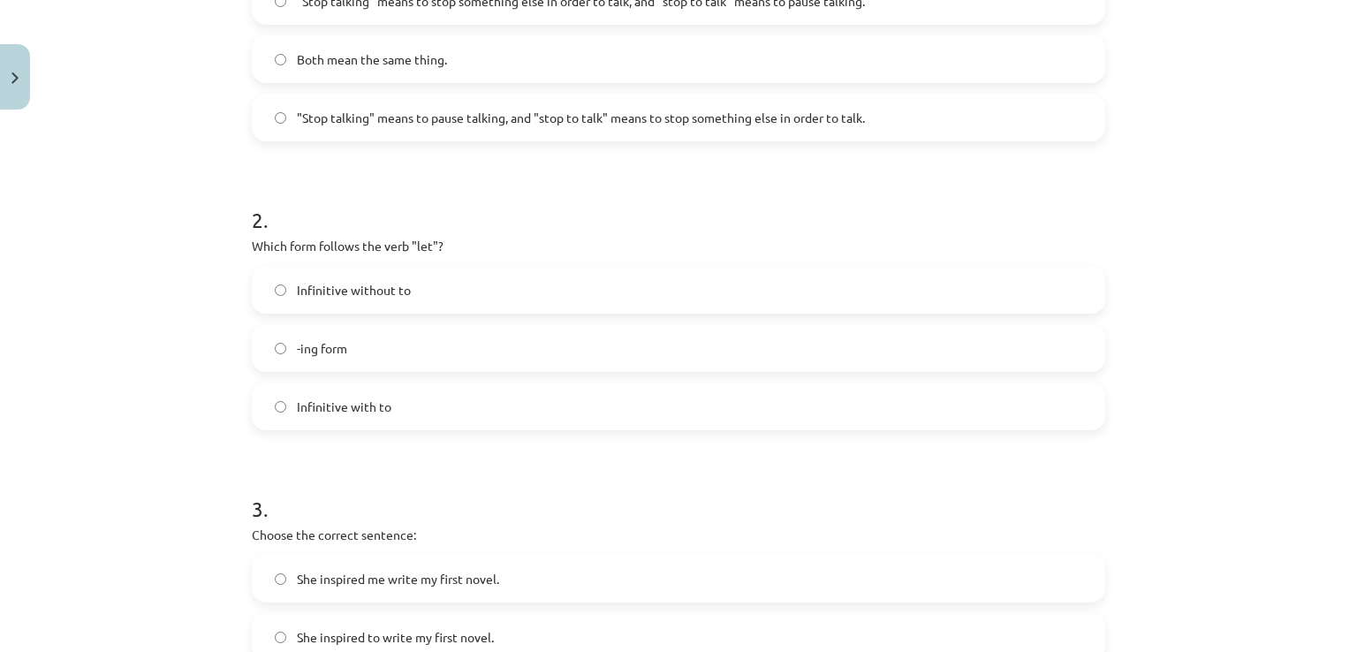
scroll to position [0, 0]
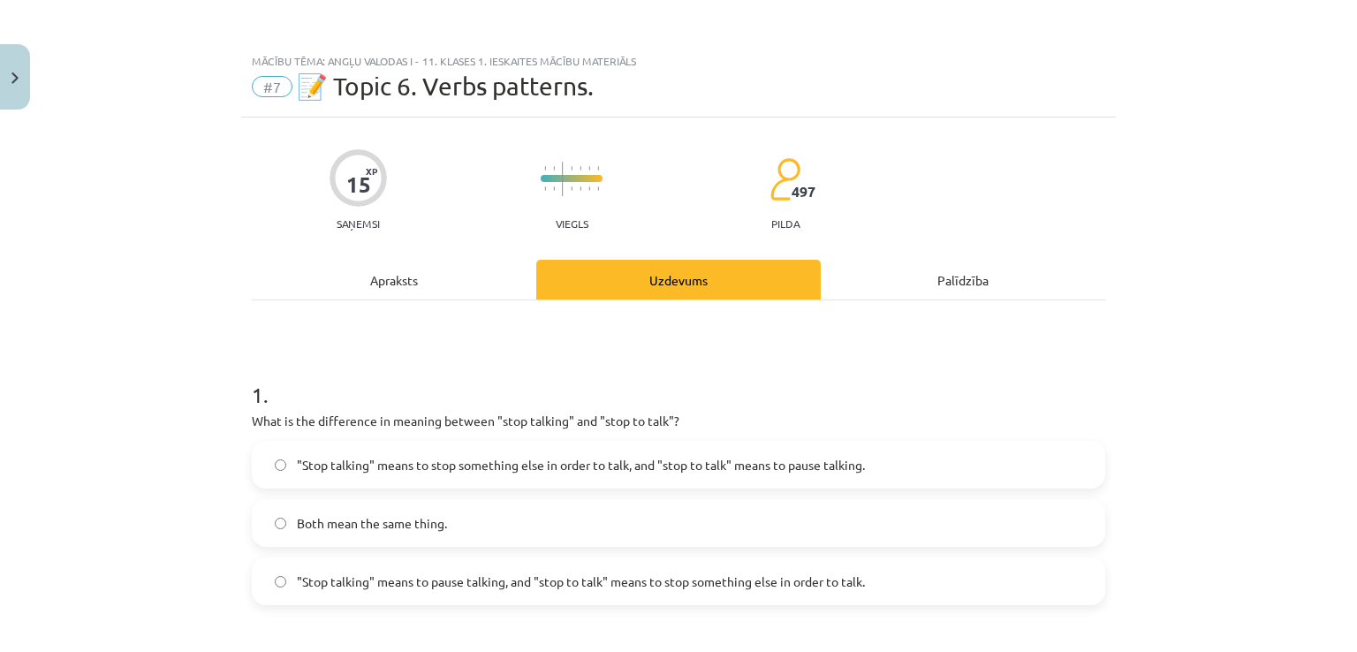
click at [425, 277] on div "Apraksts" at bounding box center [394, 280] width 284 height 40
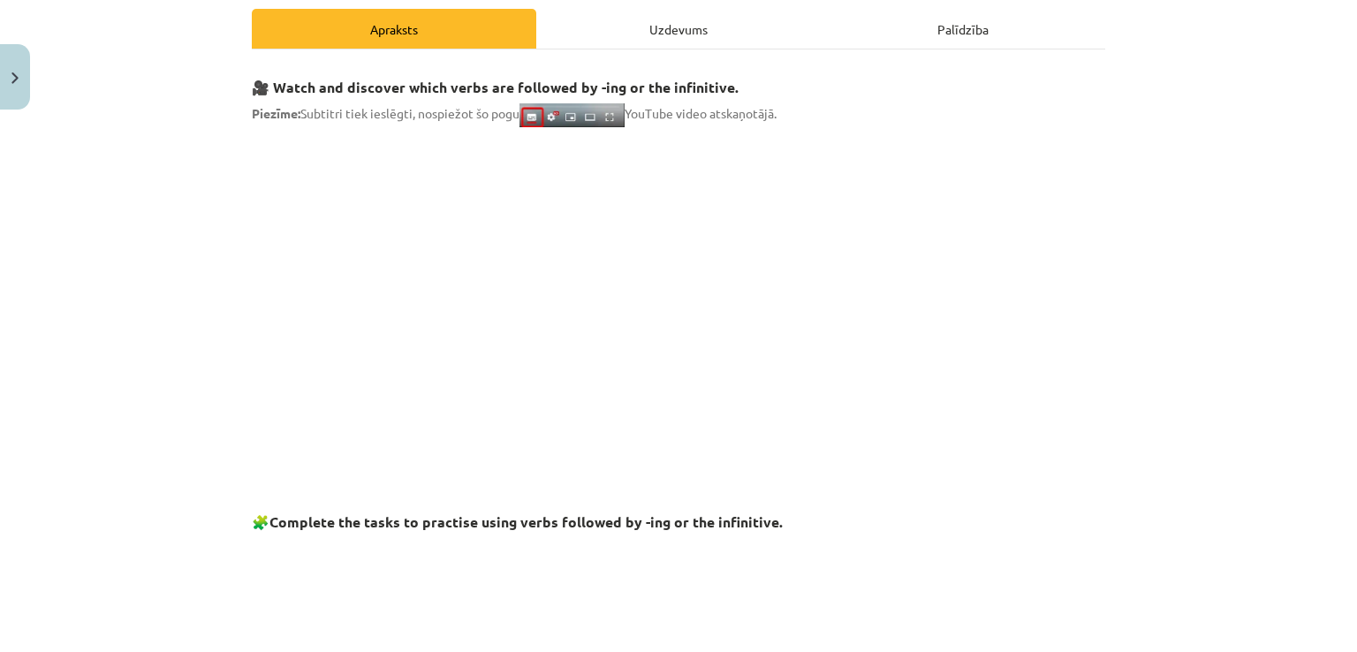
scroll to position [221, 0]
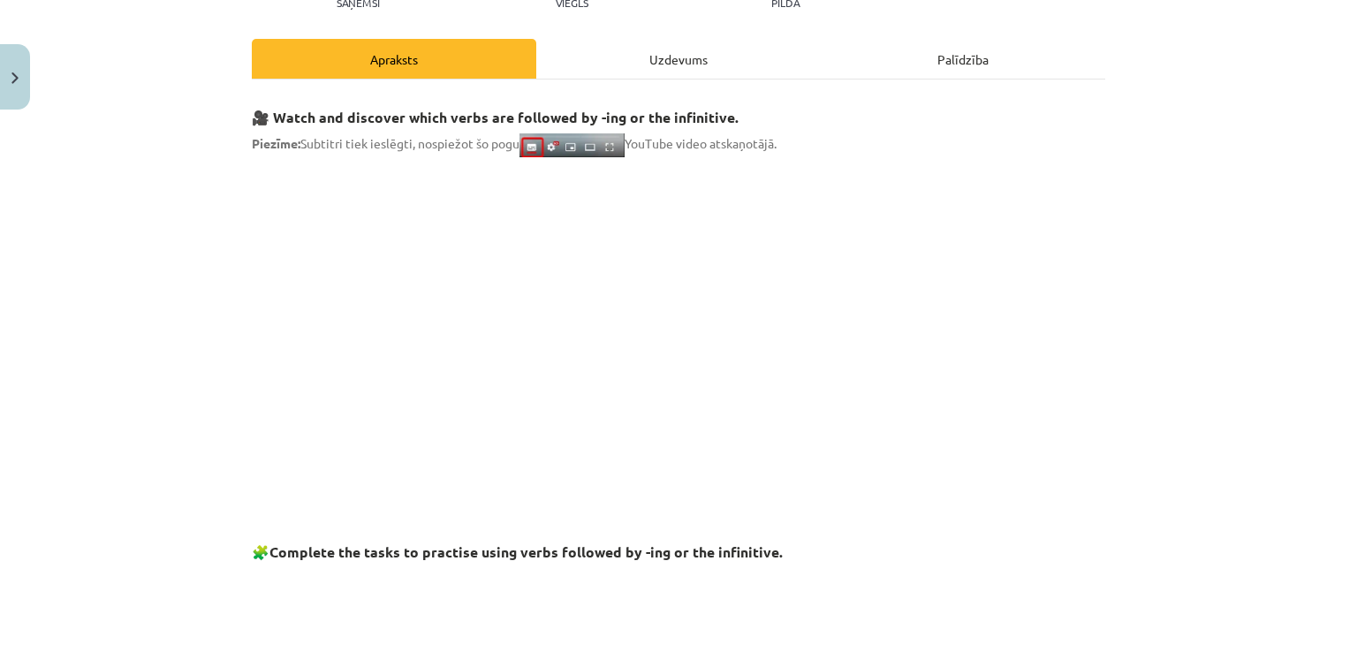
click at [649, 72] on div "Uzdevums" at bounding box center [678, 59] width 284 height 40
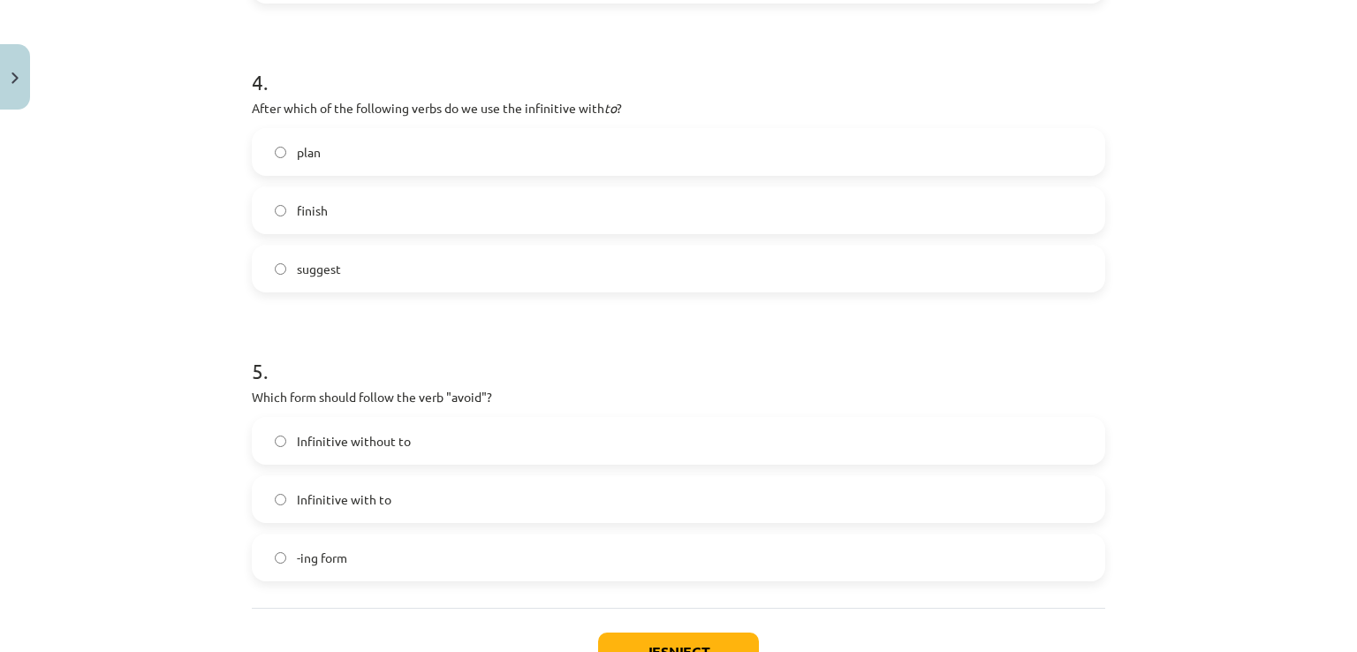
scroll to position [1314, 0]
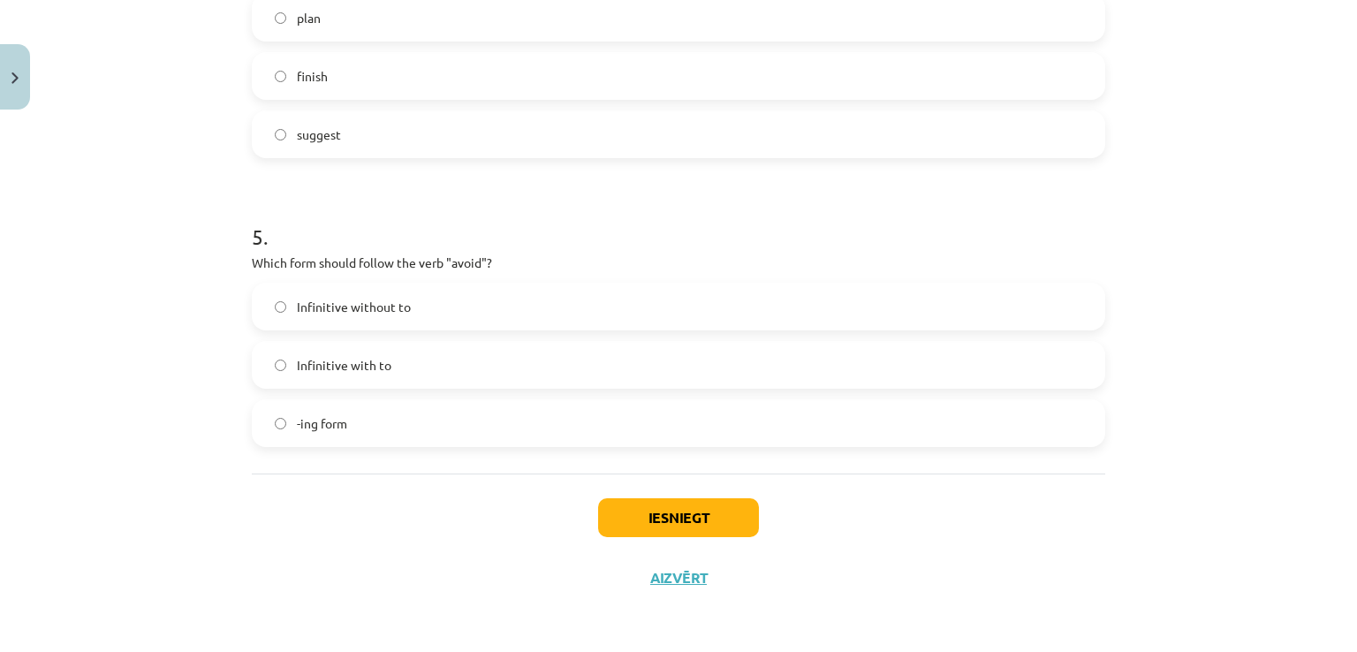
click at [280, 436] on label "-ing form" at bounding box center [679, 423] width 850 height 44
click at [677, 527] on button "Iesniegt" at bounding box center [678, 517] width 161 height 39
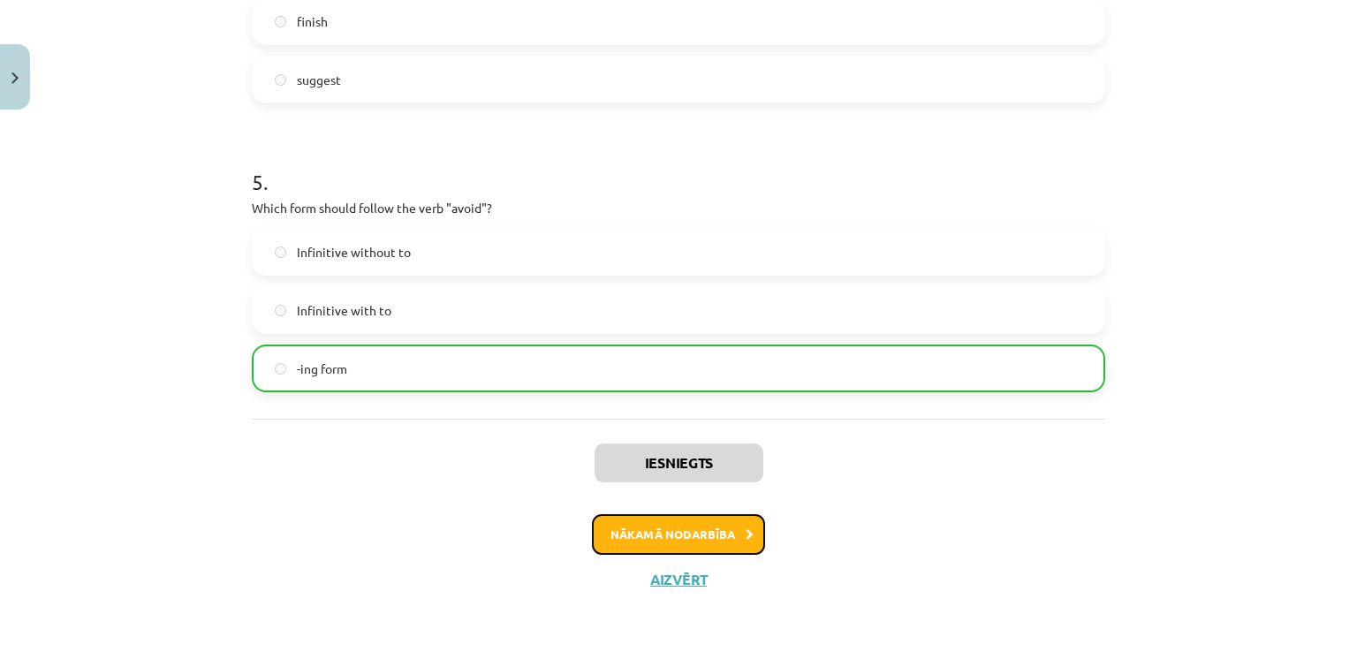
click at [701, 530] on button "Nākamā nodarbība" at bounding box center [678, 534] width 173 height 41
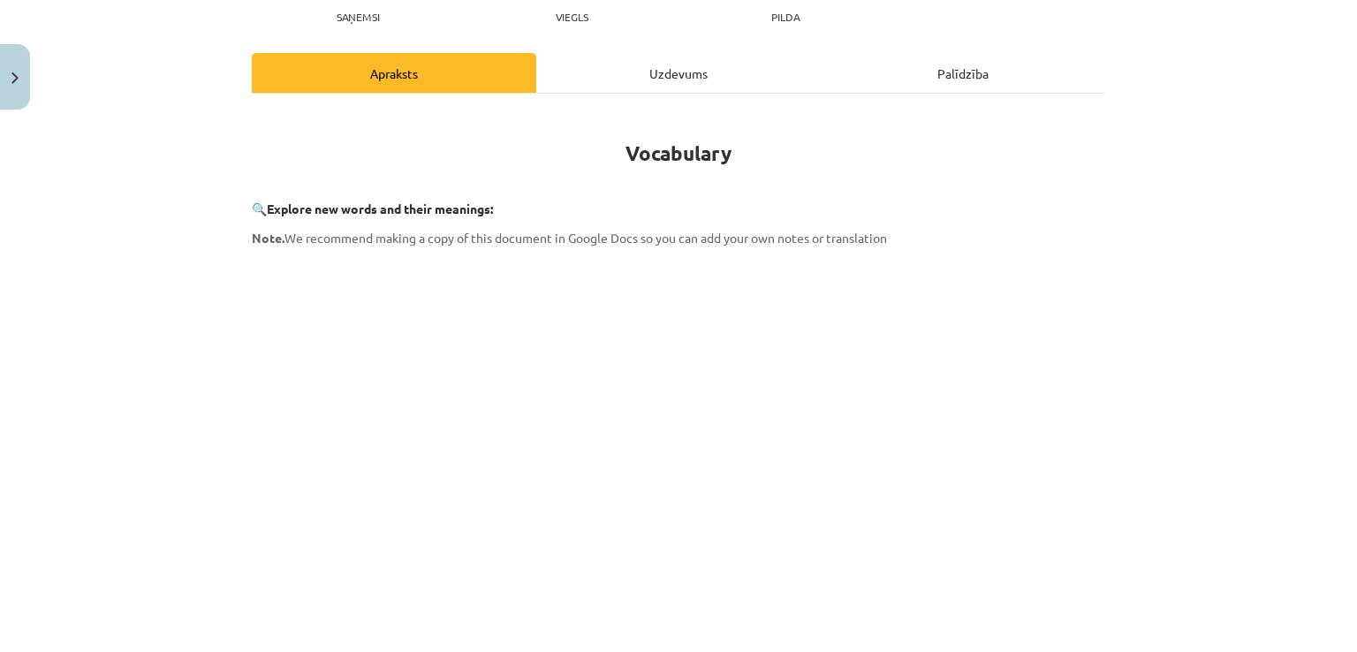
scroll to position [460, 0]
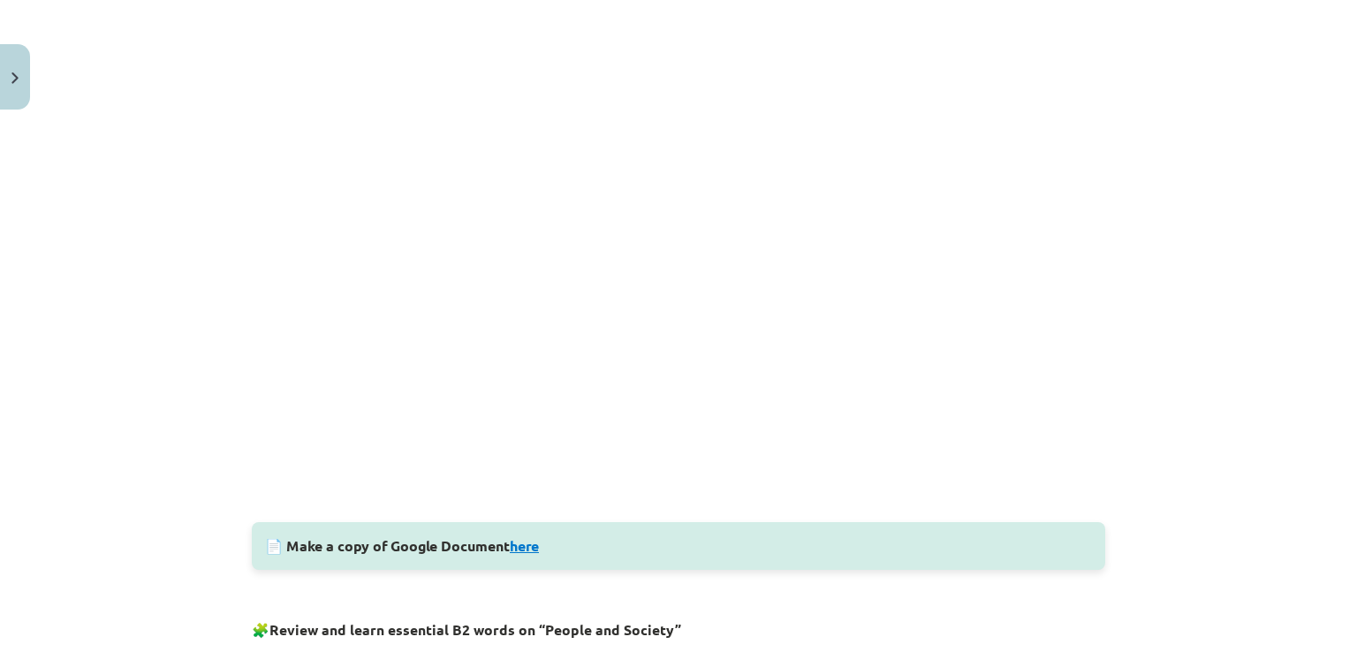
click at [513, 548] on link "here" at bounding box center [524, 545] width 29 height 19
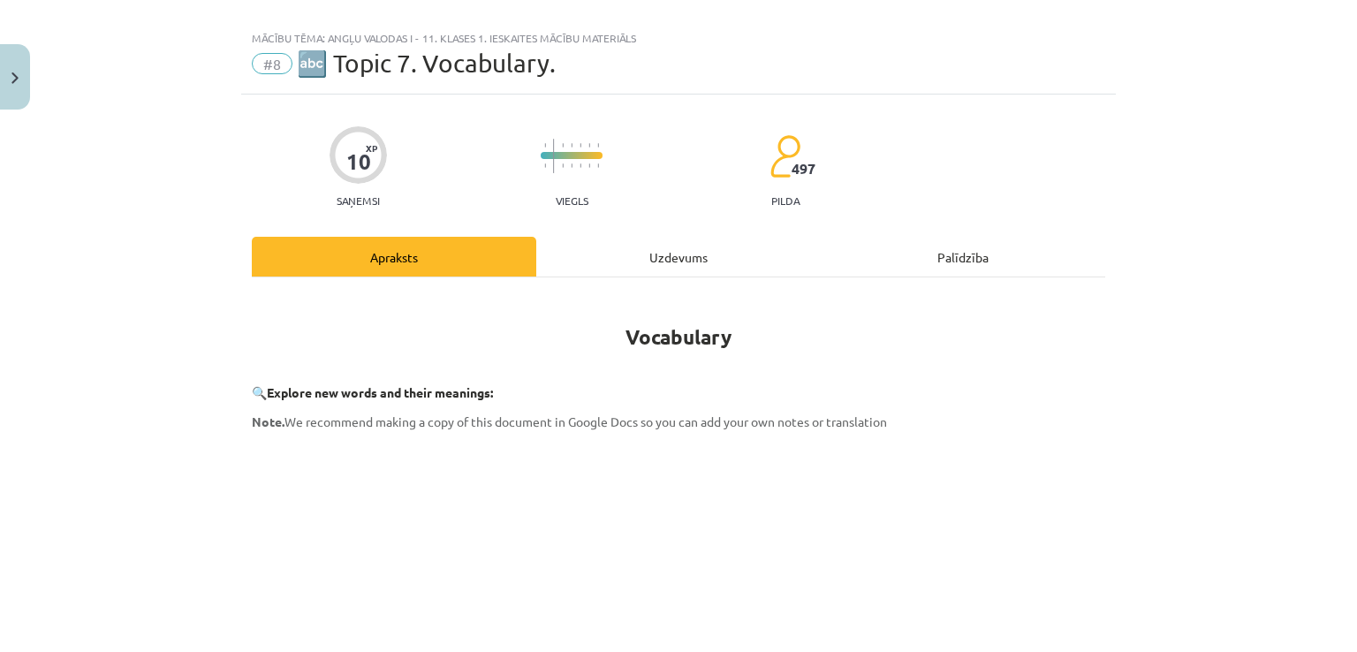
scroll to position [0, 0]
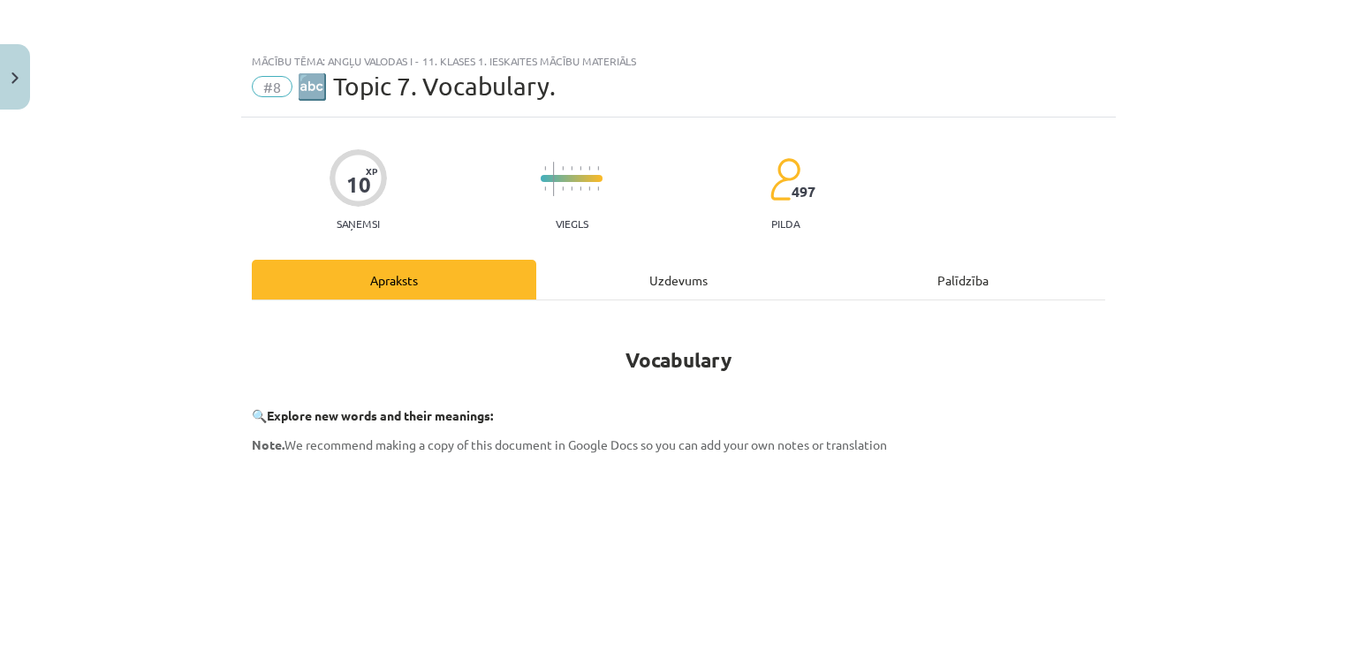
click at [648, 284] on div "Uzdevums" at bounding box center [678, 280] width 284 height 40
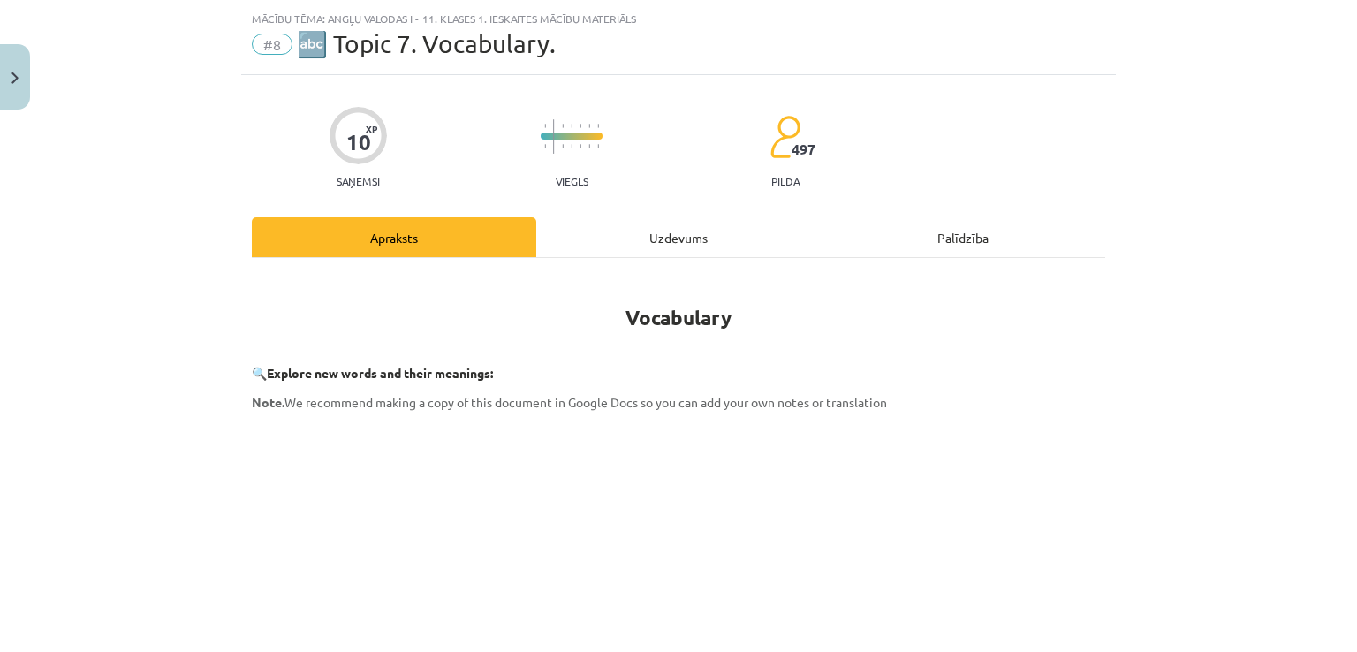
scroll to position [44, 0]
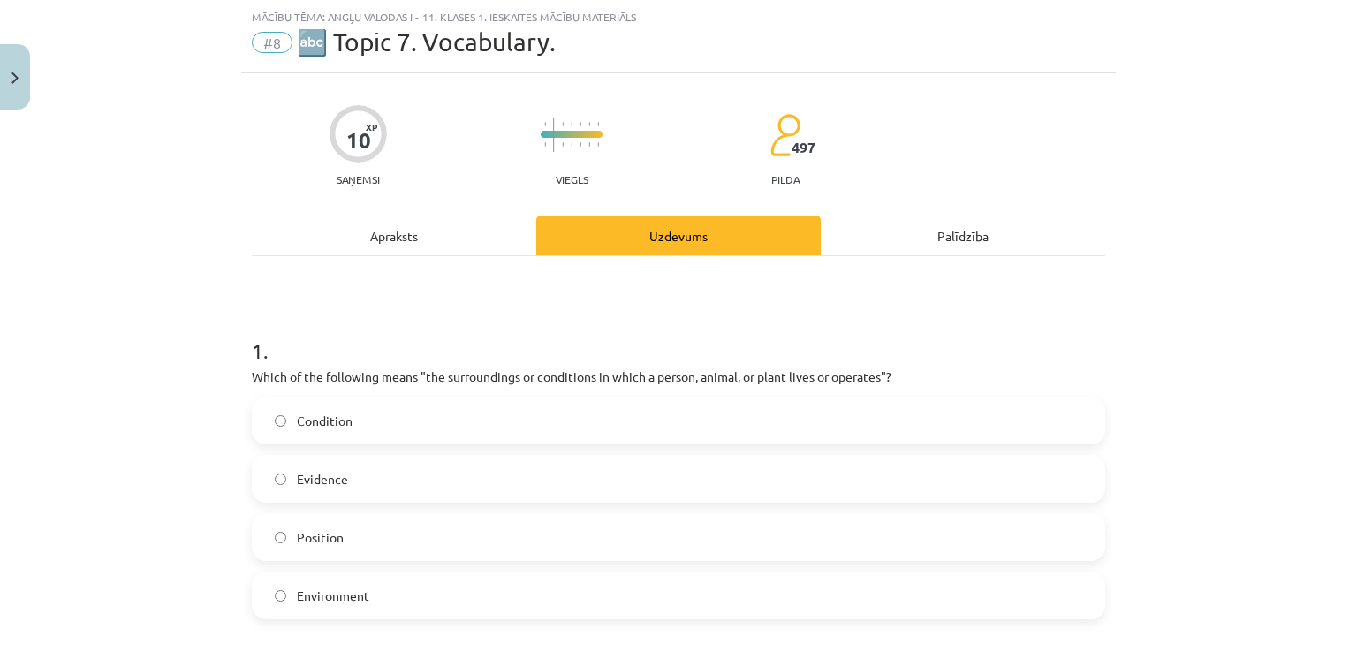
click at [363, 234] on div "Apraksts" at bounding box center [394, 236] width 284 height 40
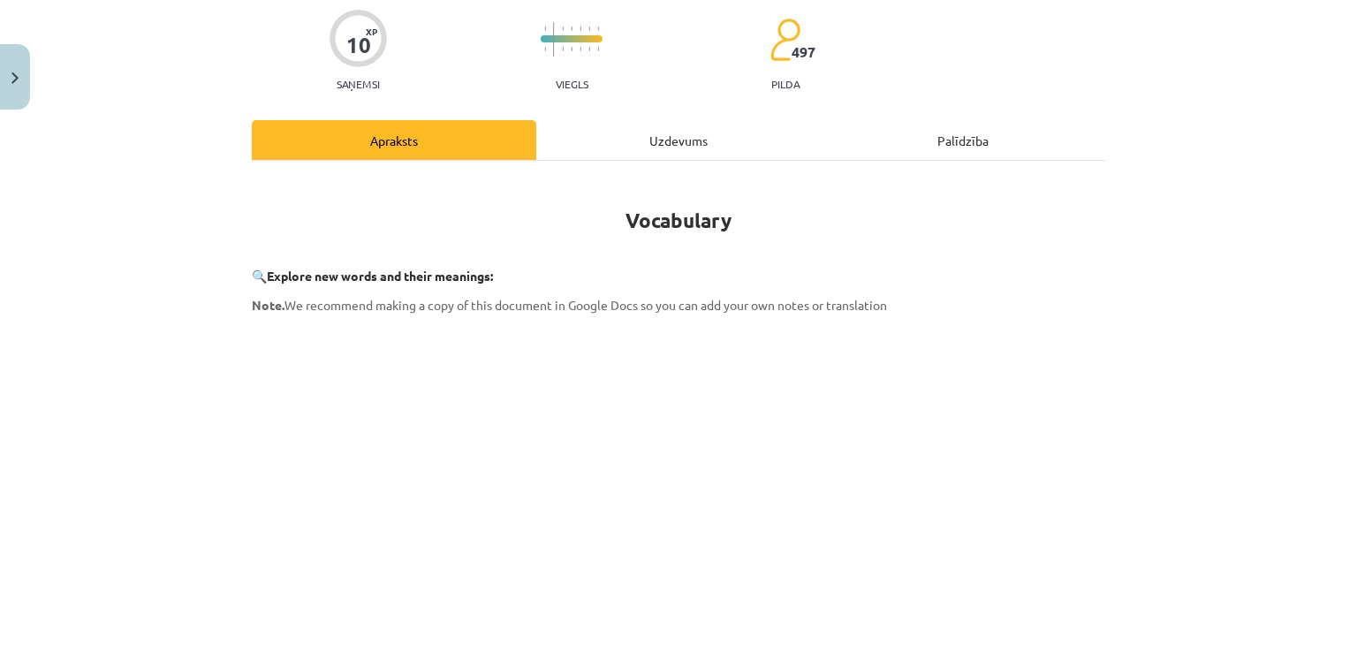
scroll to position [0, 0]
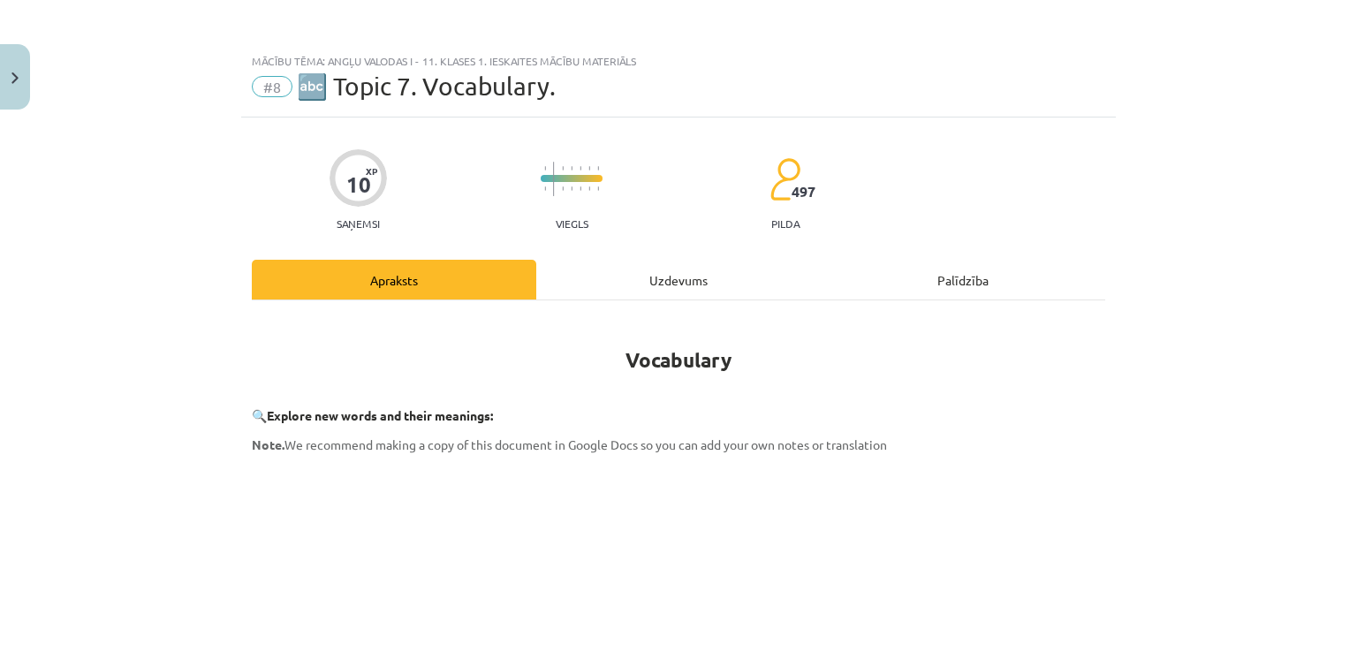
click at [709, 289] on div "Uzdevums" at bounding box center [678, 280] width 284 height 40
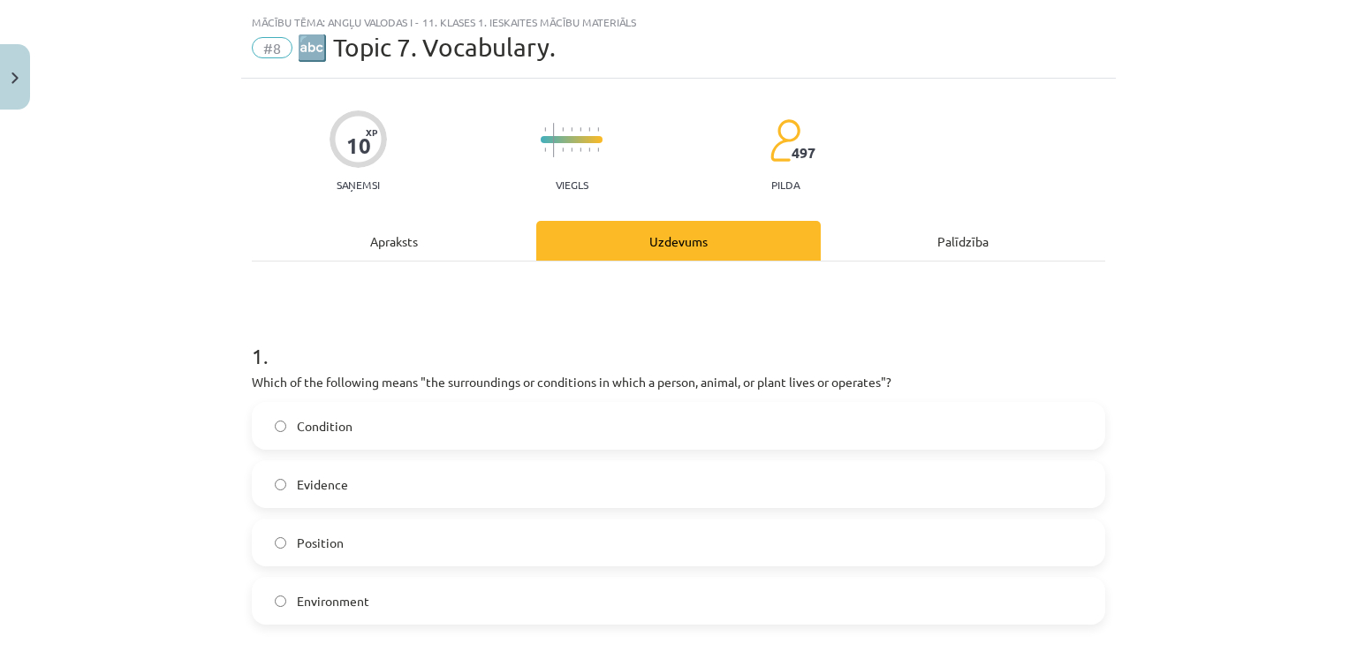
scroll to position [44, 0]
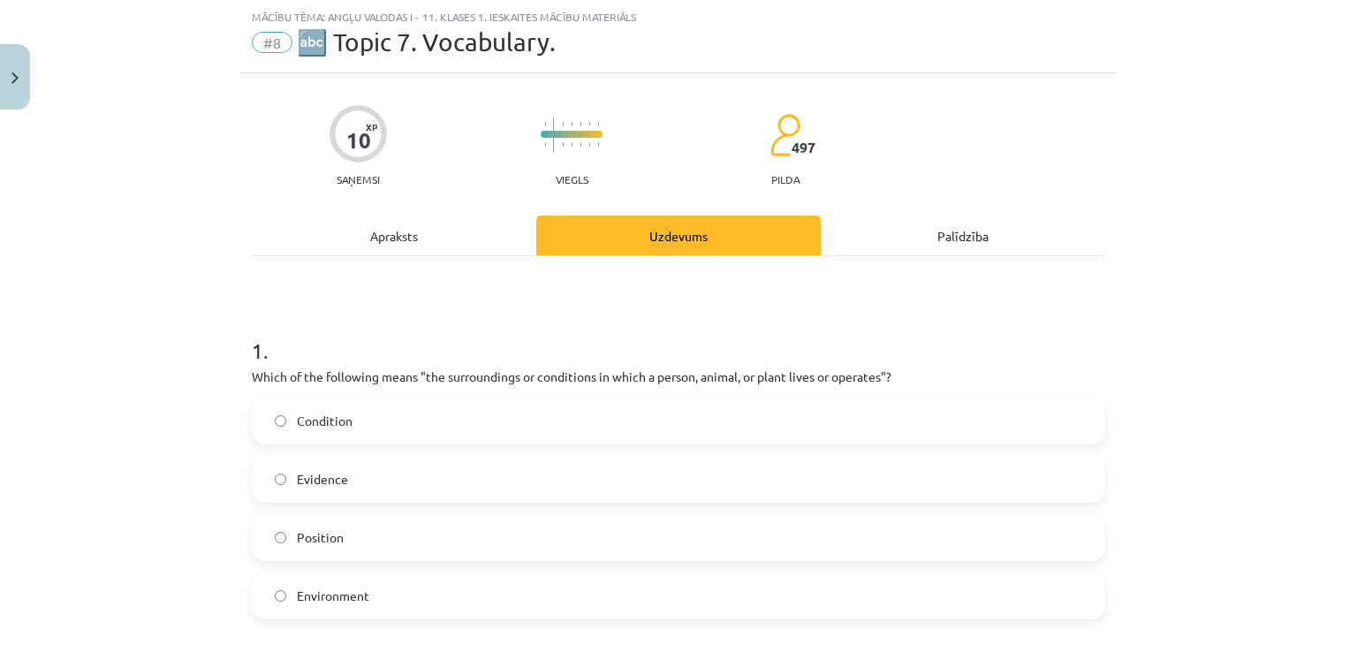
click at [379, 602] on label "Environment" at bounding box center [679, 595] width 850 height 44
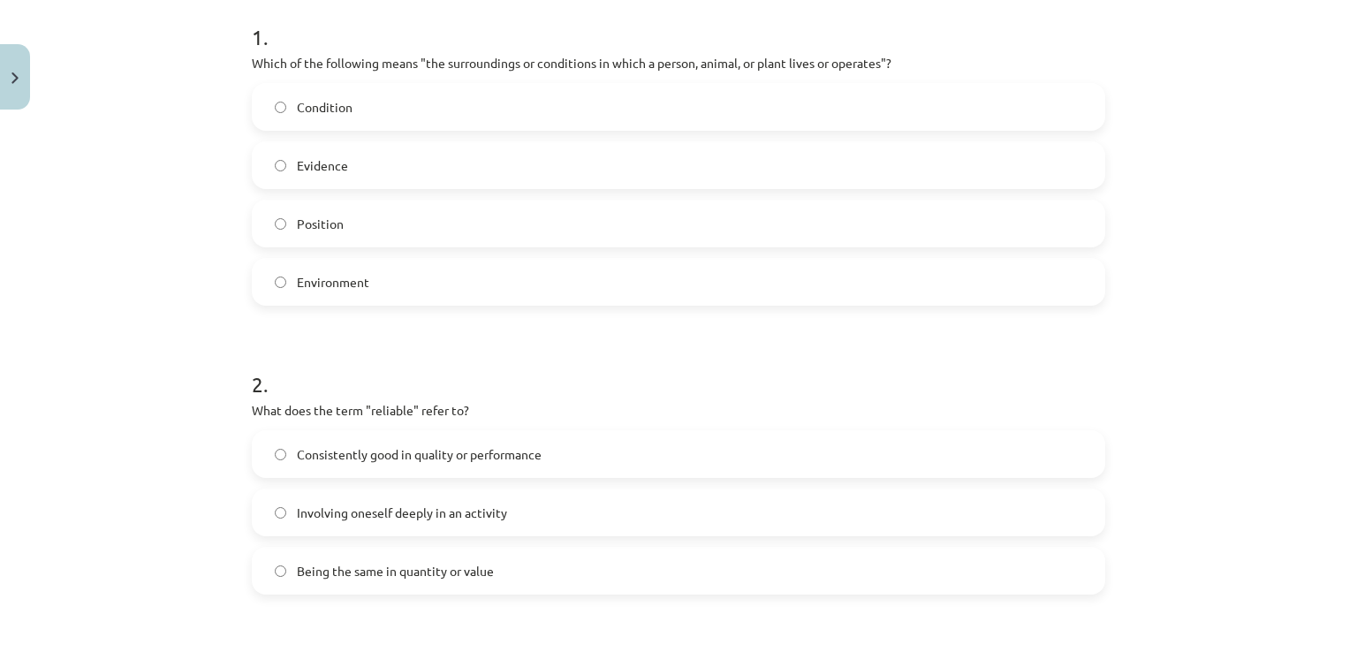
scroll to position [530, 0]
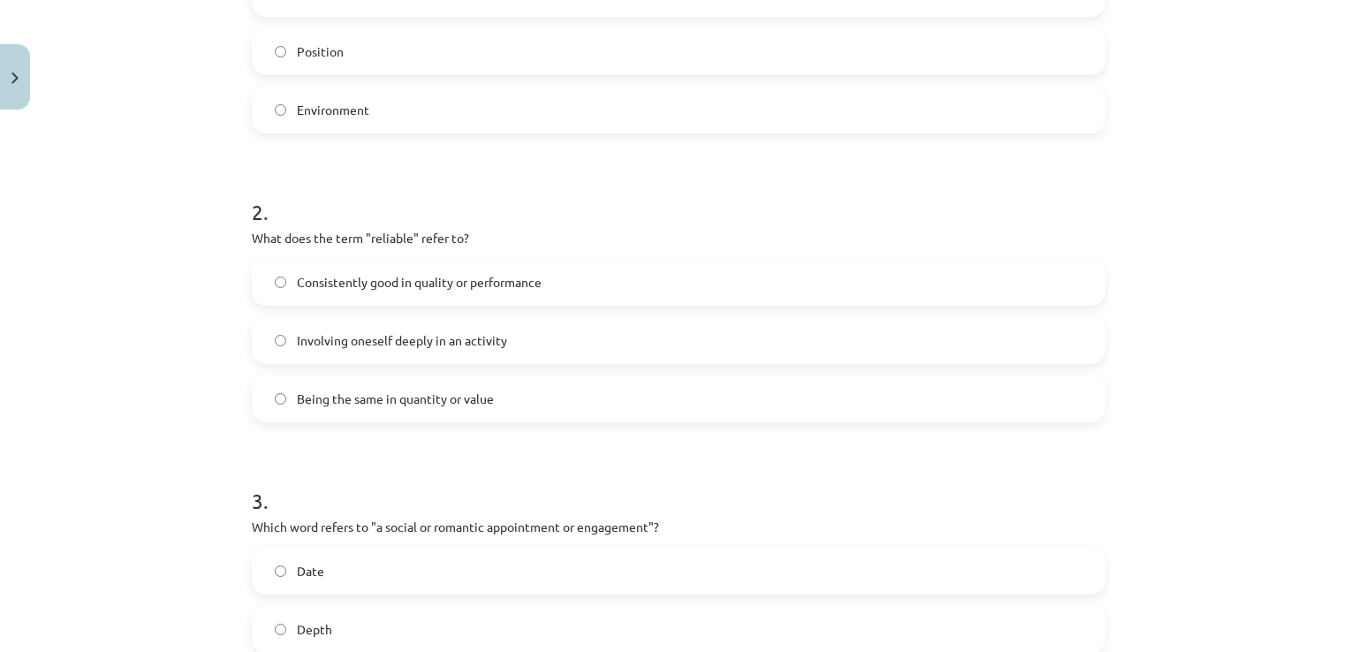
click at [495, 273] on span "Consistently good in quality or performance" at bounding box center [419, 282] width 245 height 19
click at [435, 342] on span "Involving oneself deeply in an activity" at bounding box center [402, 340] width 210 height 19
click at [332, 402] on span "Being the same in quantity or value" at bounding box center [395, 399] width 197 height 19
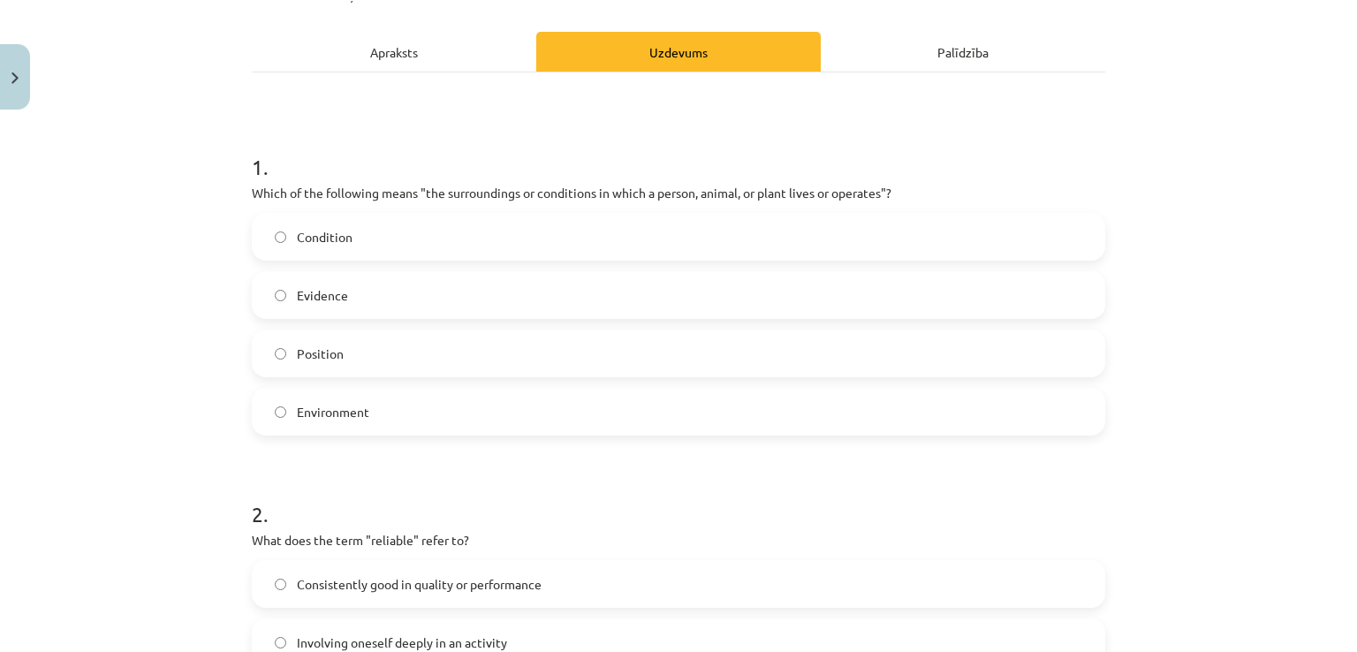
scroll to position [0, 0]
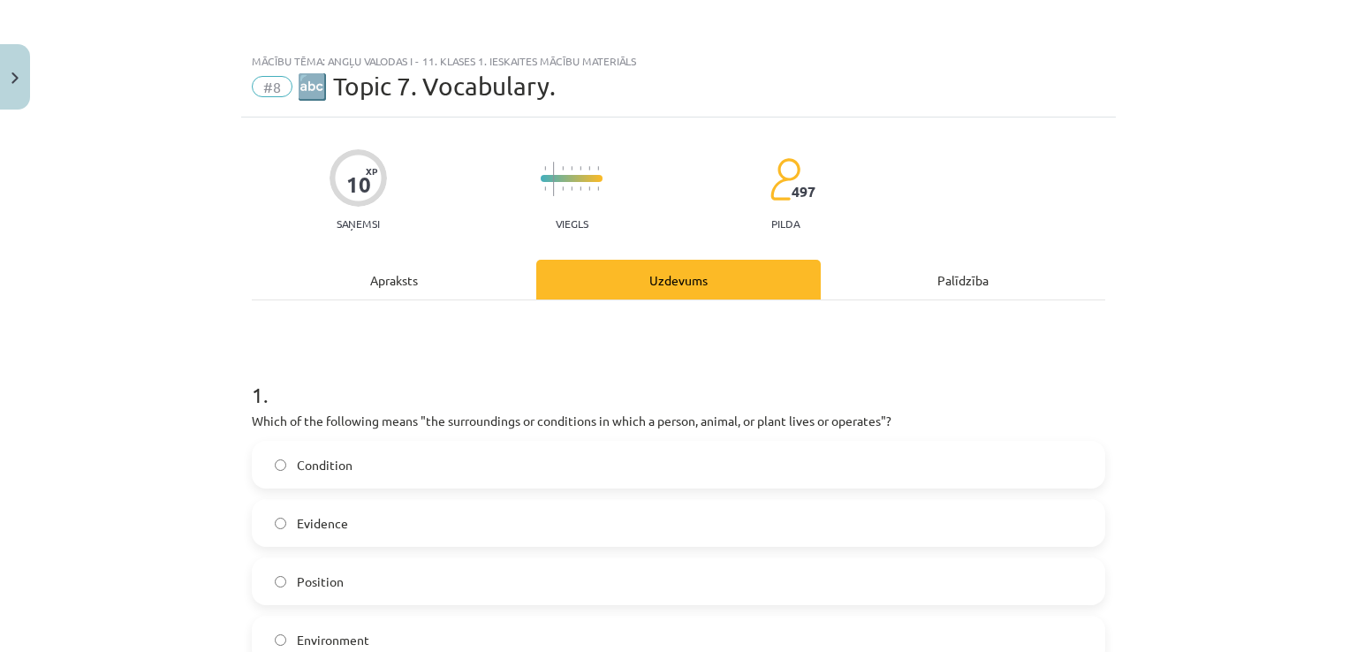
click at [338, 294] on div "Apraksts" at bounding box center [394, 280] width 284 height 40
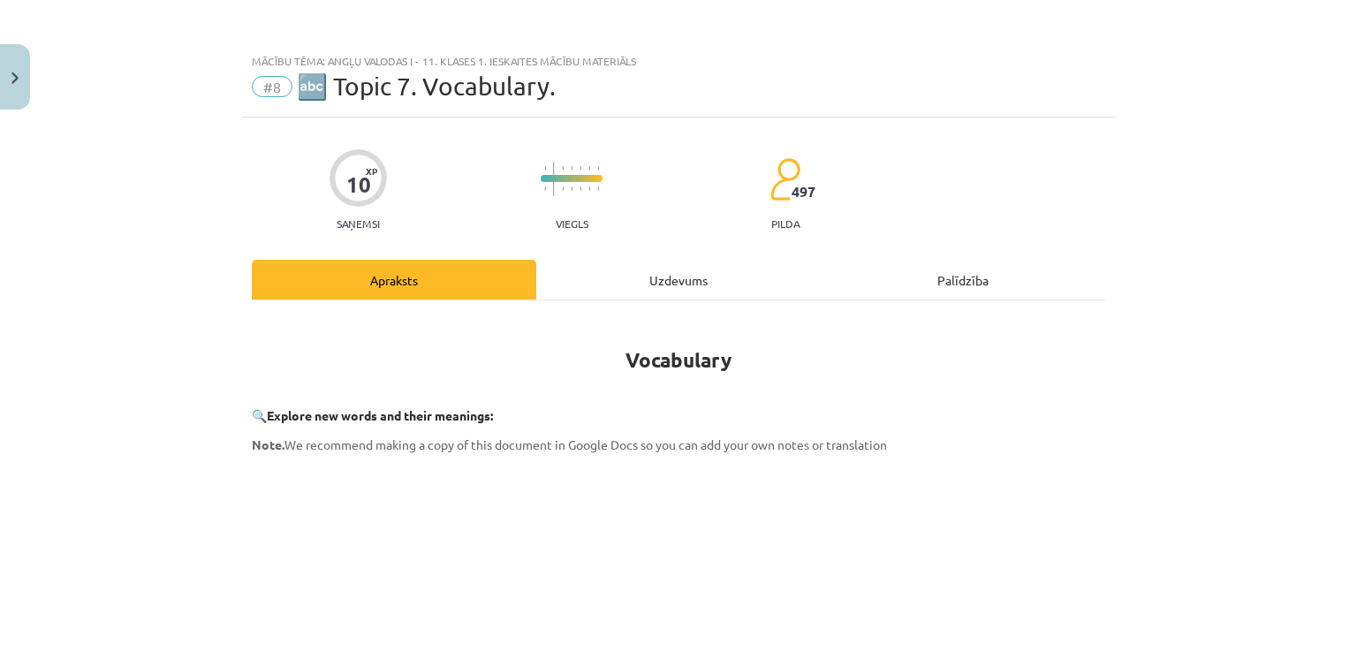
click at [585, 284] on div "Uzdevums" at bounding box center [678, 280] width 284 height 40
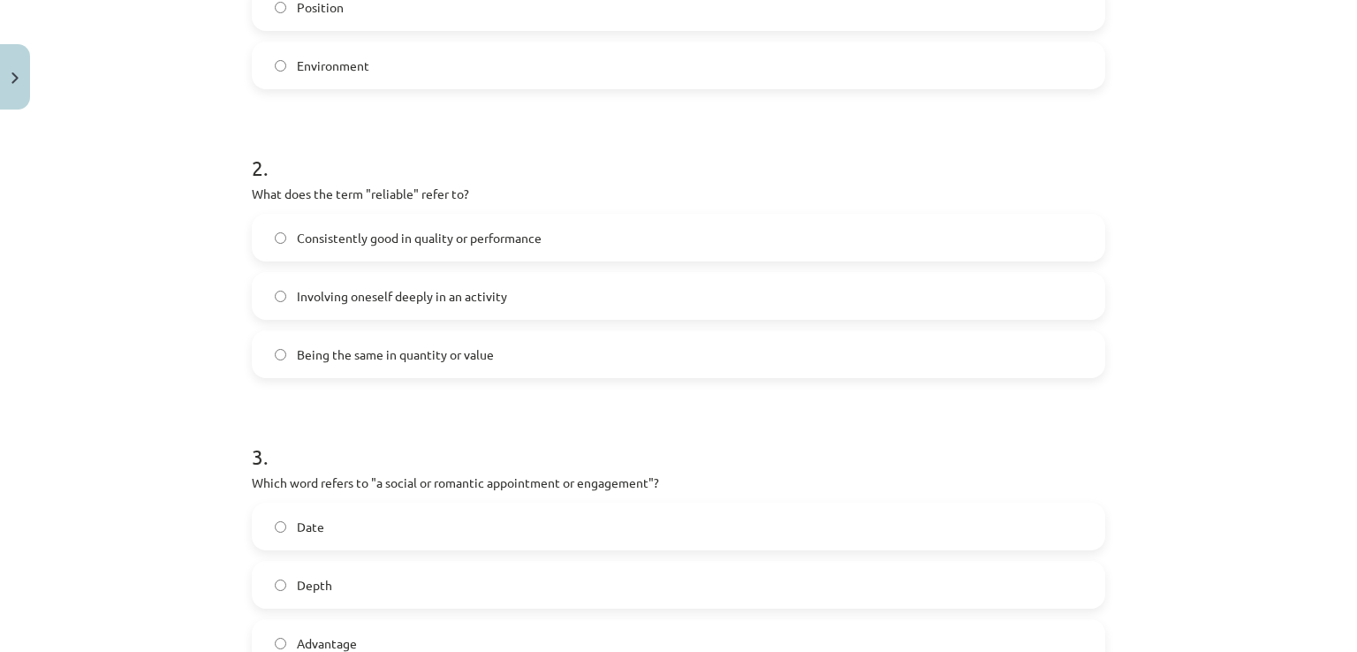
drag, startPoint x: 383, startPoint y: 233, endPoint x: 371, endPoint y: 240, distance: 14.2
click at [385, 233] on span "Consistently good in quality or performance" at bounding box center [419, 238] width 245 height 19
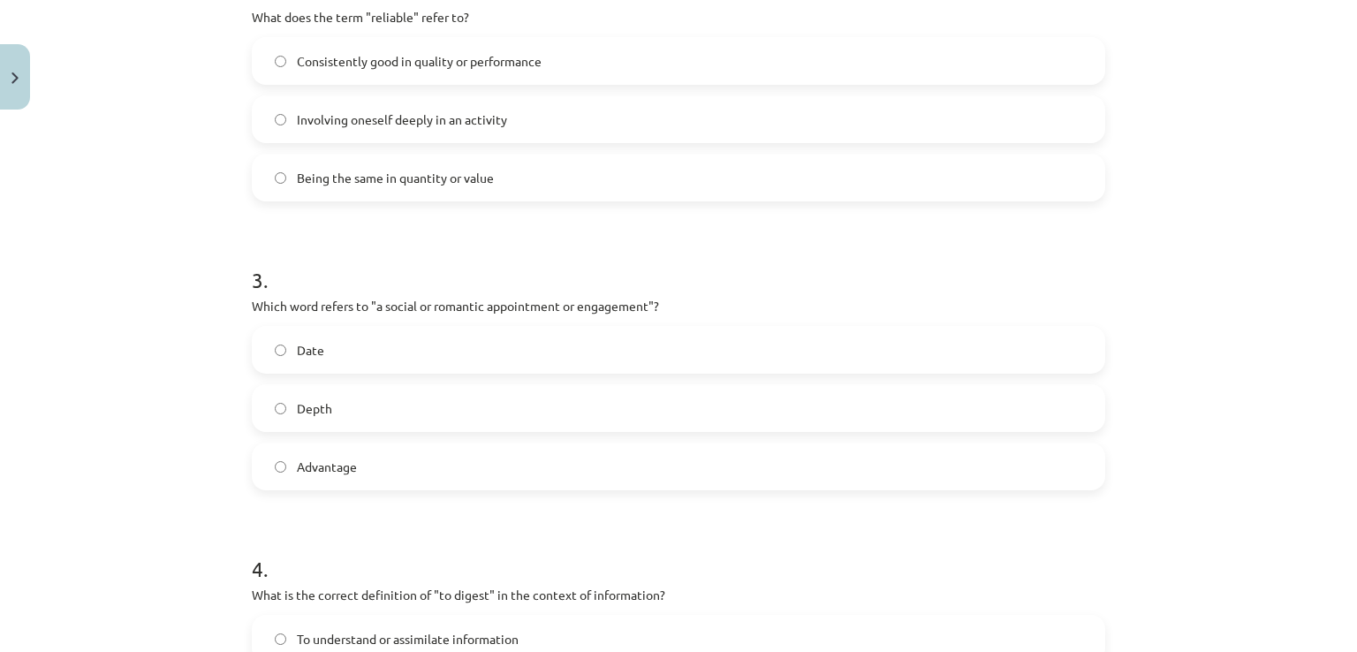
click at [345, 412] on label "Depth" at bounding box center [679, 408] width 850 height 44
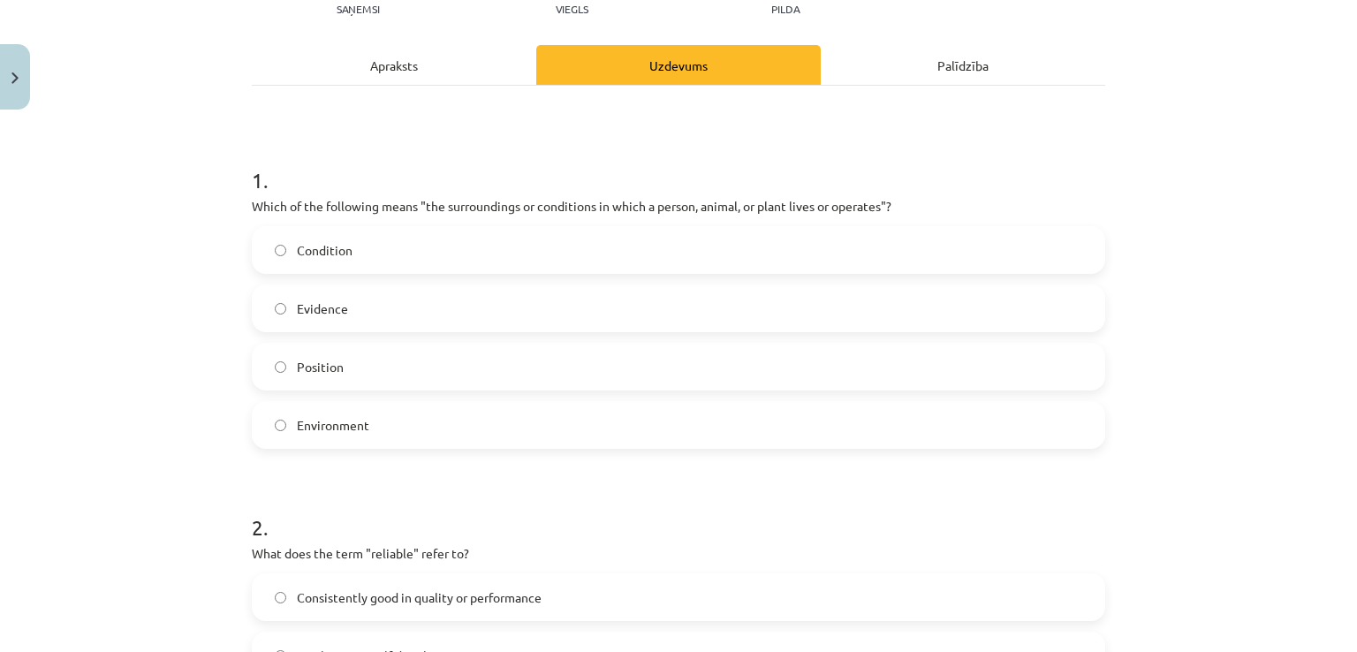
scroll to position [0, 0]
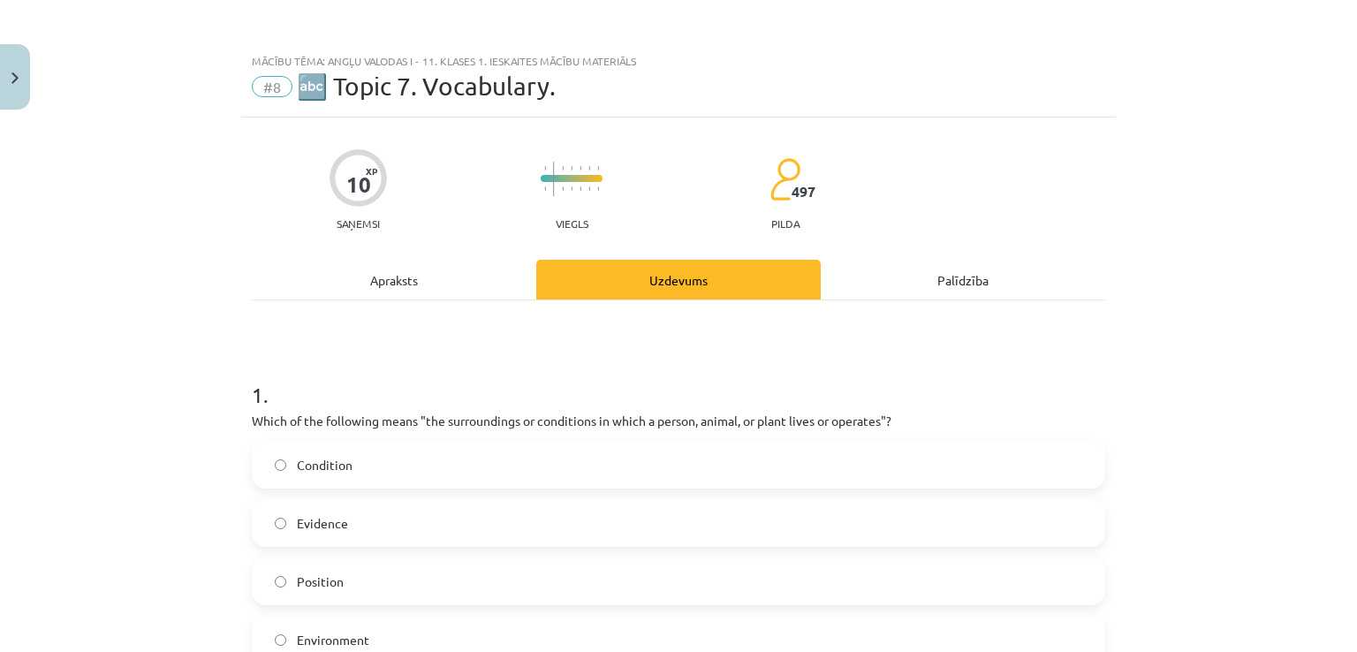
click at [449, 276] on div "Apraksts" at bounding box center [394, 280] width 284 height 40
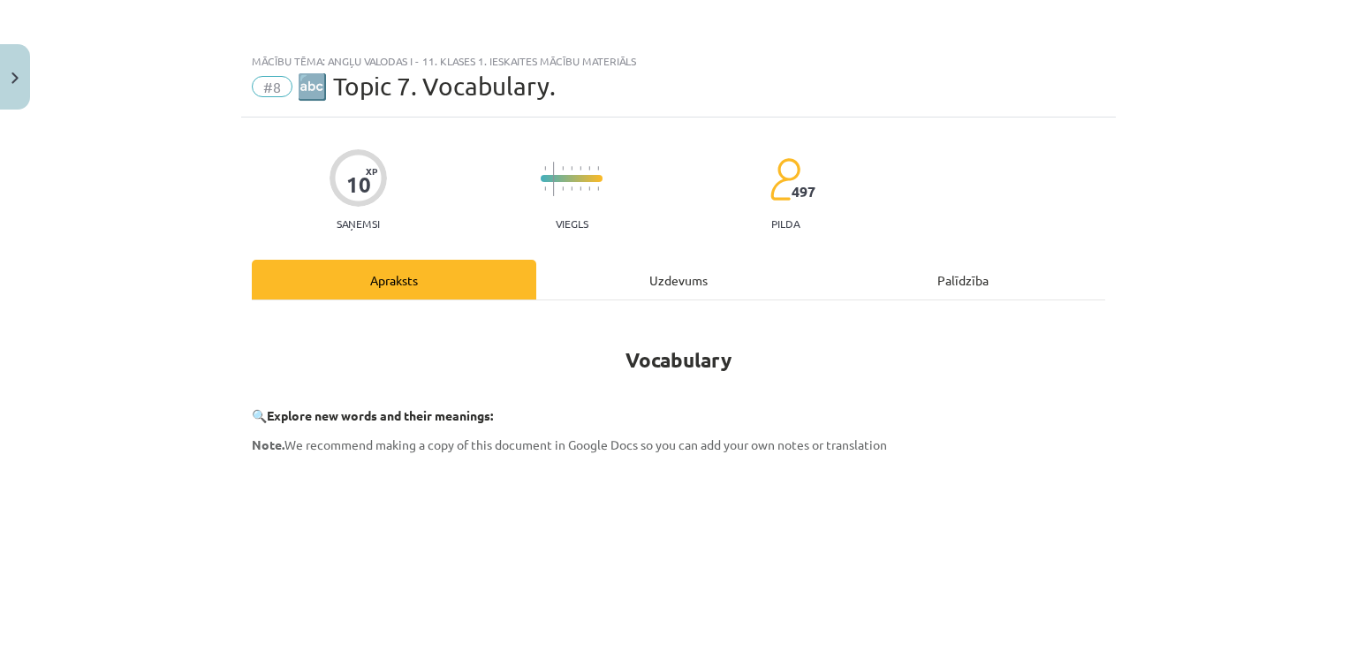
click at [685, 276] on div "Uzdevums" at bounding box center [678, 280] width 284 height 40
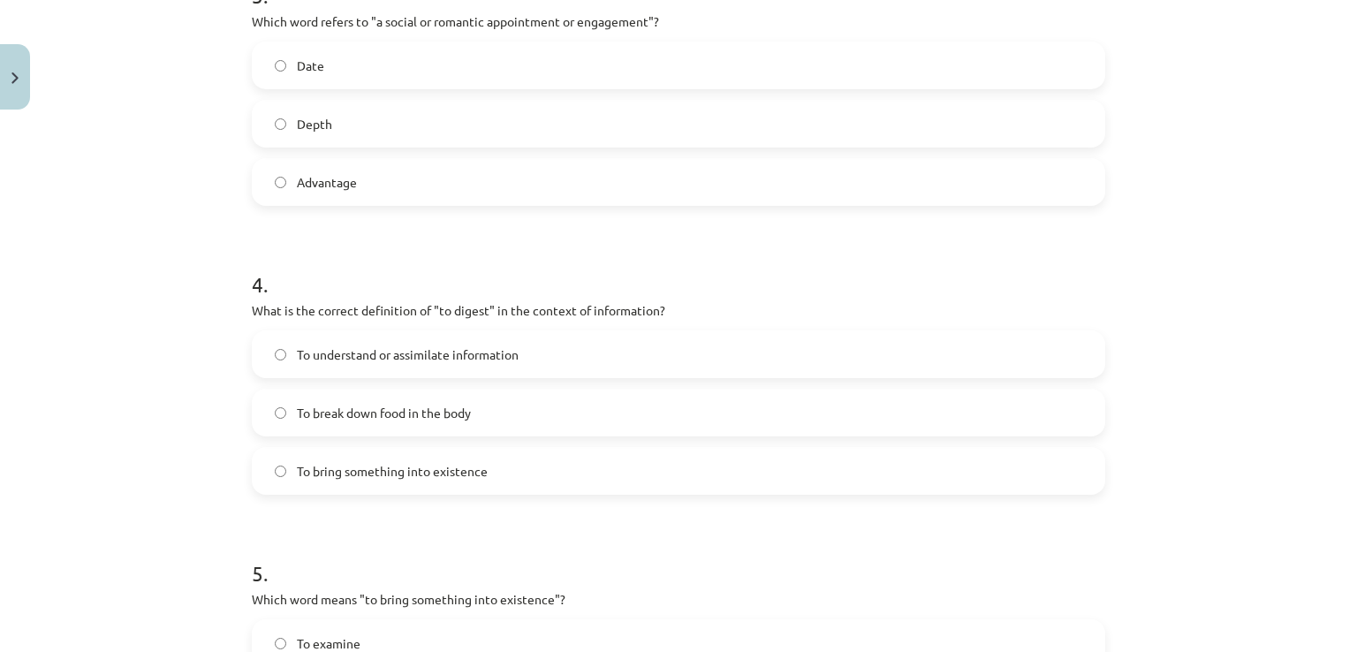
scroll to position [928, 0]
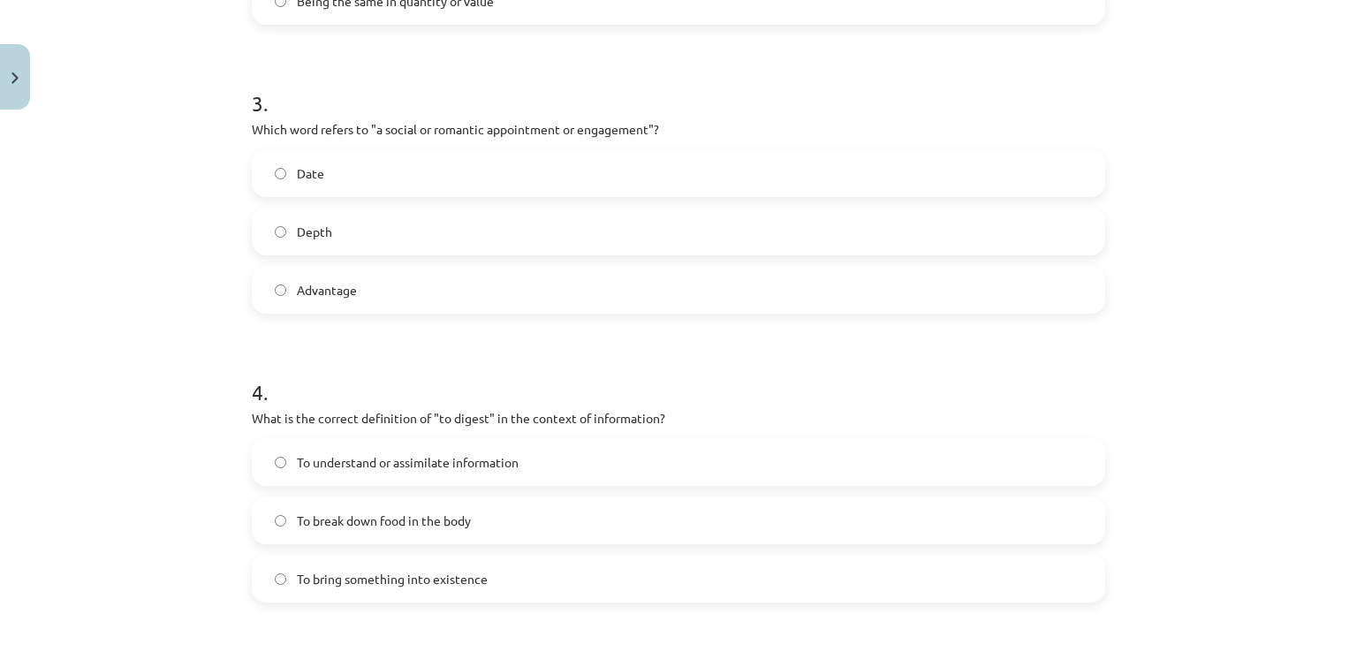
click at [297, 164] on span "Date" at bounding box center [310, 173] width 27 height 19
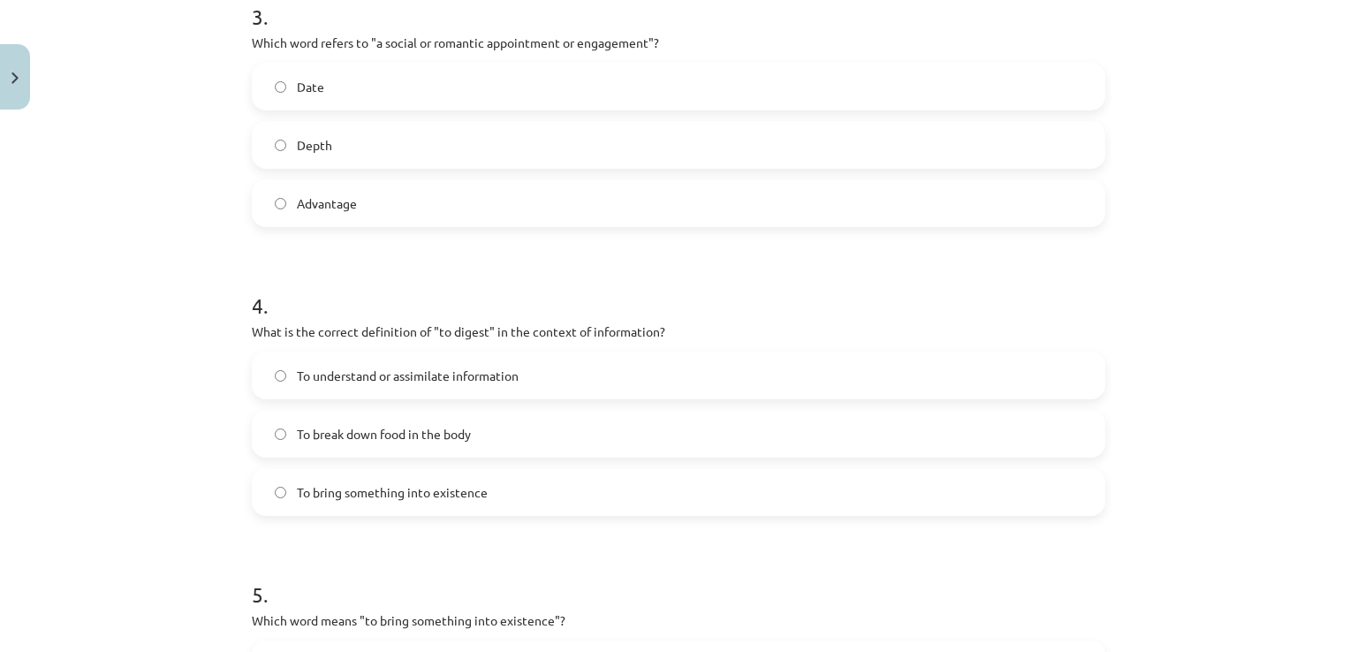
scroll to position [1104, 0]
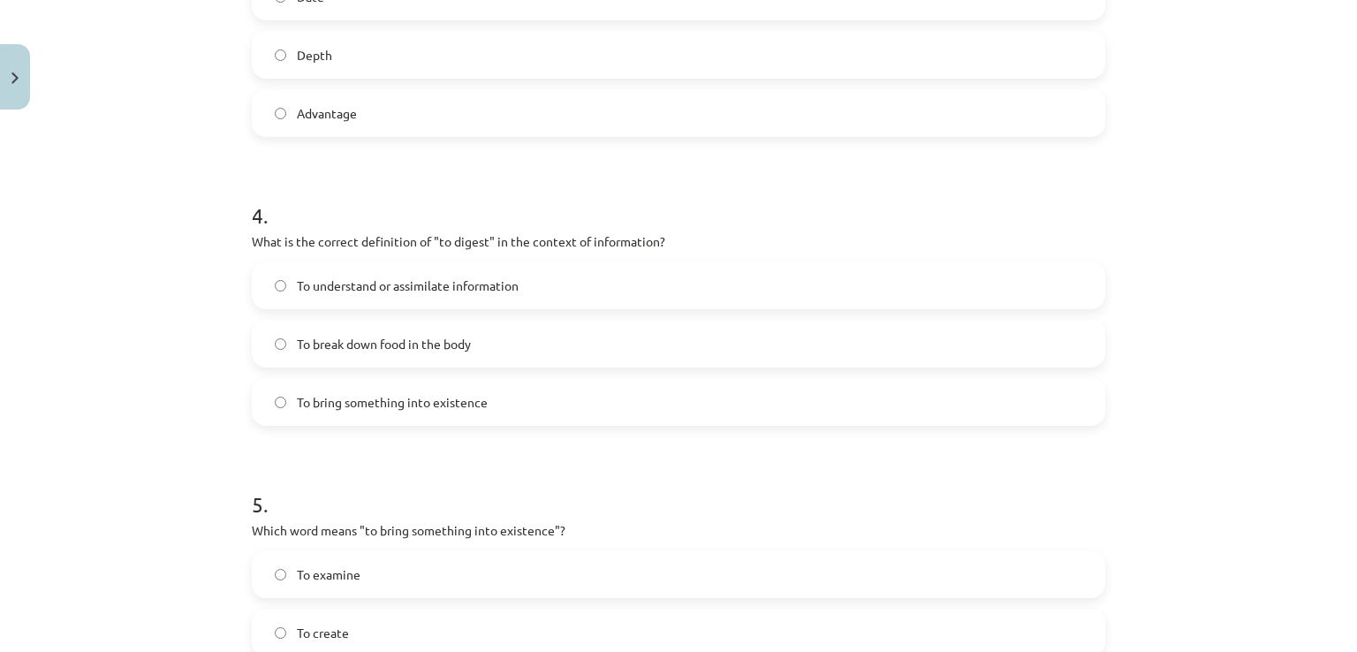
click at [330, 277] on span "To understand or assimilate information" at bounding box center [408, 286] width 222 height 19
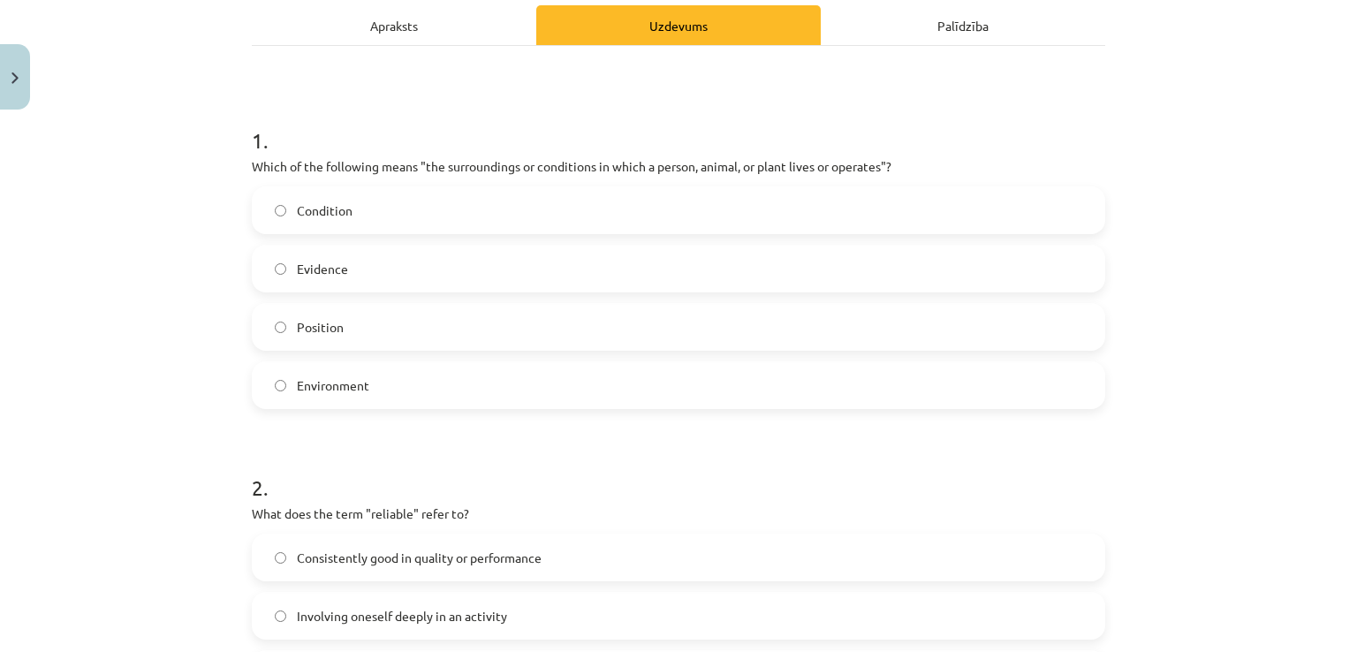
scroll to position [233, 0]
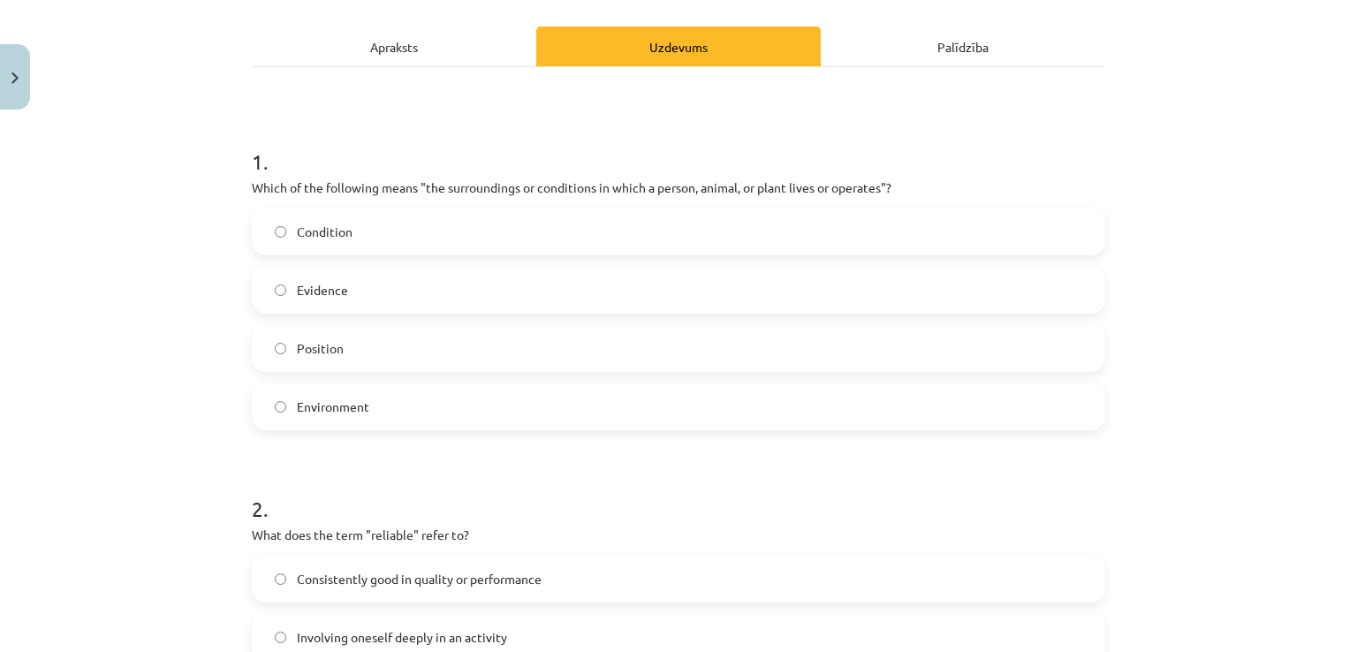
click at [393, 50] on div "Apraksts" at bounding box center [394, 47] width 284 height 40
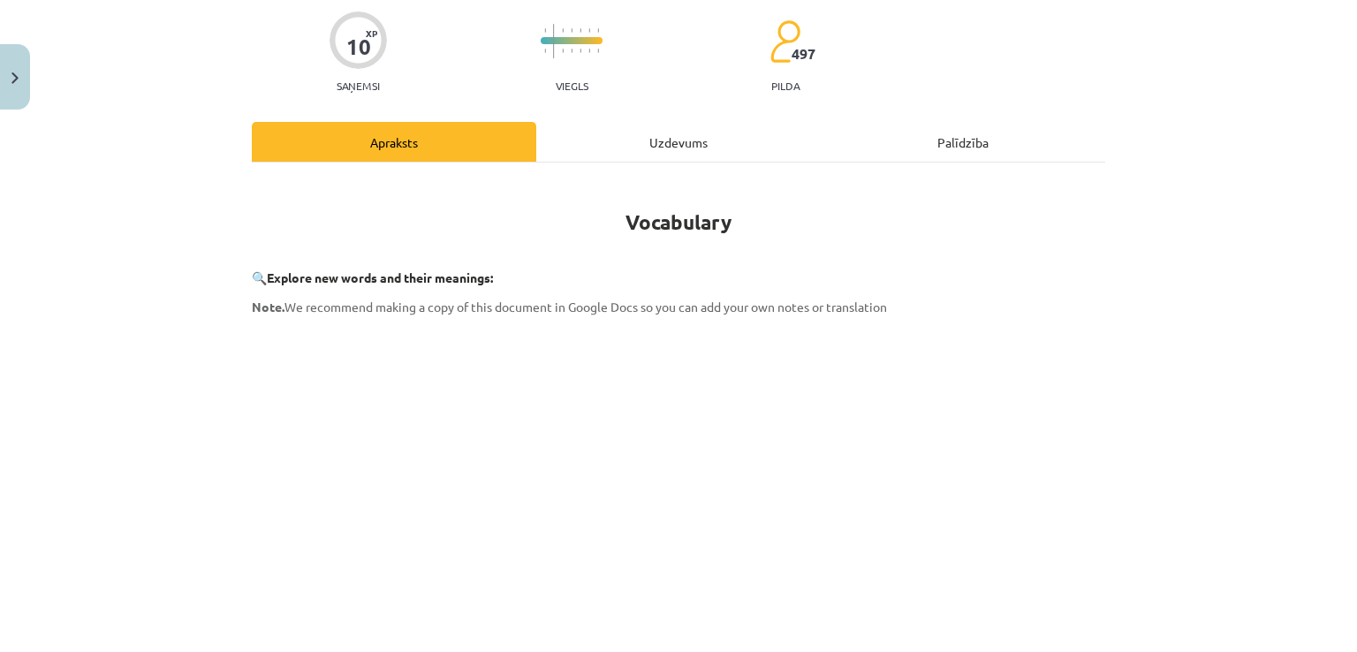
scroll to position [0, 0]
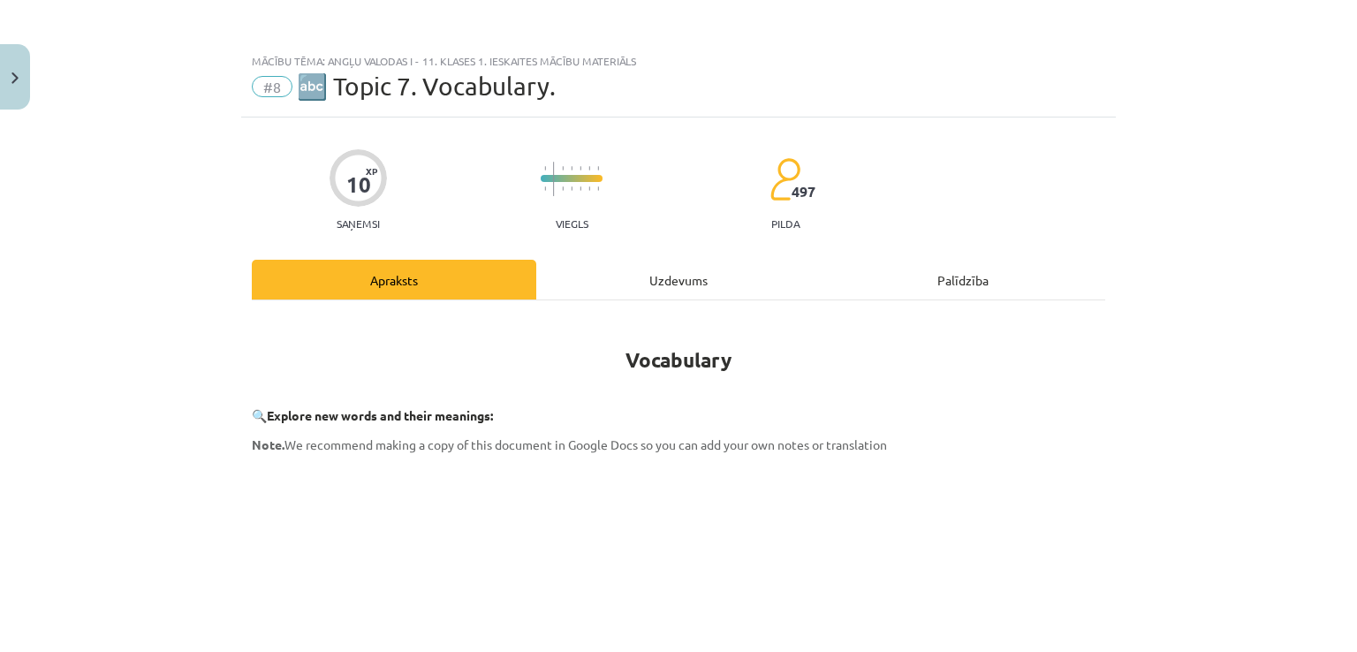
click at [714, 284] on div "Uzdevums" at bounding box center [678, 280] width 284 height 40
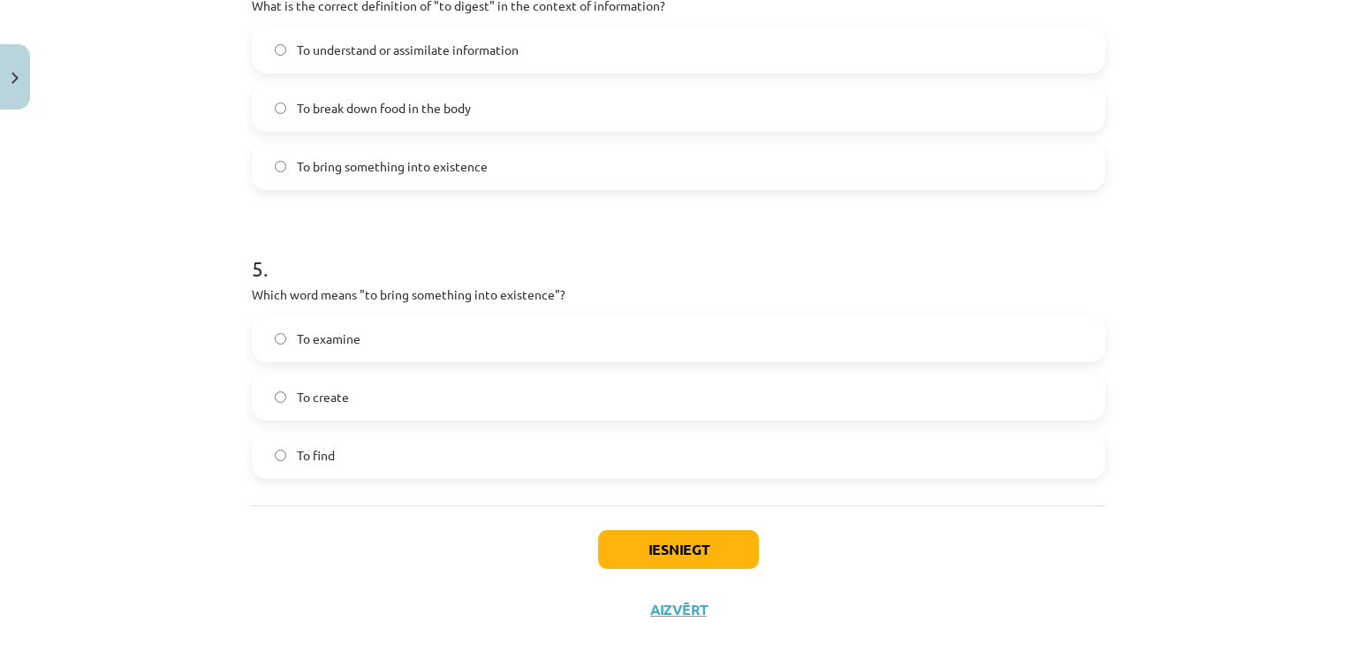
scroll to position [1369, 0]
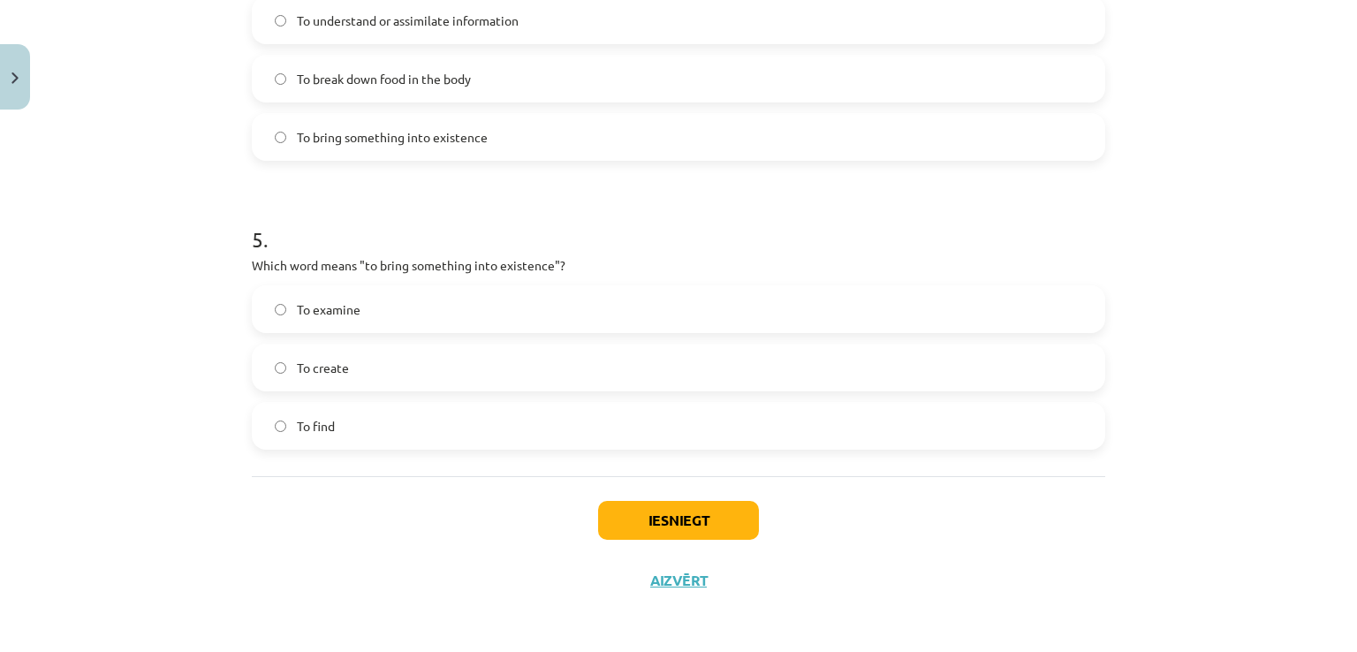
click at [289, 373] on label "To create" at bounding box center [679, 367] width 850 height 44
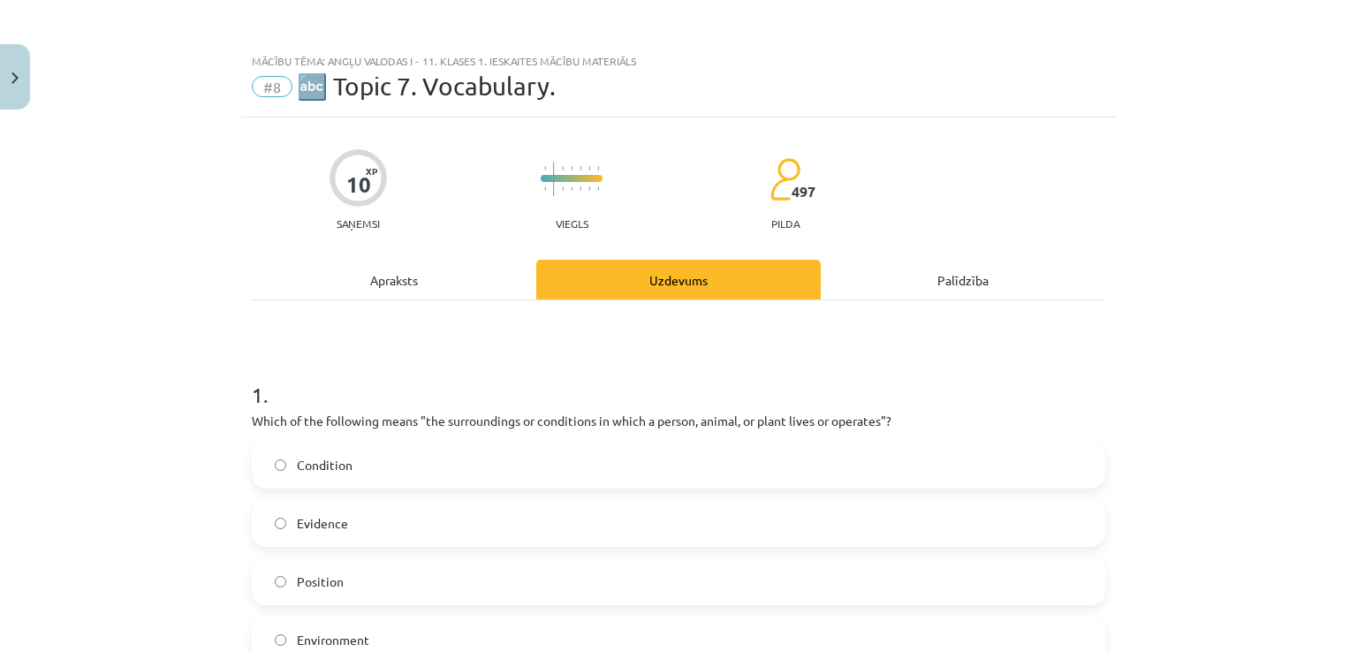
click at [434, 270] on div "Apraksts" at bounding box center [394, 280] width 284 height 40
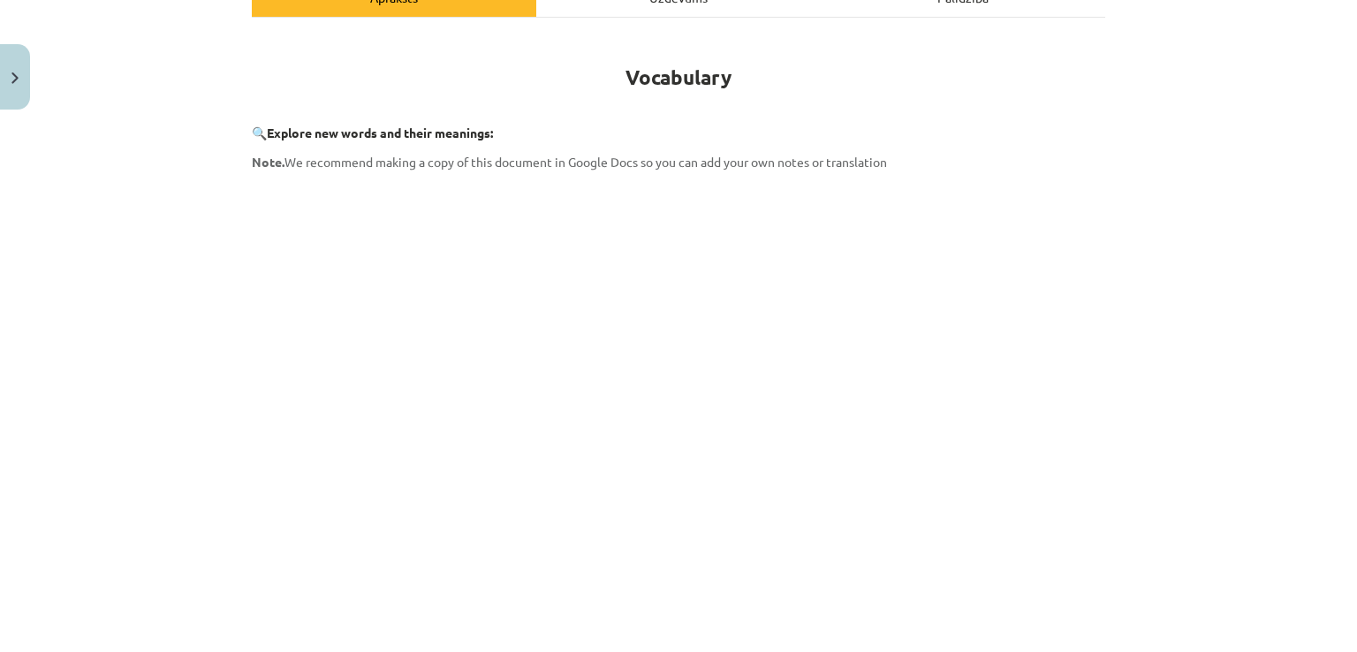
scroll to position [44, 0]
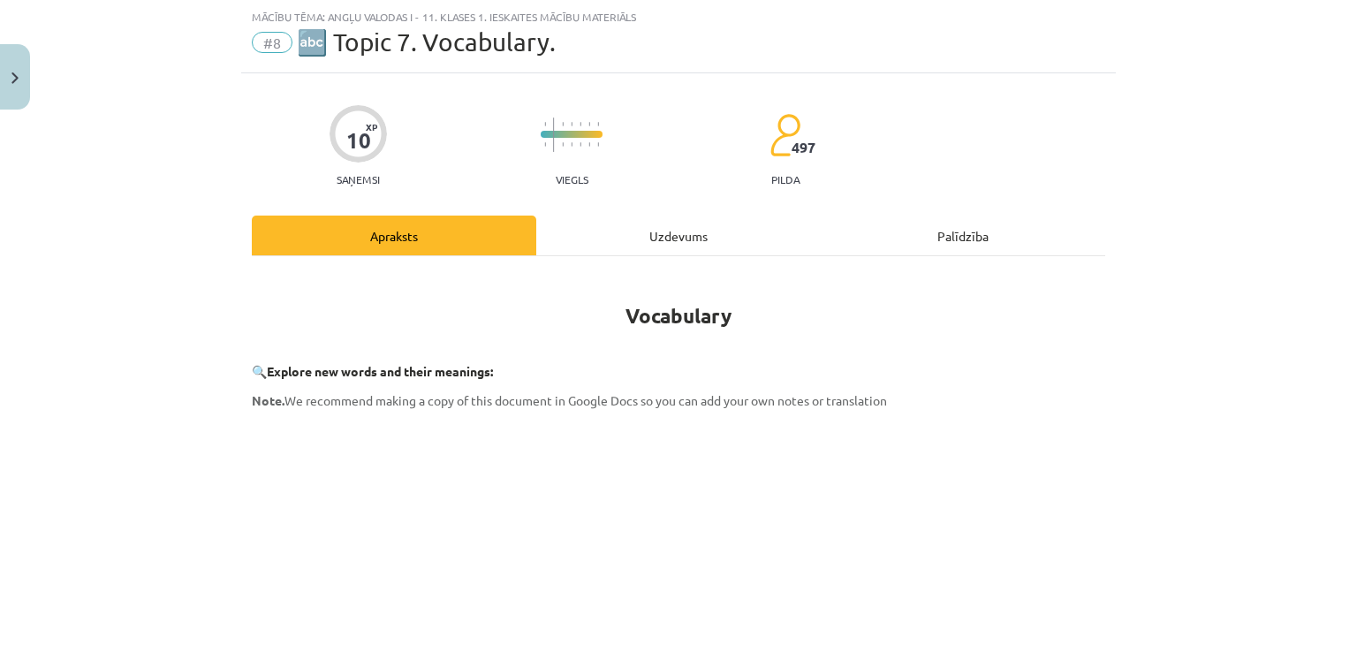
click at [667, 216] on div "Uzdevums" at bounding box center [678, 236] width 284 height 40
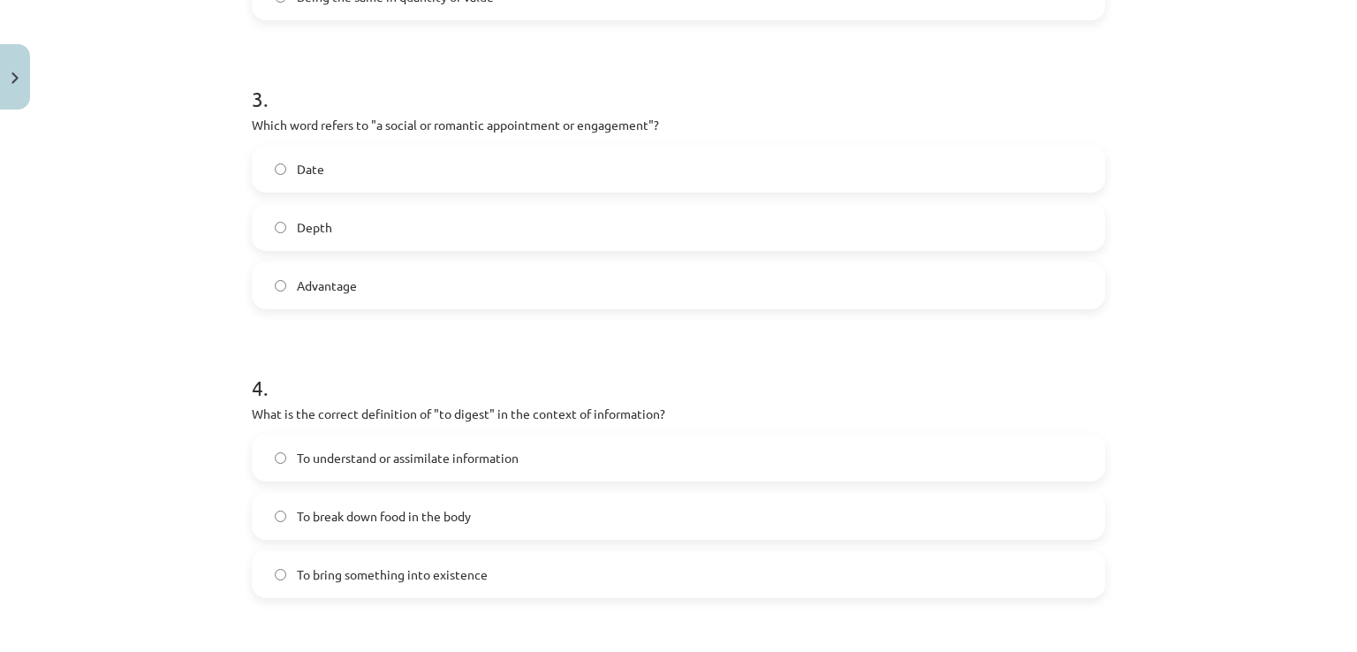
scroll to position [1371, 0]
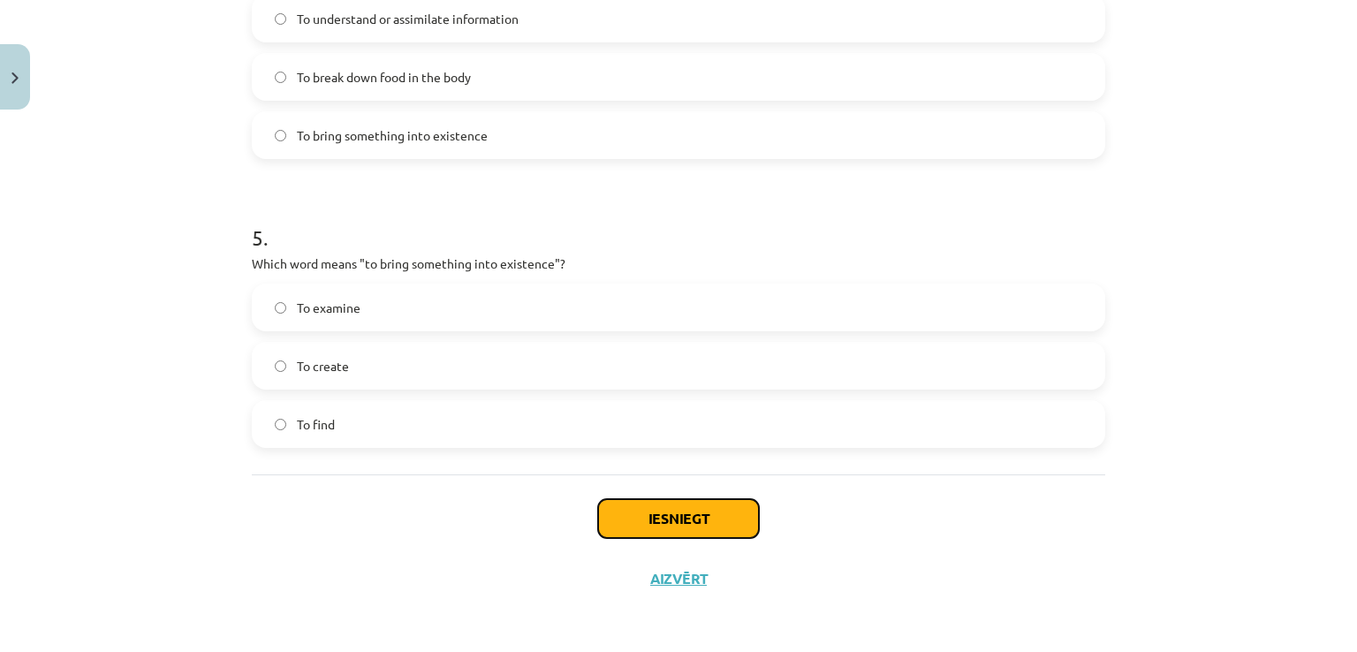
click at [621, 514] on button "Iesniegt" at bounding box center [678, 518] width 161 height 39
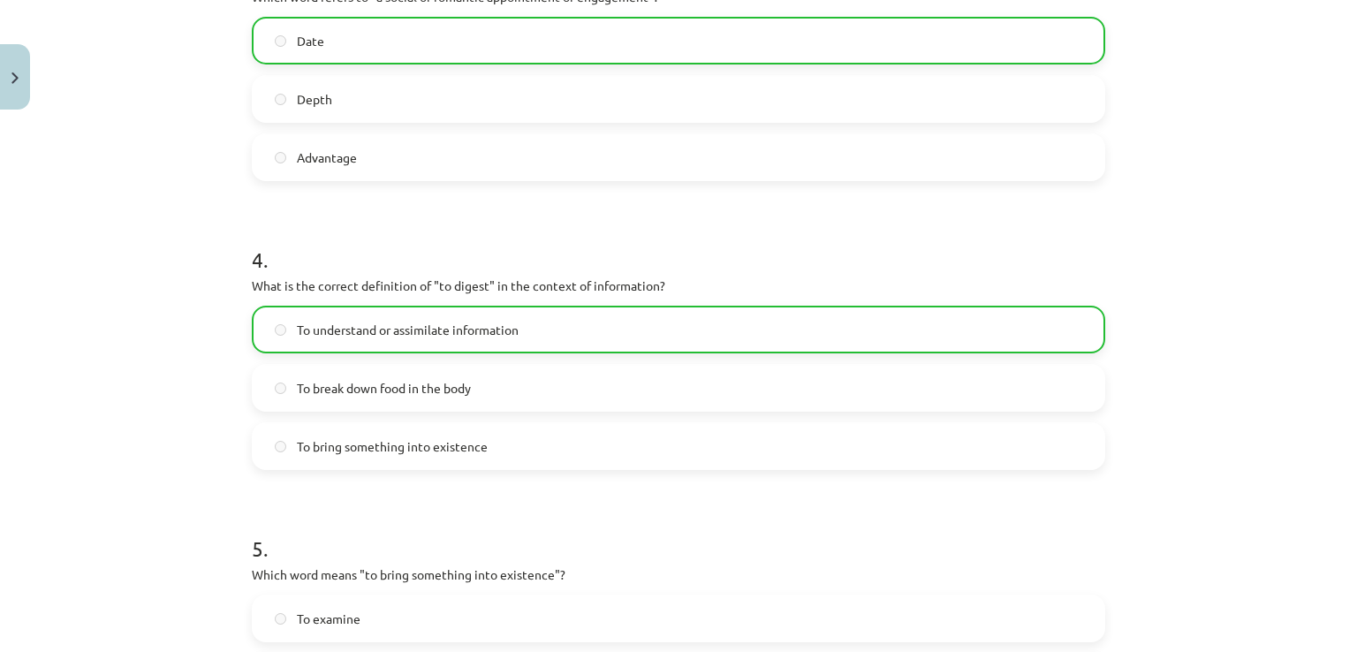
scroll to position [1428, 0]
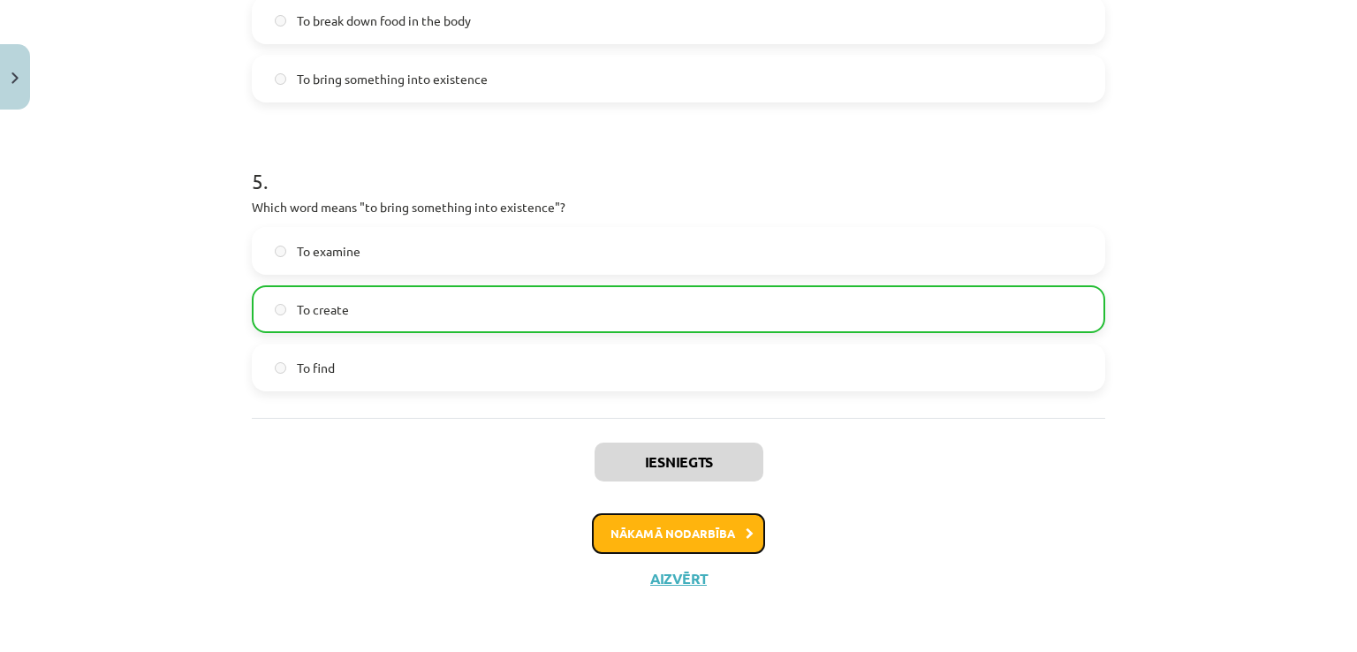
click at [614, 534] on button "Nākamā nodarbība" at bounding box center [678, 533] width 173 height 41
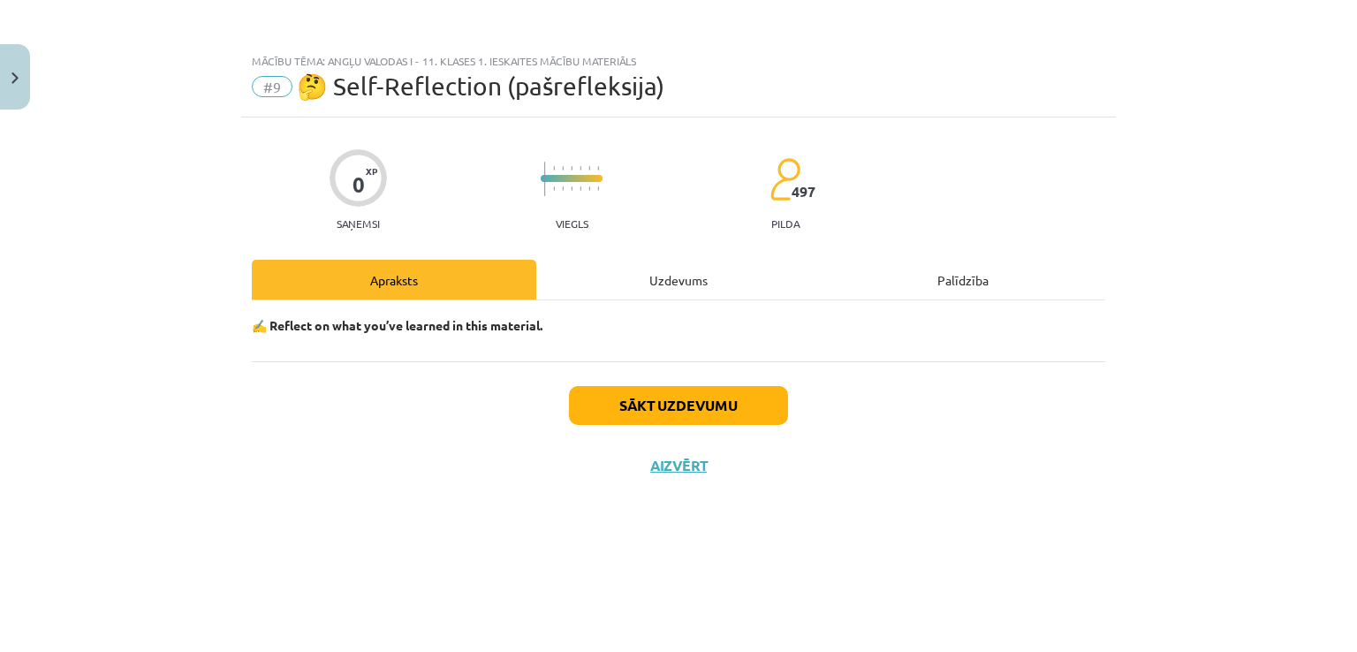
scroll to position [0, 0]
click at [671, 267] on div "Uzdevums" at bounding box center [678, 280] width 284 height 40
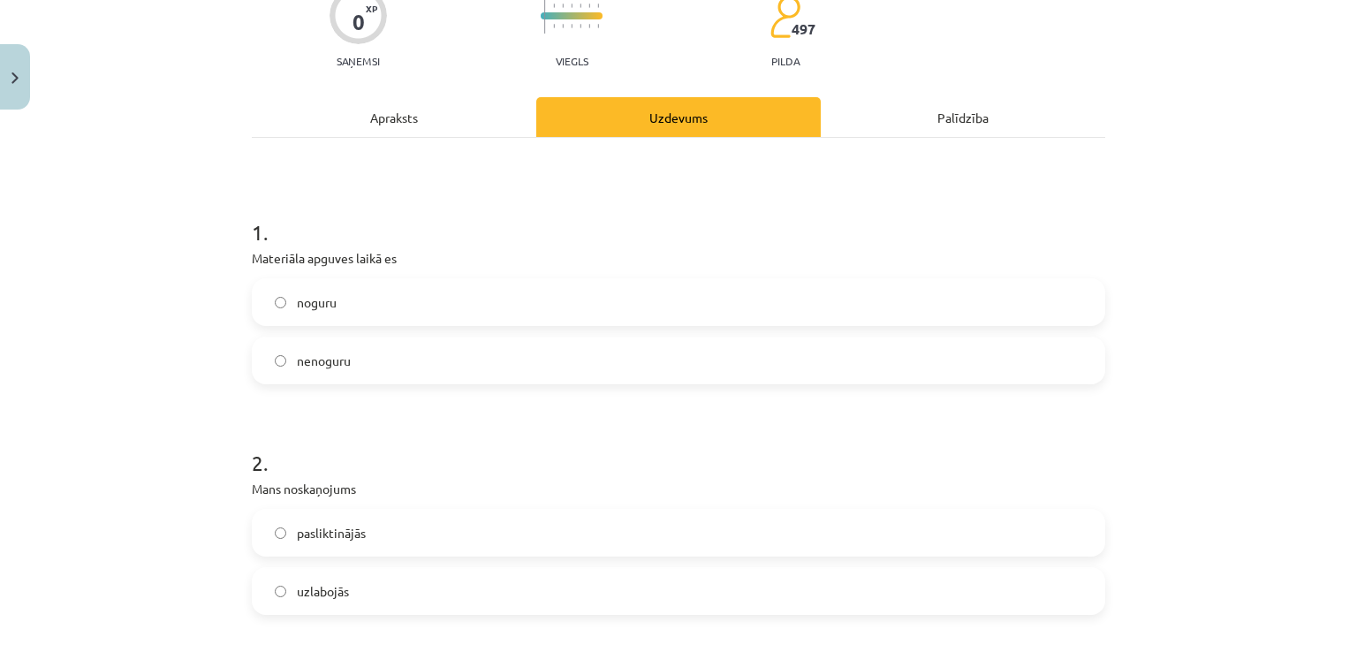
scroll to position [177, 0]
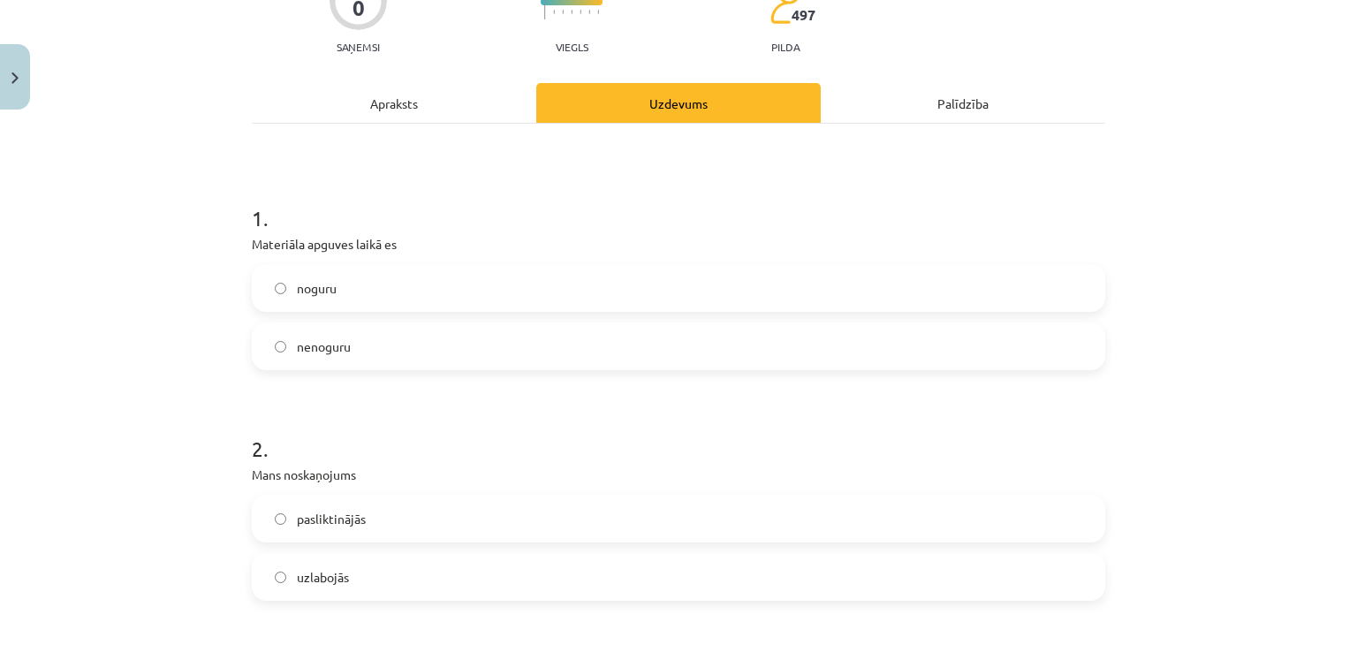
click at [347, 356] on label "nenoguru" at bounding box center [679, 346] width 850 height 44
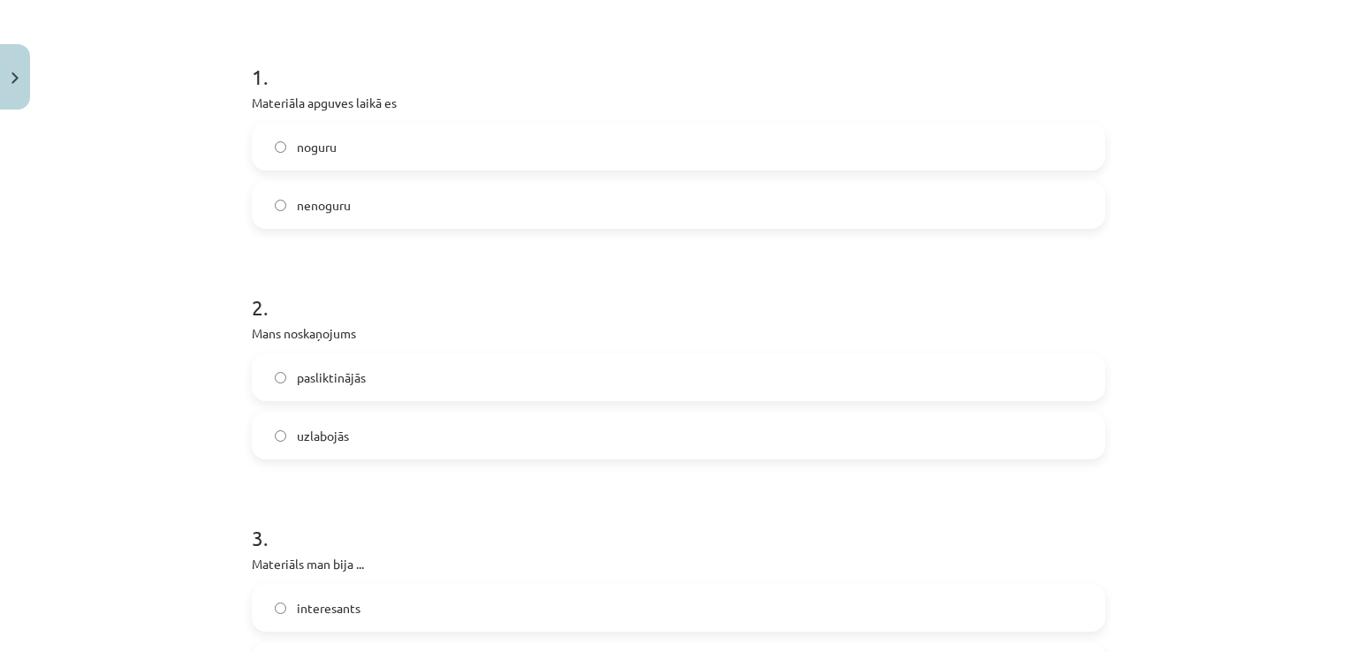
scroll to position [442, 0]
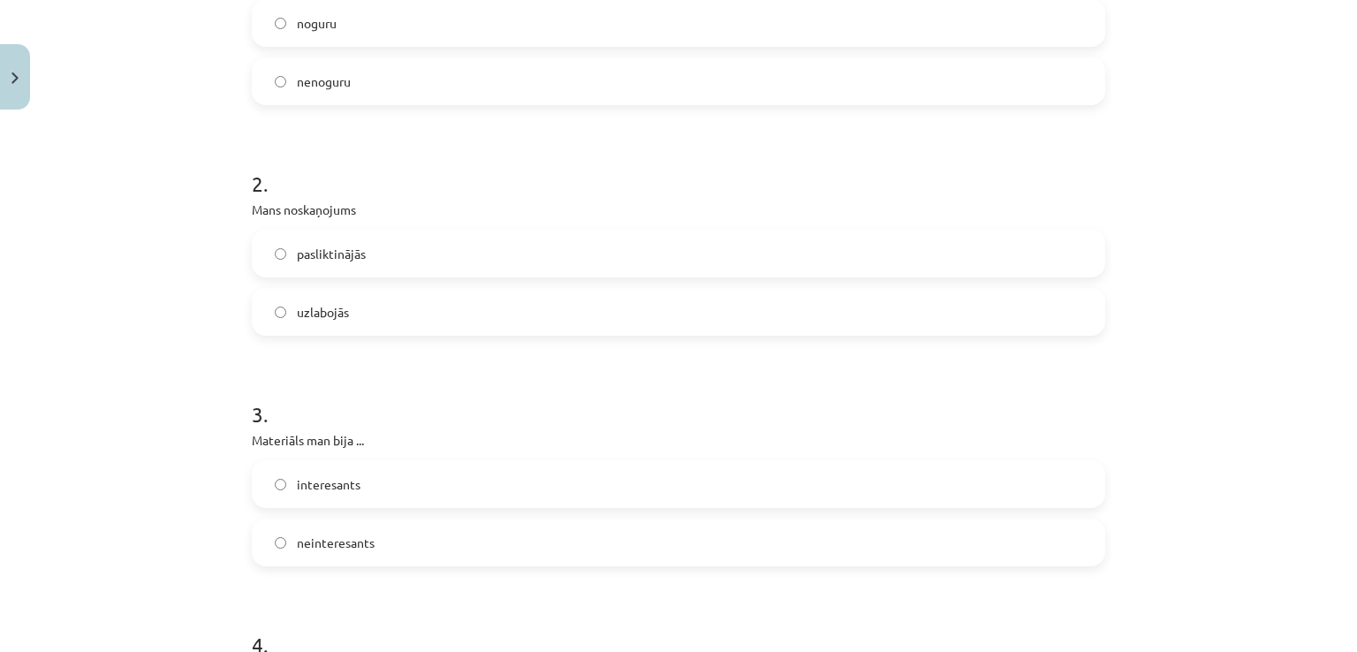
click at [309, 330] on label "uzlabojās" at bounding box center [679, 312] width 850 height 44
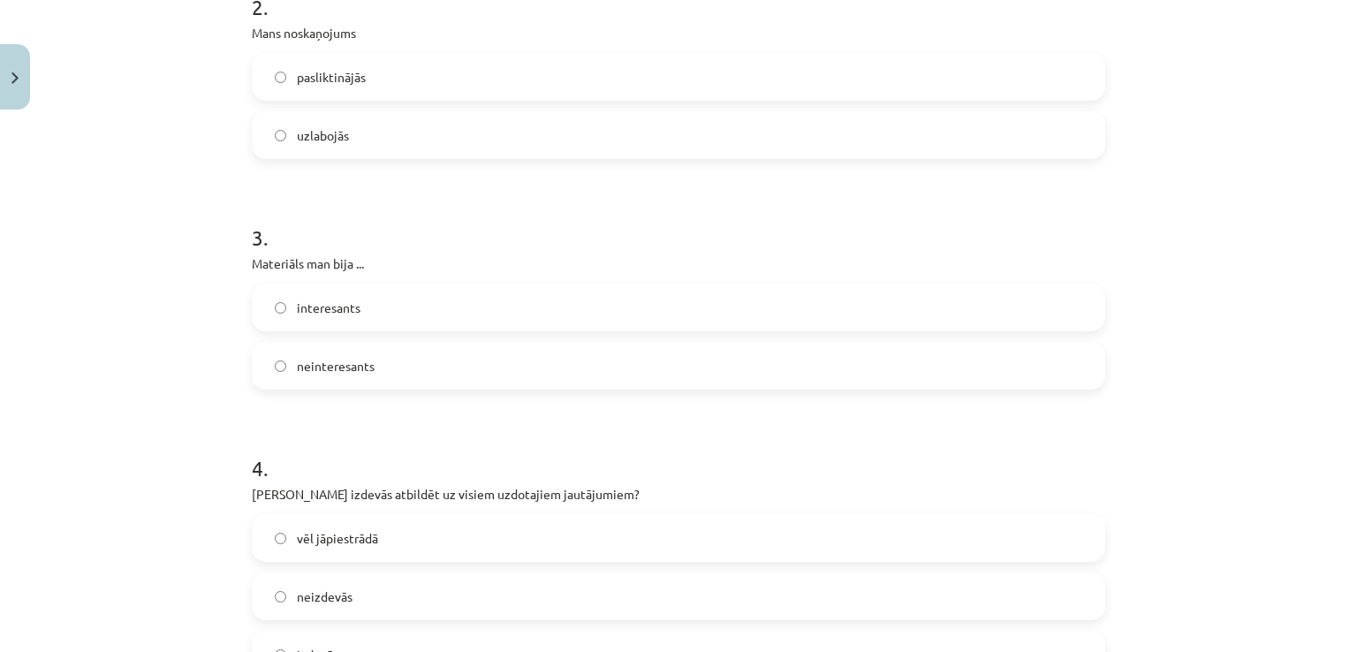
click at [324, 324] on label "interesants" at bounding box center [679, 307] width 850 height 44
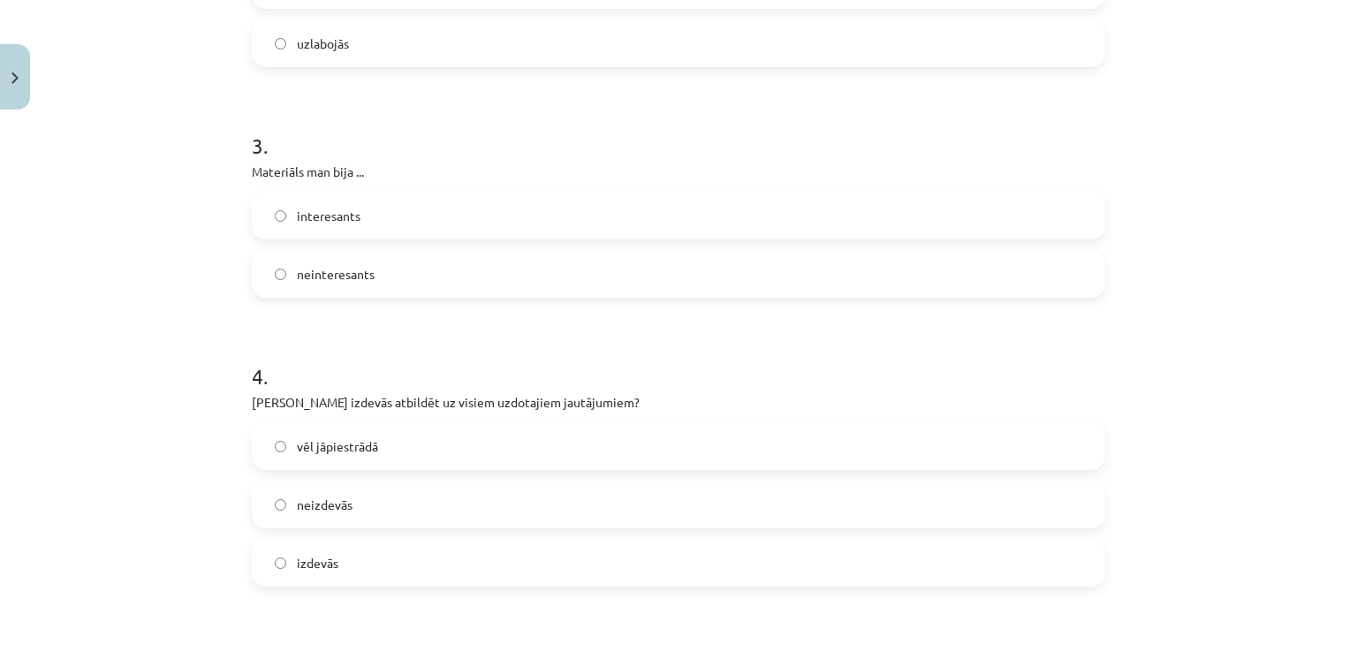
scroll to position [795, 0]
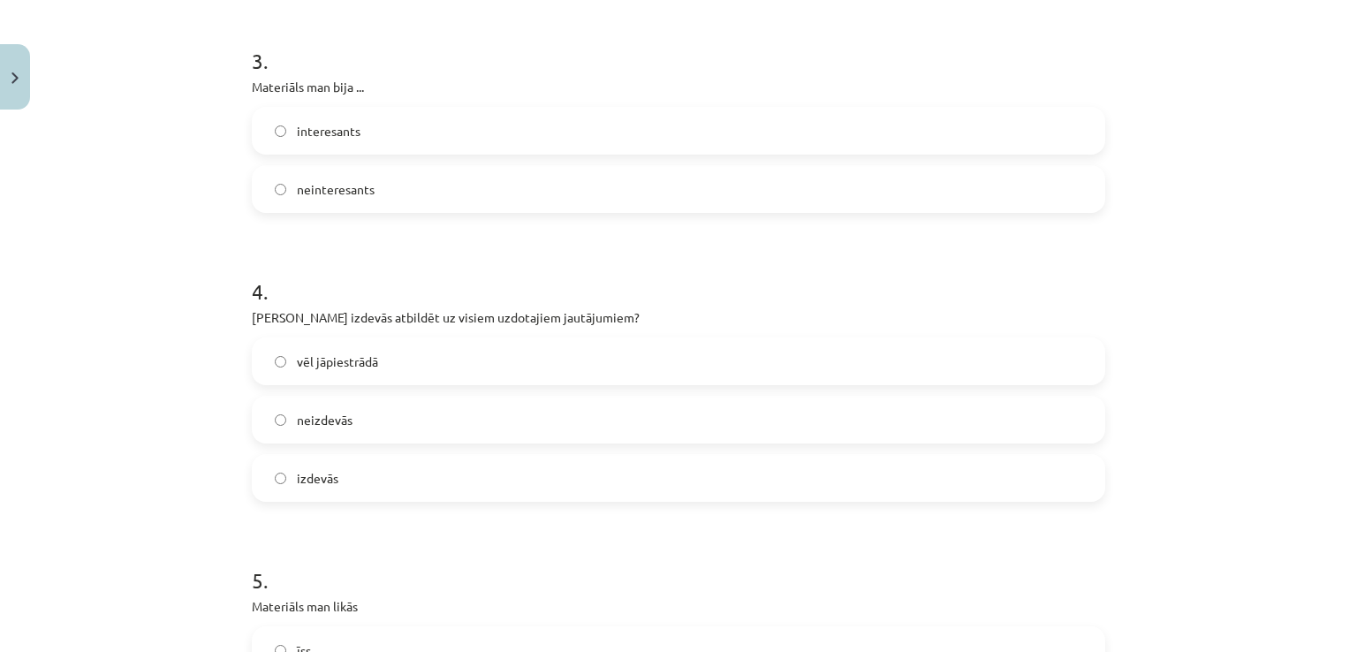
click at [283, 357] on label "vēl jāpiestrādā" at bounding box center [679, 361] width 850 height 44
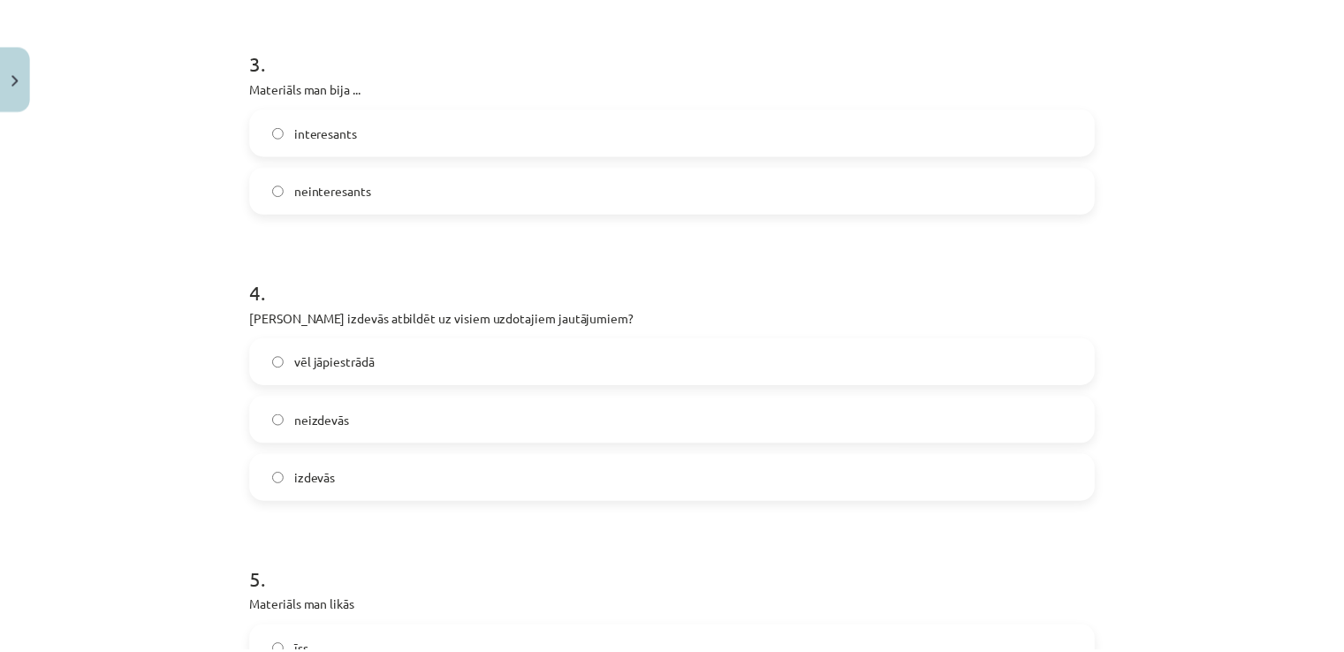
scroll to position [1060, 0]
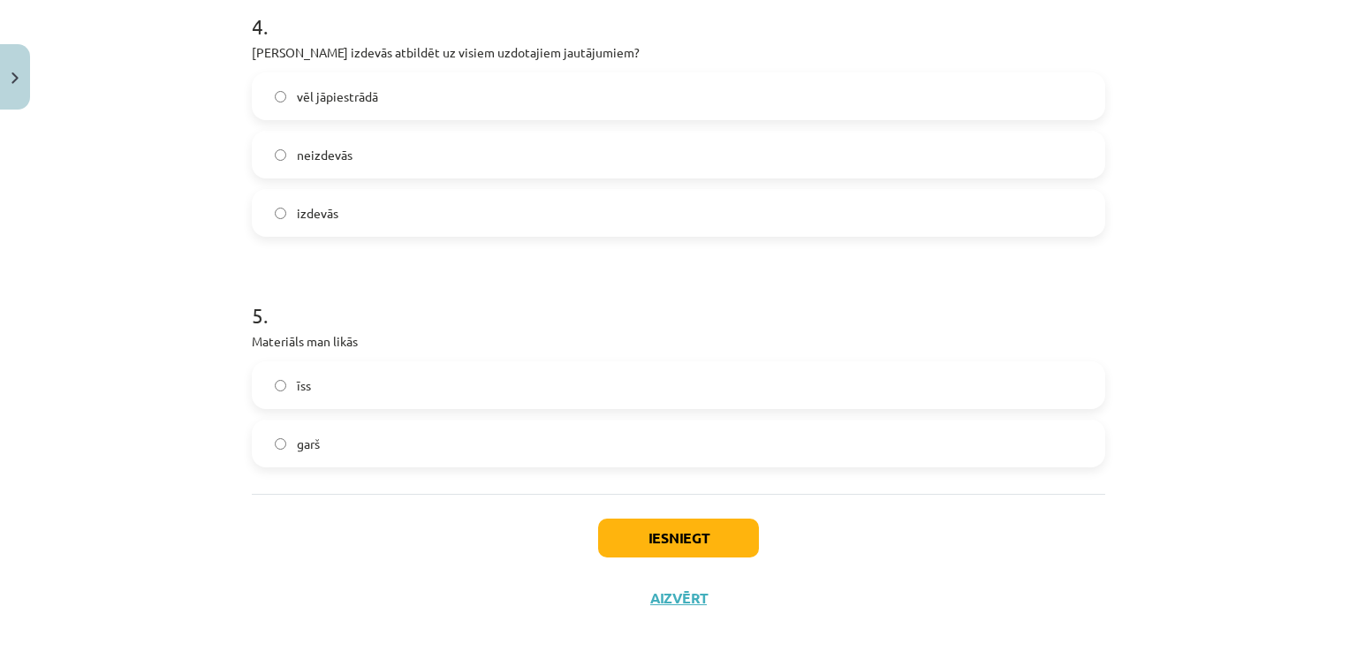
drag, startPoint x: 307, startPoint y: 397, endPoint x: 300, endPoint y: 411, distance: 15.8
click at [307, 396] on label "īss" at bounding box center [679, 385] width 850 height 44
click at [297, 449] on span "garš" at bounding box center [308, 444] width 23 height 19
click at [469, 384] on label "īss" at bounding box center [679, 385] width 850 height 44
drag, startPoint x: 720, startPoint y: 538, endPoint x: 664, endPoint y: 555, distance: 58.1
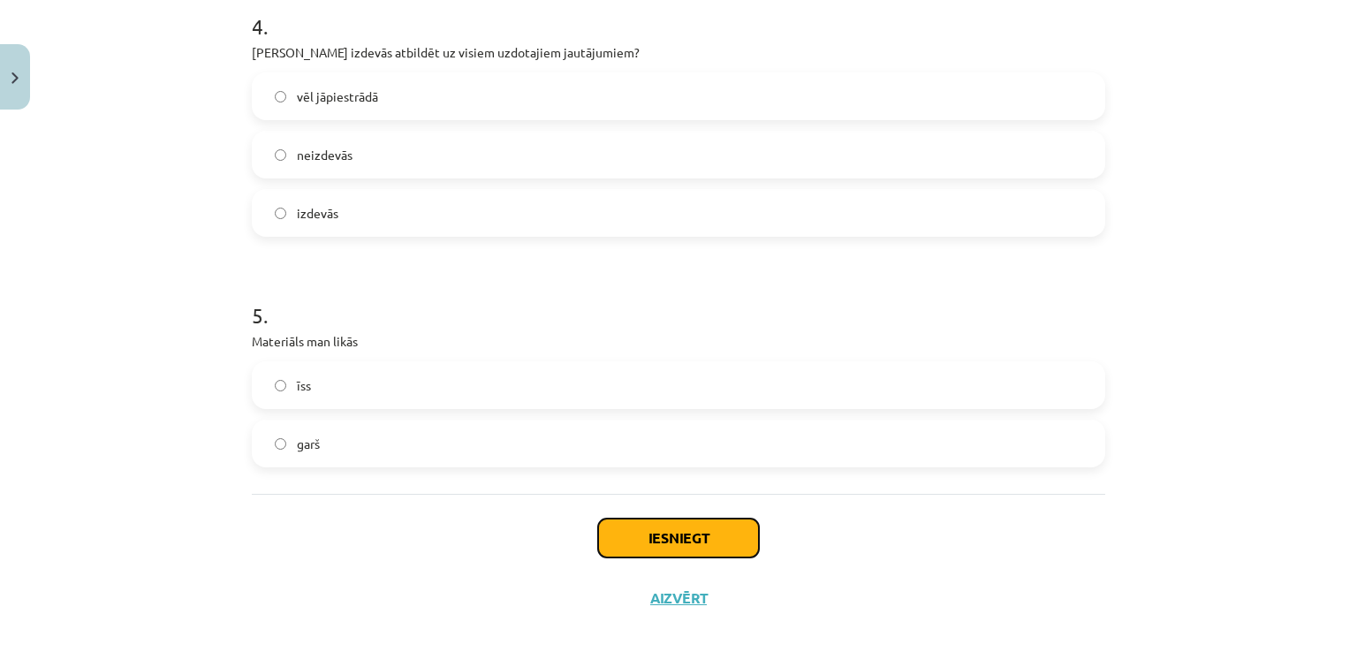
click at [719, 538] on button "Iesniegt" at bounding box center [678, 538] width 161 height 39
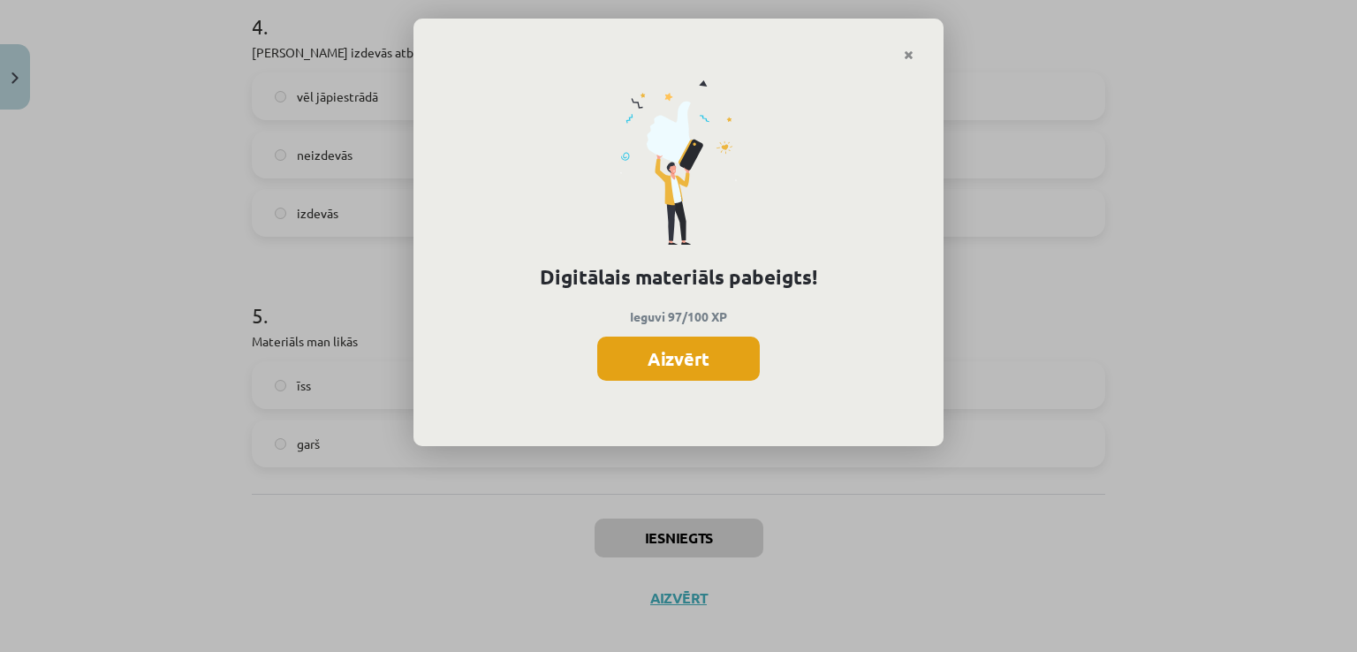
click at [700, 367] on button "Aizvērt" at bounding box center [678, 359] width 163 height 44
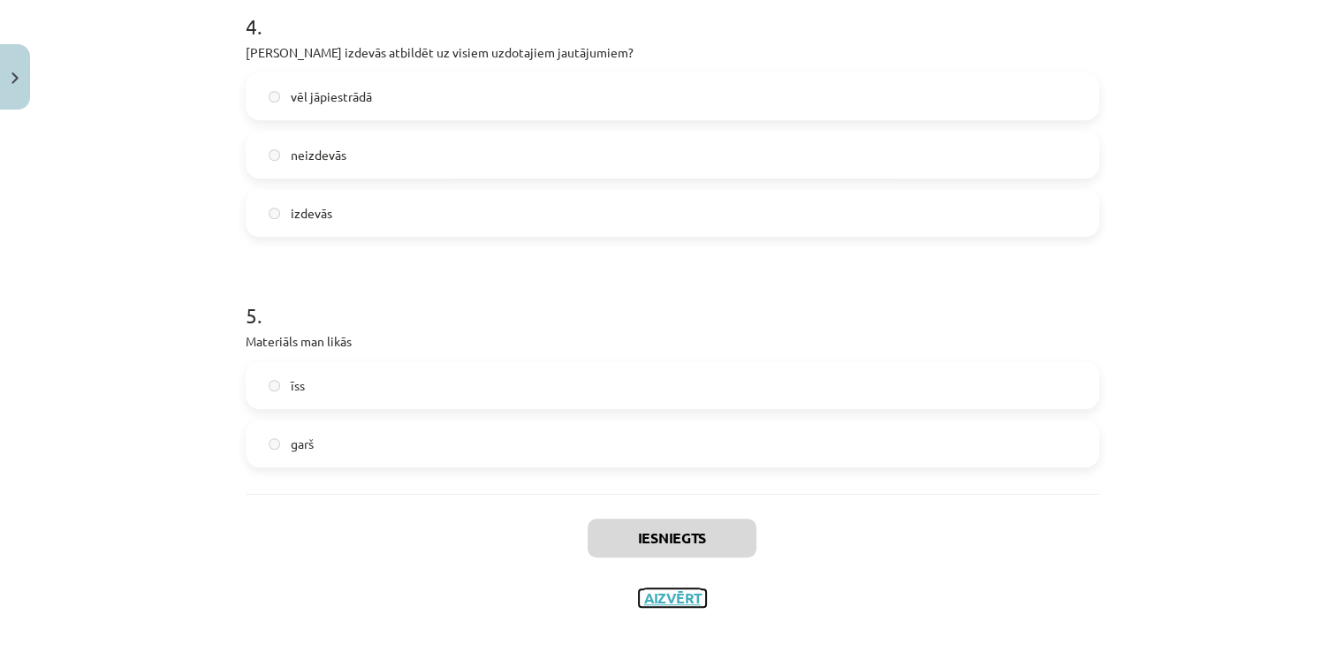
click at [688, 591] on button "Aizvērt" at bounding box center [672, 598] width 67 height 18
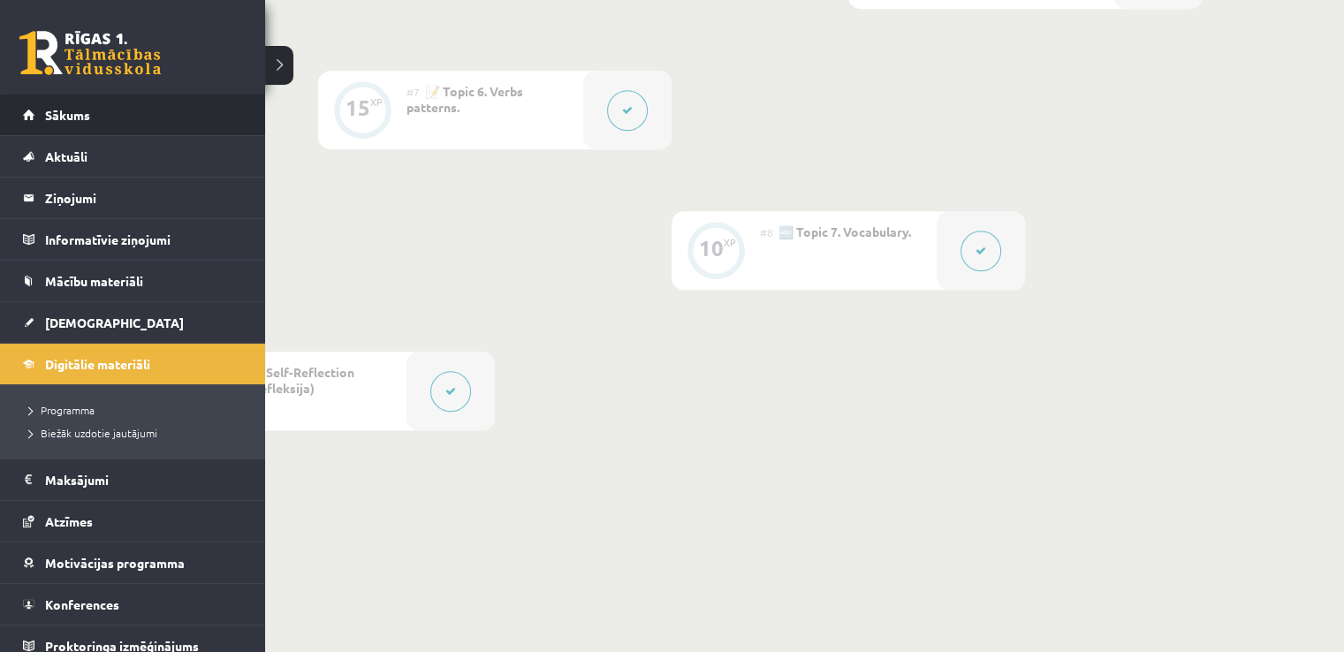
scroll to position [1268, 0]
click at [19, 117] on li "Sākums" at bounding box center [132, 116] width 265 height 42
click at [52, 102] on link "Sākums" at bounding box center [133, 115] width 220 height 41
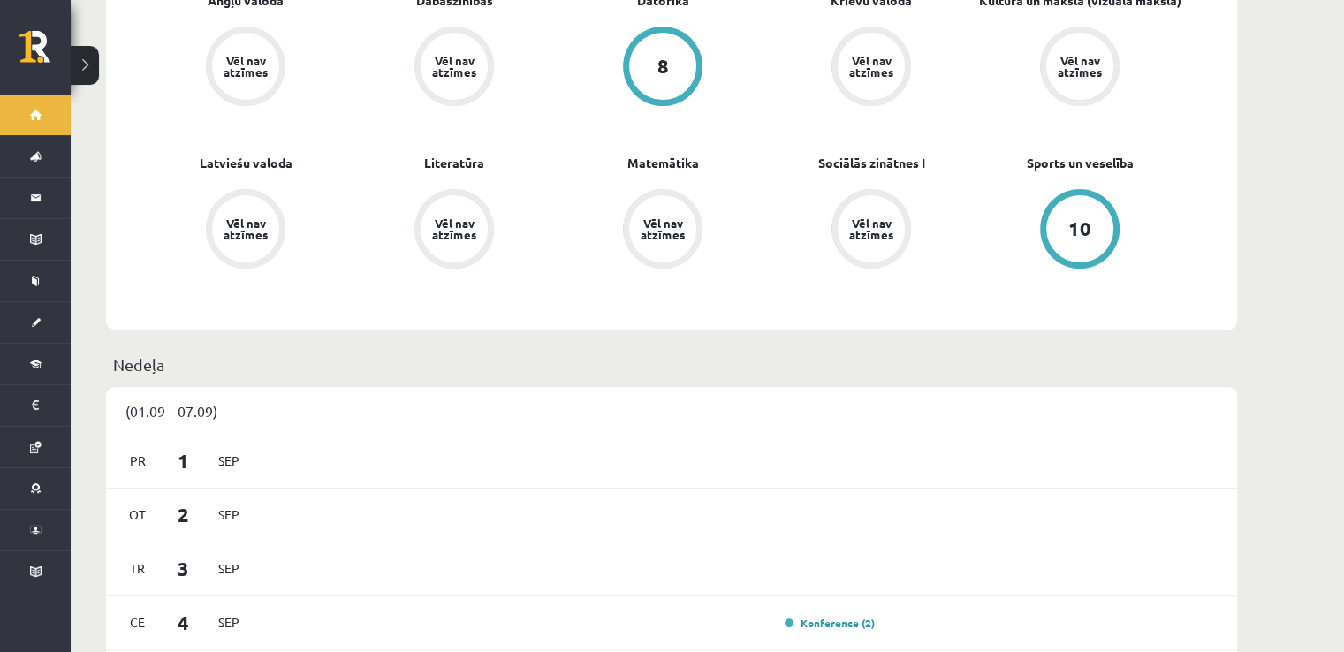
scroll to position [1060, 0]
